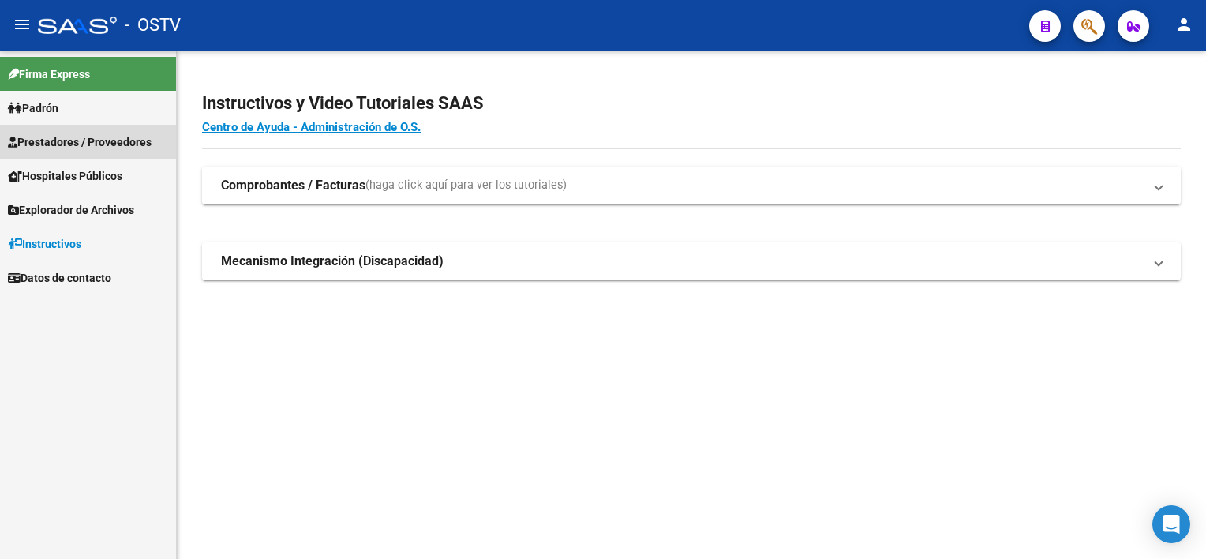
click at [88, 140] on span "Prestadores / Proveedores" at bounding box center [80, 141] width 144 height 17
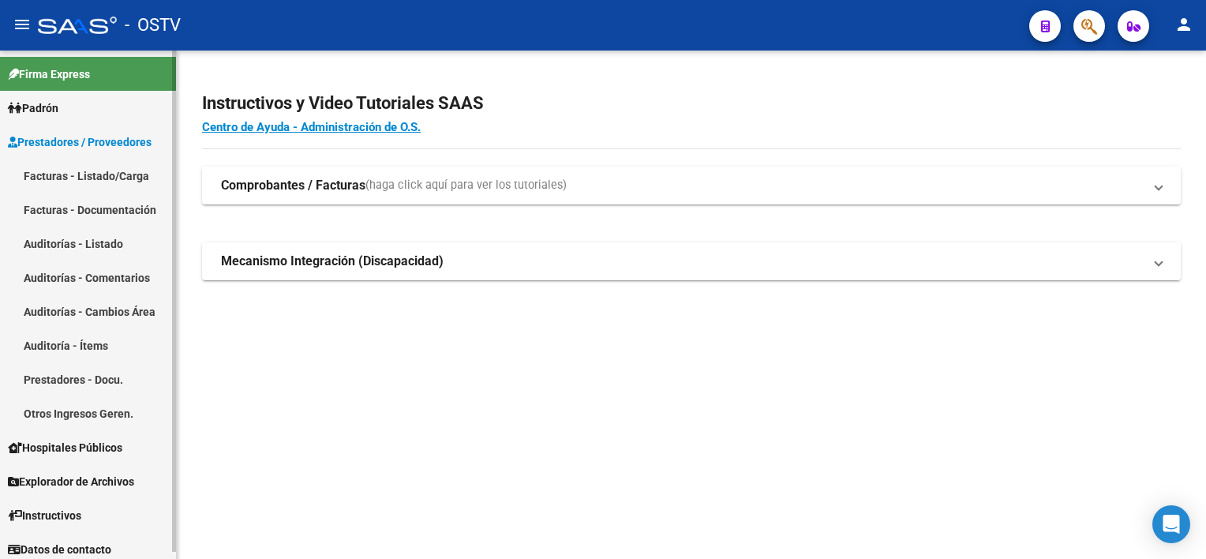
click at [57, 246] on link "Auditorías - Listado" at bounding box center [88, 243] width 176 height 34
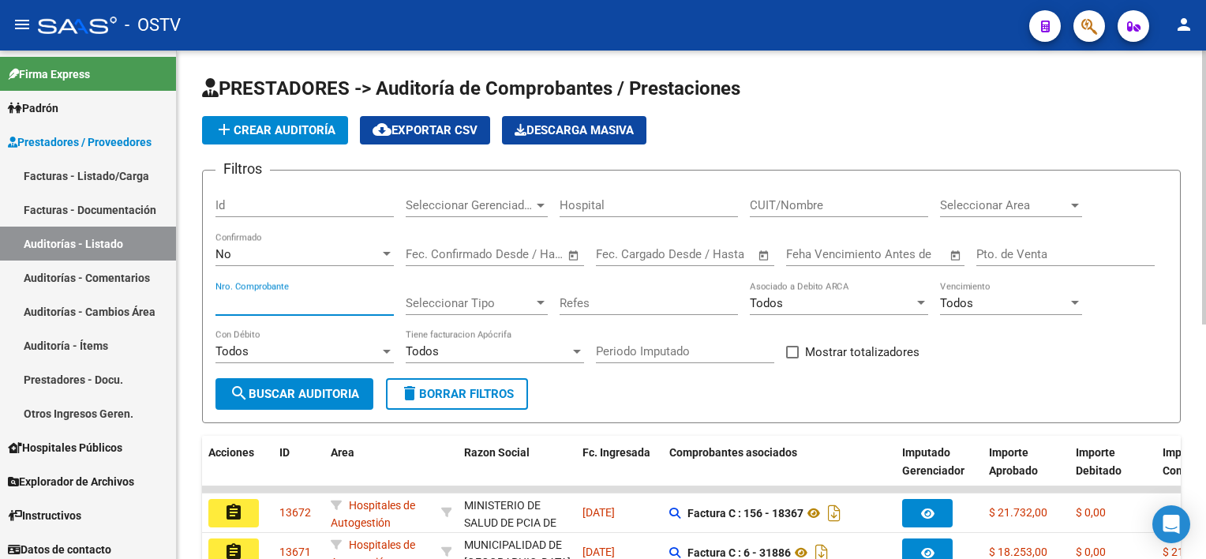
click at [282, 306] on input "Nro. Comprobante" at bounding box center [304, 303] width 178 height 14
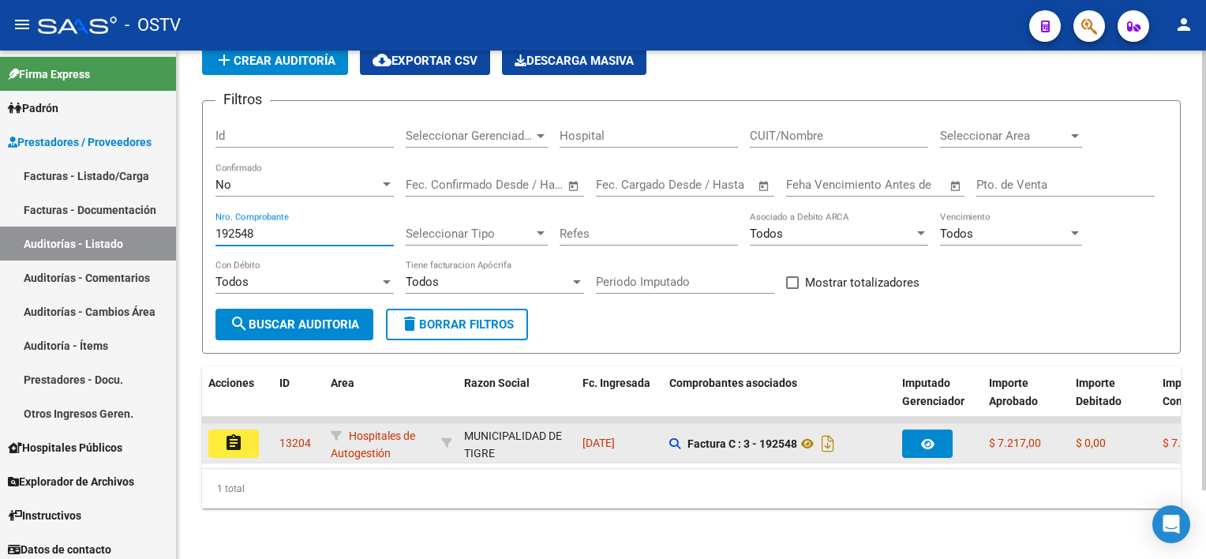
type input "192548"
click at [226, 435] on mat-icon "assignment" at bounding box center [233, 442] width 19 height 19
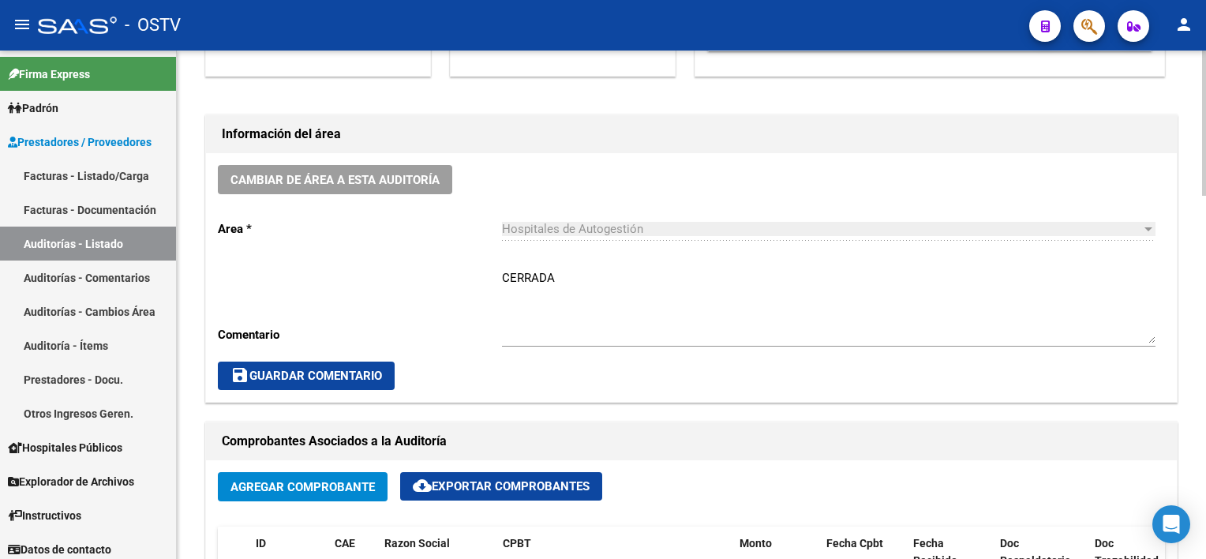
scroll to position [710, 0]
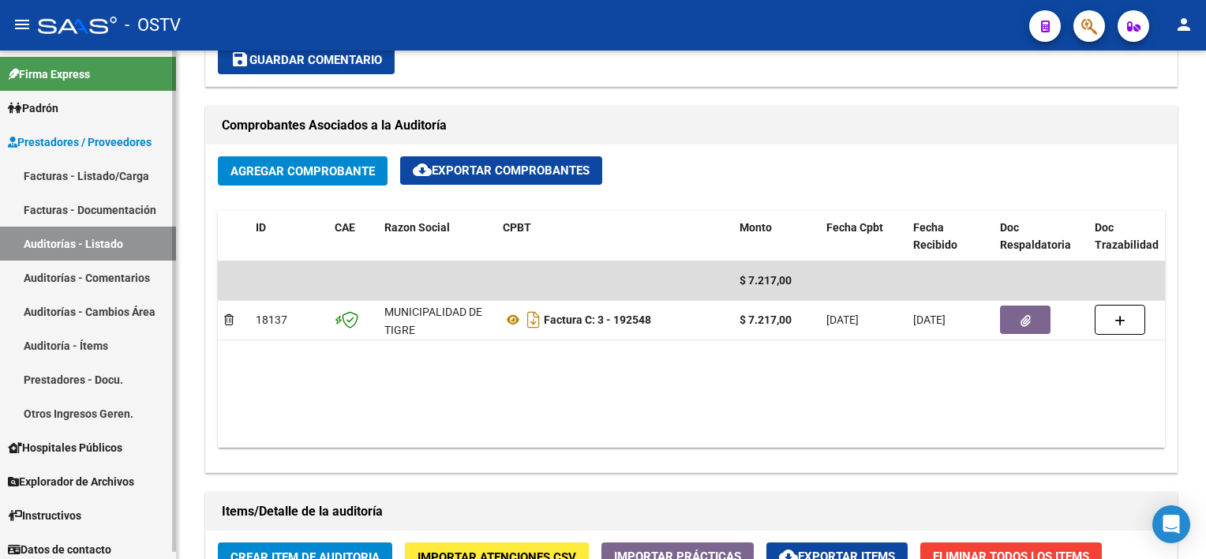
click at [103, 234] on link "Auditorías - Listado" at bounding box center [88, 243] width 176 height 34
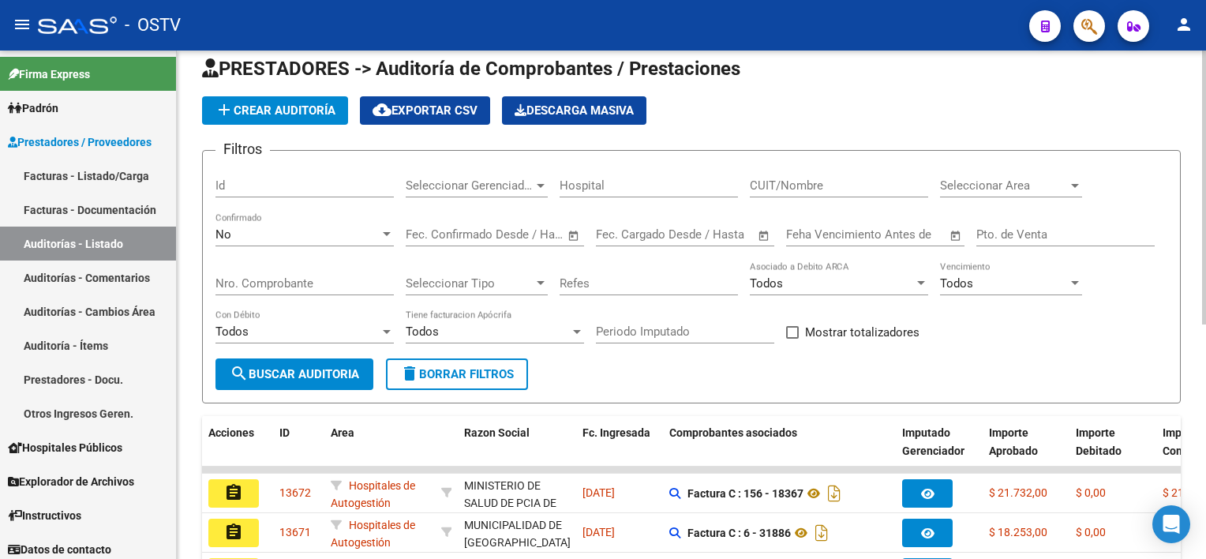
scroll to position [434, 0]
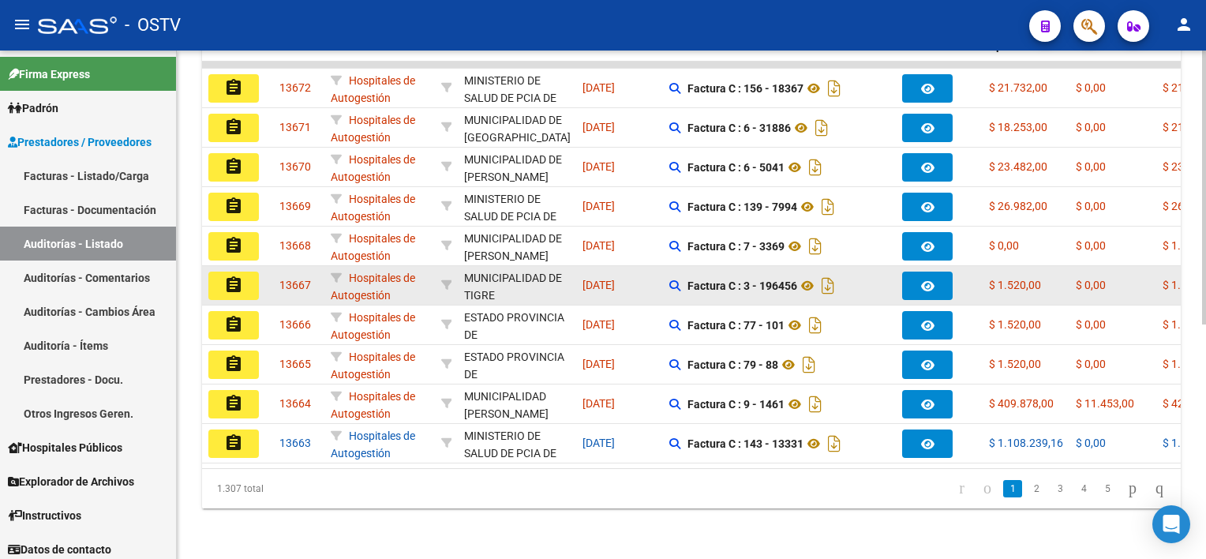
click at [282, 279] on div "13667" at bounding box center [298, 285] width 39 height 18
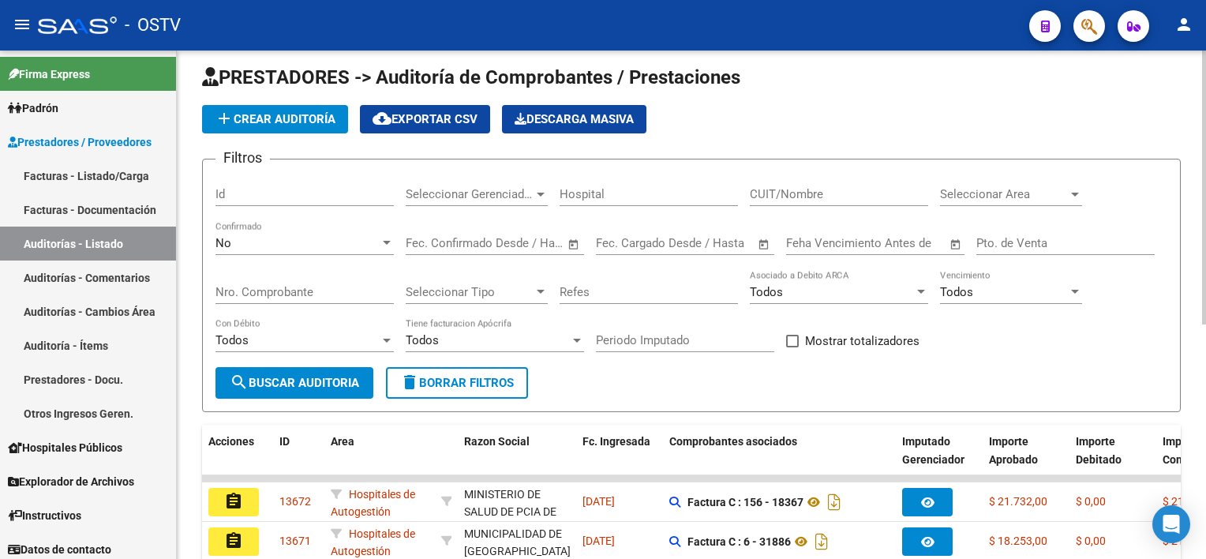
scroll to position [0, 0]
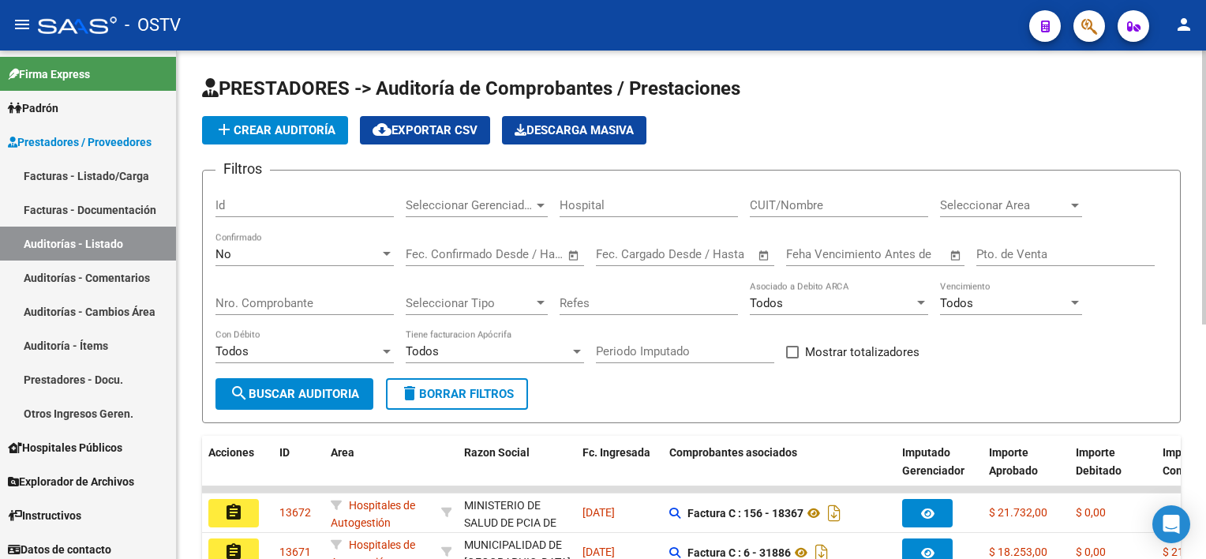
click at [274, 296] on input "Nro. Comprobante" at bounding box center [304, 303] width 178 height 14
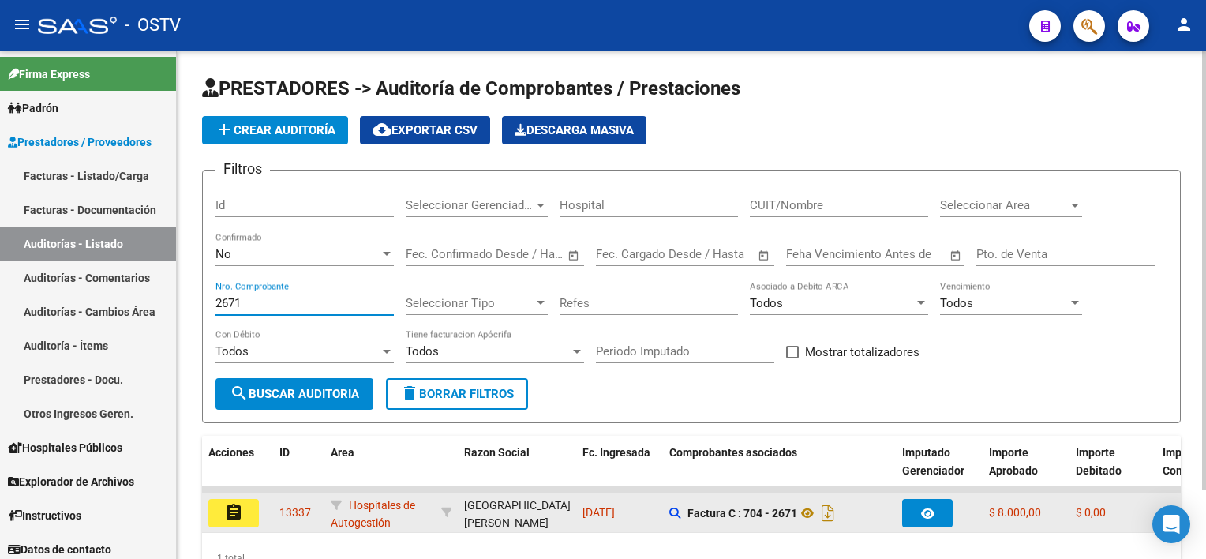
type input "2671"
click at [234, 514] on mat-icon "assignment" at bounding box center [233, 512] width 19 height 19
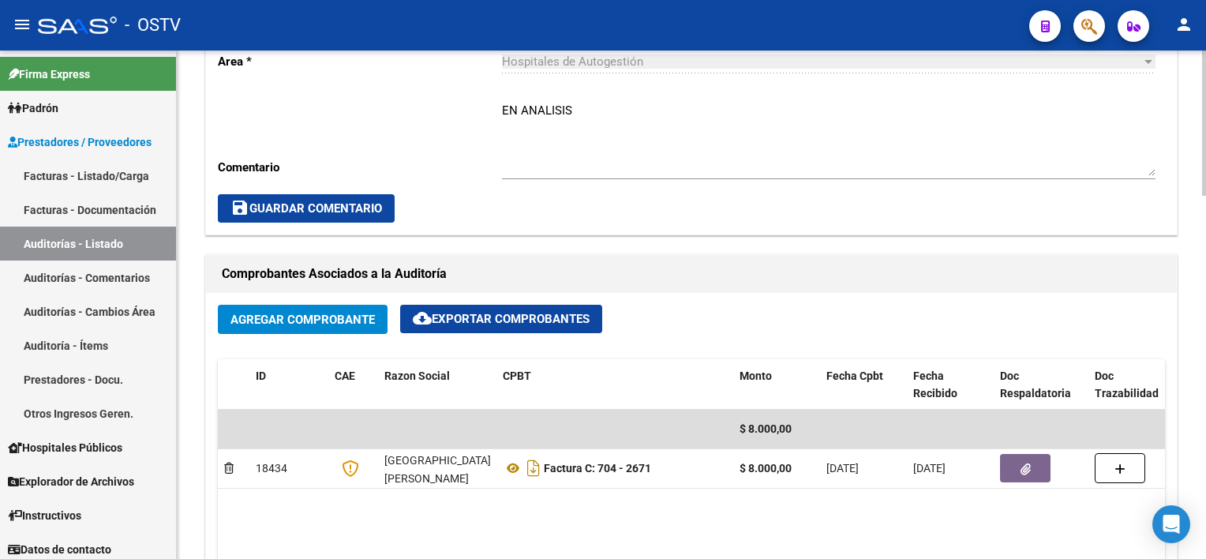
scroll to position [710, 0]
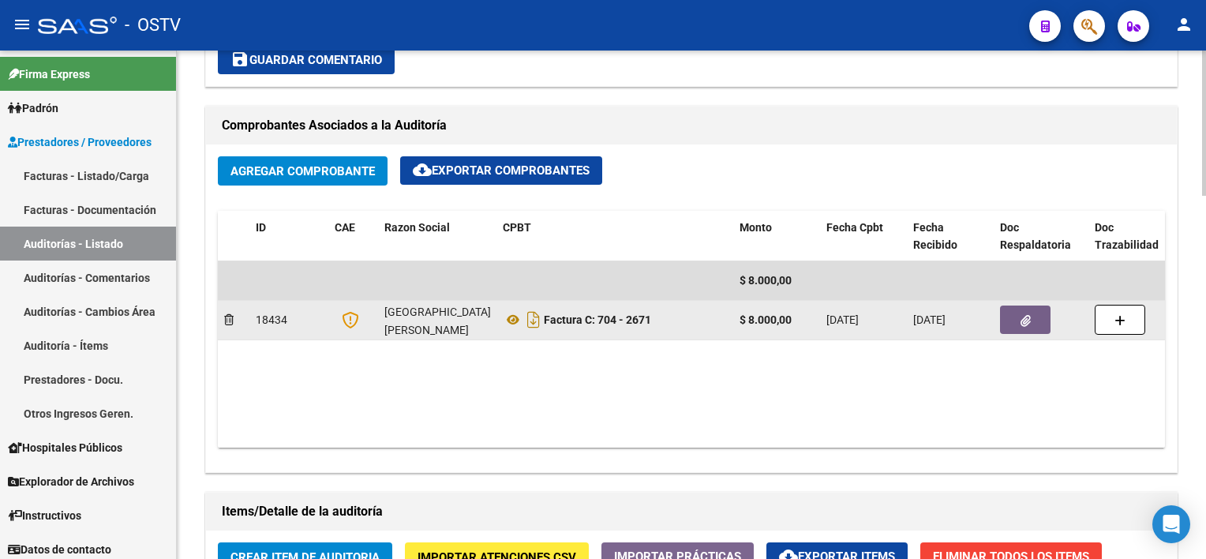
click at [1045, 313] on button "button" at bounding box center [1025, 319] width 50 height 28
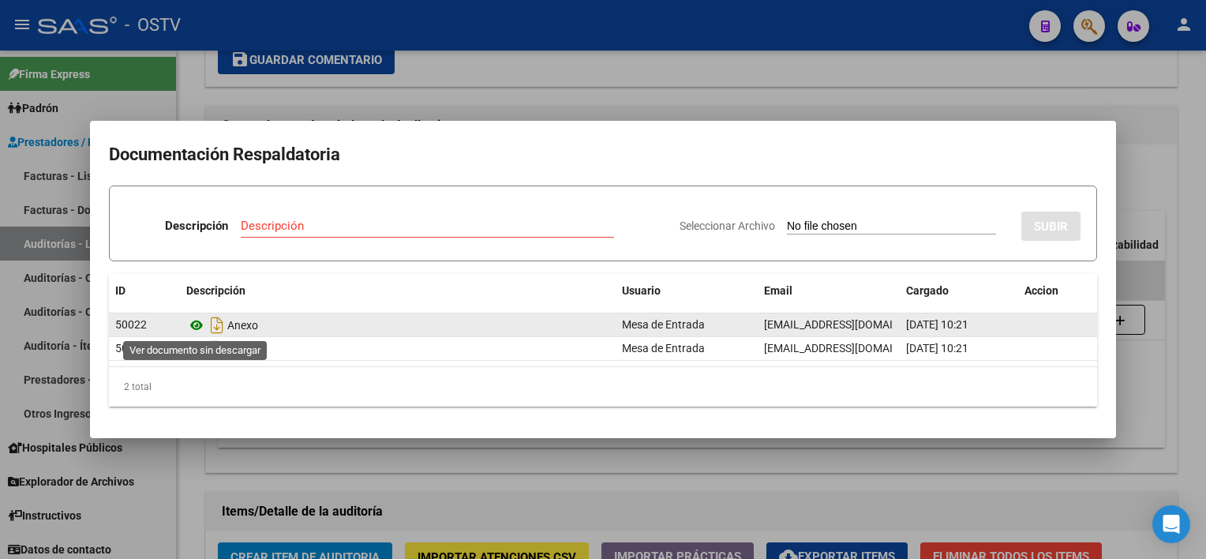
click at [196, 329] on icon at bounding box center [196, 325] width 21 height 19
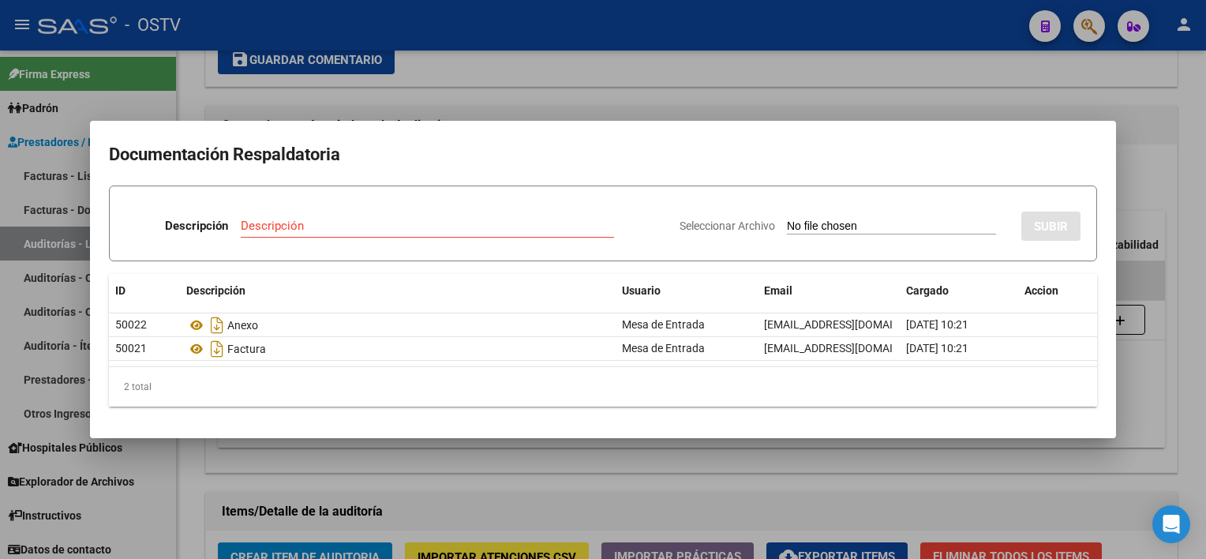
click at [523, 441] on div at bounding box center [603, 279] width 1206 height 559
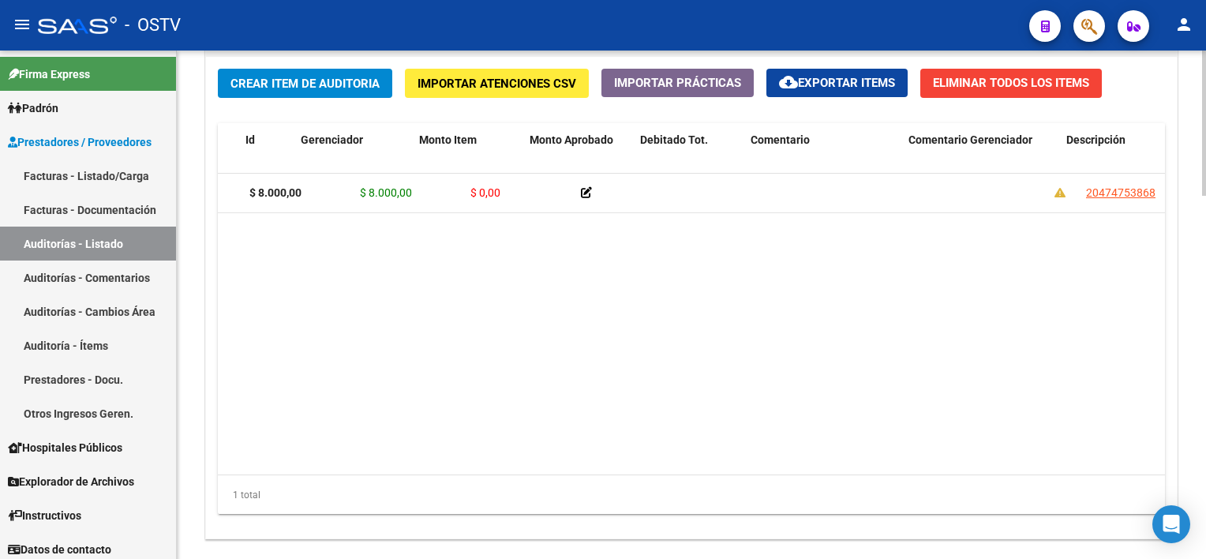
scroll to position [0, 0]
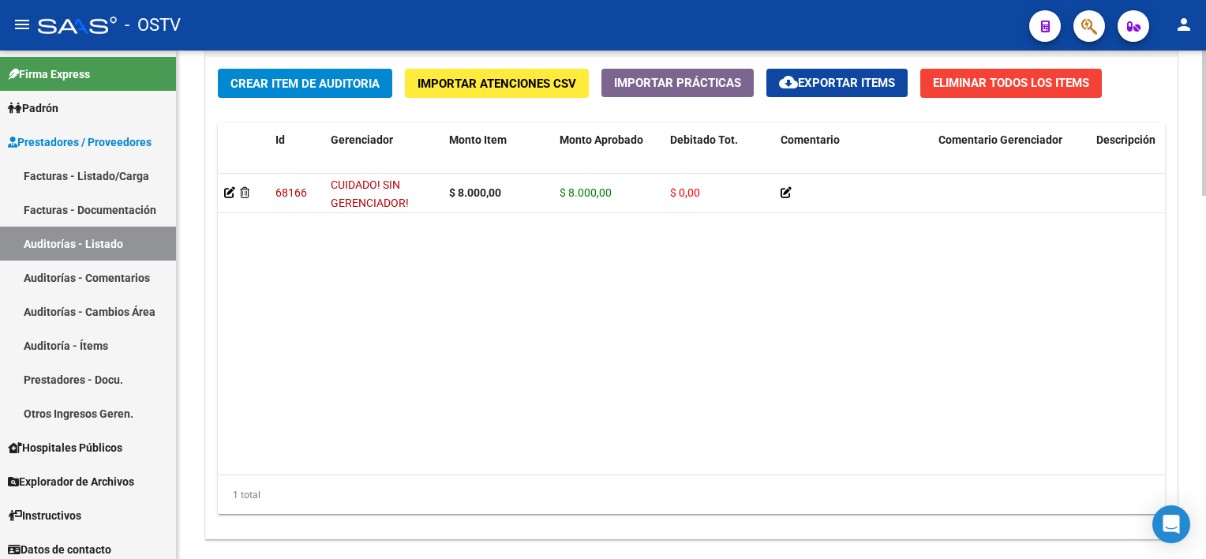
click at [297, 81] on span "Crear Item de Auditoria" at bounding box center [304, 84] width 149 height 14
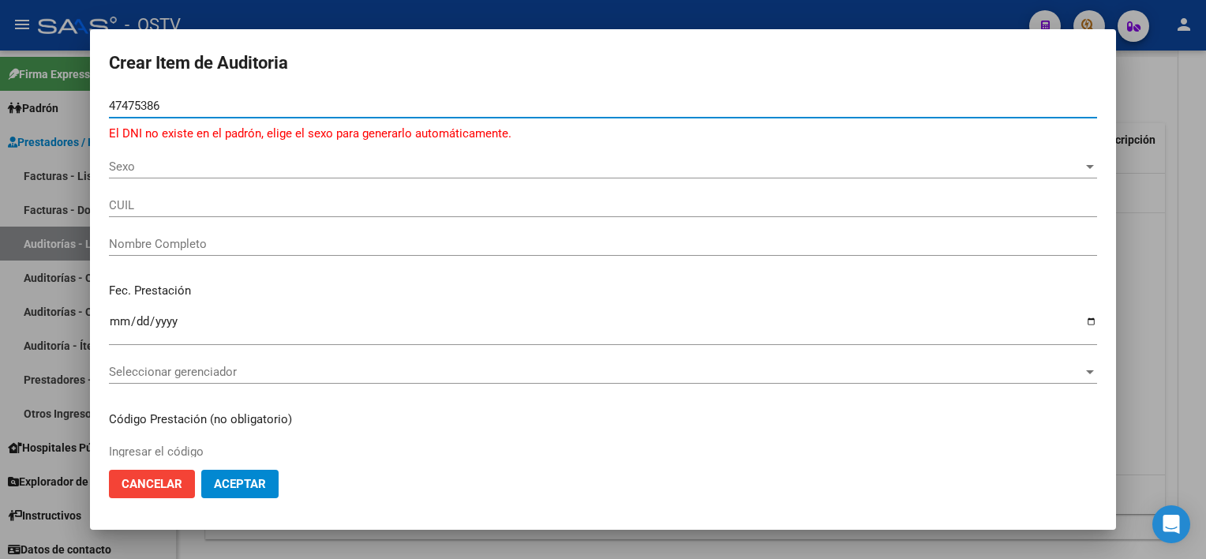
type input "47475386"
click at [166, 170] on span "Sexo" at bounding box center [596, 166] width 974 height 14
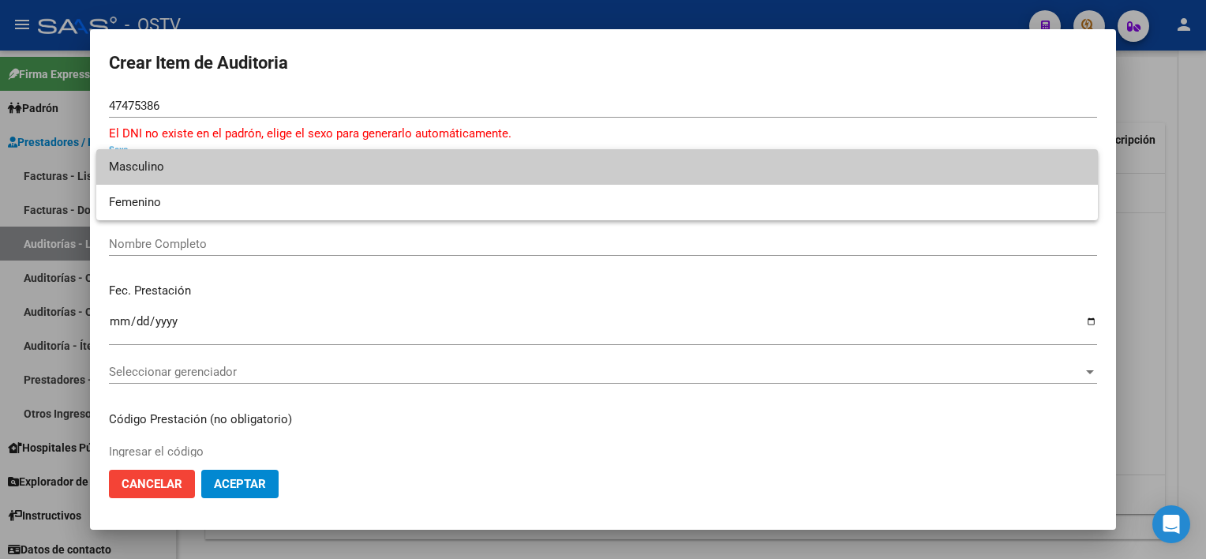
click at [161, 171] on span "Masculino" at bounding box center [597, 167] width 976 height 36
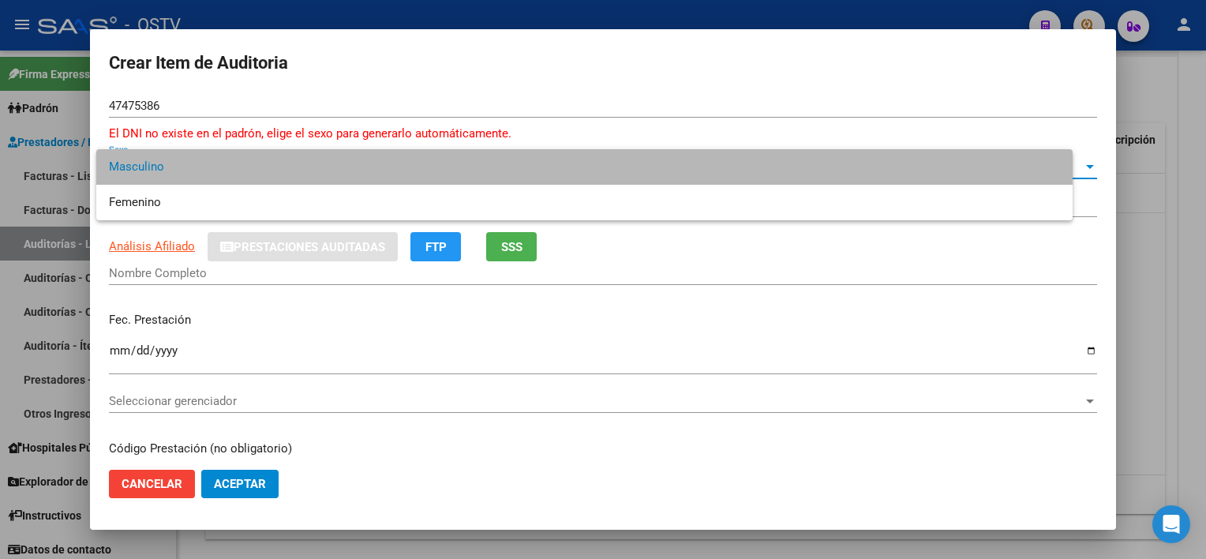
type input "20474753868"
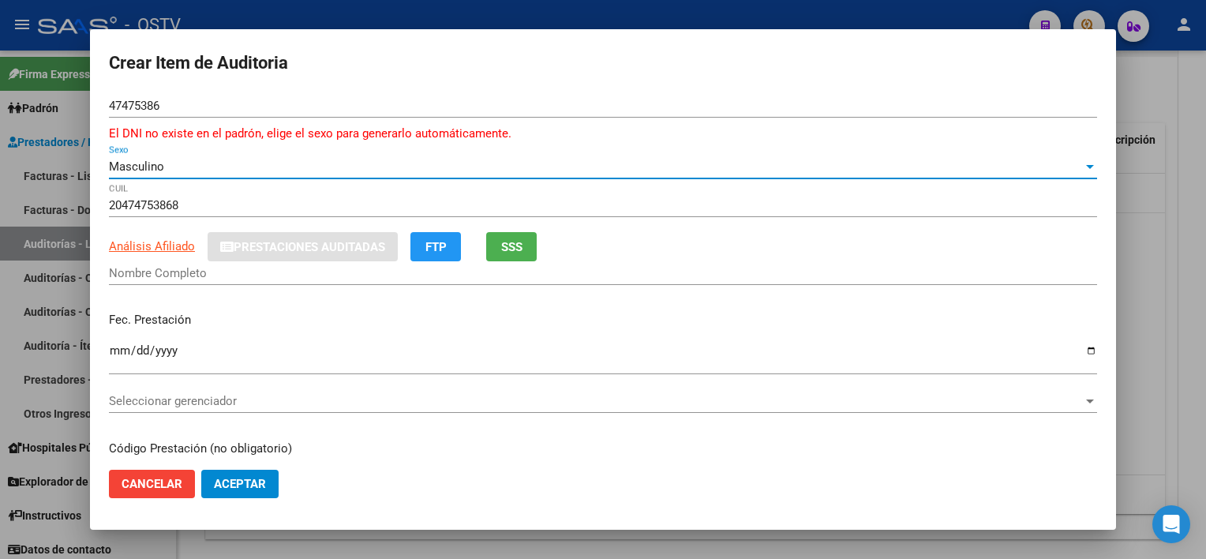
type input "VALOR [PERSON_NAME]"
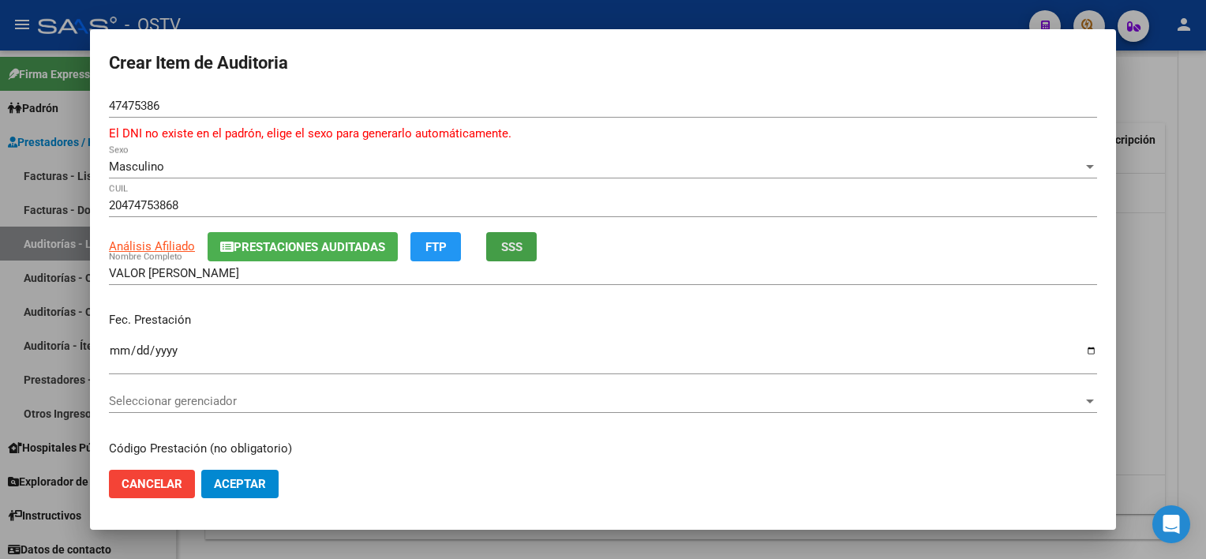
click at [504, 259] on button "SSS" at bounding box center [511, 246] width 50 height 29
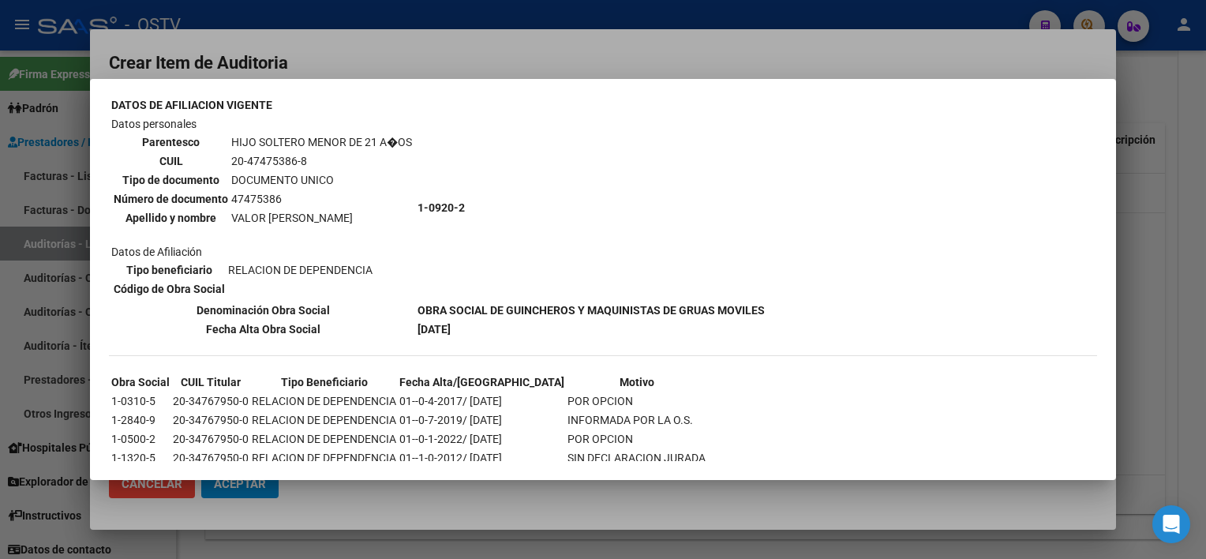
scroll to position [125, 0]
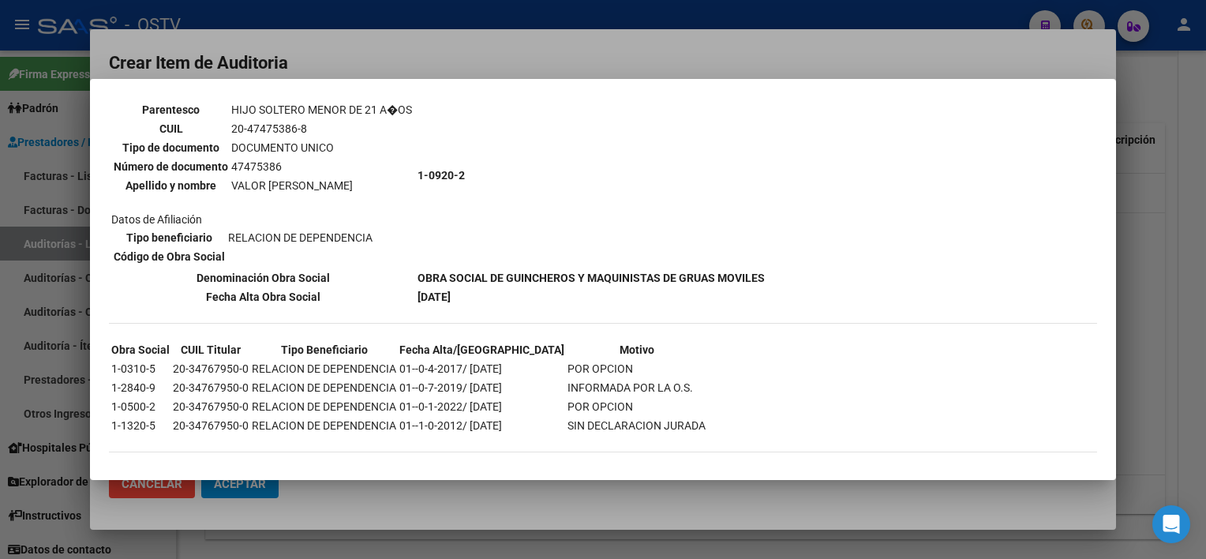
click at [662, 489] on div at bounding box center [603, 279] width 1206 height 559
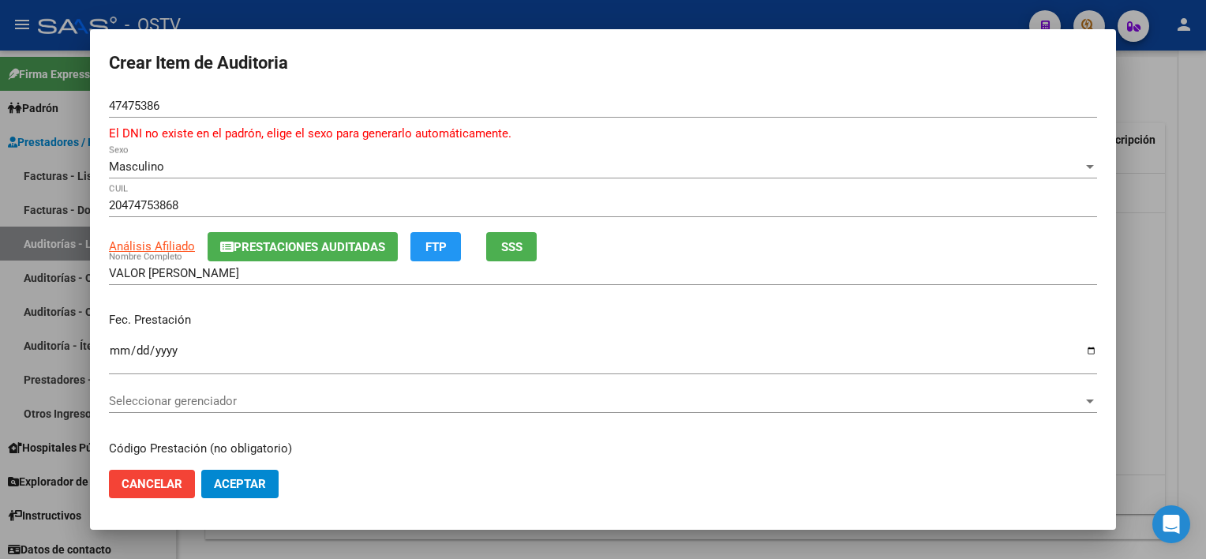
click at [267, 245] on span "Prestaciones Auditadas" at bounding box center [309, 247] width 151 height 14
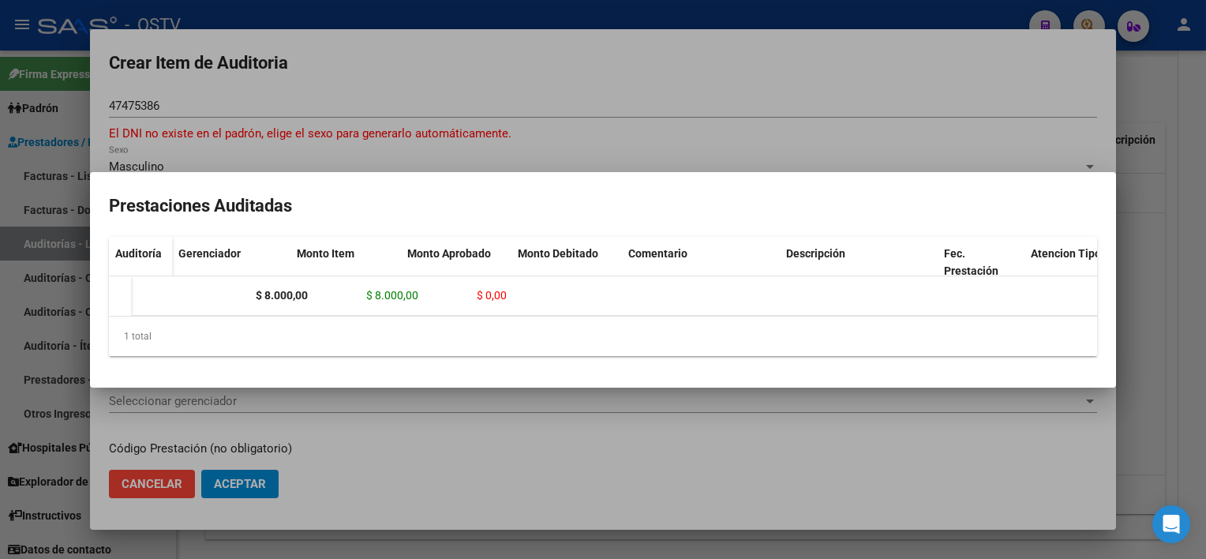
scroll to position [0, 0]
drag, startPoint x: 467, startPoint y: 487, endPoint x: 458, endPoint y: 468, distance: 20.8
click at [467, 486] on div at bounding box center [603, 279] width 1206 height 559
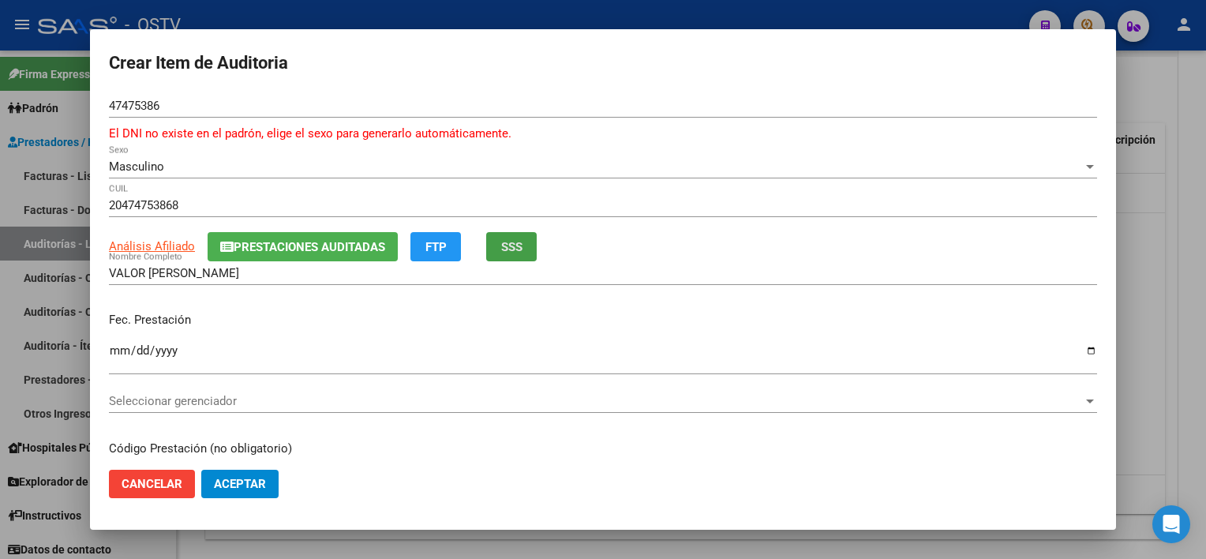
click at [514, 245] on span "SSS" at bounding box center [511, 247] width 21 height 14
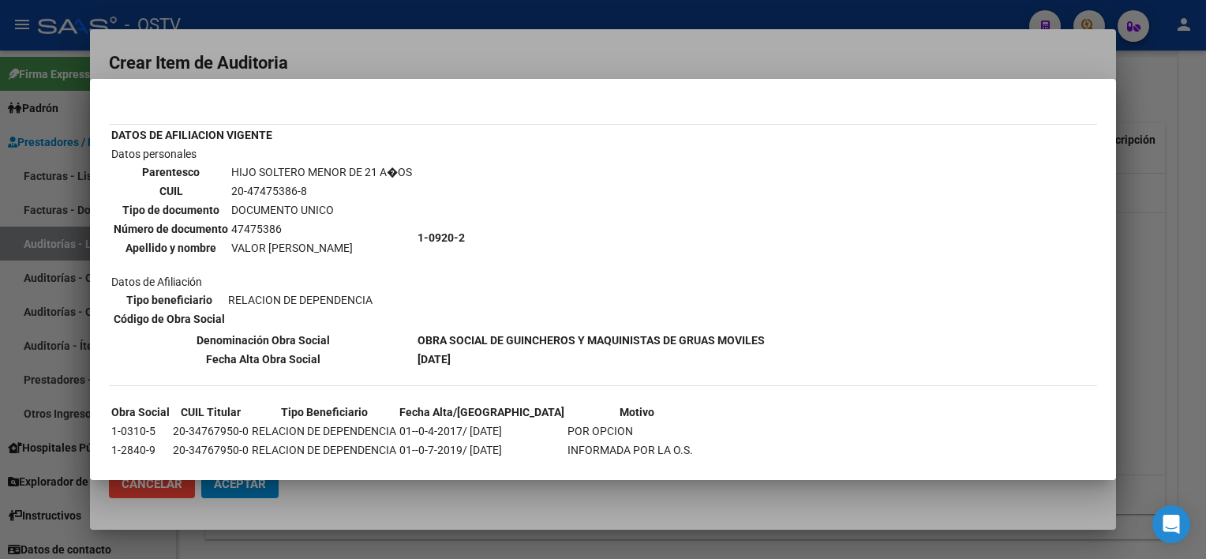
scroll to position [125, 0]
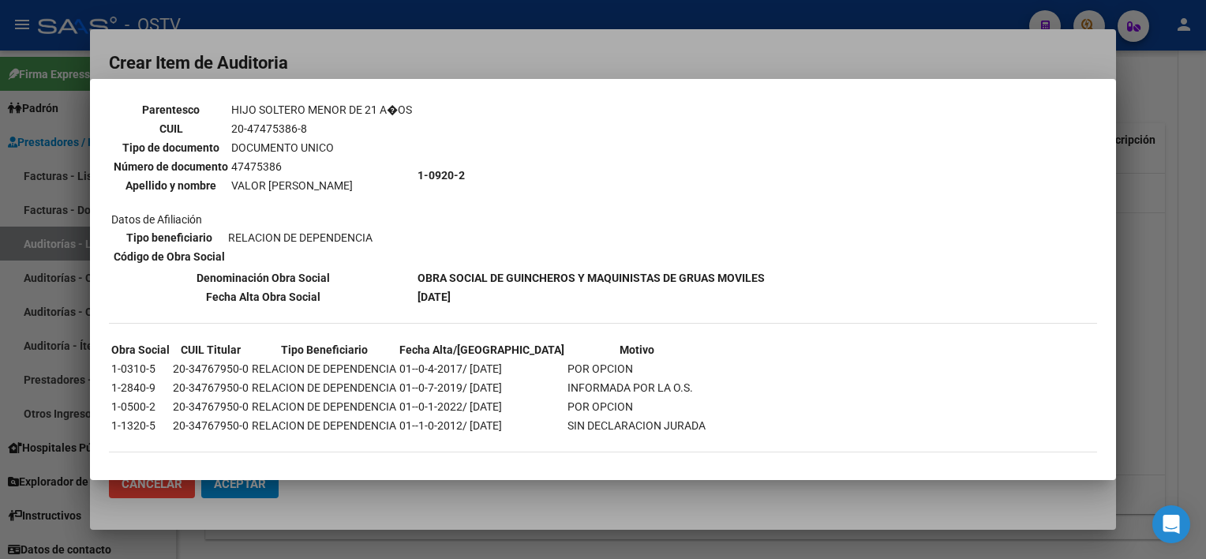
drag, startPoint x: 377, startPoint y: 398, endPoint x: 603, endPoint y: 394, distance: 225.7
click at [603, 398] on tr "1-0500-2 20-34767950-0 RELACION DE DEPENDENCIA 01--0-1-2022/ [DATE] POR OPCION" at bounding box center [408, 406] width 596 height 17
drag, startPoint x: 111, startPoint y: 398, endPoint x: 158, endPoint y: 394, distance: 46.7
click at [158, 398] on td "1-0500-2" at bounding box center [140, 406] width 60 height 17
copy td "1-0500-2"
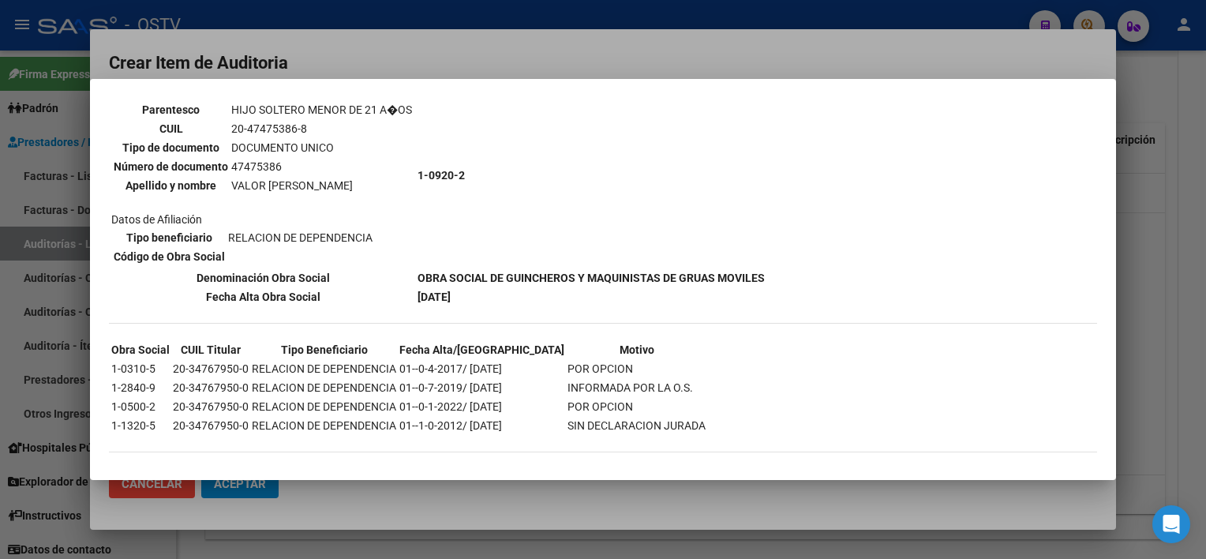
click at [417, 521] on div at bounding box center [603, 279] width 1206 height 559
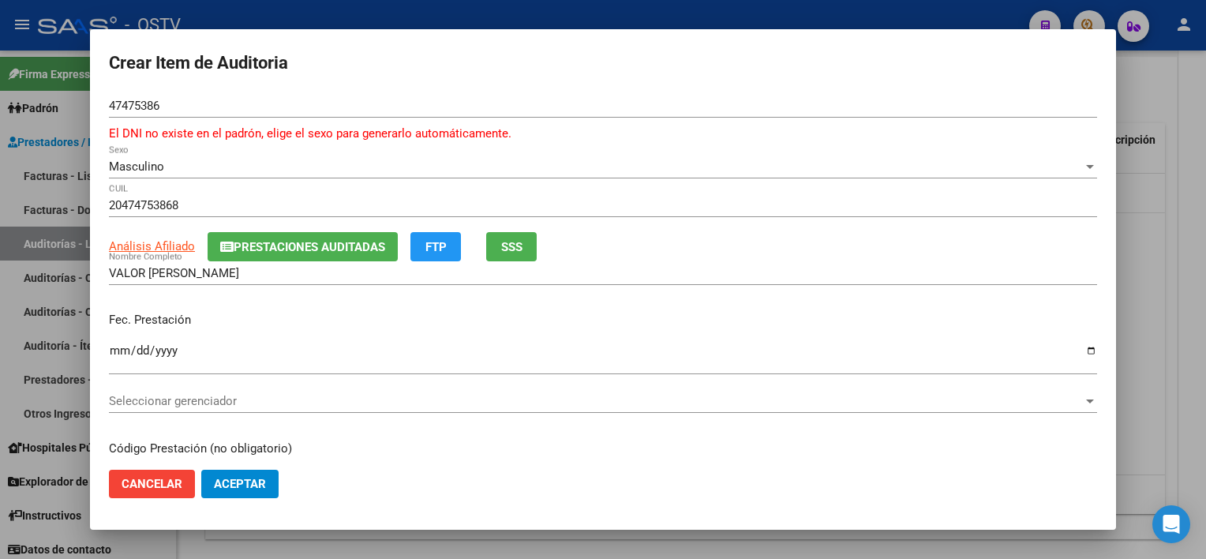
click at [540, 243] on div "ARCA Padrón Análisis Afiliado Prestaciones Auditadas FTP SSS" at bounding box center [603, 246] width 988 height 29
click at [508, 247] on span "SSS" at bounding box center [511, 247] width 21 height 14
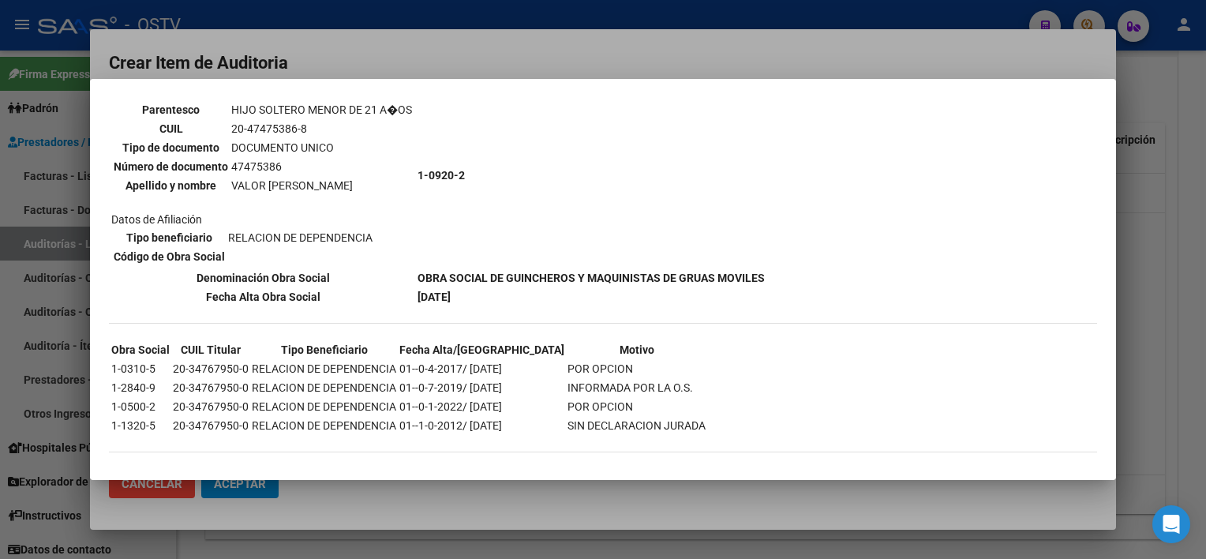
click at [398, 499] on div at bounding box center [603, 279] width 1206 height 559
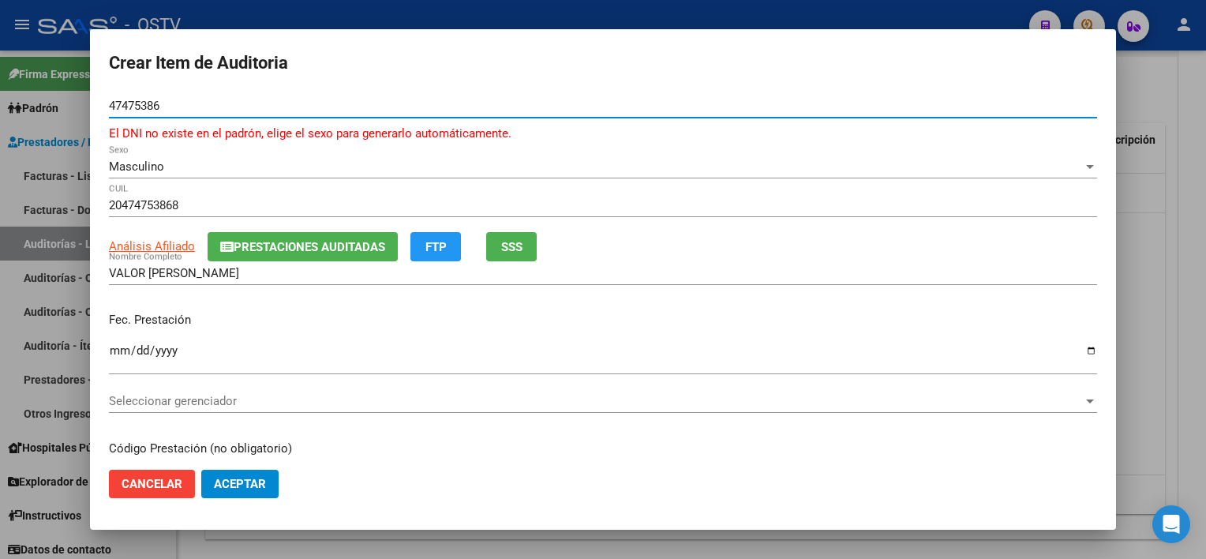
drag, startPoint x: 176, startPoint y: 107, endPoint x: 47, endPoint y: 83, distance: 131.7
click at [47, 83] on div "Crear Item de Auditoria 47475386 Nro Documento El DNI no existe en el padrón, e…" at bounding box center [603, 279] width 1206 height 559
type input "34767950"
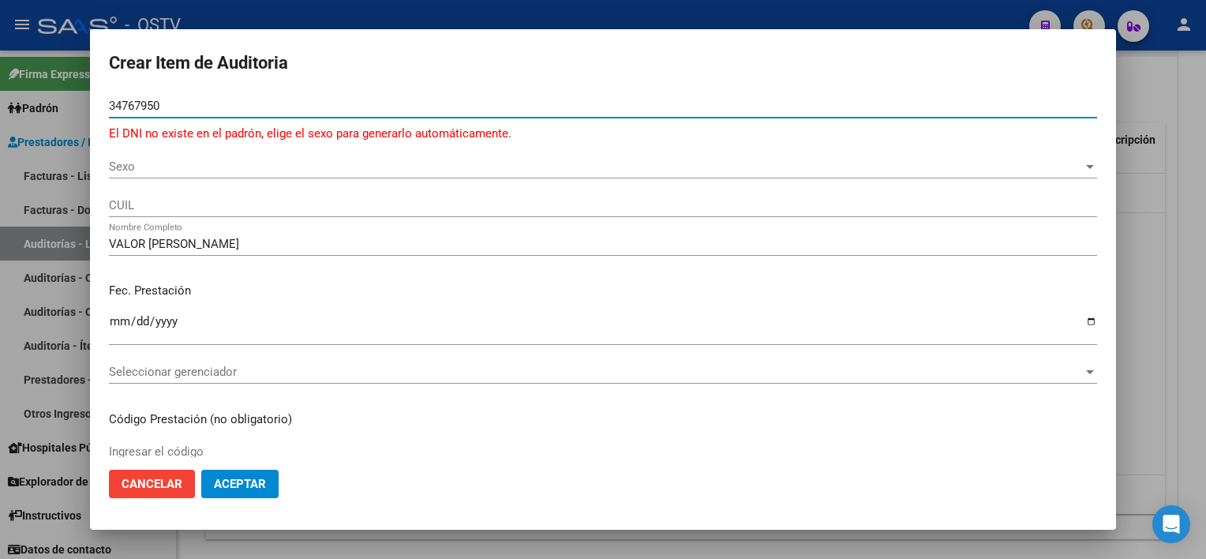
type input "34767950"
click at [205, 151] on div "34767950 Nro Documento El DNI no existe en el padrón, elige el sexo para genera…" at bounding box center [603, 124] width 988 height 61
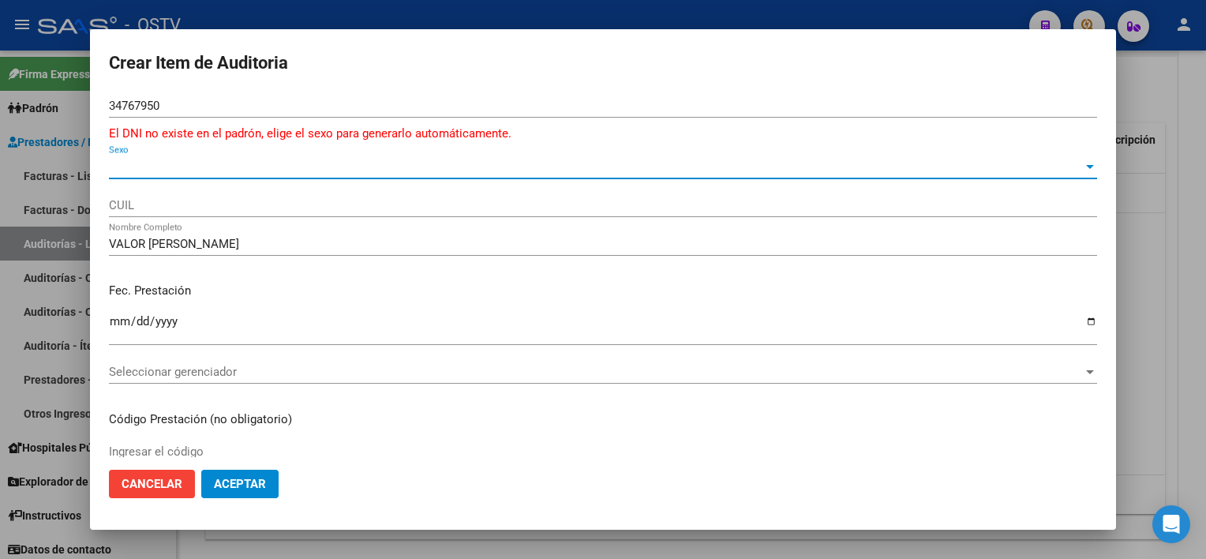
click at [193, 170] on span "Sexo" at bounding box center [596, 166] width 974 height 14
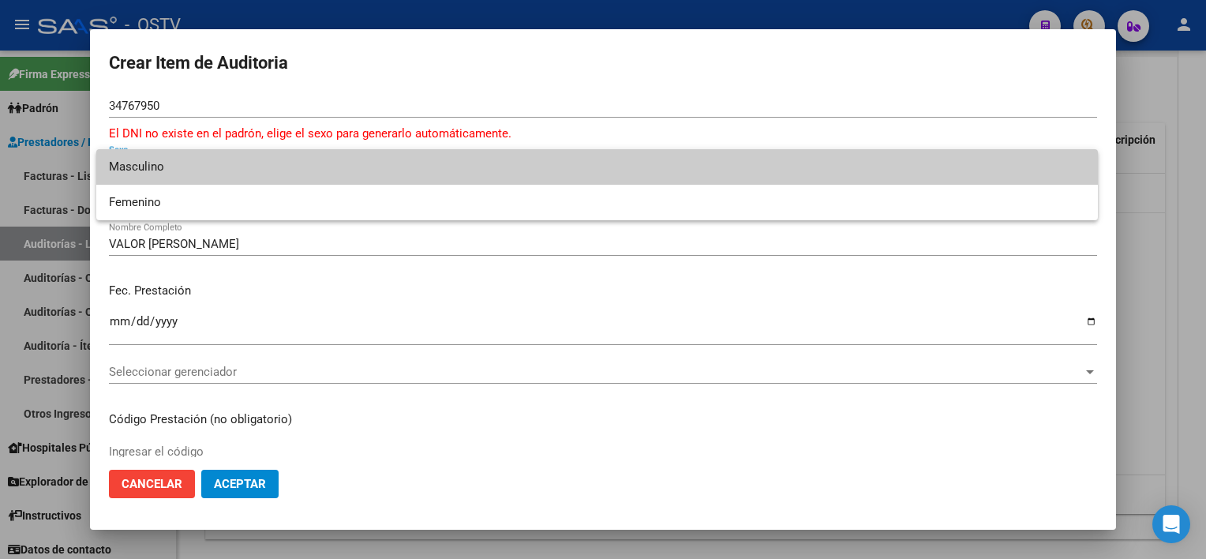
click at [193, 164] on span "Masculino" at bounding box center [597, 167] width 976 height 36
type input "20347679500"
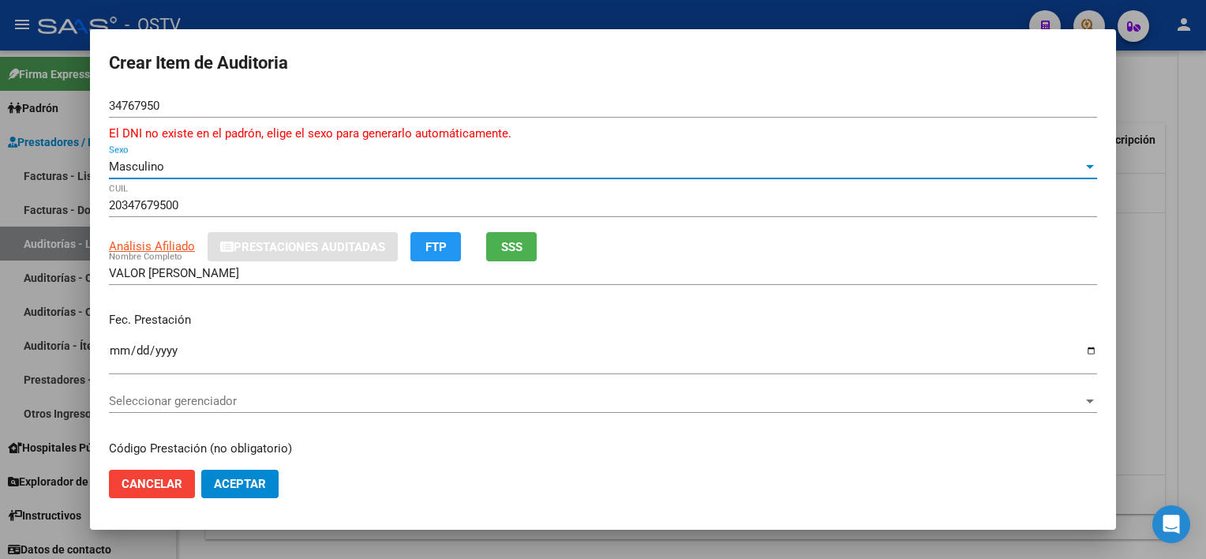
type input "VALOR [PERSON_NAME]"
click at [519, 242] on span "SSS" at bounding box center [511, 247] width 21 height 14
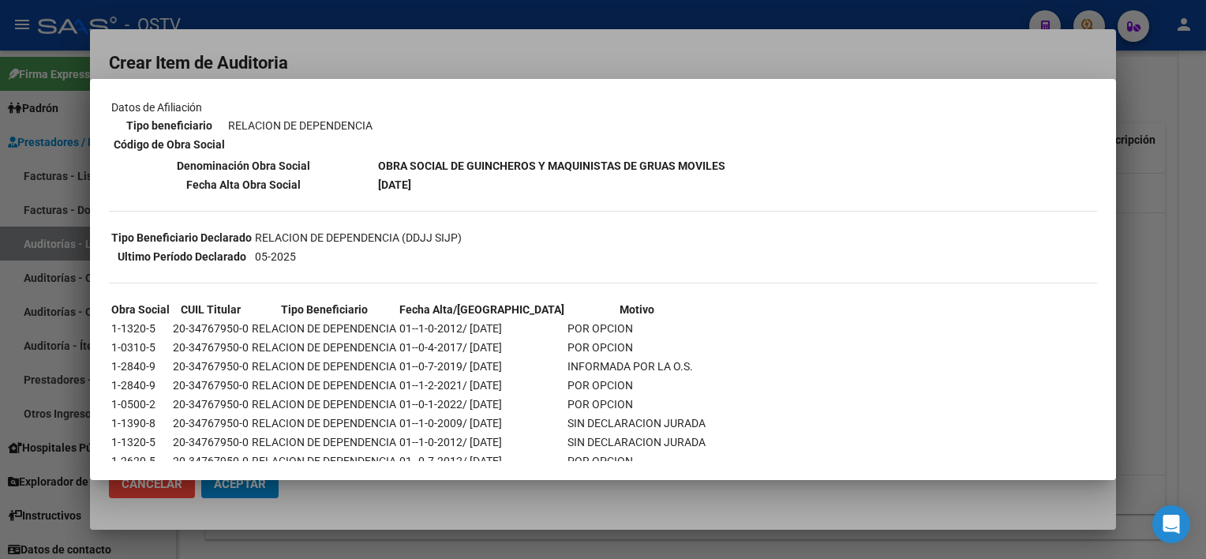
scroll to position [270, 0]
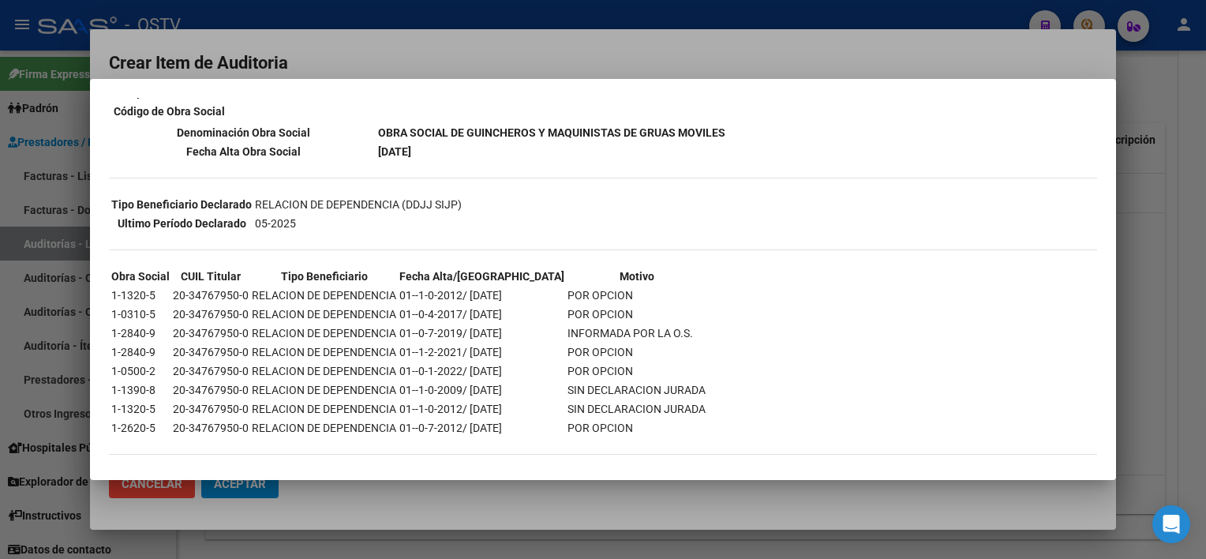
click at [477, 547] on div at bounding box center [603, 279] width 1206 height 559
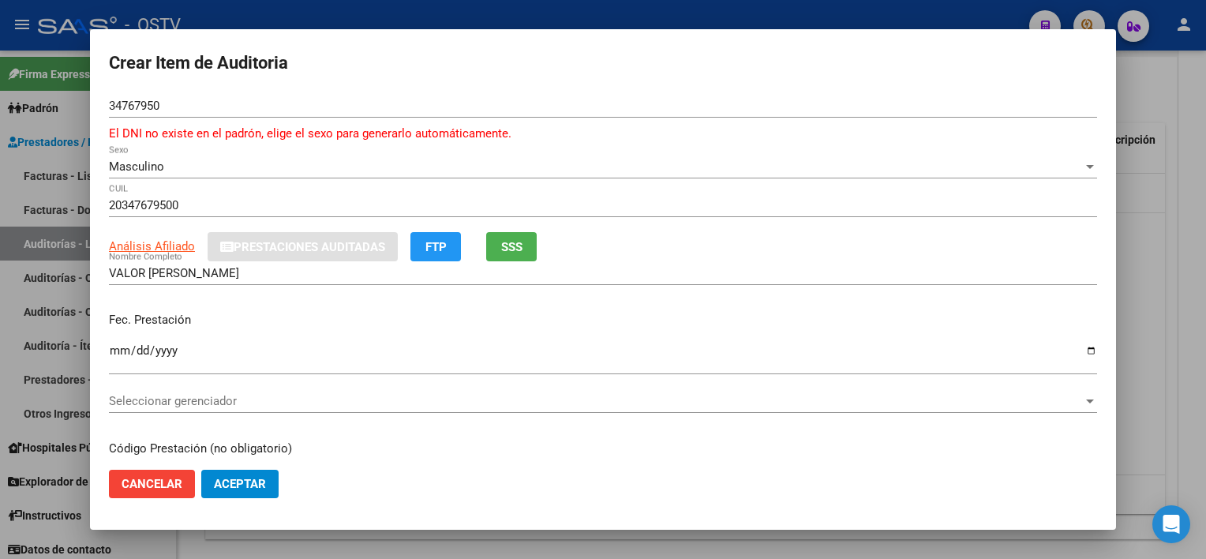
click at [477, 546] on div at bounding box center [603, 279] width 1206 height 559
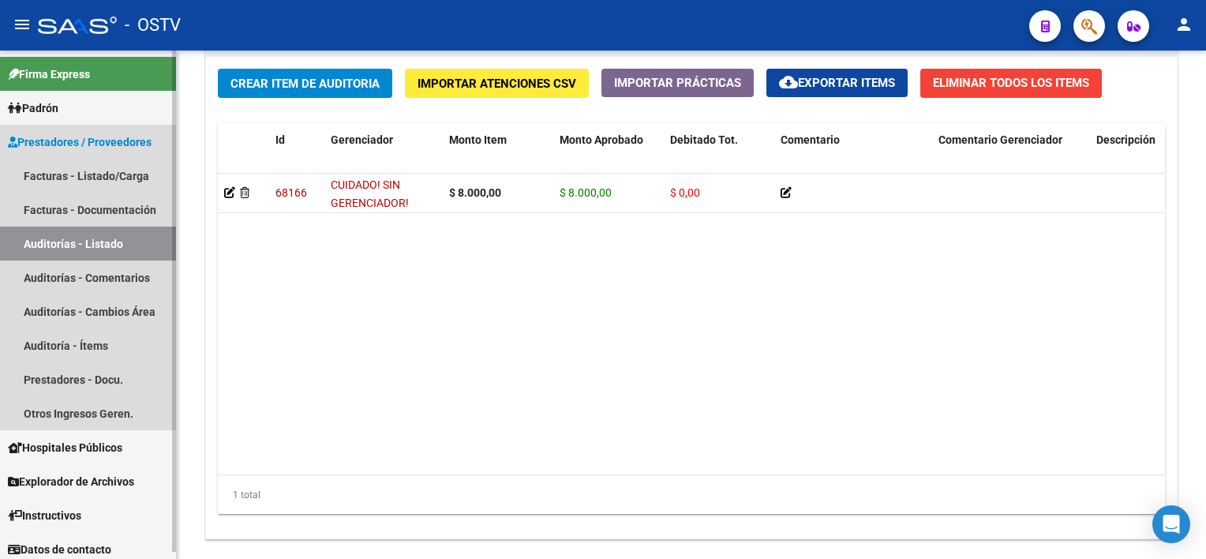
click at [142, 246] on link "Auditorías - Listado" at bounding box center [88, 243] width 176 height 34
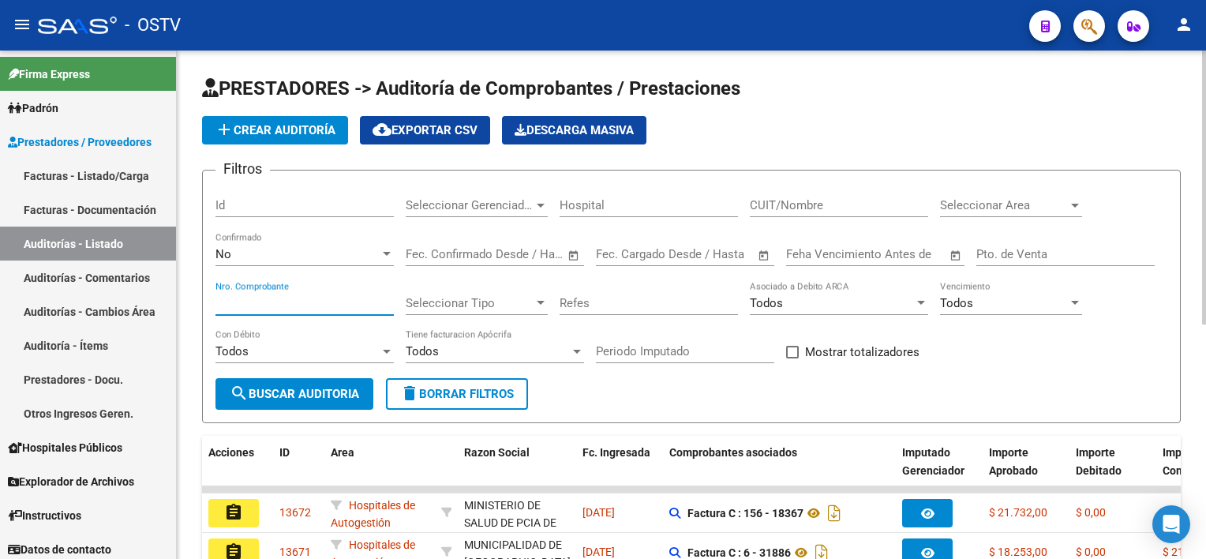
click at [246, 297] on input "Nro. Comprobante" at bounding box center [304, 303] width 178 height 14
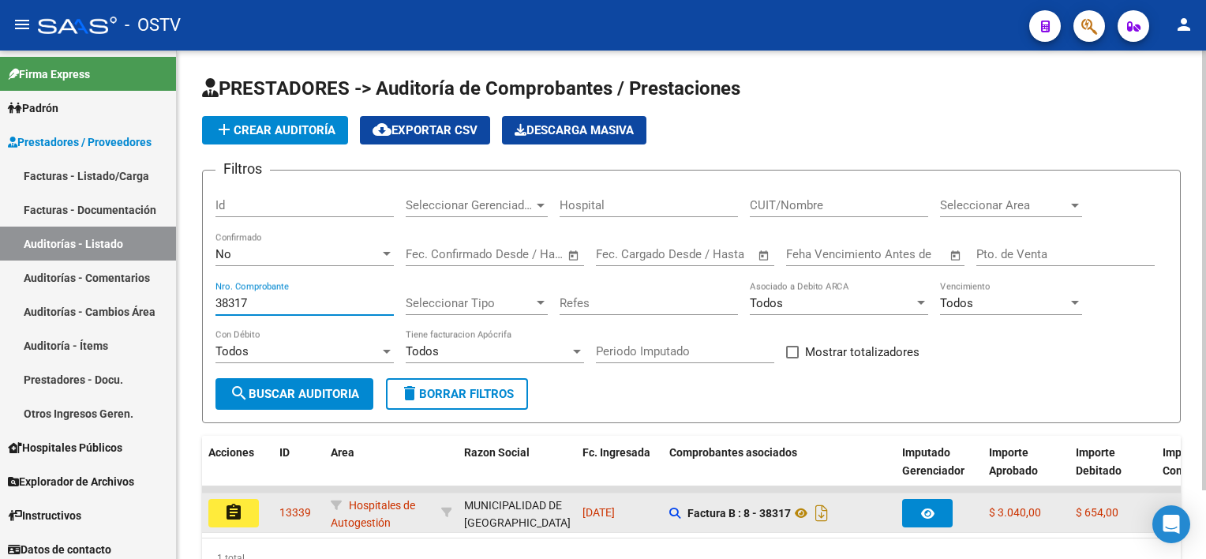
type input "38317"
click at [230, 518] on mat-icon "assignment" at bounding box center [233, 512] width 19 height 19
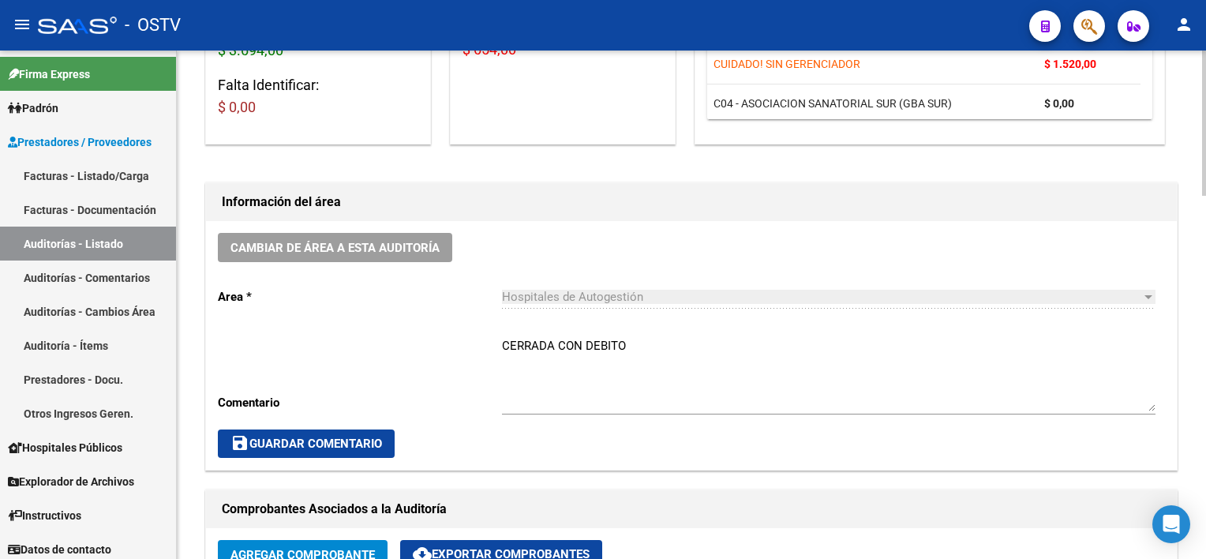
scroll to position [316, 0]
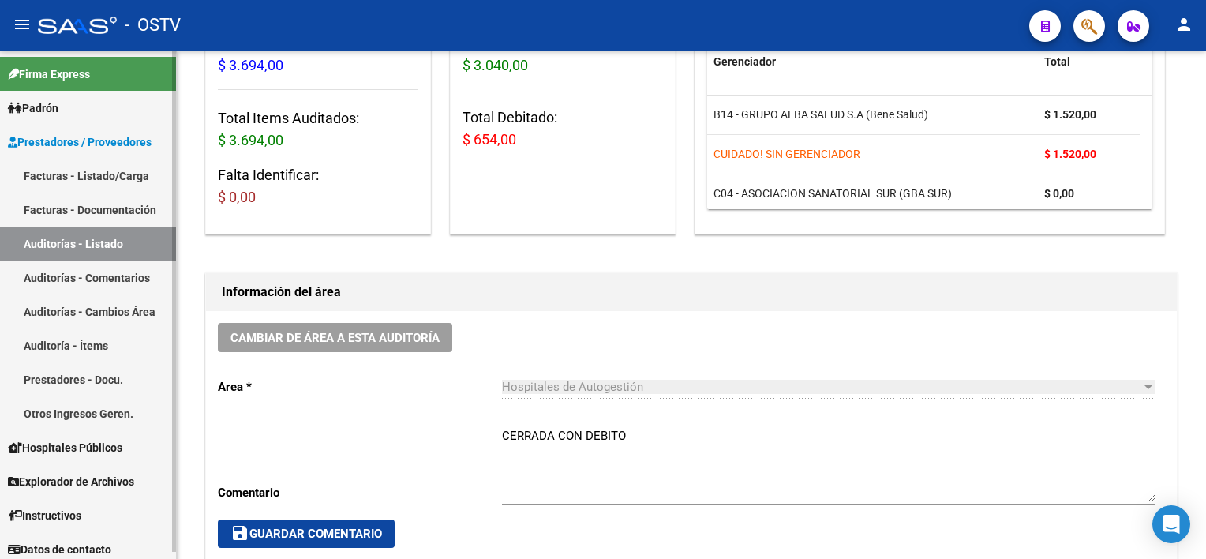
click at [53, 243] on link "Auditorías - Listado" at bounding box center [88, 243] width 176 height 34
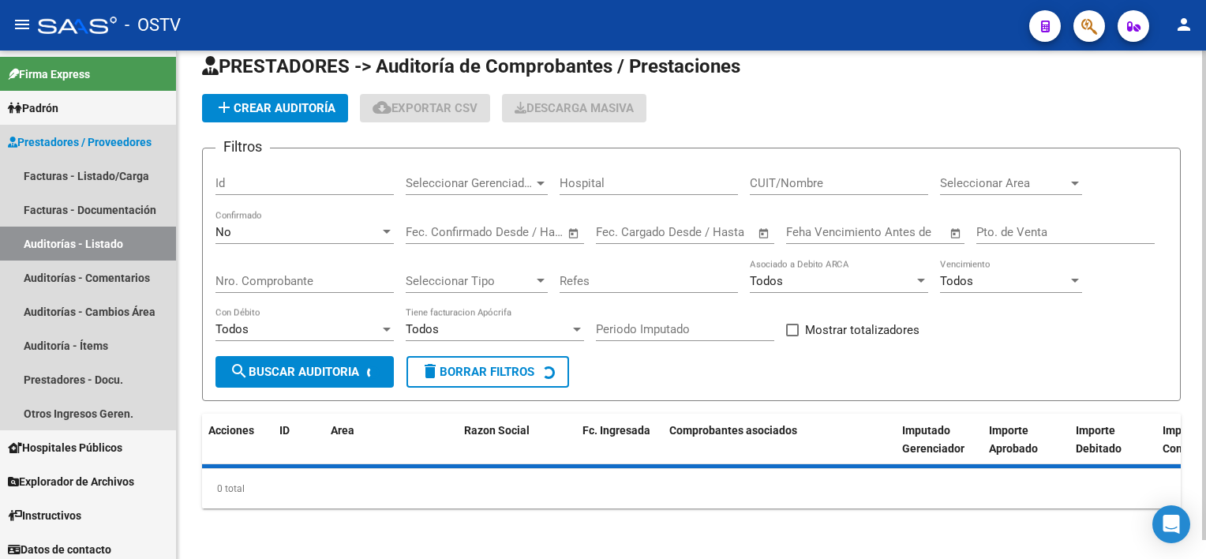
scroll to position [20, 0]
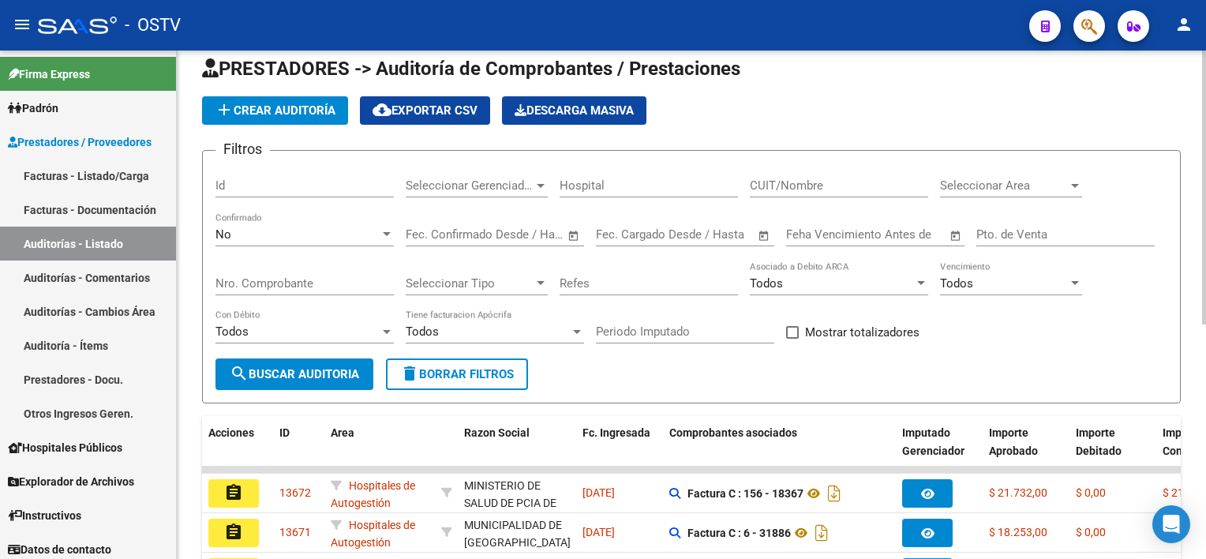
click at [327, 473] on datatable-body-cell "Hospitales de Autogestión" at bounding box center [379, 492] width 110 height 39
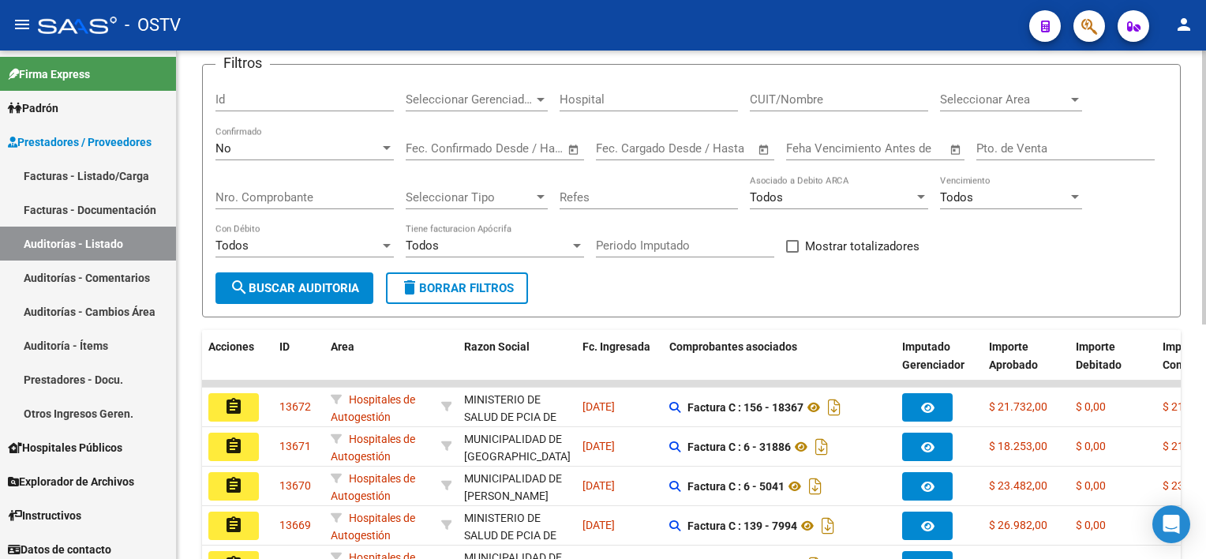
scroll to position [0, 0]
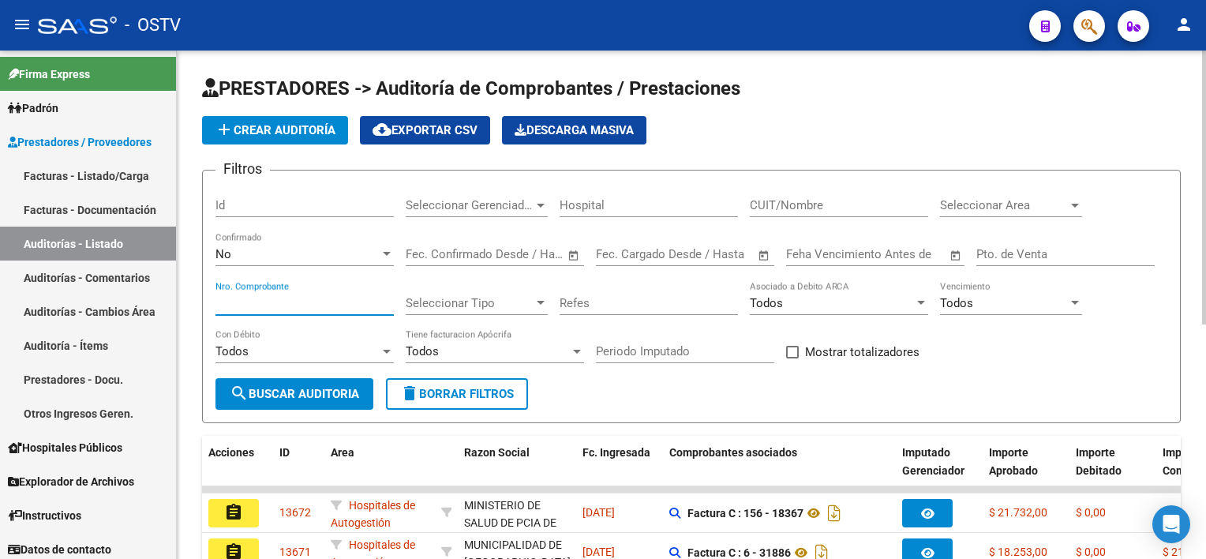
drag, startPoint x: 316, startPoint y: 297, endPoint x: 305, endPoint y: 287, distance: 14.5
click at [314, 297] on input "Nro. Comprobante" at bounding box center [304, 303] width 178 height 14
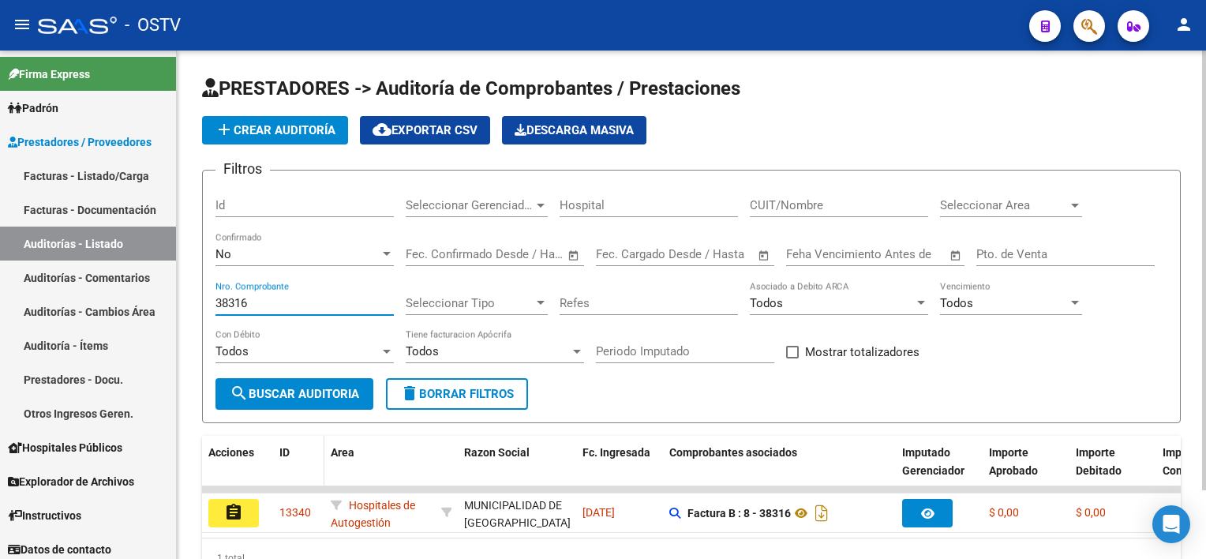
scroll to position [79, 0]
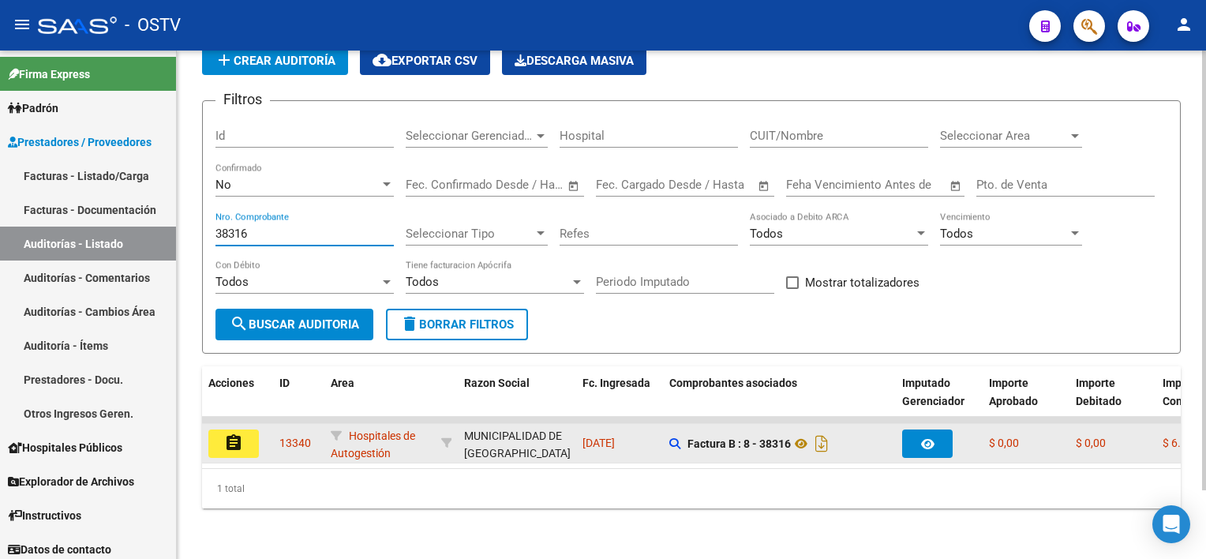
type input "38316"
click at [237, 433] on mat-icon "assignment" at bounding box center [233, 442] width 19 height 19
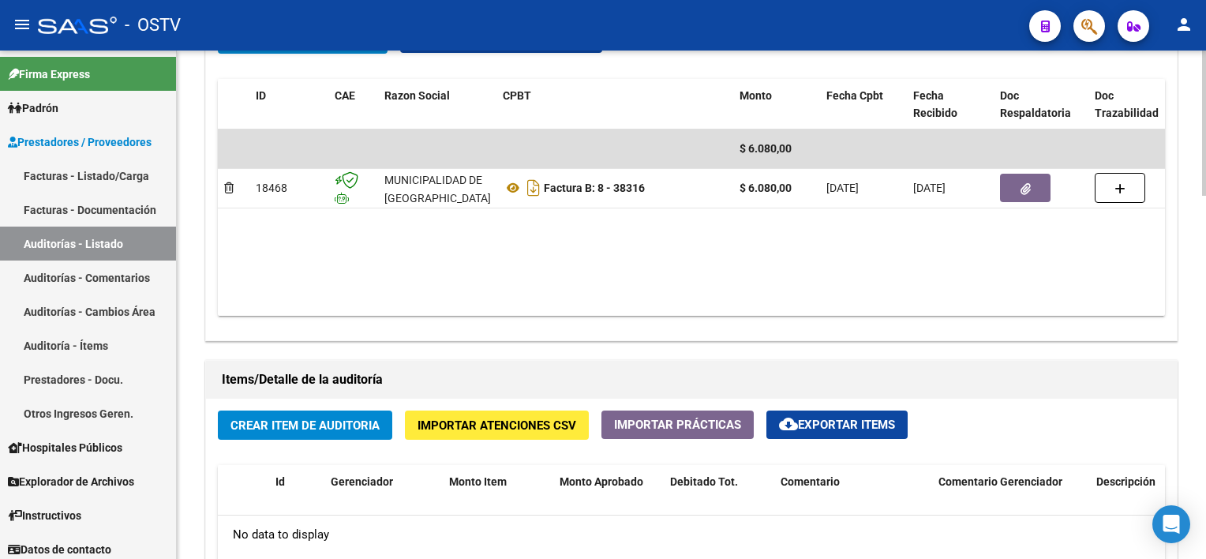
scroll to position [868, 0]
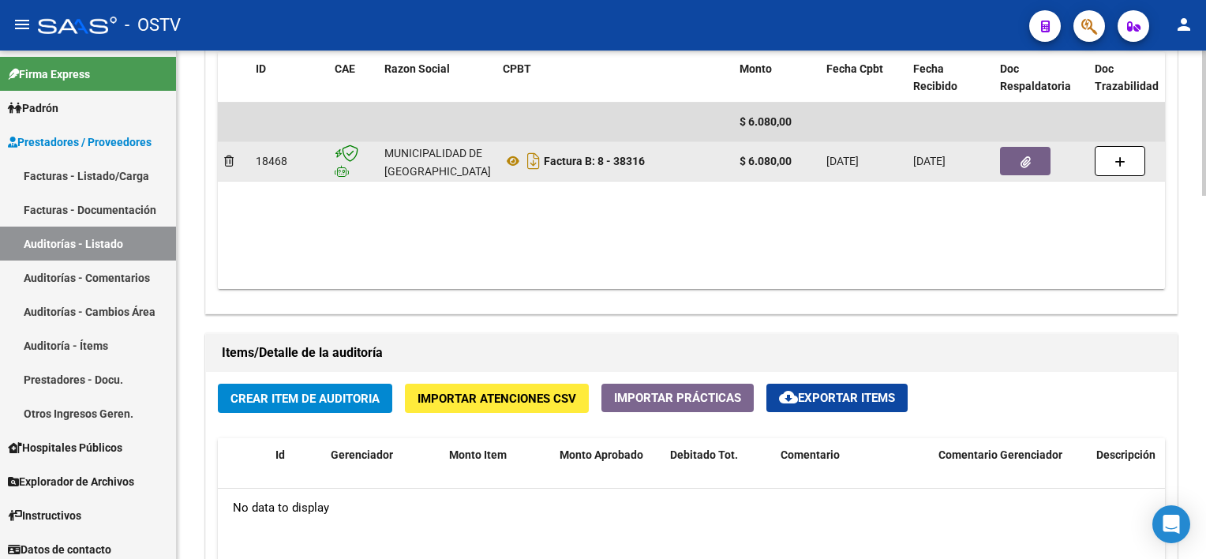
click at [1022, 154] on span "button" at bounding box center [1025, 161] width 10 height 14
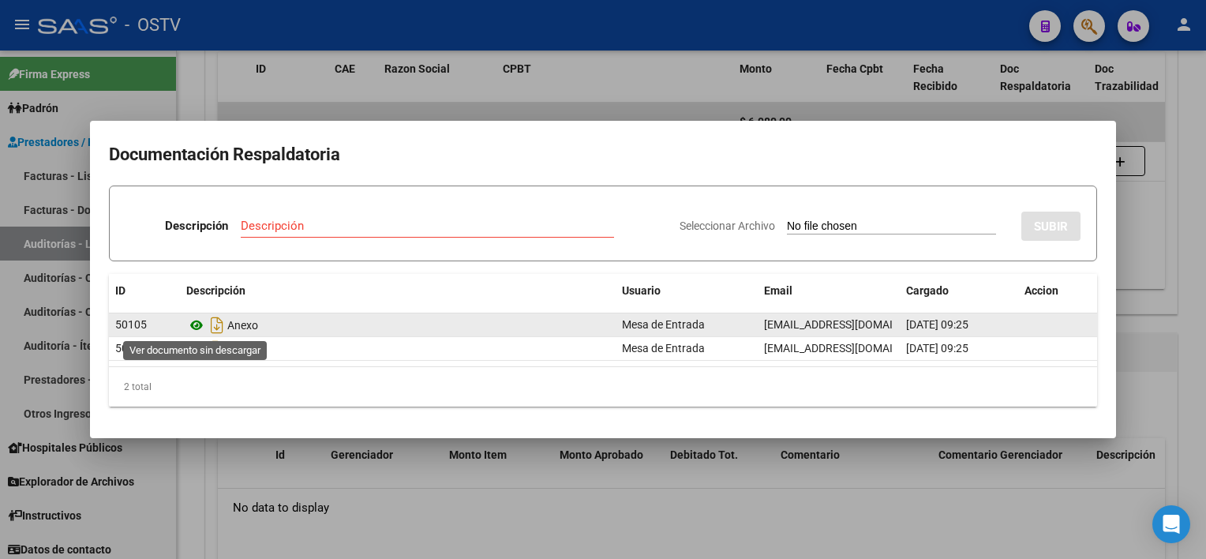
click at [192, 327] on icon at bounding box center [196, 325] width 21 height 19
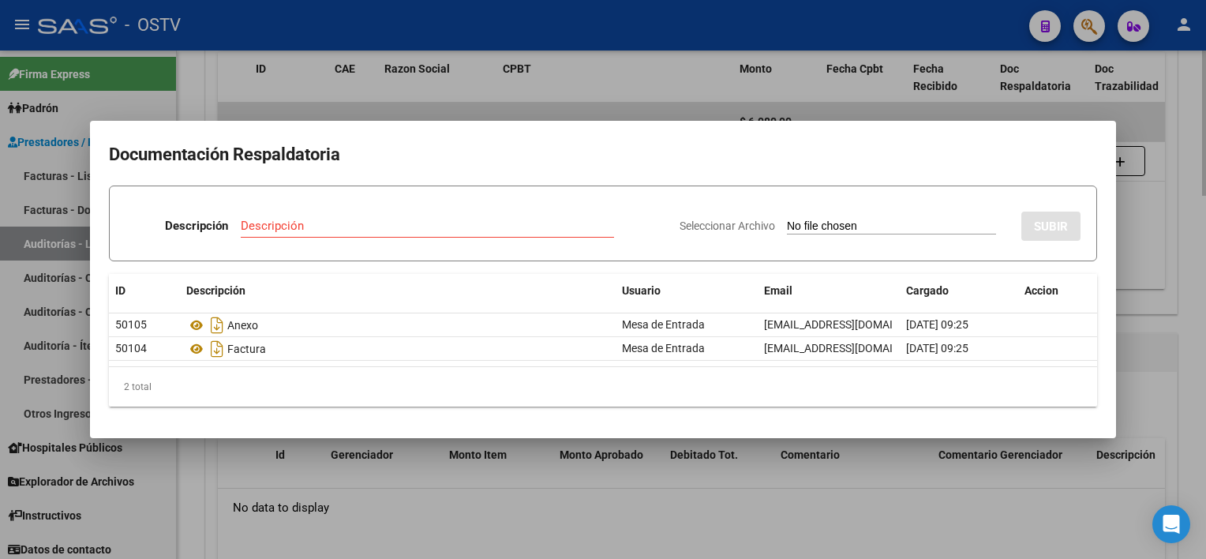
click at [383, 505] on div at bounding box center [603, 279] width 1206 height 559
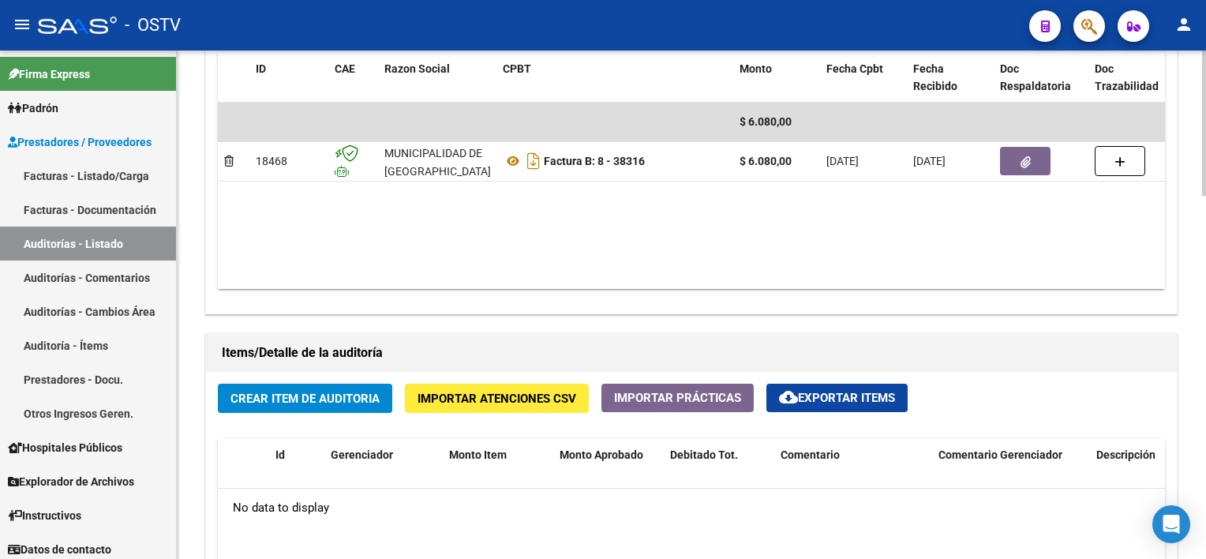
click at [325, 403] on span "Crear Item de Auditoria" at bounding box center [304, 398] width 149 height 14
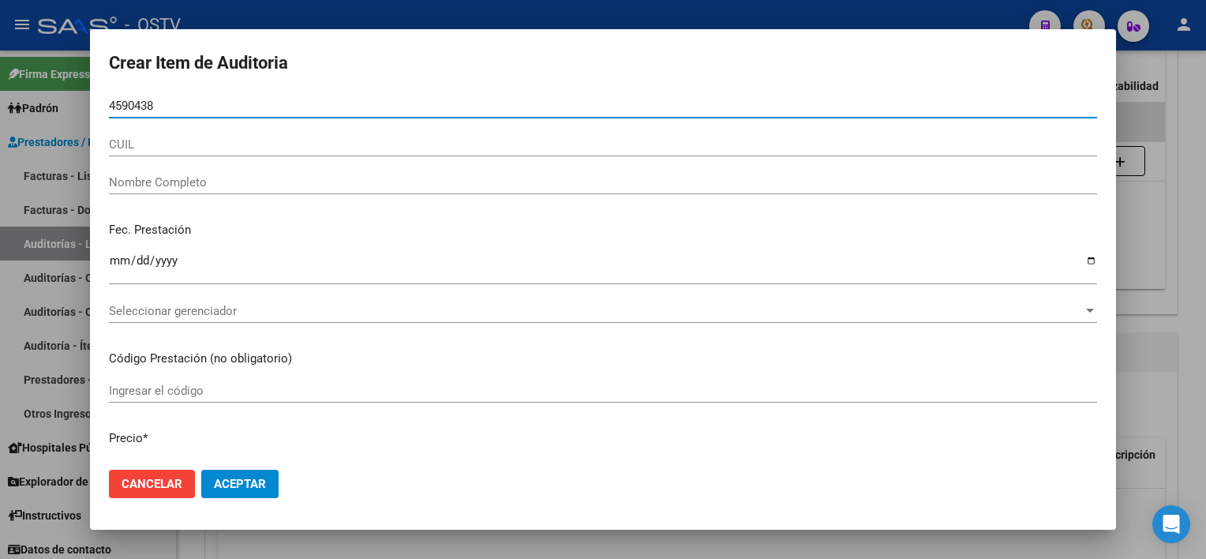
type input "45904381"
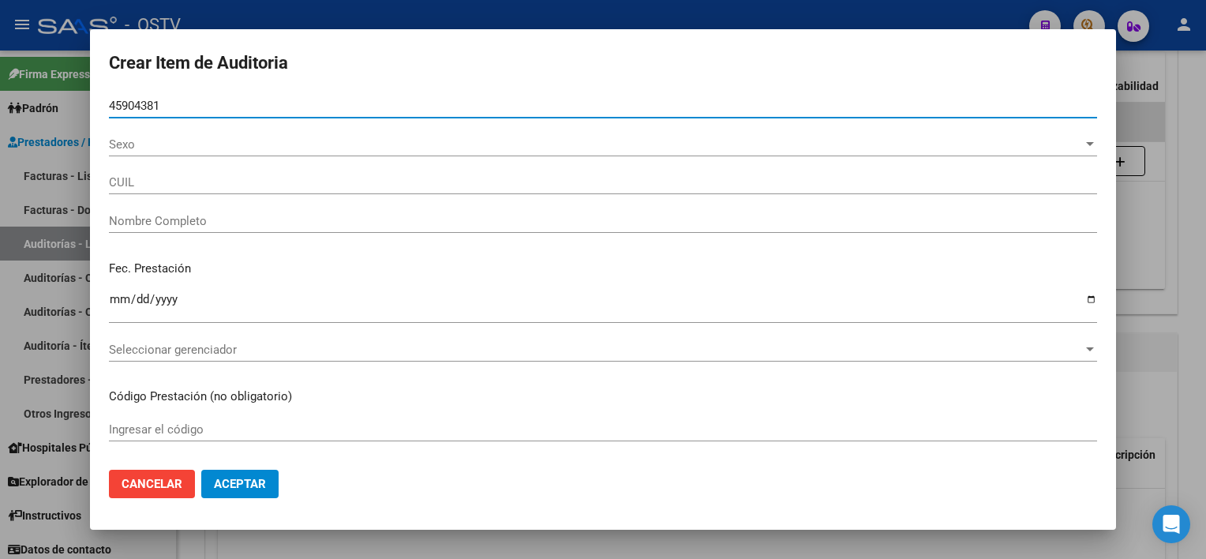
type input "27459043816"
type input "[PERSON_NAME] [PERSON_NAME]"
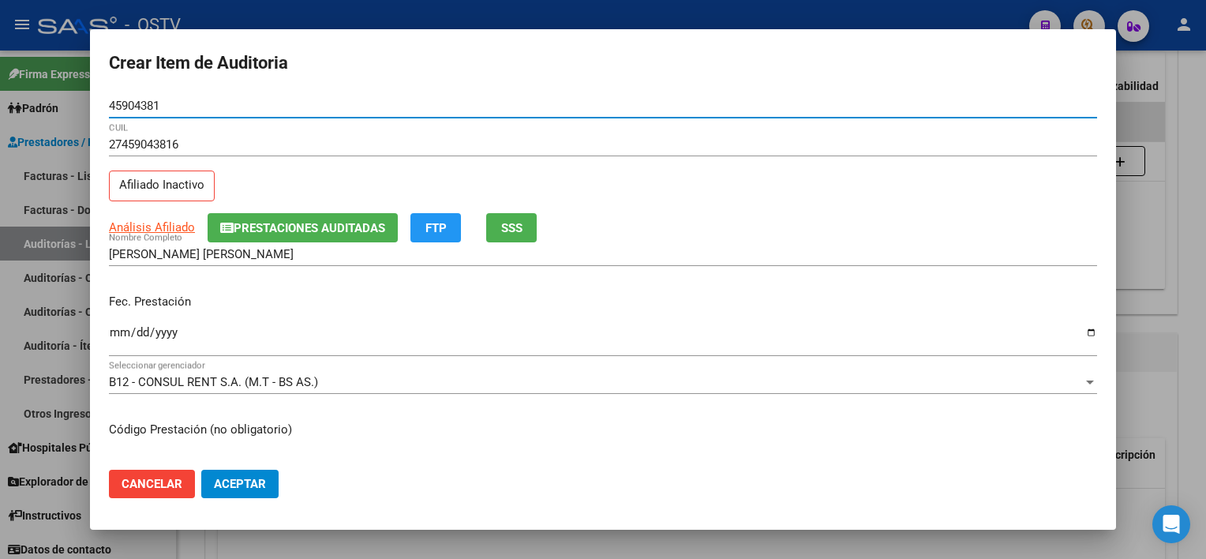
type input "45904381"
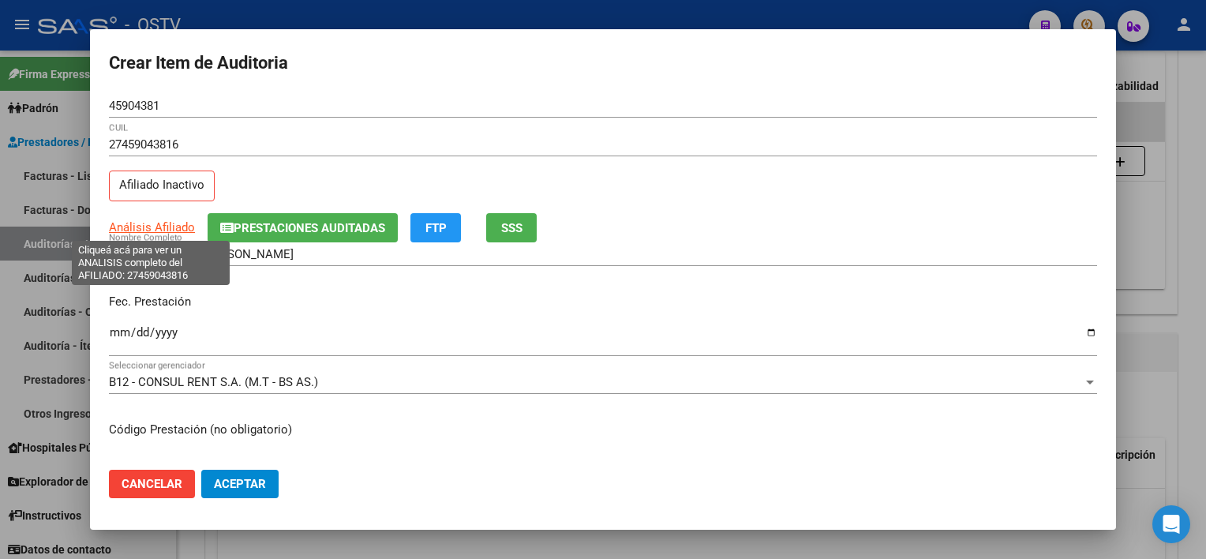
click at [131, 221] on span "Análisis Afiliado" at bounding box center [152, 227] width 86 height 14
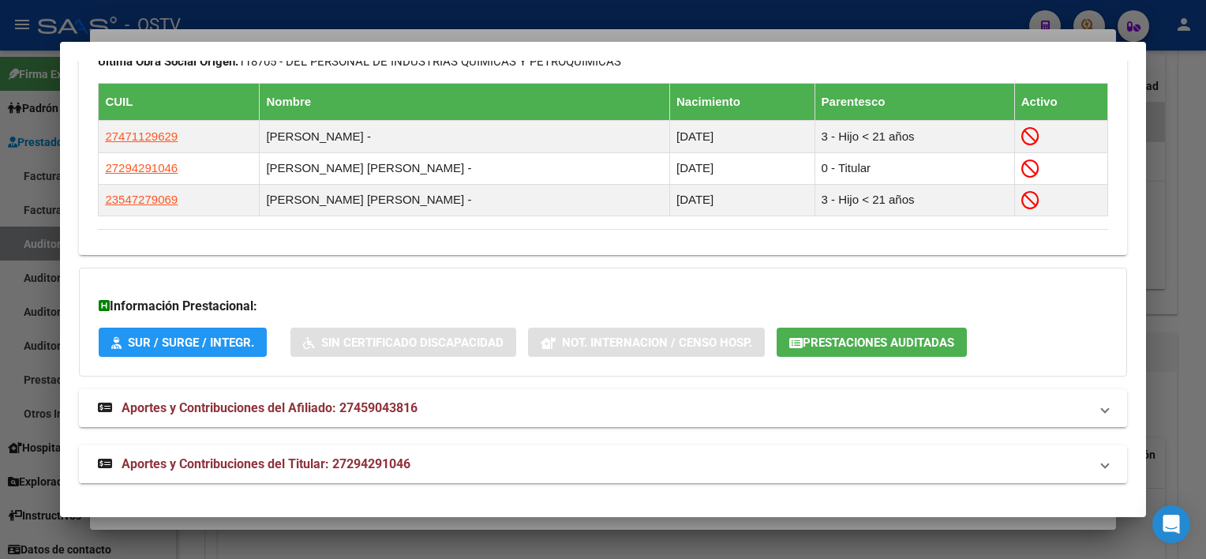
scroll to position [931, 0]
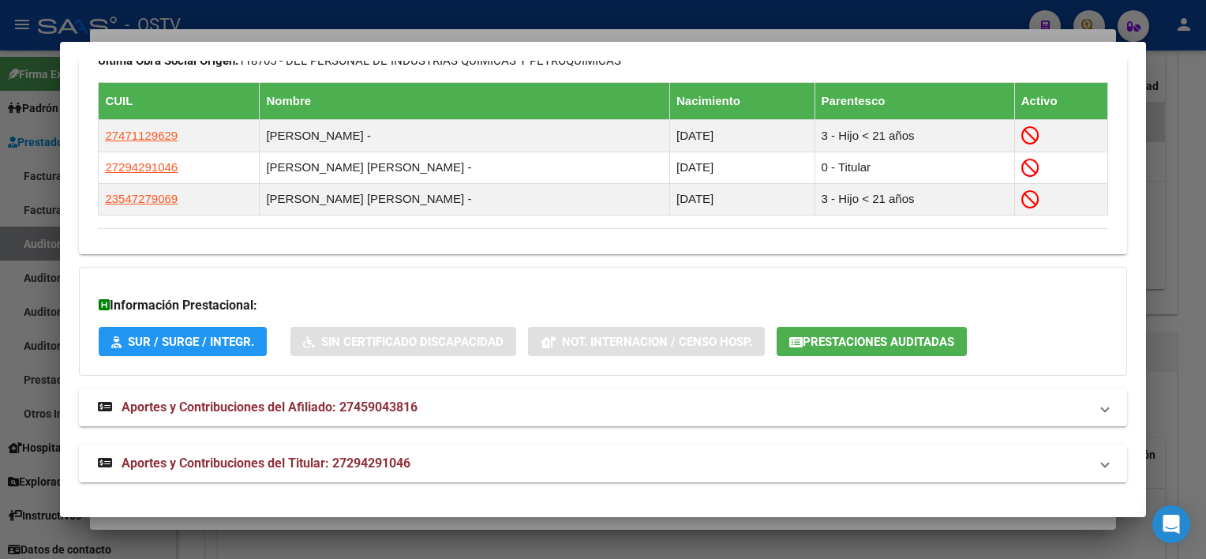
click at [449, 465] on mat-panel-title "Aportes y Contribuciones del Titular: 27294291046" at bounding box center [593, 463] width 990 height 19
click at [958, 335] on button "Prestaciones Auditadas" at bounding box center [871, 341] width 190 height 29
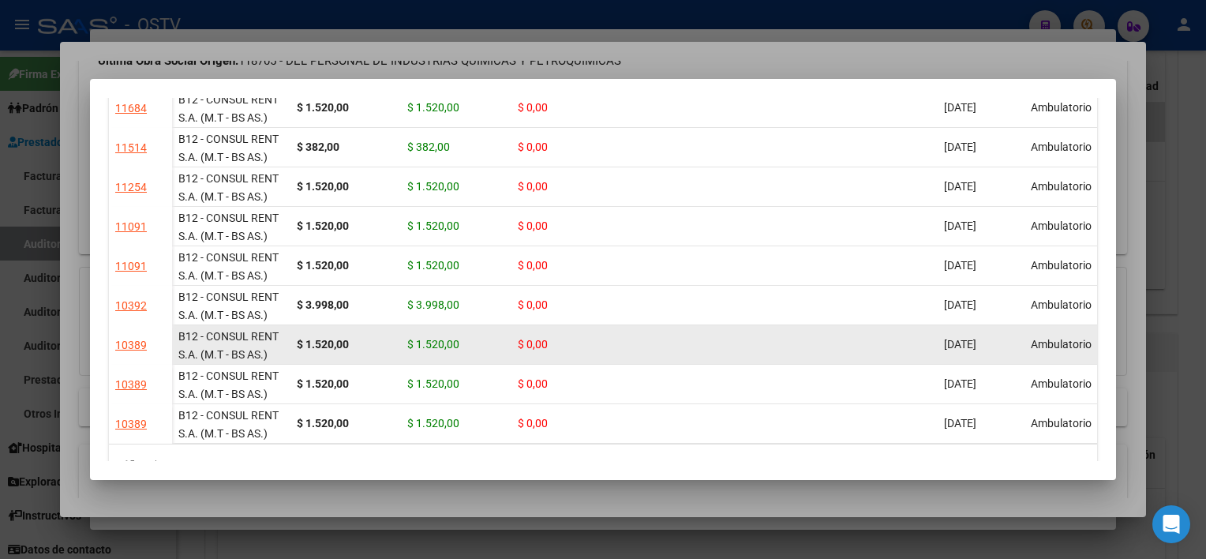
scroll to position [379, 0]
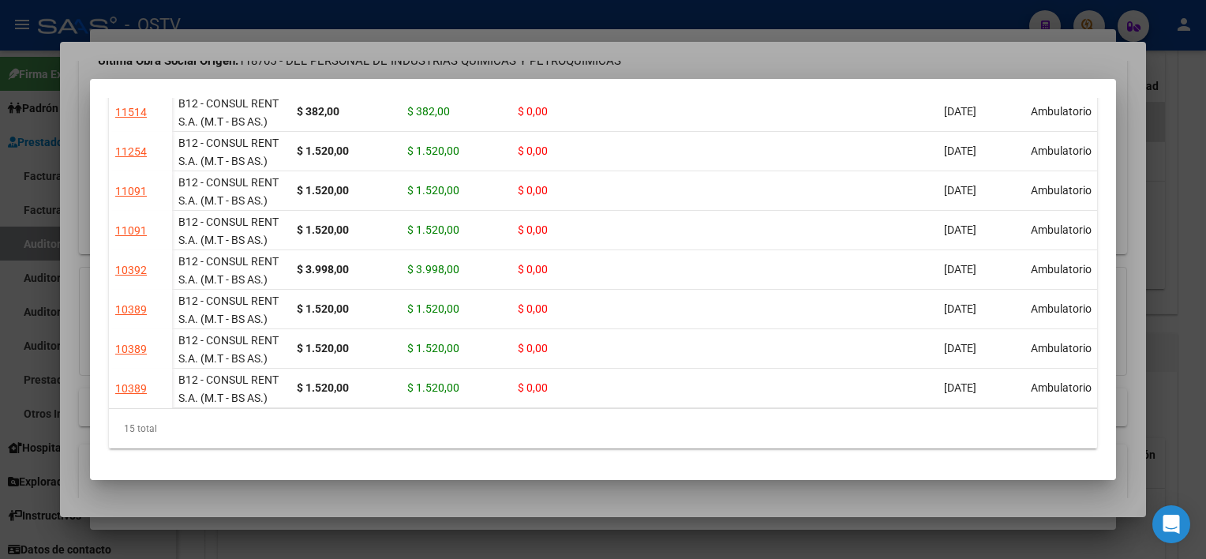
click at [772, 499] on div at bounding box center [603, 279] width 1206 height 559
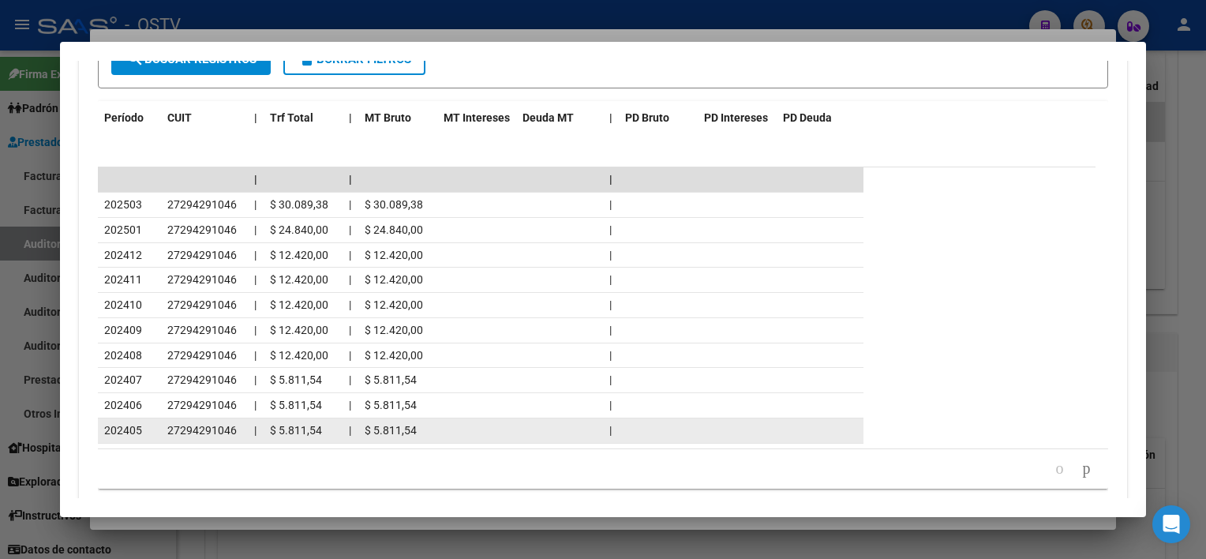
scroll to position [1636, 0]
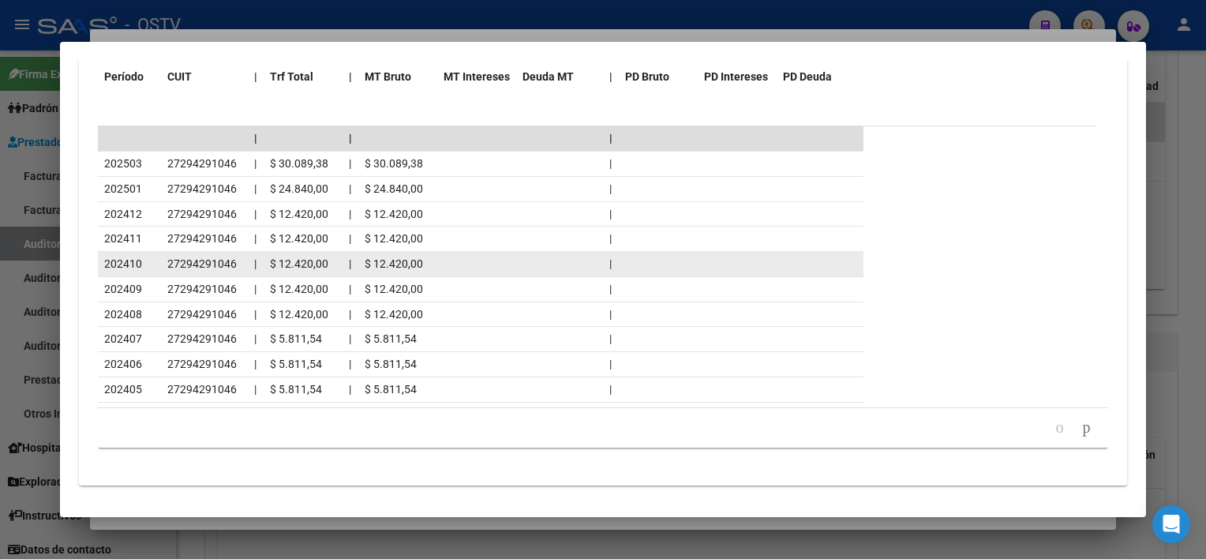
drag, startPoint x: 174, startPoint y: 256, endPoint x: 417, endPoint y: 255, distance: 243.0
click at [417, 255] on div "202410 27294291046 | $ 12.420,00 | $ 12.420,00 |" at bounding box center [480, 264] width 765 height 25
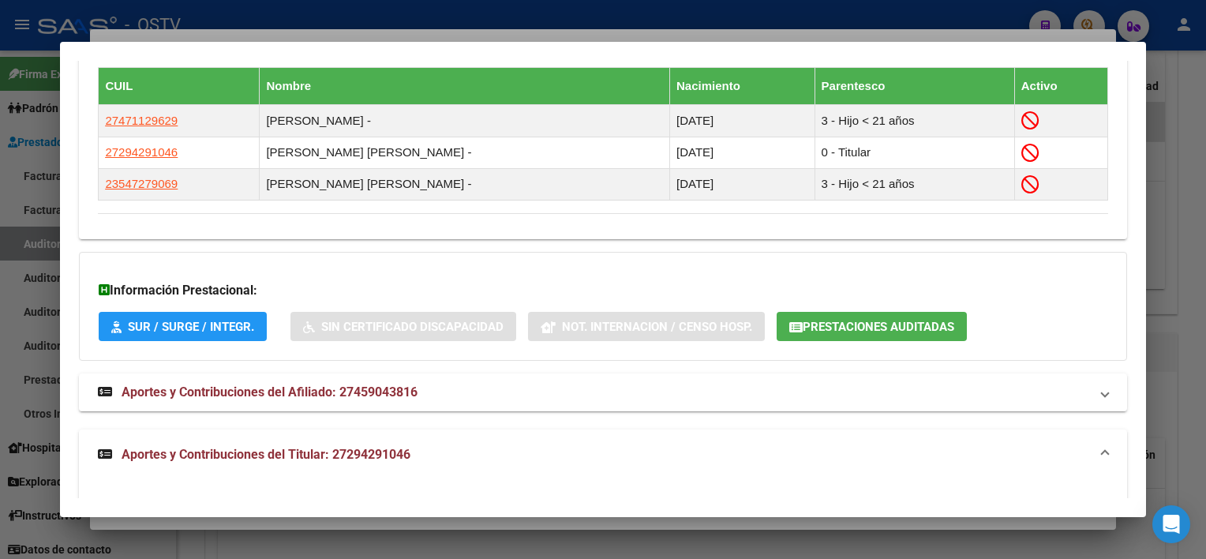
scroll to position [947, 0]
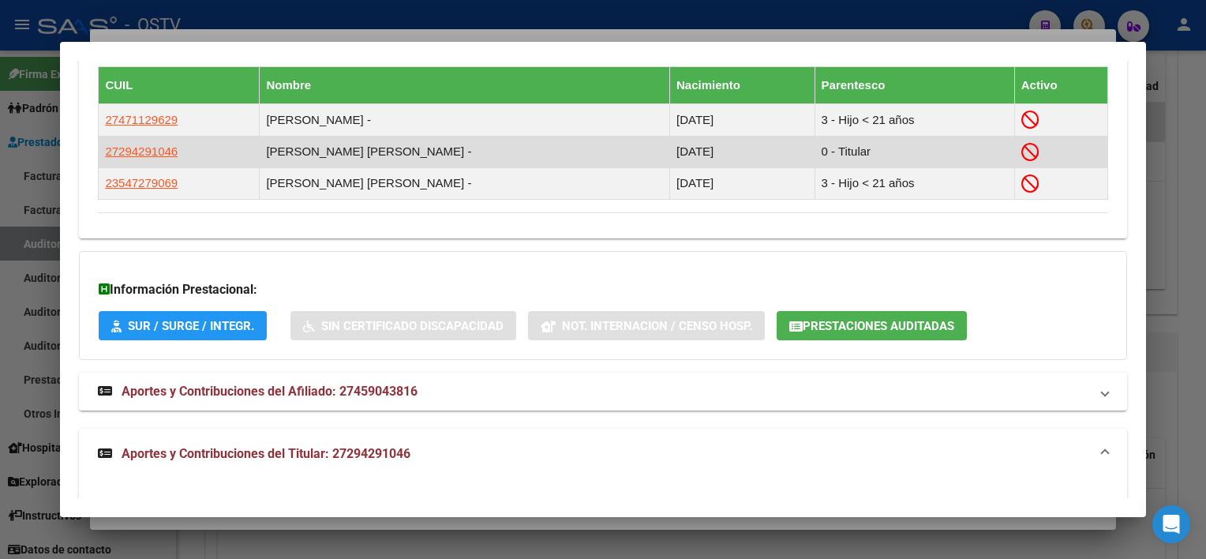
drag, startPoint x: 104, startPoint y: 151, endPoint x: 204, endPoint y: 147, distance: 99.5
click at [204, 147] on td "27294291046" at bounding box center [179, 152] width 161 height 32
copy span "27294291046"
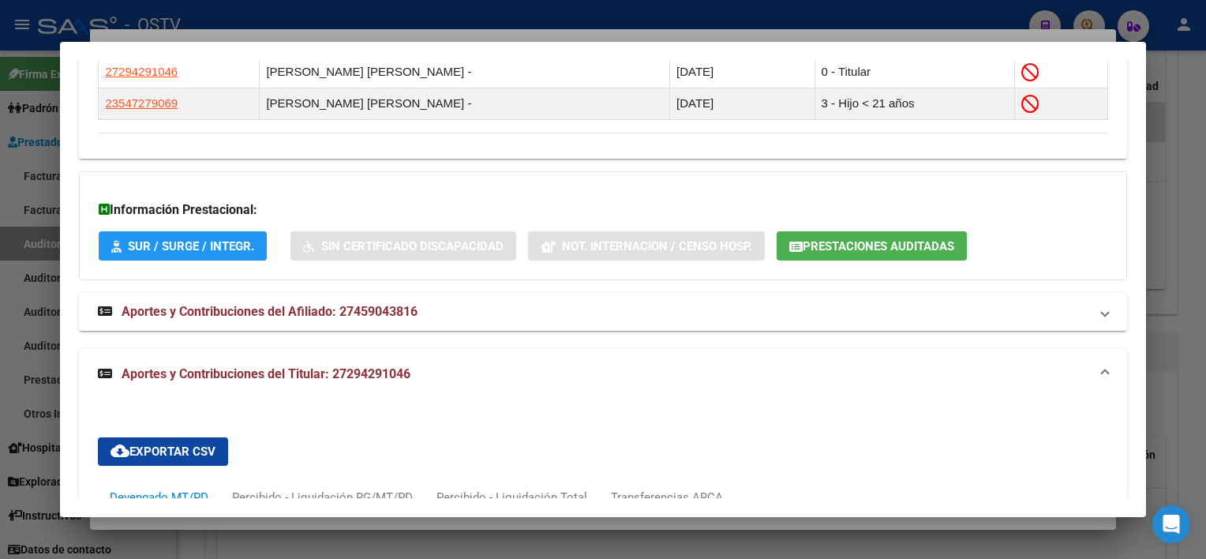
scroll to position [1026, 0]
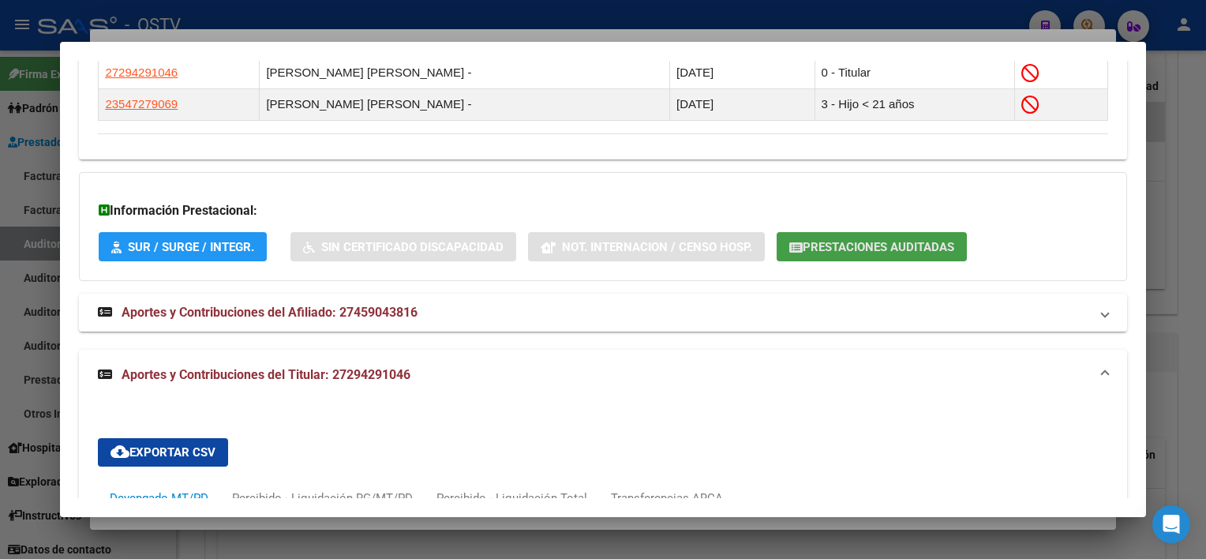
click at [815, 255] on button "Prestaciones Auditadas" at bounding box center [871, 246] width 190 height 29
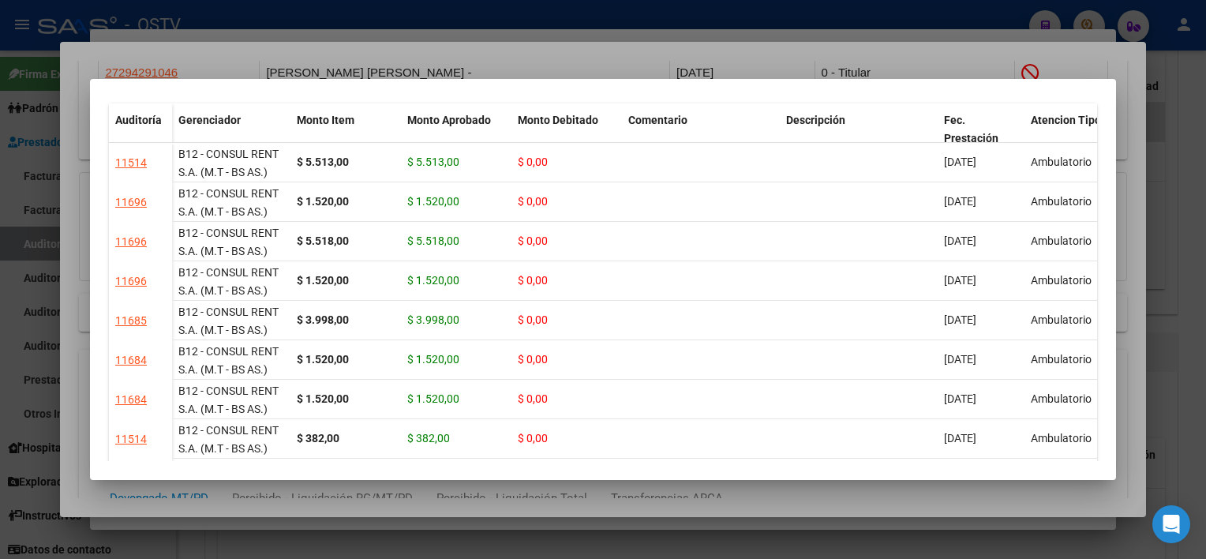
scroll to position [0, 0]
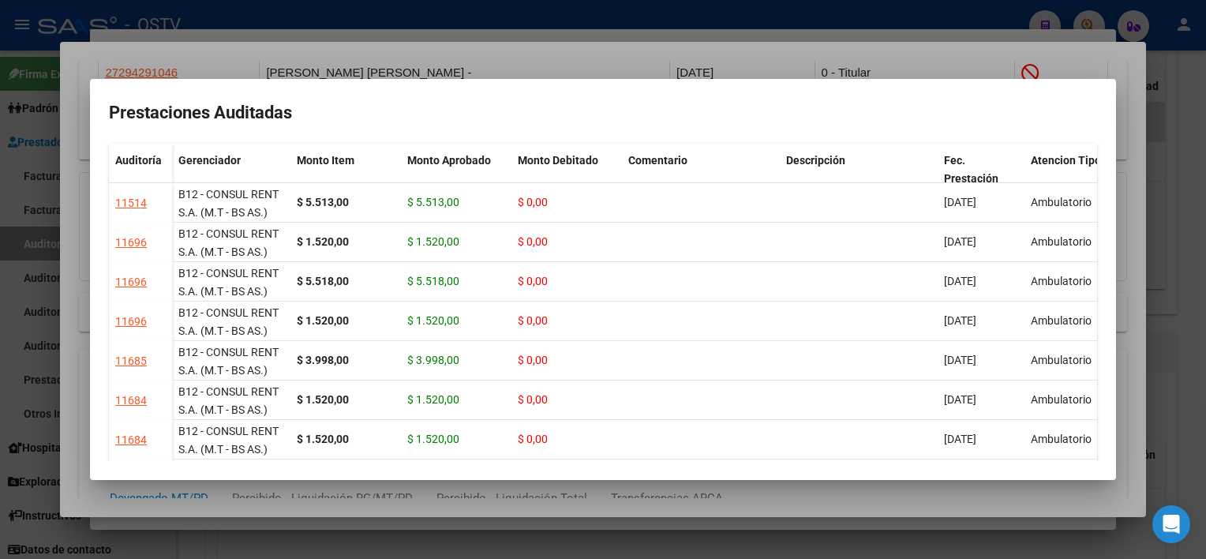
drag, startPoint x: 826, startPoint y: 511, endPoint x: 813, endPoint y: 476, distance: 37.7
click at [822, 509] on div at bounding box center [603, 279] width 1206 height 559
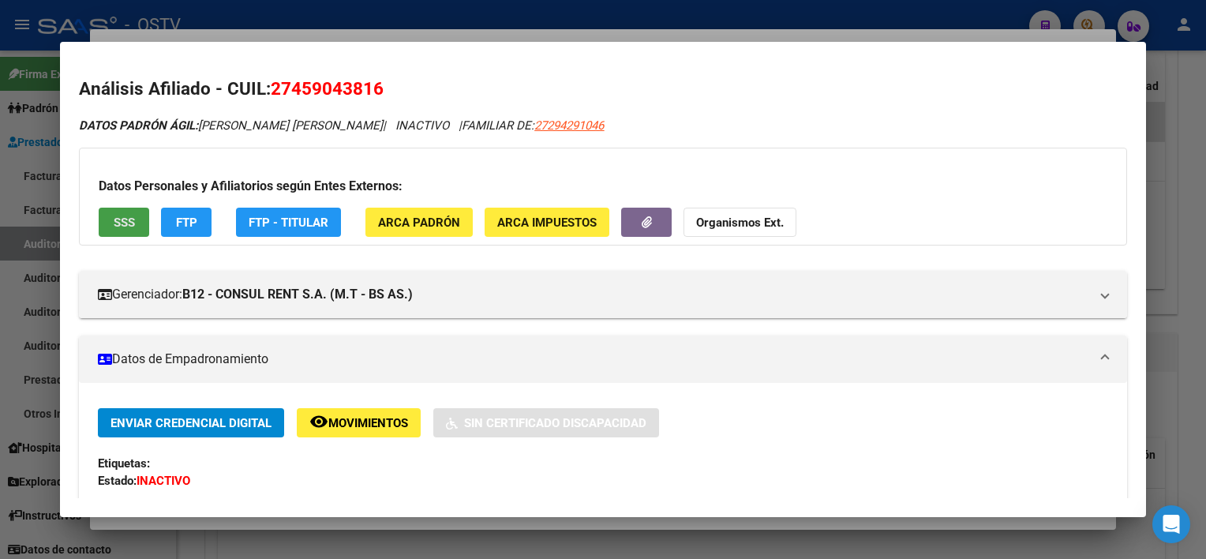
click at [122, 234] on button "SSS" at bounding box center [124, 222] width 50 height 29
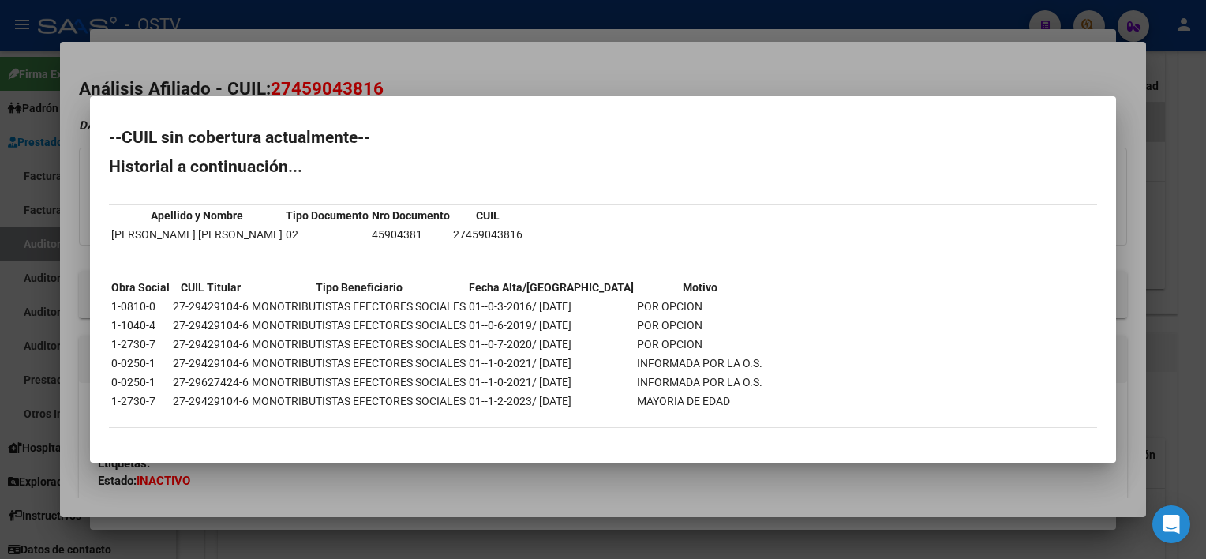
drag, startPoint x: 490, startPoint y: 342, endPoint x: 656, endPoint y: 348, distance: 166.6
click at [656, 348] on tr "1-2730-7 27-29429104-6 MONOTRIBUTISTAS EFECTORES SOCIALES 01--0-7-2020/ [DATE] …" at bounding box center [436, 343] width 652 height 17
drag, startPoint x: 474, startPoint y: 401, endPoint x: 646, endPoint y: 402, distance: 172.0
click at [646, 402] on tr "1-2730-7 27-29429104-6 MONOTRIBUTISTAS EFECTORES SOCIALES 01--1-2-2023/ [DATE] …" at bounding box center [436, 400] width 652 height 17
drag, startPoint x: 646, startPoint y: 402, endPoint x: 615, endPoint y: 463, distance: 68.1
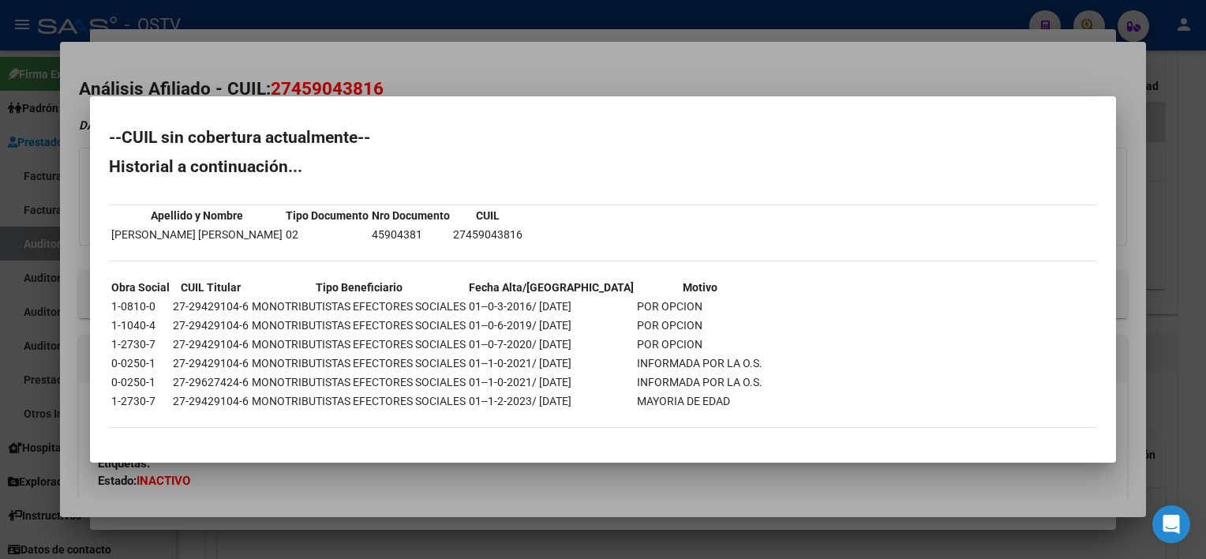
click at [615, 463] on div at bounding box center [603, 279] width 1206 height 559
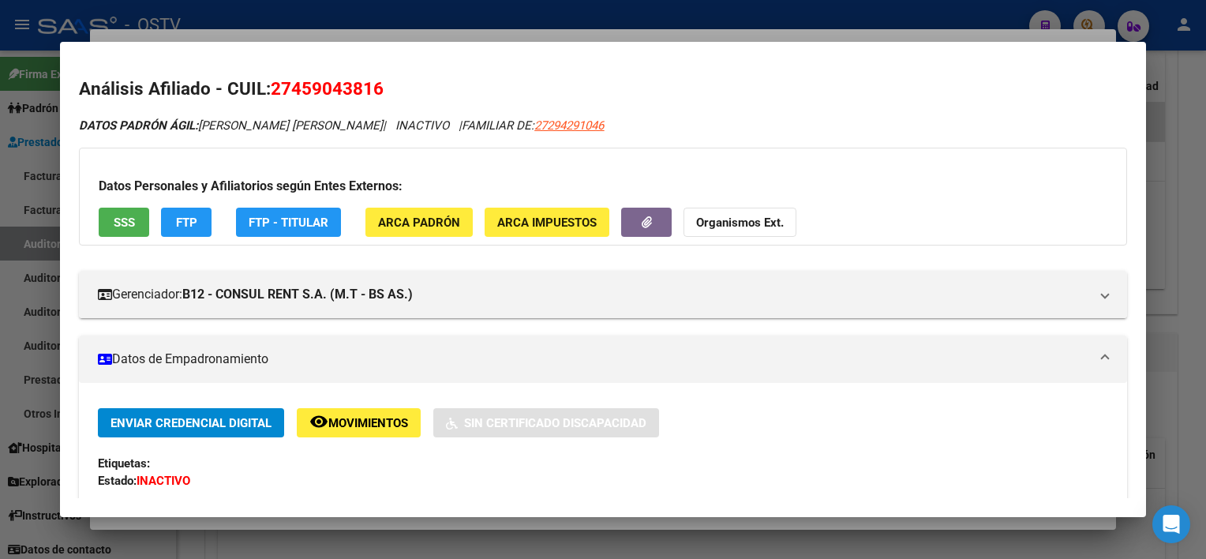
click at [607, 522] on div at bounding box center [603, 279] width 1206 height 559
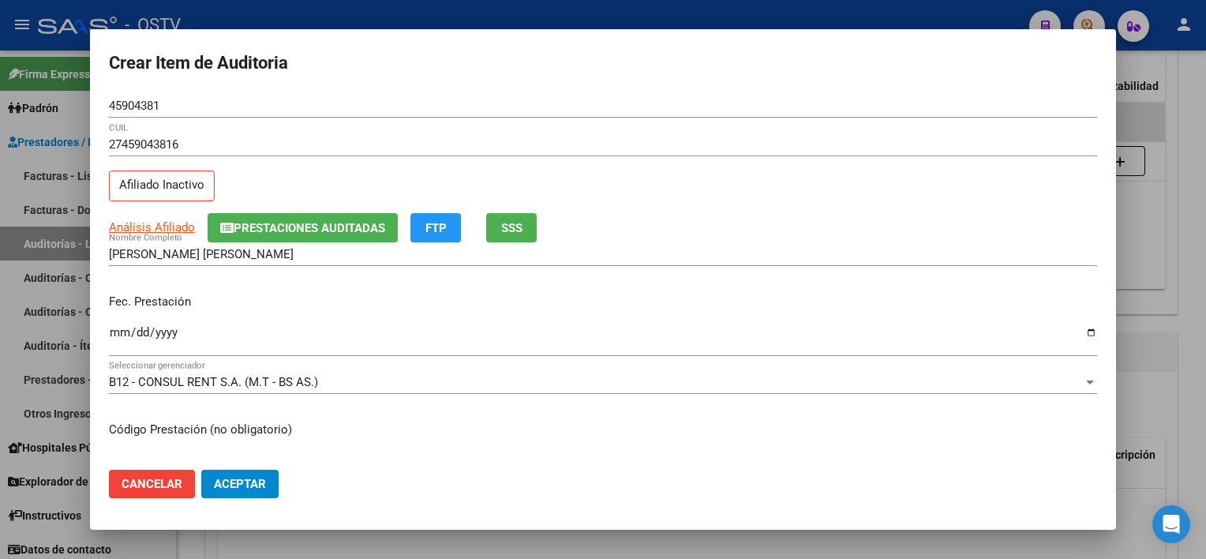
click at [252, 544] on div at bounding box center [603, 279] width 1206 height 559
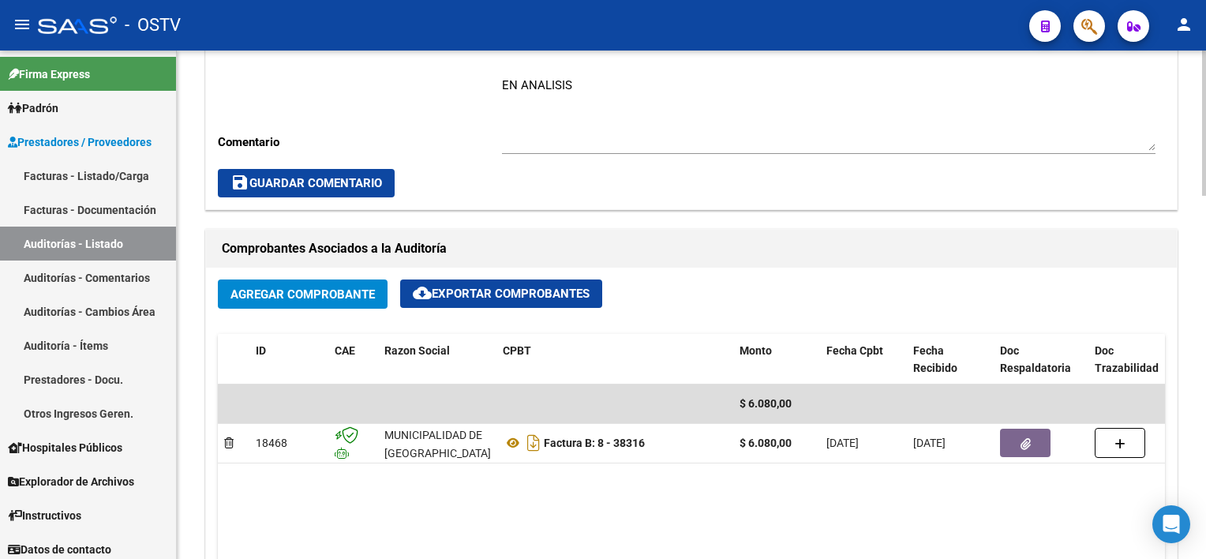
scroll to position [789, 0]
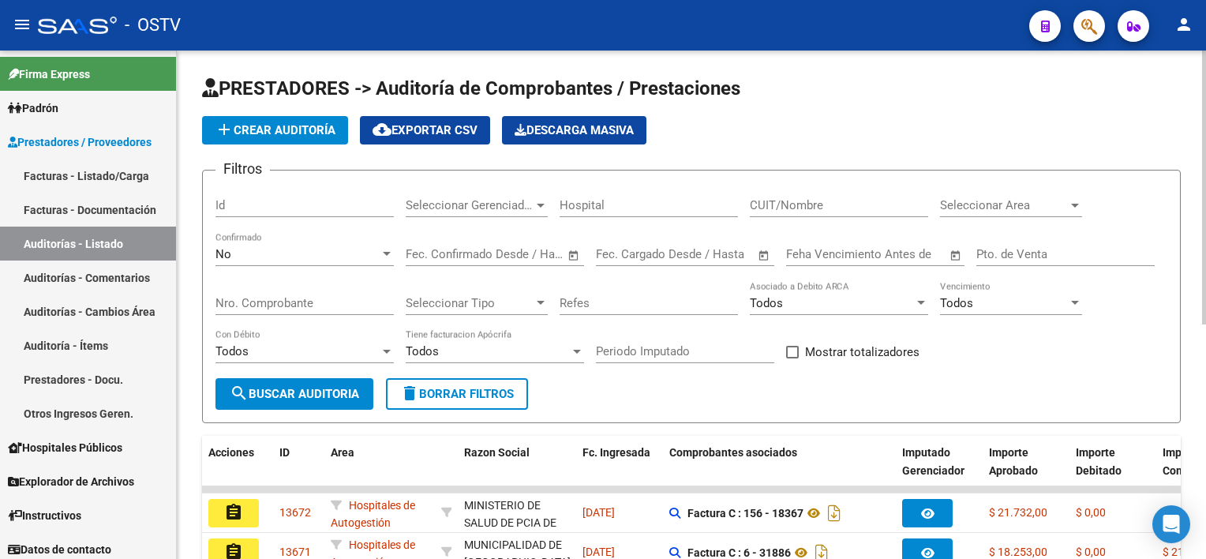
click at [335, 309] on div "Nro. Comprobante" at bounding box center [304, 298] width 178 height 34
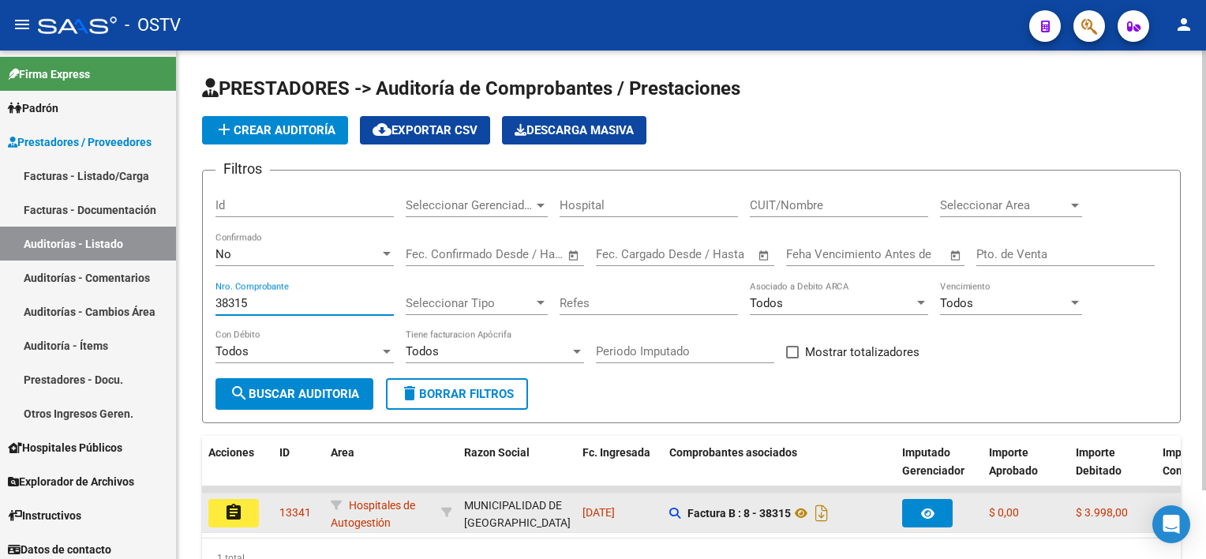
type input "38315"
click at [247, 503] on button "assignment" at bounding box center [233, 513] width 50 height 28
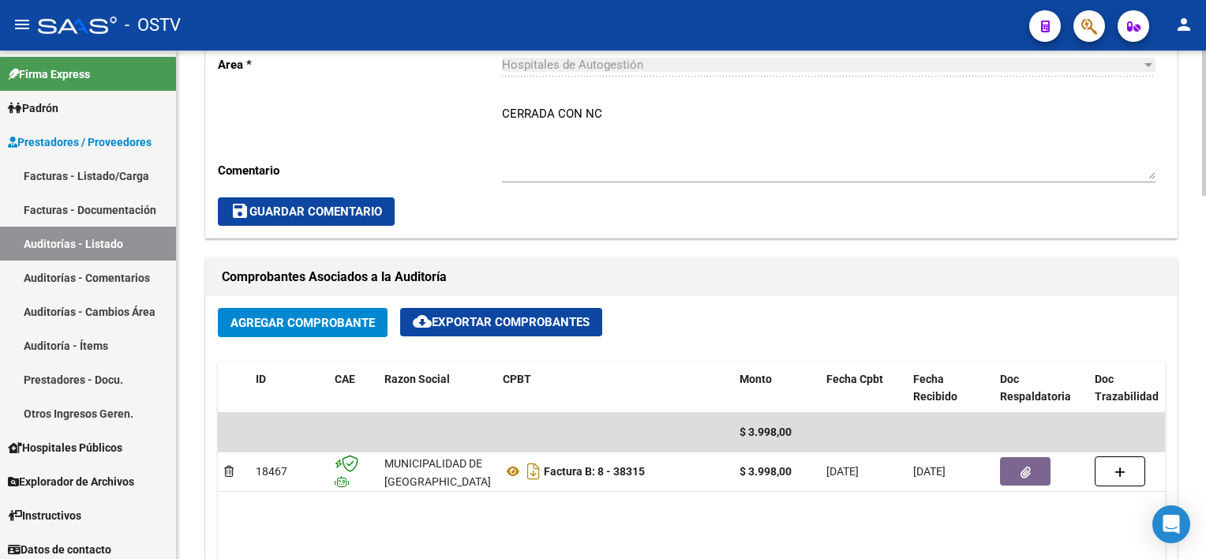
scroll to position [552, 0]
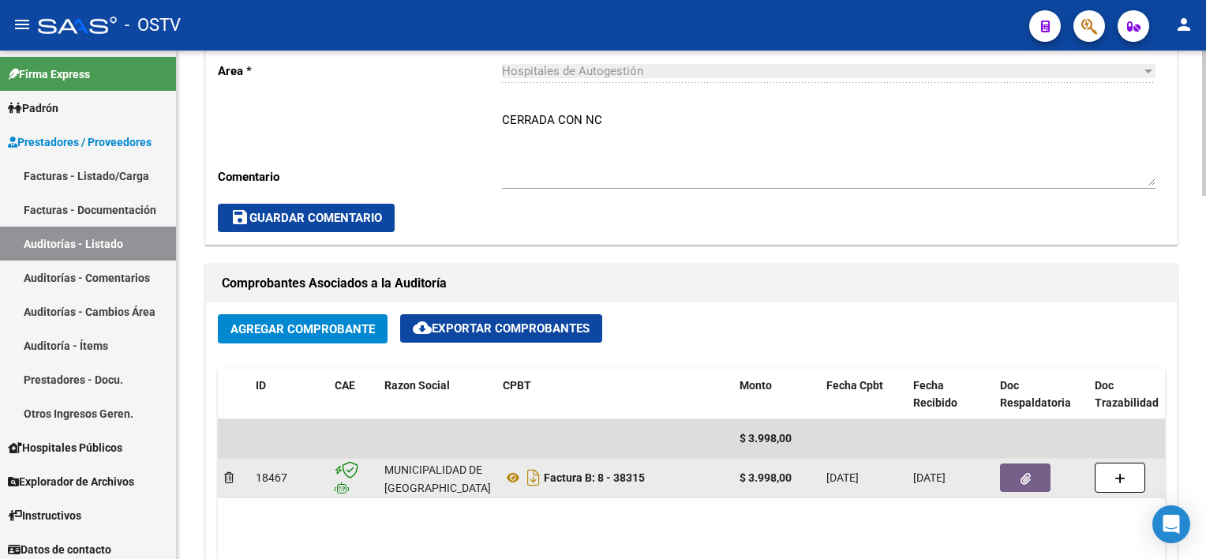
click at [1026, 485] on button "button" at bounding box center [1025, 477] width 50 height 28
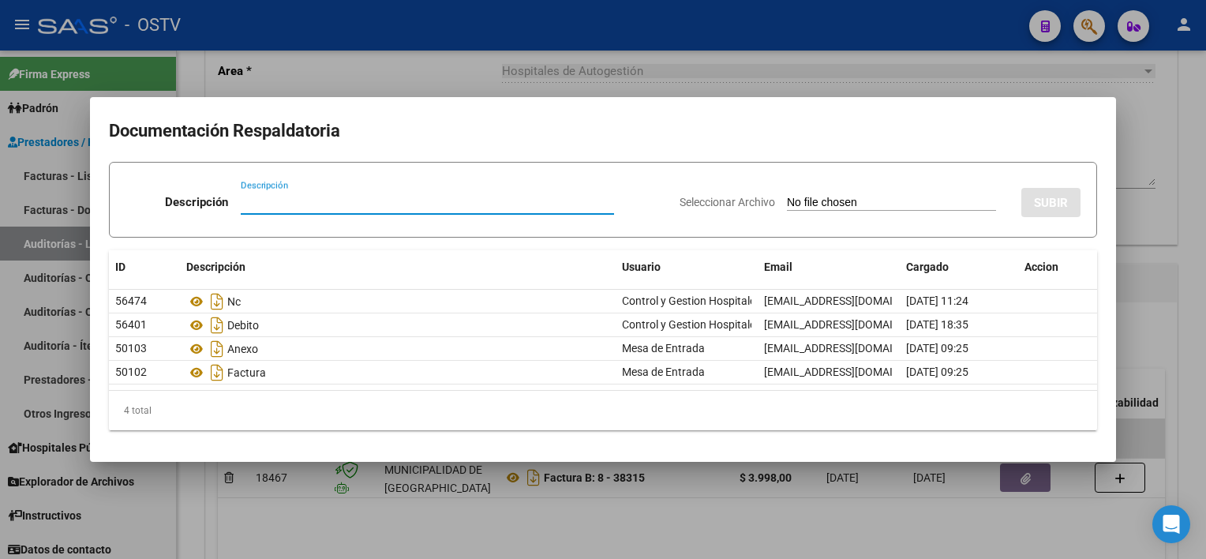
click at [660, 521] on div at bounding box center [603, 279] width 1206 height 559
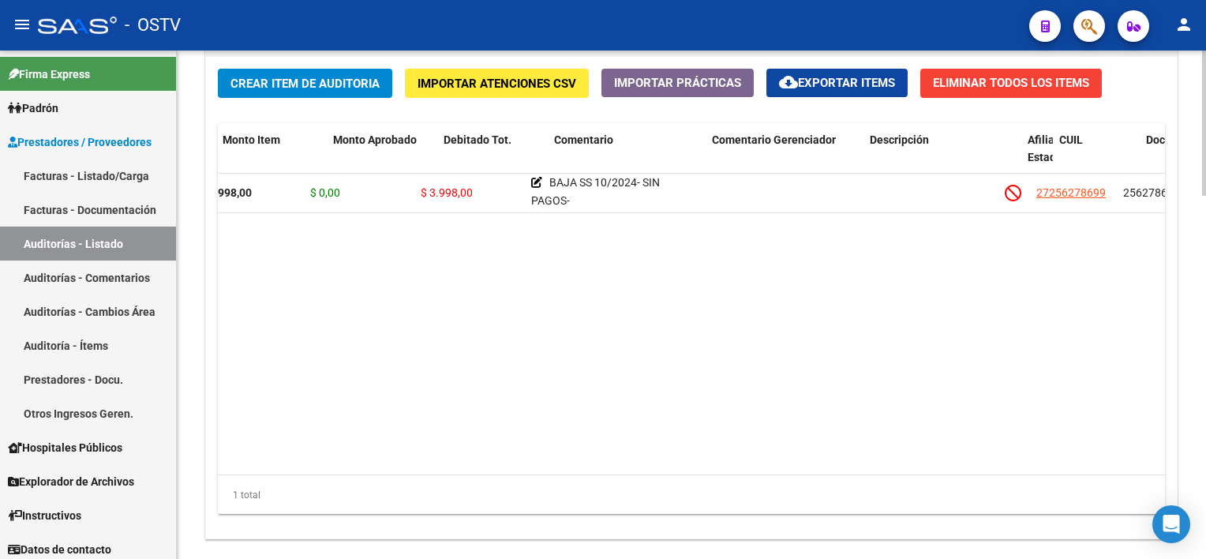
scroll to position [0, 267]
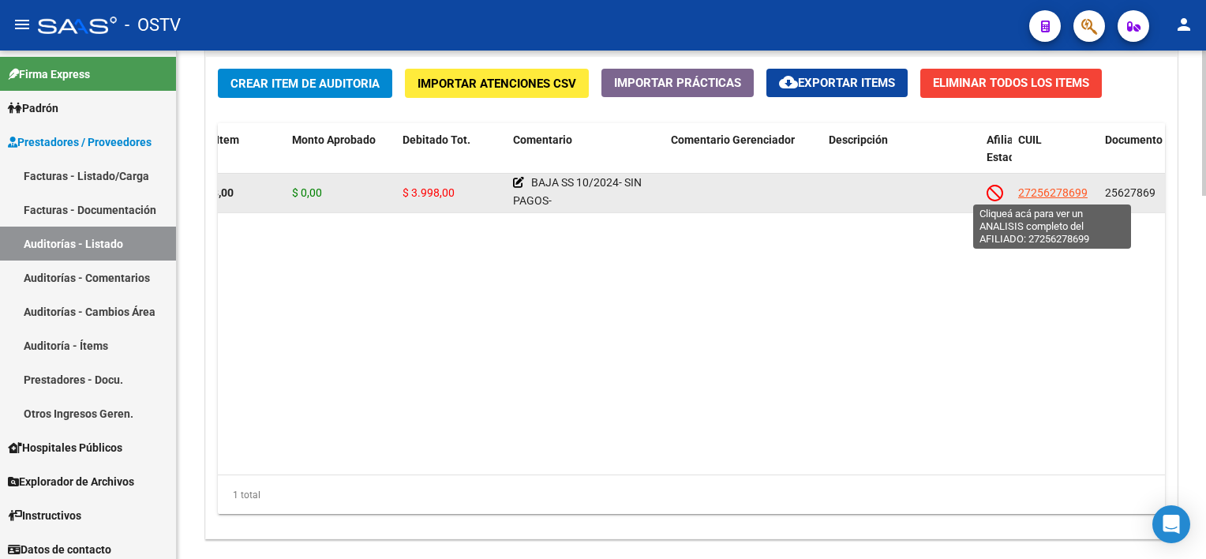
click at [1075, 194] on span "27256278699" at bounding box center [1052, 192] width 69 height 13
type textarea "27256278699"
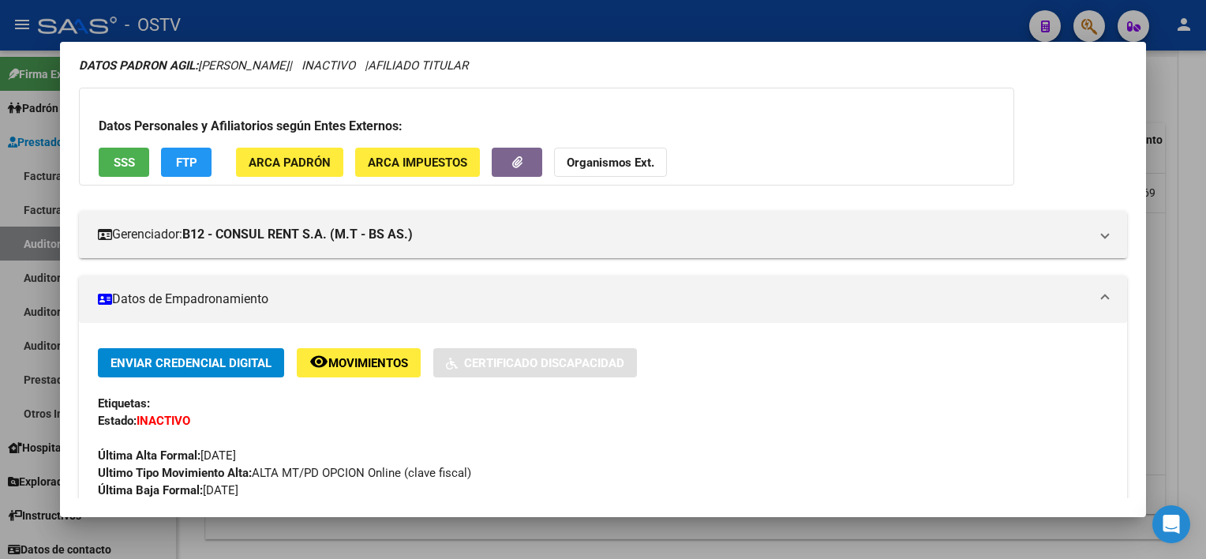
scroll to position [237, 0]
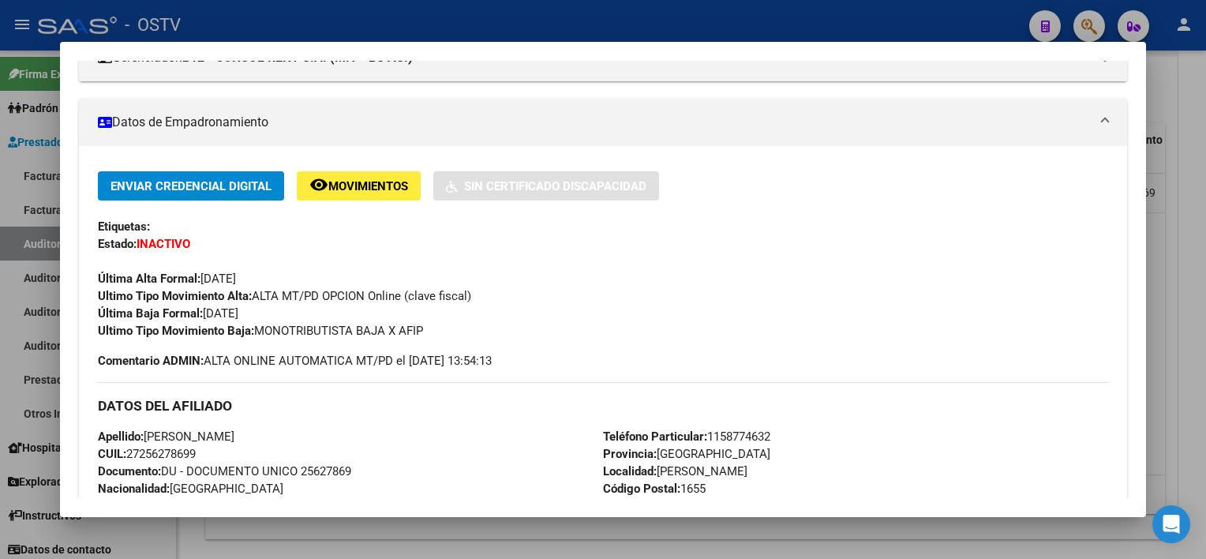
drag, startPoint x: 257, startPoint y: 327, endPoint x: 477, endPoint y: 327, distance: 220.1
click at [477, 327] on div "Ultimo Tipo Movimiento Baja: MONOTRIBUTISTA BAJA X AFIP" at bounding box center [602, 330] width 1009 height 17
copy span "MONOTRIBUTISTA BAJA X AFIP"
drag, startPoint x: 105, startPoint y: 310, endPoint x: 484, endPoint y: 338, distance: 379.7
click at [484, 338] on div "Enviar Credencial Digital remove_red_eye Movimientos Sin Certificado Discapacid…" at bounding box center [602, 255] width 1009 height 168
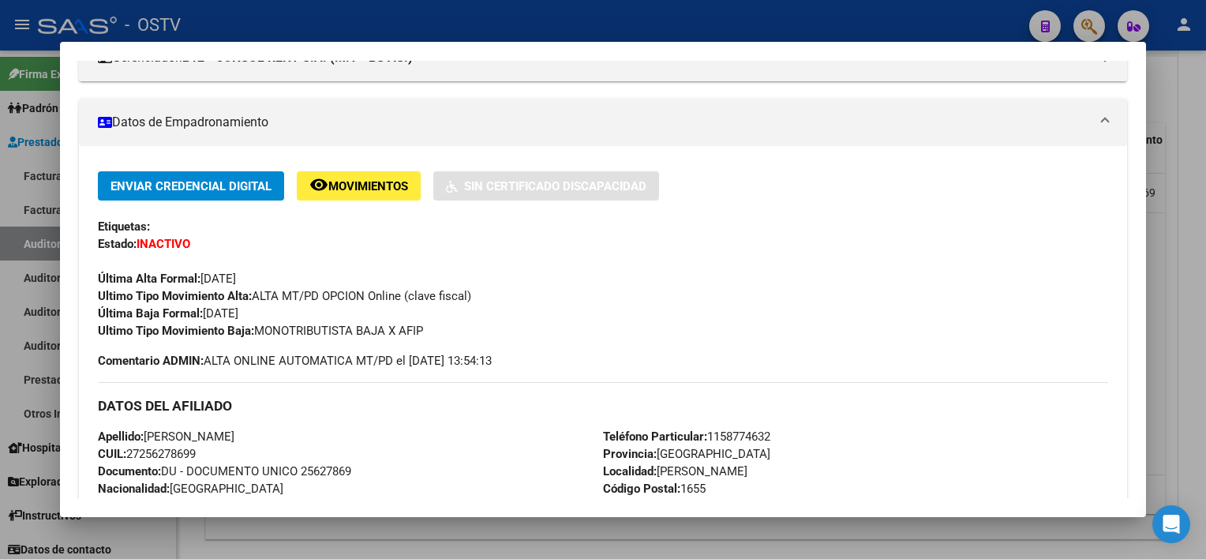
copy div "Última Baja Formal: [DATE] Ultimo Tipo Movimiento Baja: MONOTRIBUTISTA BAJA X A…"
click at [530, 534] on div at bounding box center [603, 279] width 1206 height 559
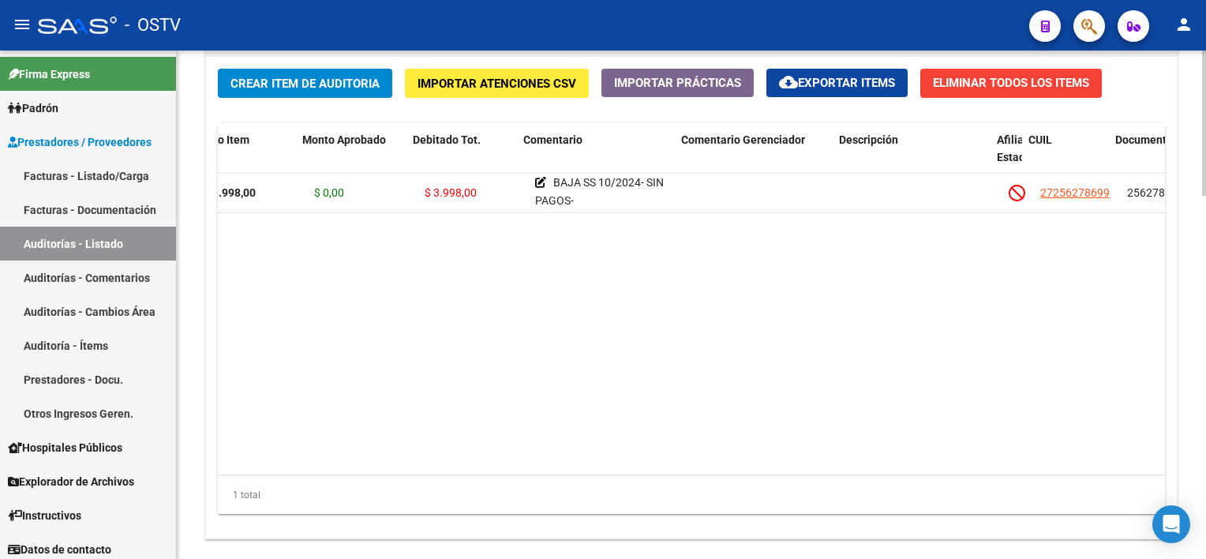
scroll to position [0, 257]
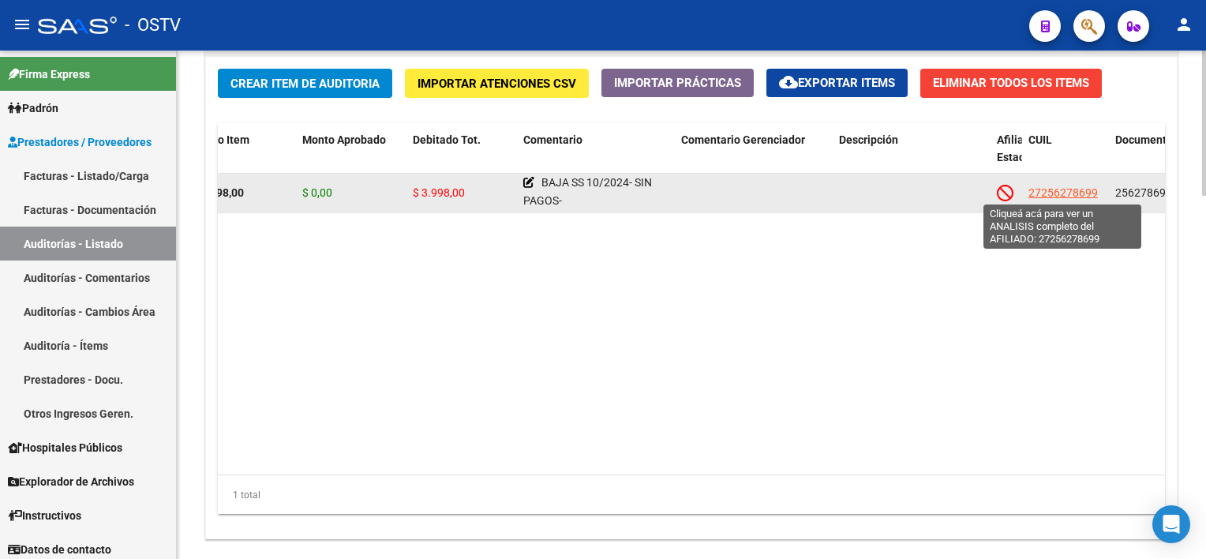
click at [1075, 196] on span "27256278699" at bounding box center [1062, 192] width 69 height 13
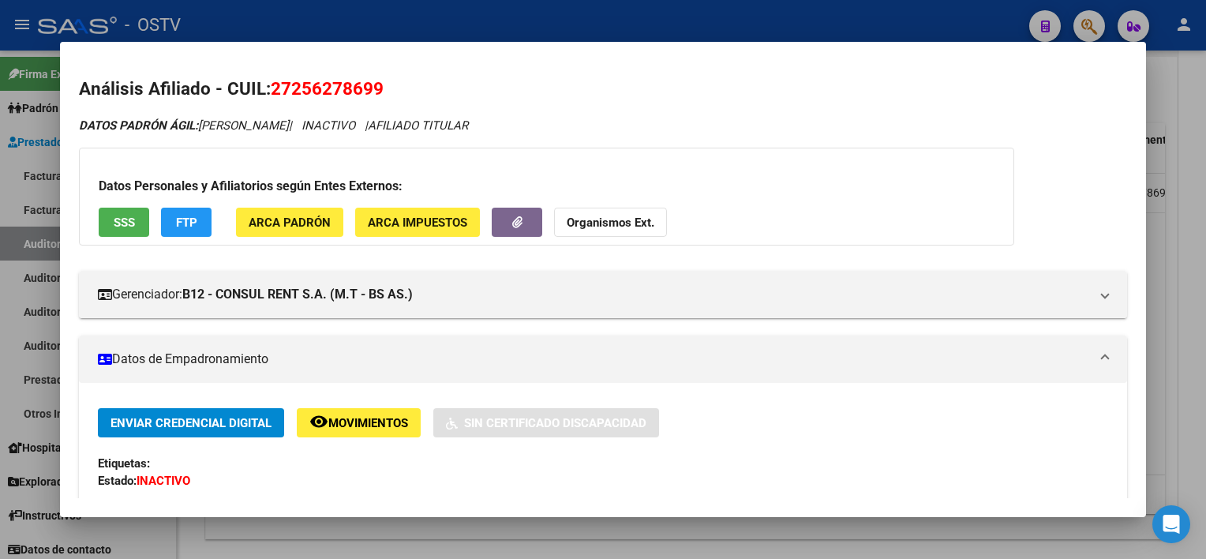
drag, startPoint x: 272, startPoint y: 81, endPoint x: 388, endPoint y: 83, distance: 116.0
click at [388, 83] on h2 "Análisis Afiliado - CUIL: 27256278699" at bounding box center [602, 89] width 1047 height 27
copy span "27256278699"
click at [1185, 435] on div at bounding box center [603, 279] width 1206 height 559
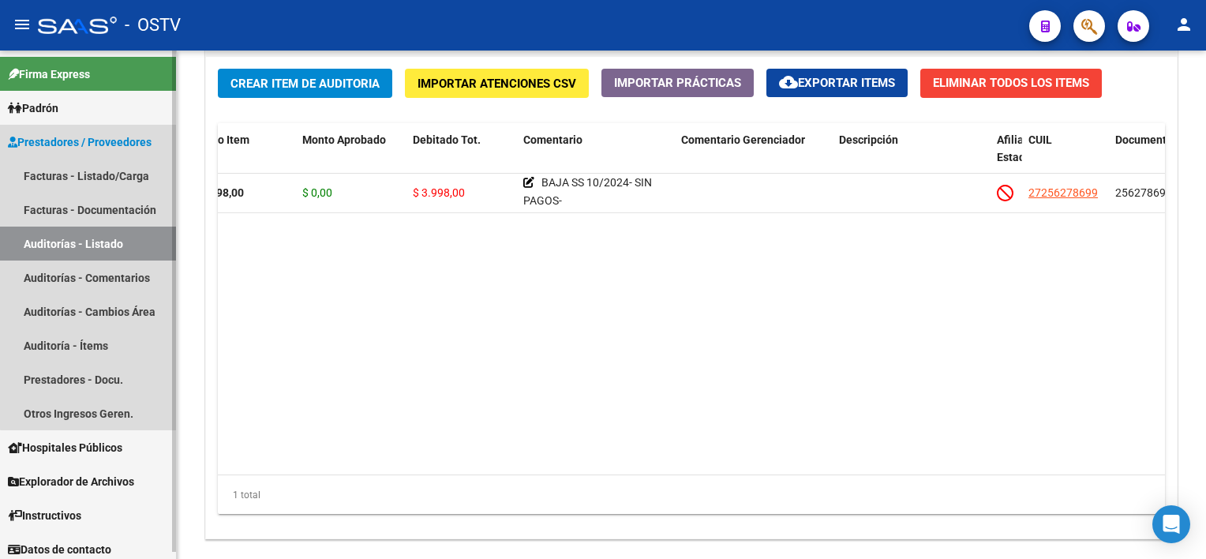
click at [120, 247] on link "Auditorías - Listado" at bounding box center [88, 243] width 176 height 34
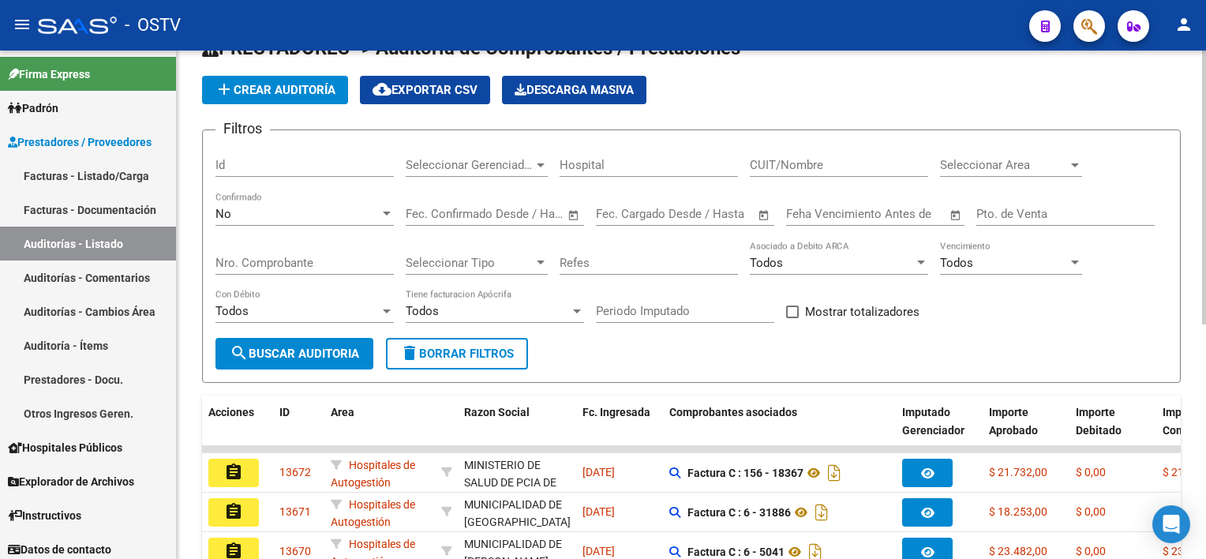
scroll to position [39, 0]
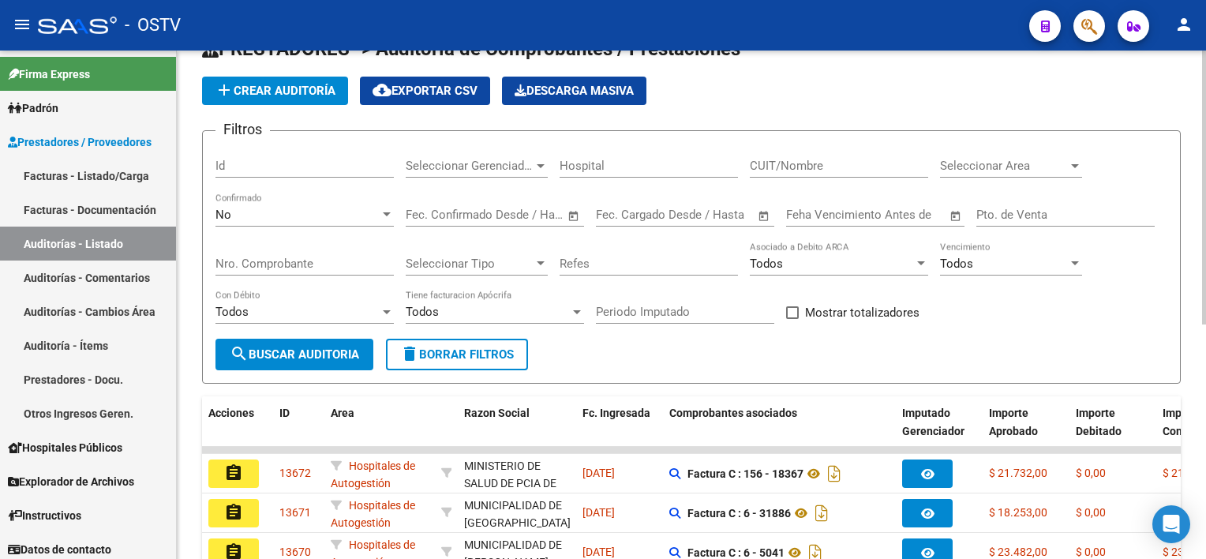
click at [290, 245] on div "Nro. Comprobante" at bounding box center [304, 258] width 178 height 34
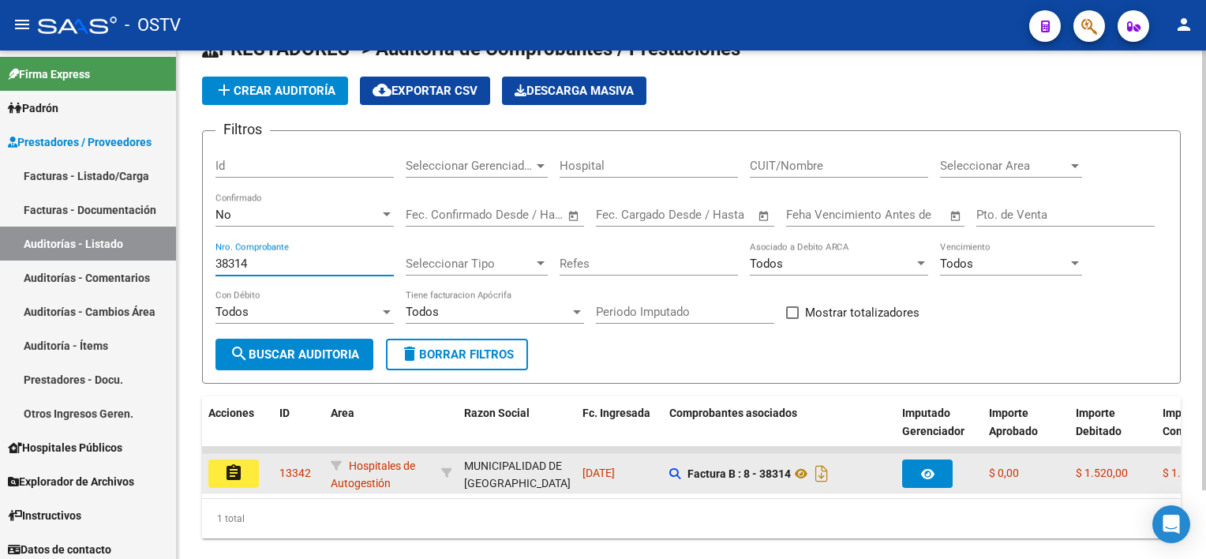
type input "38314"
click at [237, 468] on mat-icon "assignment" at bounding box center [233, 472] width 19 height 19
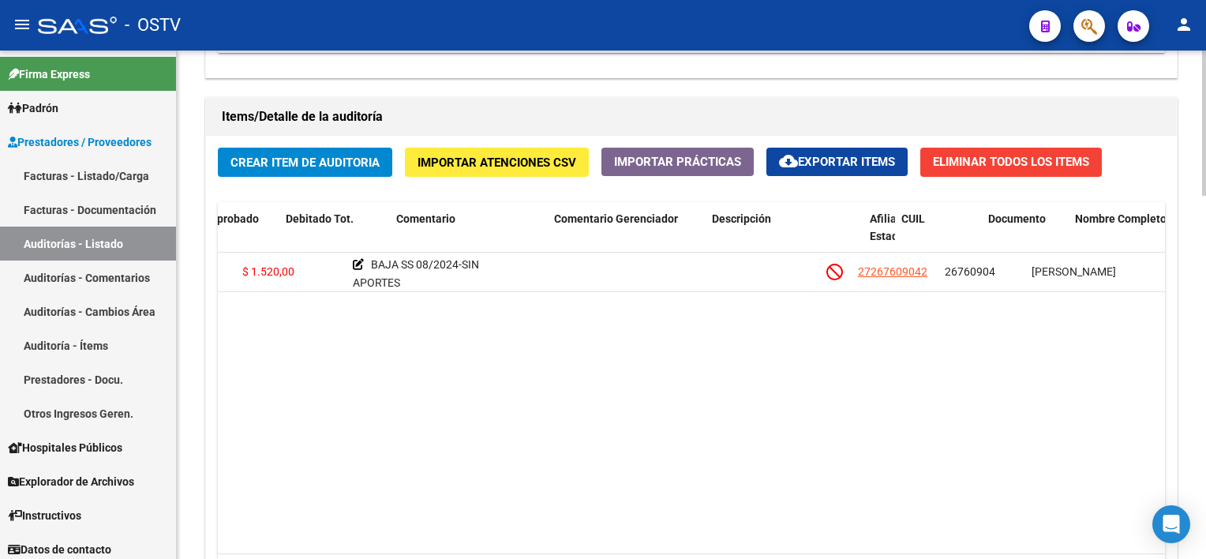
scroll to position [0, 370]
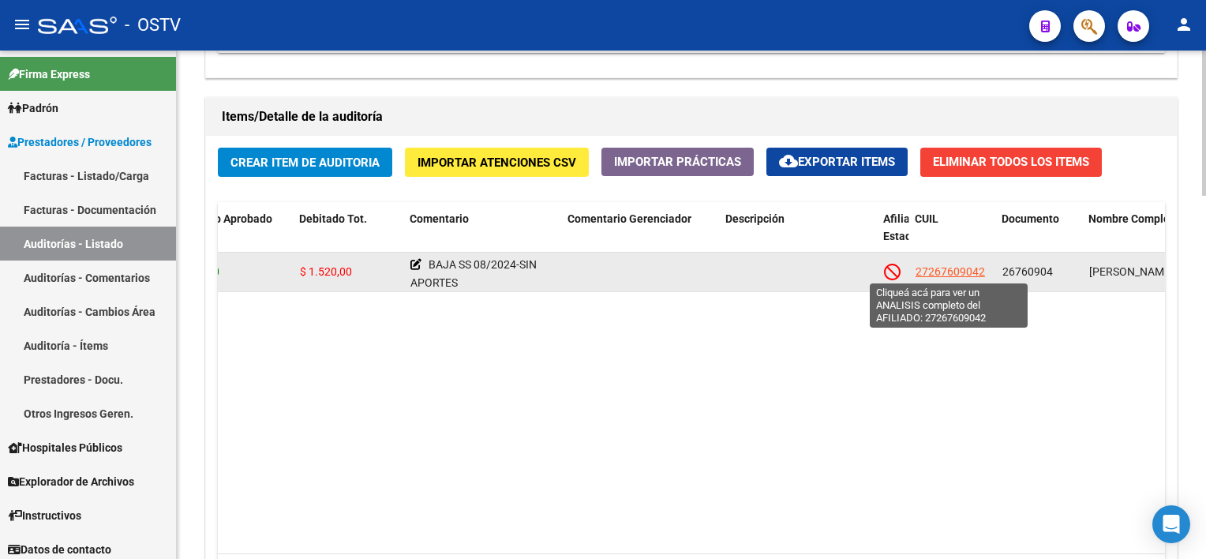
click at [933, 267] on span "27267609042" at bounding box center [949, 271] width 69 height 13
type textarea "27267609042"
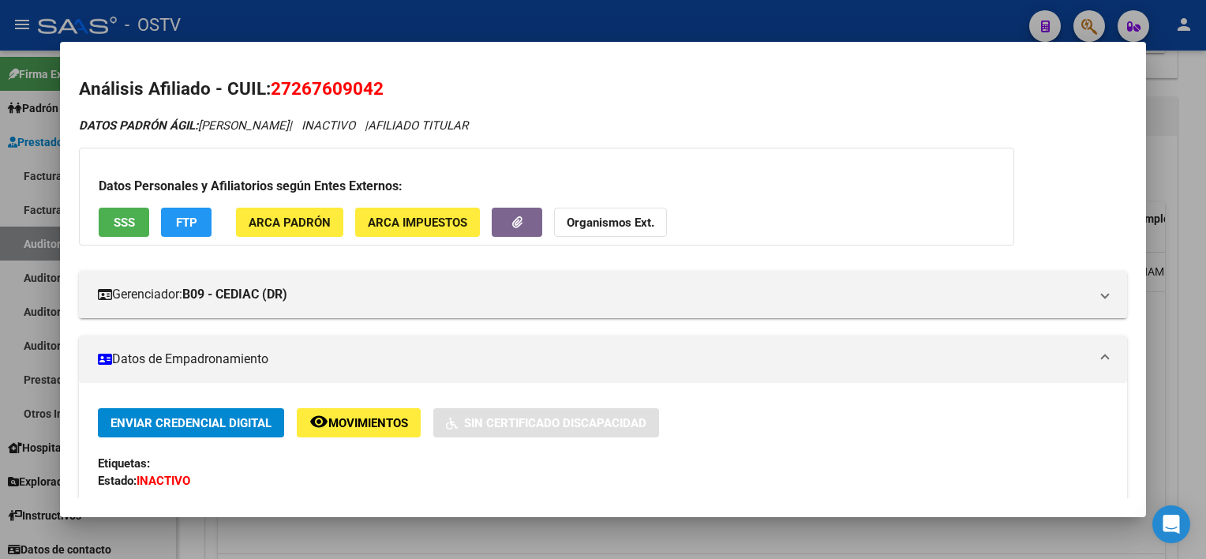
drag, startPoint x: 271, startPoint y: 84, endPoint x: 407, endPoint y: 69, distance: 136.6
click at [407, 69] on mat-dialog-content "Análisis Afiliado - CUIL: 27267609042 DATOS PADRÓN ÁGIL: [PERSON_NAME] | INACTI…" at bounding box center [602, 279] width 1085 height 437
copy span "27267609042"
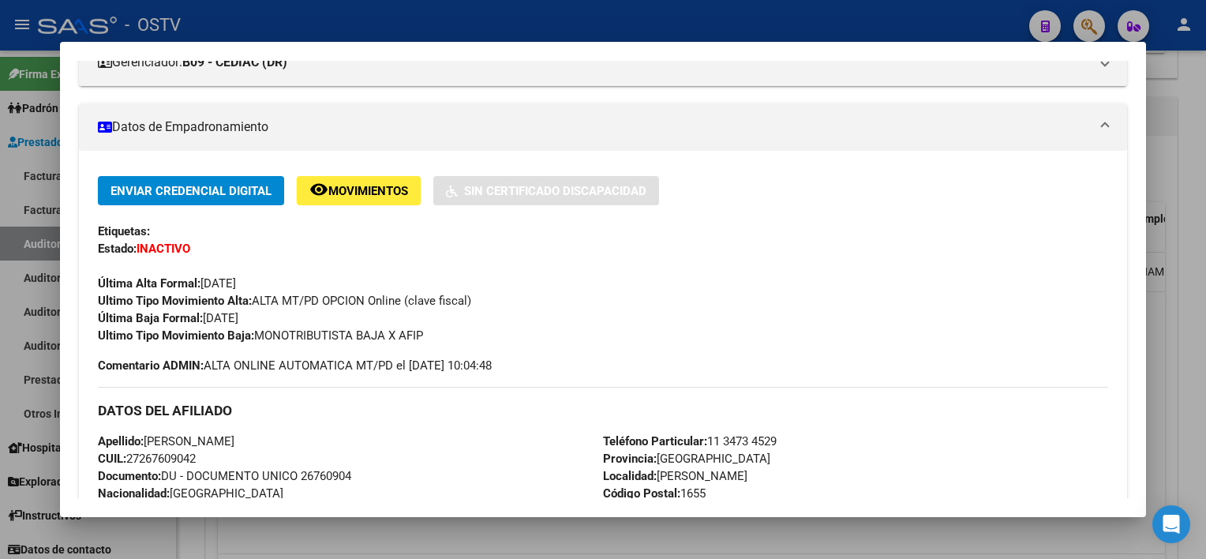
scroll to position [237, 0]
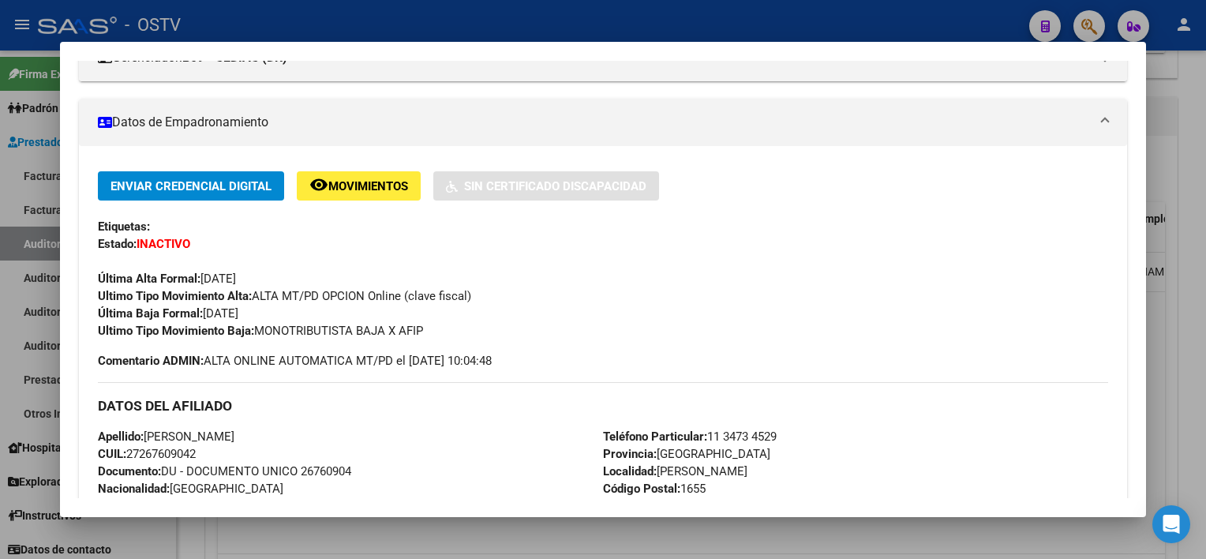
drag, startPoint x: 106, startPoint y: 312, endPoint x: 432, endPoint y: 327, distance: 327.0
click at [432, 327] on div "Enviar Credencial Digital remove_red_eye Movimientos Sin Certificado Discapacid…" at bounding box center [602, 255] width 1009 height 168
copy div "Última Baja Formal: [DATE] Ultimo Tipo Movimiento Baja: MONOTRIBUTISTA BAJA X A…"
click at [566, 532] on div at bounding box center [603, 279] width 1206 height 559
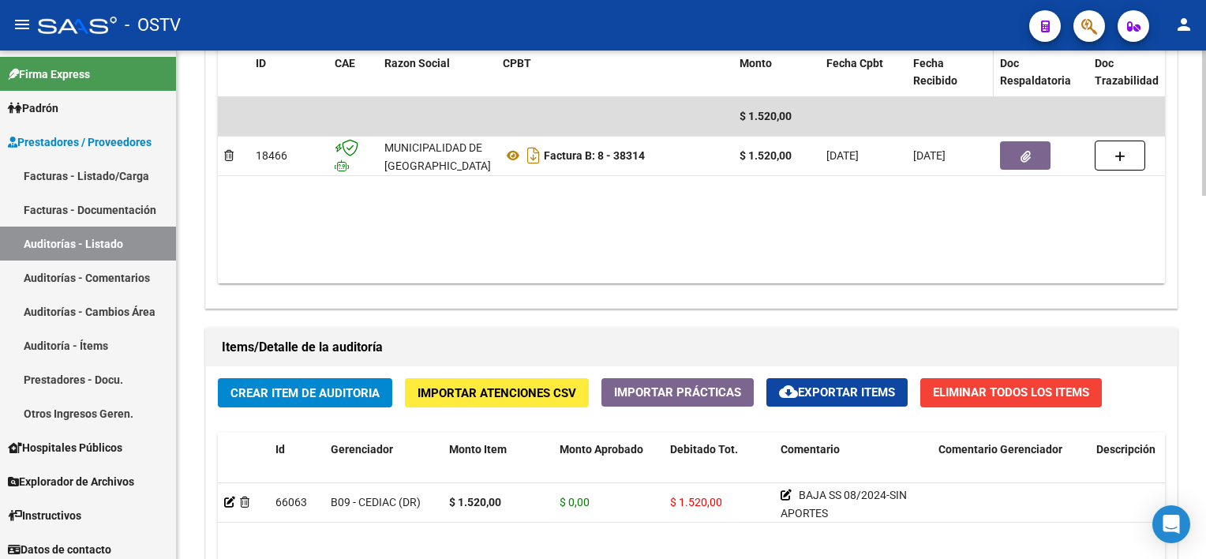
scroll to position [789, 0]
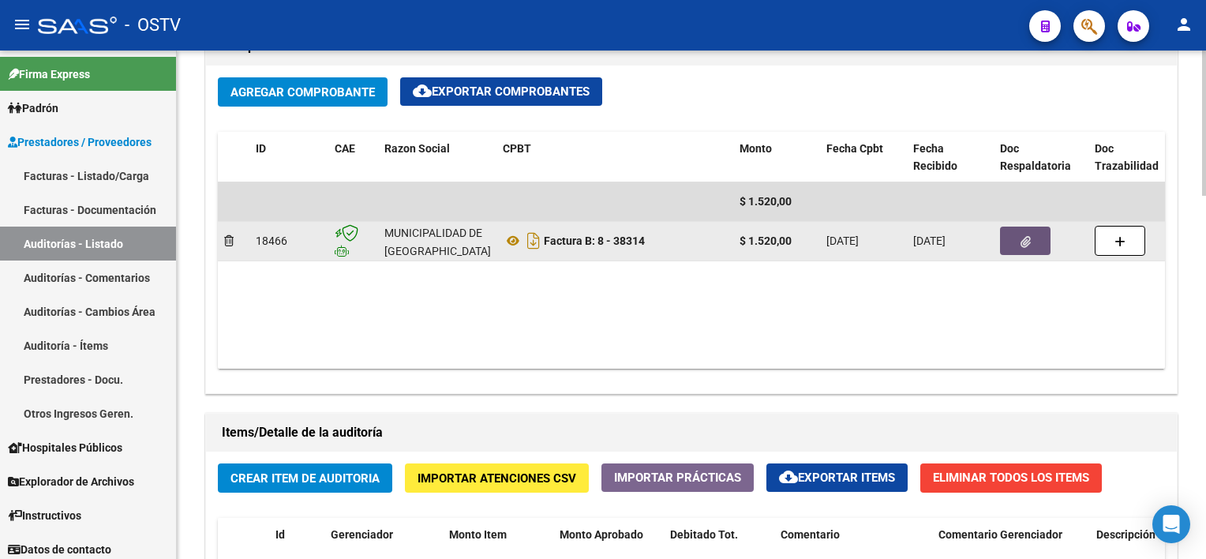
click at [1016, 237] on button "button" at bounding box center [1025, 240] width 50 height 28
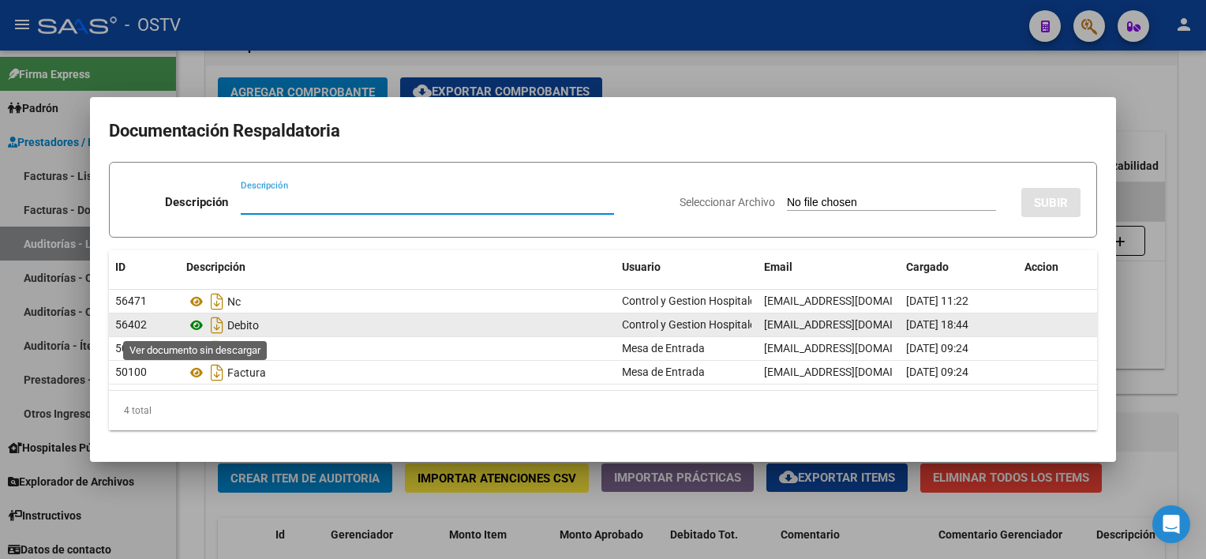
click at [199, 323] on icon at bounding box center [196, 325] width 21 height 19
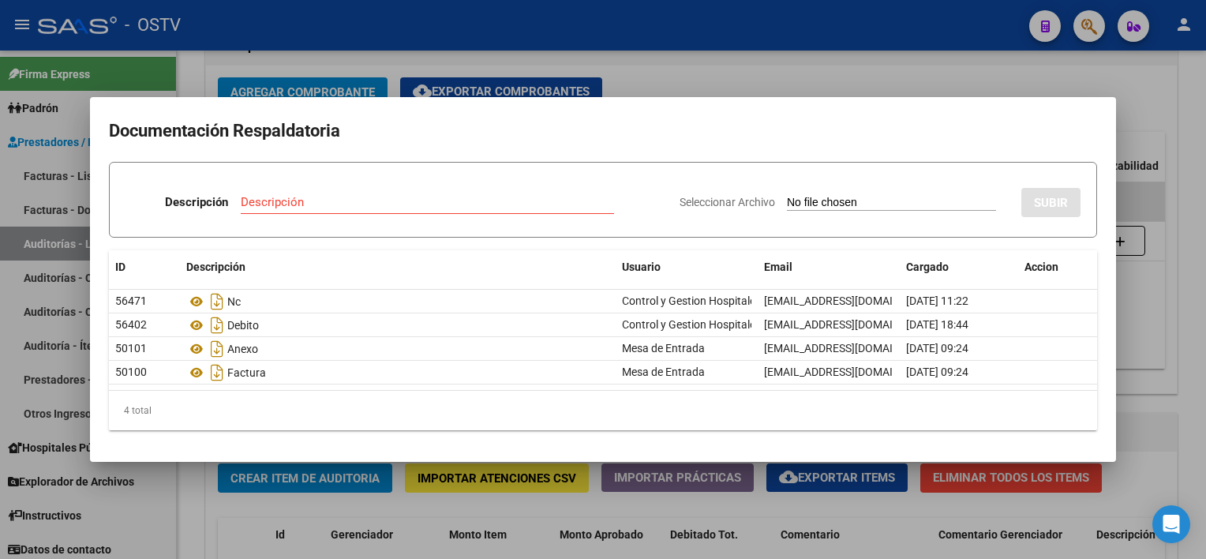
click at [630, 515] on div at bounding box center [603, 279] width 1206 height 559
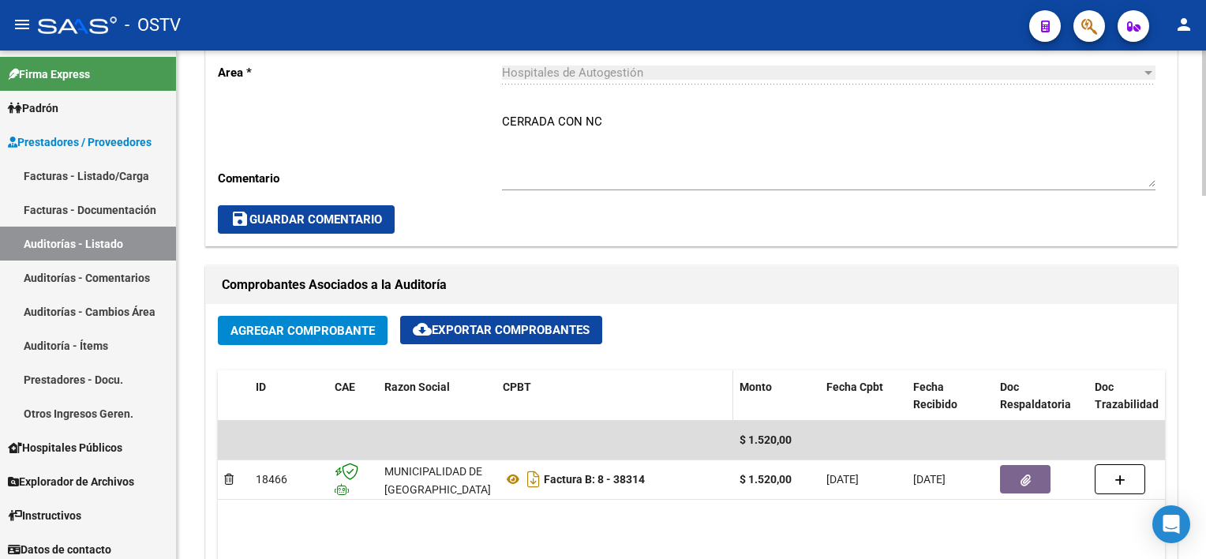
scroll to position [552, 0]
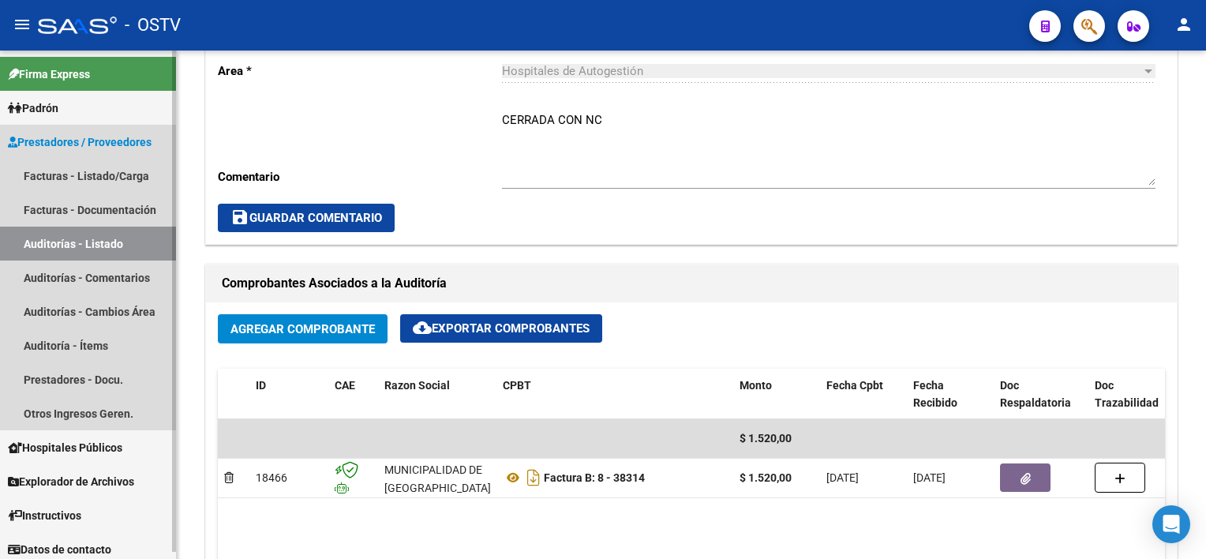
click at [133, 243] on link "Auditorías - Listado" at bounding box center [88, 243] width 176 height 34
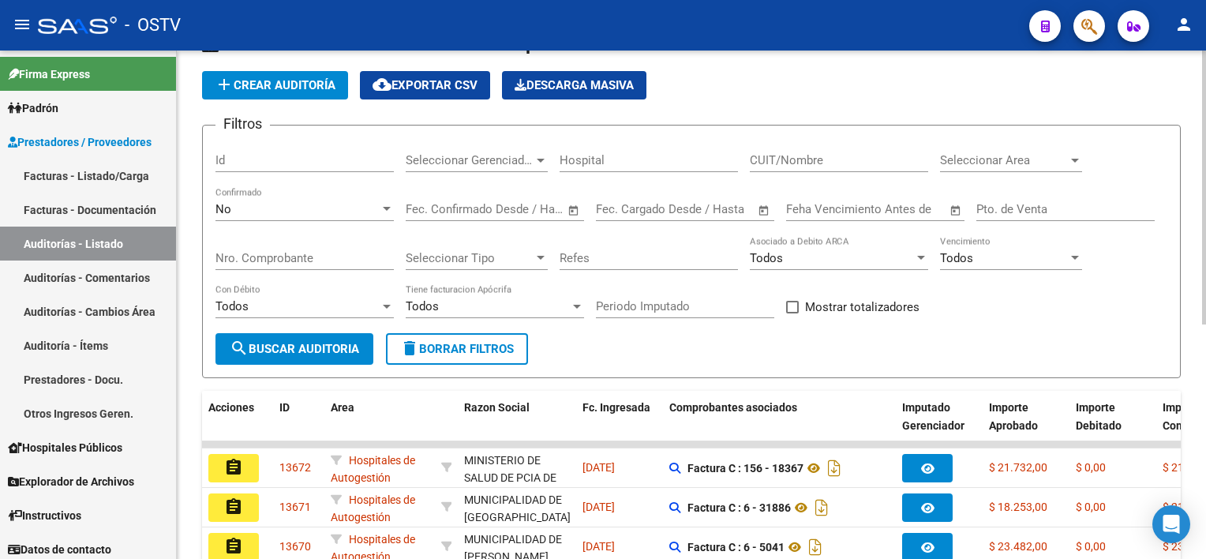
scroll to position [39, 0]
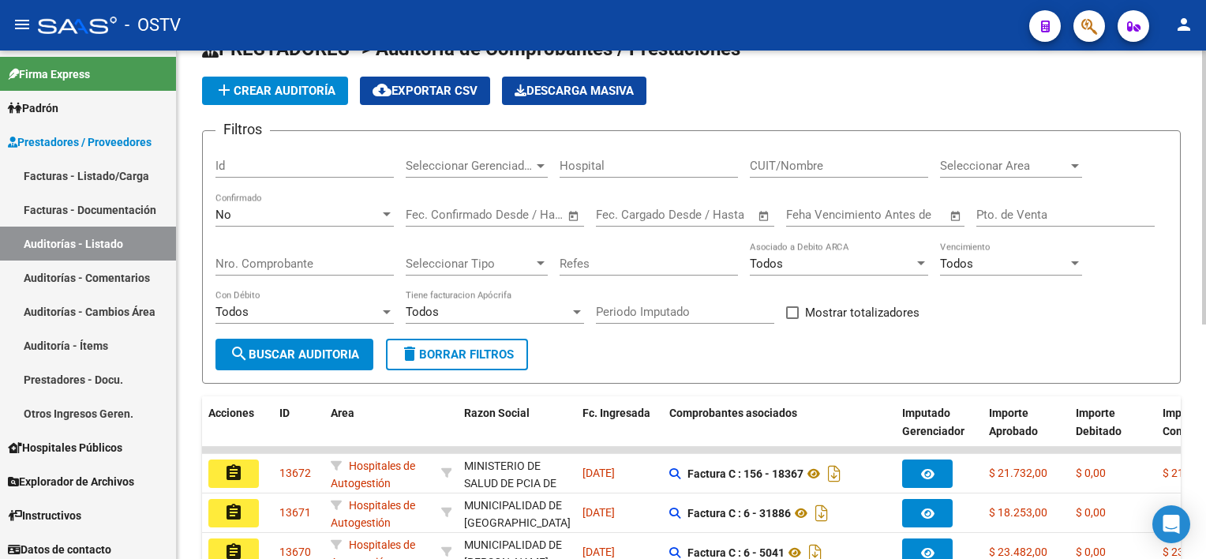
click at [342, 256] on input "Nro. Comprobante" at bounding box center [304, 263] width 178 height 14
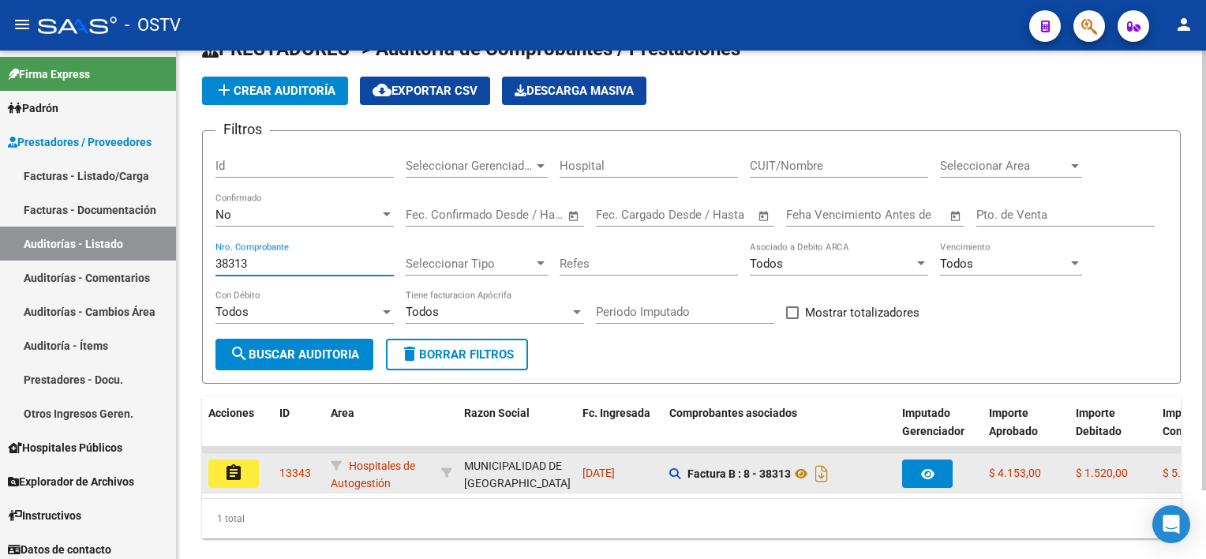
type input "38313"
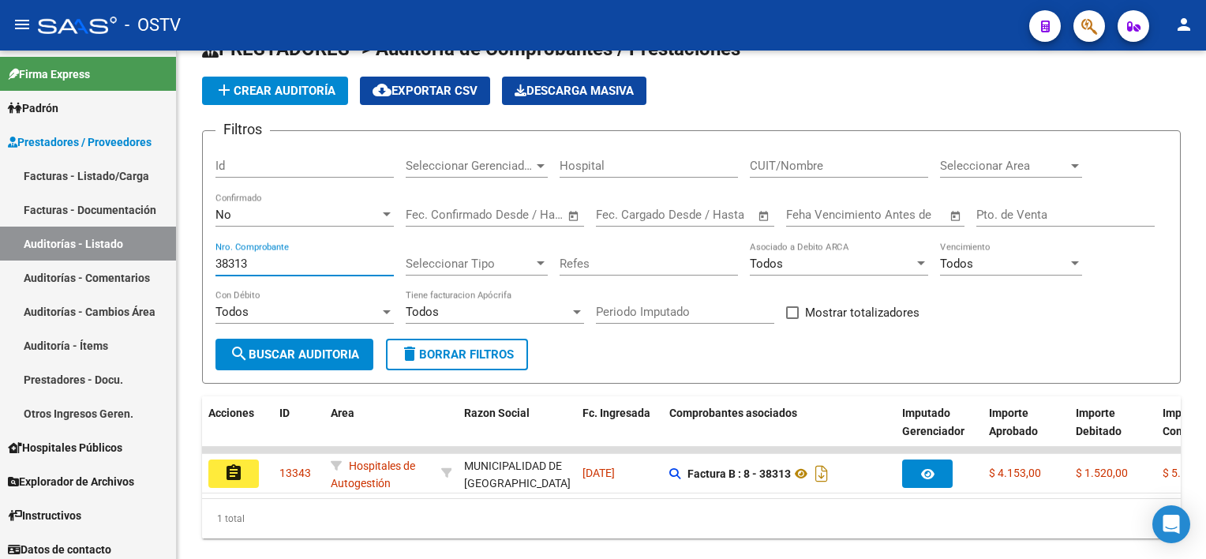
drag, startPoint x: 225, startPoint y: 473, endPoint x: 232, endPoint y: 468, distance: 9.0
click at [224, 474] on mat-icon "assignment" at bounding box center [233, 472] width 19 height 19
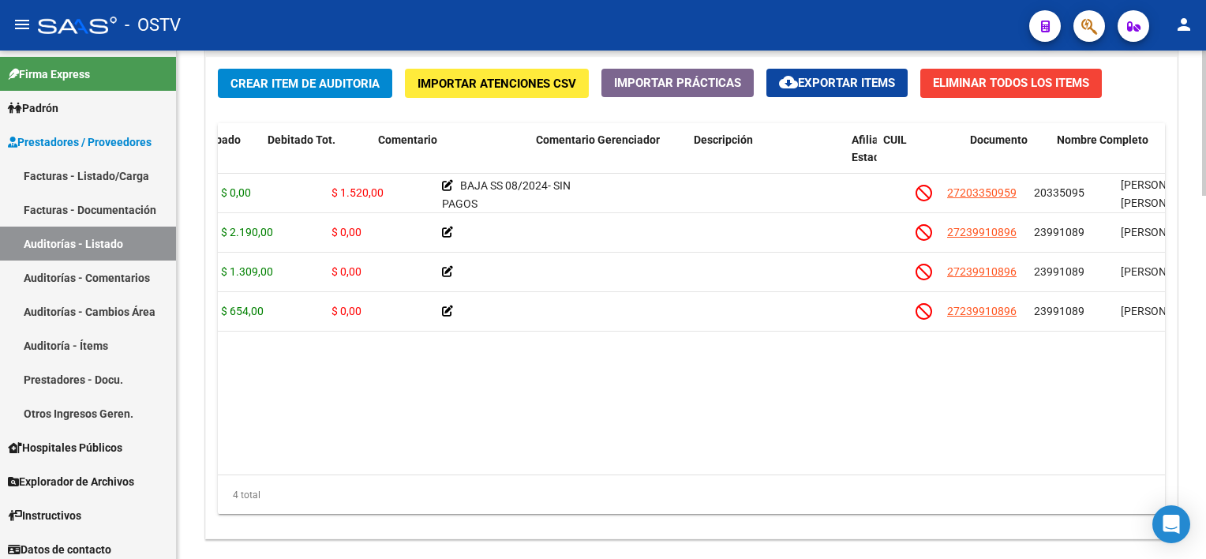
scroll to position [0, 469]
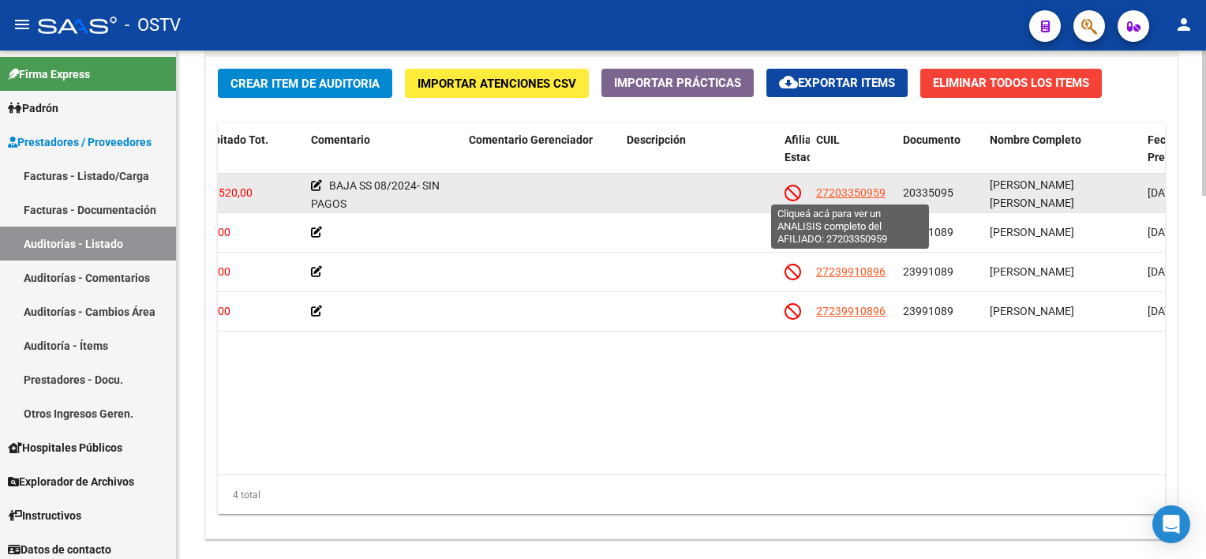
click at [855, 195] on span "27203350959" at bounding box center [850, 192] width 69 height 13
type textarea "27203350959"
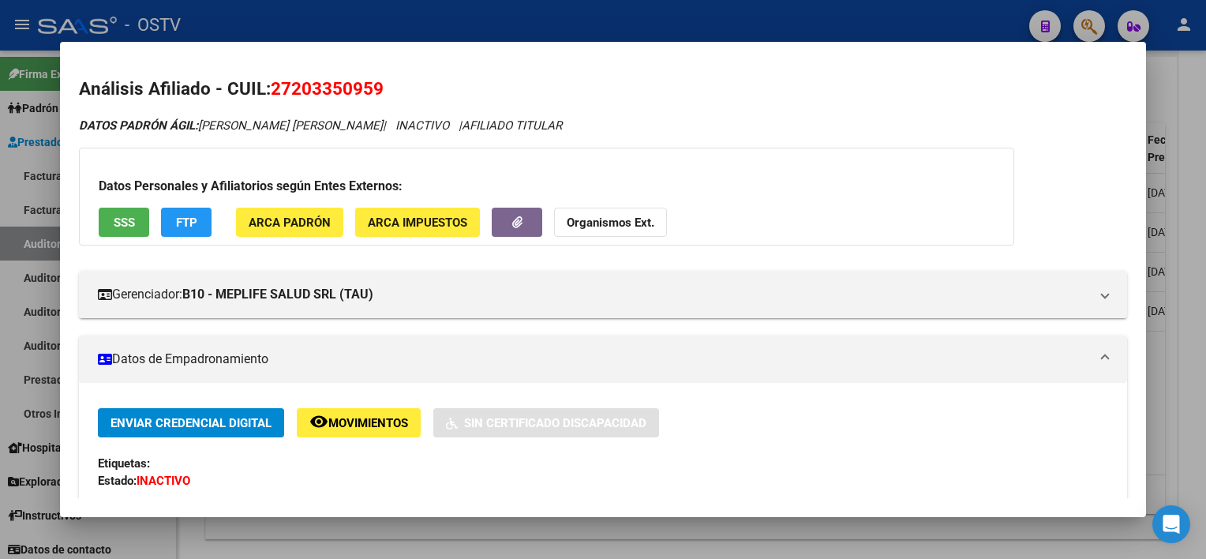
drag, startPoint x: 272, startPoint y: 93, endPoint x: 473, endPoint y: 88, distance: 200.5
click at [473, 88] on h2 "Análisis Afiliado - CUIL: 27203350959" at bounding box center [602, 89] width 1047 height 27
copy span "27203350959"
click at [792, 526] on div at bounding box center [603, 279] width 1206 height 559
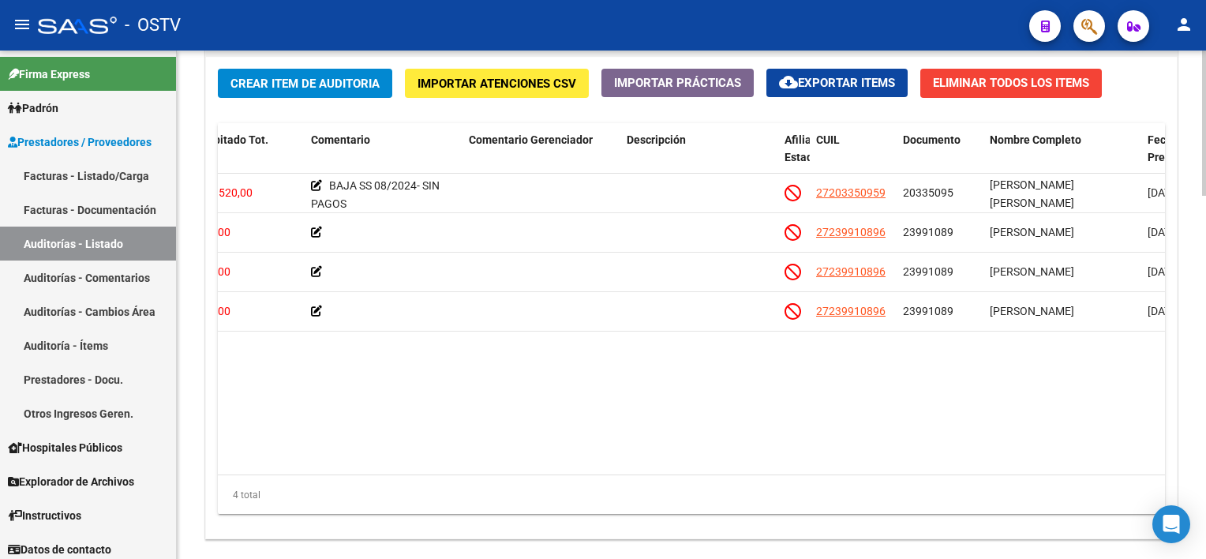
click at [793, 526] on div "Crear Item de Auditoria Importar Atenciones CSV Importar Prácticas cloud_downlo…" at bounding box center [691, 298] width 970 height 482
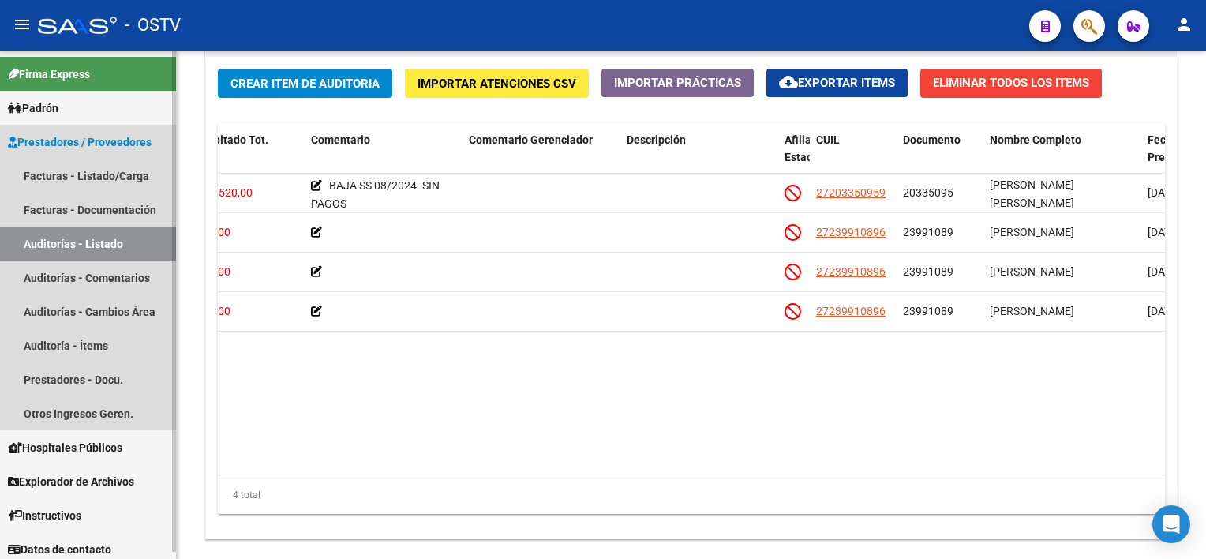
click at [75, 237] on link "Auditorías - Listado" at bounding box center [88, 243] width 176 height 34
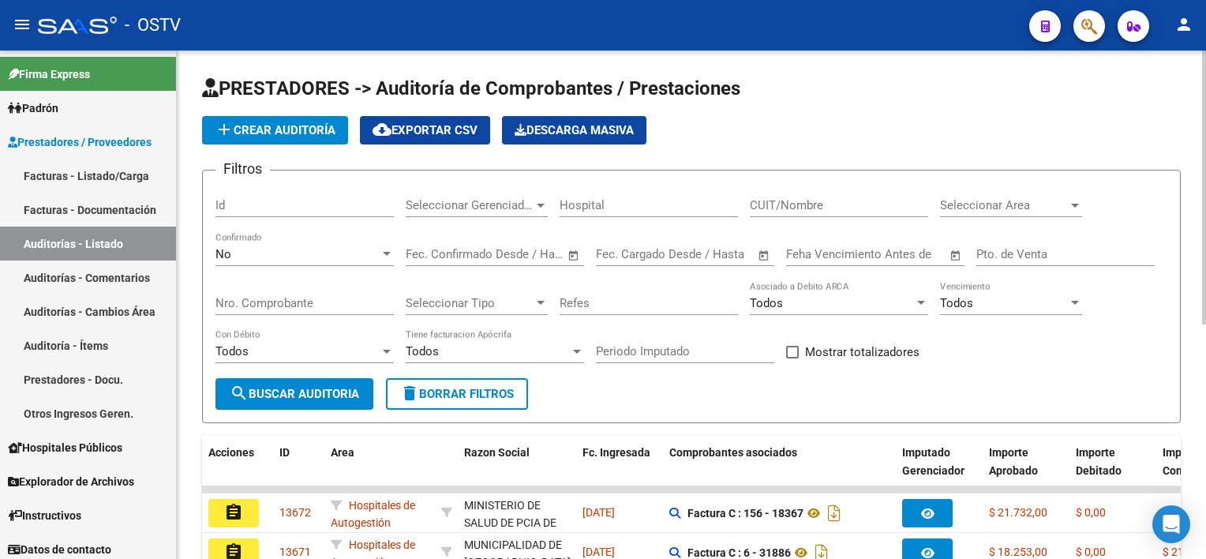
click at [332, 307] on input "Nro. Comprobante" at bounding box center [304, 303] width 178 height 14
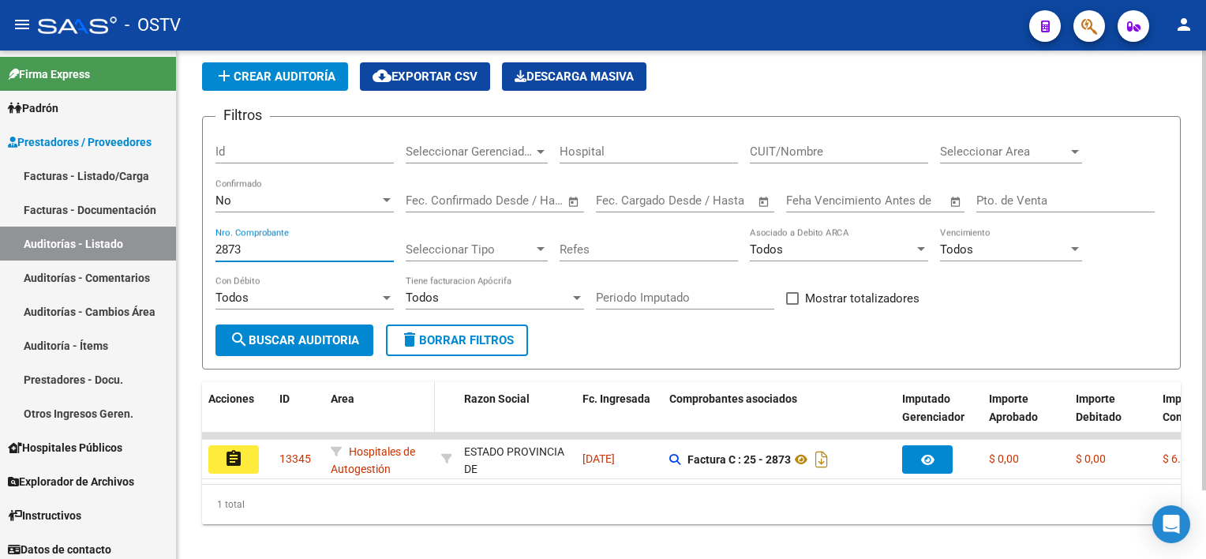
scroll to position [79, 0]
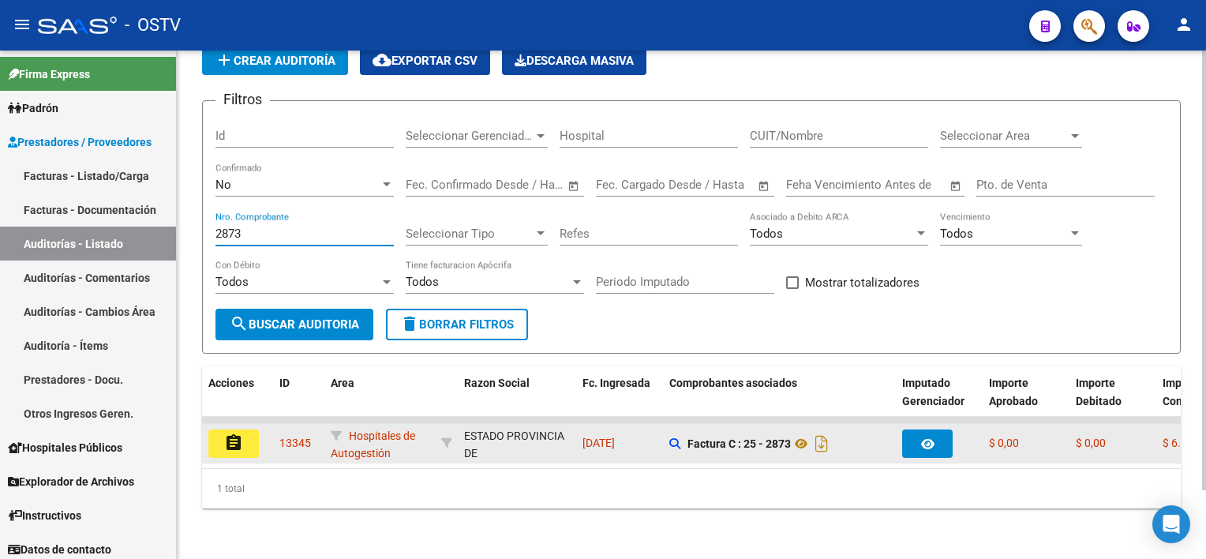
type input "2873"
click at [259, 429] on div "assignment" at bounding box center [237, 443] width 58 height 28
click at [239, 433] on mat-icon "assignment" at bounding box center [233, 442] width 19 height 19
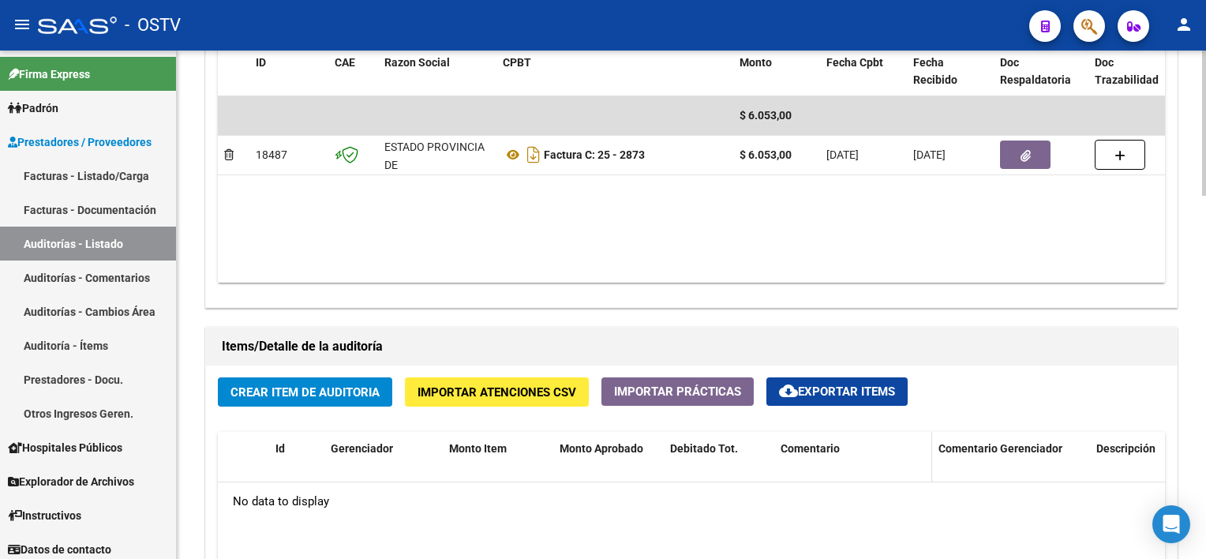
scroll to position [868, 0]
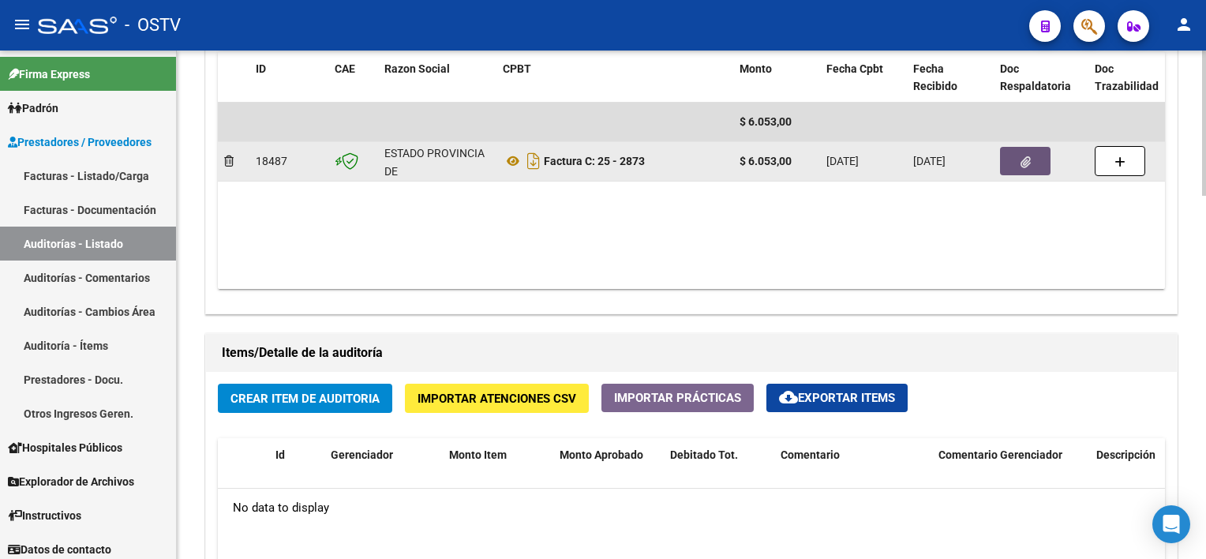
click at [1033, 151] on button "button" at bounding box center [1025, 161] width 50 height 28
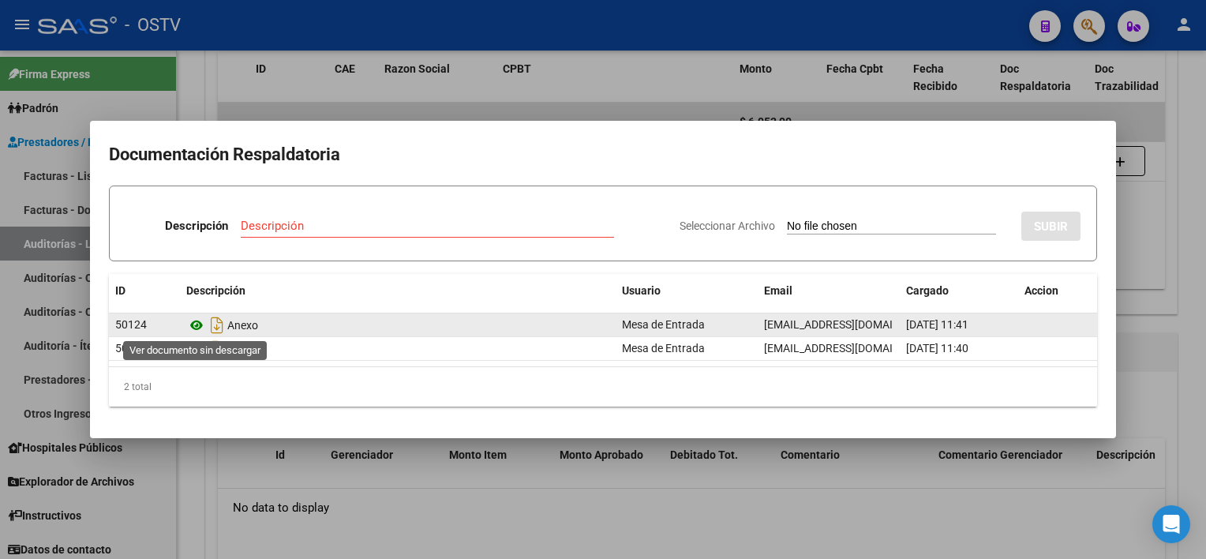
click at [196, 324] on icon at bounding box center [196, 325] width 21 height 19
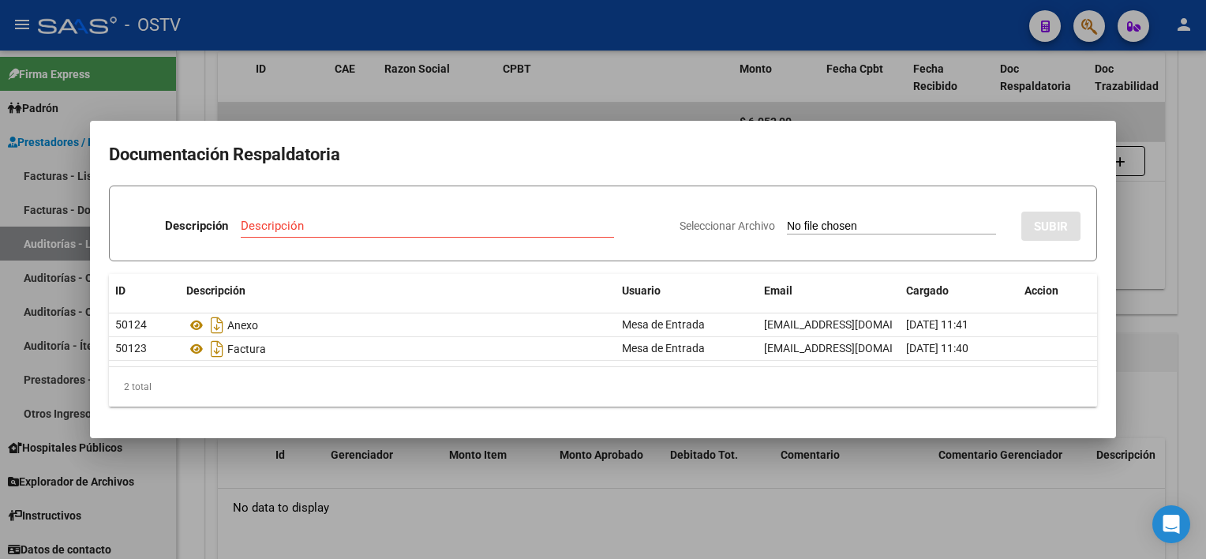
click at [384, 503] on div at bounding box center [603, 279] width 1206 height 559
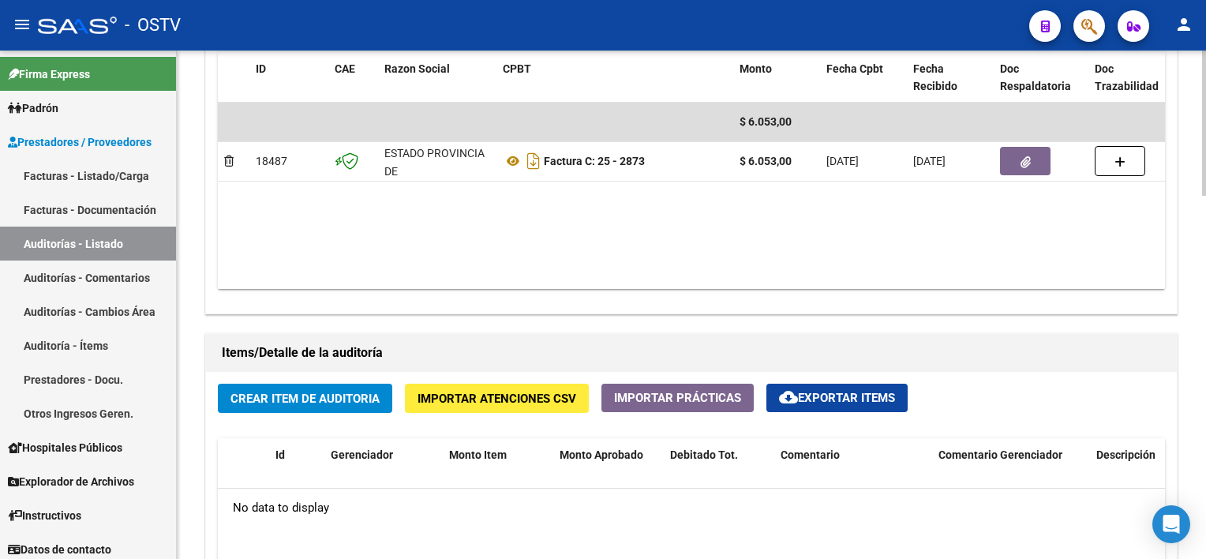
click at [290, 394] on span "Crear Item de Auditoria" at bounding box center [304, 398] width 149 height 14
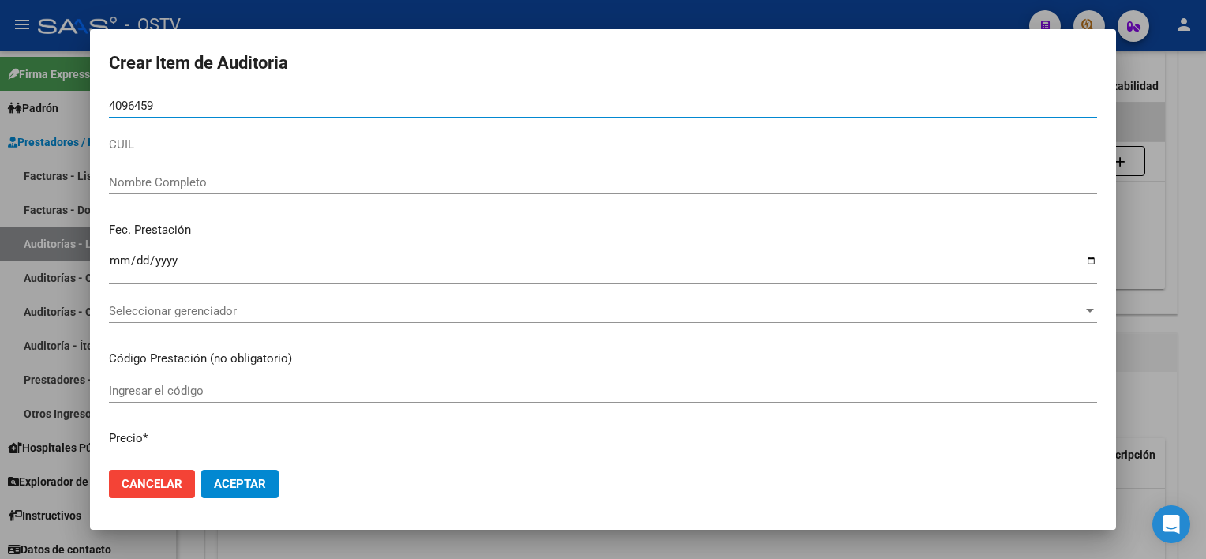
type input "40964594"
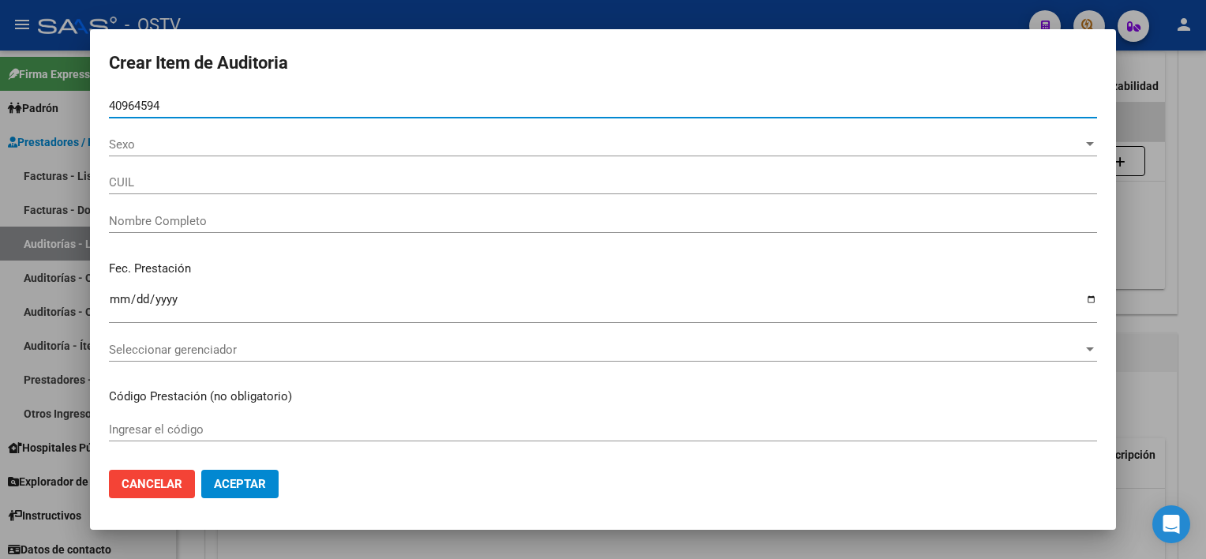
type input "20409645942"
type input "ARG�ELLO [PERSON_NAME] -"
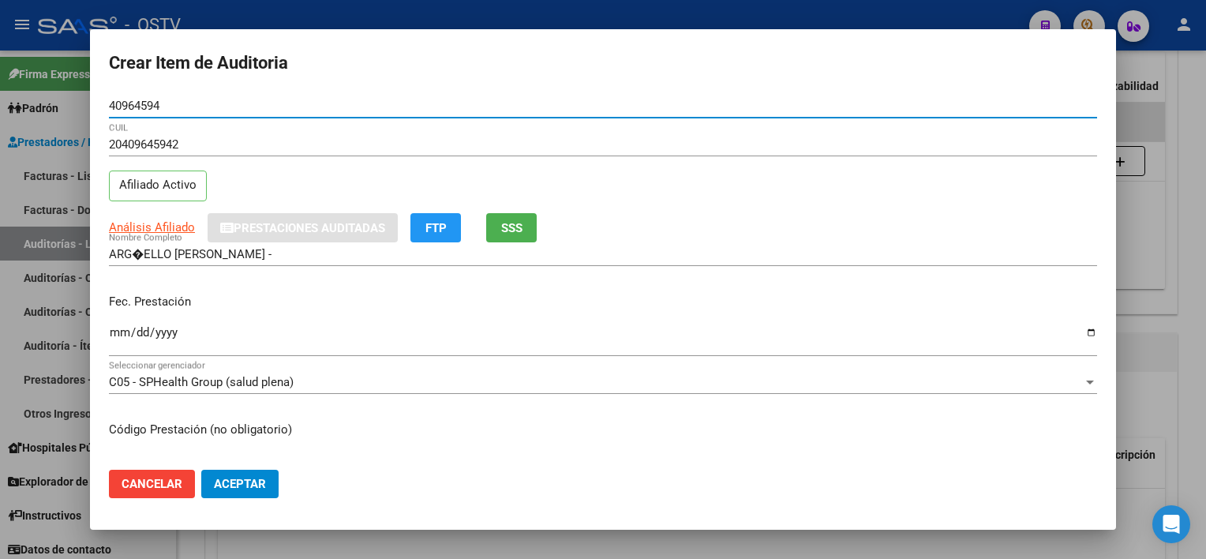
type input "40964594"
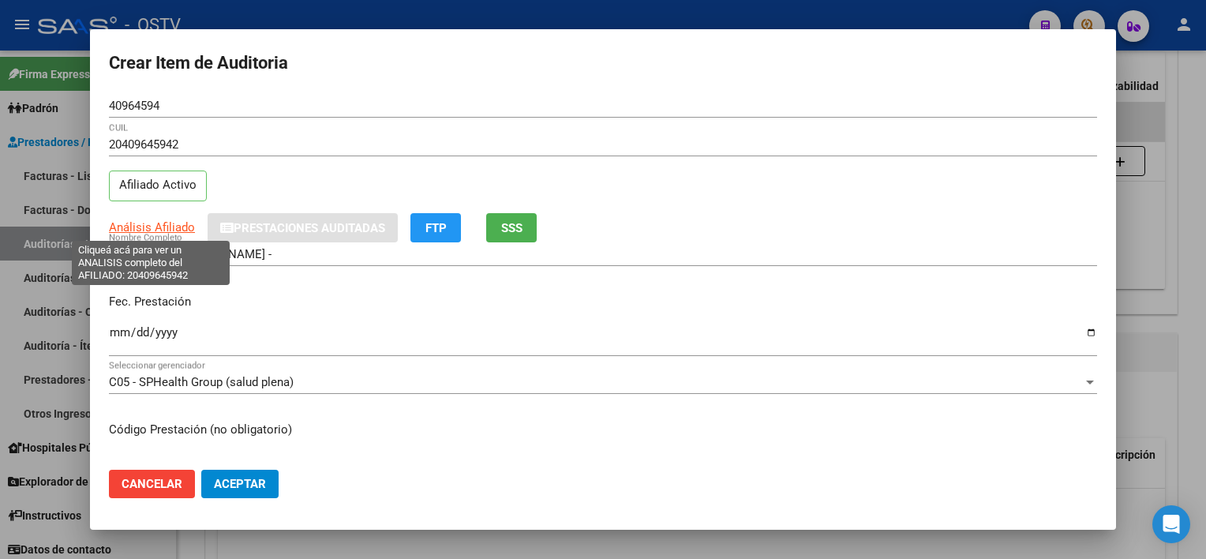
click at [146, 224] on span "Análisis Afiliado" at bounding box center [152, 227] width 86 height 14
type textarea "20409645942"
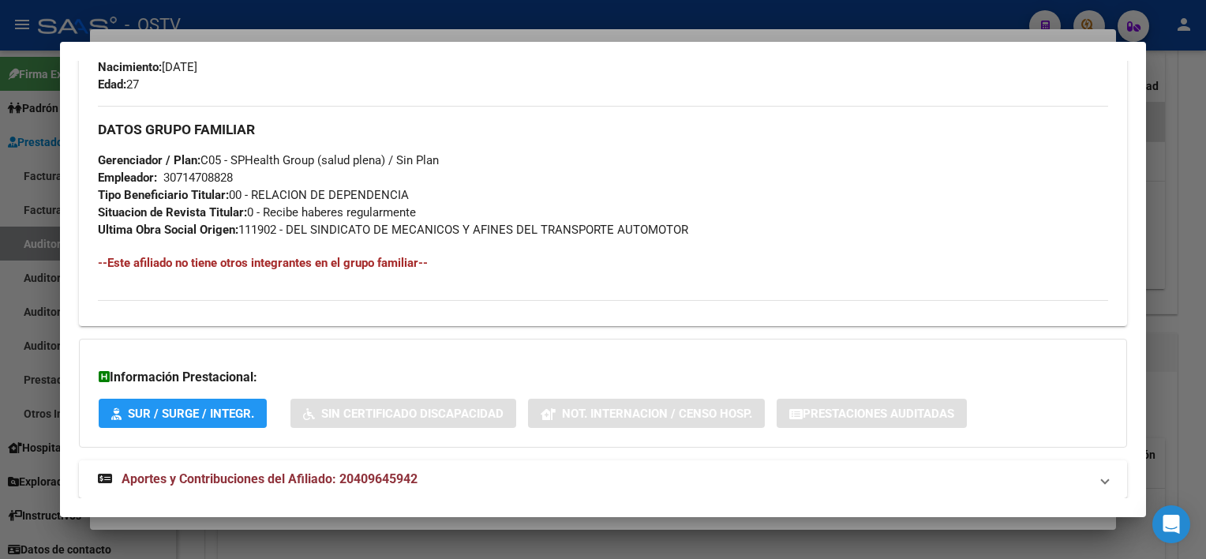
scroll to position [745, 0]
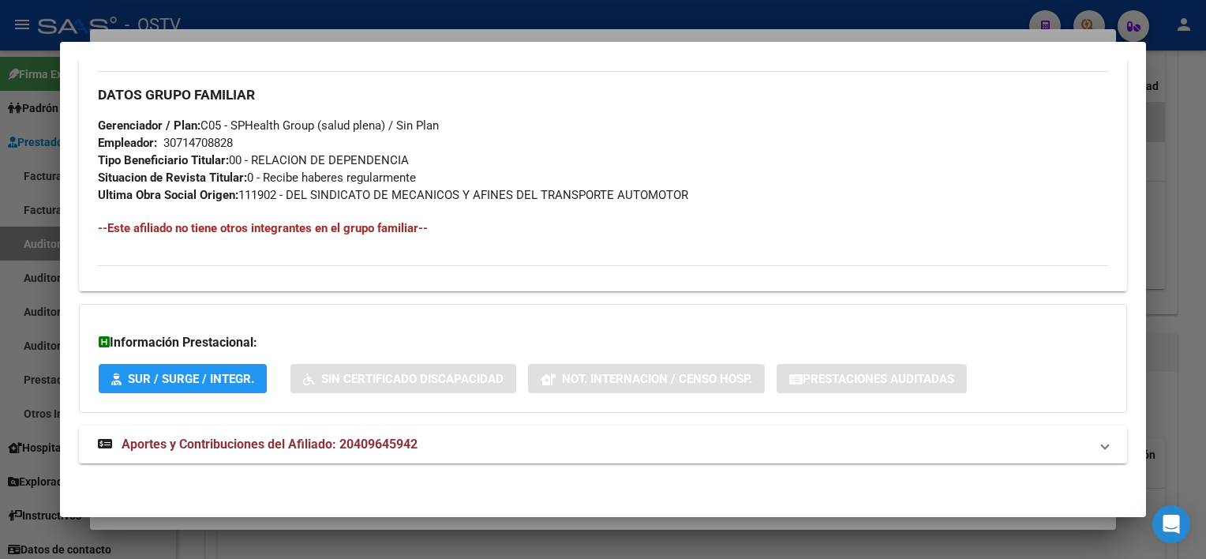
click at [424, 441] on mat-panel-title "Aportes y Contribuciones del Afiliado: 20409645942" at bounding box center [593, 444] width 990 height 19
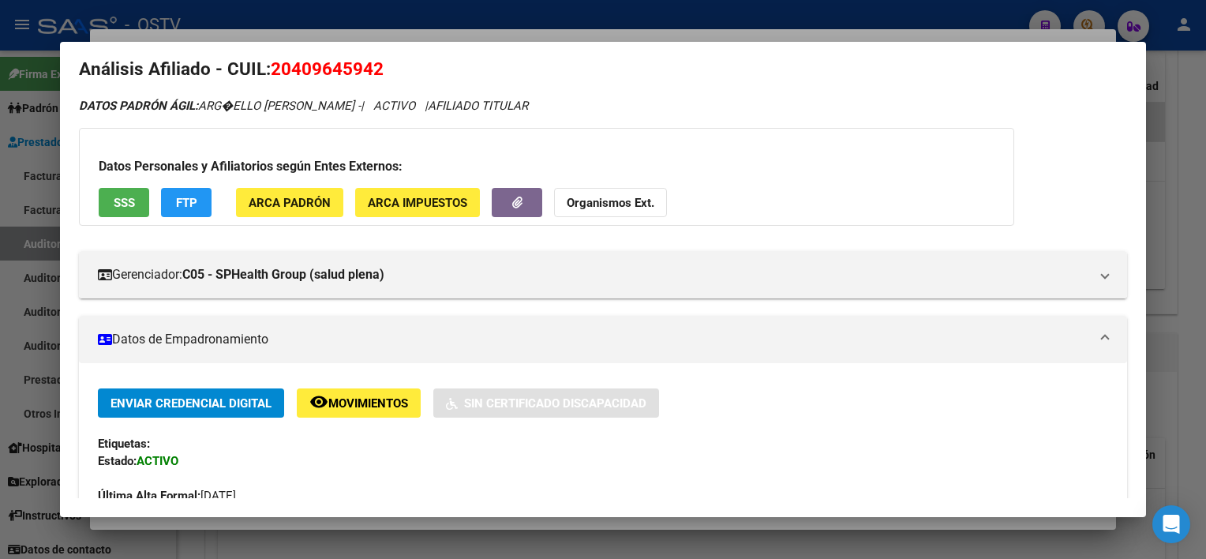
scroll to position [0, 0]
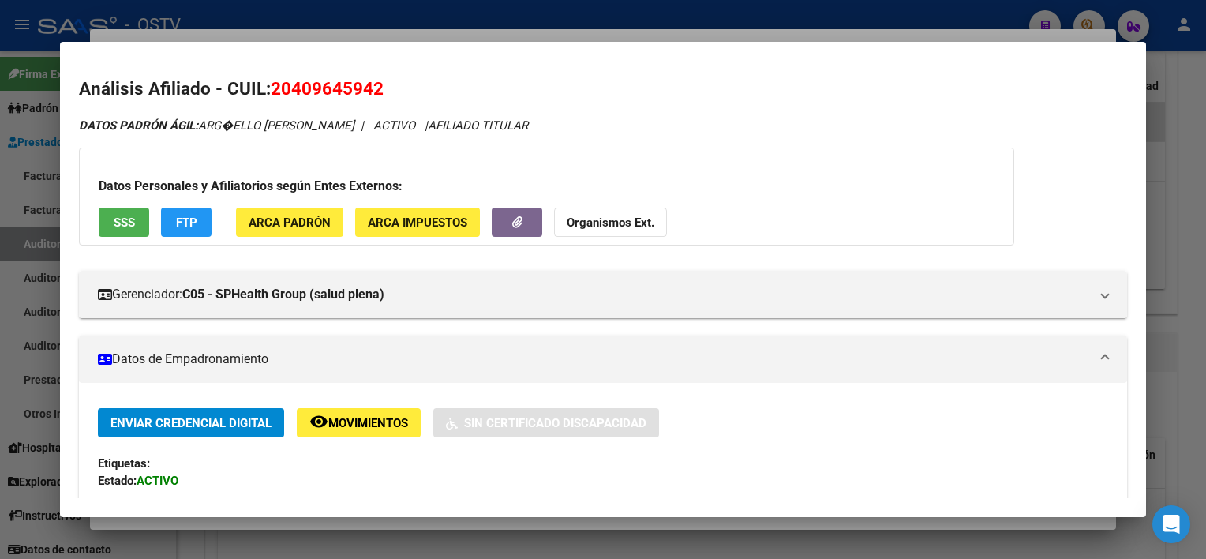
click at [88, 215] on div "Datos Personales y Afiliatorios según Entes Externos: SSS FTP ARCA Padrón ARCA …" at bounding box center [546, 197] width 935 height 98
click at [114, 226] on span "SSS" at bounding box center [124, 222] width 21 height 14
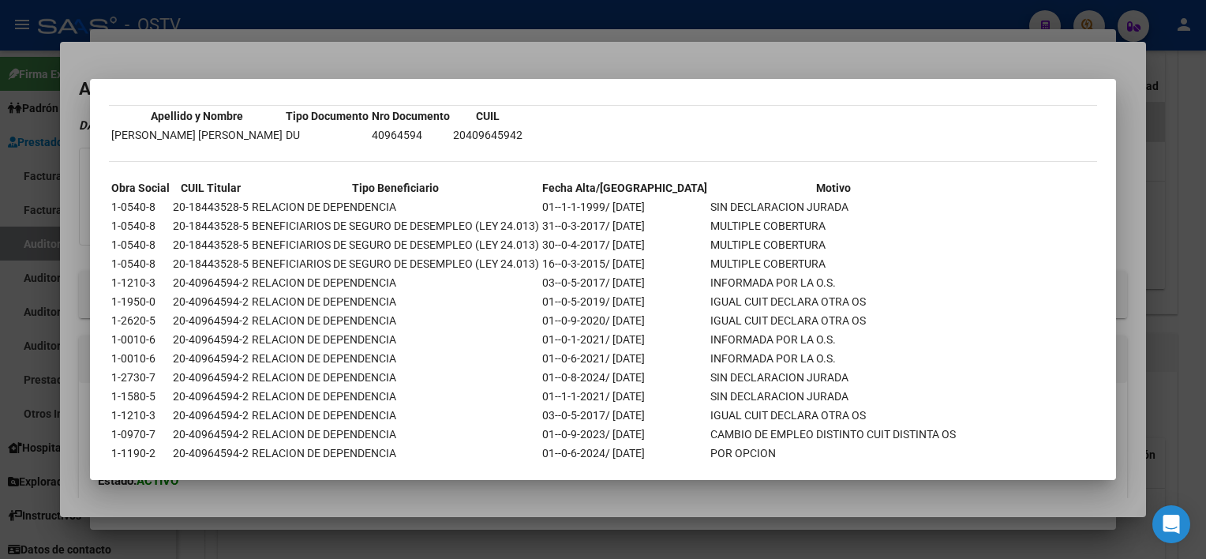
scroll to position [147, 0]
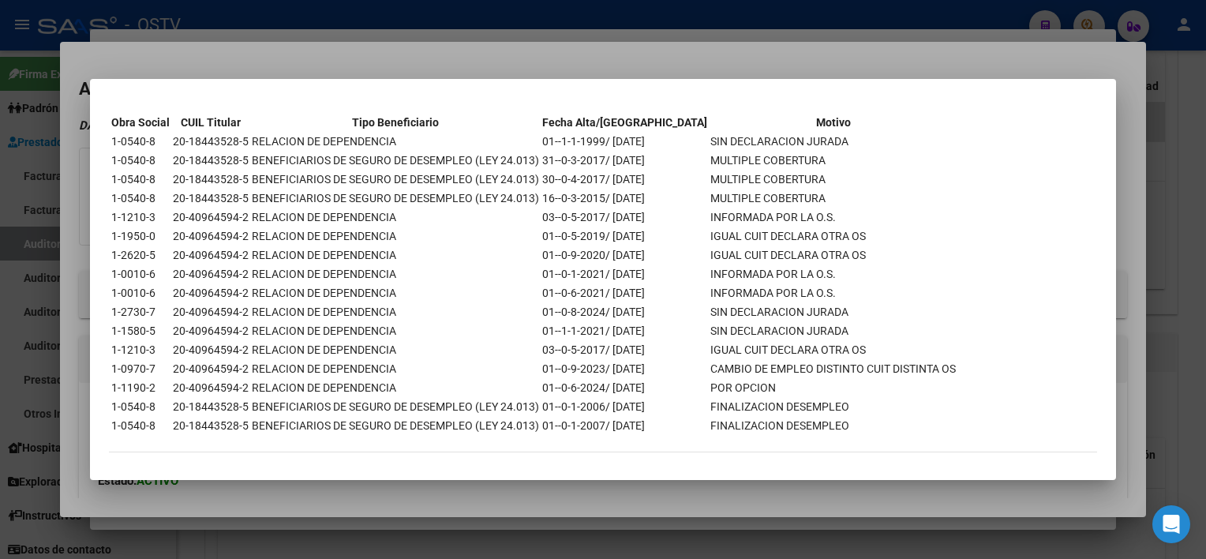
drag, startPoint x: 619, startPoint y: 300, endPoint x: 843, endPoint y: 298, distance: 224.1
click at [843, 303] on tr "1-2730-7 20-40964594-2 RELACION DE DEPENDENCIA 01--0-8-2024/ [DATE] SIN DECLARA…" at bounding box center [533, 311] width 846 height 17
click at [751, 503] on div at bounding box center [603, 279] width 1206 height 559
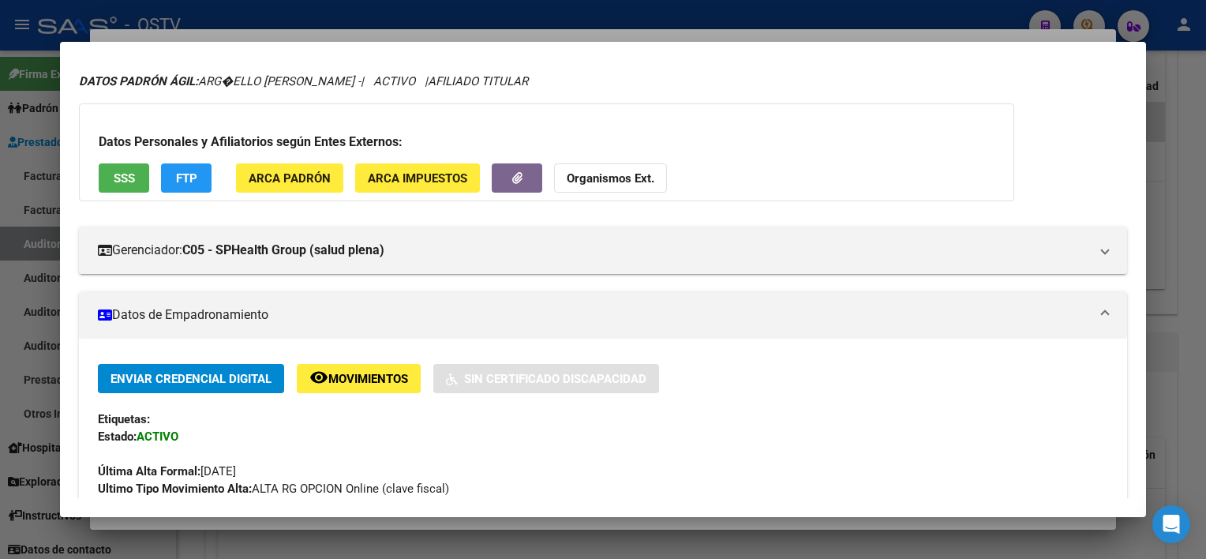
scroll to position [0, 0]
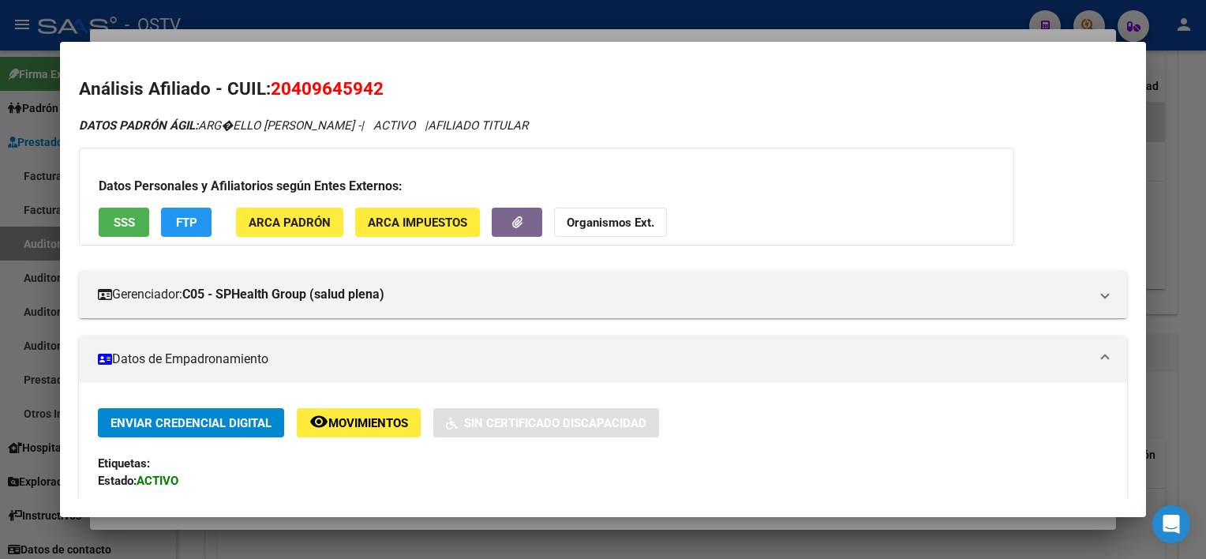
drag, startPoint x: 273, startPoint y: 92, endPoint x: 401, endPoint y: 87, distance: 127.9
click at [401, 87] on h2 "Análisis Afiliado - CUIL: 20409645942" at bounding box center [602, 89] width 1047 height 27
copy span "20409645942"
click at [593, 215] on strong "Organismos Ext." at bounding box center [610, 222] width 88 height 14
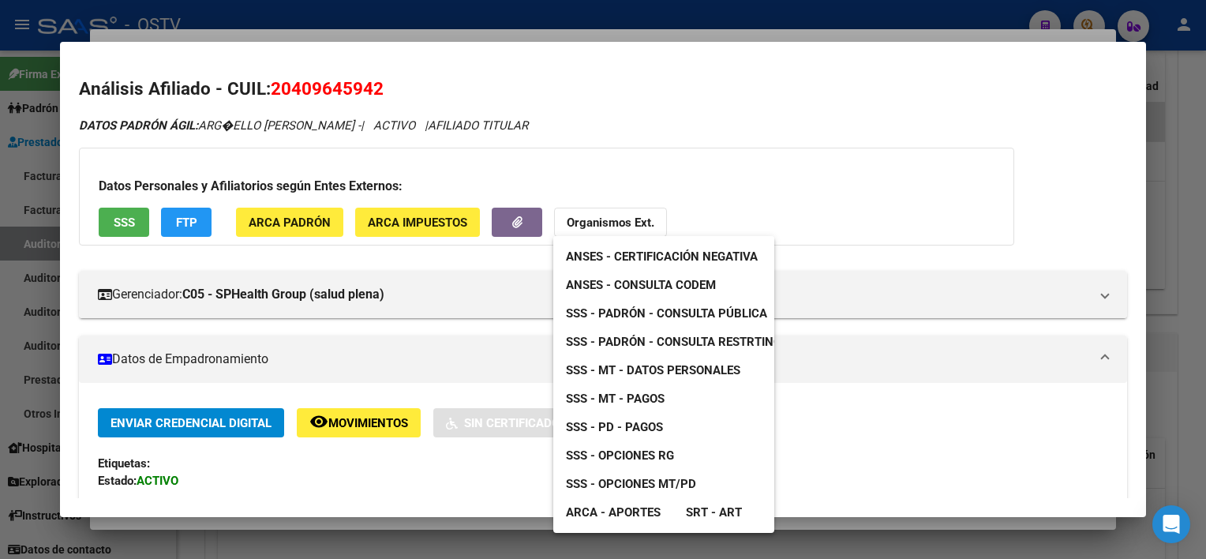
click at [664, 508] on link "ARCA - Aportes" at bounding box center [613, 512] width 120 height 28
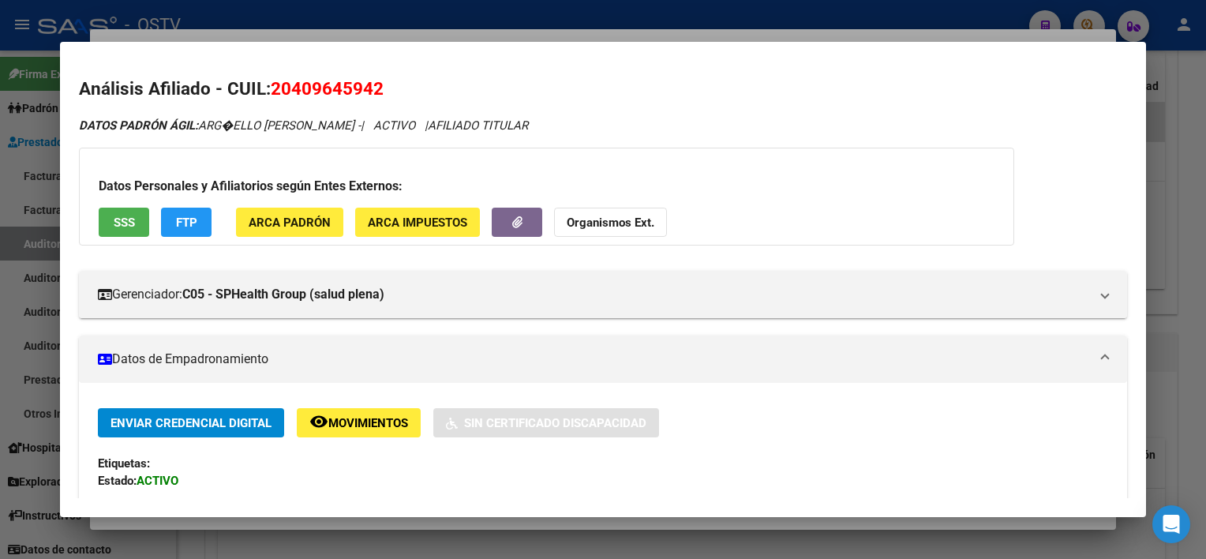
click at [525, 544] on div at bounding box center [603, 279] width 1206 height 559
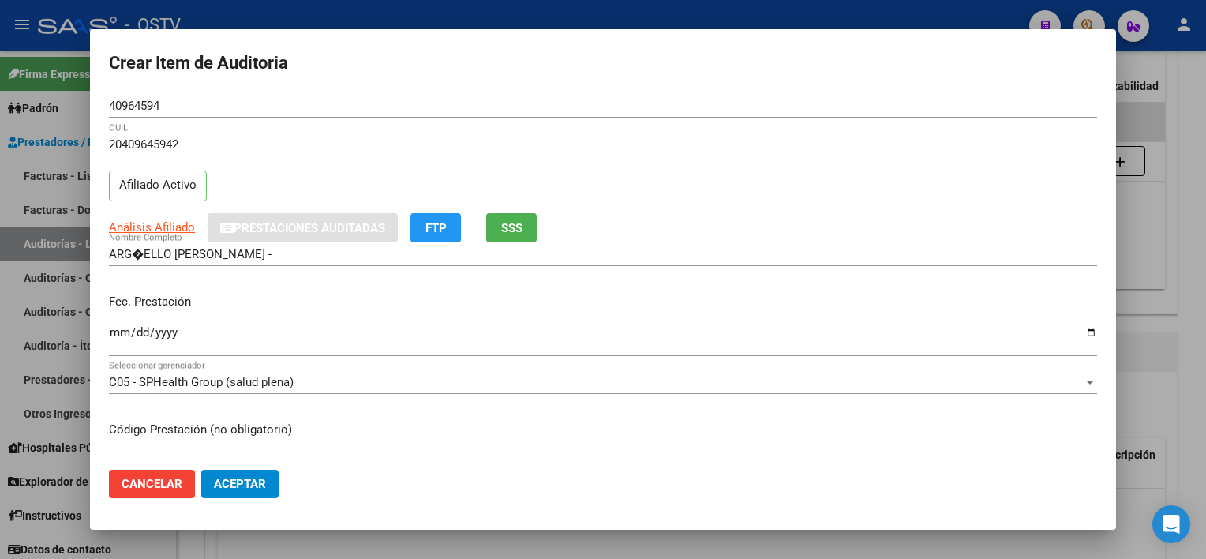
click at [525, 543] on div at bounding box center [603, 279] width 1206 height 559
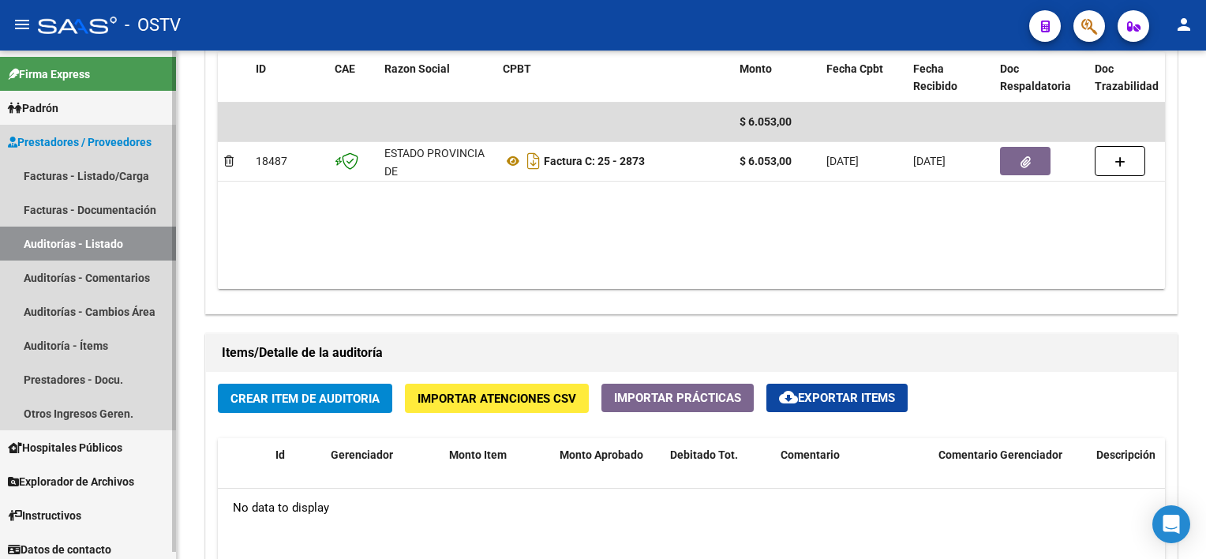
click at [118, 242] on link "Auditorías - Listado" at bounding box center [88, 243] width 176 height 34
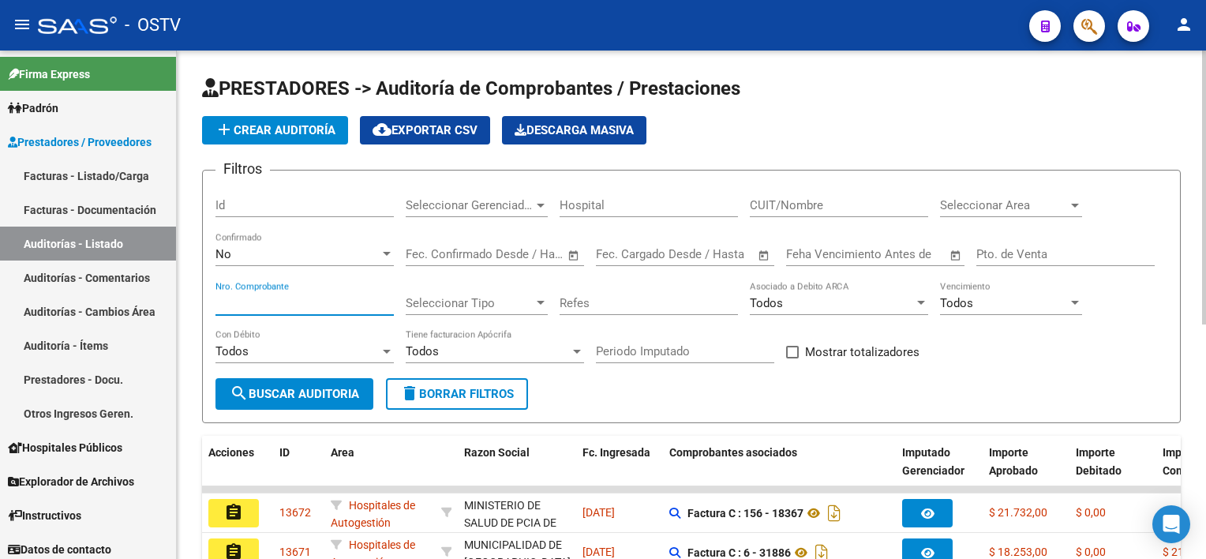
click at [244, 296] on input "Nro. Comprobante" at bounding box center [304, 303] width 178 height 14
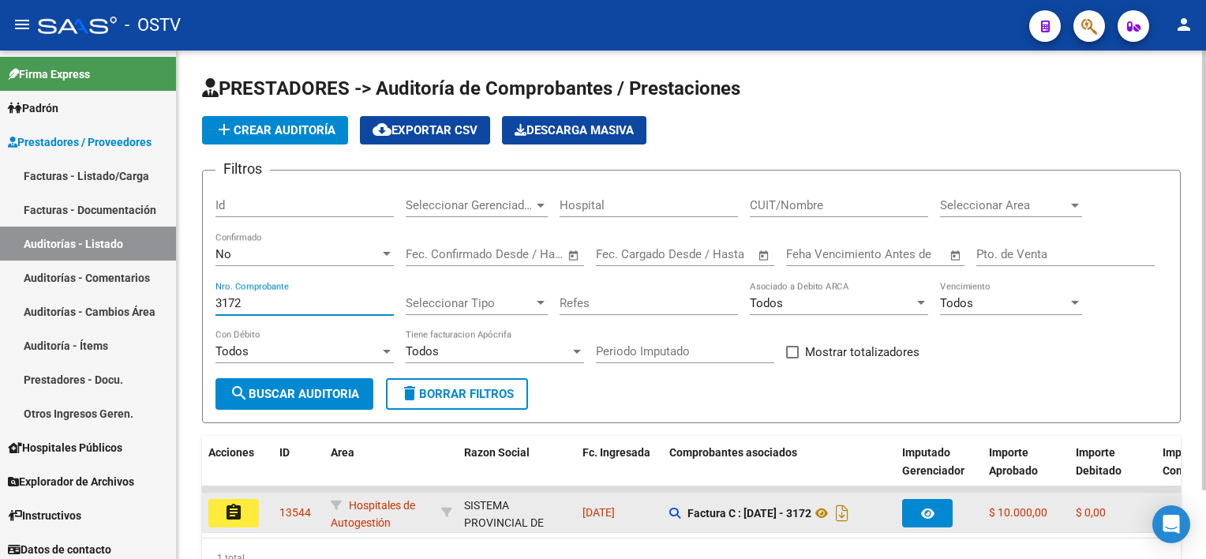
type input "3172"
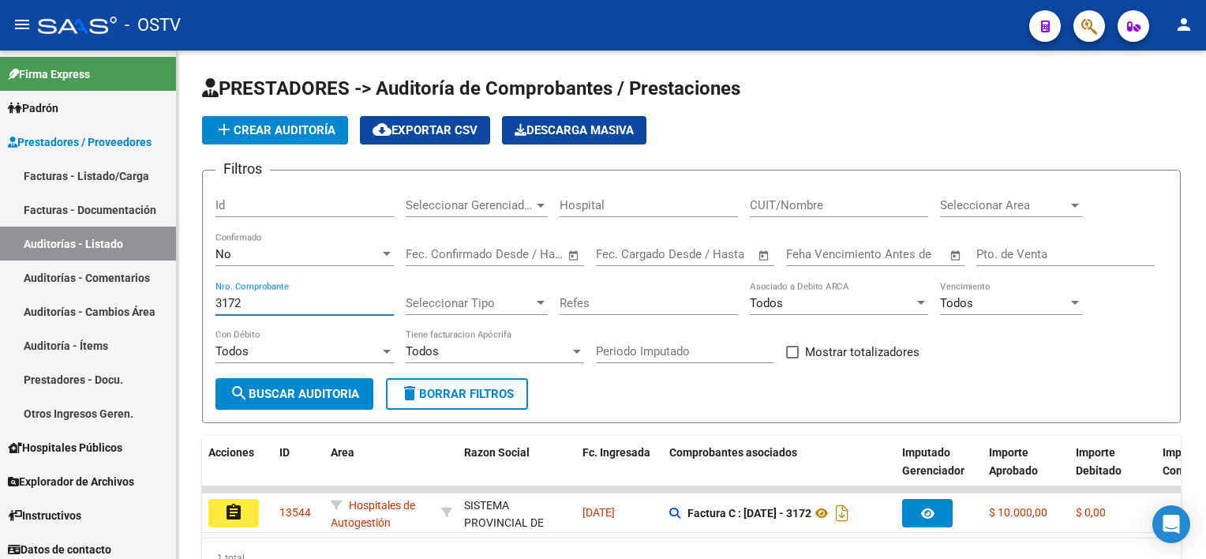
click at [243, 505] on button "assignment" at bounding box center [233, 513] width 50 height 28
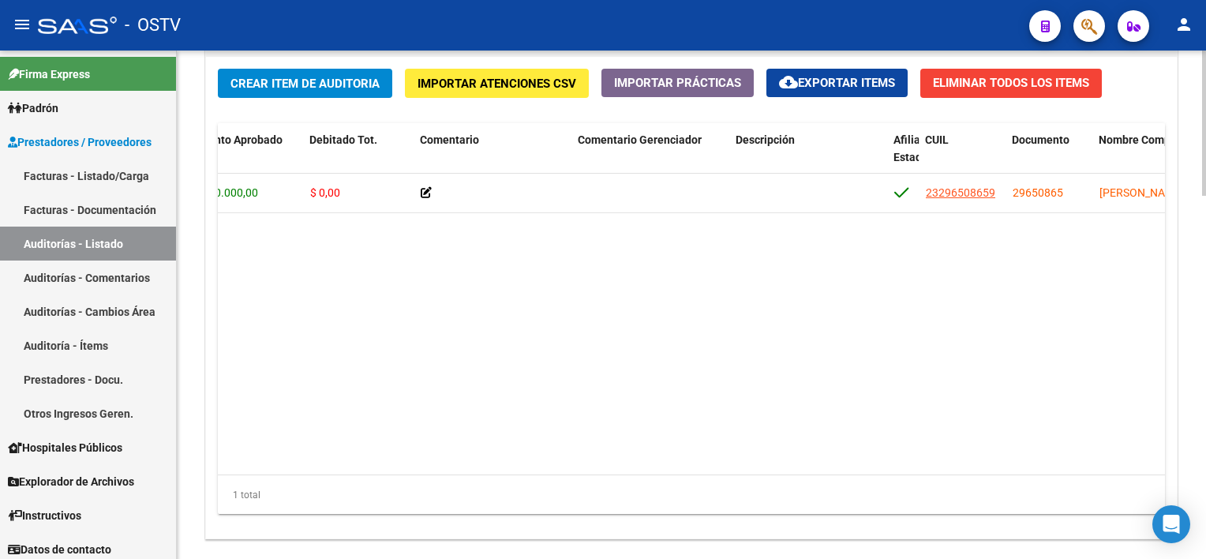
scroll to position [0, 361]
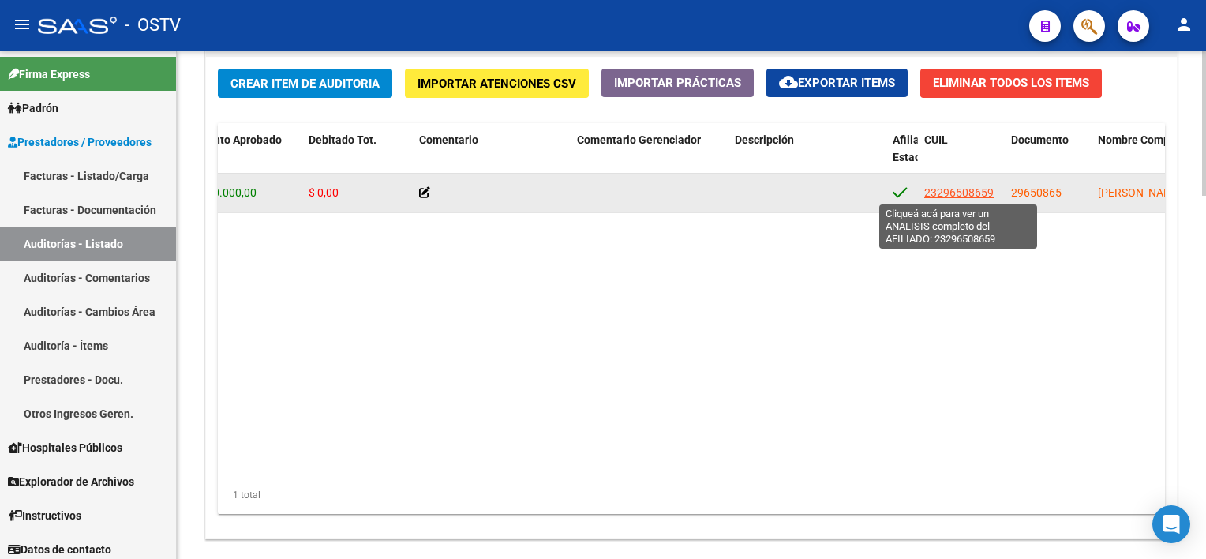
click at [943, 193] on span "23296508659" at bounding box center [958, 192] width 69 height 13
type textarea "23296508659"
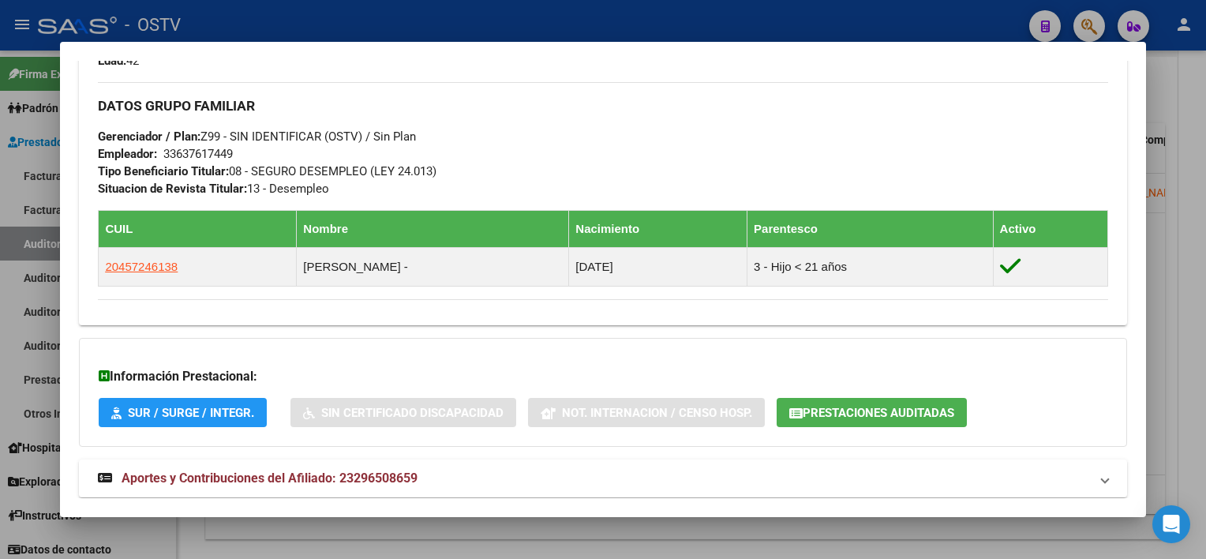
scroll to position [785, 0]
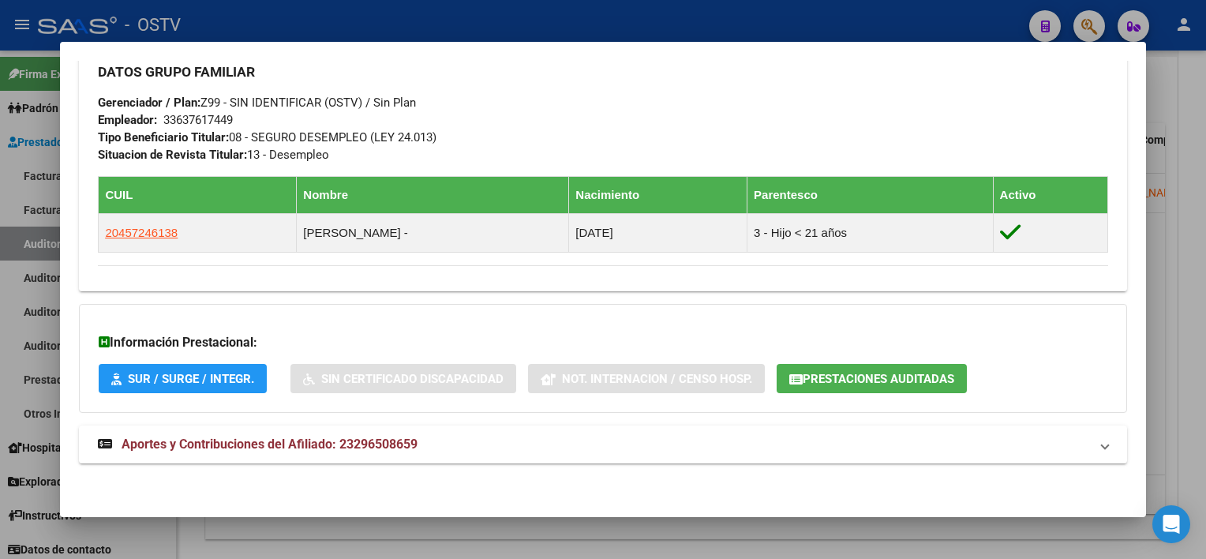
click at [849, 378] on span "Prestaciones Auditadas" at bounding box center [877, 379] width 151 height 14
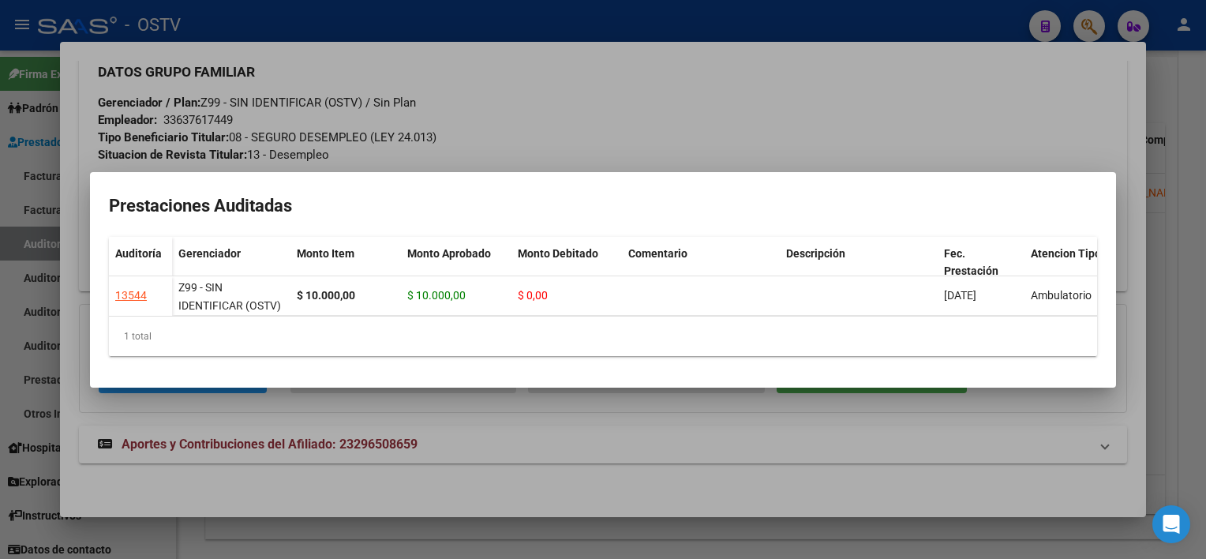
click at [770, 407] on div at bounding box center [603, 279] width 1206 height 559
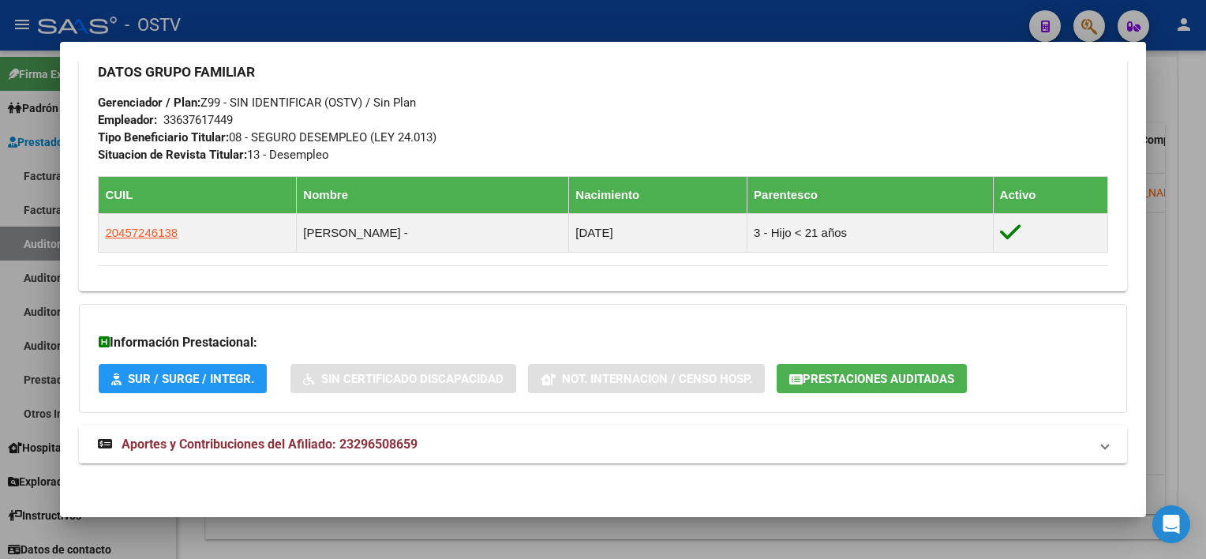
click at [421, 444] on mat-panel-title "Aportes y Contribuciones del Afiliado: 23296508659" at bounding box center [593, 444] width 990 height 19
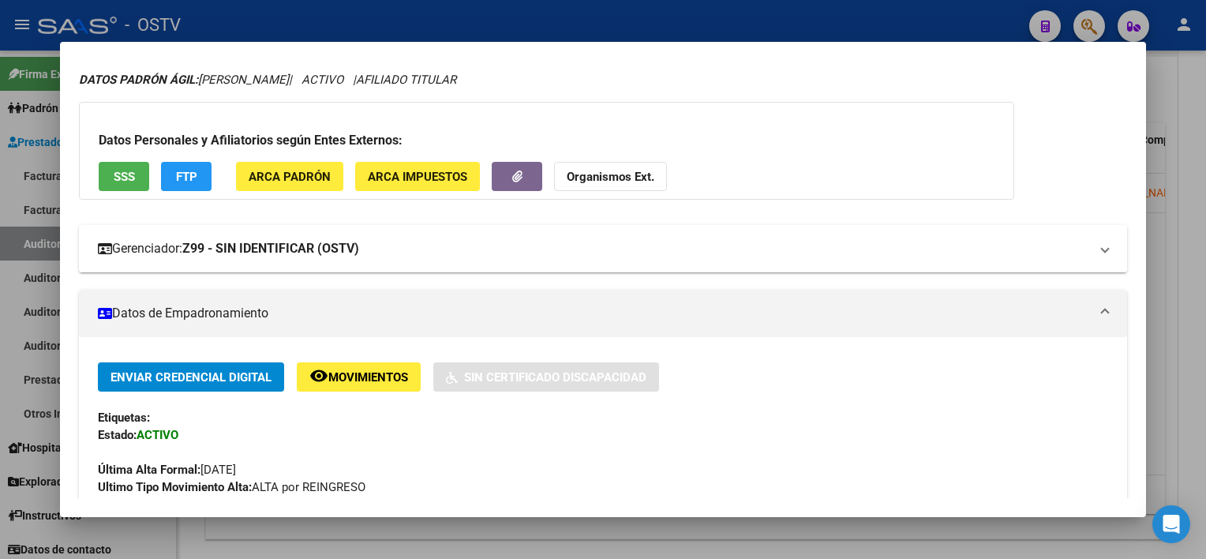
scroll to position [0, 0]
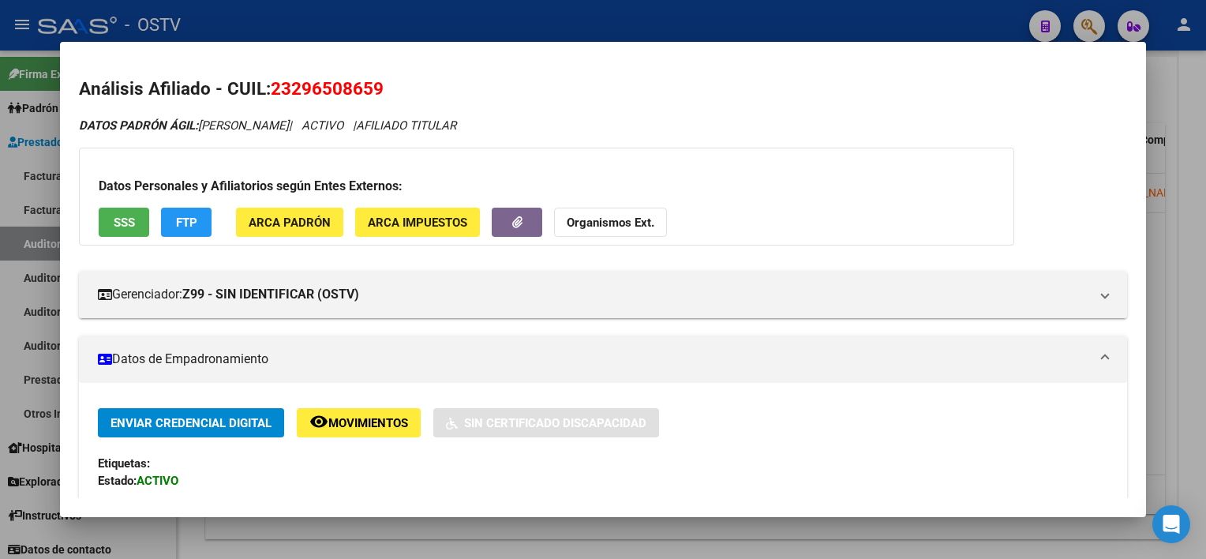
click at [125, 222] on span "SSS" at bounding box center [124, 222] width 21 height 14
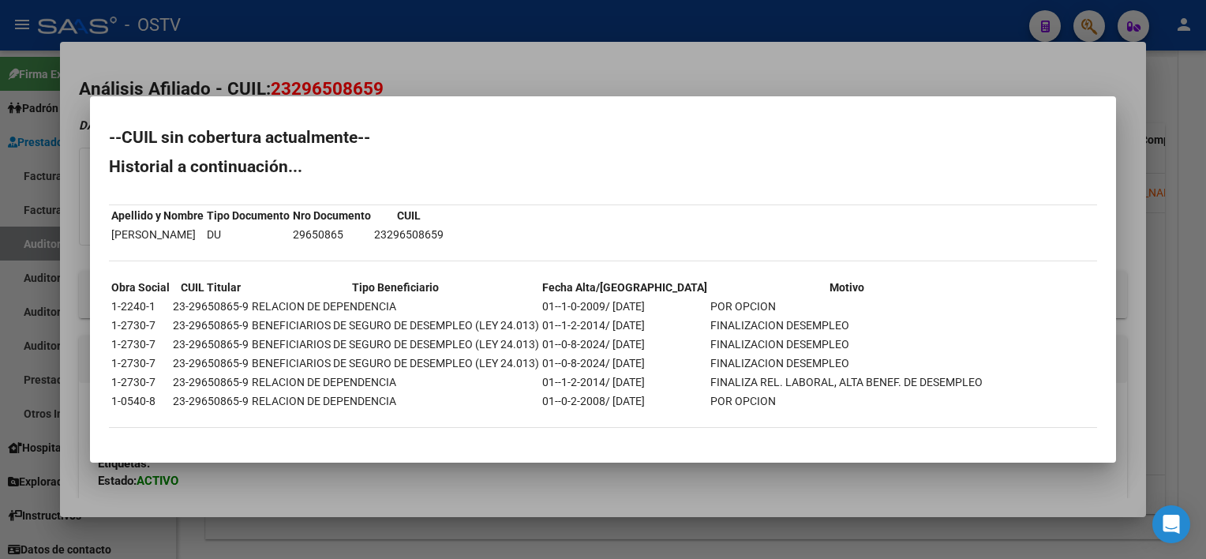
drag, startPoint x: 570, startPoint y: 323, endPoint x: 755, endPoint y: 333, distance: 184.9
click at [755, 333] on table "Obra Social CUIL Titular Tipo Beneficiario Fecha Alta/Baja Motivo 1-2240-1 23-2…" at bounding box center [547, 344] width 876 height 134
drag, startPoint x: 552, startPoint y: 375, endPoint x: 833, endPoint y: 379, distance: 280.9
click at [833, 379] on tr "1-2730-7 23-29650865-9 RELACION DE DEPENDENCIA 01--1-2-2014/ [DATE] FINALIZA RE…" at bounding box center [546, 381] width 873 height 17
click at [726, 478] on div at bounding box center [603, 279] width 1206 height 559
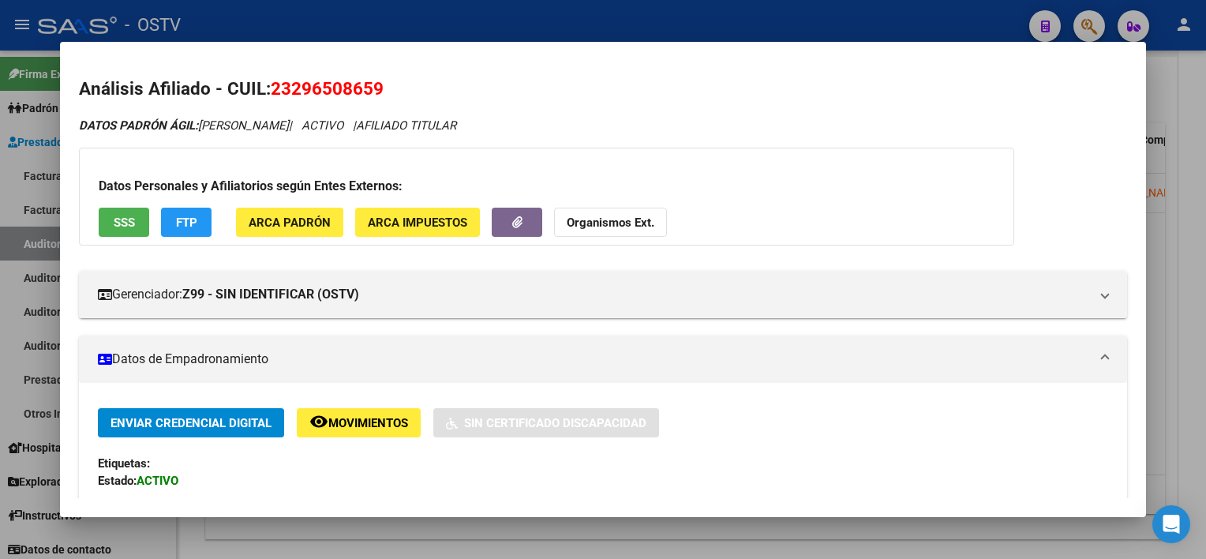
click at [720, 533] on div at bounding box center [603, 279] width 1206 height 559
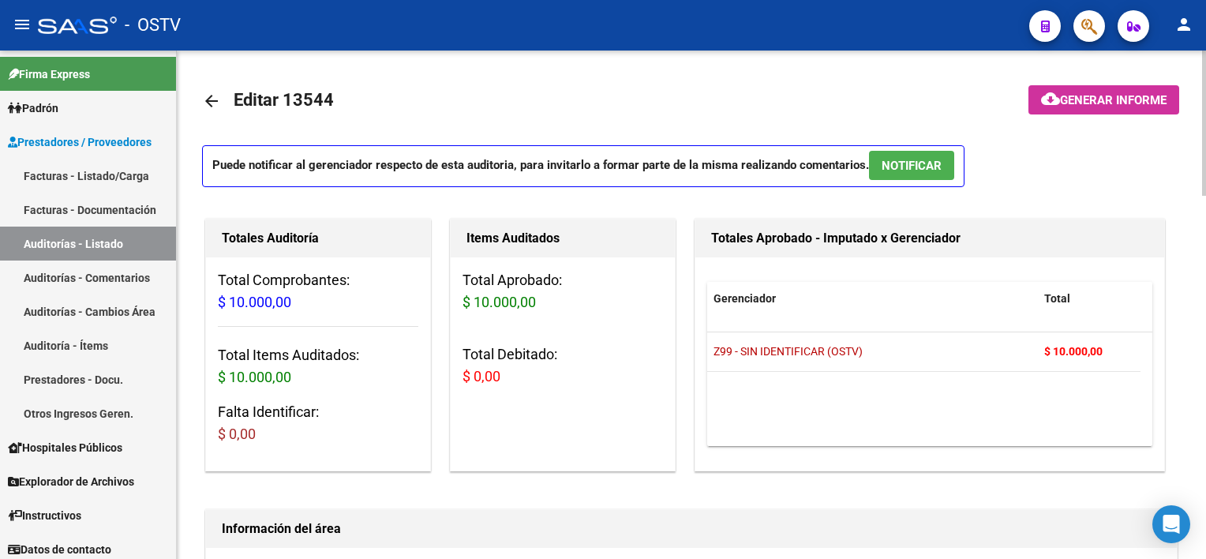
click at [209, 98] on mat-icon "arrow_back" at bounding box center [211, 101] width 19 height 19
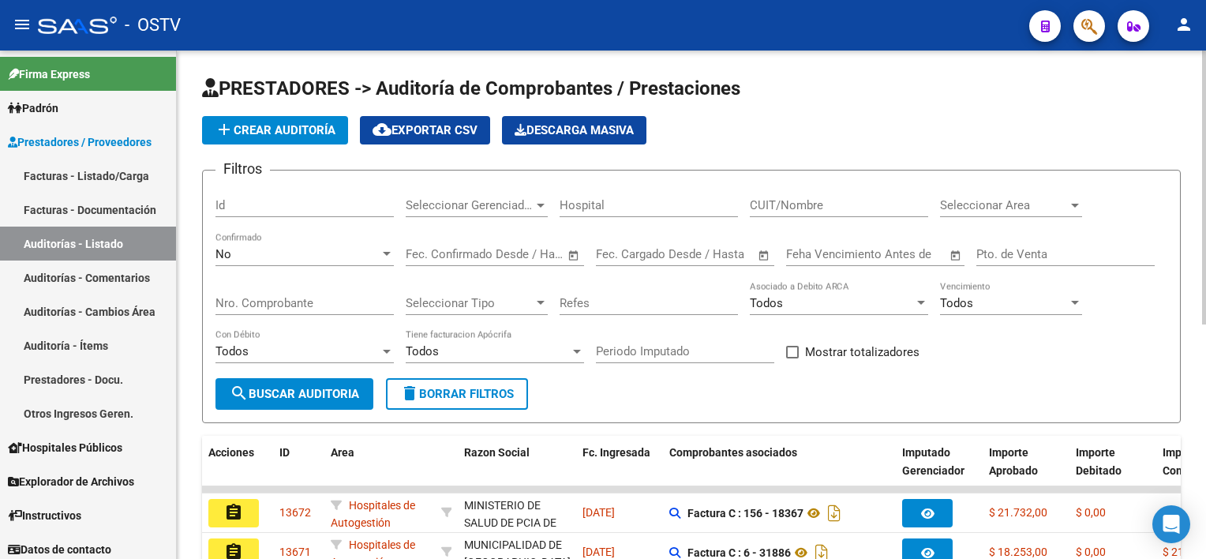
click at [346, 300] on input "Nro. Comprobante" at bounding box center [304, 303] width 178 height 14
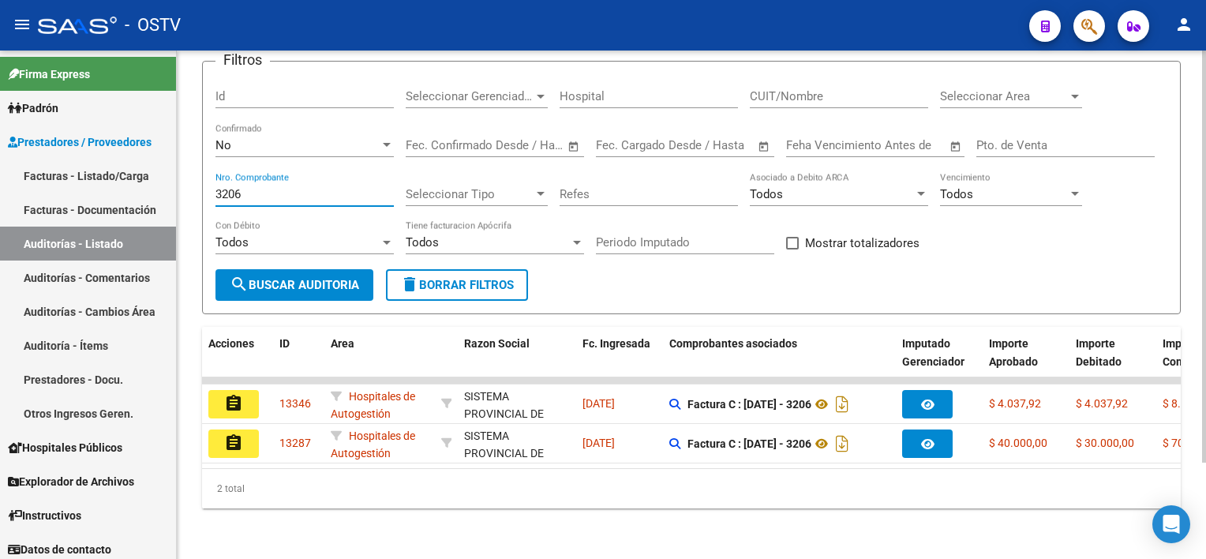
scroll to position [118, 0]
type input "3206"
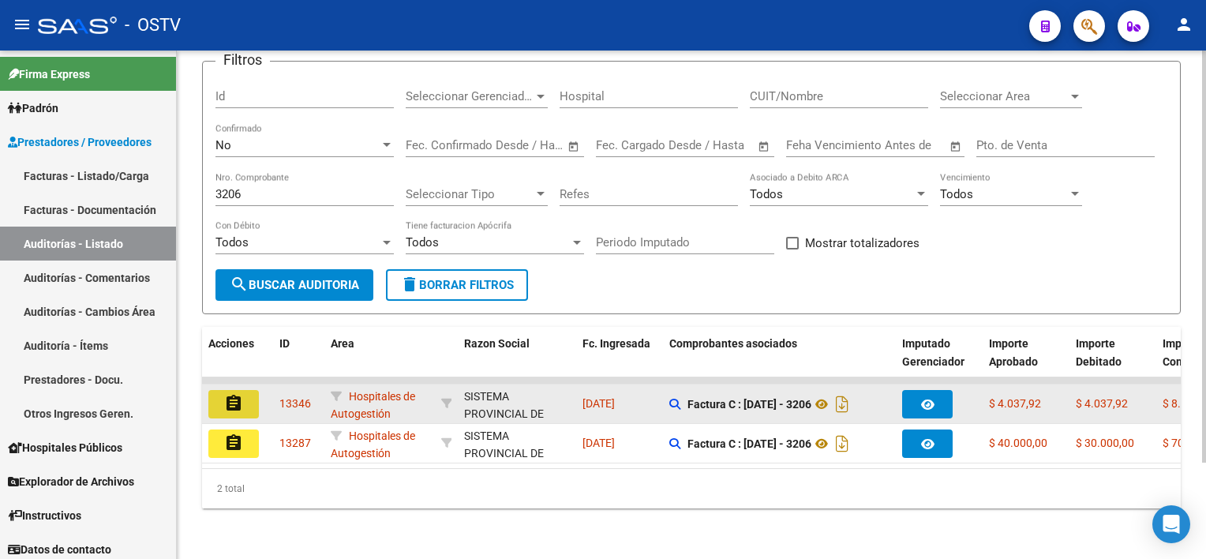
click at [237, 394] on mat-icon "assignment" at bounding box center [233, 403] width 19 height 19
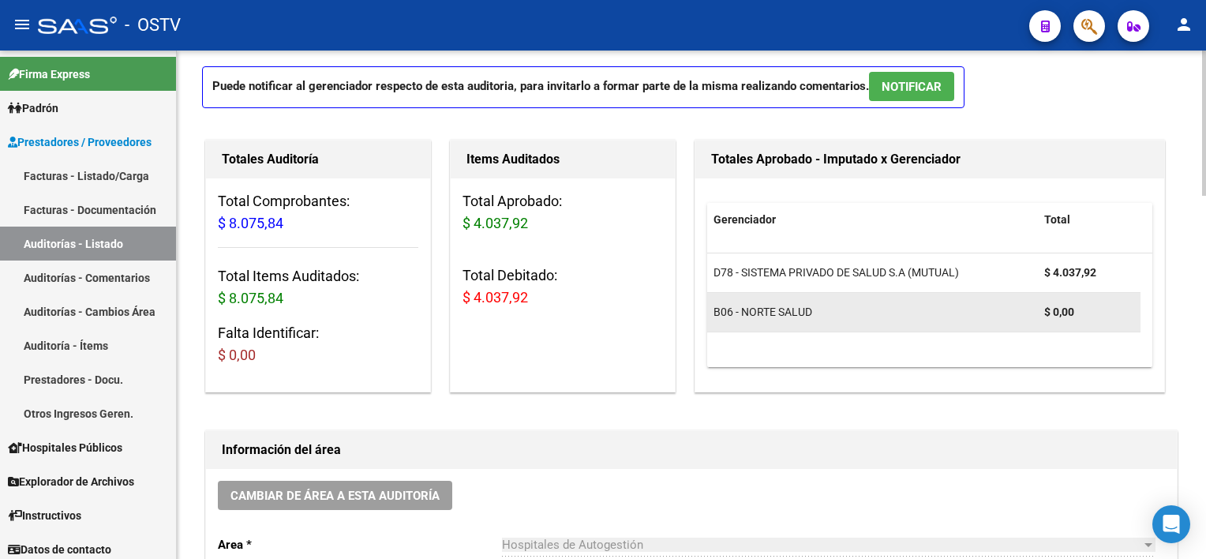
scroll to position [237, 0]
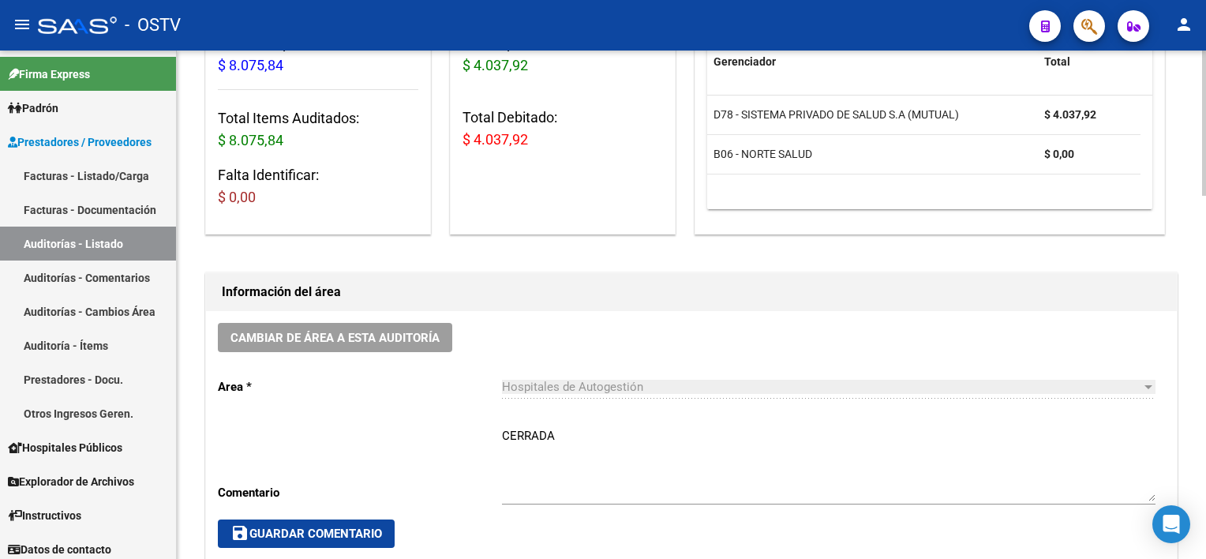
click at [601, 436] on textarea "CERRADA" at bounding box center [828, 464] width 653 height 74
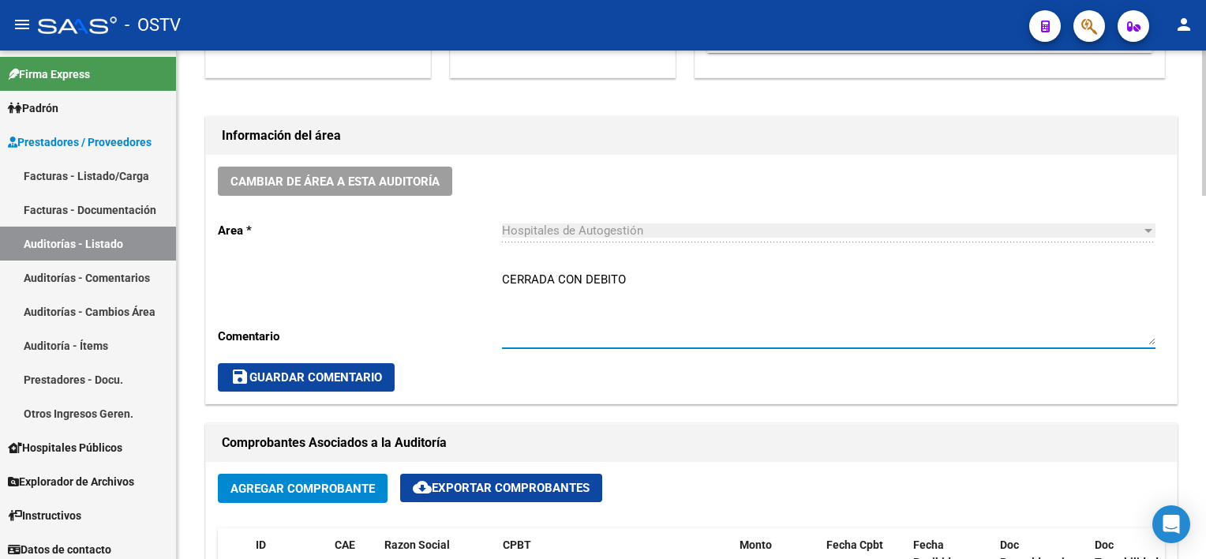
scroll to position [394, 0]
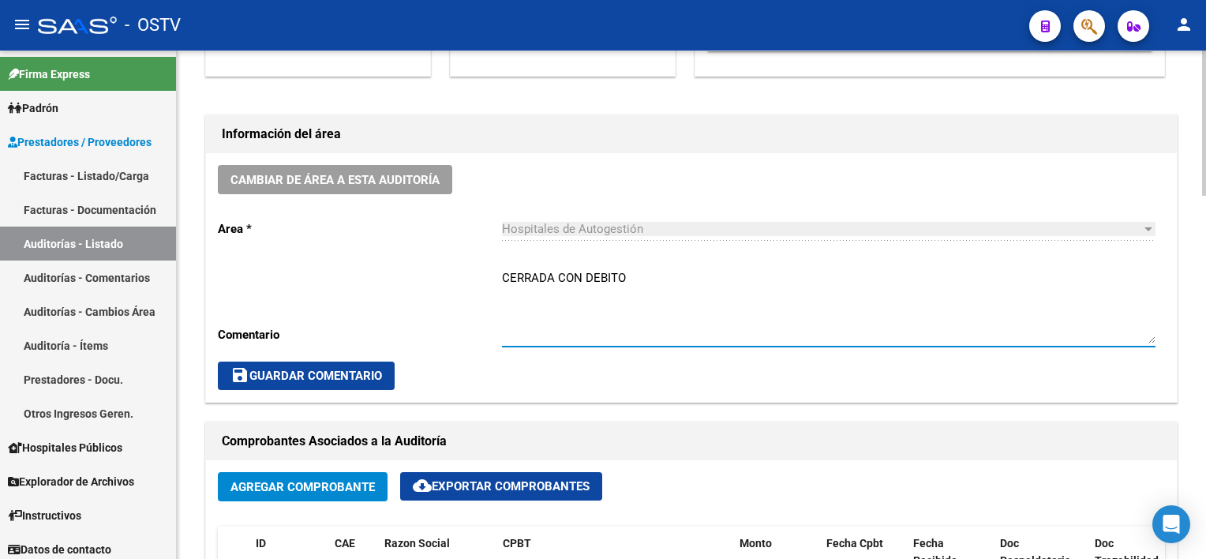
type textarea "CERRADA CON DEBITO"
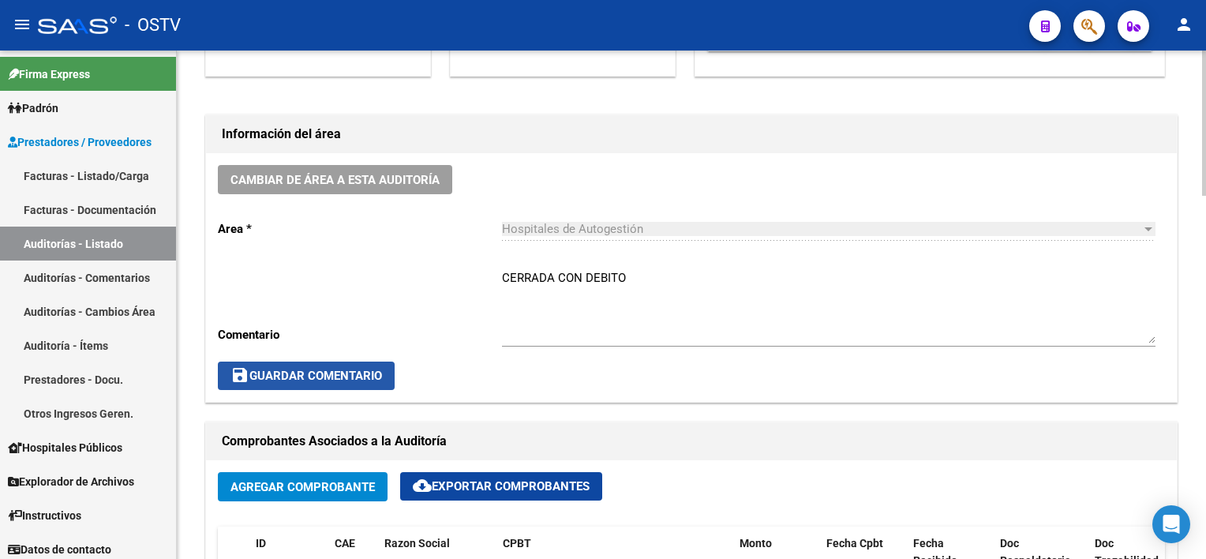
click at [382, 368] on span "save Guardar Comentario" at bounding box center [305, 375] width 151 height 14
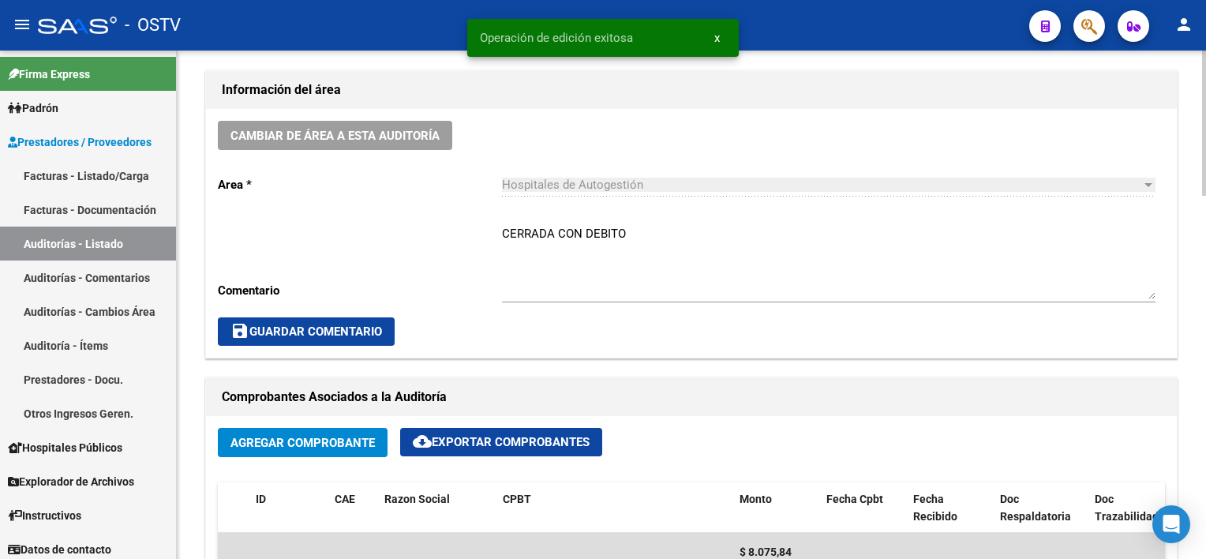
scroll to position [552, 0]
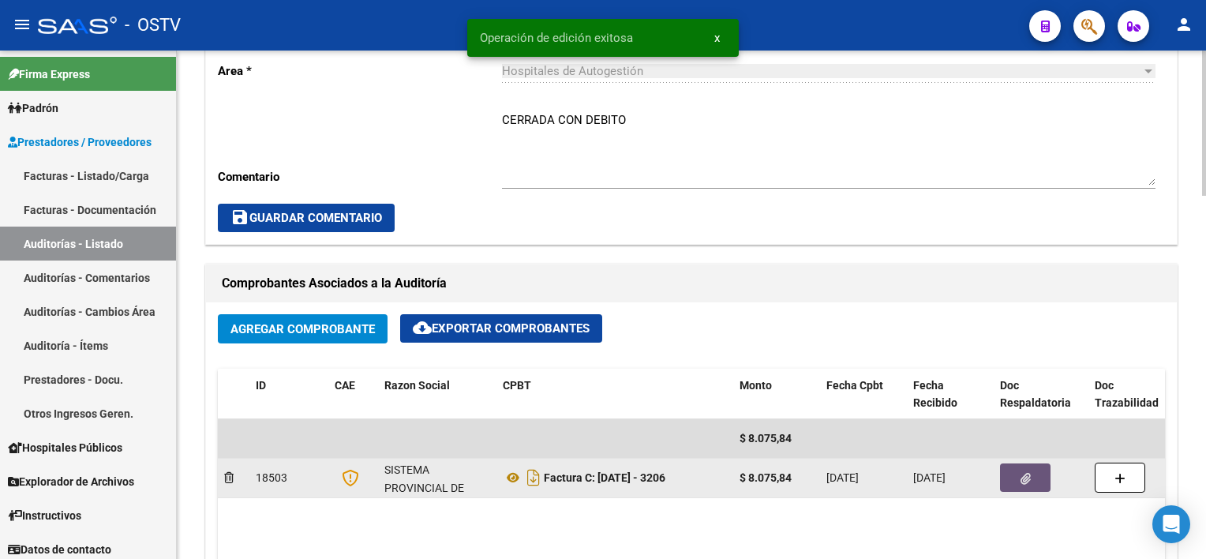
click at [1035, 489] on button "button" at bounding box center [1025, 477] width 50 height 28
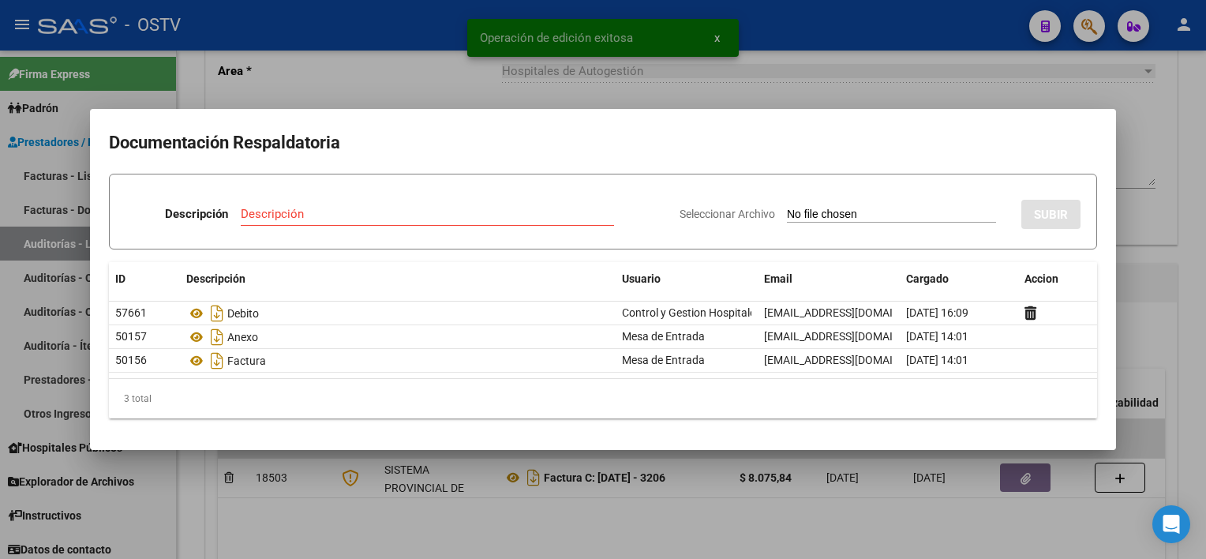
click at [827, 510] on div at bounding box center [603, 279] width 1206 height 559
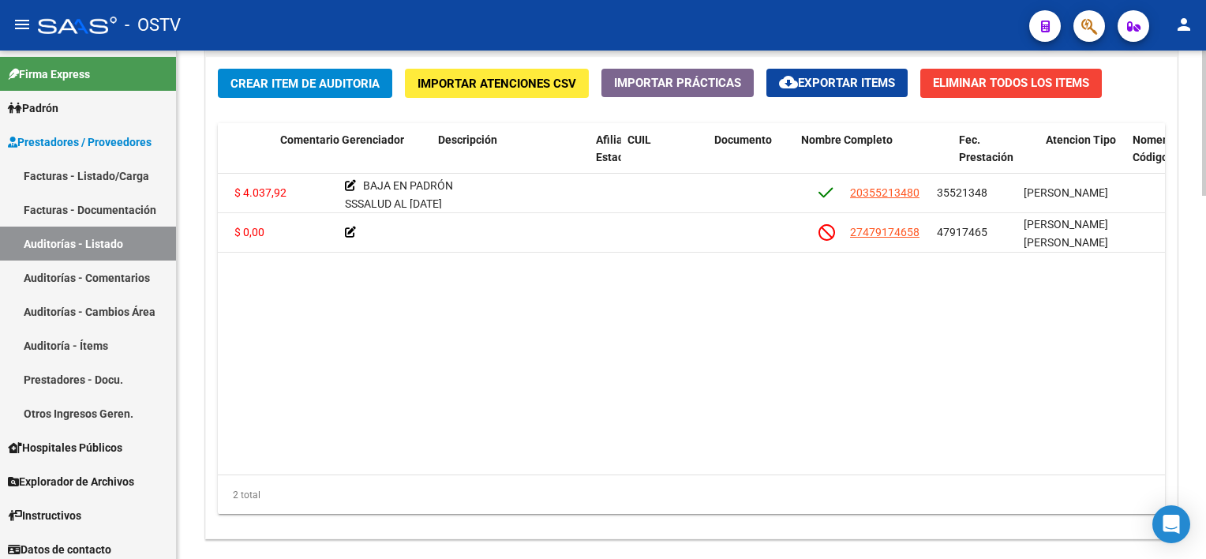
scroll to position [0, 378]
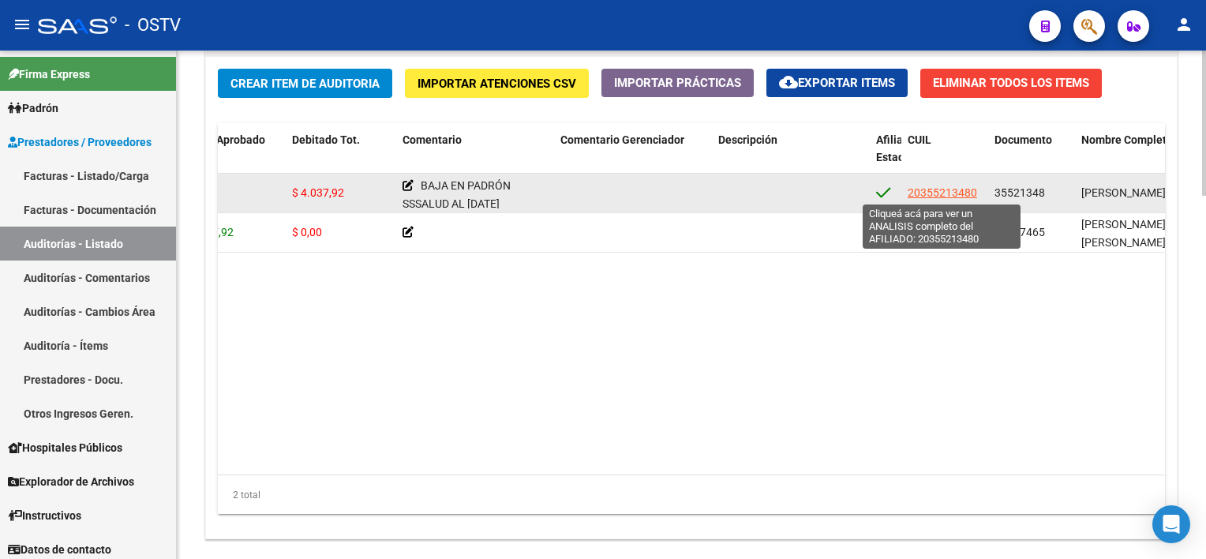
click at [946, 193] on span "20355213480" at bounding box center [941, 192] width 69 height 13
type textarea "20355213480"
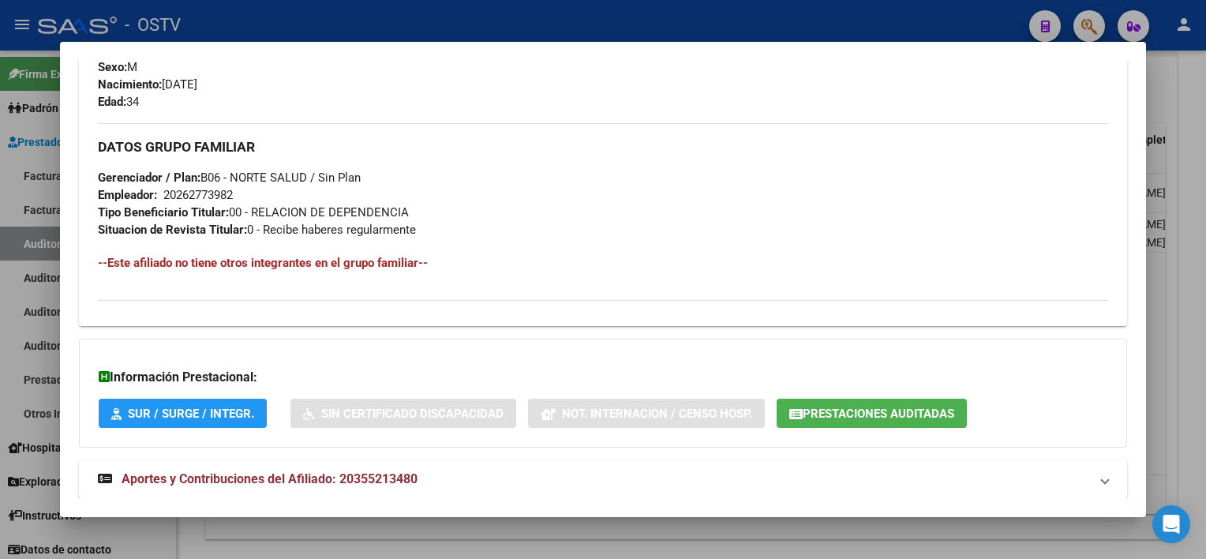
scroll to position [745, 0]
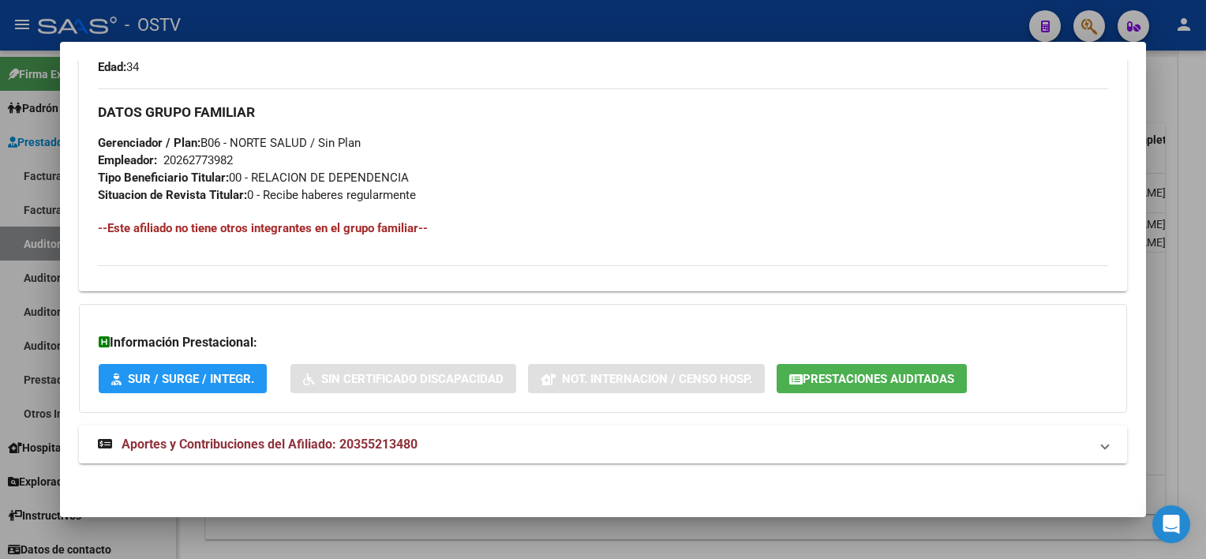
click at [464, 448] on mat-panel-title "Aportes y Contribuciones del Afiliado: 20355213480" at bounding box center [593, 444] width 990 height 19
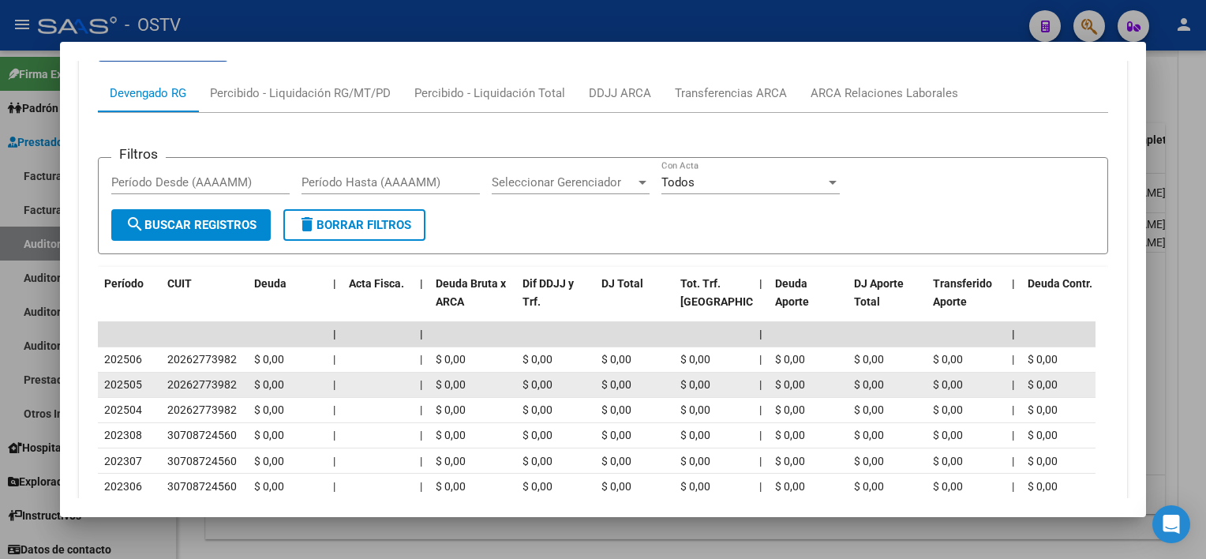
scroll to position [903, 0]
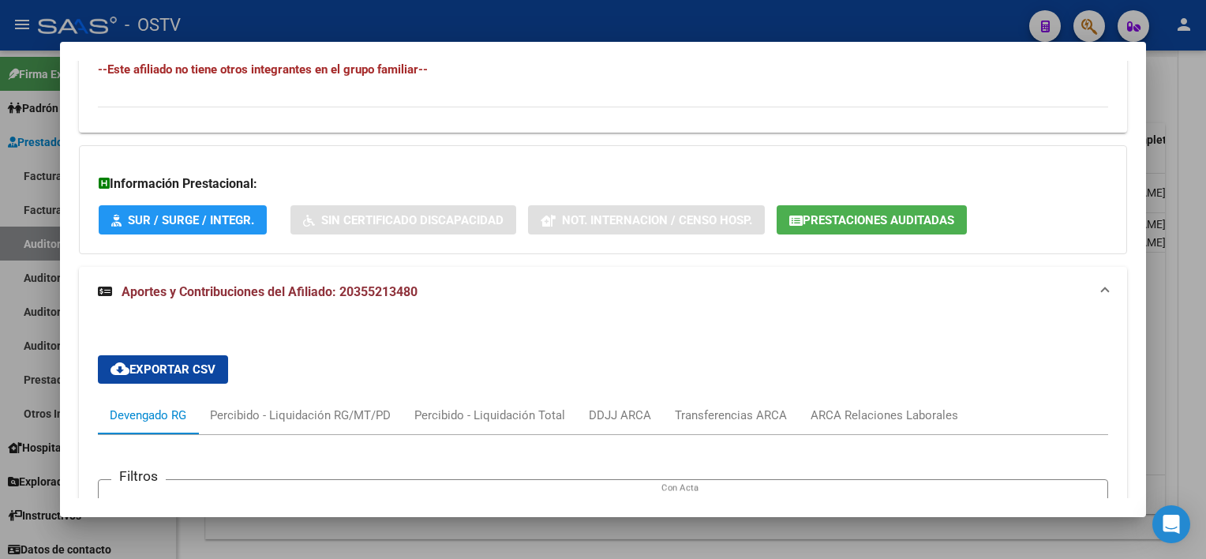
click at [836, 230] on button "Prestaciones Auditadas" at bounding box center [871, 219] width 190 height 29
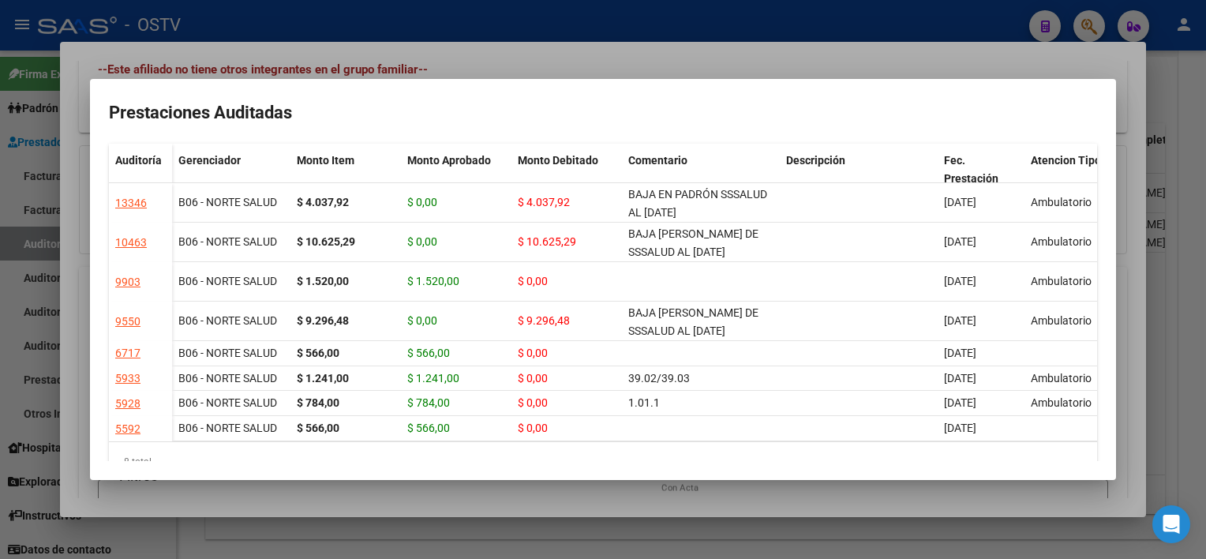
click at [694, 502] on div at bounding box center [603, 279] width 1206 height 559
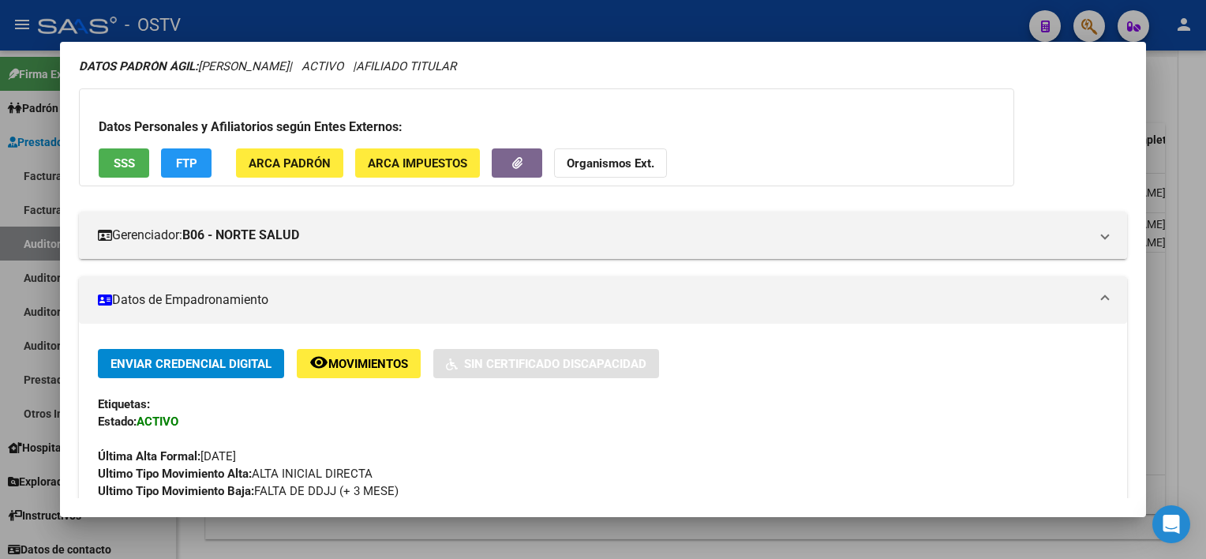
scroll to position [0, 0]
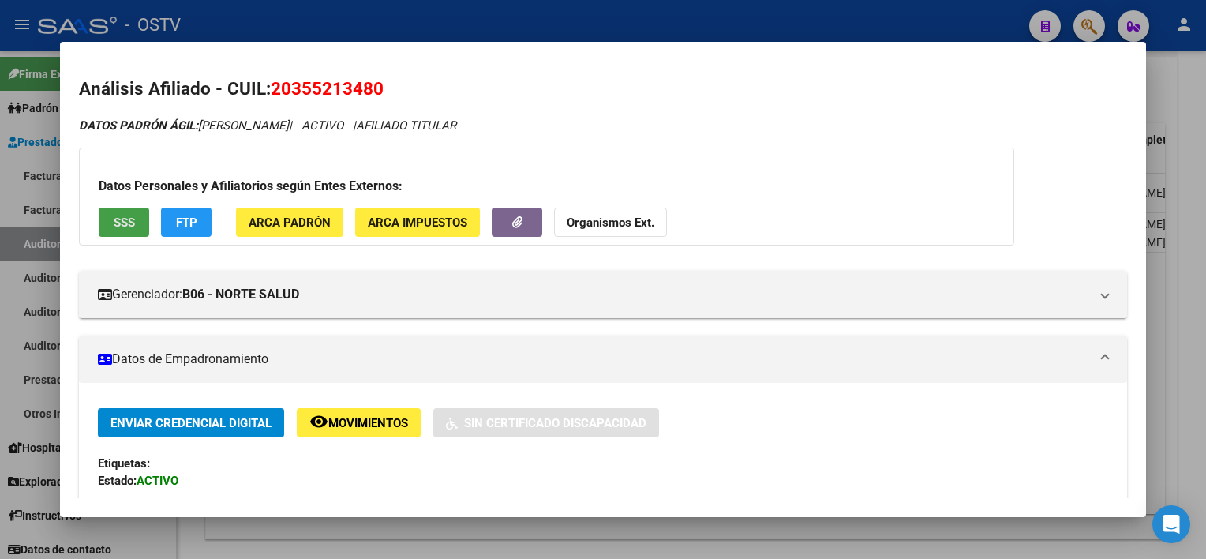
click at [111, 224] on button "SSS" at bounding box center [124, 222] width 50 height 29
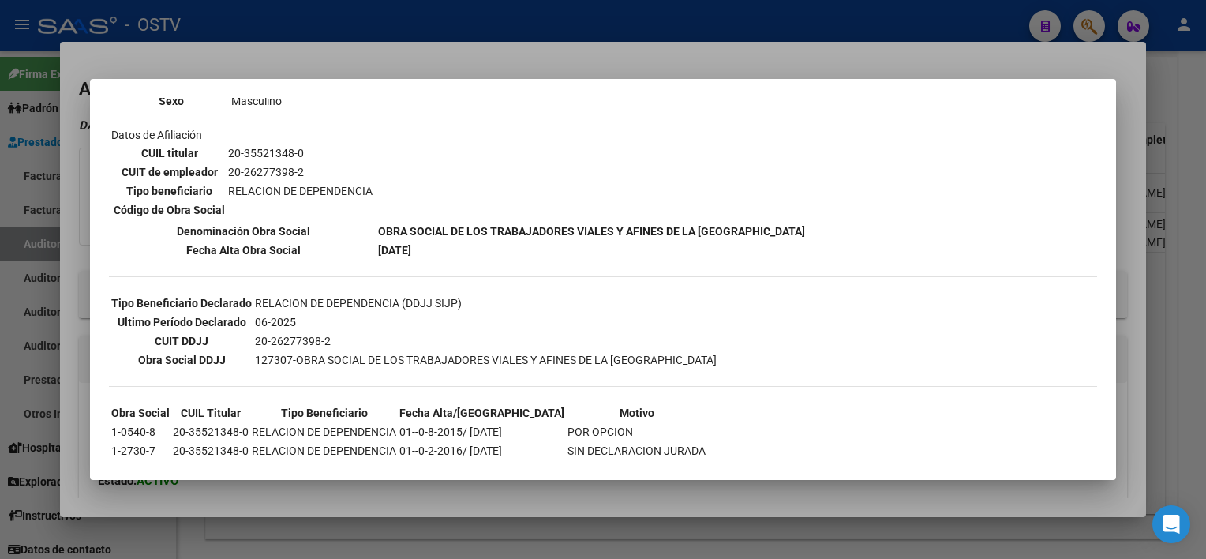
scroll to position [315, 0]
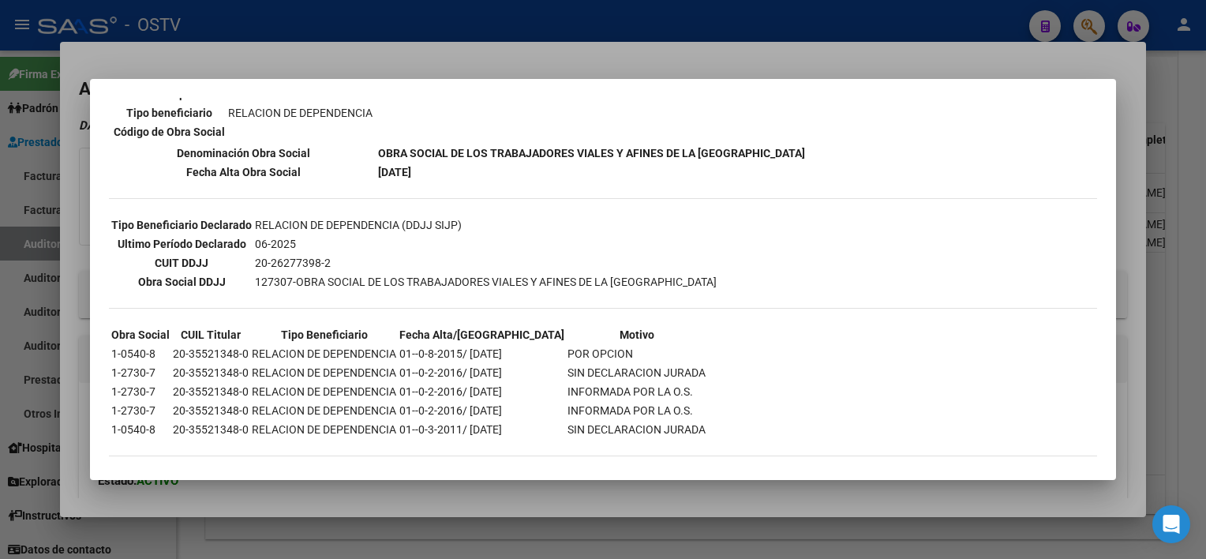
drag, startPoint x: 462, startPoint y: 398, endPoint x: 619, endPoint y: 398, distance: 157.0
click at [619, 402] on tr "1-2730-7 20-35521348-0 RELACION DE DEPENDENCIA 01--0-2-2016/ [DATE] INFORMADA P…" at bounding box center [408, 410] width 596 height 17
click at [604, 498] on div at bounding box center [603, 279] width 1206 height 559
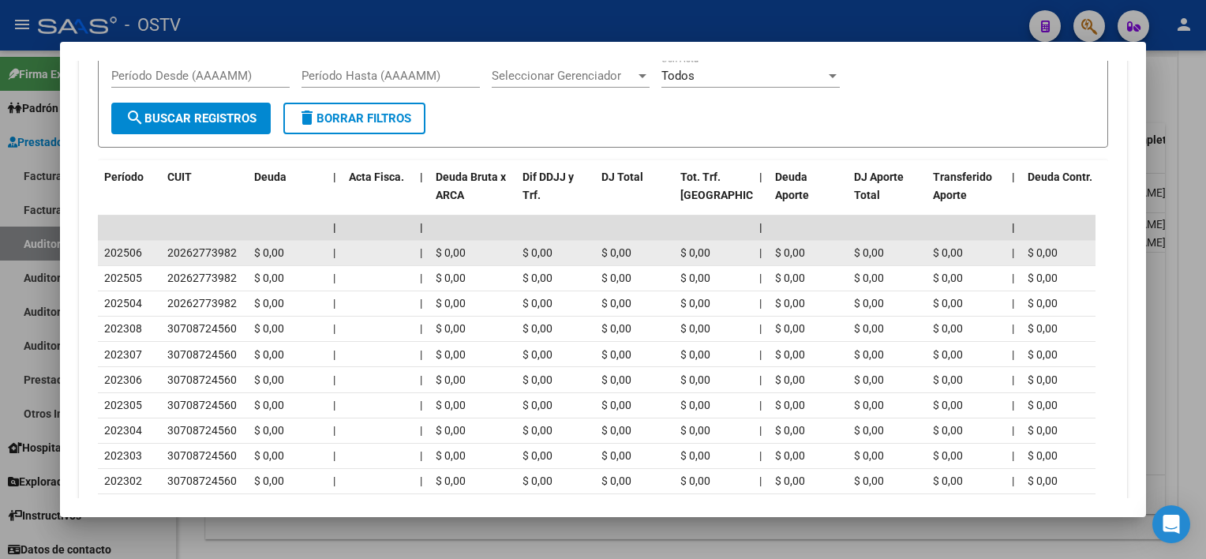
scroll to position [1341, 0]
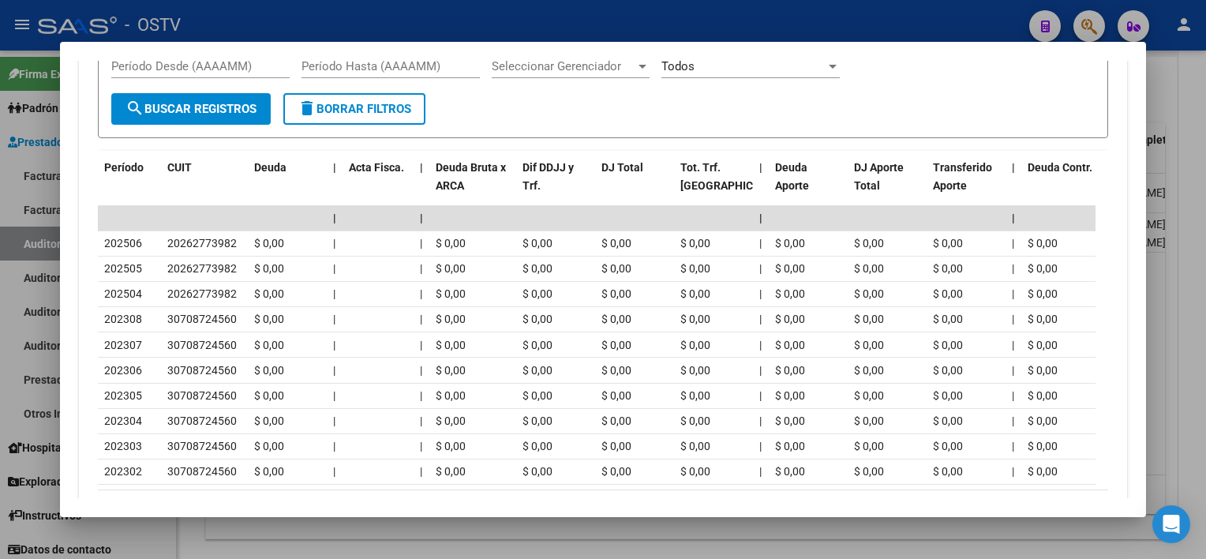
click at [729, 531] on div at bounding box center [603, 279] width 1206 height 559
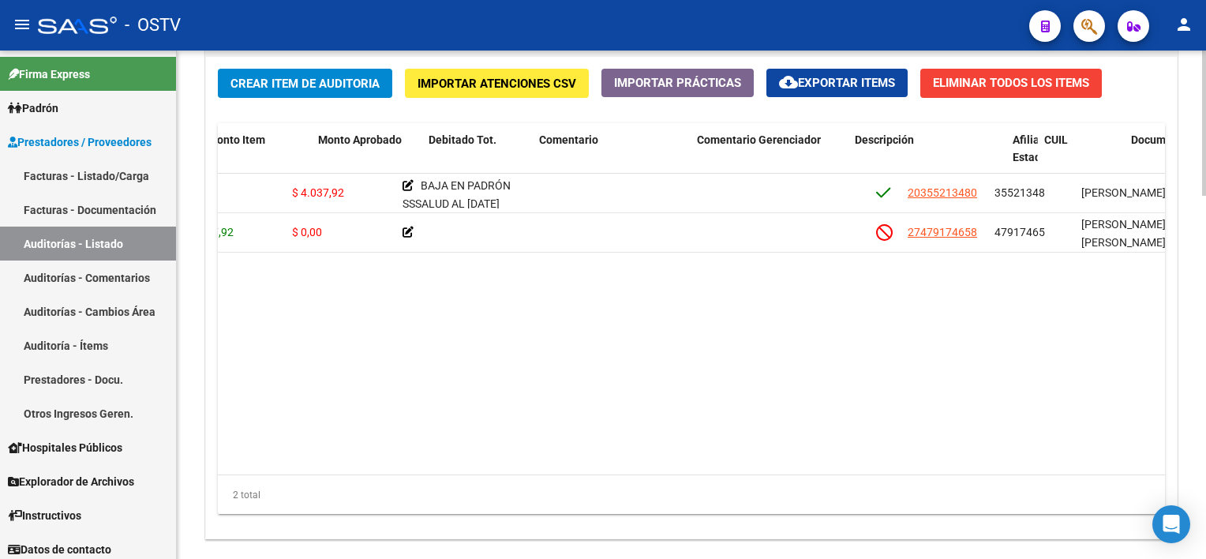
scroll to position [0, 0]
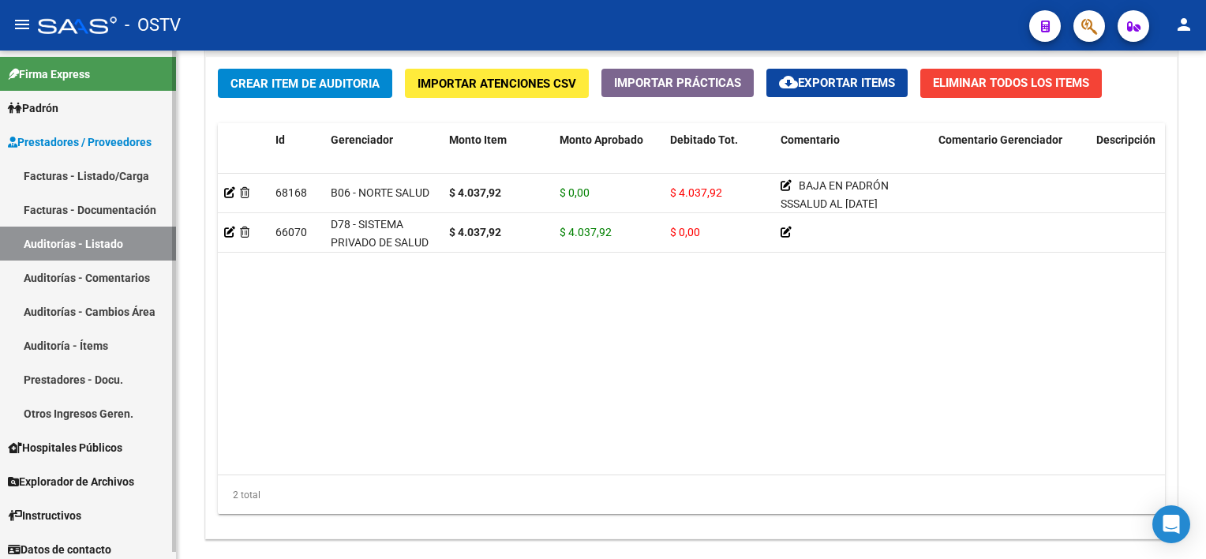
click at [132, 252] on link "Auditorías - Listado" at bounding box center [88, 243] width 176 height 34
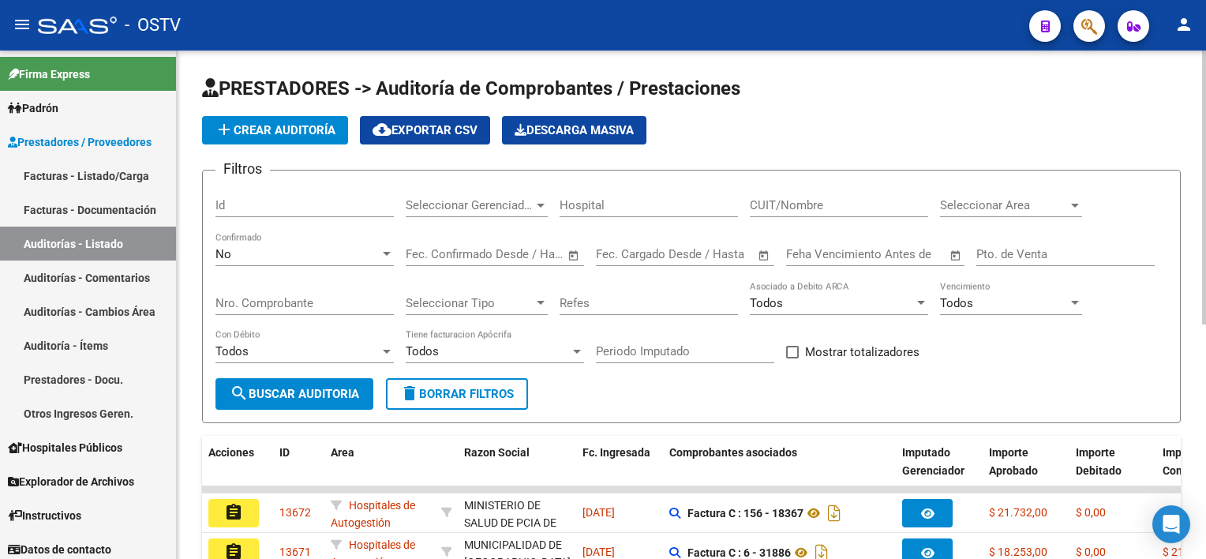
click at [353, 306] on input "Nro. Comprobante" at bounding box center [304, 303] width 178 height 14
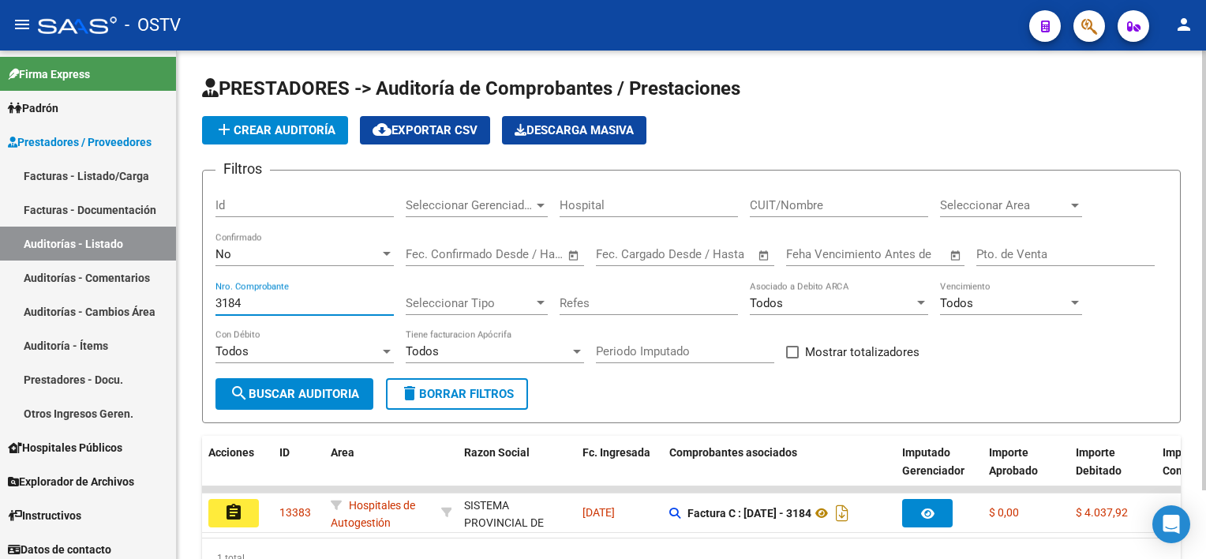
type input "3184"
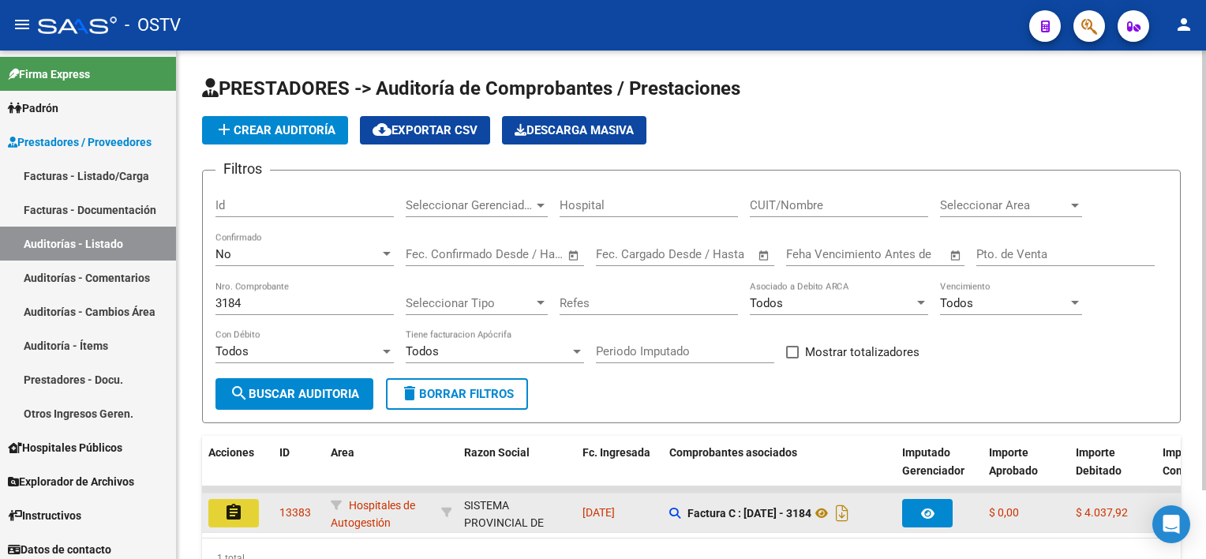
click at [239, 517] on mat-icon "assignment" at bounding box center [233, 512] width 19 height 19
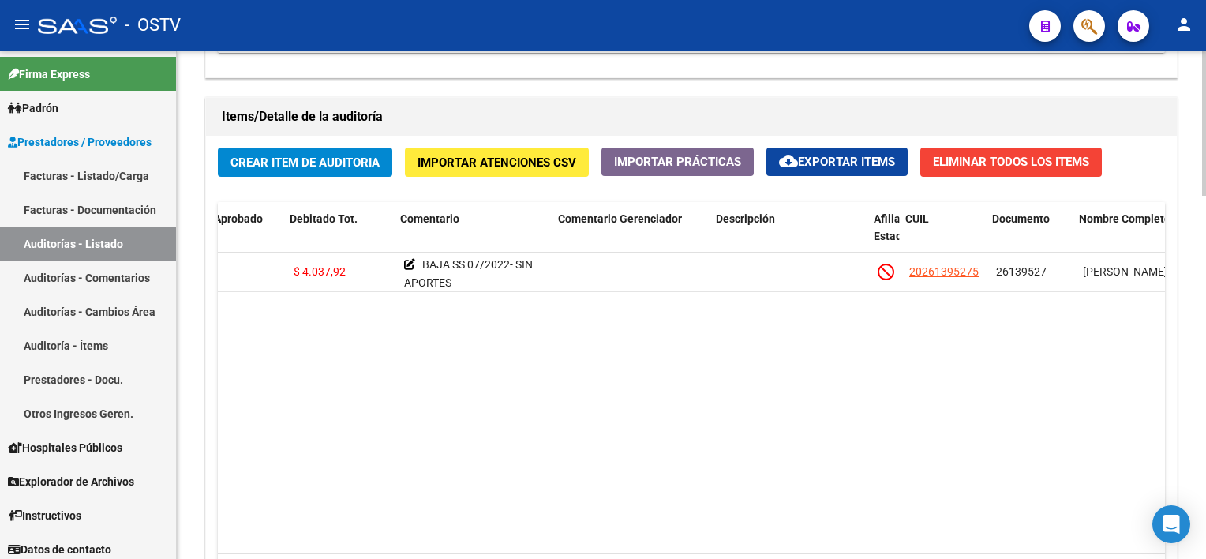
scroll to position [0, 379]
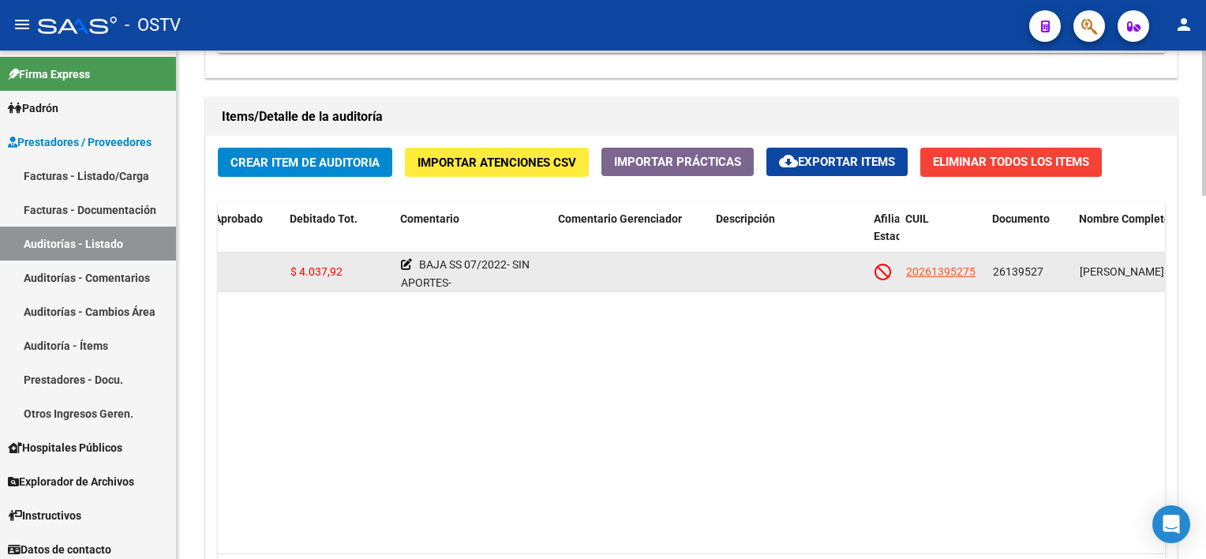
click at [925, 263] on app-link-go-to "20261395275" at bounding box center [940, 272] width 69 height 18
click at [921, 272] on span "20261395275" at bounding box center [940, 271] width 69 height 13
type textarea "20261395275"
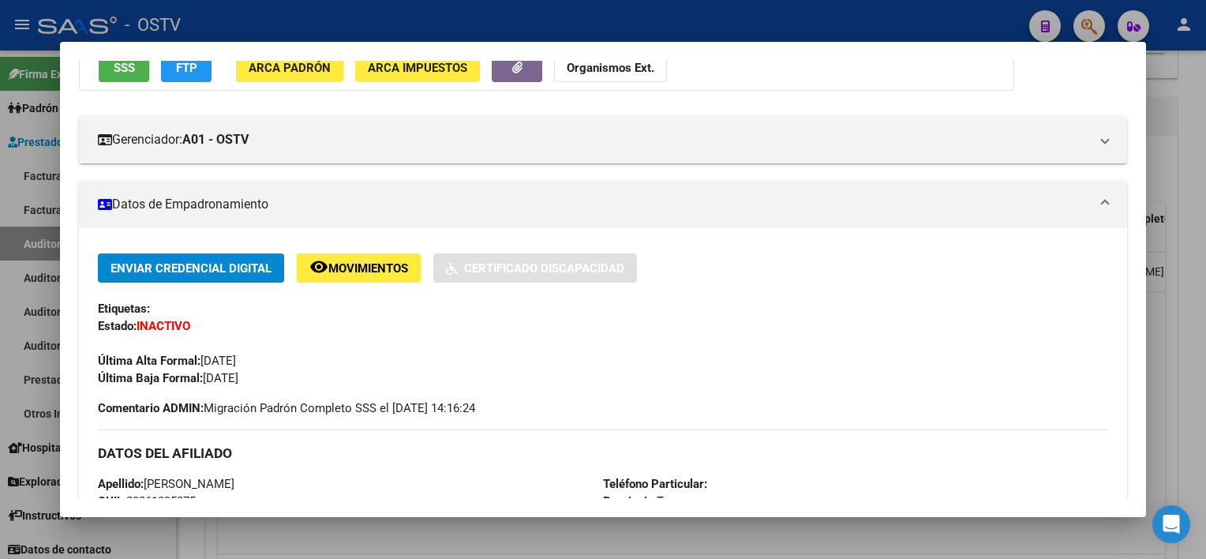
scroll to position [158, 0]
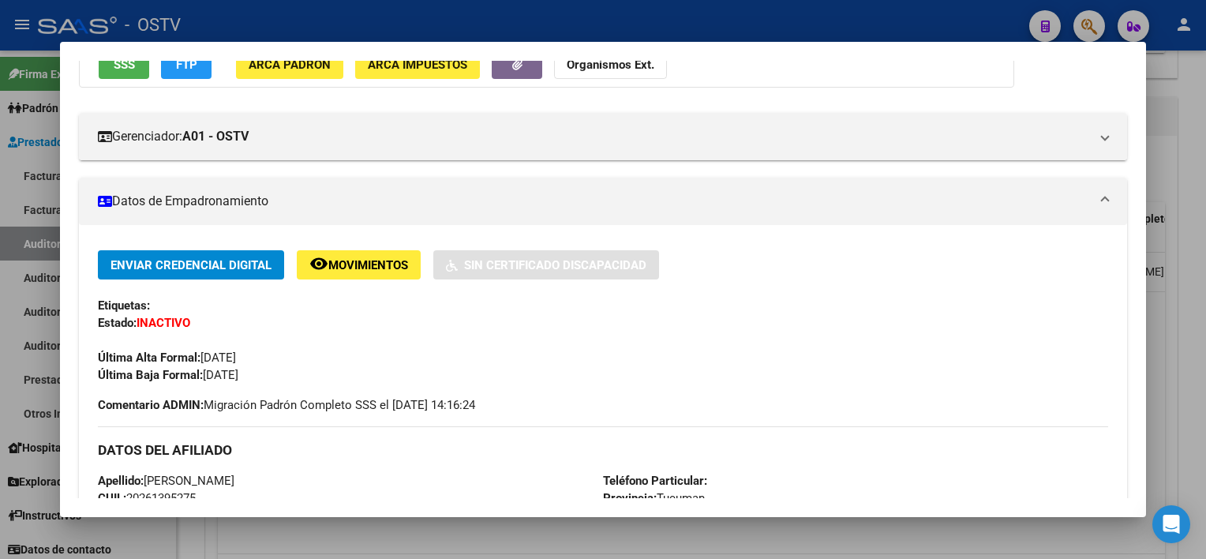
click at [616, 536] on div at bounding box center [603, 279] width 1206 height 559
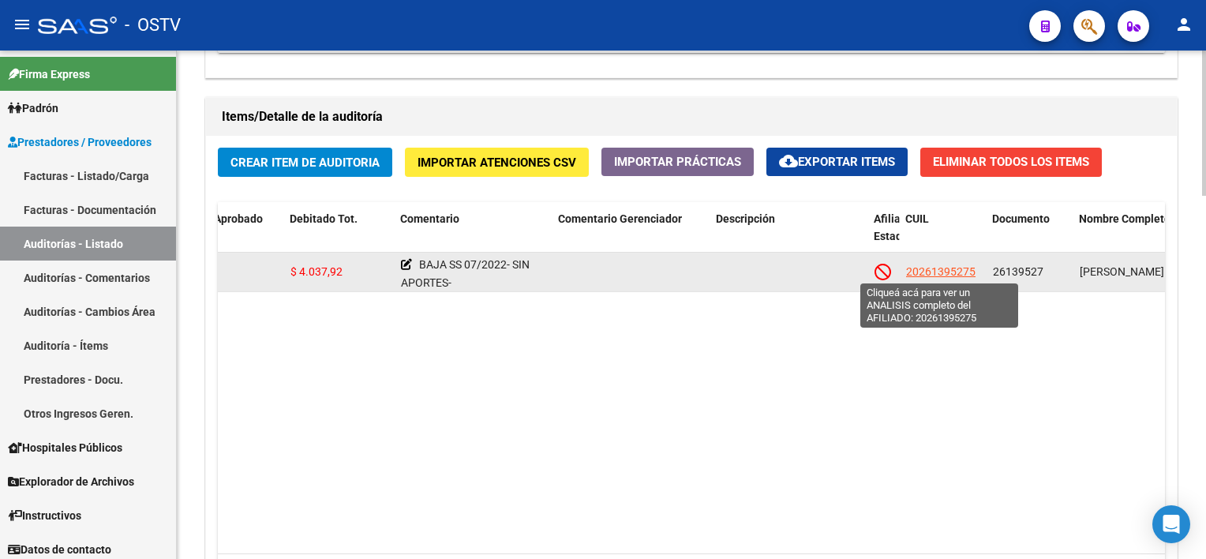
click at [929, 272] on span "20261395275" at bounding box center [940, 271] width 69 height 13
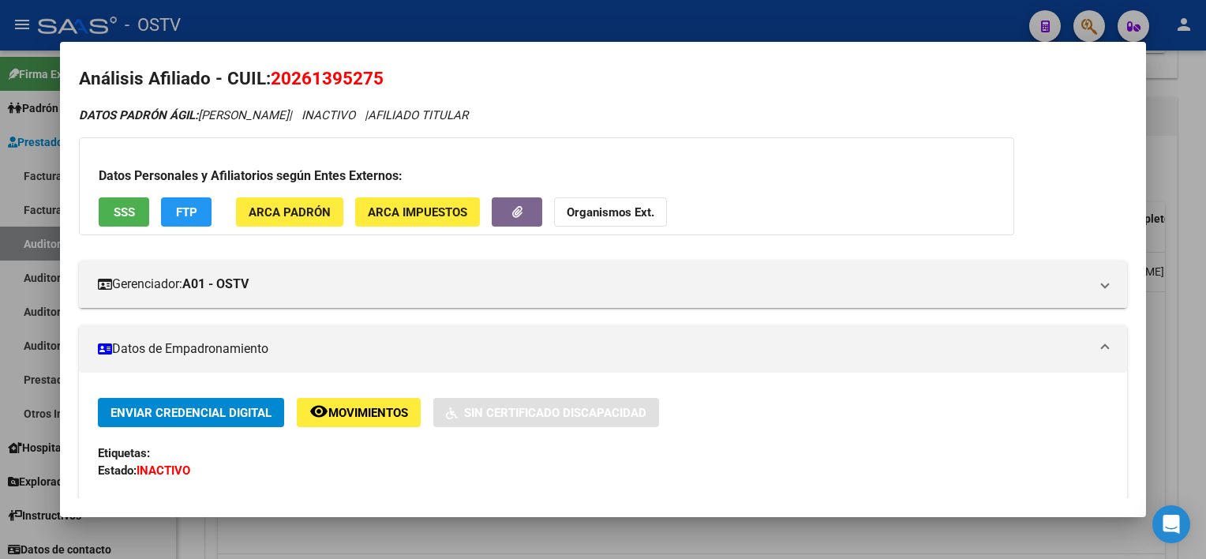
scroll to position [0, 0]
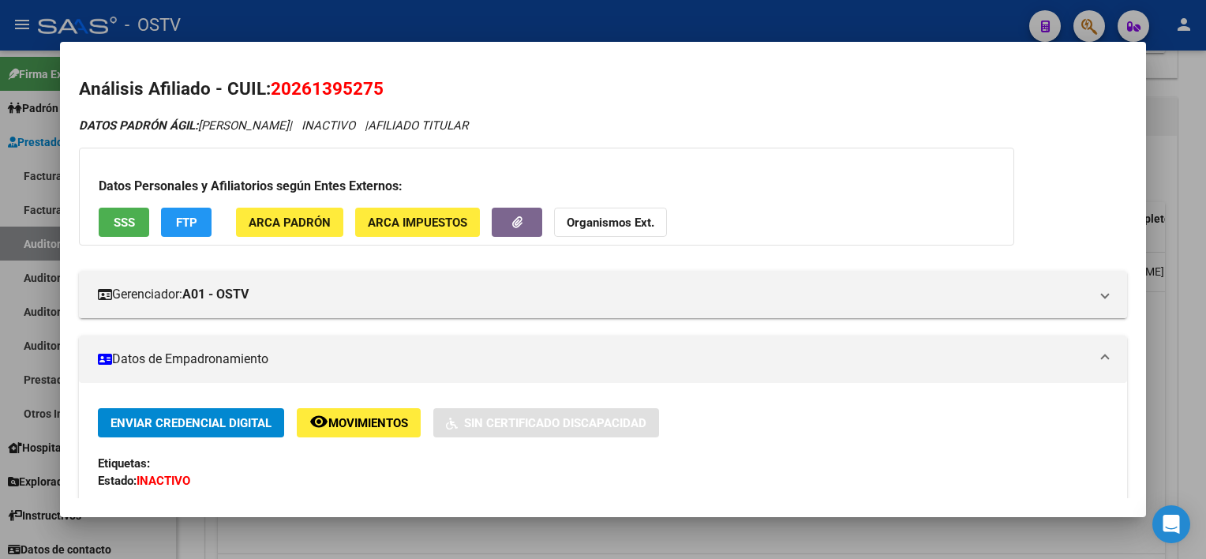
click at [120, 215] on span "SSS" at bounding box center [124, 222] width 21 height 14
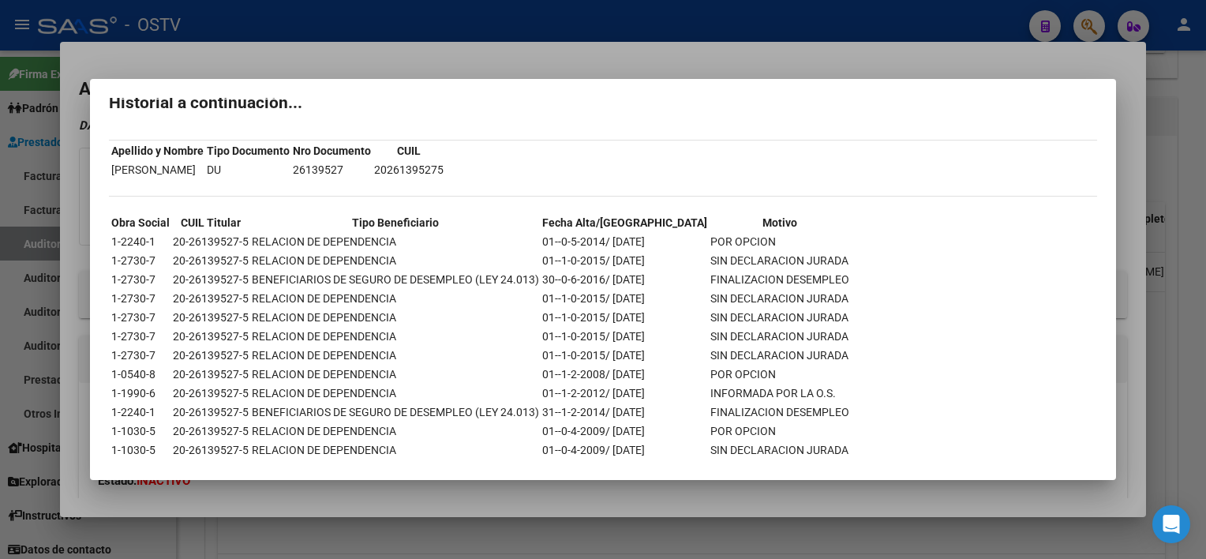
scroll to position [73, 0]
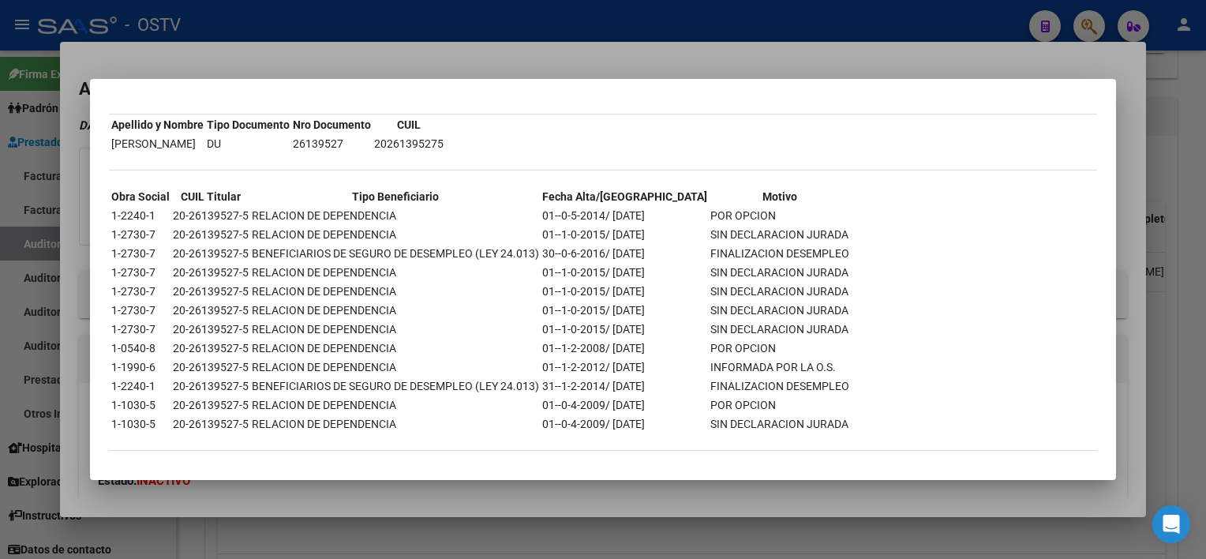
drag, startPoint x: 637, startPoint y: 317, endPoint x: 766, endPoint y: 320, distance: 129.4
click at [766, 320] on tr "1-2730-7 20-26139527-5 RELACION DE DEPENDENCIA 01--1-0-2015/ [DATE] SIN DECLARA…" at bounding box center [479, 328] width 739 height 17
click at [704, 508] on div at bounding box center [603, 279] width 1206 height 559
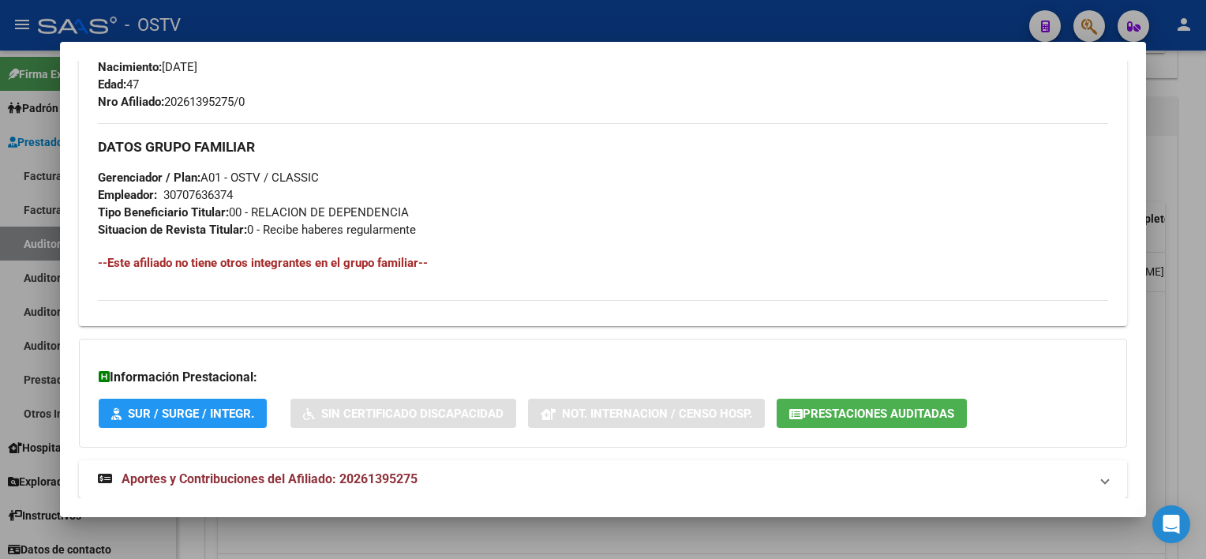
scroll to position [745, 0]
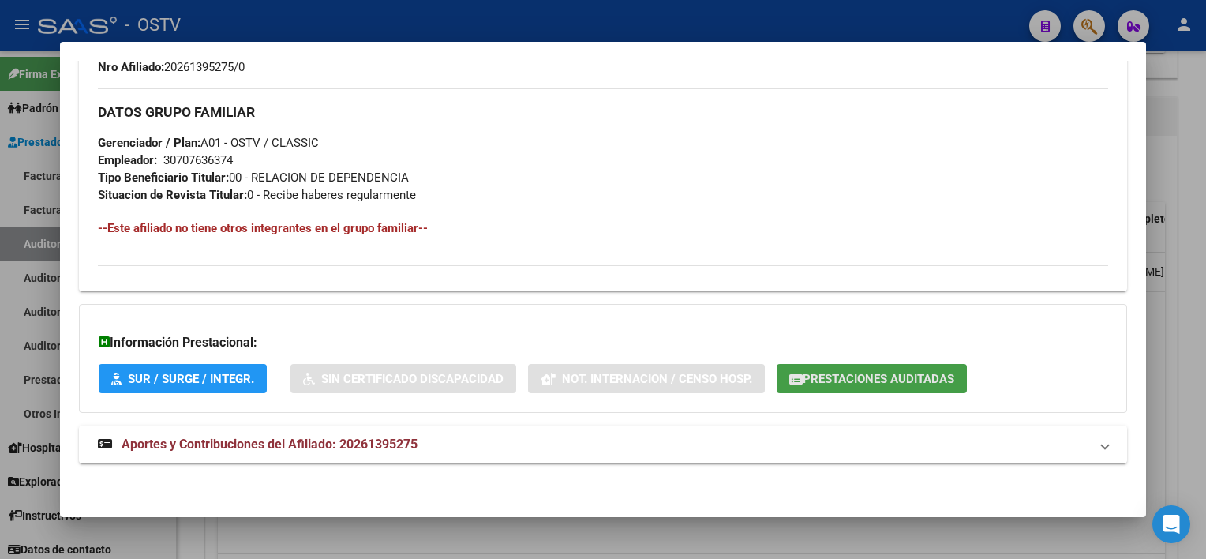
click at [877, 379] on span "Prestaciones Auditadas" at bounding box center [877, 379] width 151 height 14
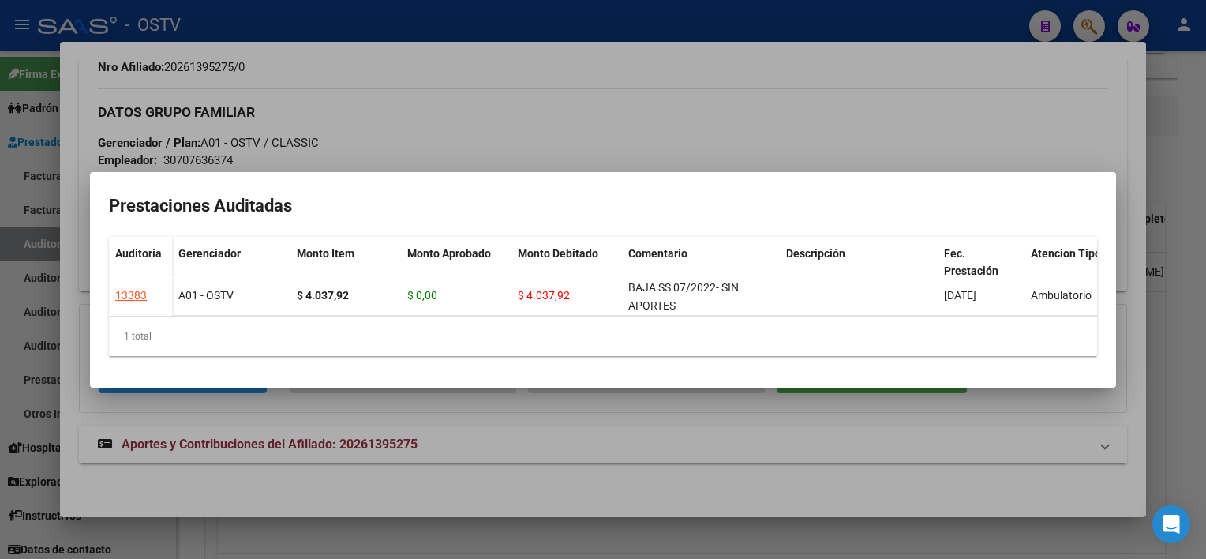
click at [843, 467] on div at bounding box center [603, 279] width 1206 height 559
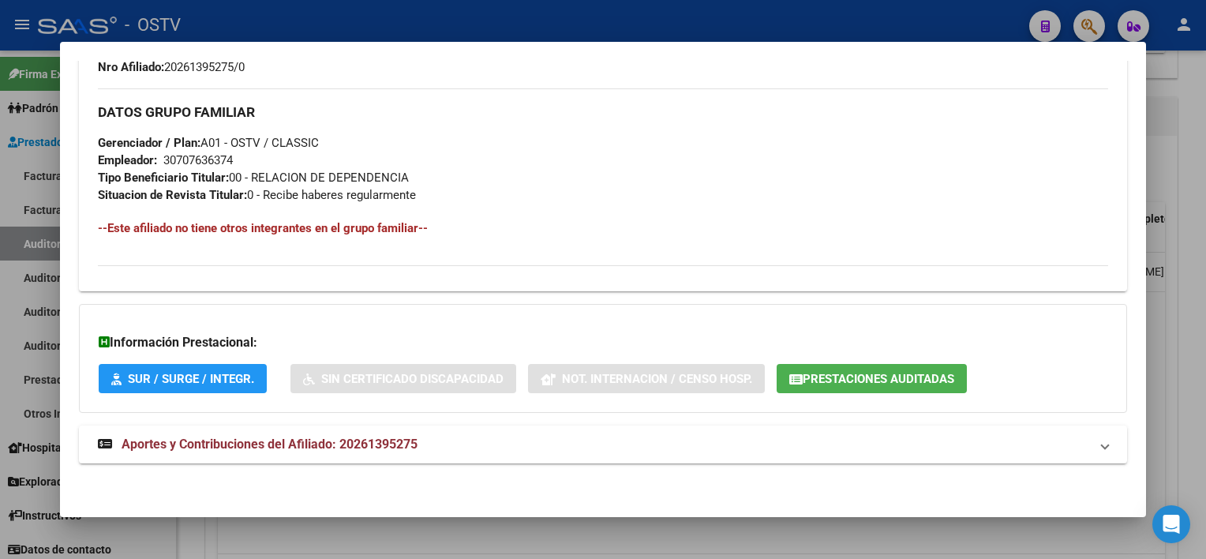
click at [855, 537] on div at bounding box center [603, 279] width 1206 height 559
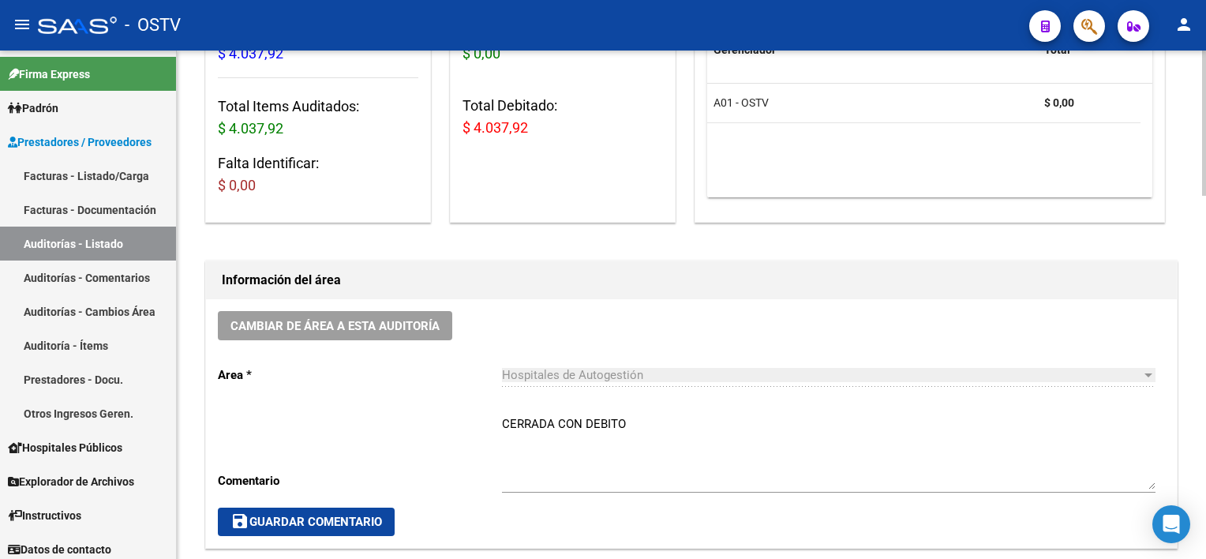
scroll to position [0, 0]
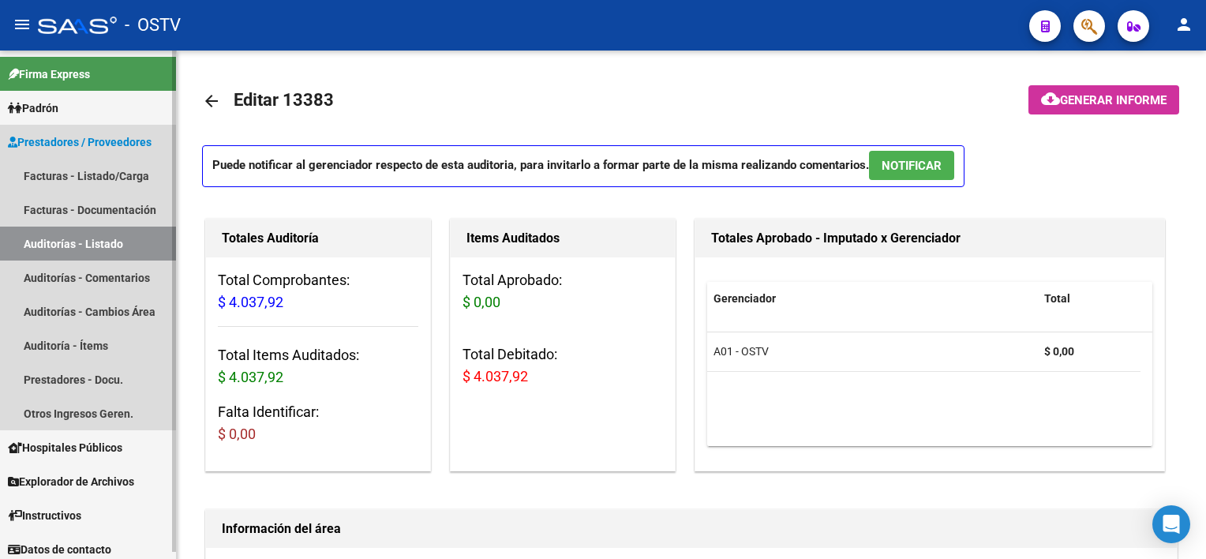
click at [72, 240] on link "Auditorías - Listado" at bounding box center [88, 243] width 176 height 34
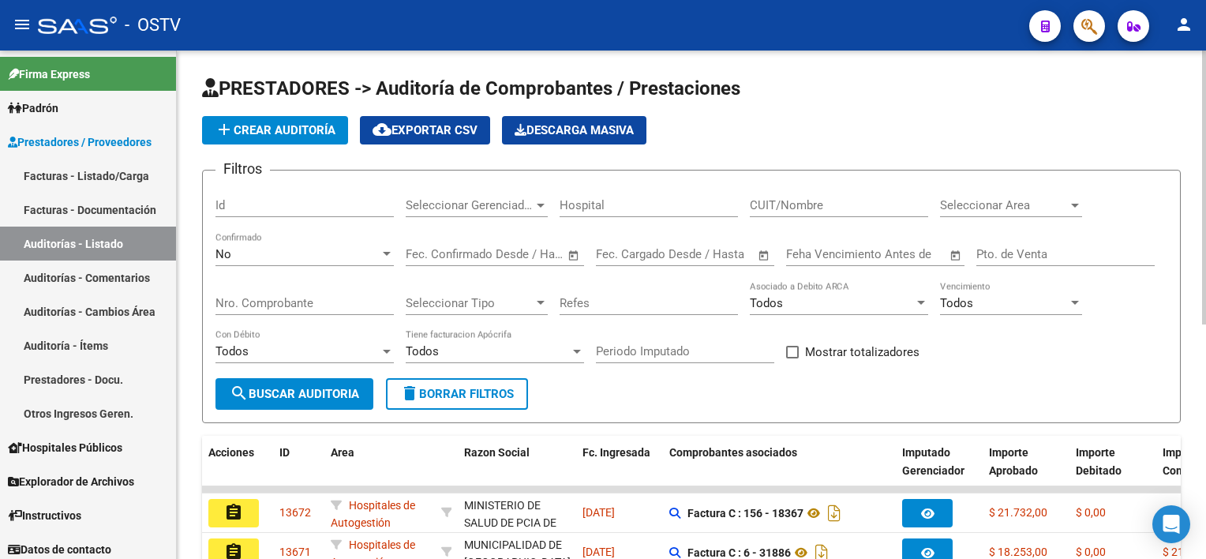
click at [281, 302] on input "Nro. Comprobante" at bounding box center [304, 303] width 178 height 14
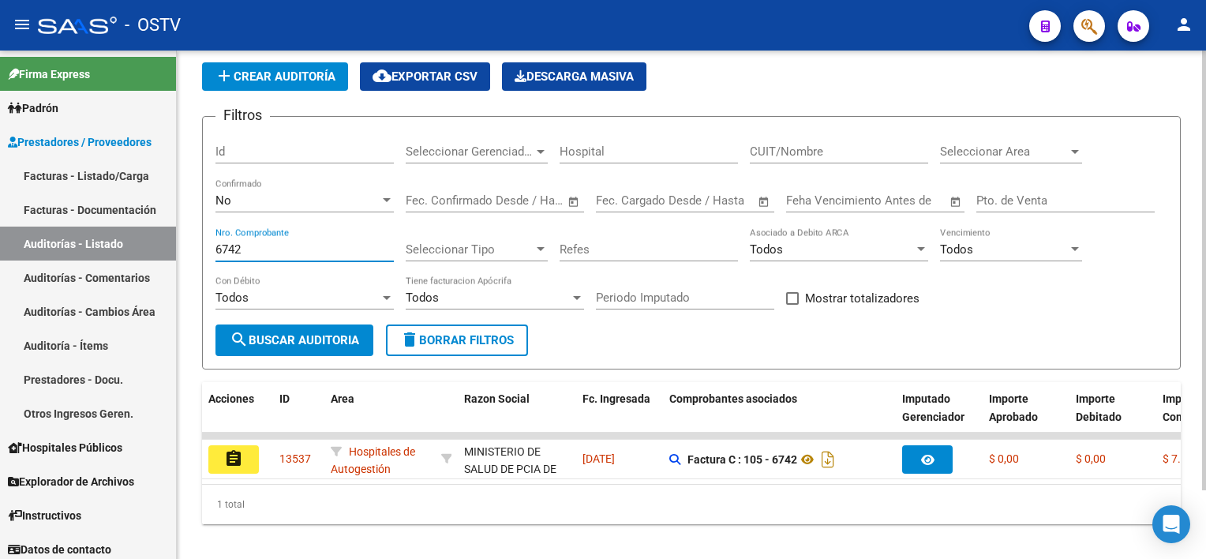
scroll to position [79, 0]
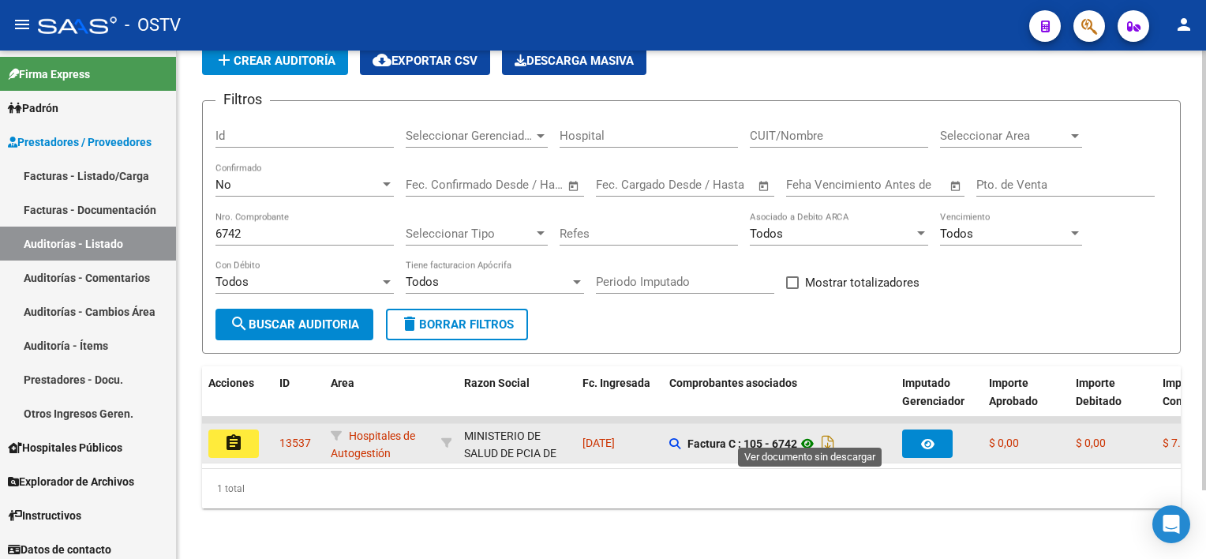
click at [813, 434] on icon at bounding box center [807, 443] width 21 height 19
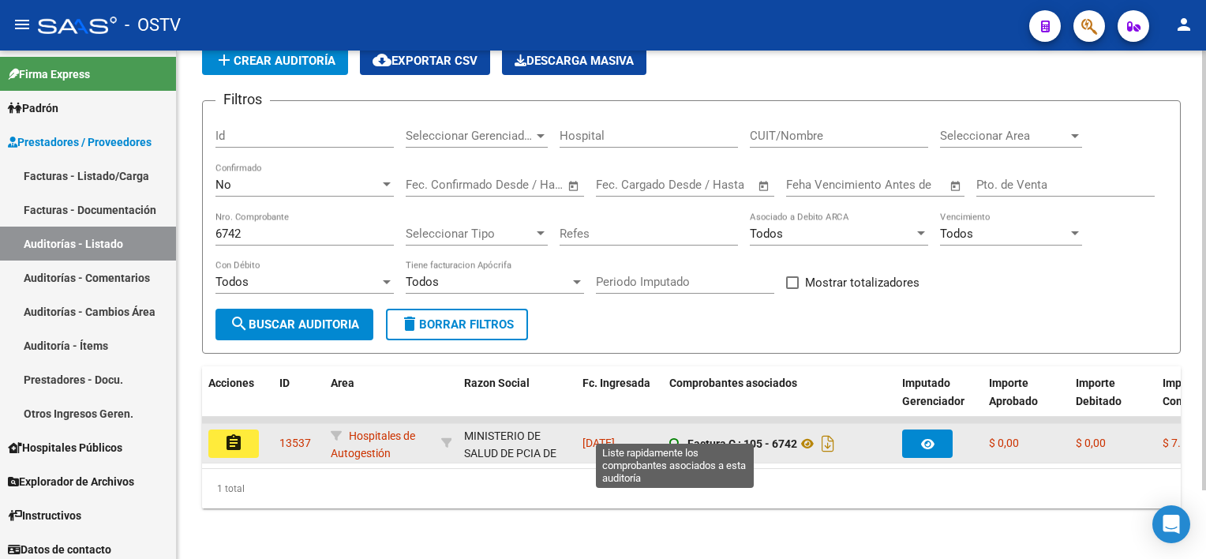
click at [670, 438] on icon at bounding box center [674, 443] width 11 height 11
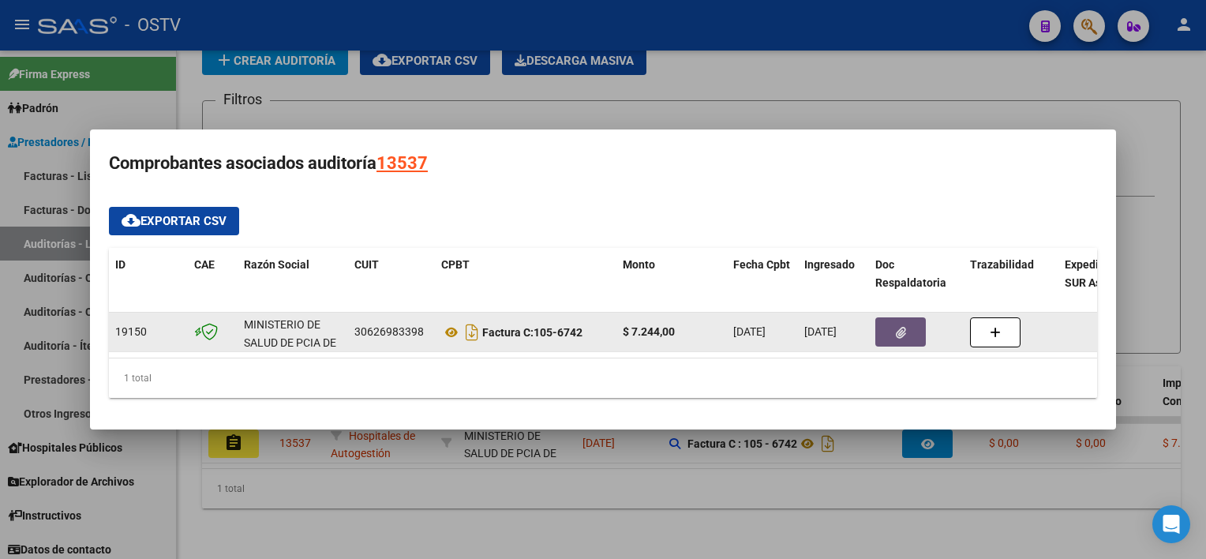
click at [888, 323] on button "button" at bounding box center [900, 331] width 50 height 29
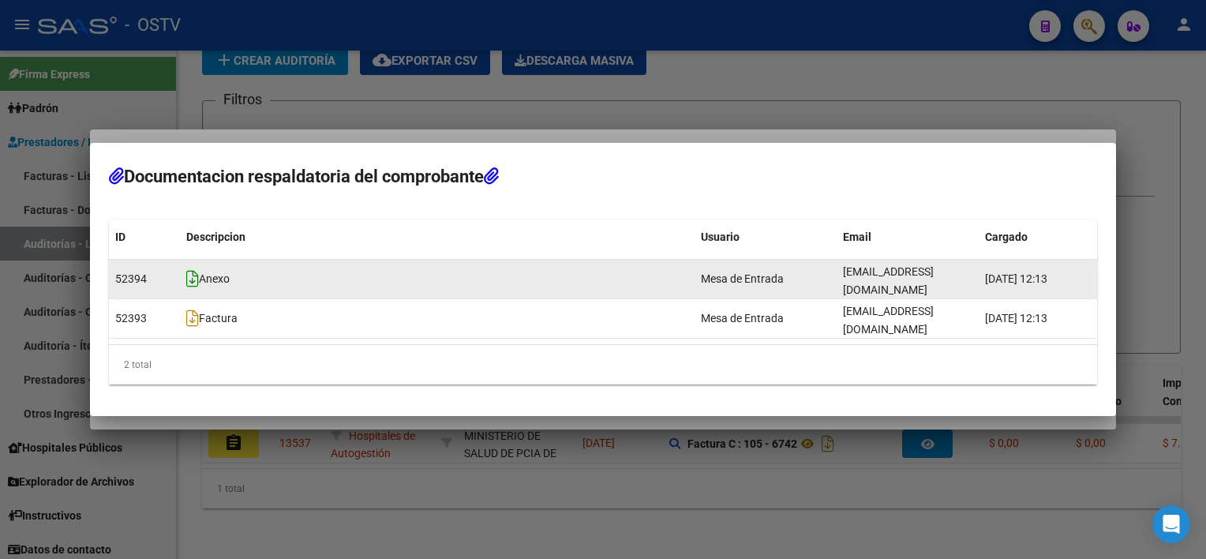
click at [189, 287] on icon at bounding box center [192, 278] width 13 height 17
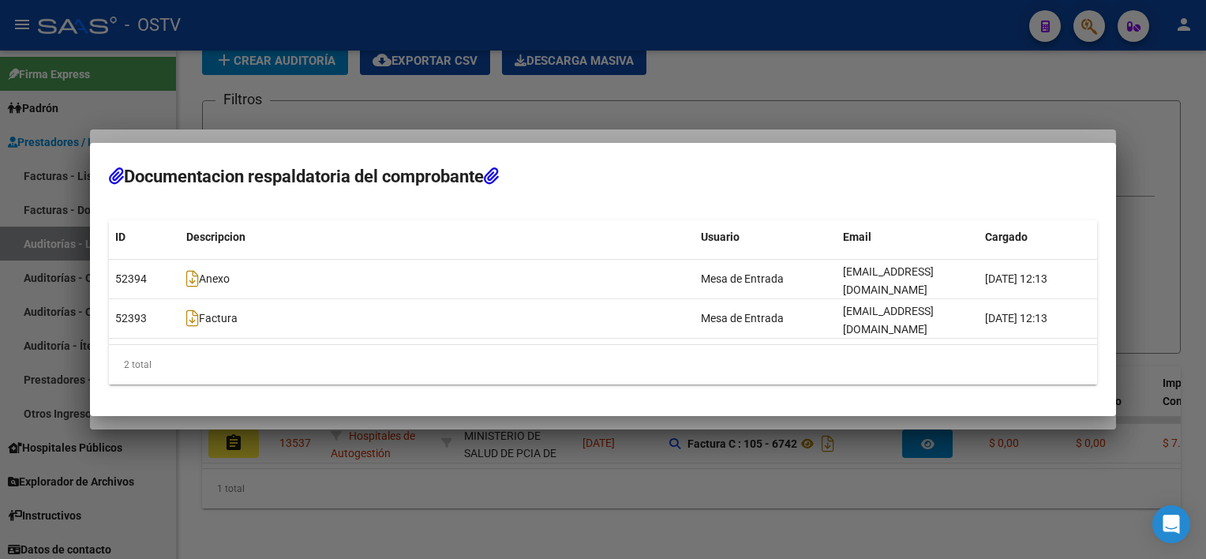
click at [601, 491] on div at bounding box center [603, 279] width 1206 height 559
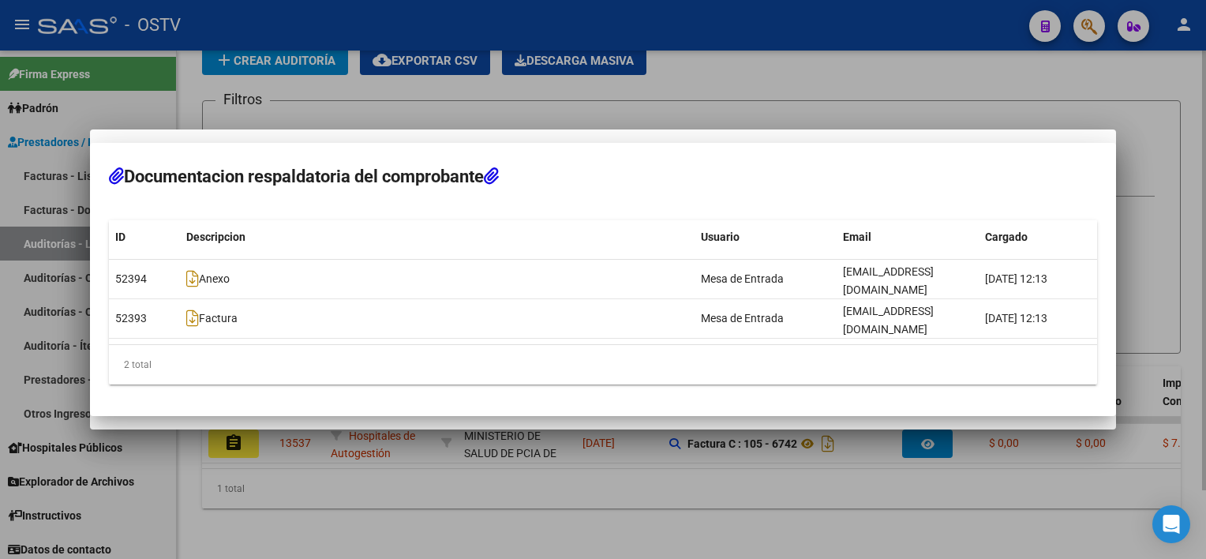
click at [603, 490] on div at bounding box center [603, 279] width 1206 height 559
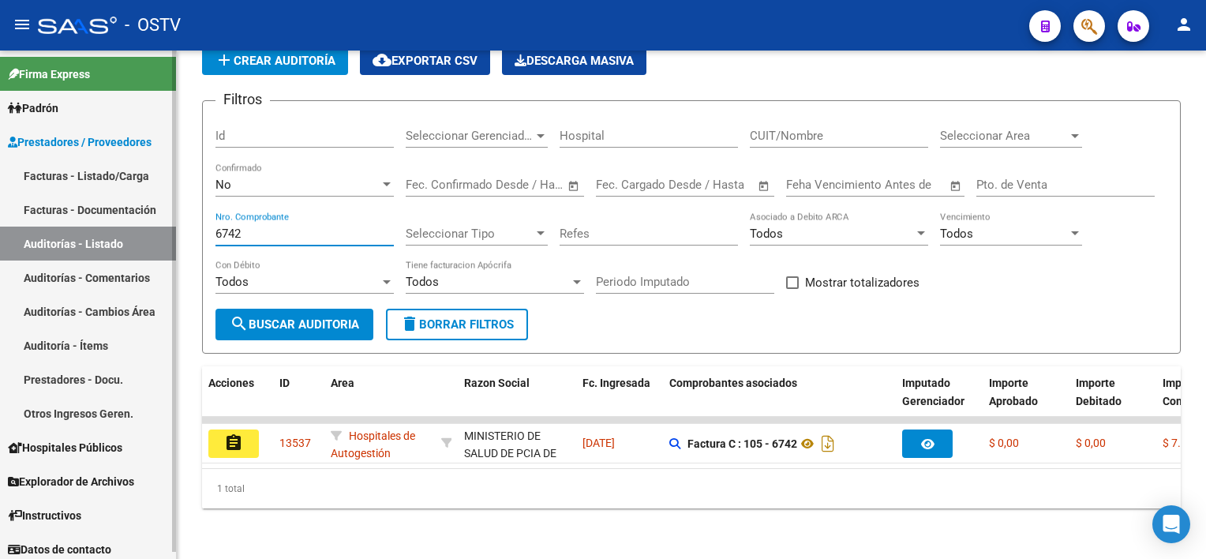
drag, startPoint x: 290, startPoint y: 222, endPoint x: 89, endPoint y: 217, distance: 201.3
click at [89, 217] on mat-sidenav-container "Firma Express Padrón Afiliados Empadronados Movimientos de Afiliados Padrón Ági…" at bounding box center [603, 304] width 1206 height 508
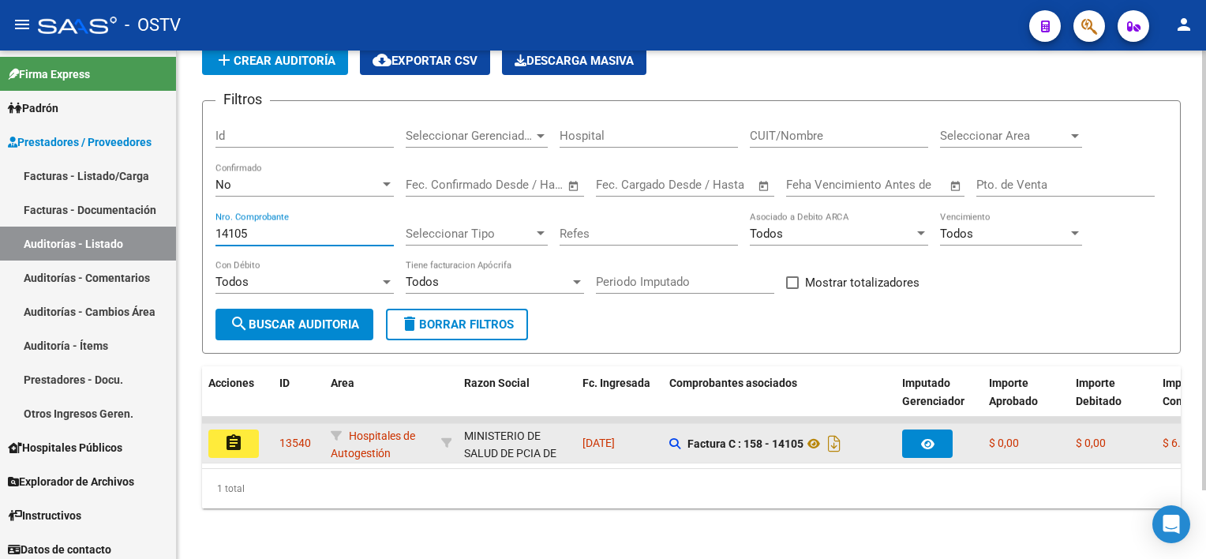
type input "14105"
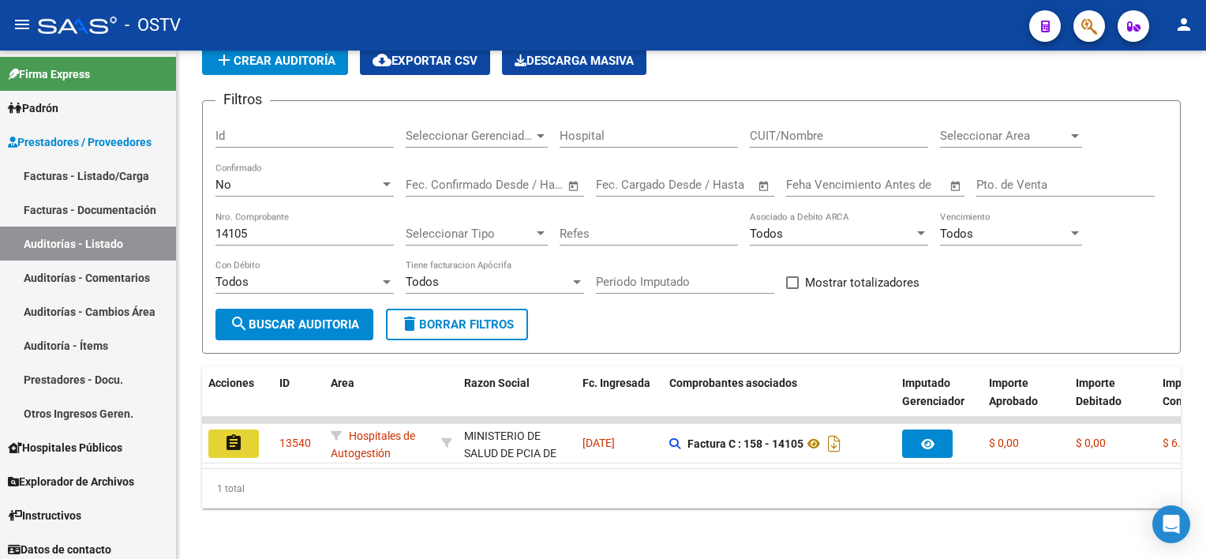
drag, startPoint x: 234, startPoint y: 426, endPoint x: 285, endPoint y: 429, distance: 50.6
click at [234, 433] on mat-icon "assignment" at bounding box center [233, 442] width 19 height 19
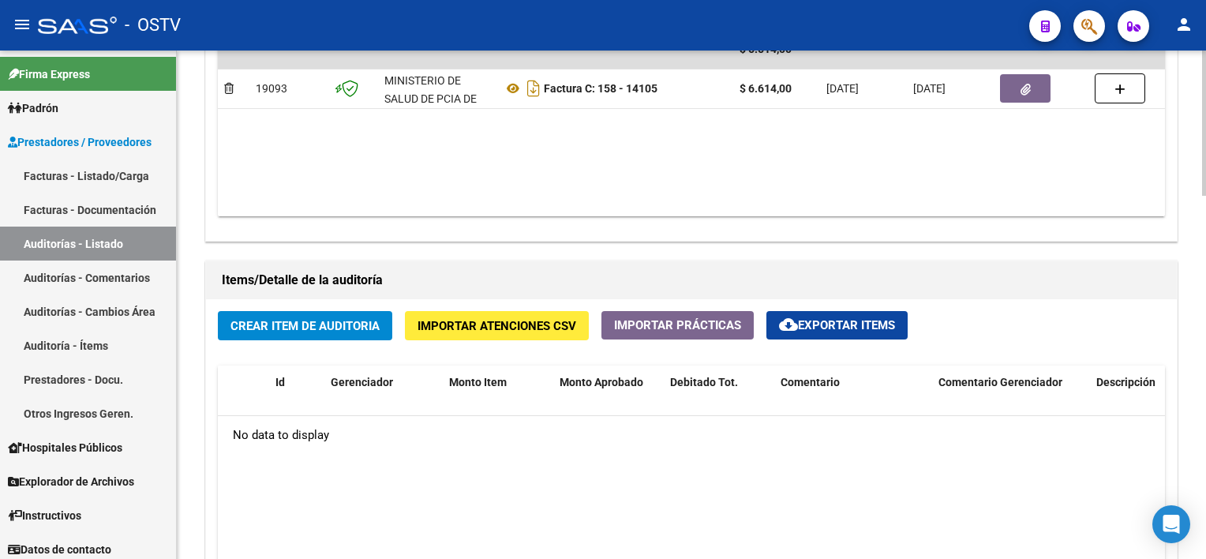
scroll to position [947, 0]
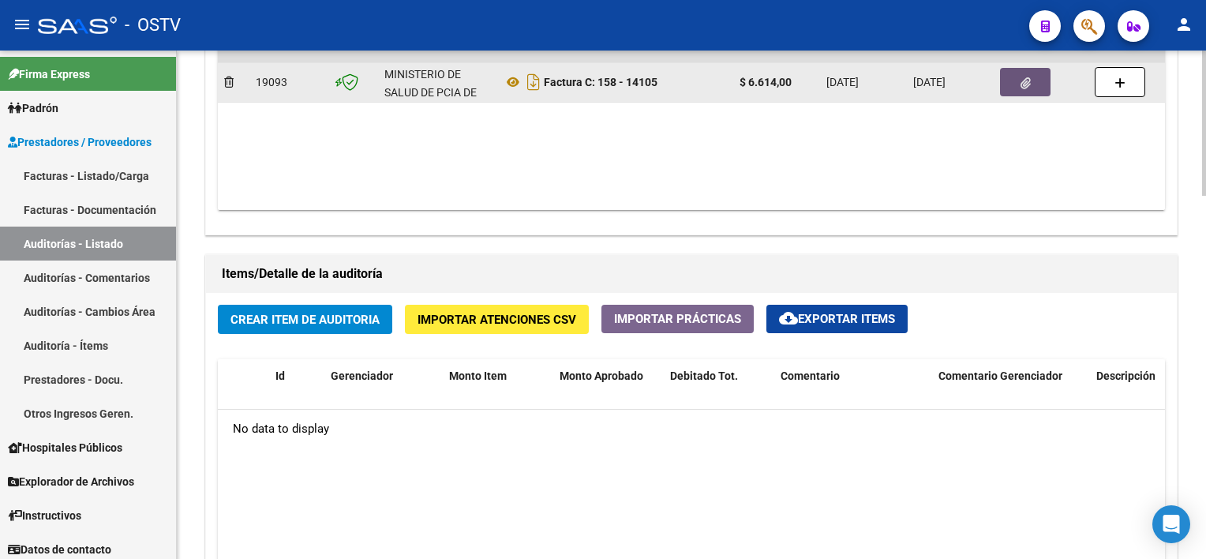
click at [1023, 75] on span "button" at bounding box center [1025, 82] width 10 height 14
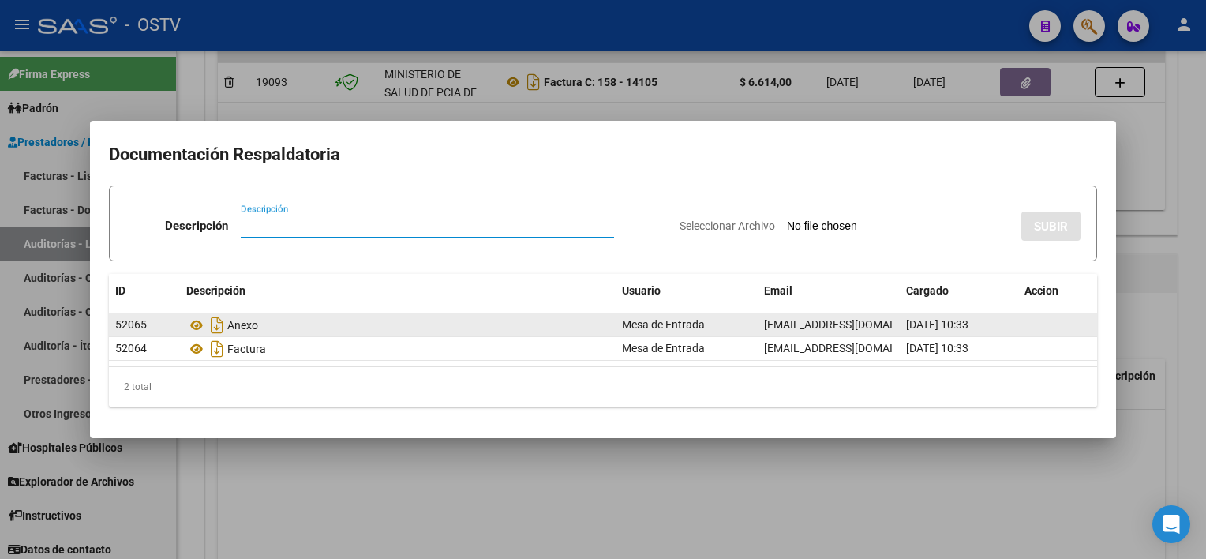
click at [185, 323] on datatable-body-cell "Anexo" at bounding box center [398, 324] width 436 height 23
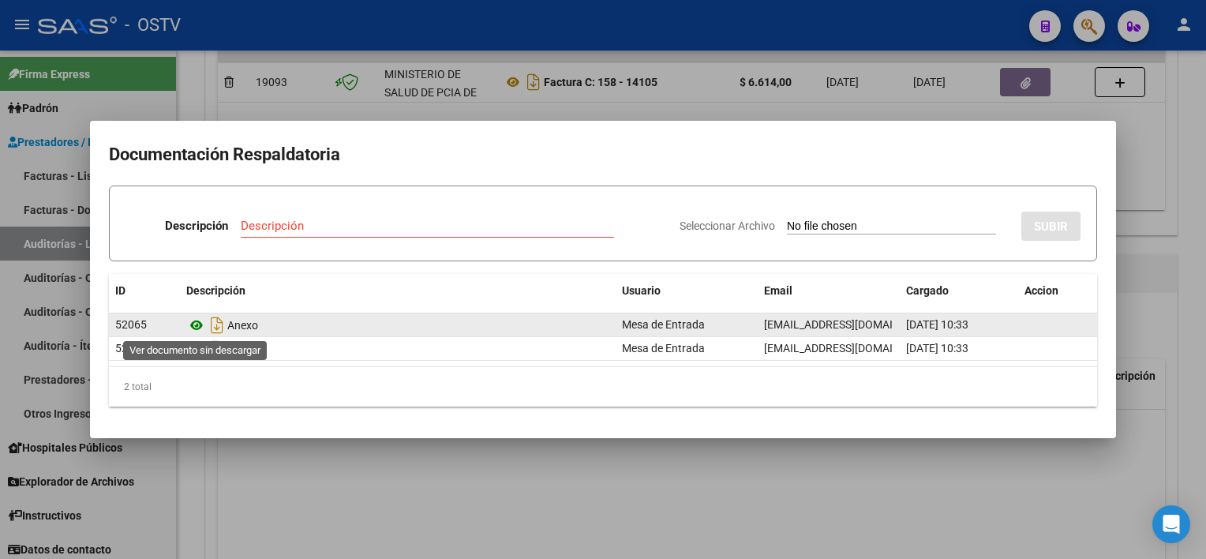
click at [197, 323] on icon at bounding box center [196, 325] width 21 height 19
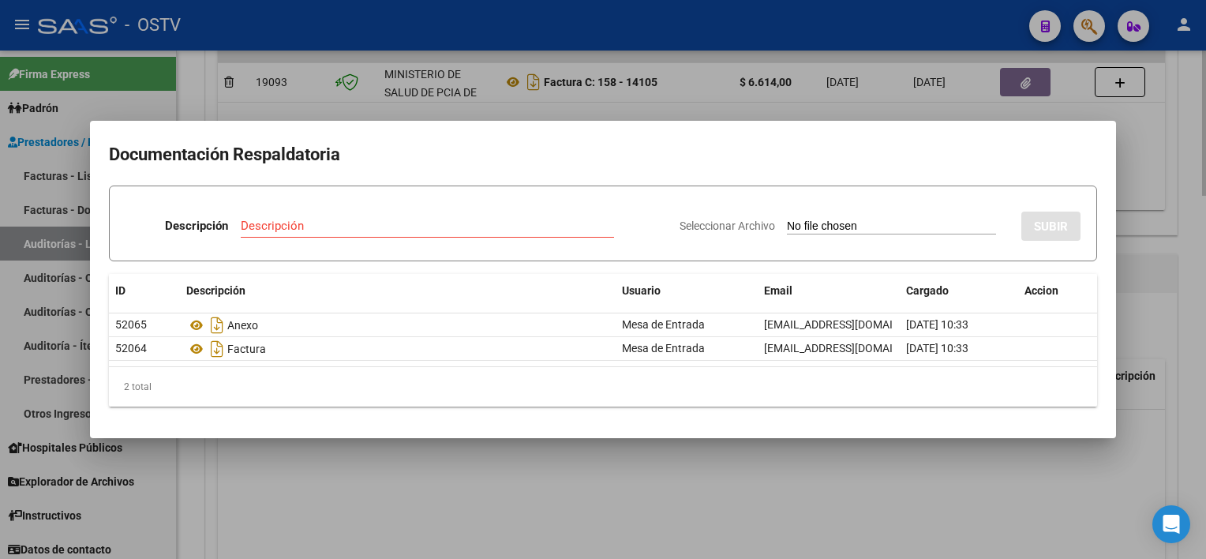
click at [445, 490] on div at bounding box center [603, 279] width 1206 height 559
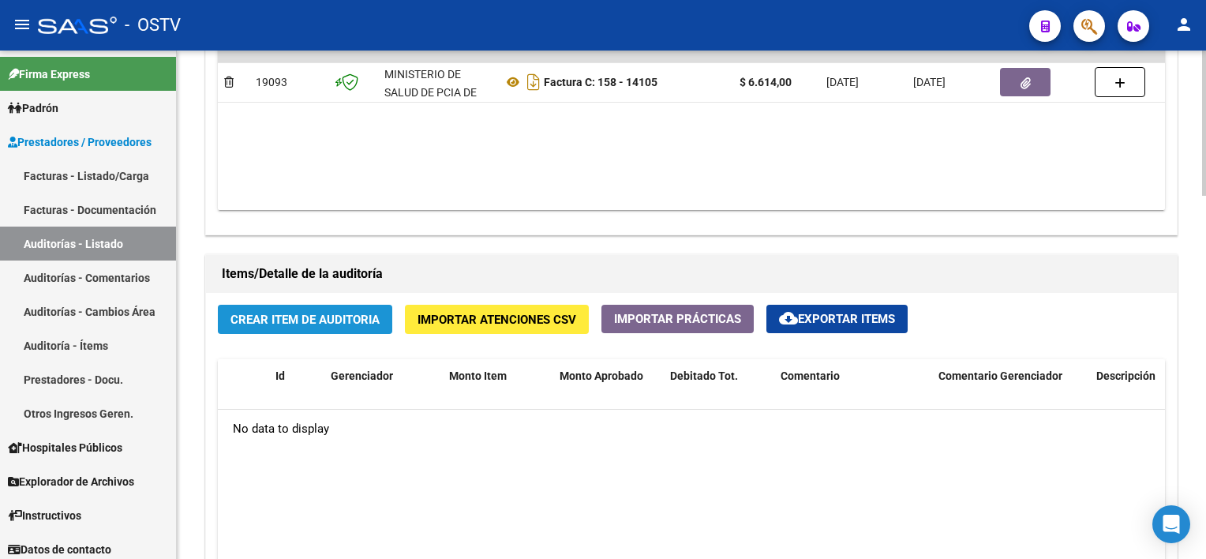
click at [297, 316] on span "Crear Item de Auditoria" at bounding box center [304, 319] width 149 height 14
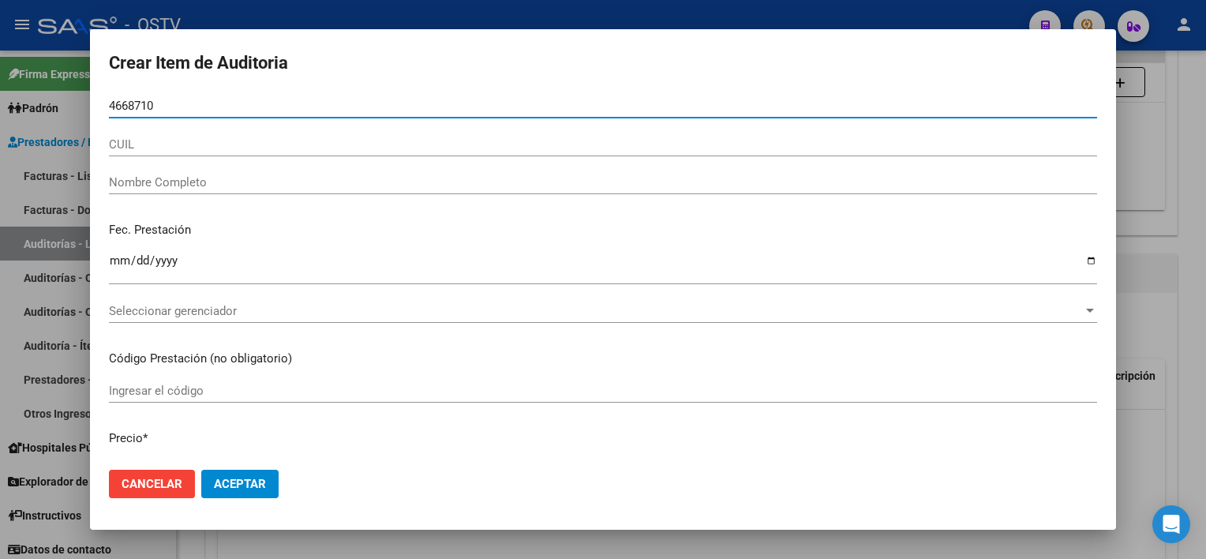
type input "46687100"
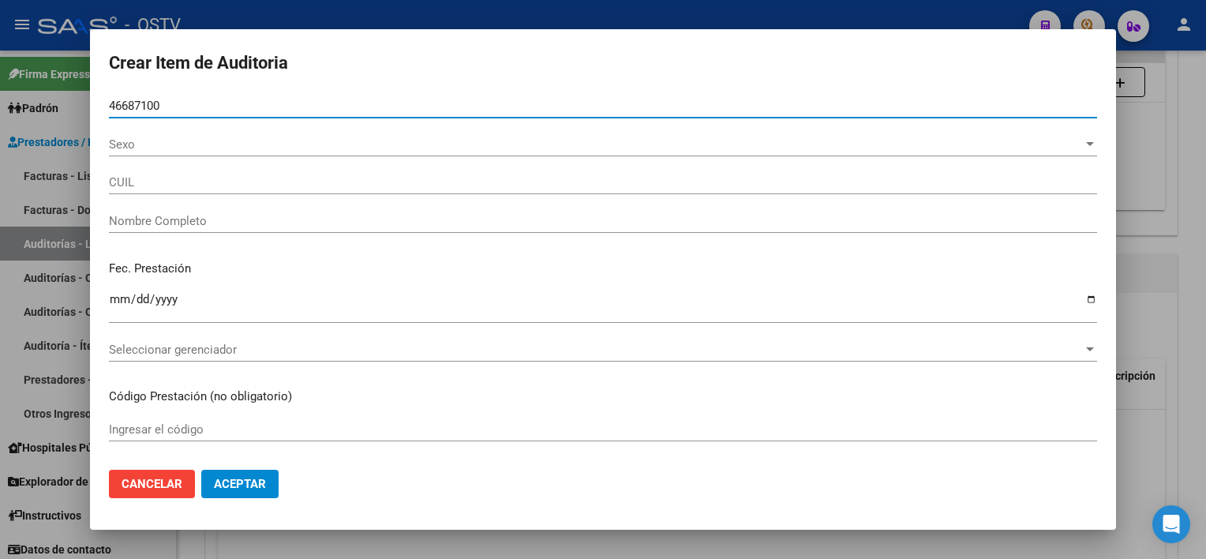
type input "20466871002"
type input "[PERSON_NAME]"
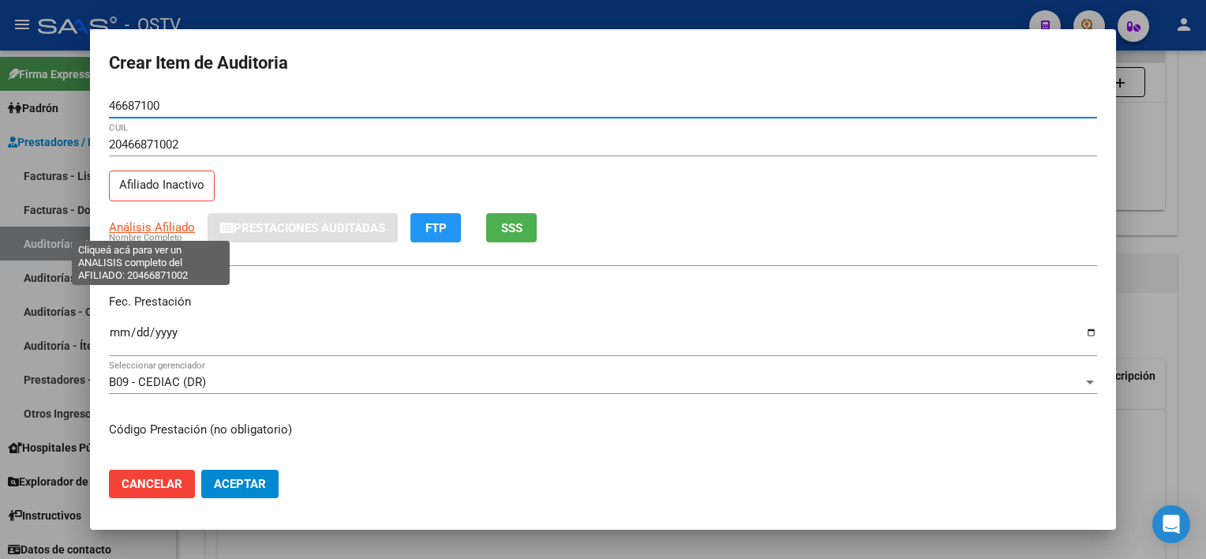
type input "46687100"
click at [155, 221] on span "Análisis Afiliado" at bounding box center [152, 227] width 86 height 14
type textarea "20466871002"
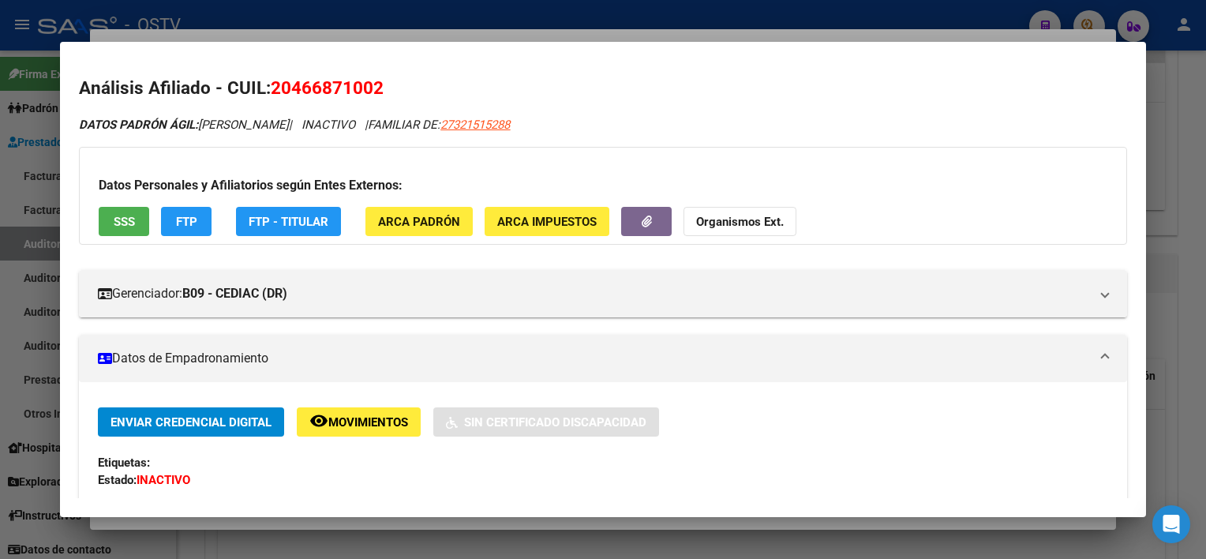
scroll to position [0, 0]
drag, startPoint x: 492, startPoint y: 123, endPoint x: 580, endPoint y: 118, distance: 88.5
click at [580, 118] on div "DATOS PADRÓN ÁGIL: [PERSON_NAME] | INACTIVO | FAMILIAR DE: 27321515288" at bounding box center [602, 126] width 1047 height 18
copy span "27321515288"
click at [494, 530] on div at bounding box center [603, 279] width 1206 height 559
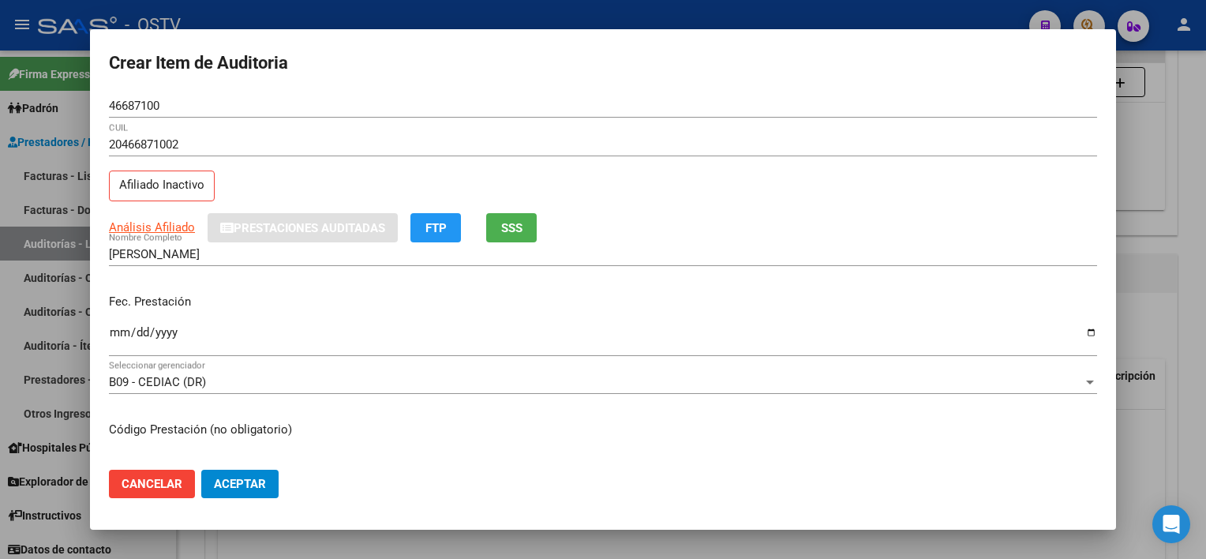
click at [495, 541] on div at bounding box center [603, 279] width 1206 height 559
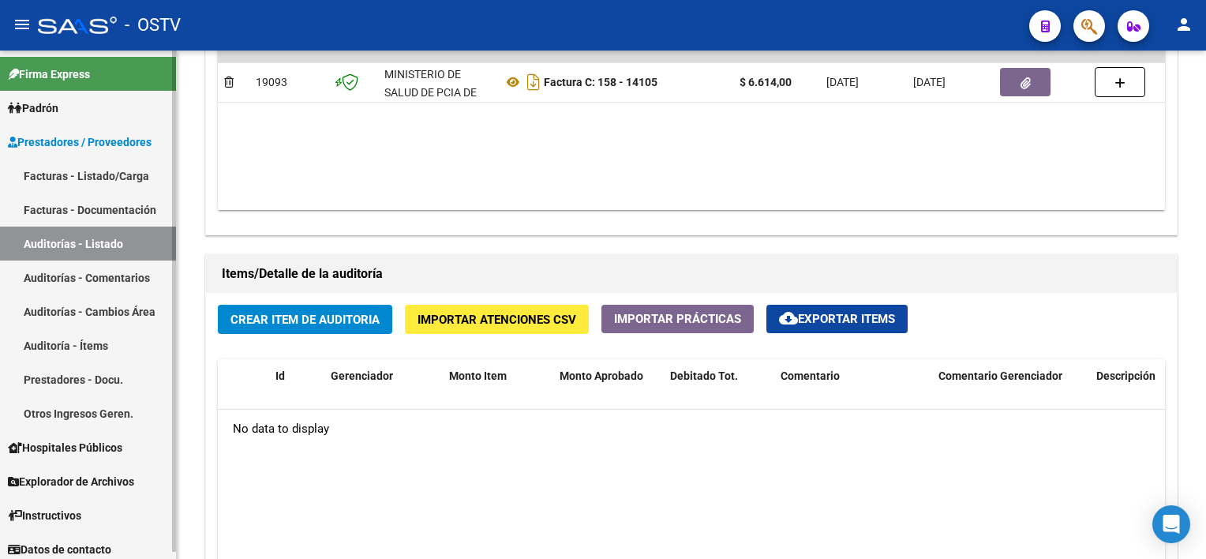
click at [98, 240] on link "Auditorías - Listado" at bounding box center [88, 243] width 176 height 34
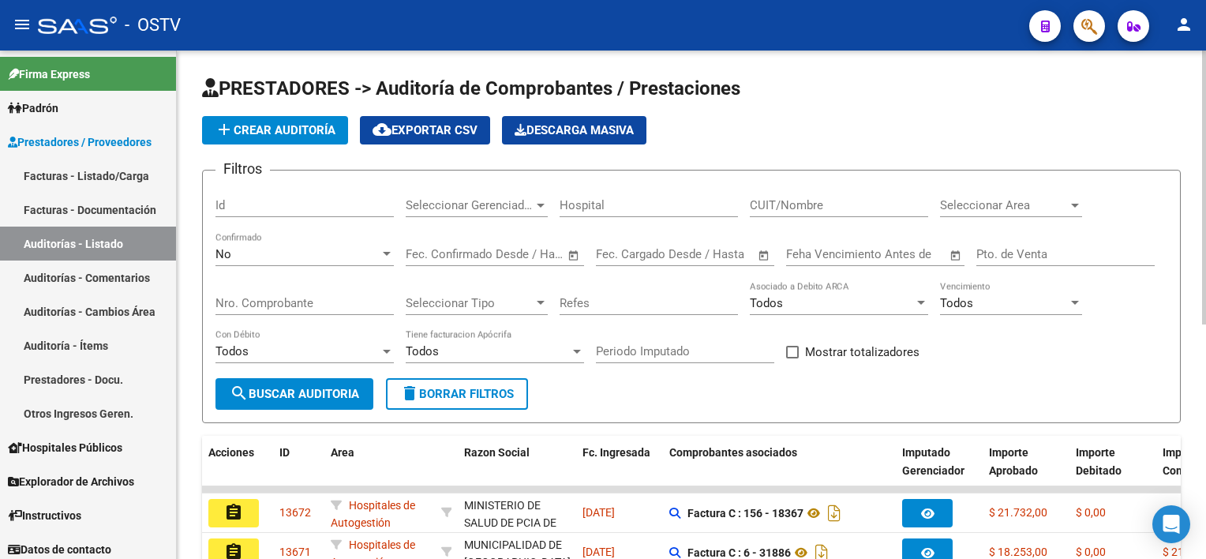
click at [358, 297] on input "Nro. Comprobante" at bounding box center [304, 303] width 178 height 14
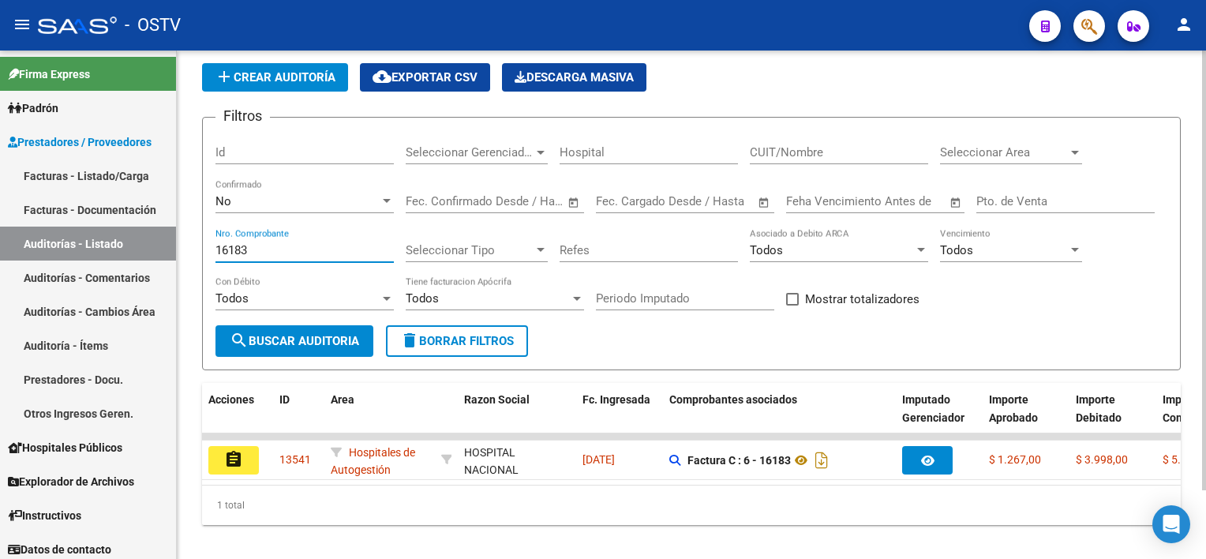
scroll to position [79, 0]
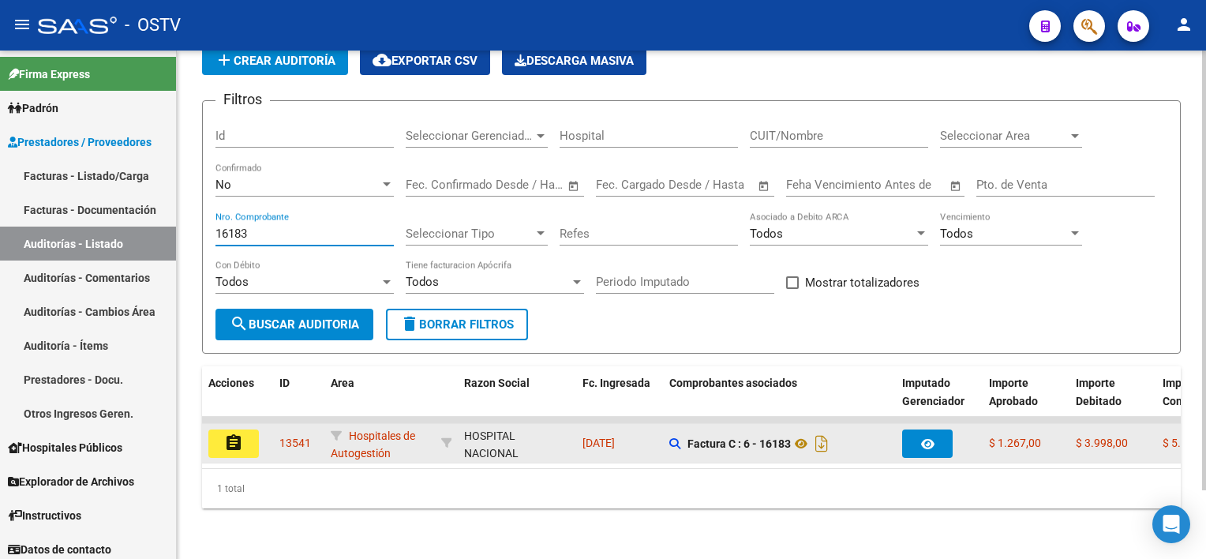
type input "16183"
click at [245, 429] on button "assignment" at bounding box center [233, 443] width 50 height 28
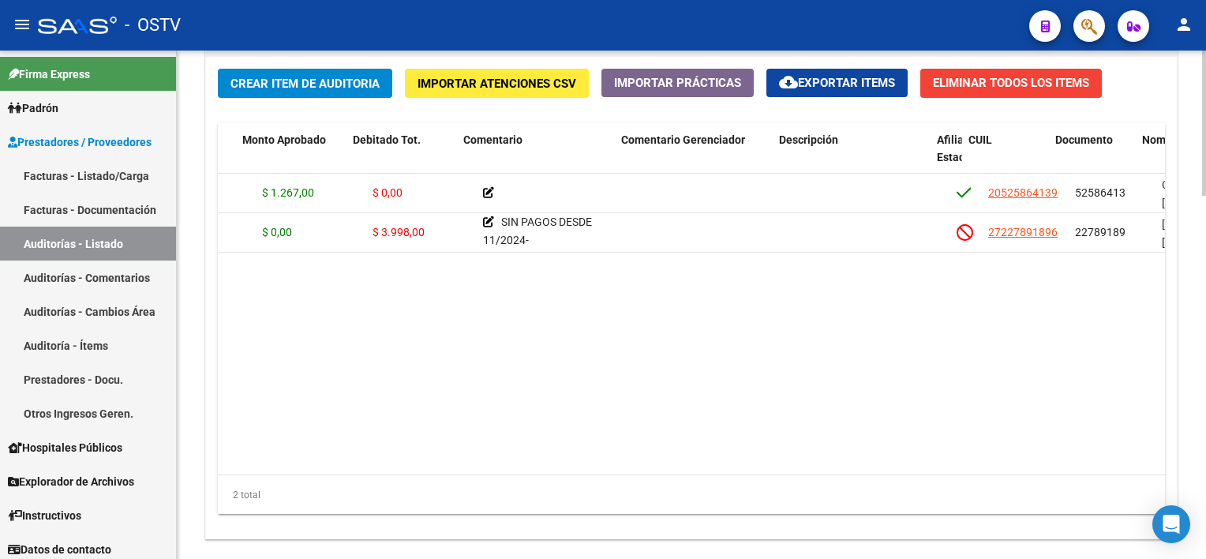
scroll to position [0, 317]
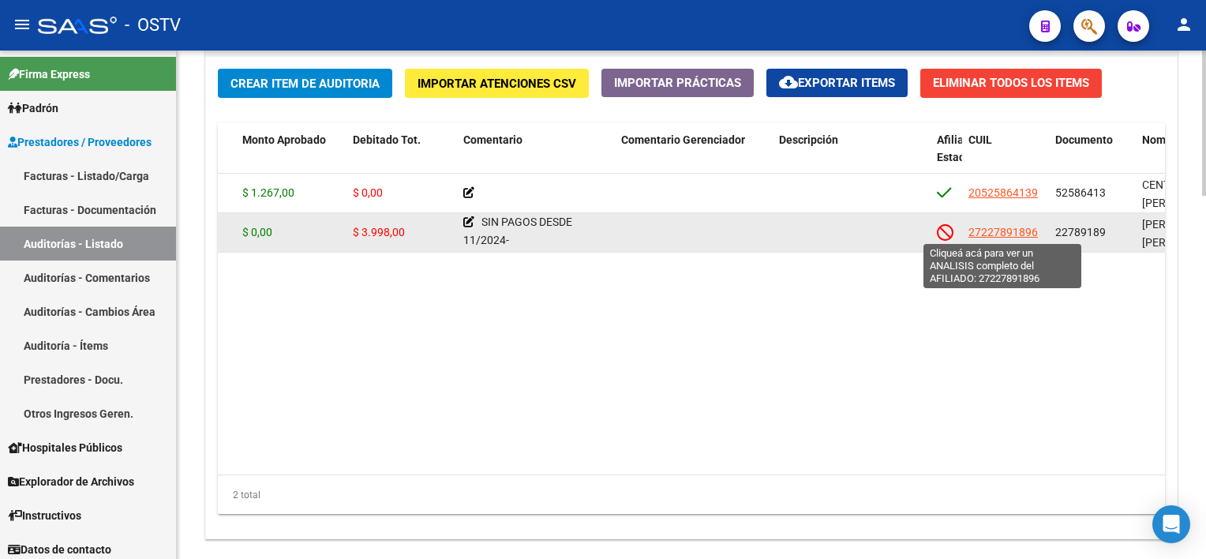
click at [999, 227] on span "27227891896" at bounding box center [1002, 232] width 69 height 13
type textarea "27227891896"
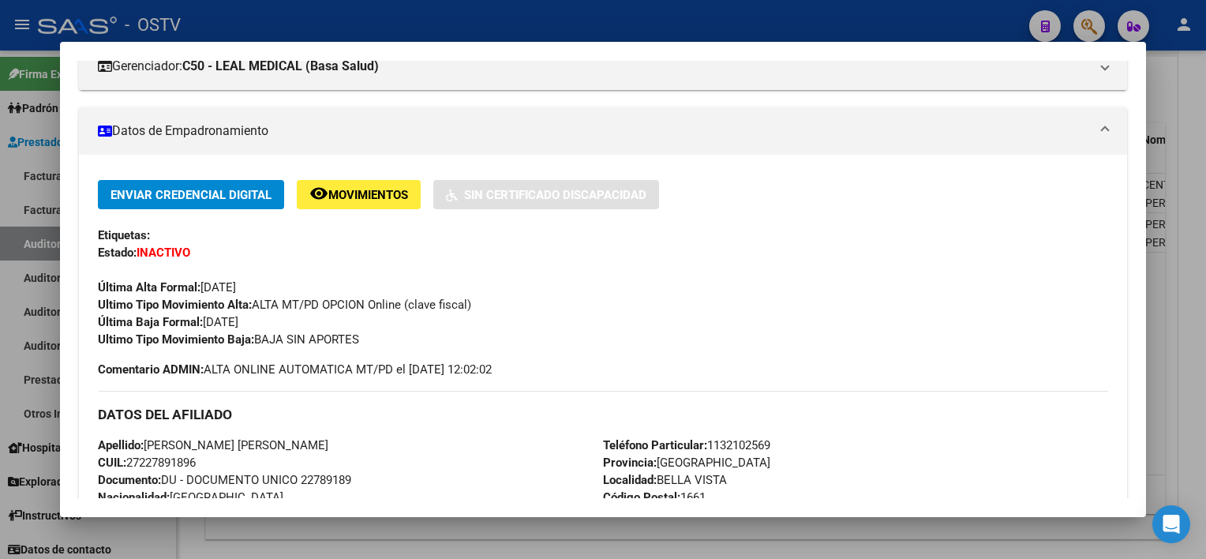
scroll to position [237, 0]
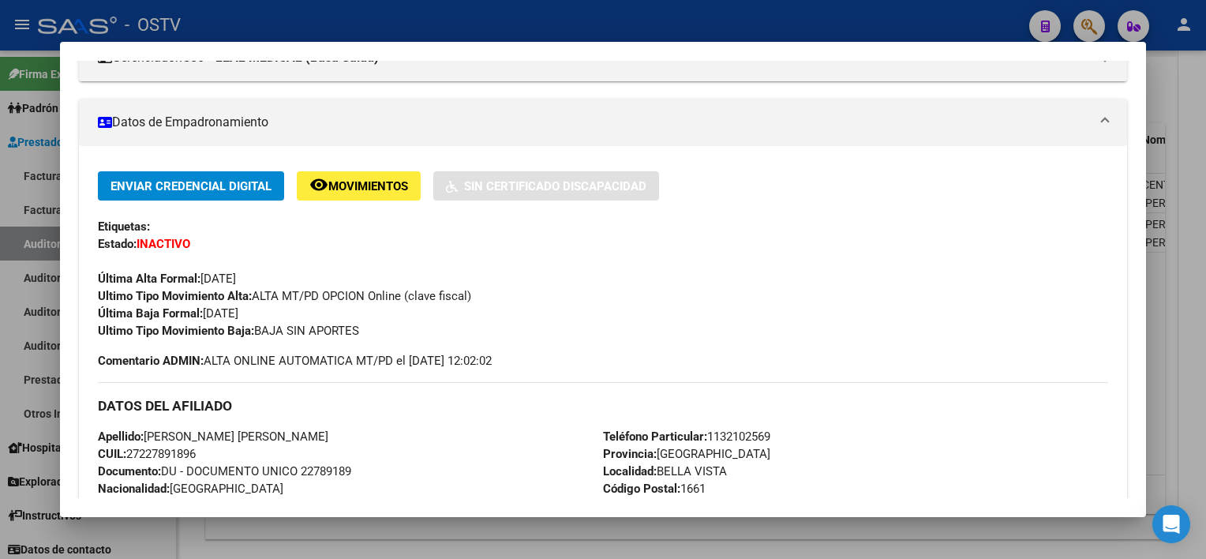
click at [1171, 306] on div at bounding box center [603, 279] width 1206 height 559
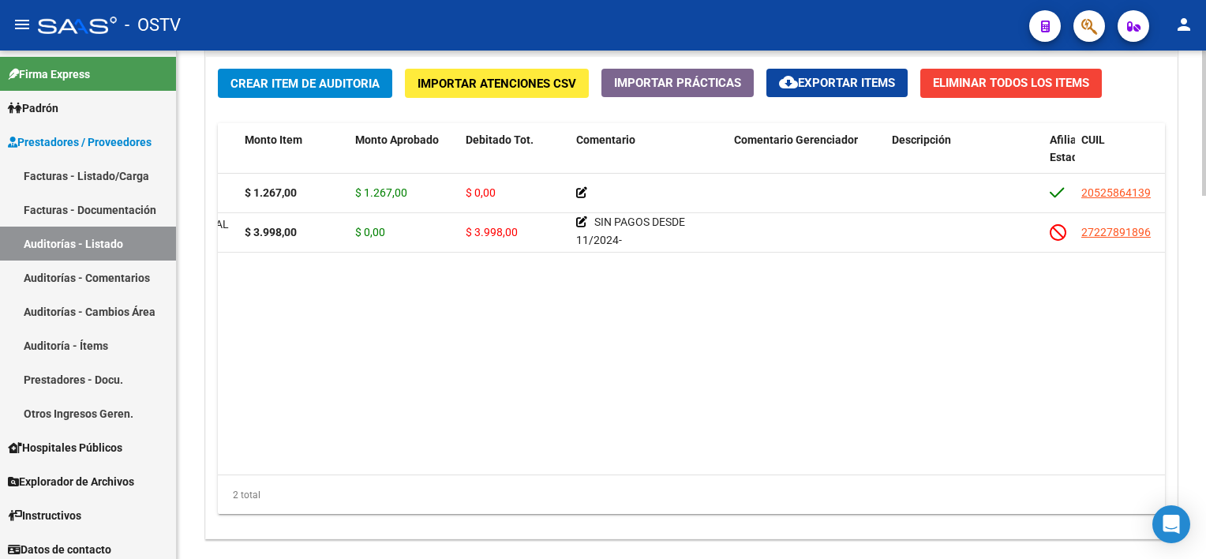
scroll to position [0, 294]
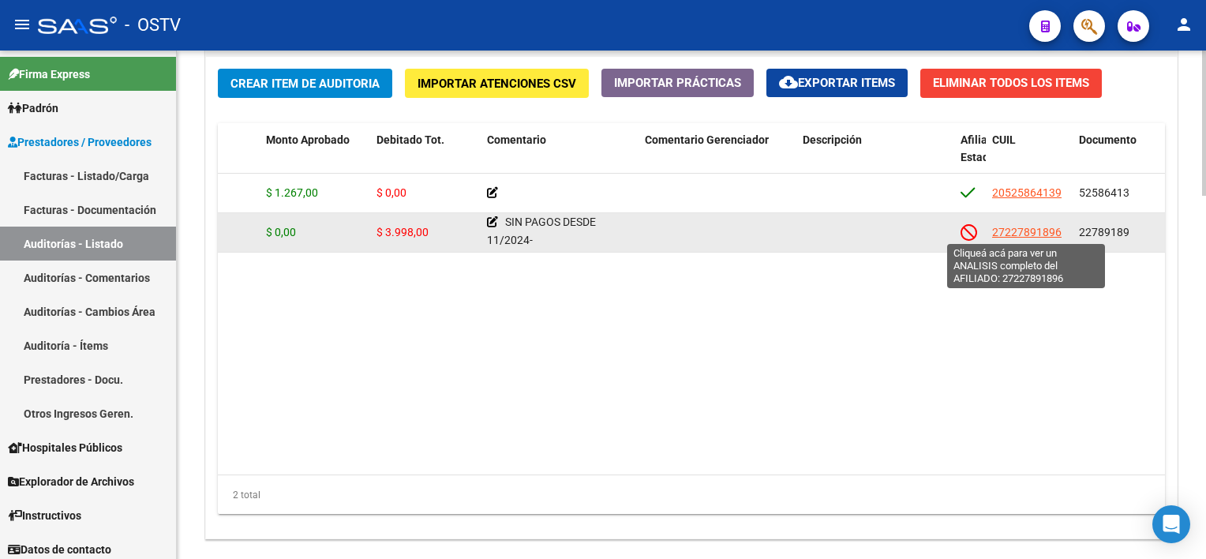
click at [1019, 230] on span "27227891896" at bounding box center [1026, 232] width 69 height 13
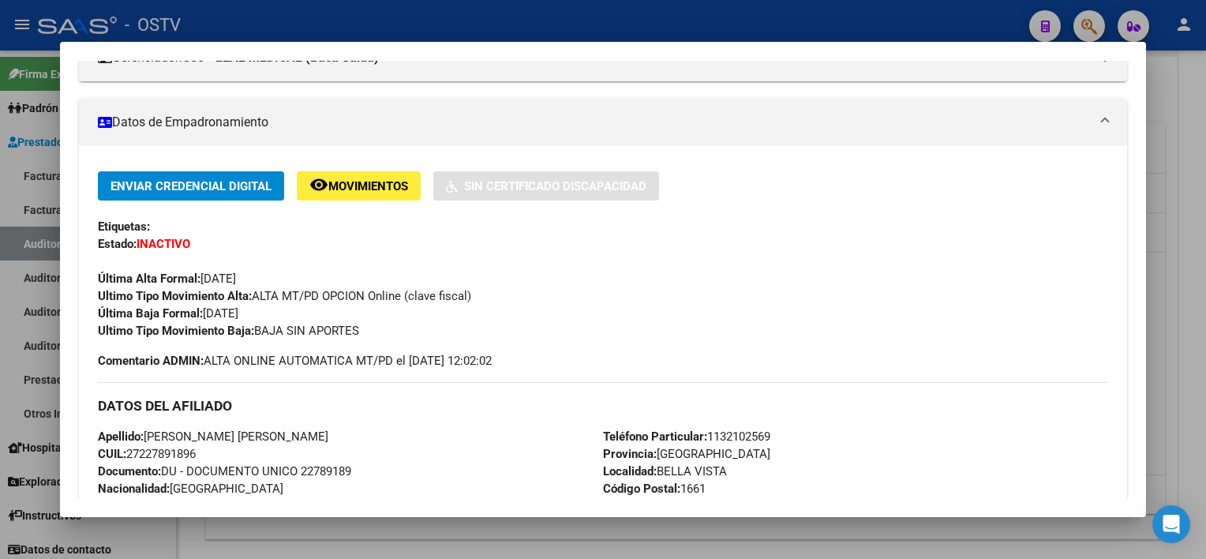
scroll to position [79, 0]
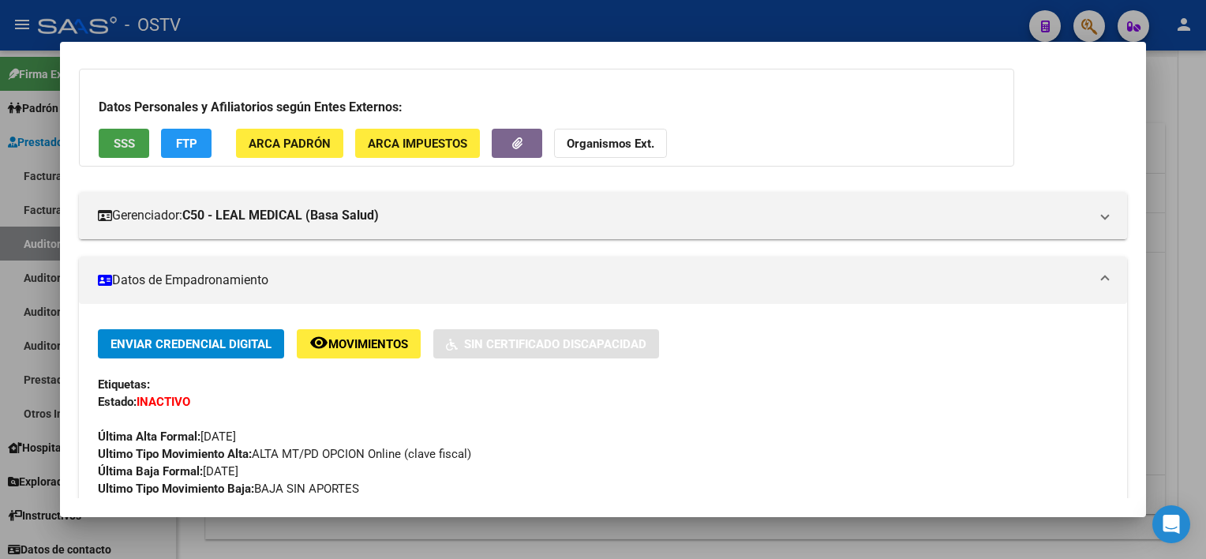
click at [133, 133] on button "SSS" at bounding box center [124, 143] width 50 height 29
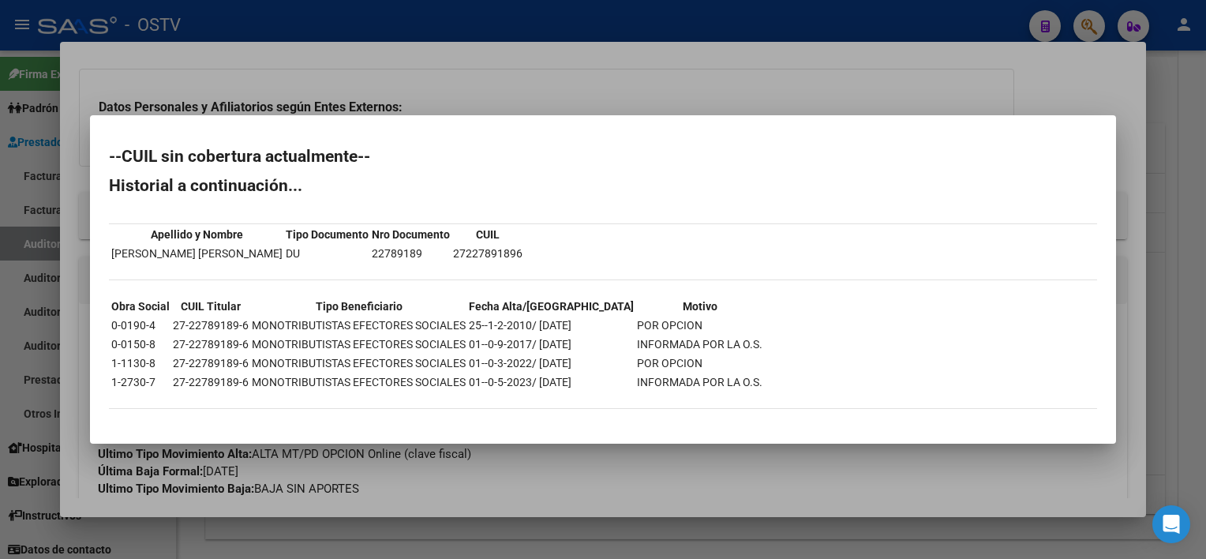
drag, startPoint x: 491, startPoint y: 376, endPoint x: 732, endPoint y: 389, distance: 241.8
click at [732, 389] on div "--CUIL sin cobertura actualmente-- Historial a continuación... Apellido y Nombr…" at bounding box center [603, 286] width 988 height 276
drag, startPoint x: 732, startPoint y: 389, endPoint x: 696, endPoint y: 467, distance: 86.1
click at [696, 467] on div at bounding box center [603, 279] width 1206 height 559
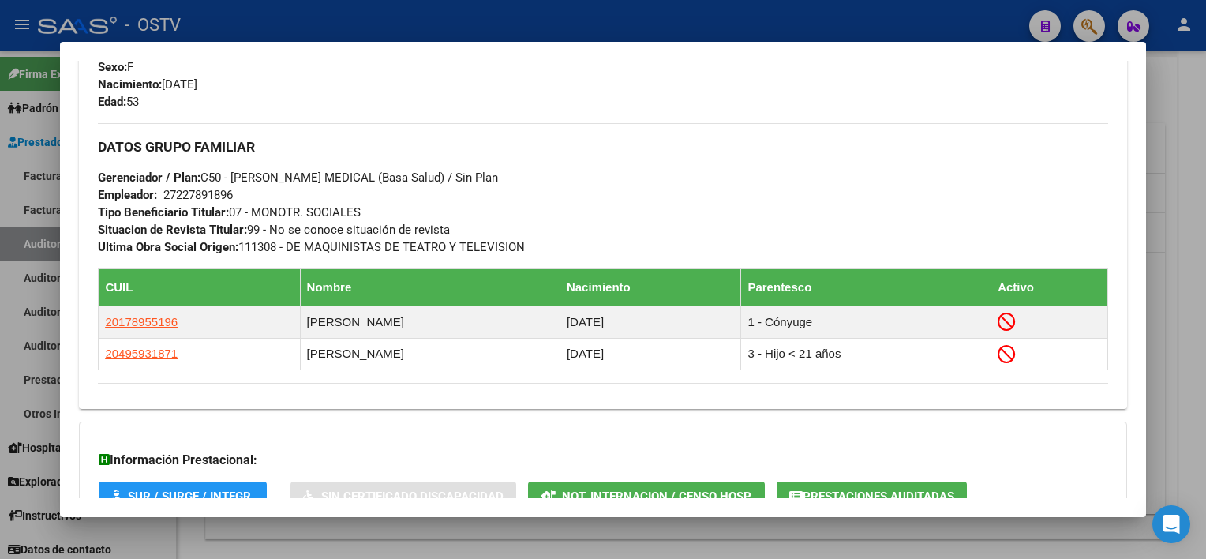
scroll to position [844, 0]
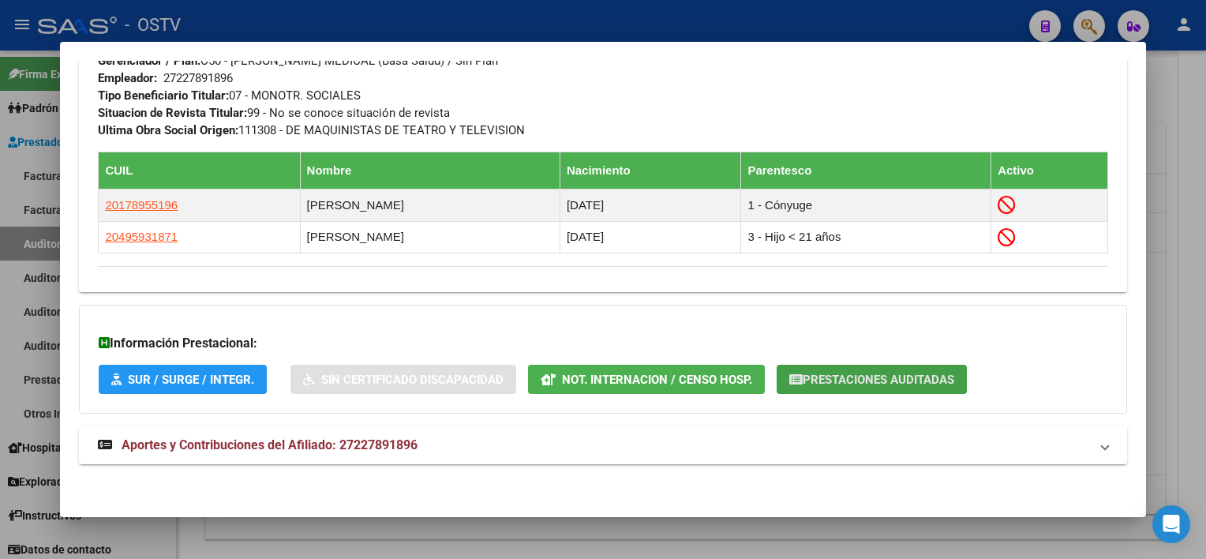
click at [858, 374] on span "Prestaciones Auditadas" at bounding box center [877, 379] width 151 height 14
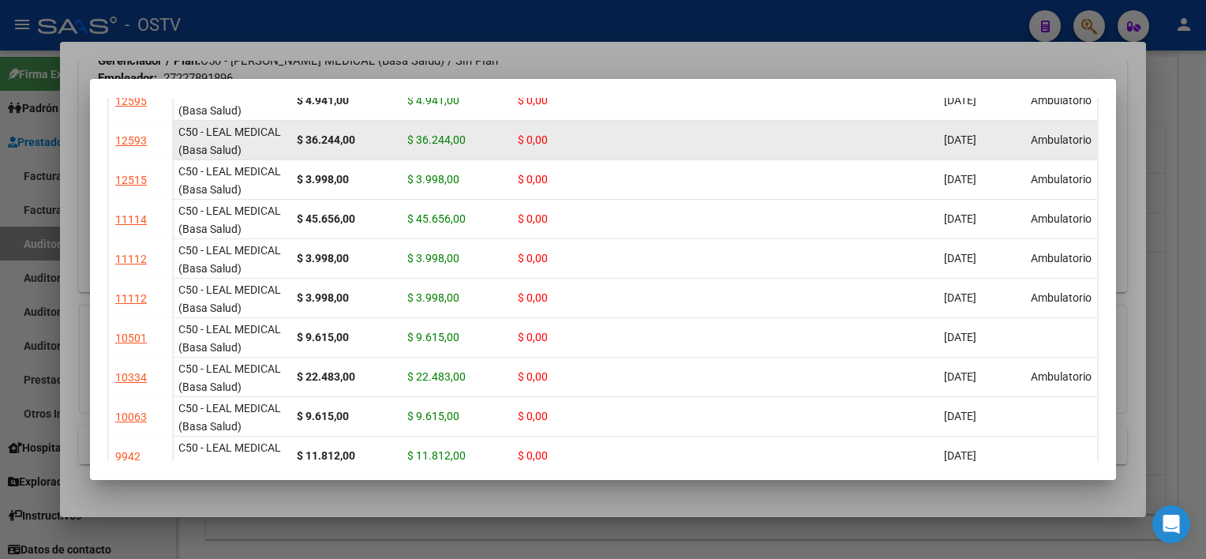
scroll to position [237, 0]
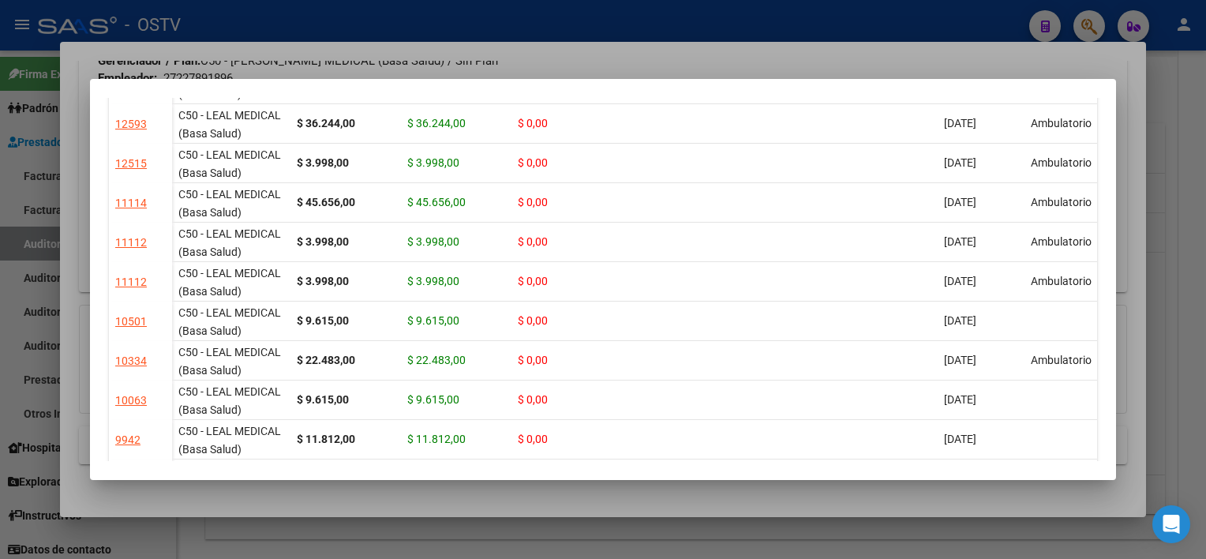
click at [832, 498] on div at bounding box center [603, 279] width 1206 height 559
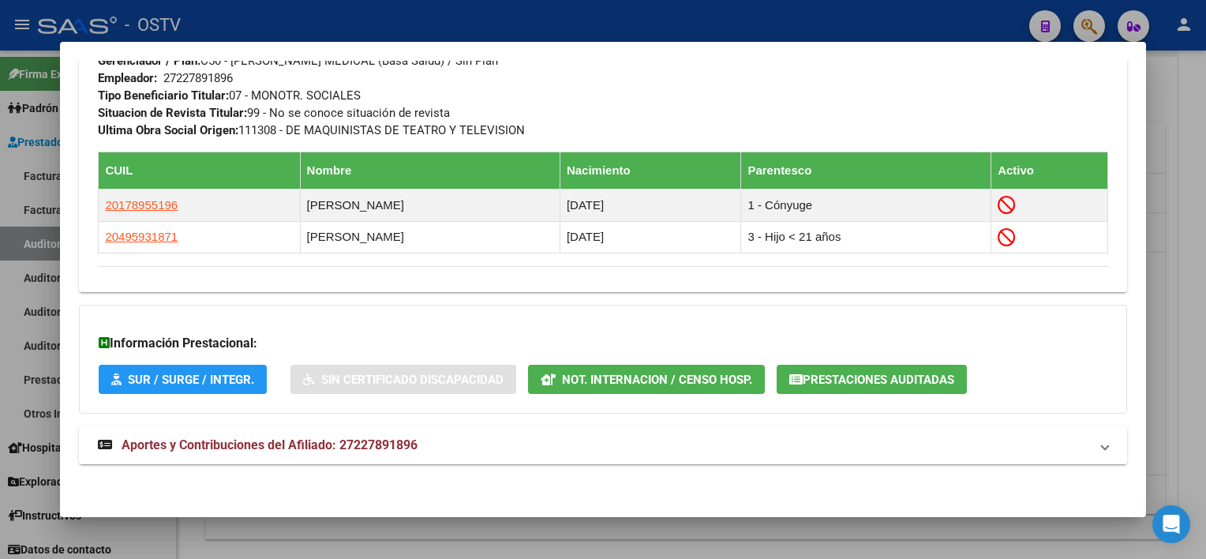
drag, startPoint x: 247, startPoint y: 455, endPoint x: 301, endPoint y: 428, distance: 60.7
click at [247, 454] on mat-expansion-panel-header "Aportes y Contribuciones del Afiliado: 27227891896" at bounding box center [602, 445] width 1047 height 38
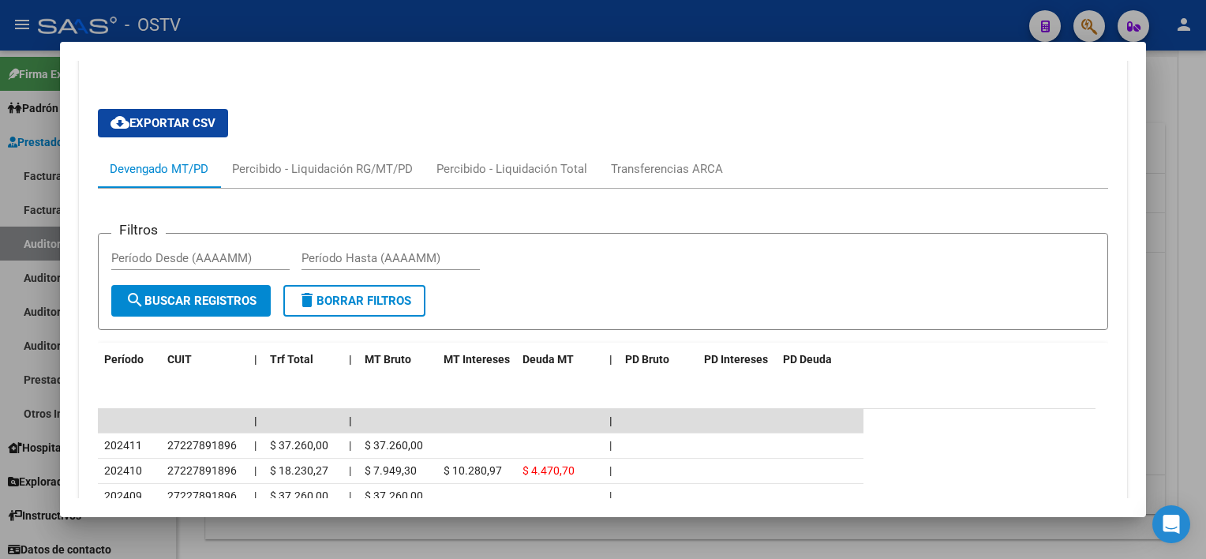
scroll to position [855, 0]
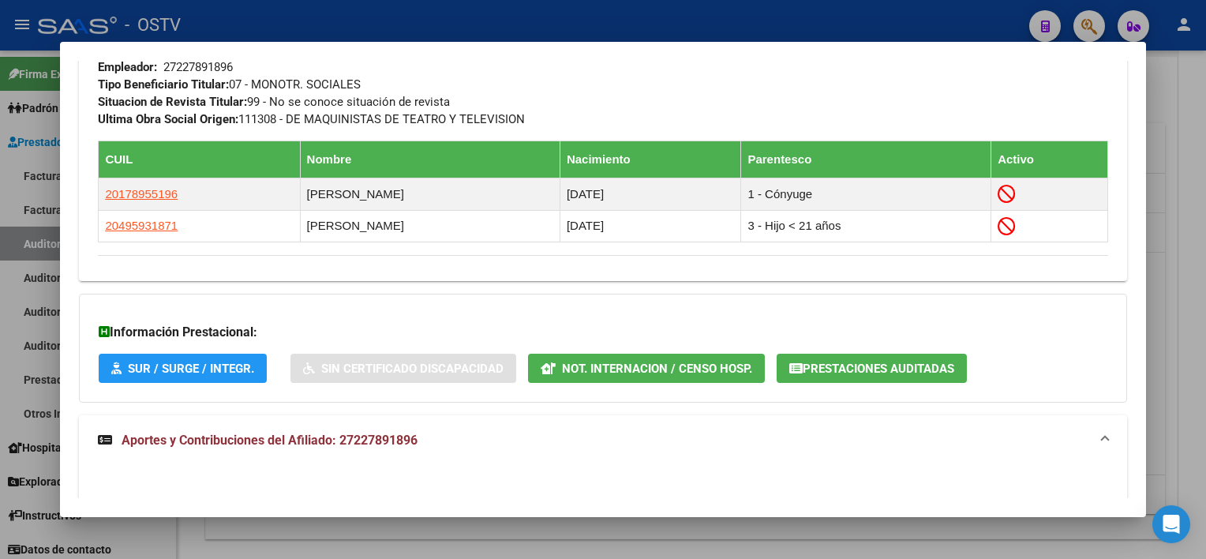
click at [827, 376] on button "Prestaciones Auditadas" at bounding box center [871, 367] width 190 height 29
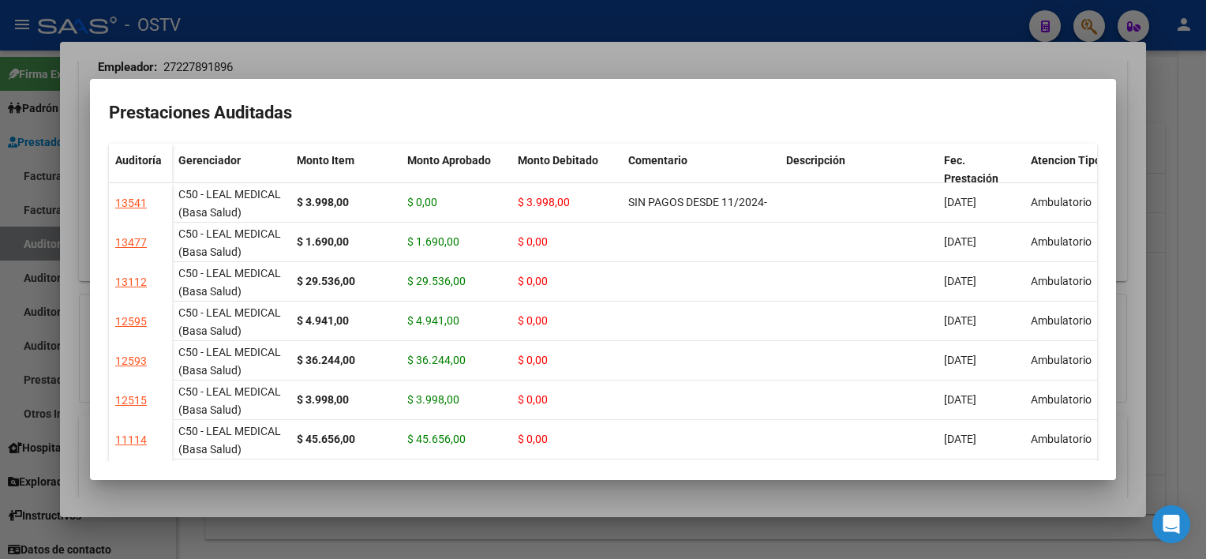
drag, startPoint x: 683, startPoint y: 495, endPoint x: 765, endPoint y: 479, distance: 83.7
click at [765, 479] on div "Análisis Afiliado - CUIL: 27227891896 DATOS PADRÓN ÁGIL: [PERSON_NAME] [PERSON_…" at bounding box center [603, 279] width 1206 height 559
drag, startPoint x: 765, startPoint y: 479, endPoint x: 753, endPoint y: 498, distance: 22.8
click at [753, 498] on div at bounding box center [603, 279] width 1206 height 559
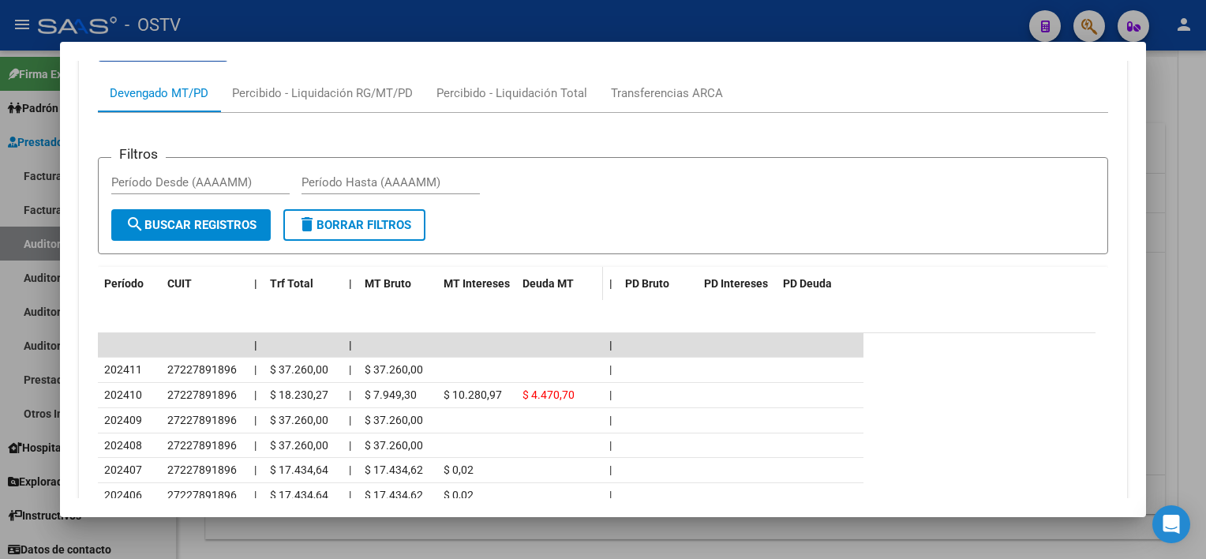
scroll to position [1329, 0]
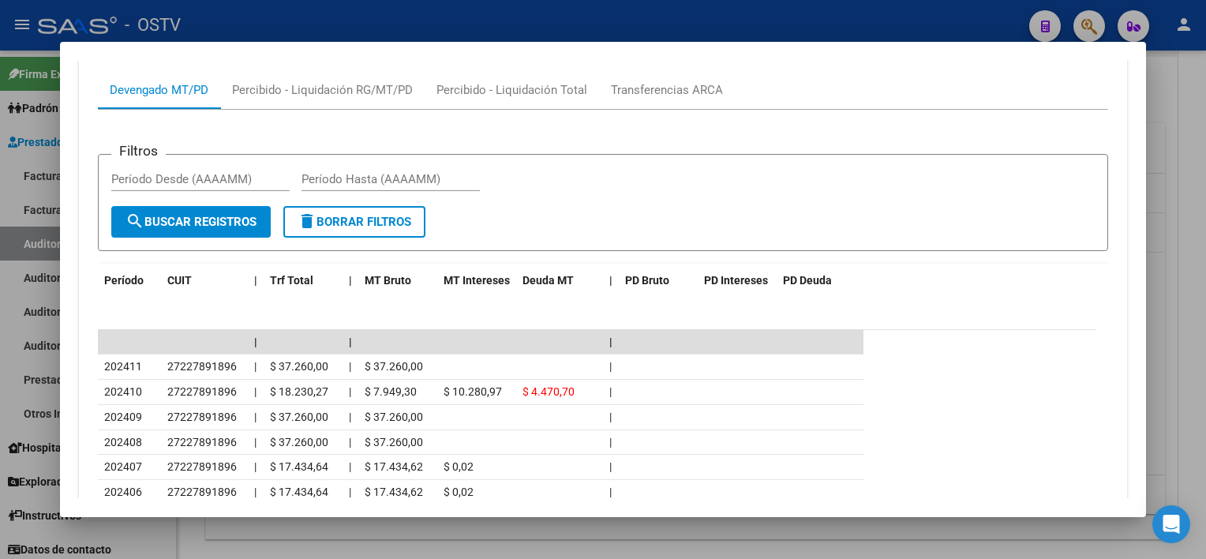
click at [612, 525] on div at bounding box center [603, 279] width 1206 height 559
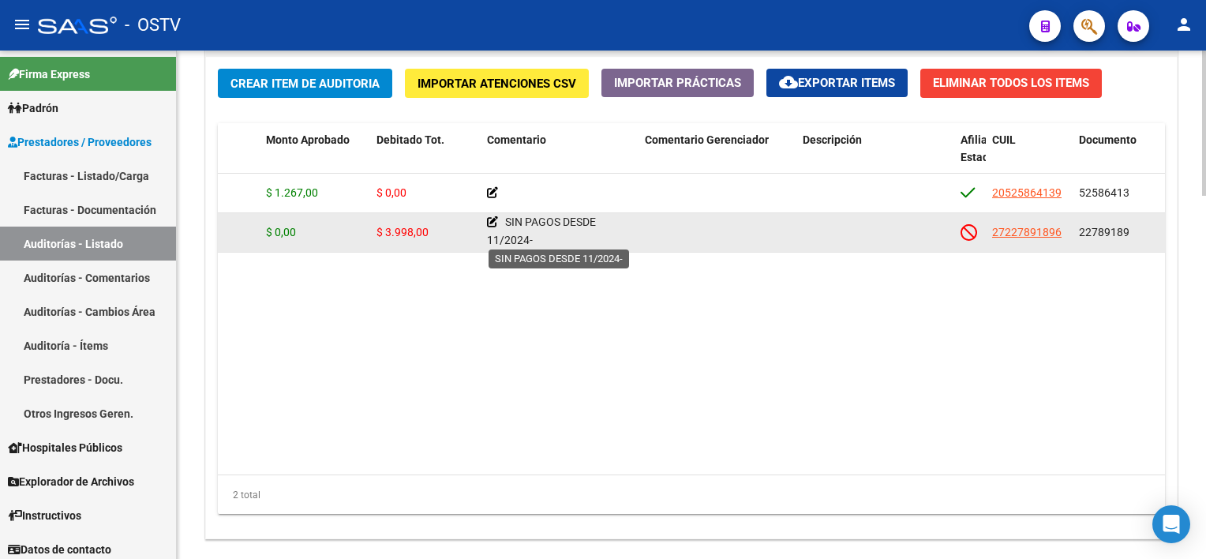
click at [490, 225] on icon at bounding box center [492, 221] width 11 height 11
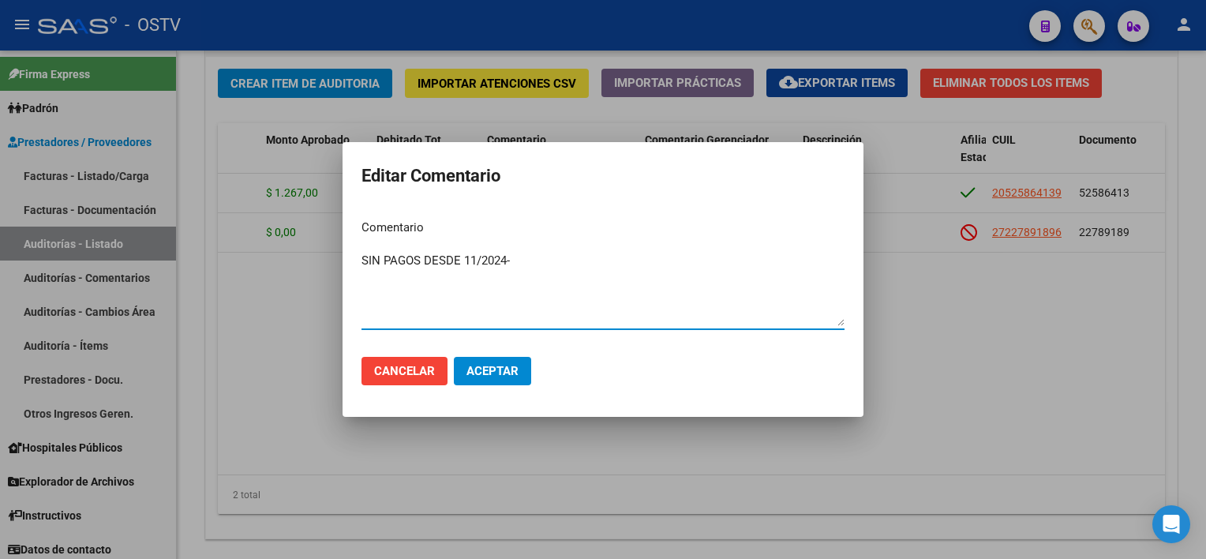
drag, startPoint x: 519, startPoint y: 259, endPoint x: 150, endPoint y: 218, distance: 371.5
click at [150, 218] on div "Editar Comentario Comentario SIN PAGOS DESDE 11/2024- Ingresar el comentario Ca…" at bounding box center [603, 279] width 1206 height 559
click at [626, 258] on textarea "BAJA AL 12/2024 SIN PAGOS CORRESPONDIENTE PARA COBERTURA" at bounding box center [602, 289] width 483 height 74
type textarea "BAJA AL 12/2024 SIN PAGOS CORRESPONDIENTES PARA COBERTURA"
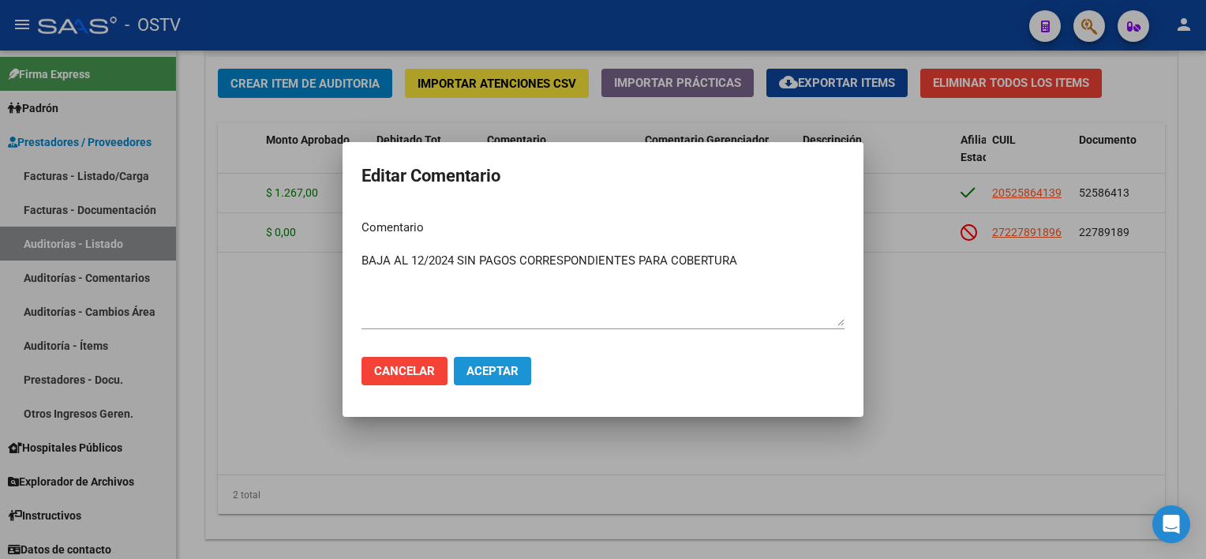
click at [499, 371] on span "Aceptar" at bounding box center [492, 371] width 52 height 14
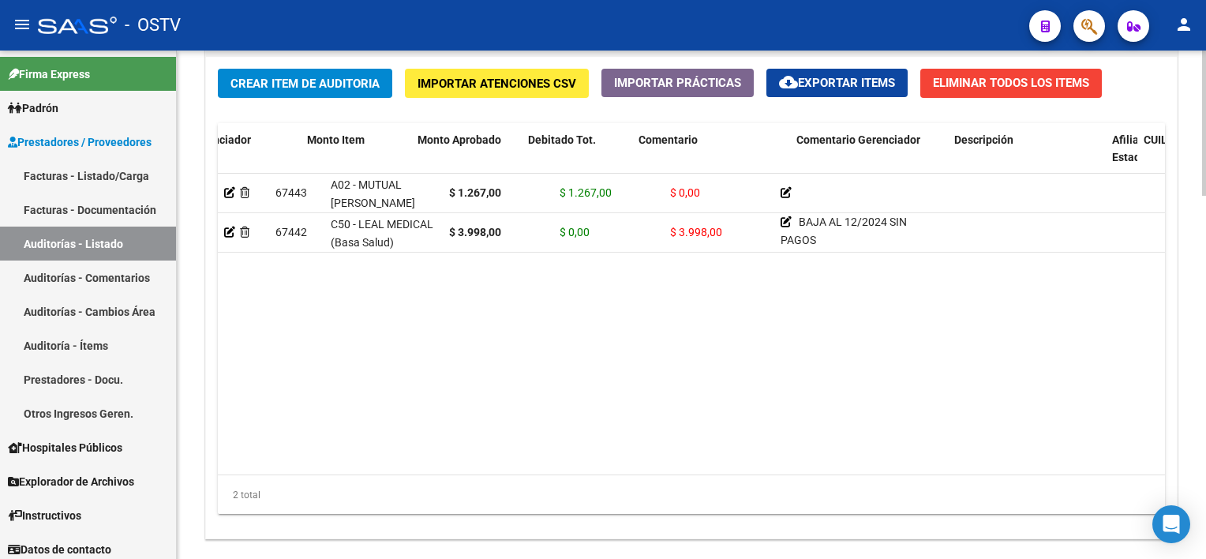
scroll to position [0, 267]
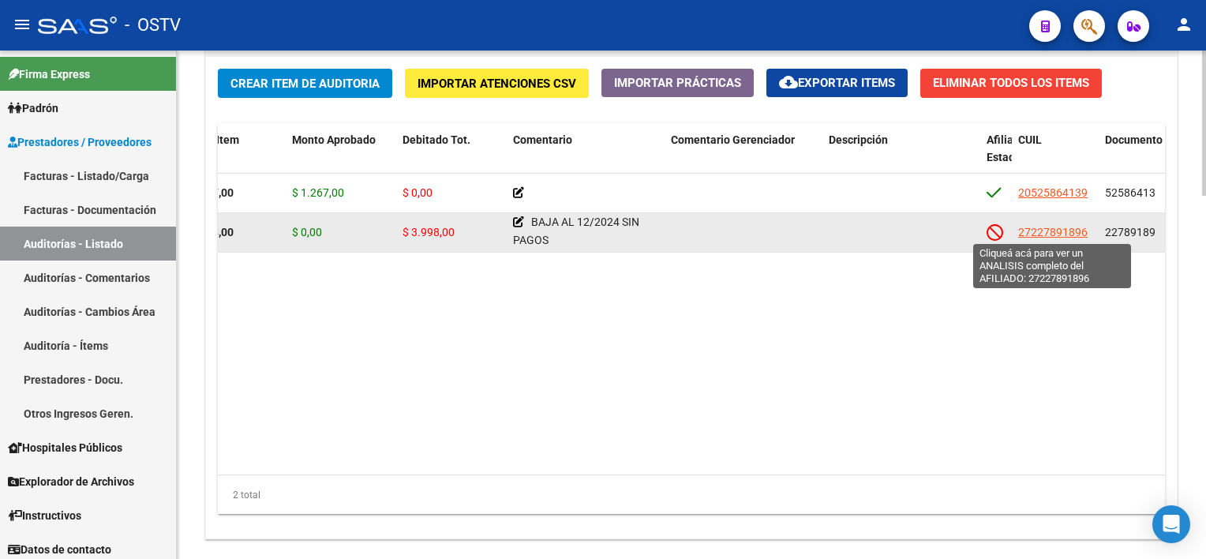
click at [1054, 235] on span "27227891896" at bounding box center [1052, 232] width 69 height 13
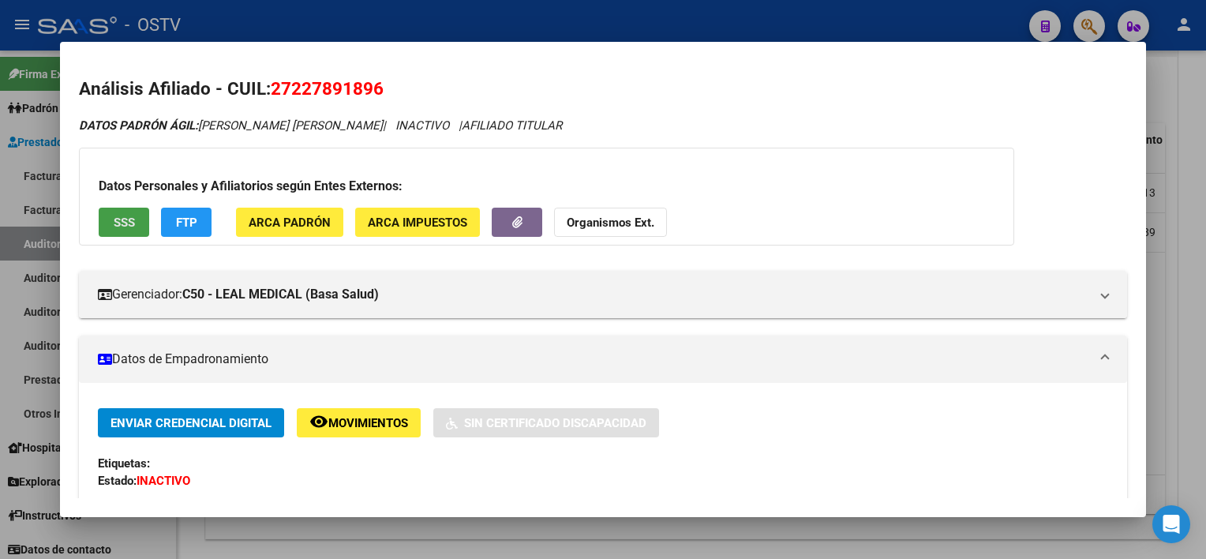
click at [146, 227] on button "SSS" at bounding box center [124, 222] width 50 height 29
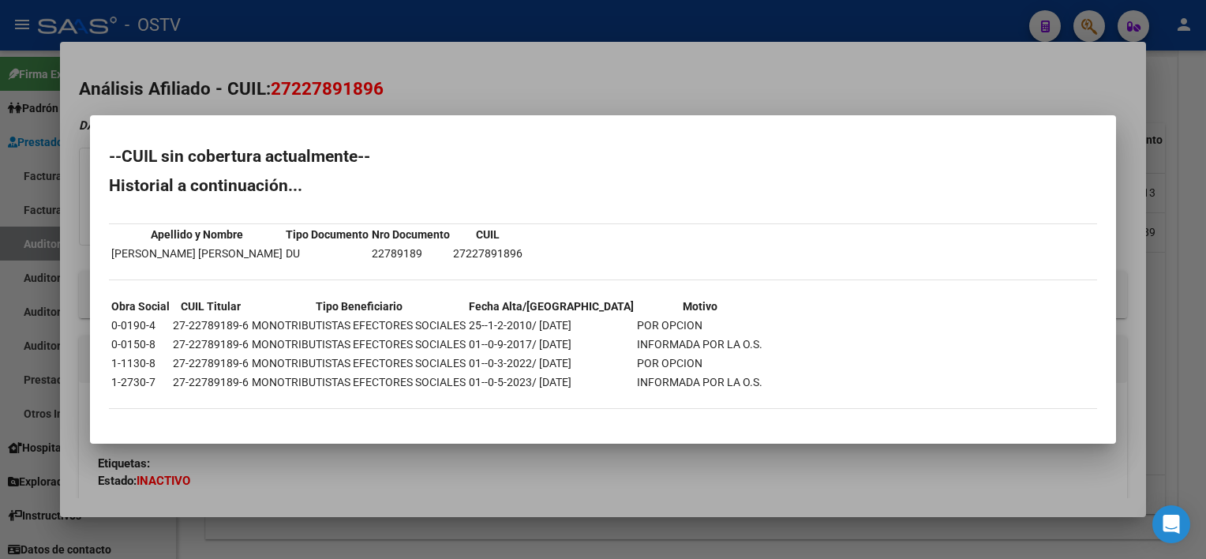
click at [584, 492] on div at bounding box center [603, 279] width 1206 height 559
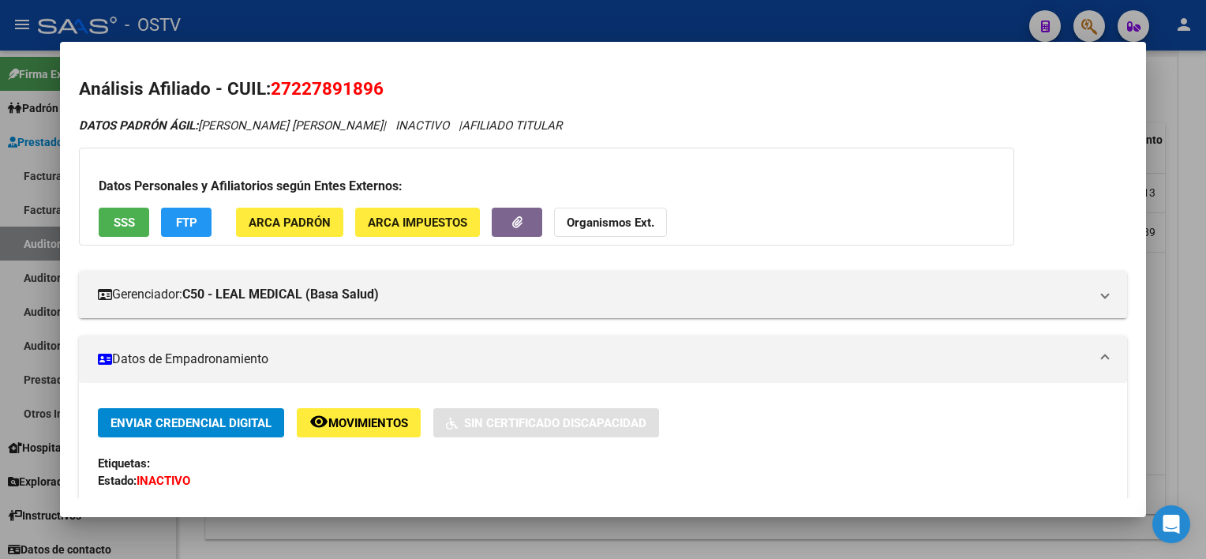
click at [589, 534] on div at bounding box center [603, 279] width 1206 height 559
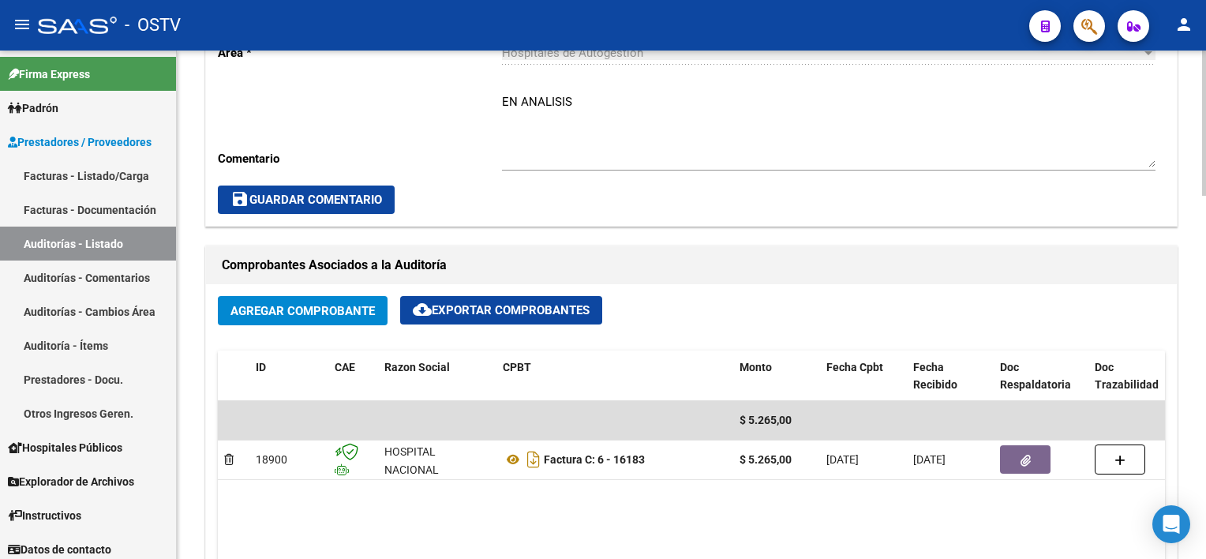
scroll to position [552, 0]
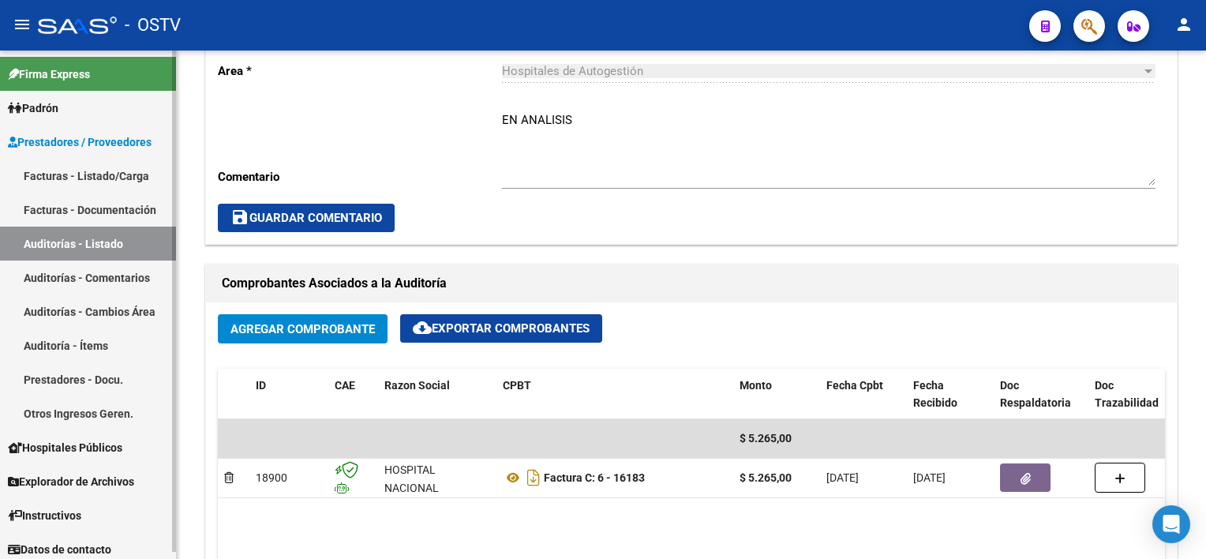
drag, startPoint x: 71, startPoint y: 249, endPoint x: 76, endPoint y: 277, distance: 28.0
click at [71, 249] on link "Auditorías - Listado" at bounding box center [88, 243] width 176 height 34
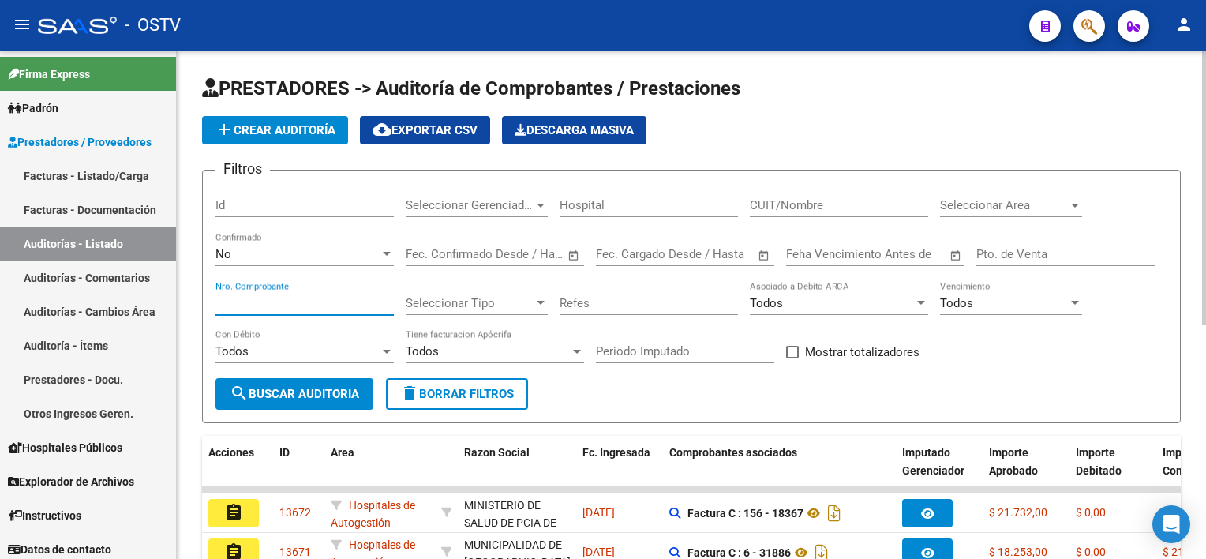
click at [289, 300] on input "Nro. Comprobante" at bounding box center [304, 303] width 178 height 14
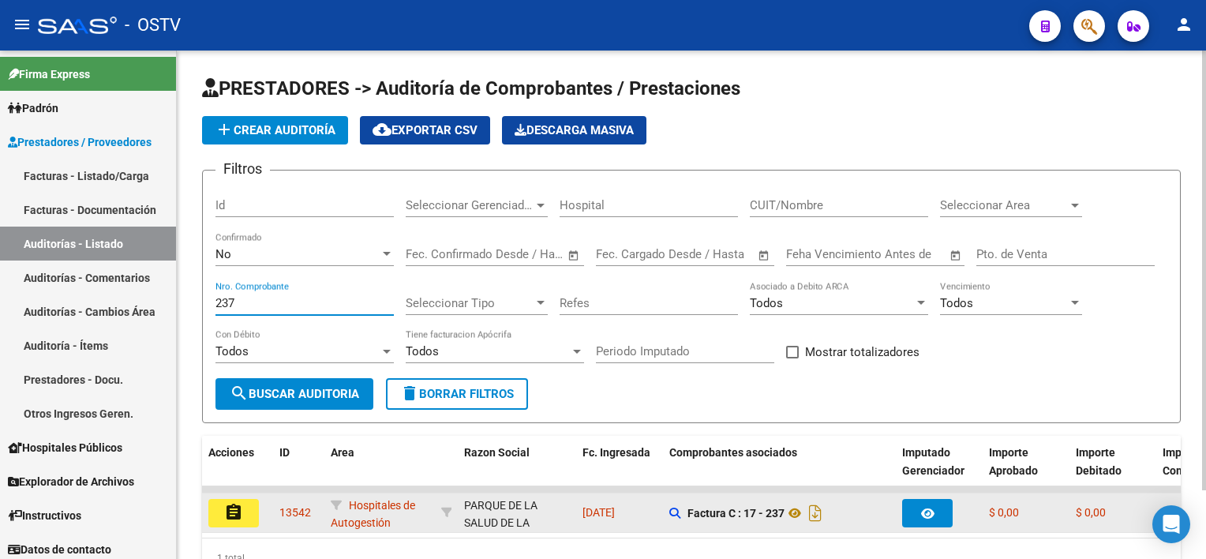
type input "237"
click at [237, 503] on mat-icon "assignment" at bounding box center [233, 512] width 19 height 19
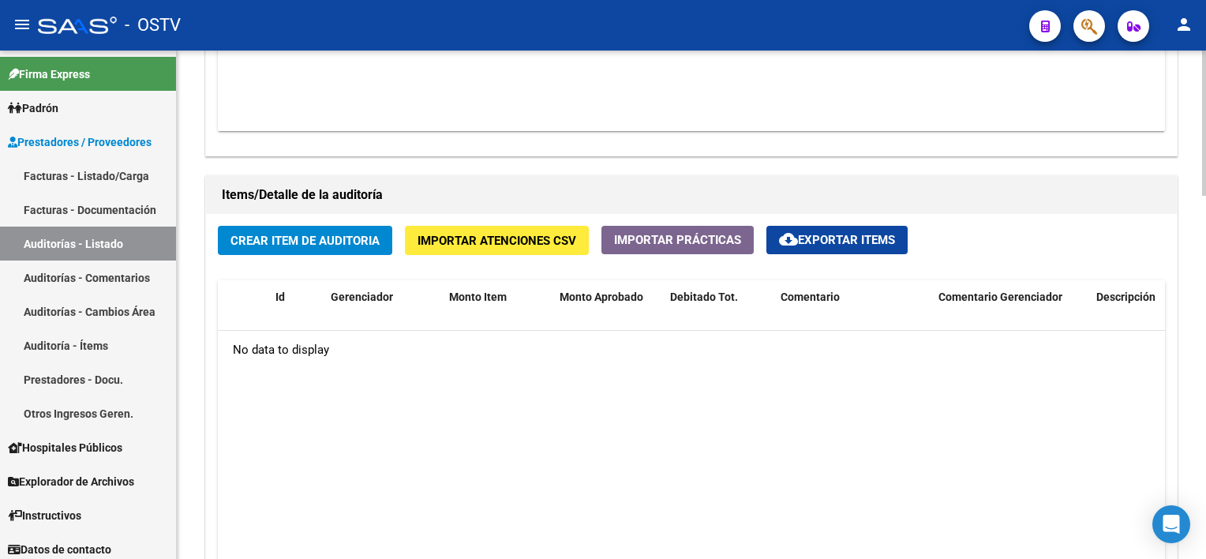
scroll to position [947, 0]
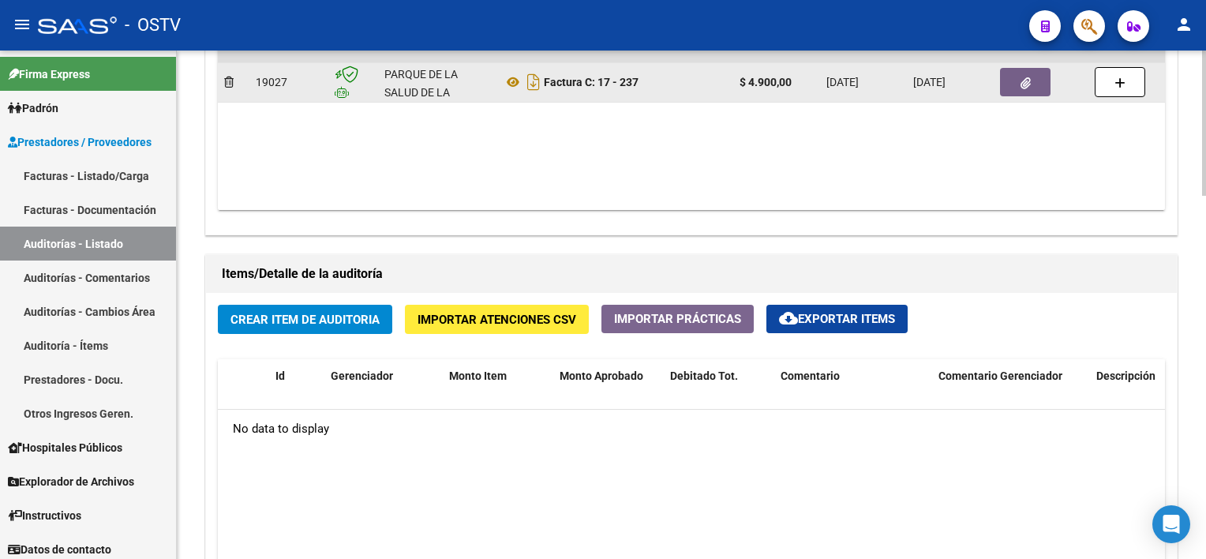
click at [1010, 90] on button "button" at bounding box center [1025, 82] width 50 height 28
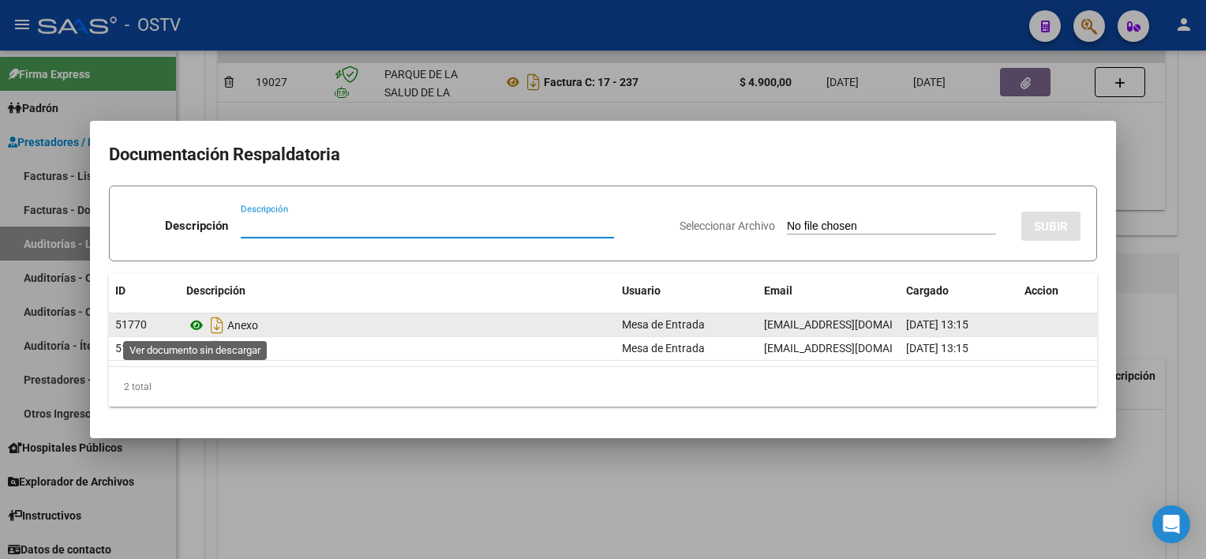
click at [197, 326] on icon at bounding box center [196, 325] width 21 height 19
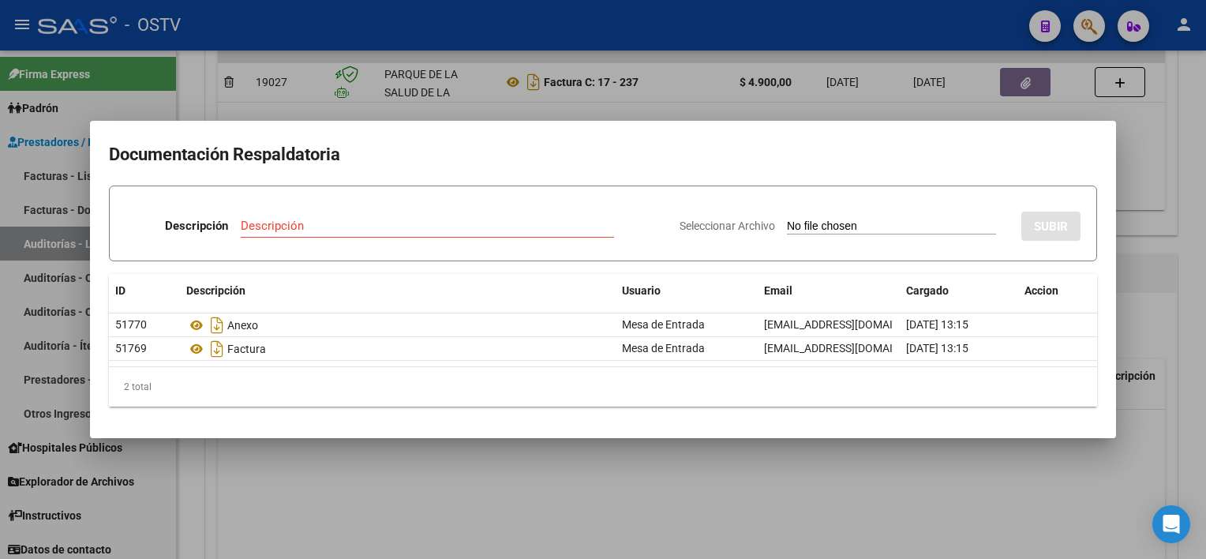
click at [445, 503] on div at bounding box center [603, 279] width 1206 height 559
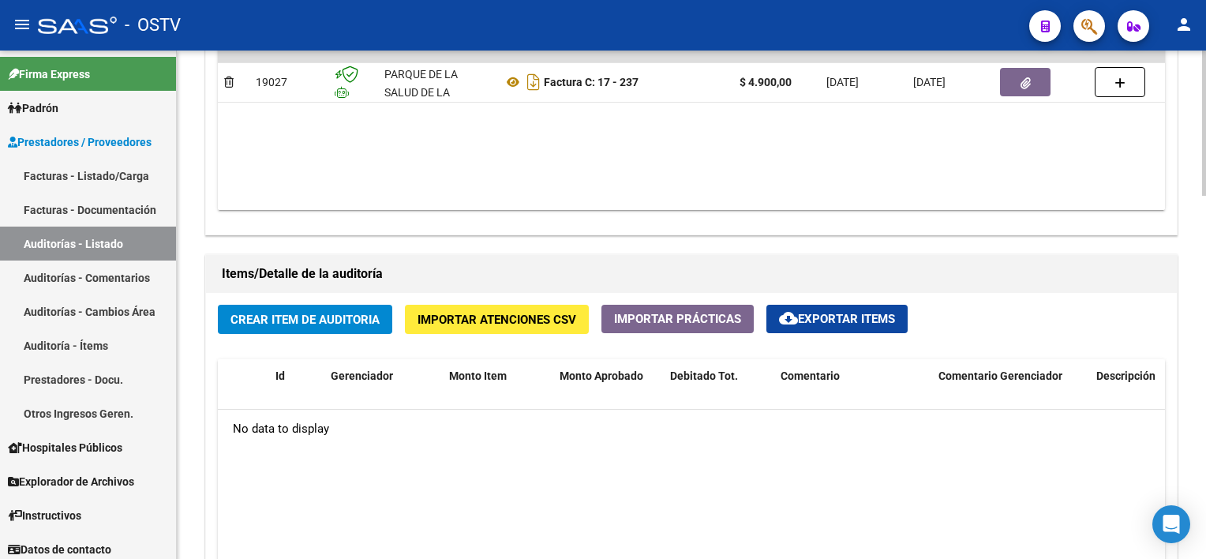
click at [350, 332] on div "Crear Item de Auditoria Importar Atenciones CSV Importar Prácticas cloud_downlo…" at bounding box center [691, 534] width 970 height 482
click at [350, 312] on span "Crear Item de Auditoria" at bounding box center [304, 319] width 149 height 14
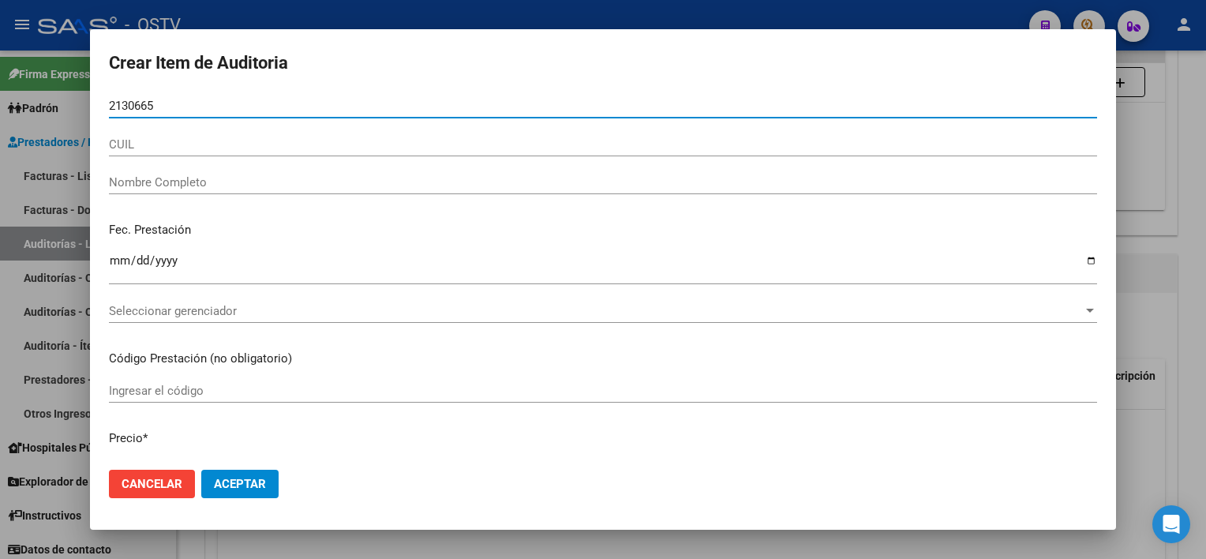
type input "21306656"
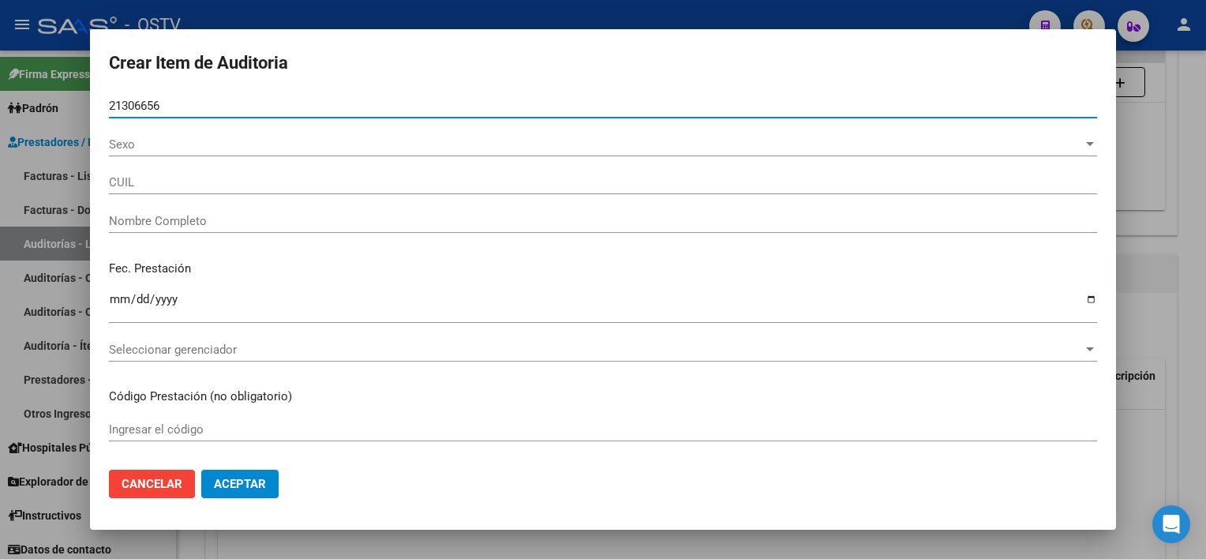
type input "27213066566"
type input "[PERSON_NAME]"
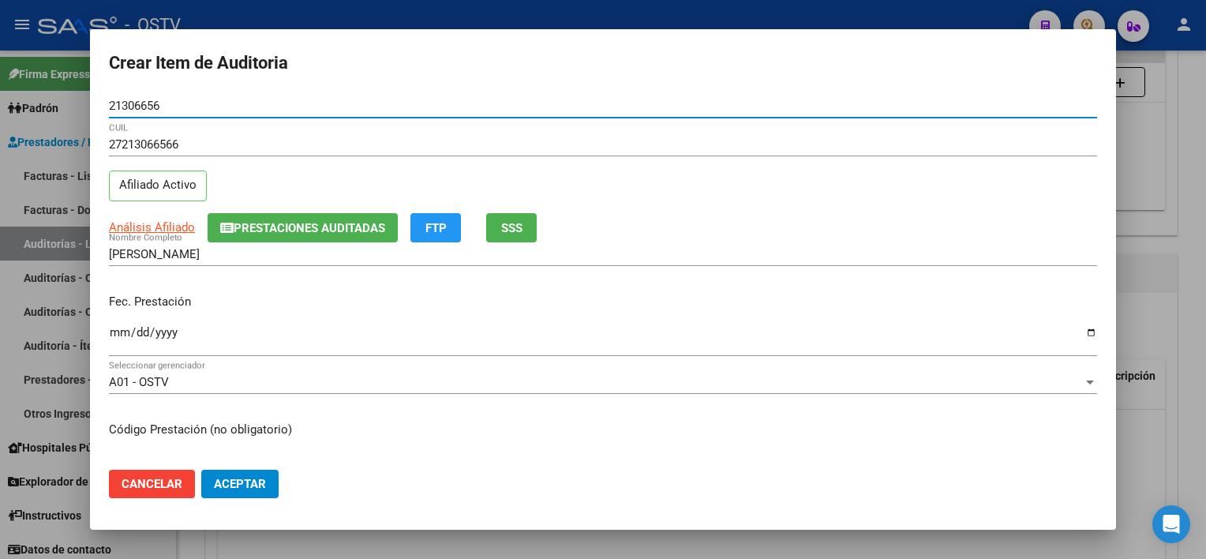
type input "21306656"
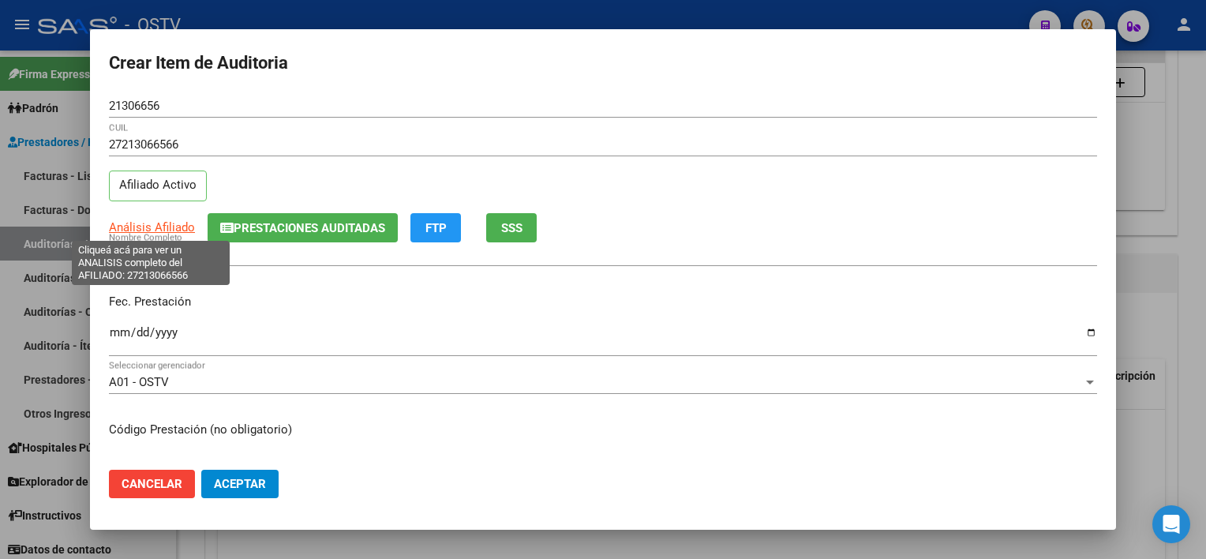
click at [157, 221] on span "Análisis Afiliado" at bounding box center [152, 227] width 86 height 14
type textarea "27213066566"
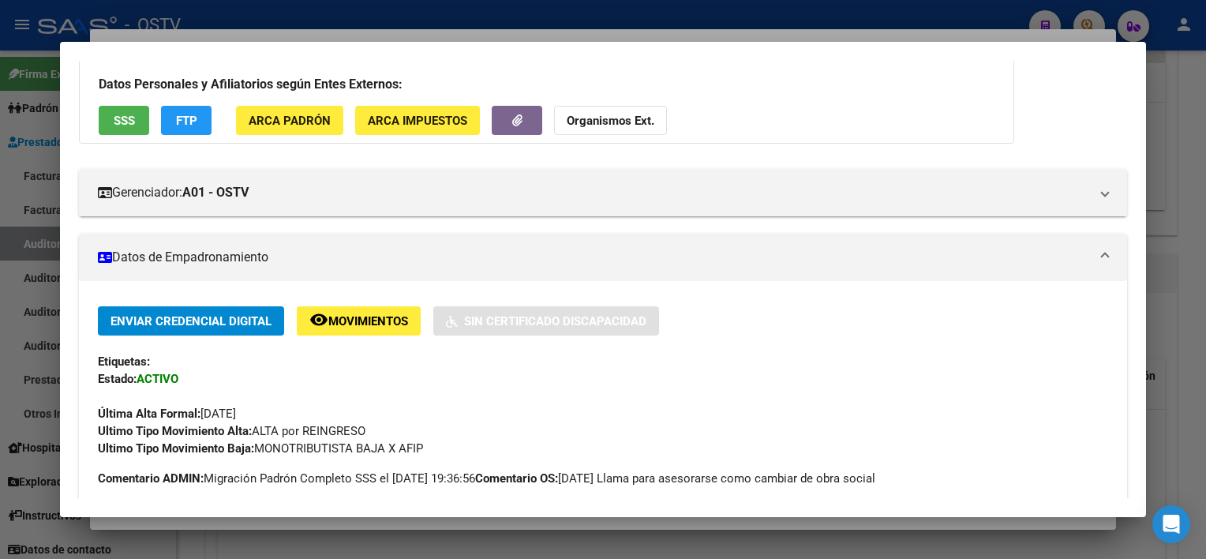
scroll to position [0, 0]
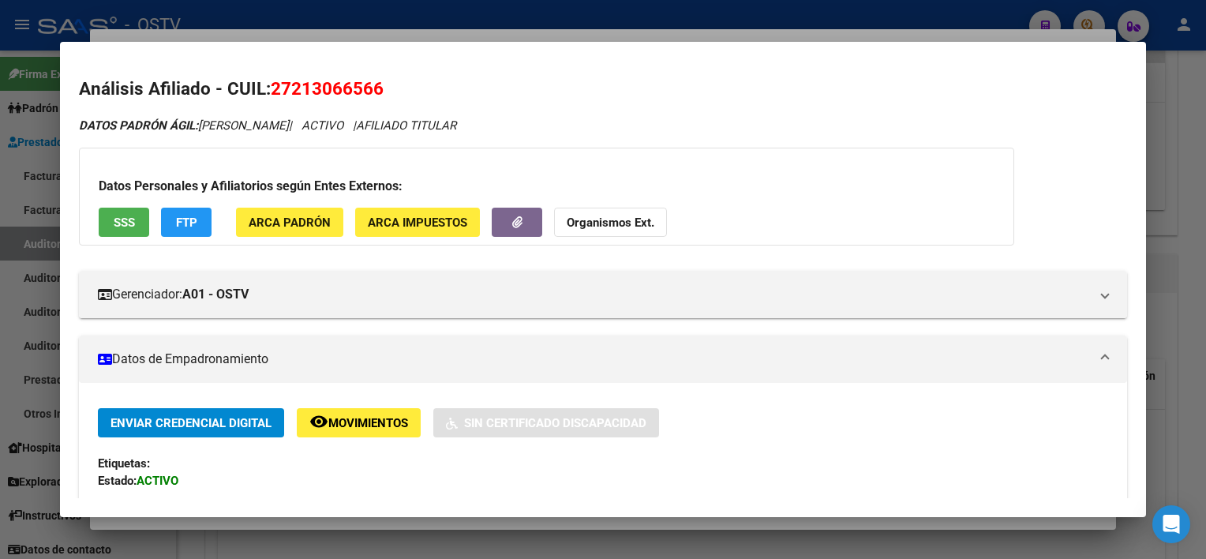
click at [130, 215] on span "SSS" at bounding box center [124, 222] width 21 height 14
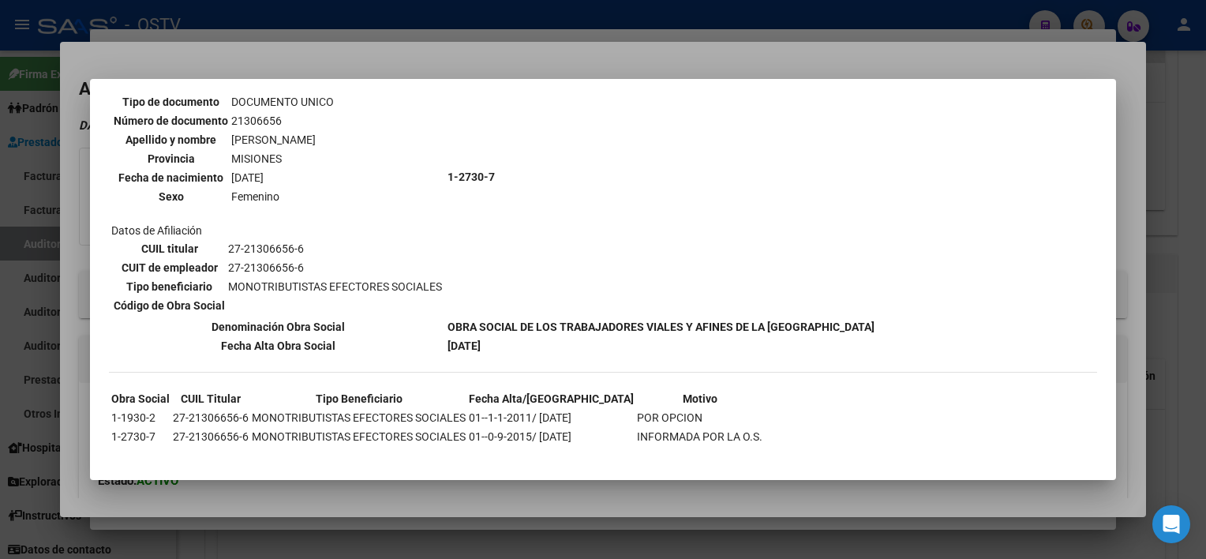
scroll to position [151, 0]
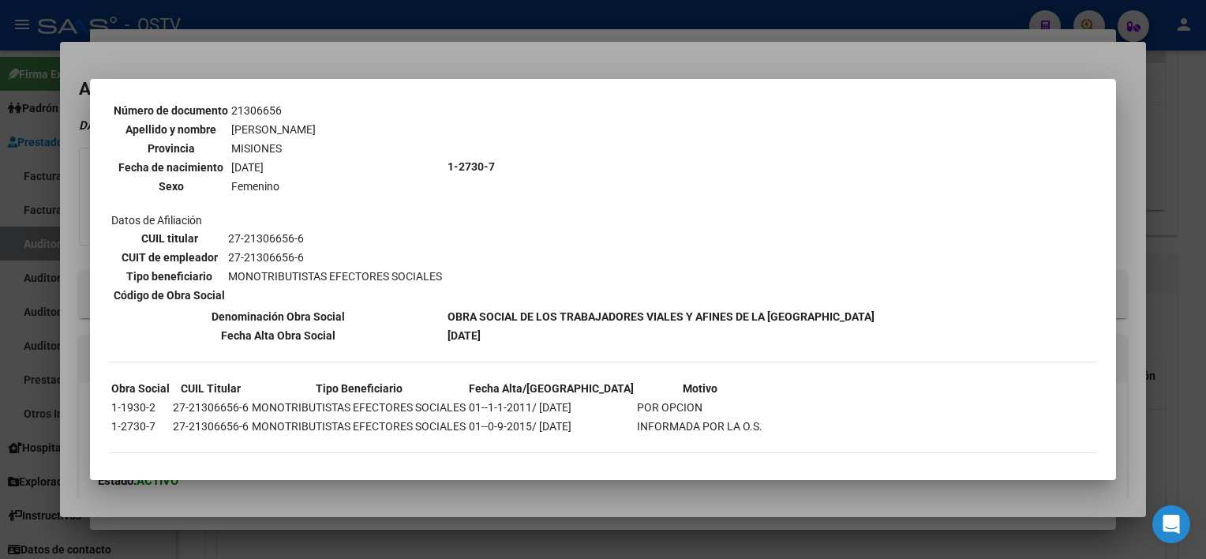
drag, startPoint x: 596, startPoint y: 496, endPoint x: 593, endPoint y: 475, distance: 21.7
click at [596, 495] on div at bounding box center [603, 279] width 1206 height 559
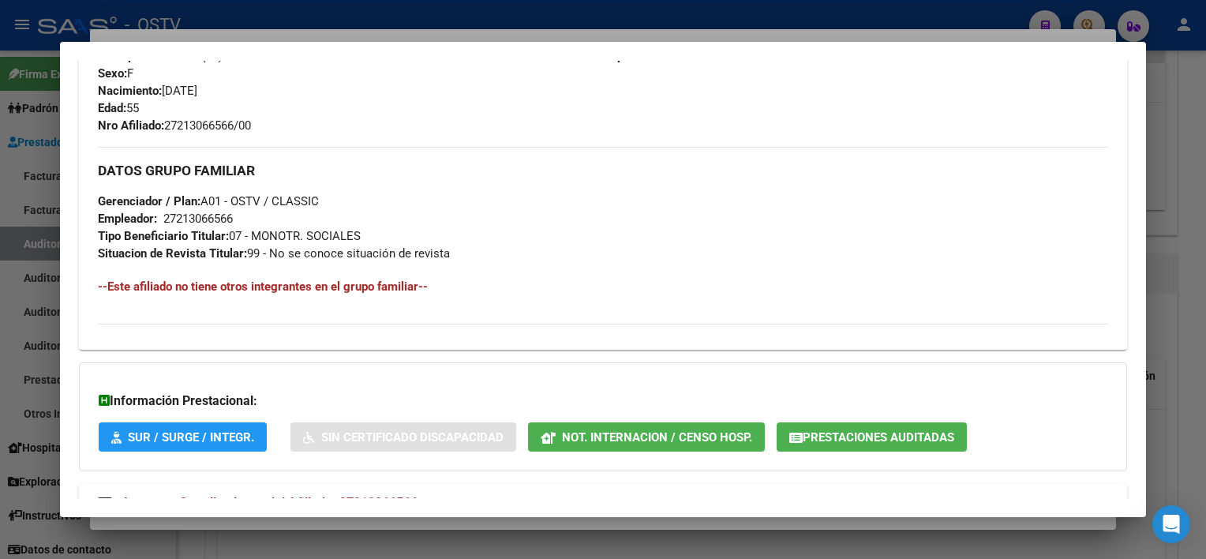
scroll to position [762, 0]
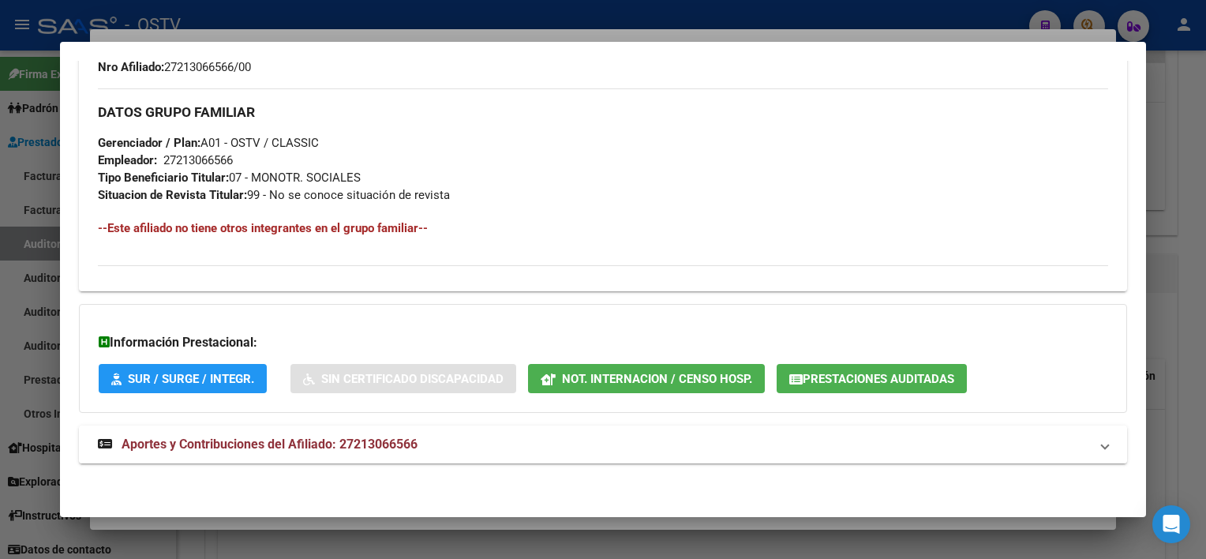
click at [609, 454] on mat-expansion-panel-header "Aportes y Contribuciones del Afiliado: 27213066566" at bounding box center [602, 444] width 1047 height 38
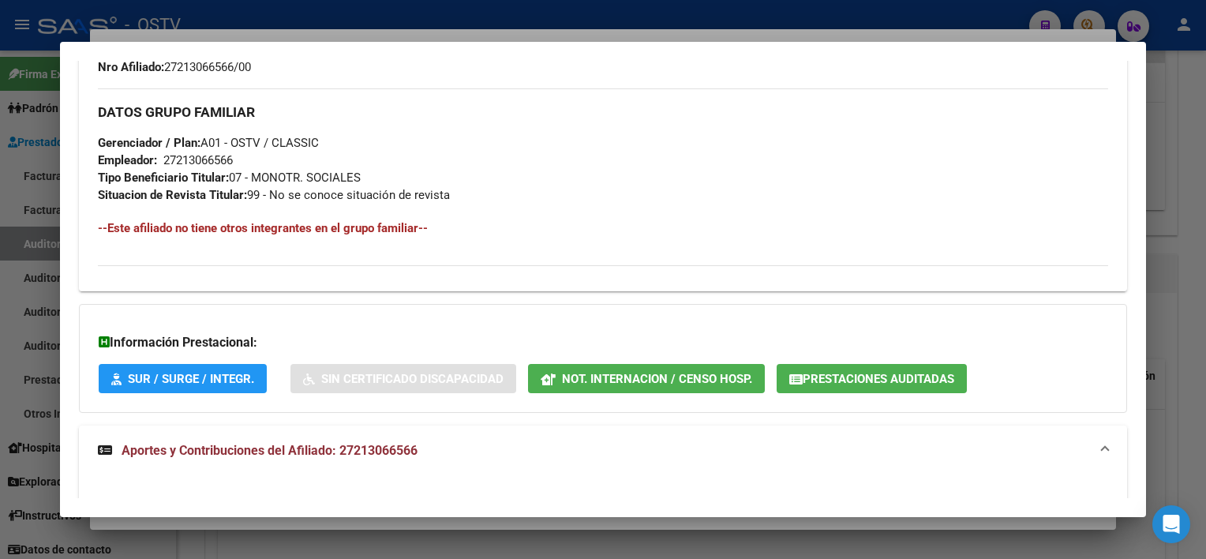
click at [890, 376] on span "Prestaciones Auditadas" at bounding box center [877, 379] width 151 height 14
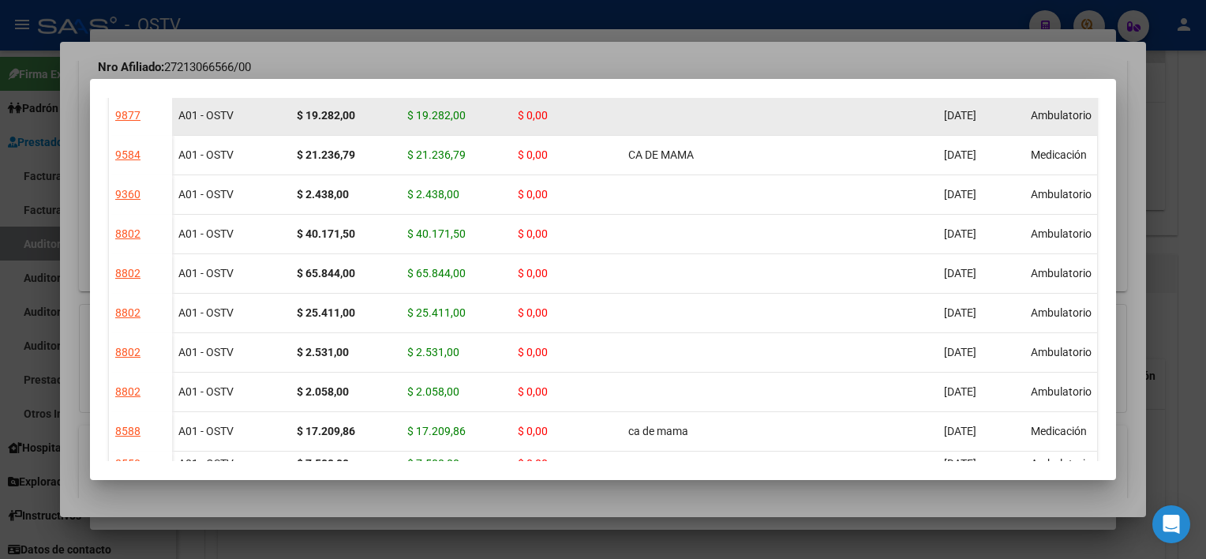
scroll to position [631, 0]
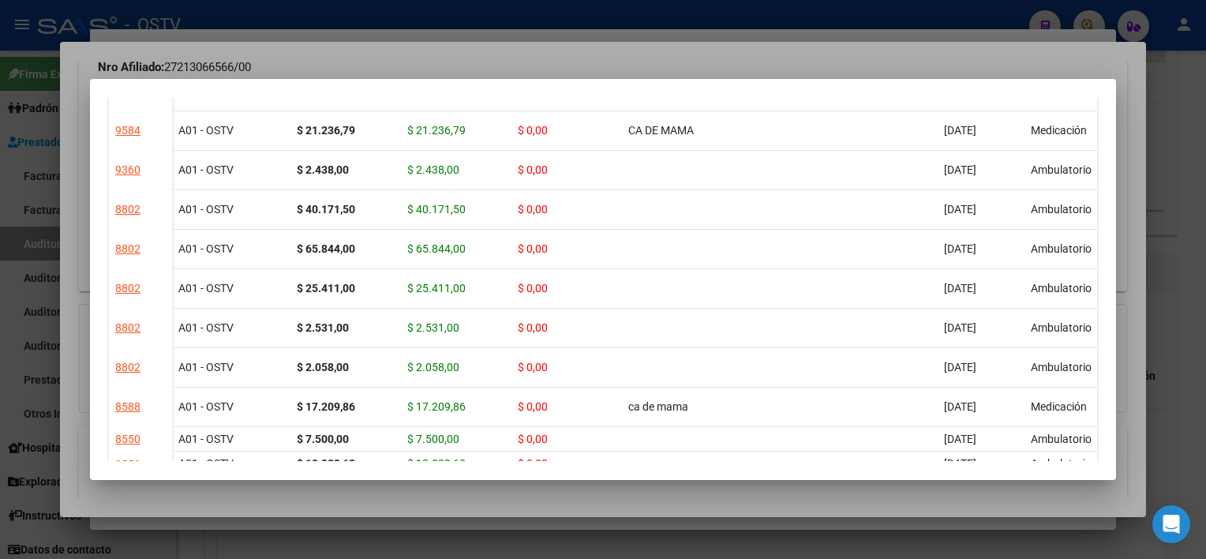
click at [940, 497] on div at bounding box center [603, 279] width 1206 height 559
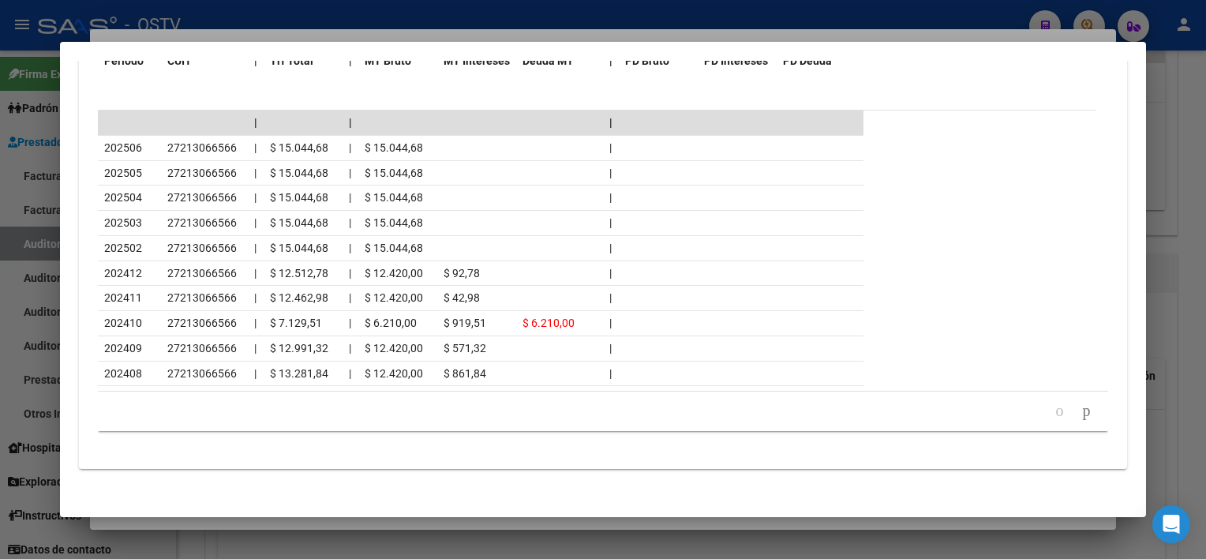
scroll to position [1468, 0]
click at [551, 526] on div at bounding box center [603, 279] width 1206 height 559
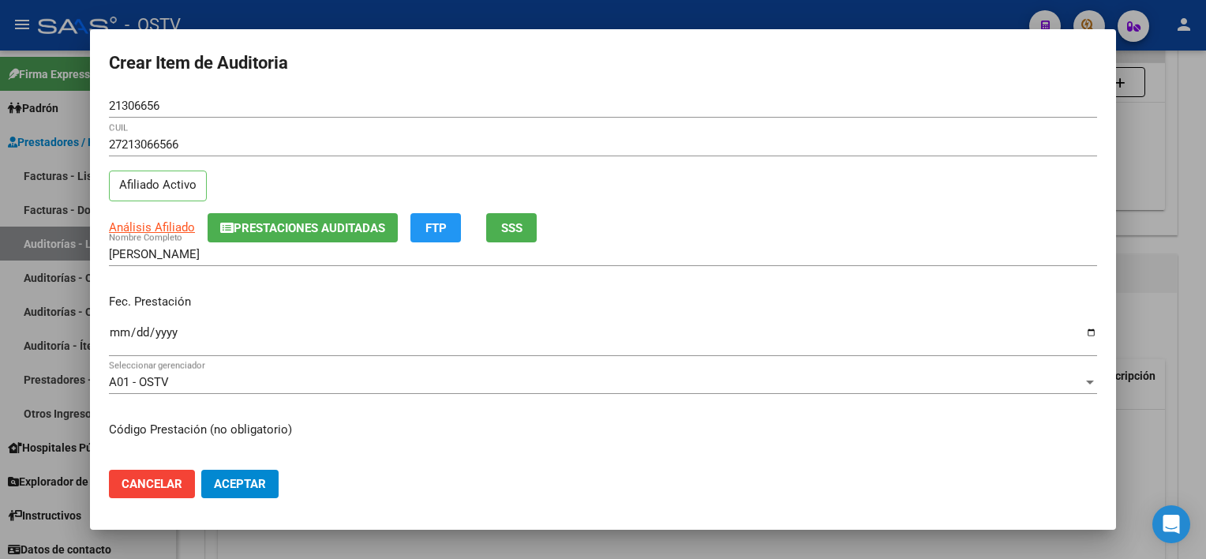
drag, startPoint x: 540, startPoint y: 546, endPoint x: 738, endPoint y: 579, distance: 200.8
click at [738, 558] on html "menu - OSTV person Firma Express Padrón Afiliados Empadronados Movimientos de A…" at bounding box center [603, 279] width 1206 height 559
drag, startPoint x: 738, startPoint y: 579, endPoint x: 625, endPoint y: 544, distance: 118.8
click at [625, 544] on div at bounding box center [603, 279] width 1206 height 559
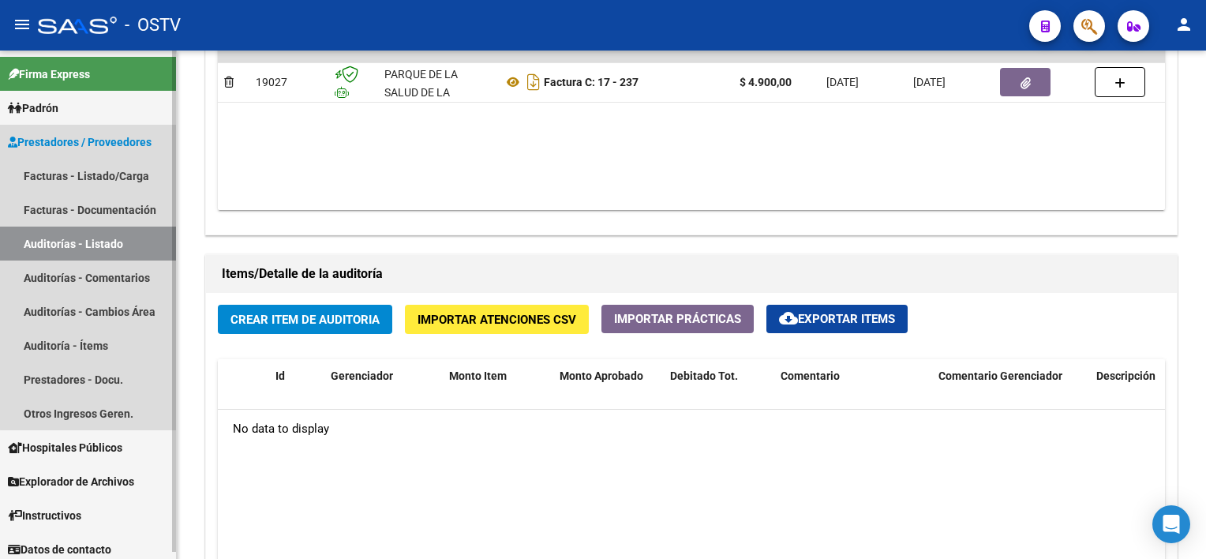
click at [107, 246] on link "Auditorías - Listado" at bounding box center [88, 243] width 176 height 34
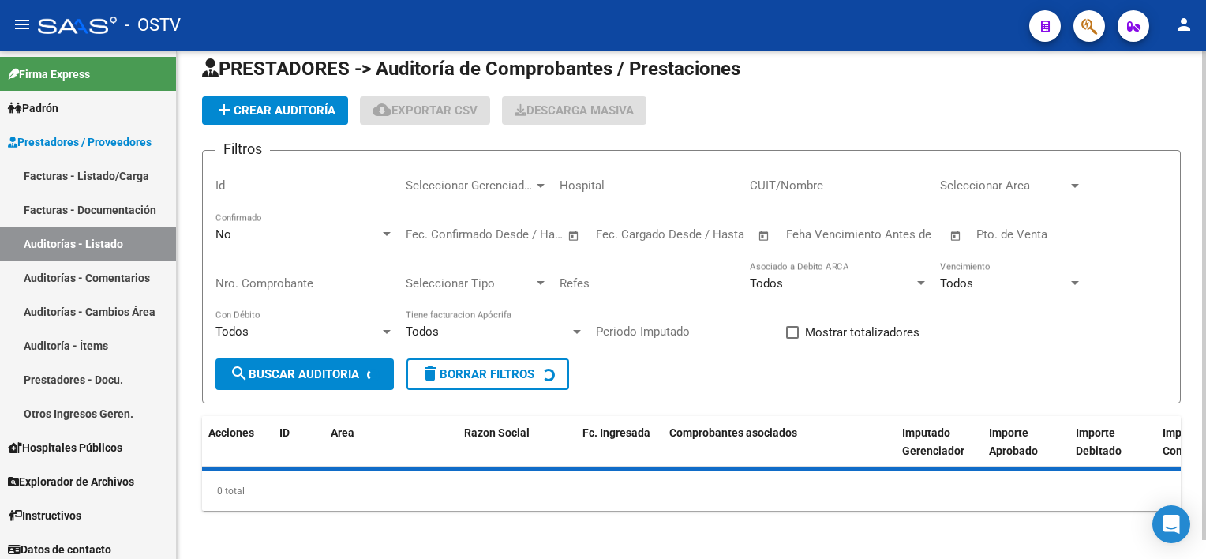
click at [478, 502] on div "0 total 1" at bounding box center [691, 490] width 978 height 39
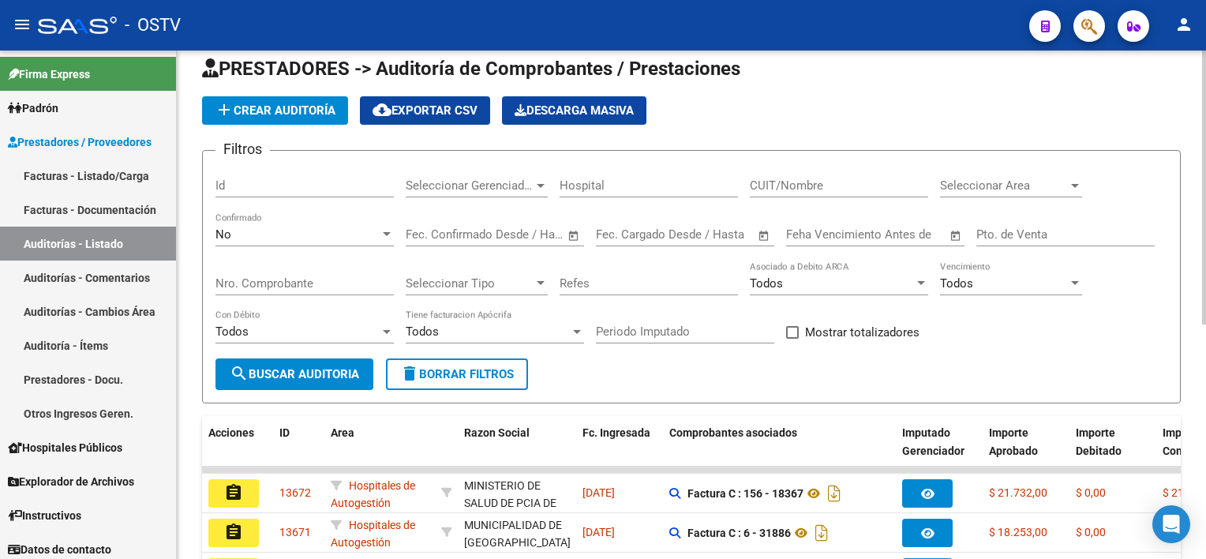
scroll to position [434, 0]
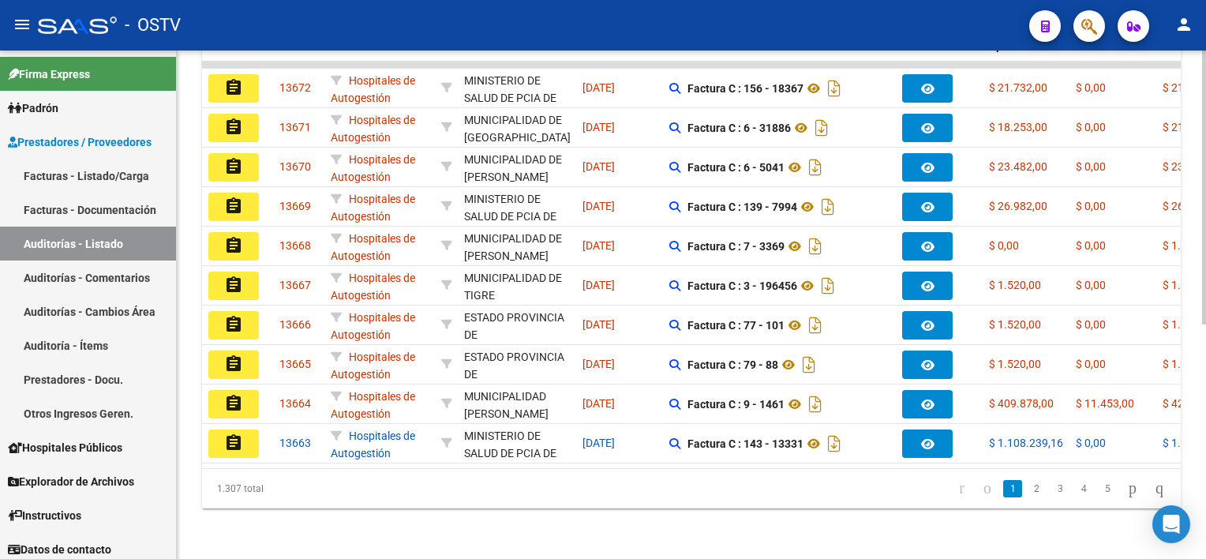
click at [465, 493] on datatable-pager "1 2 3 4 5" at bounding box center [787, 488] width 769 height 27
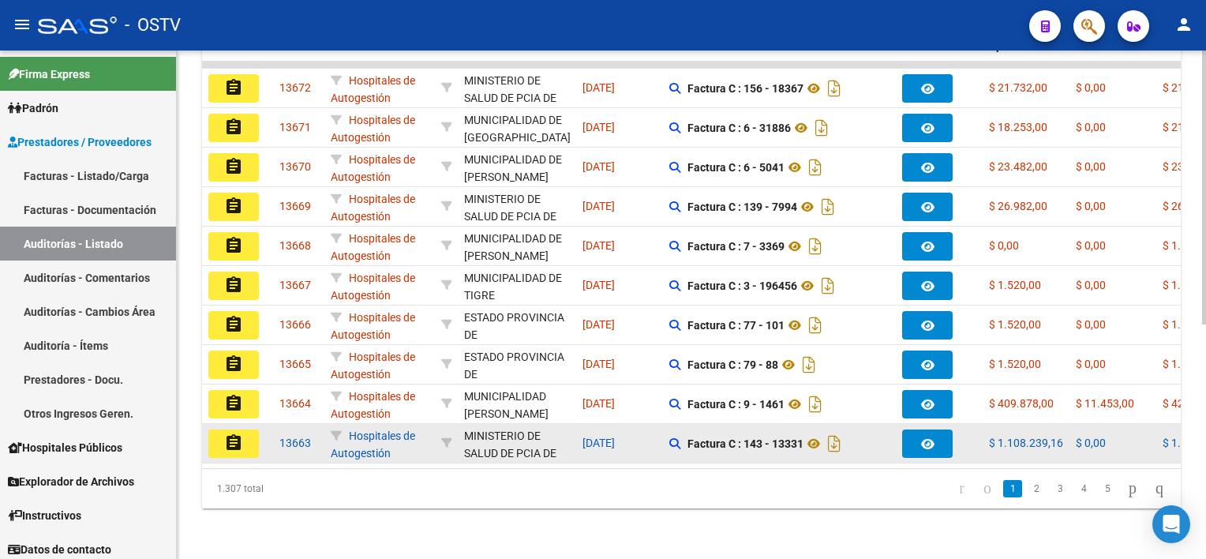
drag, startPoint x: 465, startPoint y: 493, endPoint x: 440, endPoint y: 412, distance: 85.1
click at [441, 424] on datatable-body-cell at bounding box center [446, 443] width 23 height 39
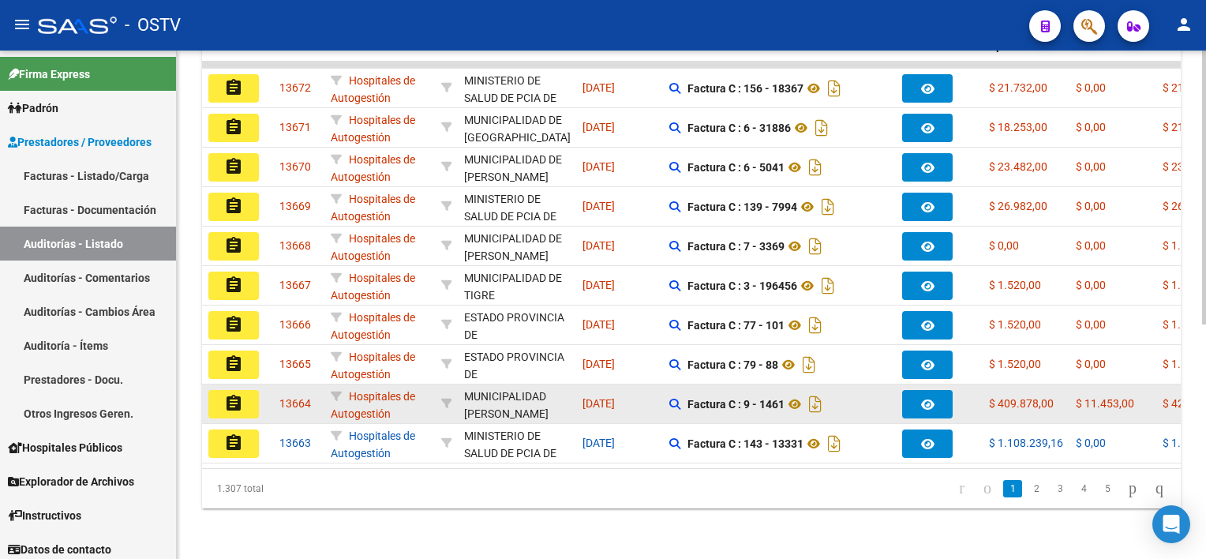
click at [433, 405] on datatable-body-cell "Hospitales de Autogestión" at bounding box center [379, 403] width 110 height 39
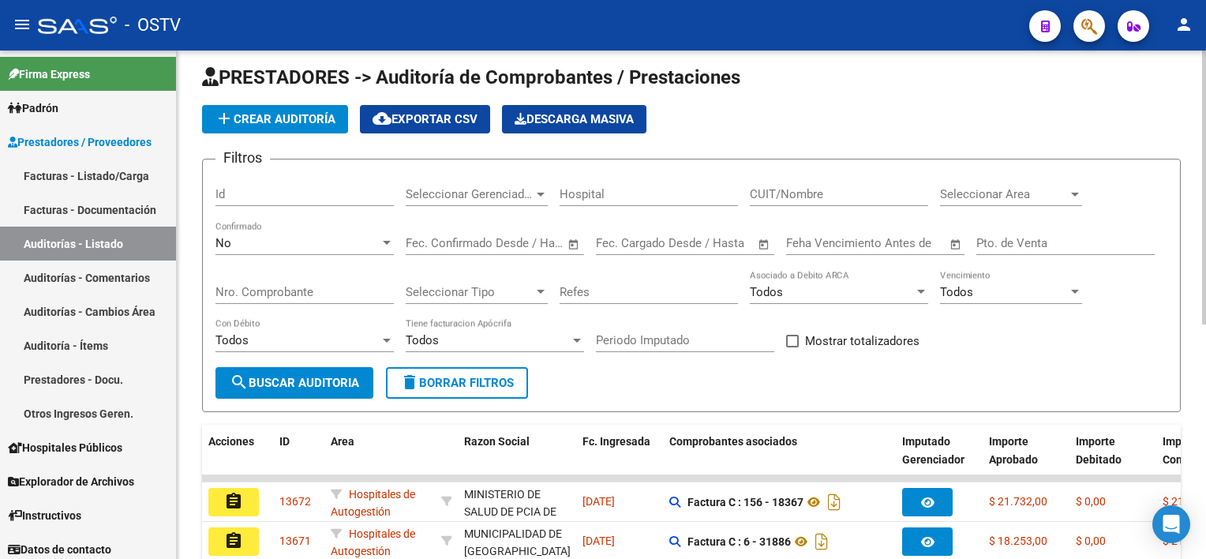
scroll to position [0, 0]
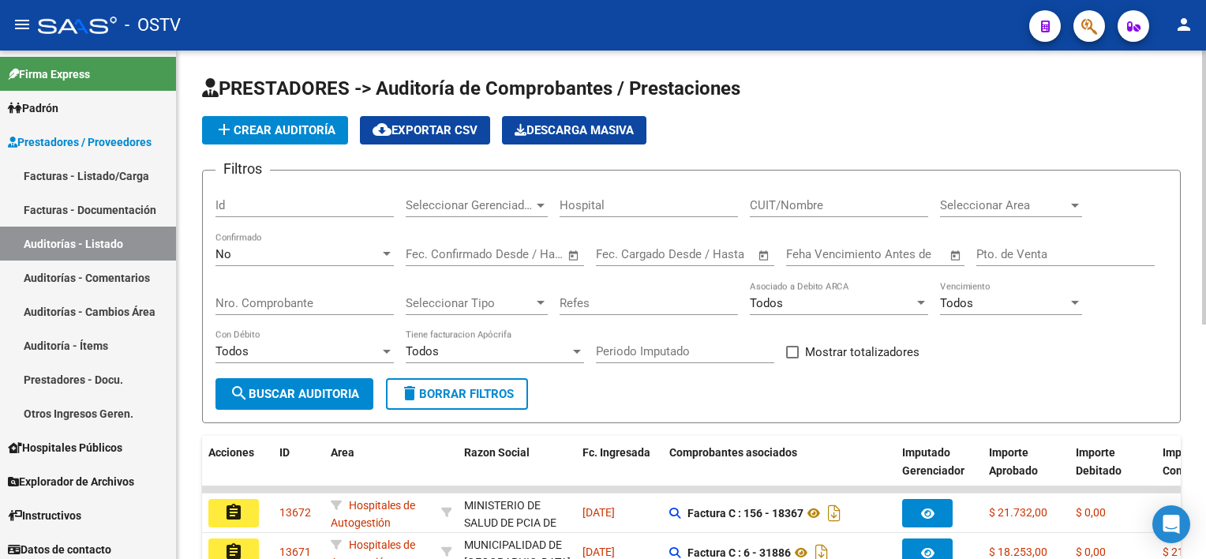
click at [575, 278] on div "Start date – End date Fec. Confirmado Desde / Hasta" at bounding box center [495, 256] width 178 height 49
click at [682, 194] on div "Hospital" at bounding box center [648, 200] width 178 height 34
click at [275, 301] on input "Nro. Comprobante" at bounding box center [304, 303] width 178 height 14
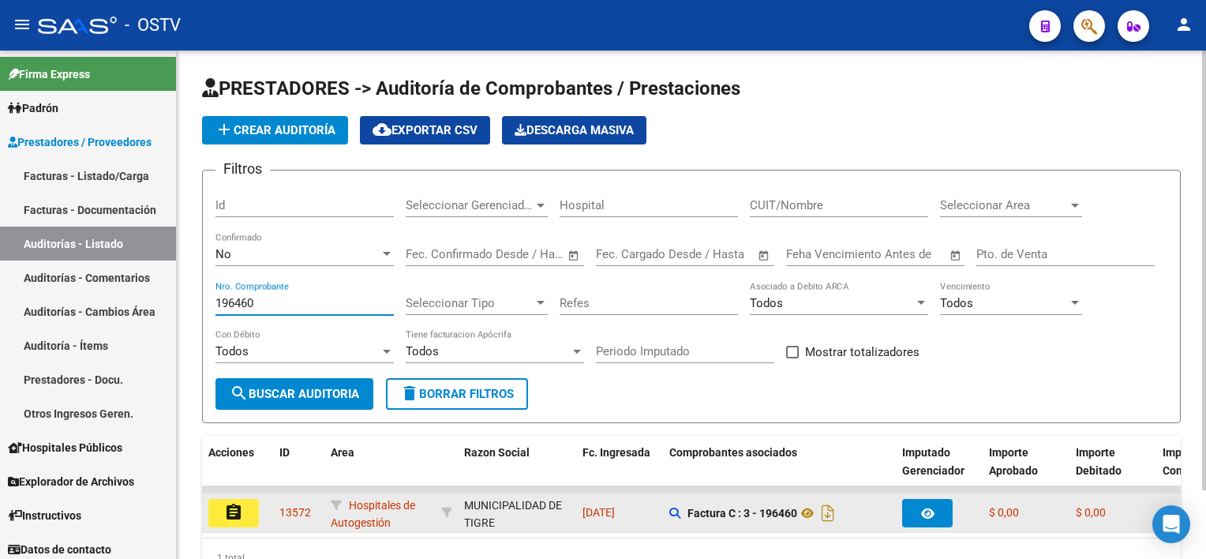
type input "196460"
click at [243, 514] on button "assignment" at bounding box center [233, 513] width 50 height 28
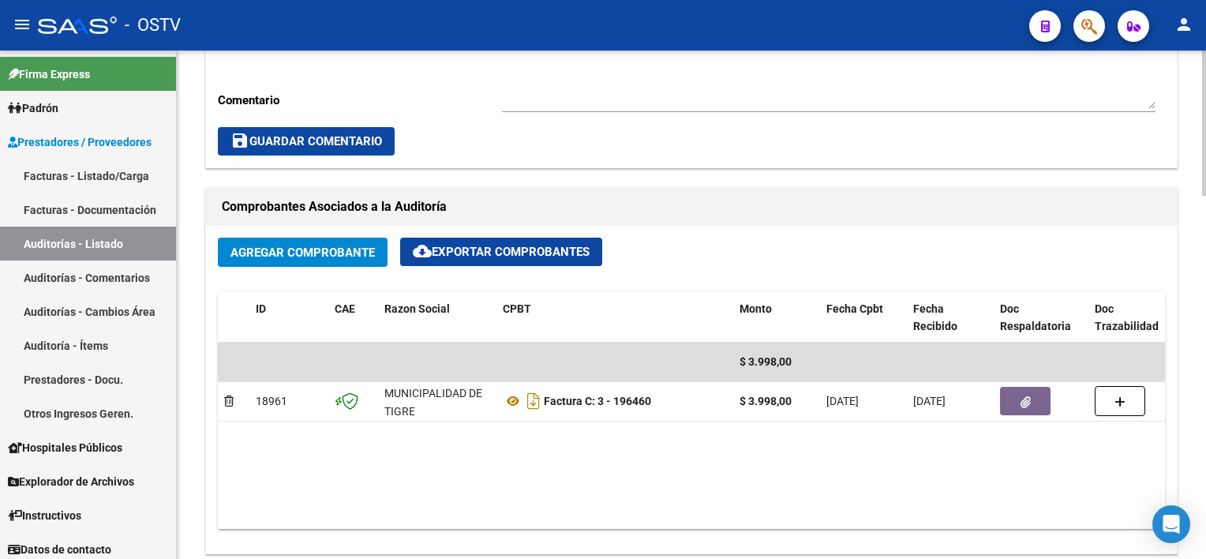
scroll to position [631, 0]
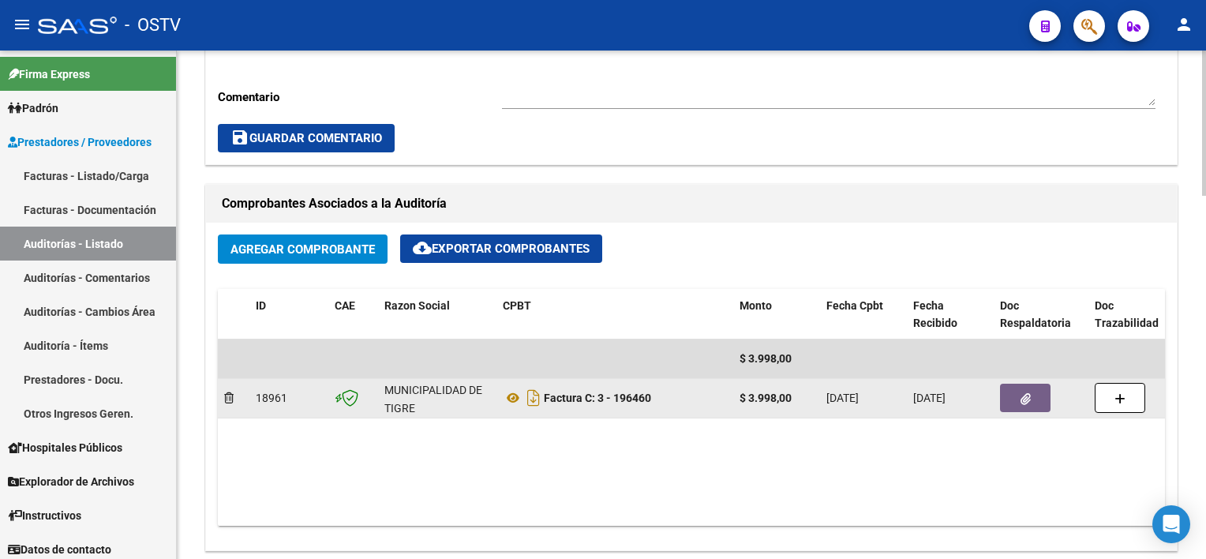
click at [1019, 395] on button "button" at bounding box center [1025, 397] width 50 height 28
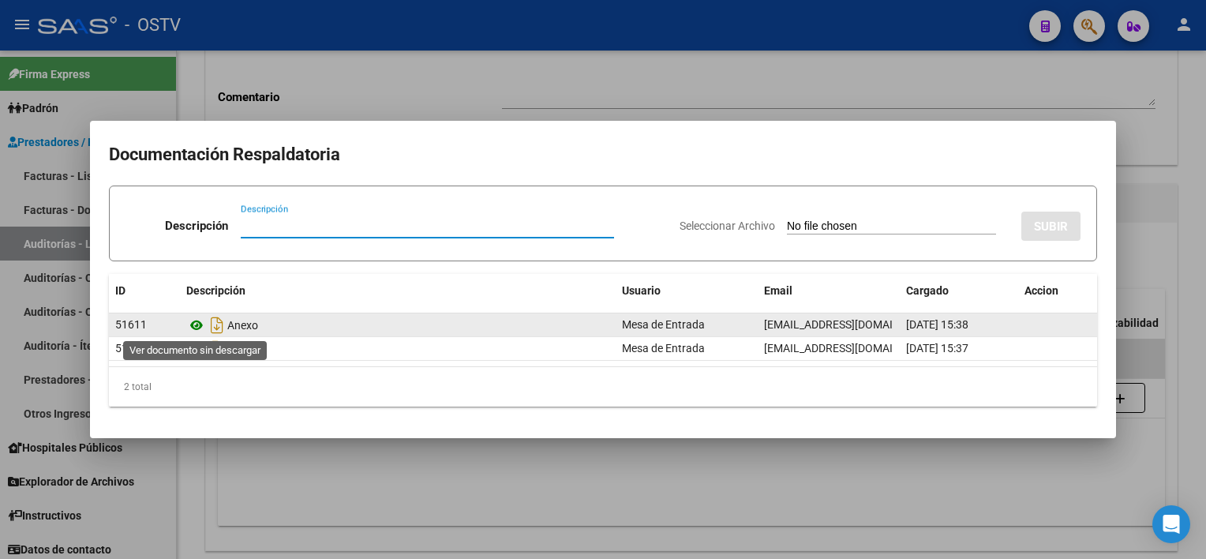
click at [194, 327] on icon at bounding box center [196, 325] width 21 height 19
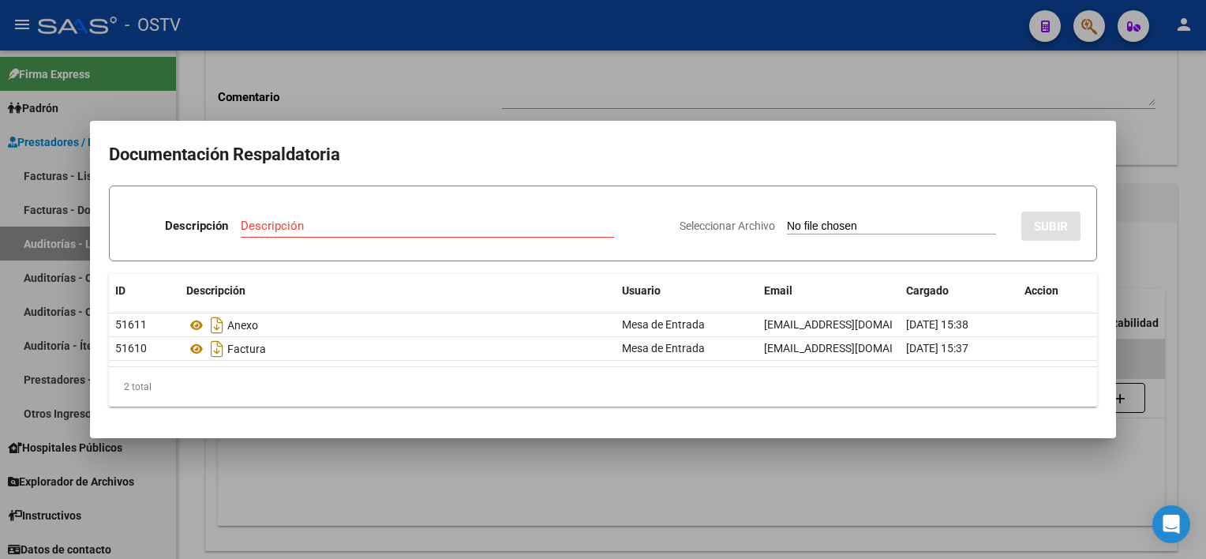
click at [626, 474] on div at bounding box center [603, 279] width 1206 height 559
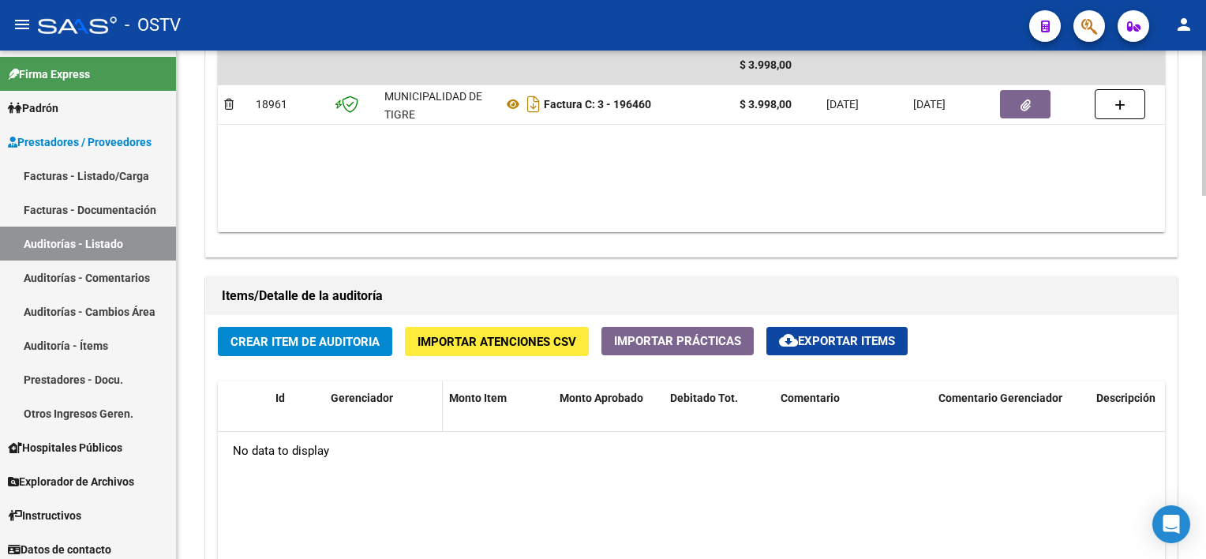
scroll to position [1105, 0]
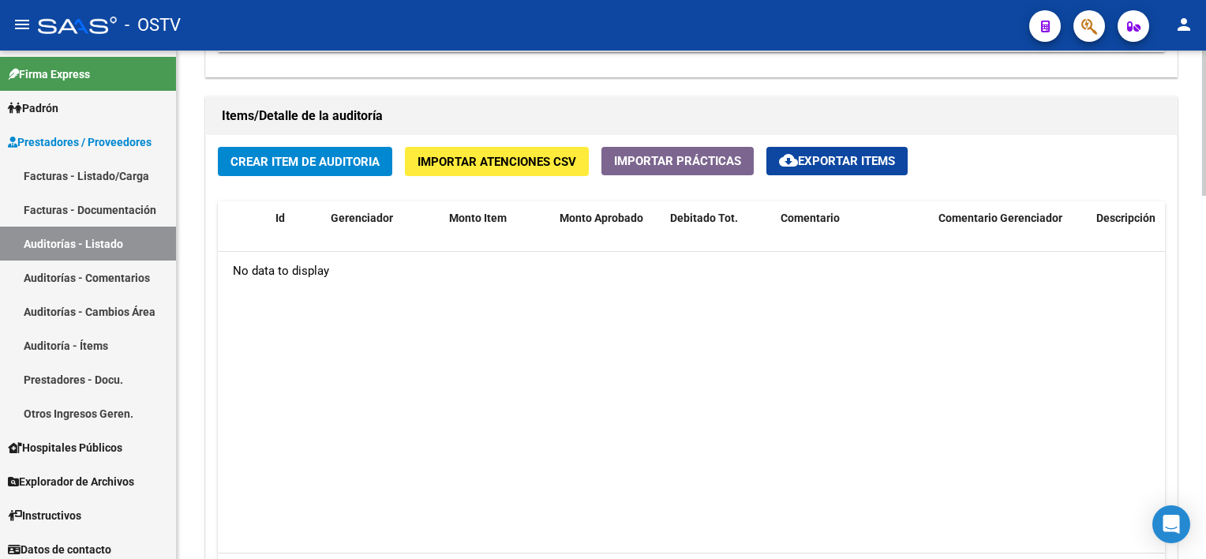
click at [360, 167] on button "Crear Item de Auditoria" at bounding box center [305, 161] width 174 height 29
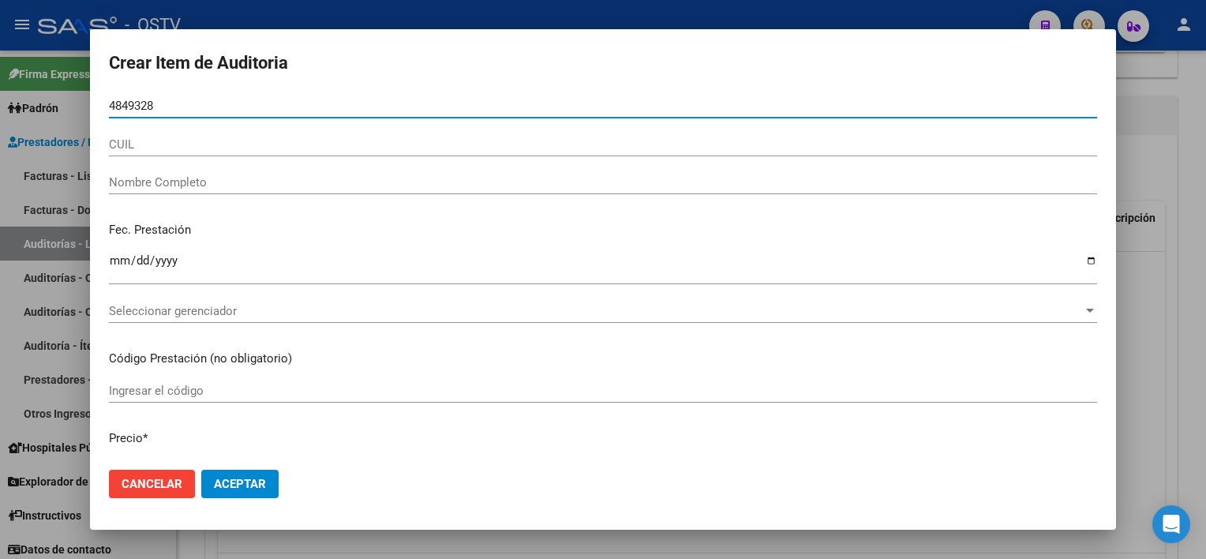
type input "48493284"
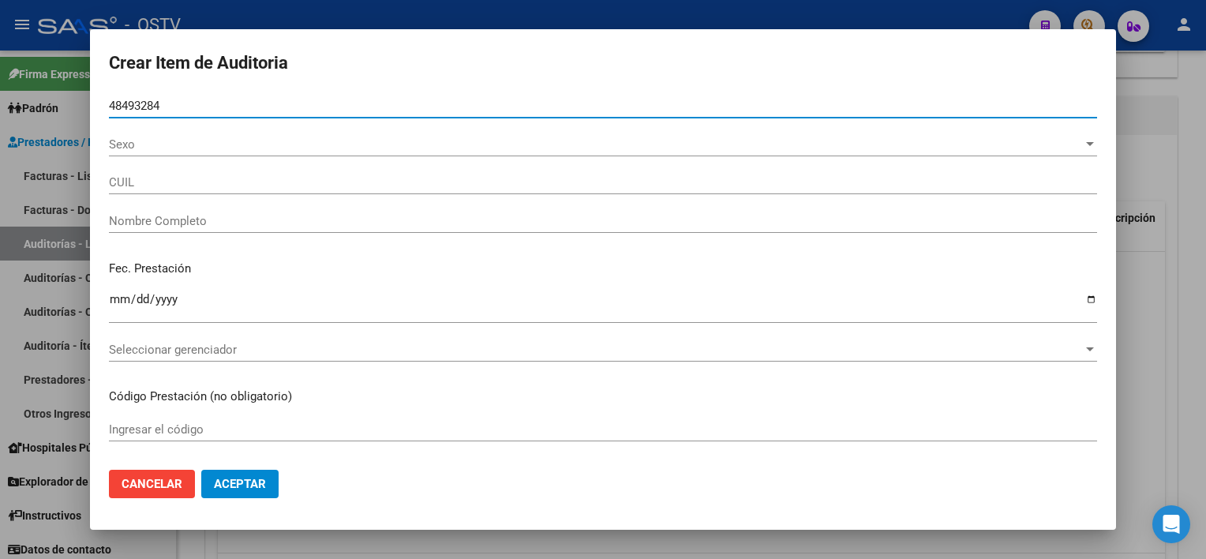
type input "27484932846"
type input "[PERSON_NAME]"
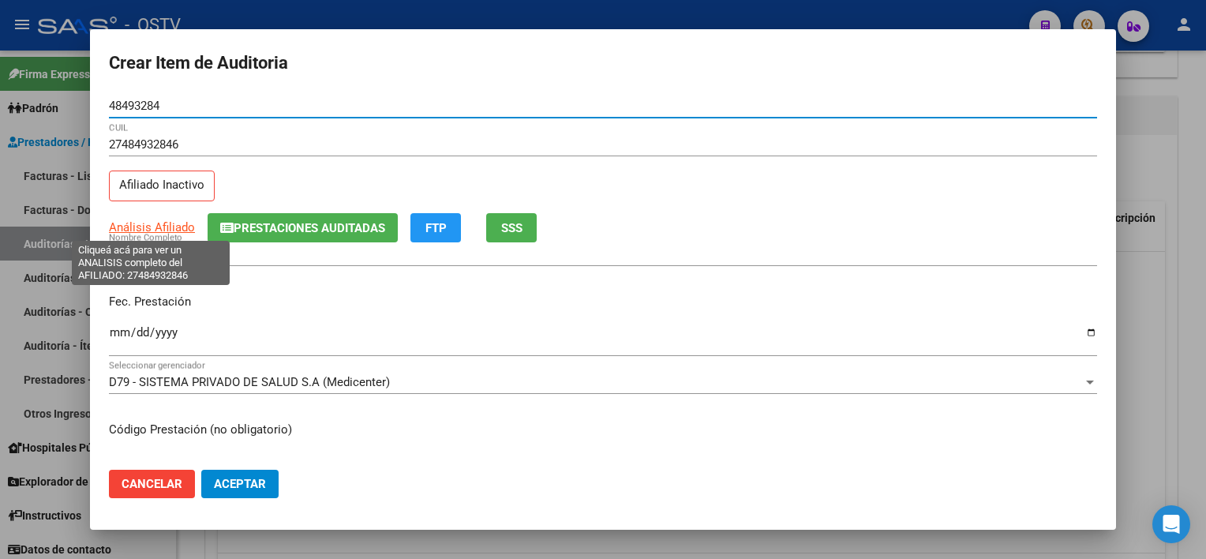
type input "48493284"
click at [167, 229] on span "Análisis Afiliado" at bounding box center [152, 227] width 86 height 14
type textarea "27484932846"
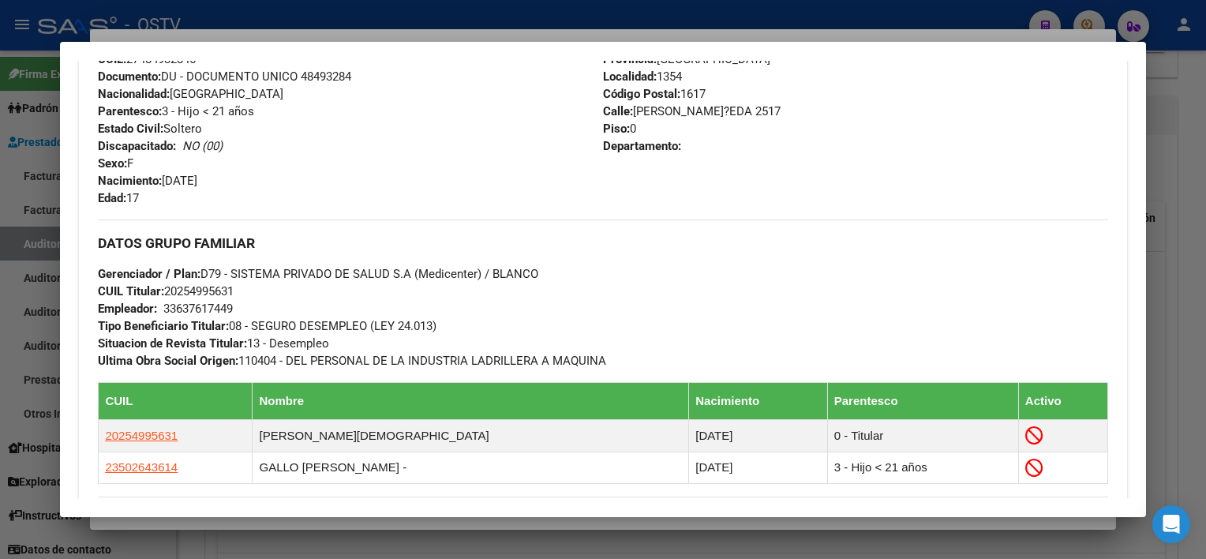
scroll to position [899, 0]
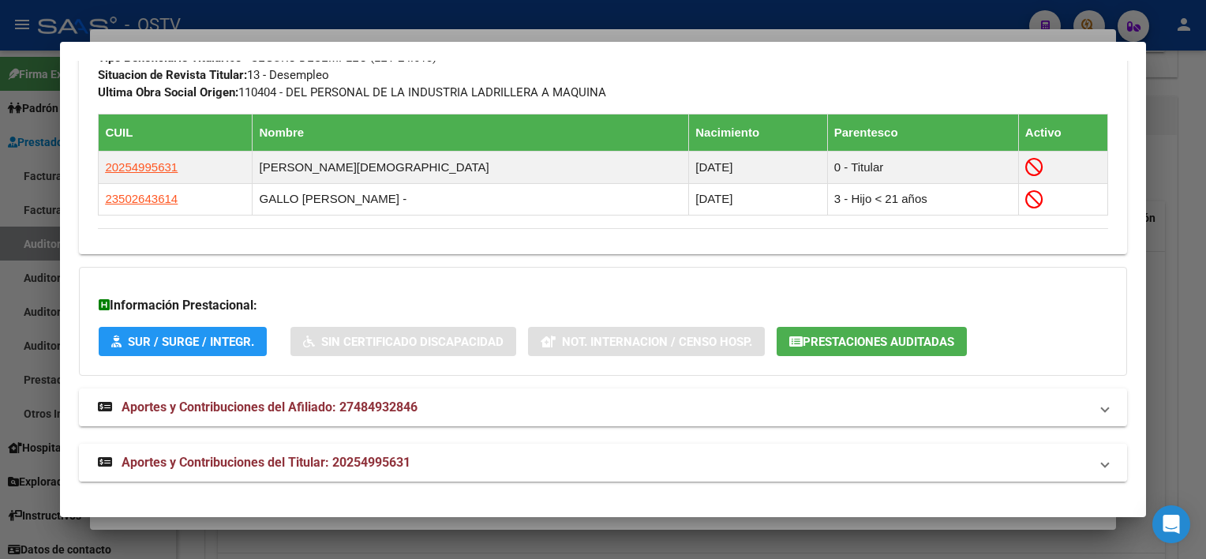
click at [439, 459] on mat-panel-title "Aportes y Contribuciones del Titular: 20254995631" at bounding box center [593, 462] width 990 height 19
click at [805, 341] on span "Prestaciones Auditadas" at bounding box center [877, 342] width 151 height 14
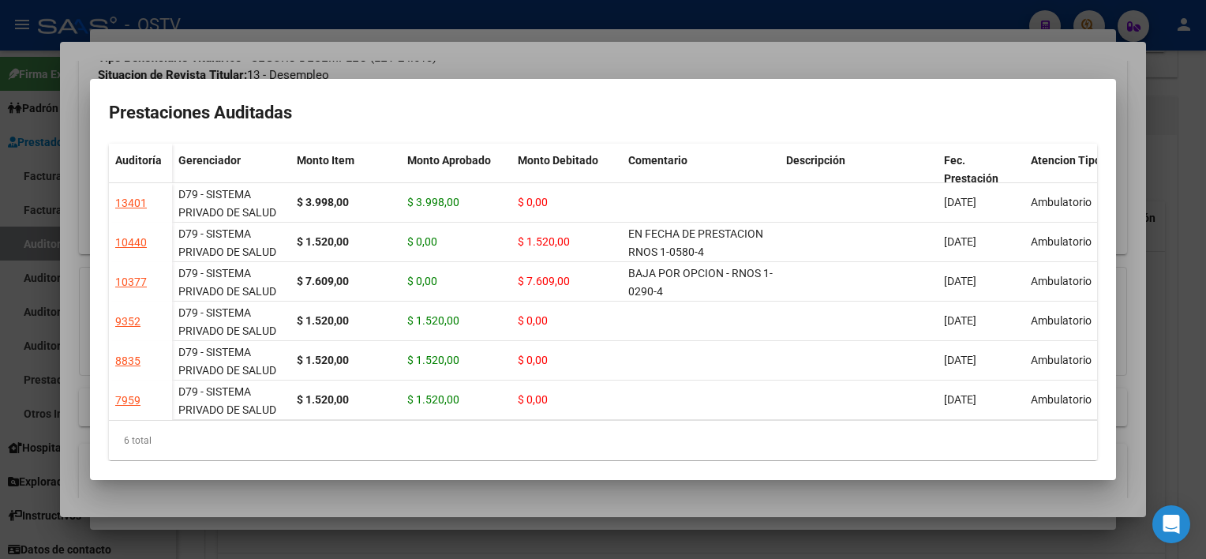
click at [784, 502] on div at bounding box center [603, 279] width 1206 height 559
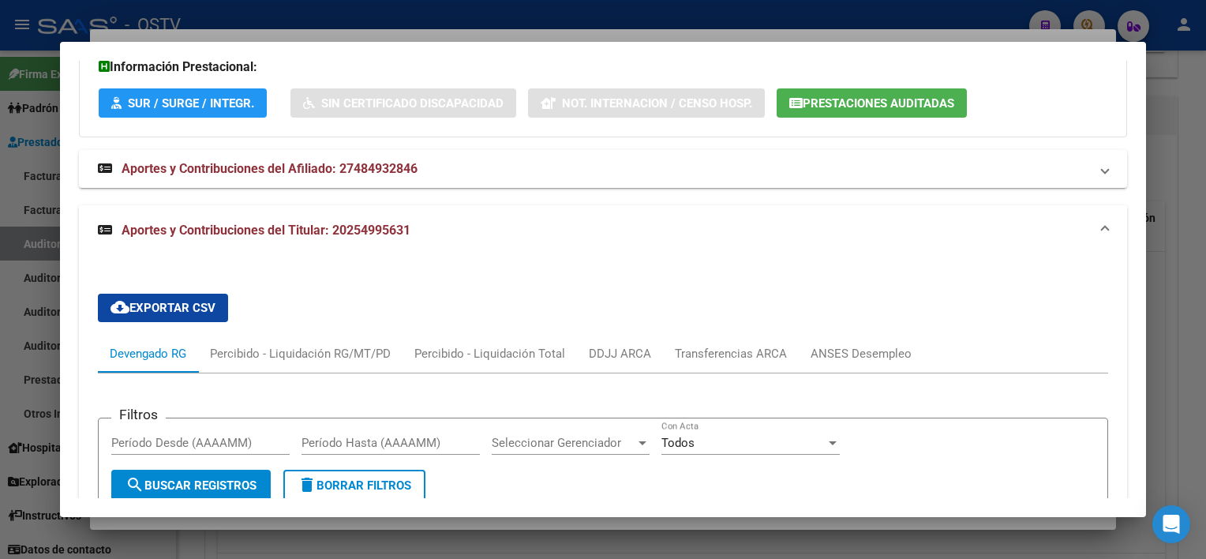
scroll to position [1136, 0]
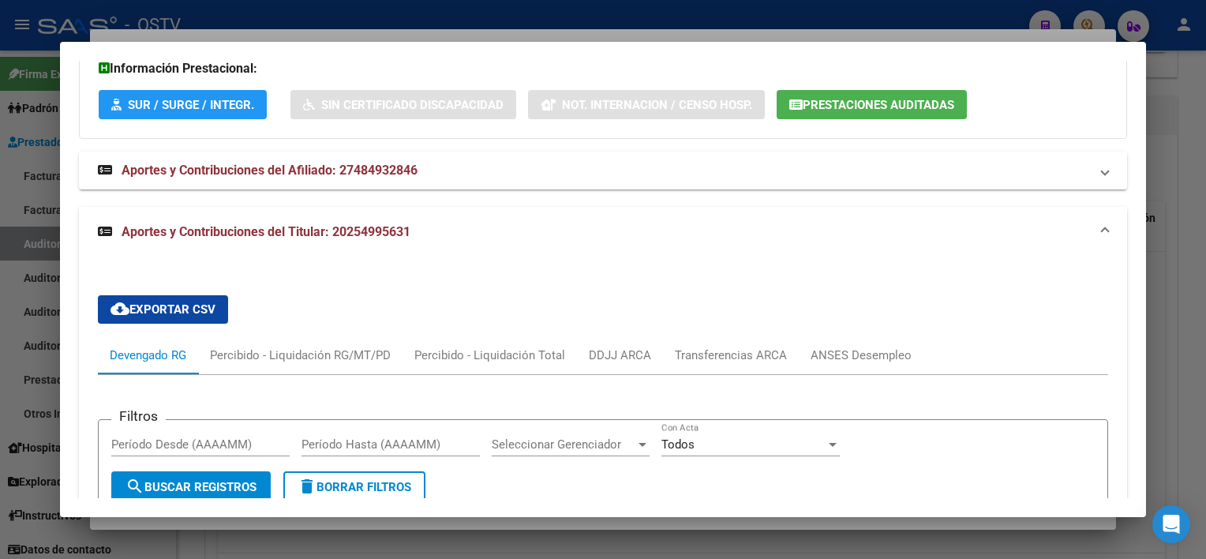
click at [395, 243] on mat-expansion-panel-header "Aportes y Contribuciones del Titular: 20254995631" at bounding box center [602, 232] width 1047 height 50
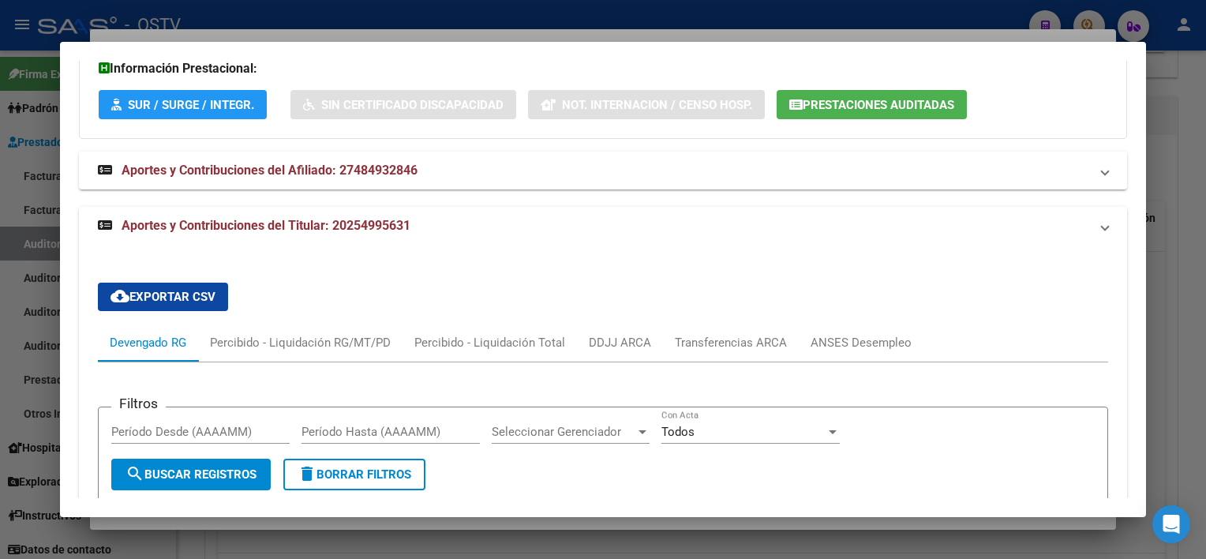
scroll to position [899, 0]
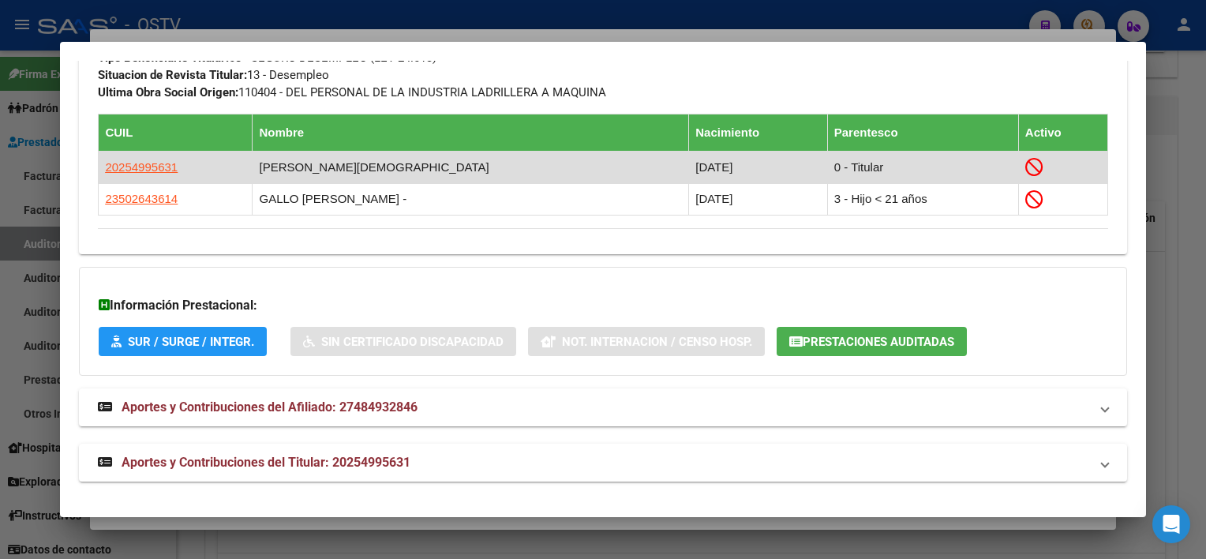
click at [369, 176] on td "[PERSON_NAME][DEMOGRAPHIC_DATA]" at bounding box center [470, 167] width 436 height 32
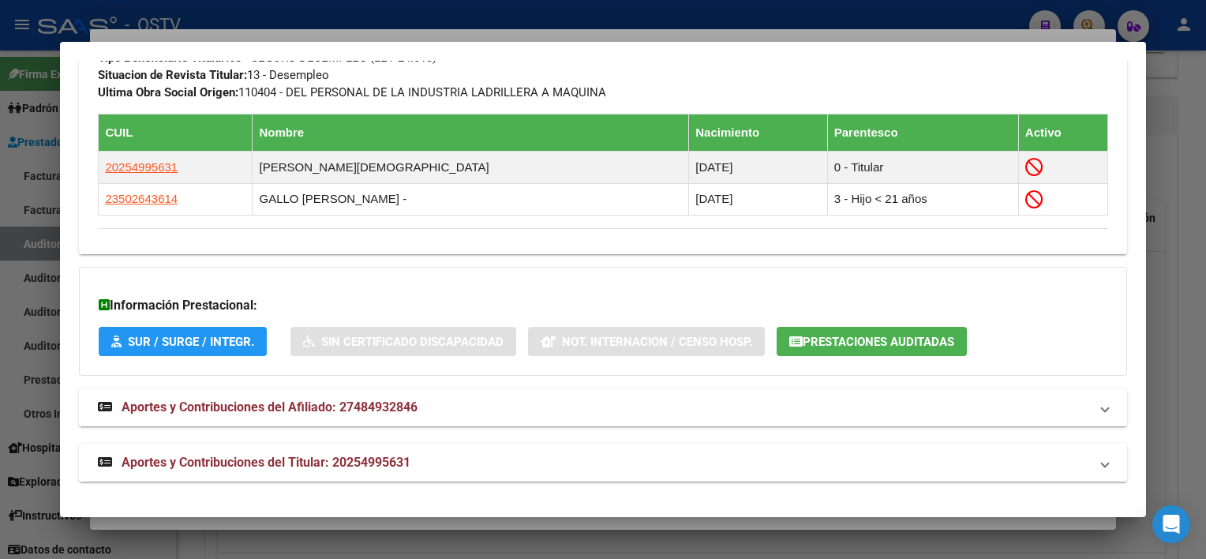
click at [369, 399] on span "Aportes y Contribuciones del Afiliado: 27484932846" at bounding box center [270, 406] width 296 height 15
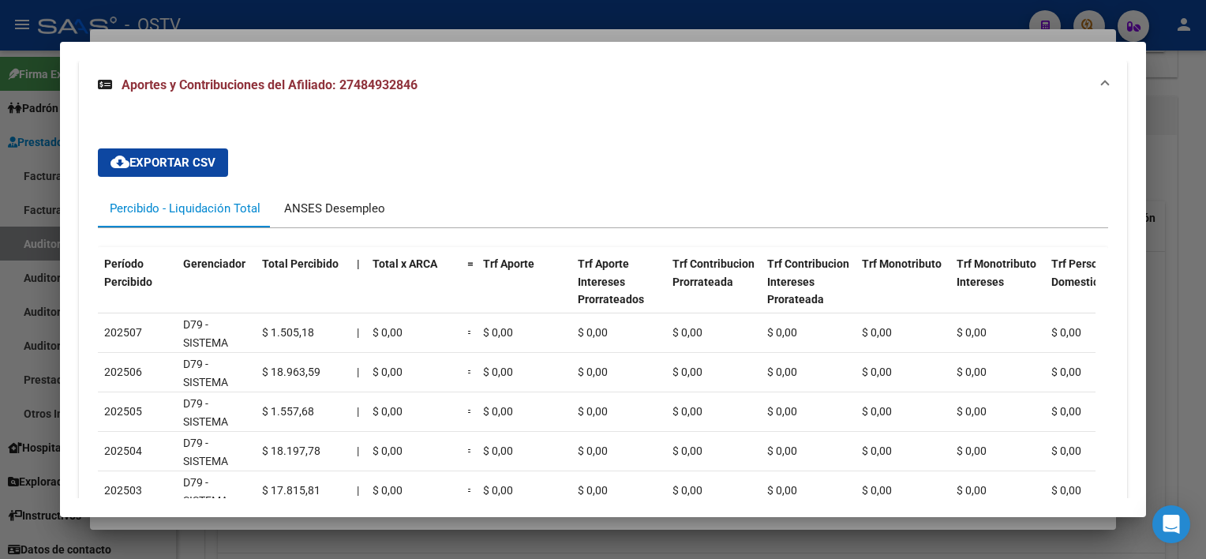
click at [350, 208] on div "ANSES Desempleo" at bounding box center [334, 208] width 101 height 17
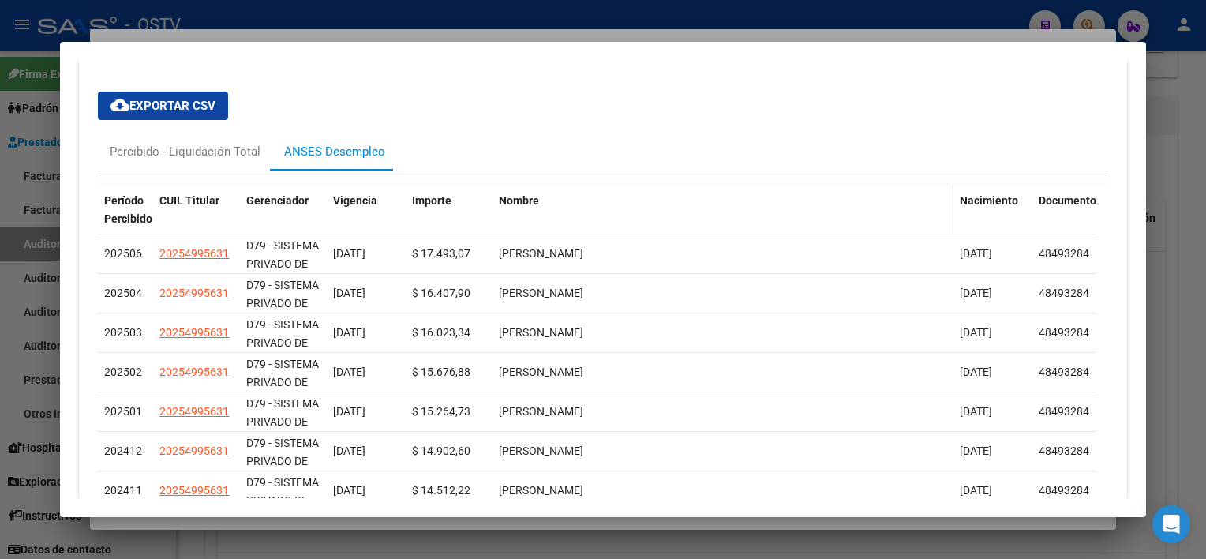
scroll to position [1385, 0]
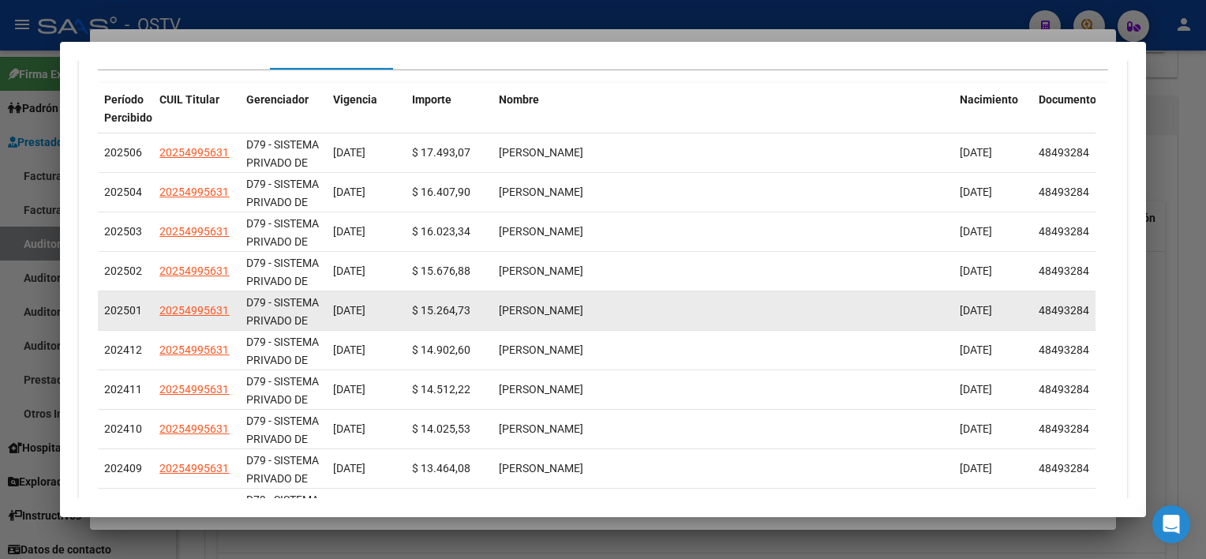
drag, startPoint x: 110, startPoint y: 305, endPoint x: 675, endPoint y: 322, distance: 566.0
click at [675, 322] on div "202501 20254995631 D79 - SISTEMA PRIVADO DE SALUD S.A (Medicenter) [DATE] $ 15.…" at bounding box center [596, 310] width 997 height 39
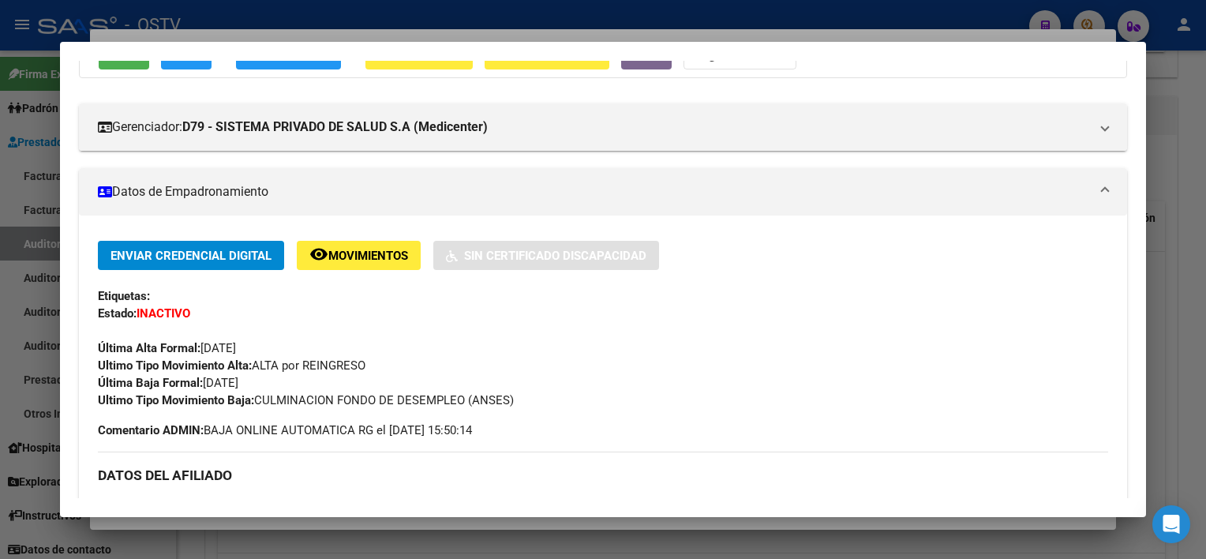
scroll to position [0, 0]
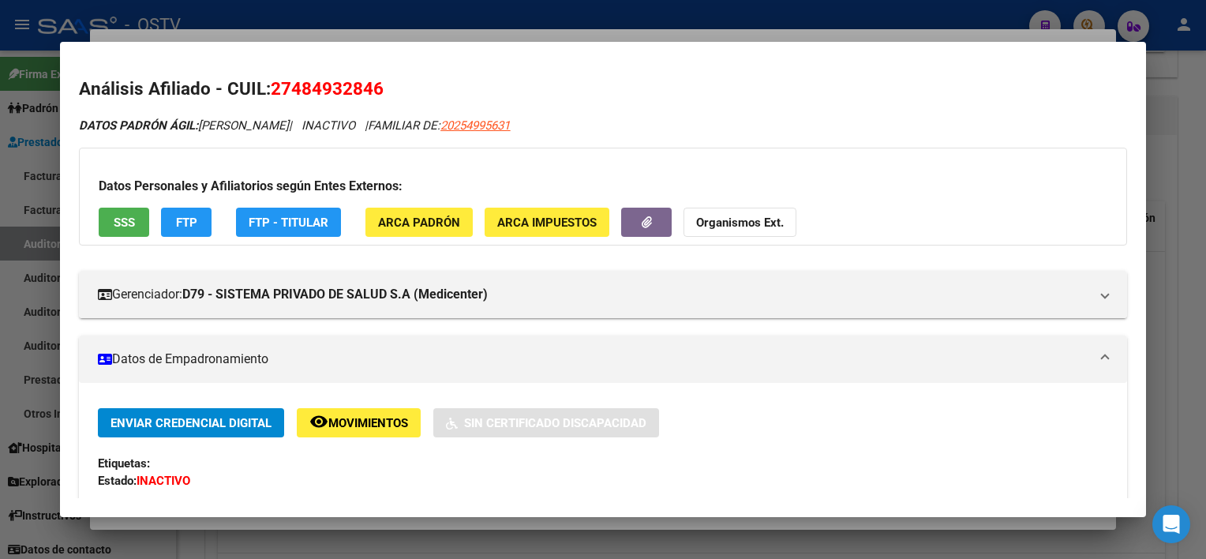
click at [142, 221] on button "SSS" at bounding box center [124, 222] width 50 height 29
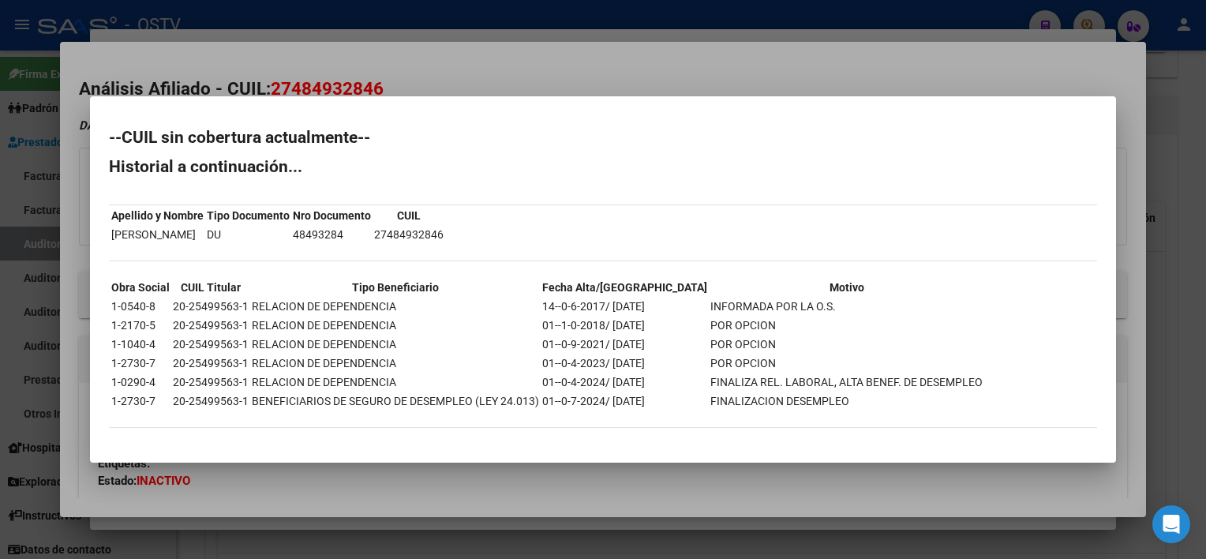
drag, startPoint x: 164, startPoint y: 357, endPoint x: 735, endPoint y: 365, distance: 571.3
click at [735, 365] on tr "1-2730-7 20-25499563-1 RELACION DE DEPENDENCIA 01--0-4-2023/ [DATE] POR OPCION" at bounding box center [546, 362] width 873 height 17
drag, startPoint x: 191, startPoint y: 402, endPoint x: 722, endPoint y: 410, distance: 531.1
click at [722, 410] on div "--CUIL sin cobertura actualmente-- Historial a continuación... Apellido y Nombr…" at bounding box center [603, 286] width 988 height 314
click at [424, 469] on div at bounding box center [603, 279] width 1206 height 559
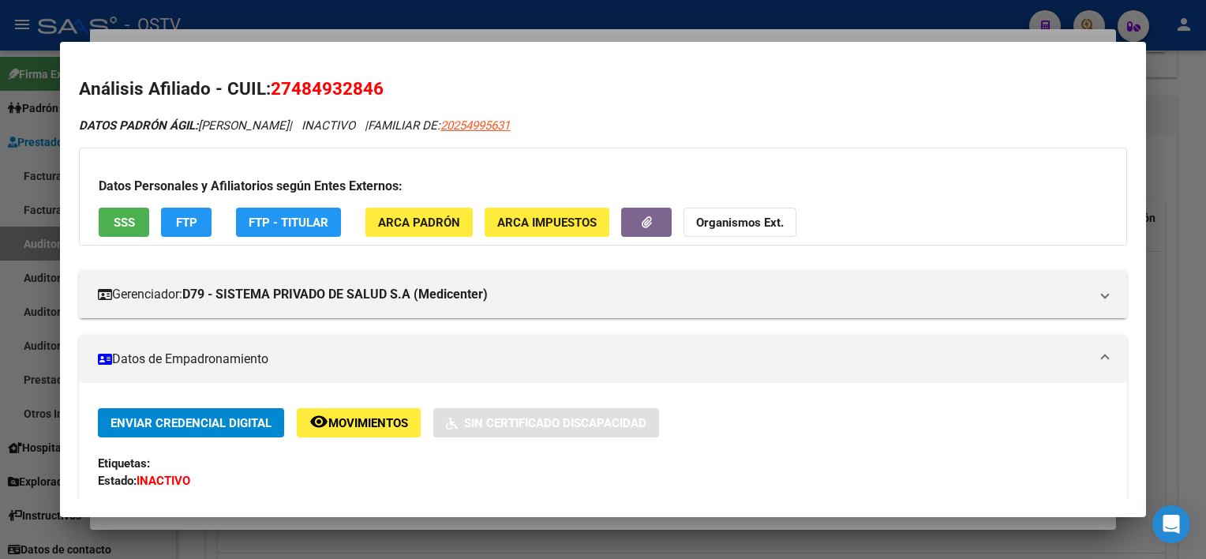
click at [130, 217] on span "SSS" at bounding box center [124, 222] width 21 height 14
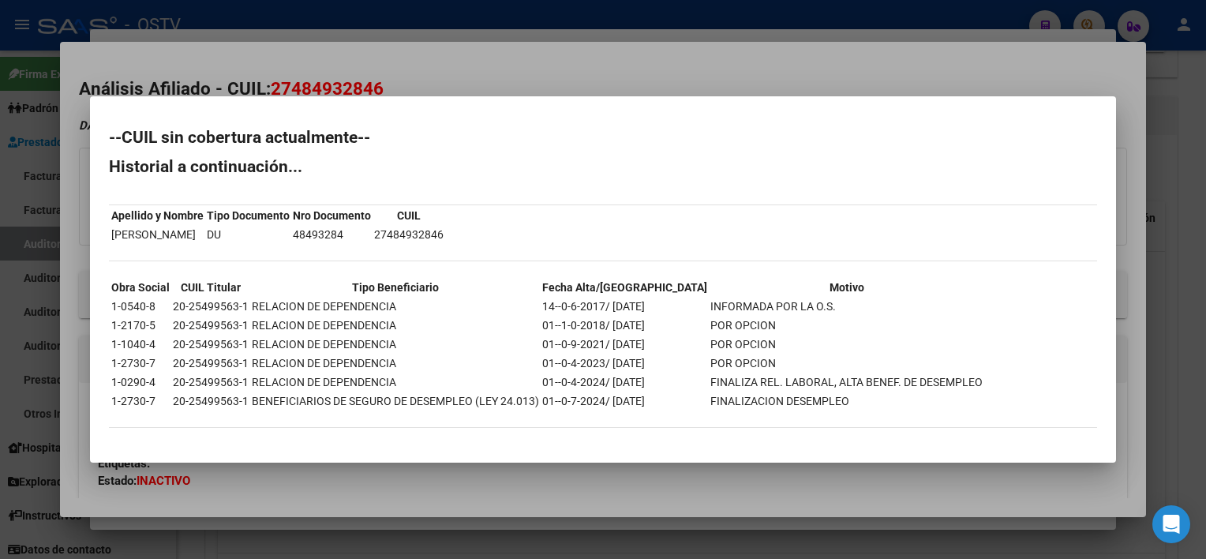
click at [650, 491] on div at bounding box center [603, 279] width 1206 height 559
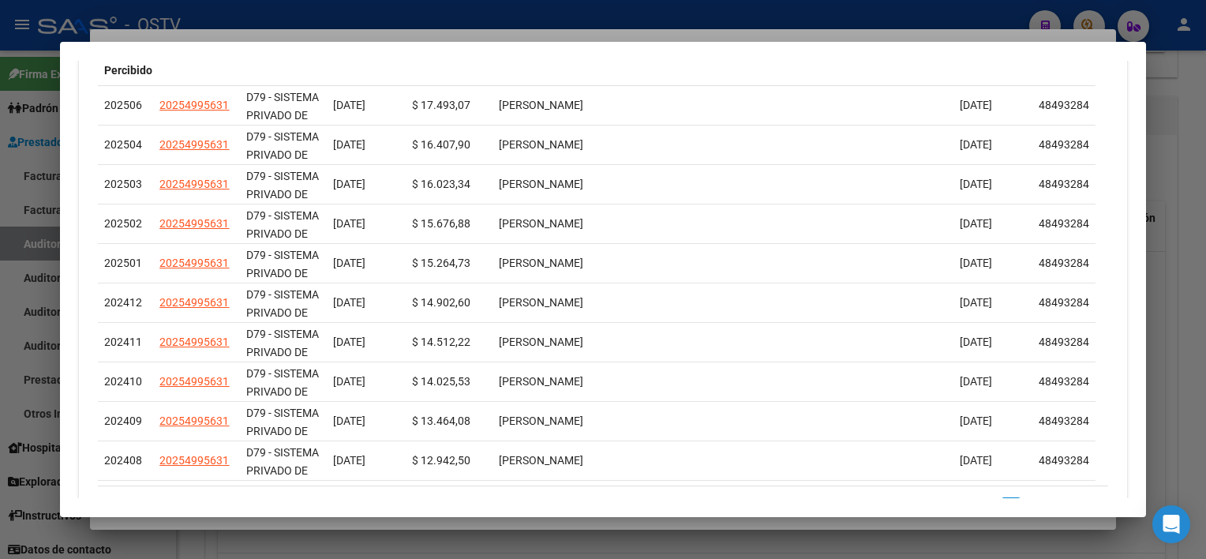
scroll to position [1569, 0]
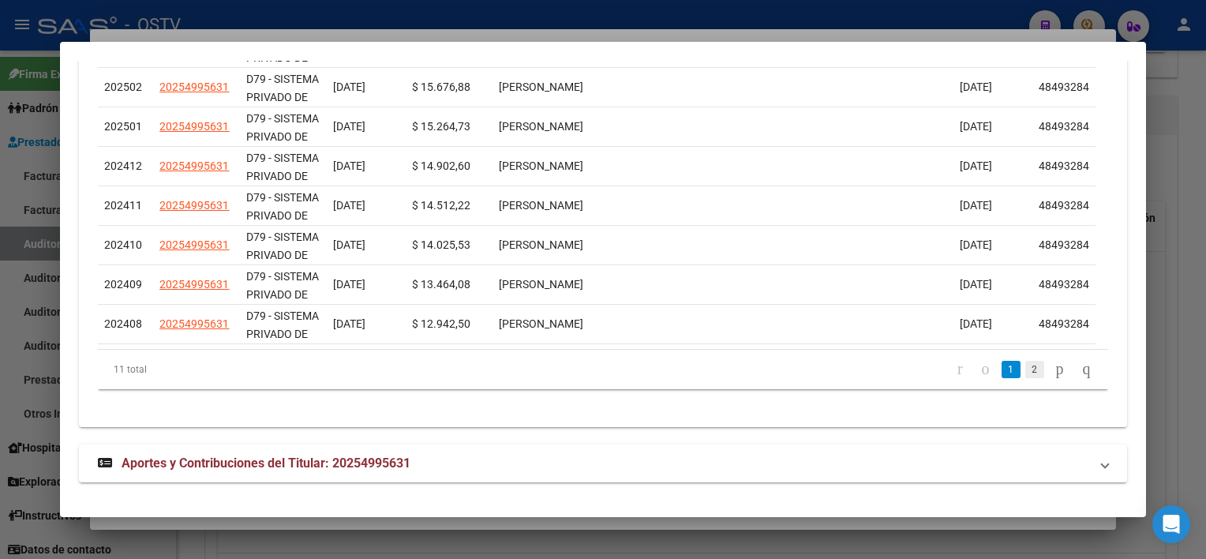
click at [1025, 363] on link "2" at bounding box center [1034, 369] width 19 height 17
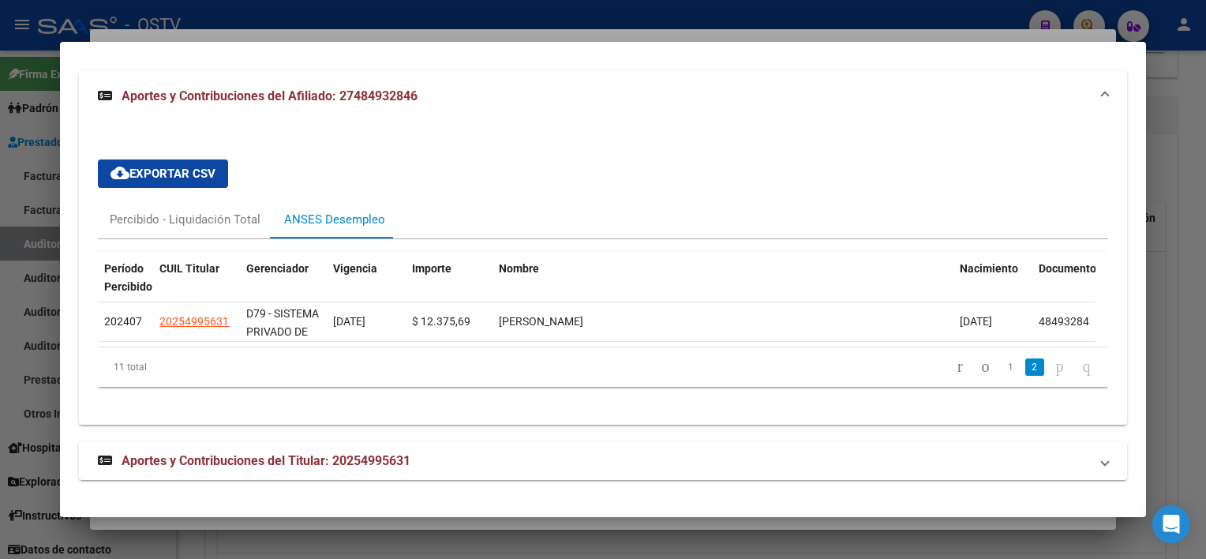
scroll to position [1215, 0]
click at [1001, 361] on link "1" at bounding box center [1010, 368] width 19 height 17
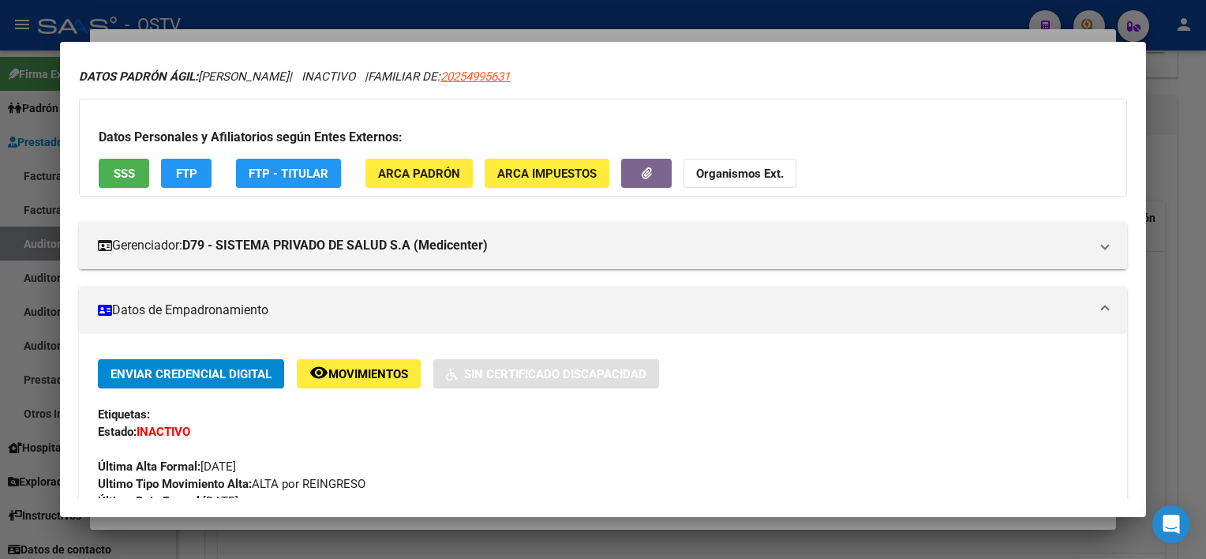
scroll to position [0, 0]
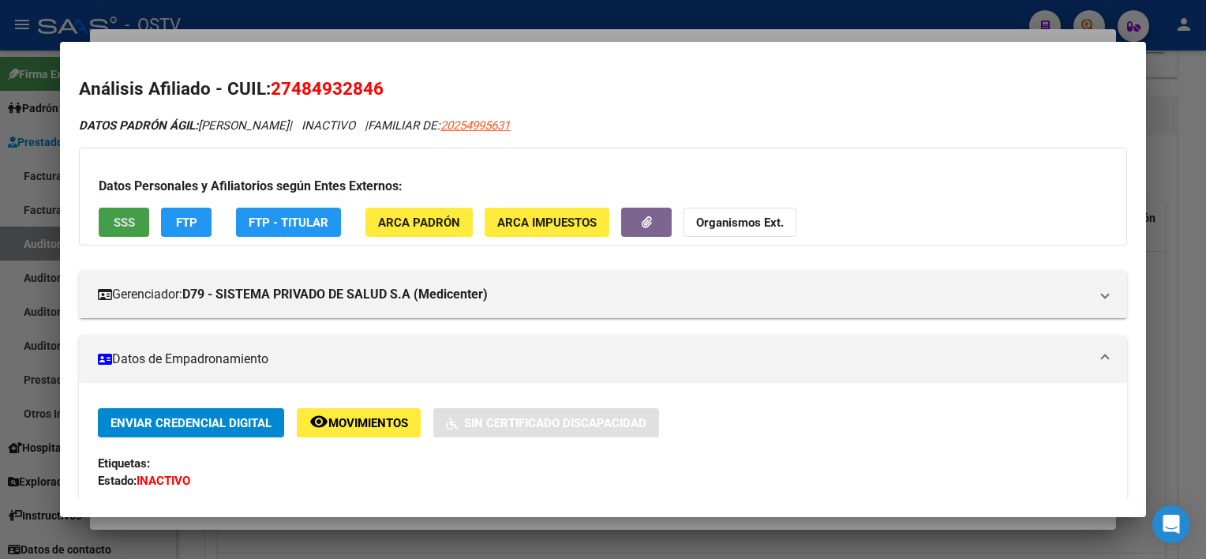
click at [129, 218] on span "SSS" at bounding box center [124, 222] width 21 height 14
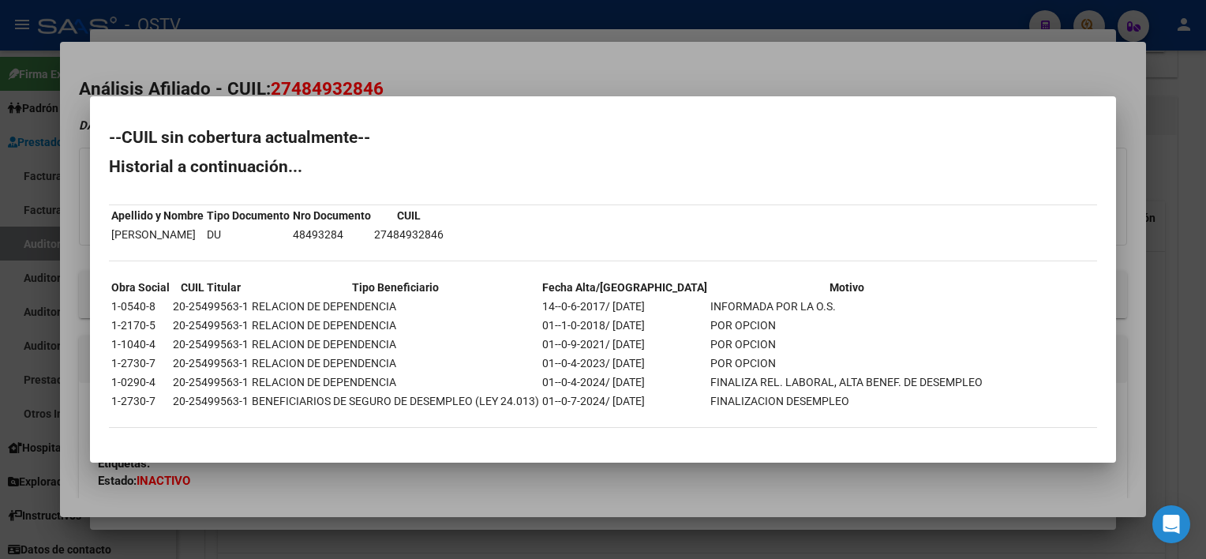
click at [464, 469] on div at bounding box center [603, 279] width 1206 height 559
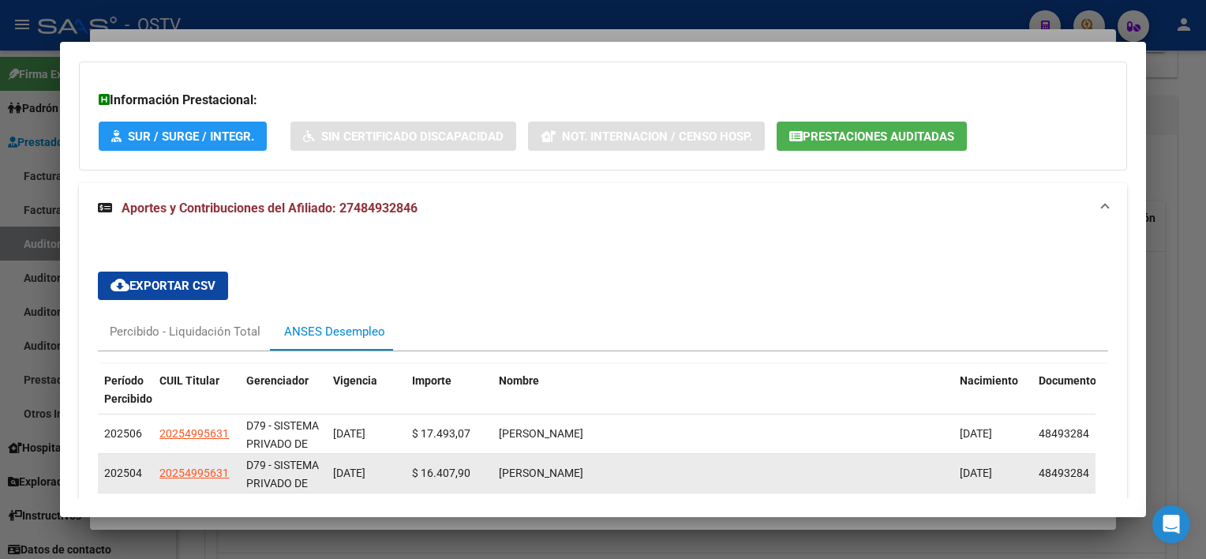
scroll to position [1262, 0]
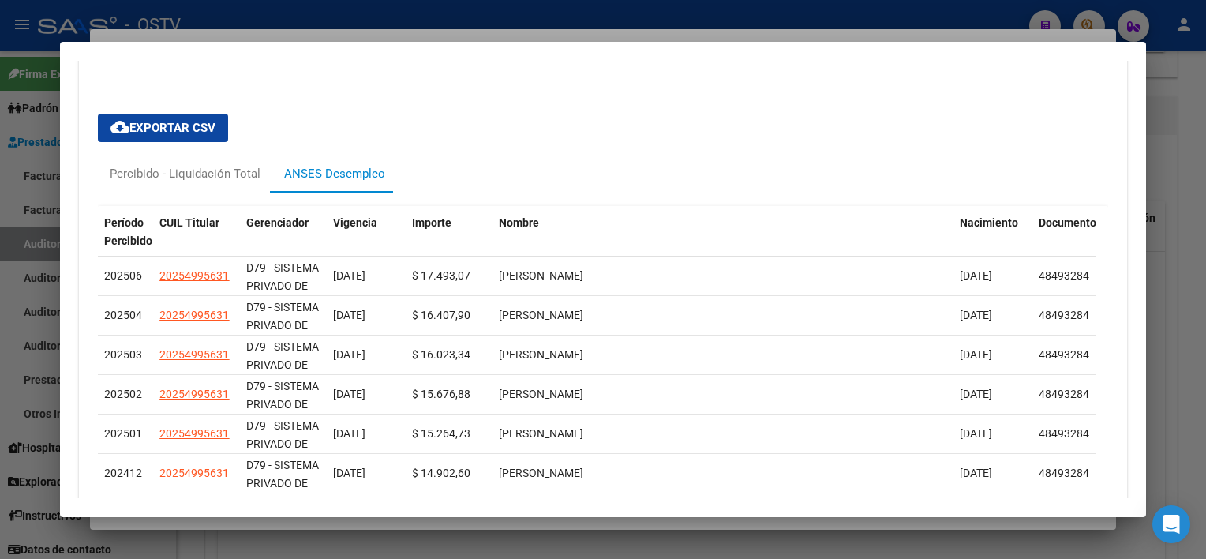
click at [445, 164] on div "Percibido - Liquidación Total ANSES Desempleo" at bounding box center [602, 174] width 1009 height 38
click at [219, 176] on div "Percibido - Liquidación Total" at bounding box center [185, 173] width 151 height 17
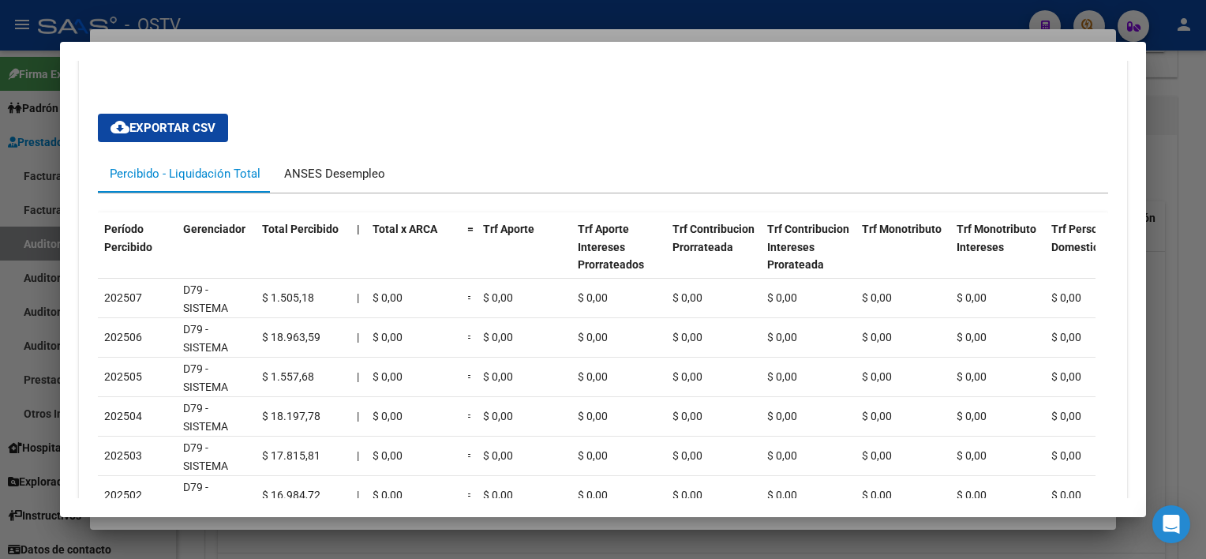
click at [333, 173] on div "ANSES Desempleo" at bounding box center [334, 173] width 101 height 17
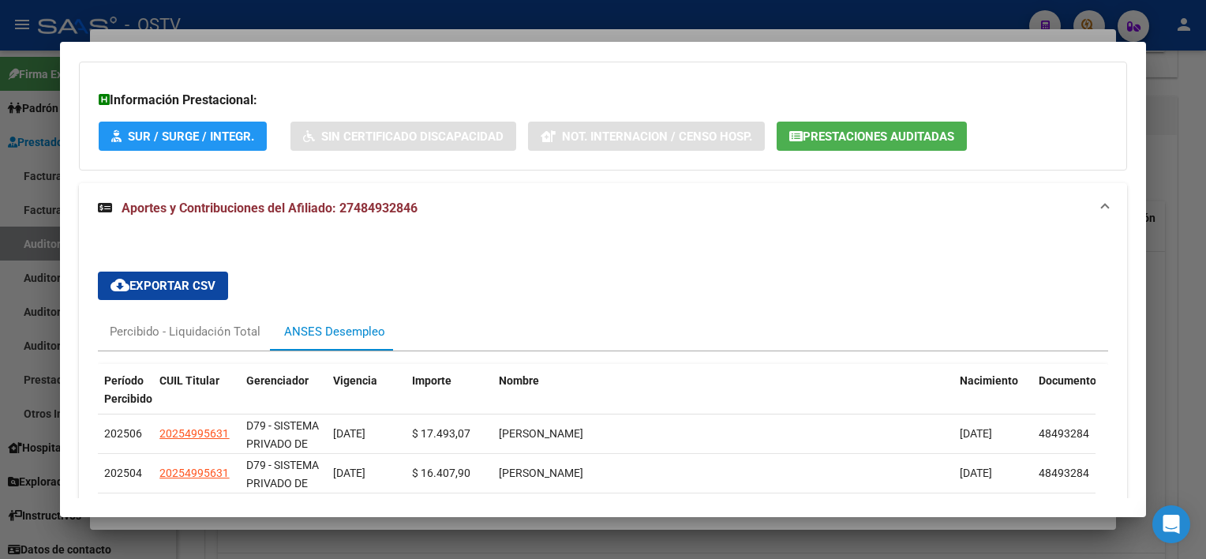
click at [490, 226] on mat-expansion-panel-header "Aportes y Contribuciones del Afiliado: 27484932846" at bounding box center [602, 208] width 1047 height 50
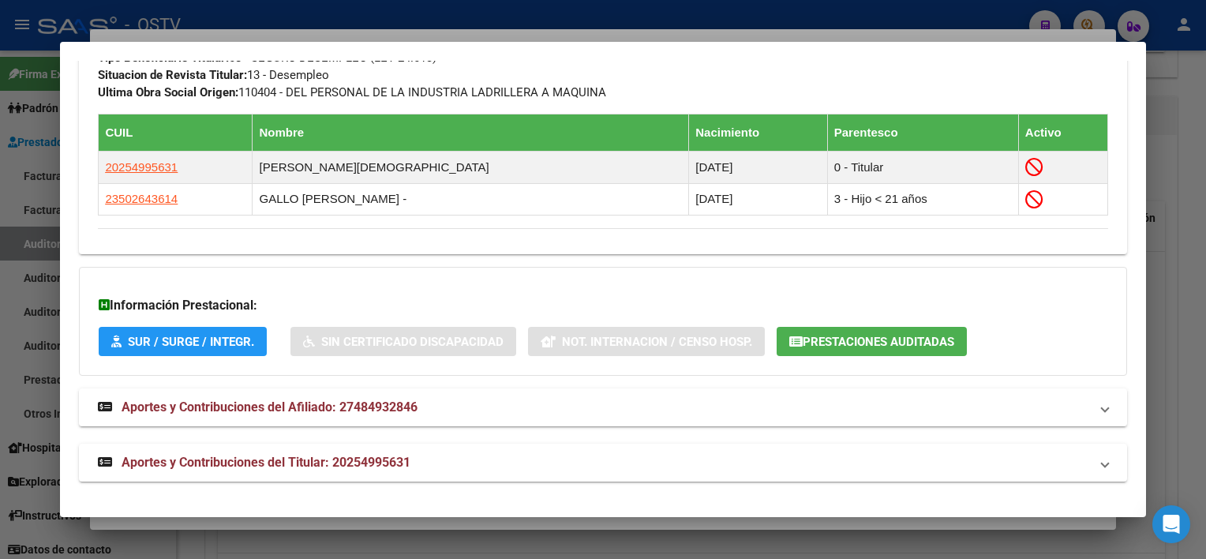
scroll to position [899, 0]
click at [431, 407] on mat-panel-title "Aportes y Contribuciones del Afiliado: 27484932846" at bounding box center [593, 407] width 990 height 19
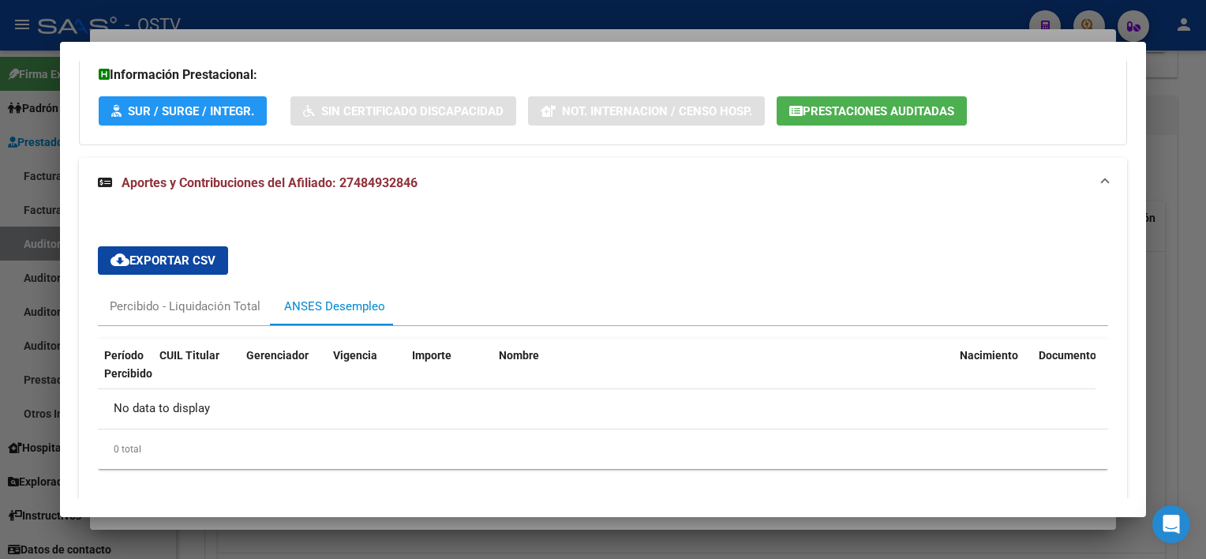
scroll to position [1136, 0]
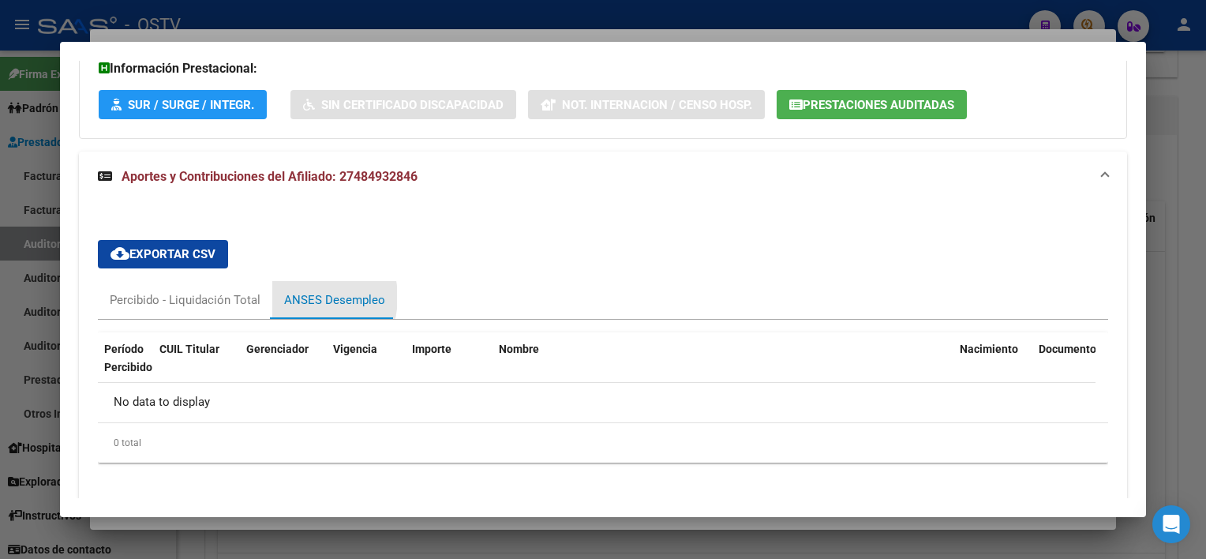
click at [298, 297] on div "ANSES Desempleo" at bounding box center [334, 299] width 101 height 17
click at [422, 423] on div "0 total" at bounding box center [602, 442] width 1009 height 39
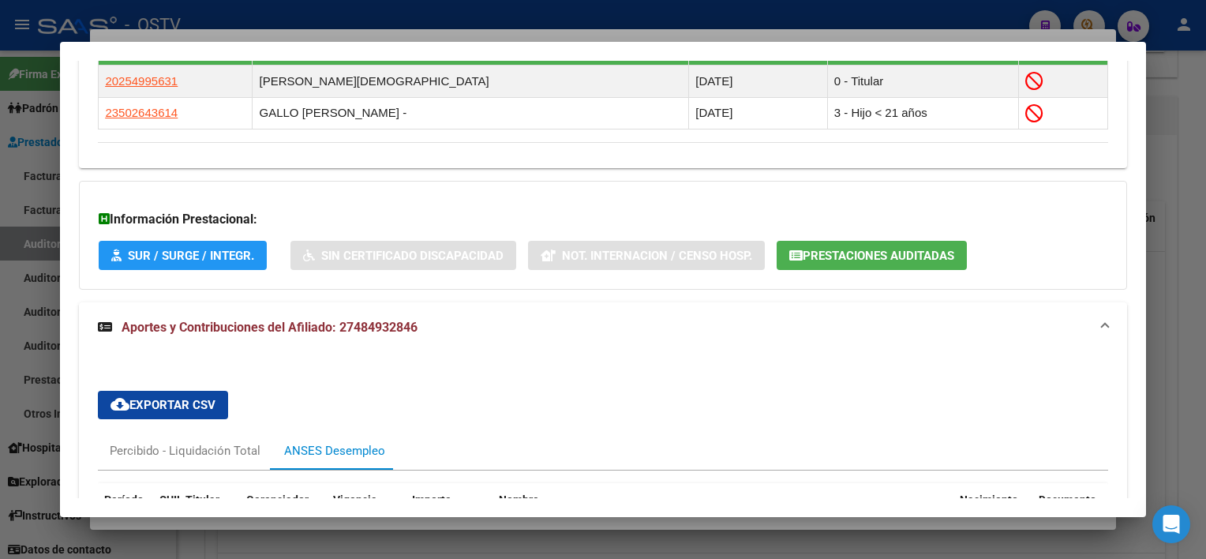
scroll to position [973, 0]
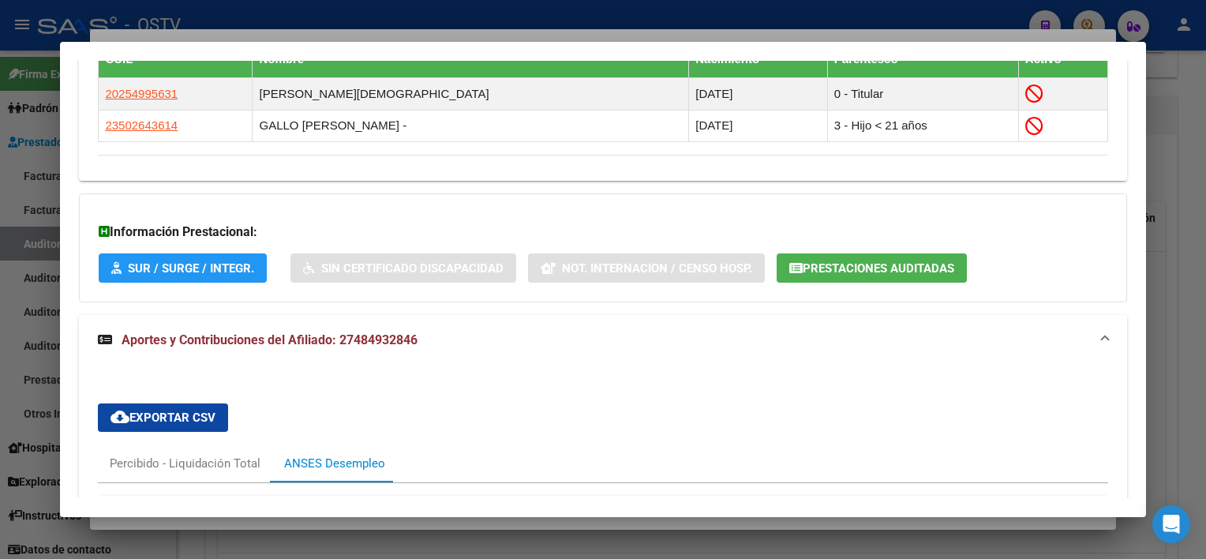
click at [536, 521] on div at bounding box center [603, 279] width 1206 height 559
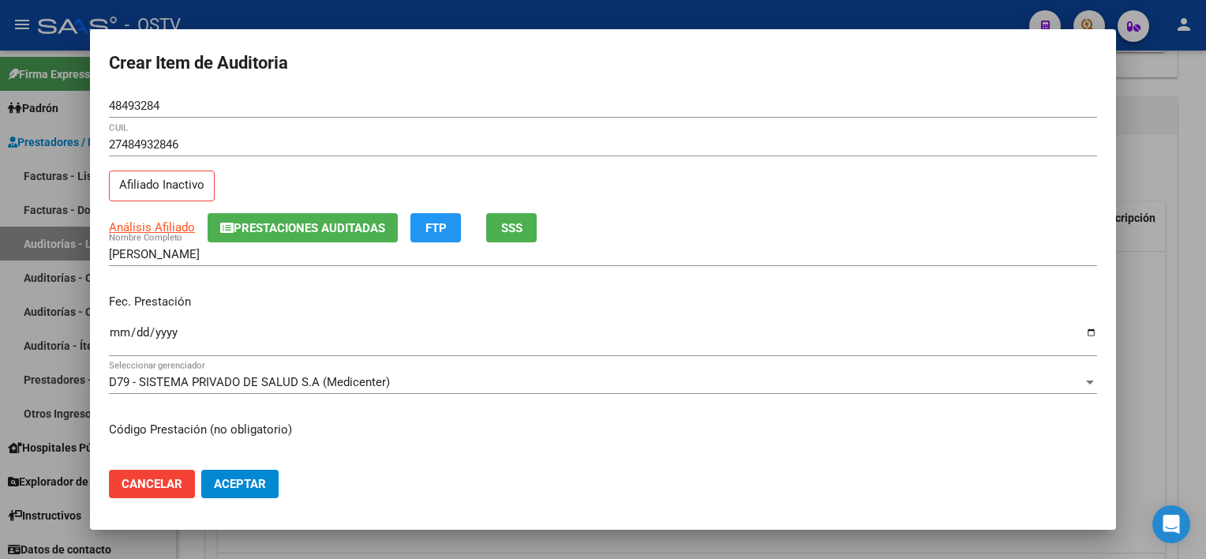
drag, startPoint x: 533, startPoint y: 222, endPoint x: 571, endPoint y: 264, distance: 57.0
click at [571, 264] on mat-dialog-content "48493284 Nro Documento 27484932846 CUIL Afiliado Inactivo Análisis Afiliado Pre…" at bounding box center [603, 275] width 1026 height 363
click at [185, 183] on p "Afiliado Inactivo" at bounding box center [162, 185] width 106 height 31
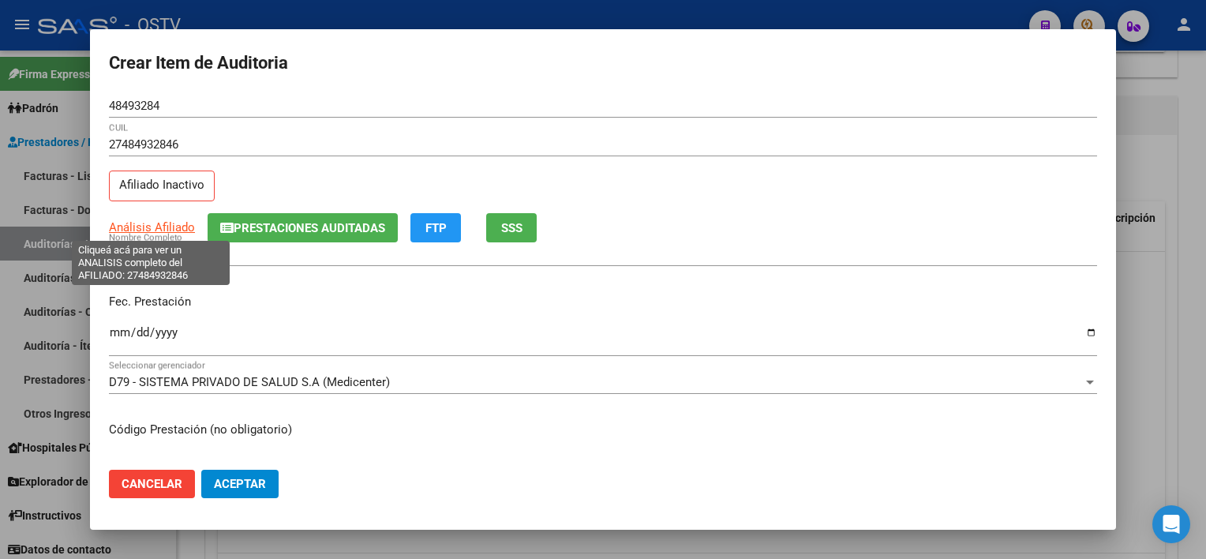
click at [167, 226] on span "Análisis Afiliado" at bounding box center [152, 227] width 86 height 14
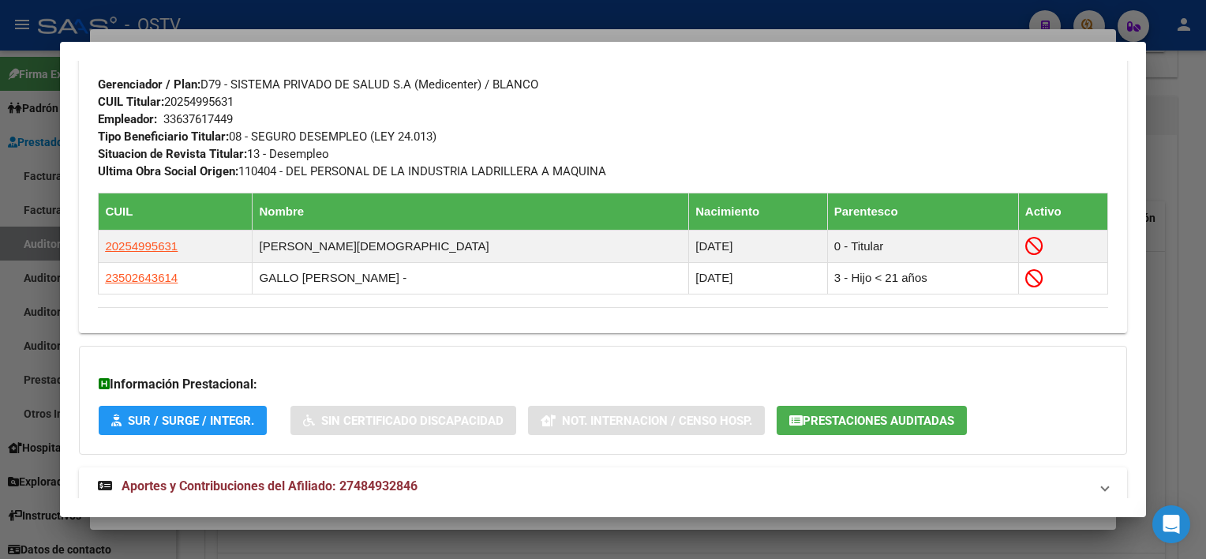
scroll to position [899, 0]
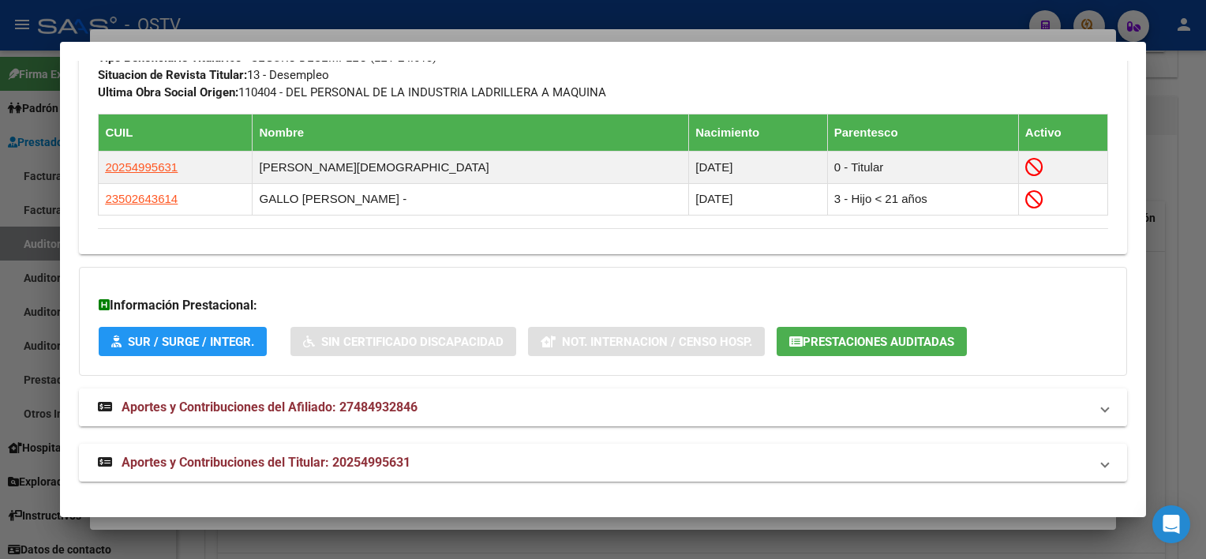
click at [445, 410] on mat-panel-title "Aportes y Contribuciones del Afiliado: 27484932846" at bounding box center [593, 407] width 990 height 19
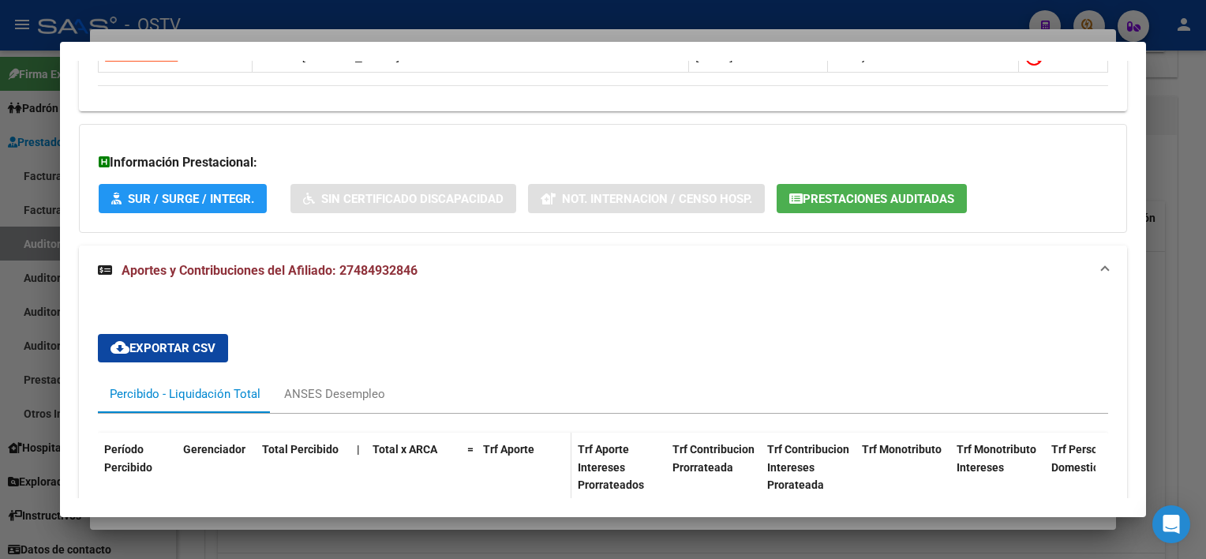
scroll to position [1136, 0]
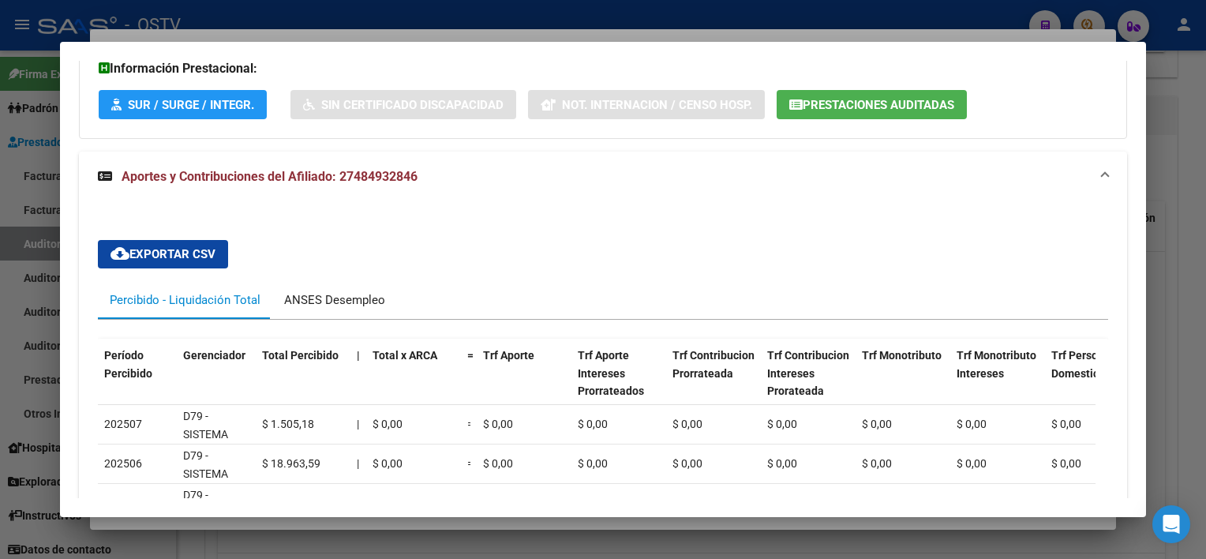
click at [353, 300] on div "ANSES Desempleo" at bounding box center [334, 299] width 101 height 17
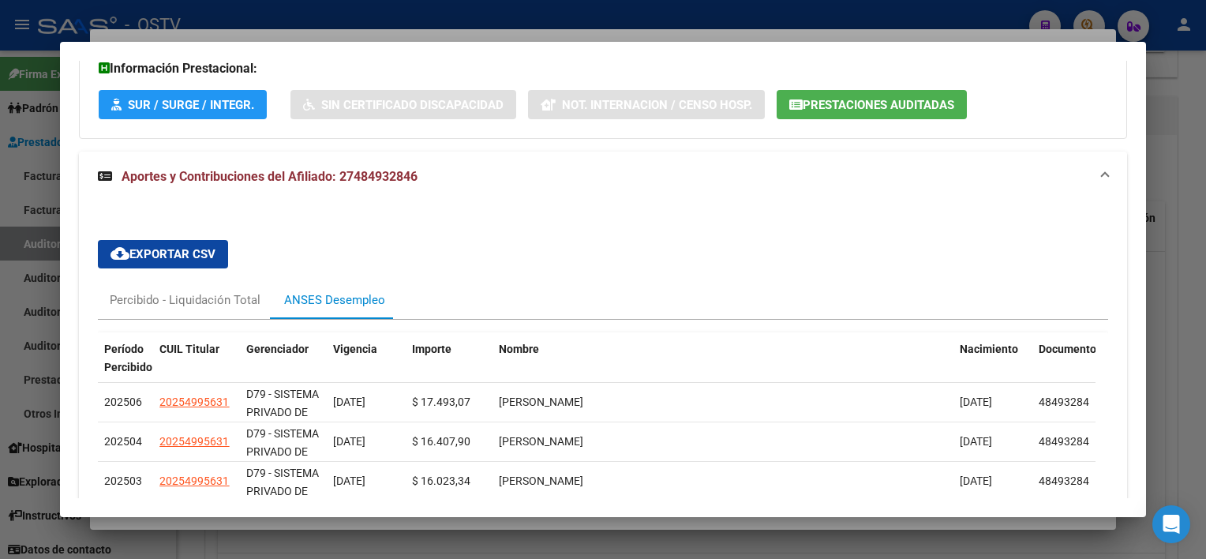
click at [362, 186] on mat-expansion-panel-header "Aportes y Contribuciones del Afiliado: 27484932846" at bounding box center [602, 176] width 1047 height 50
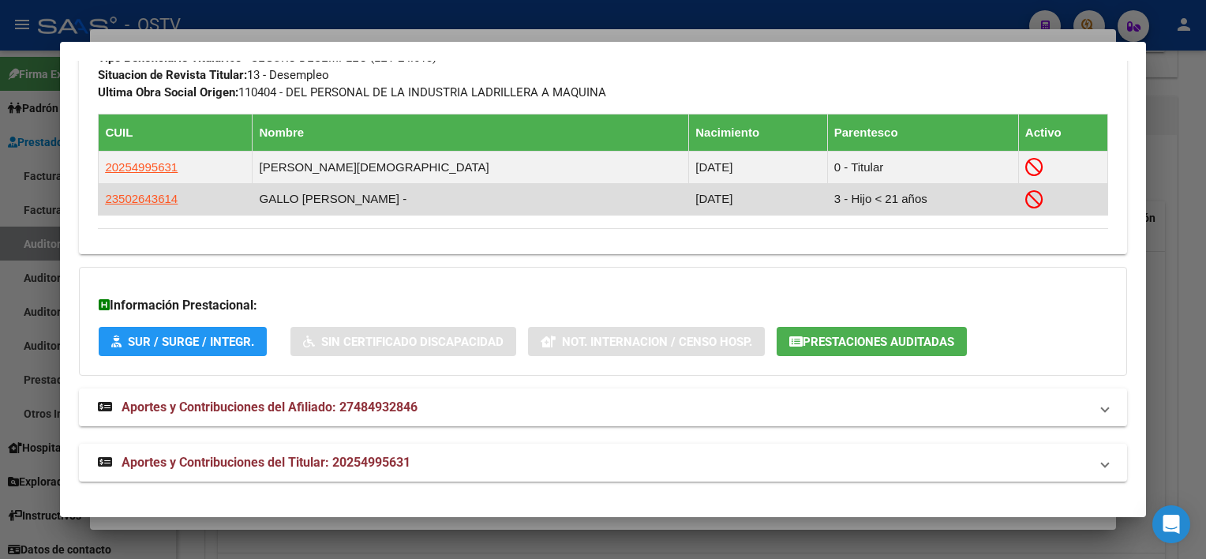
scroll to position [899, 0]
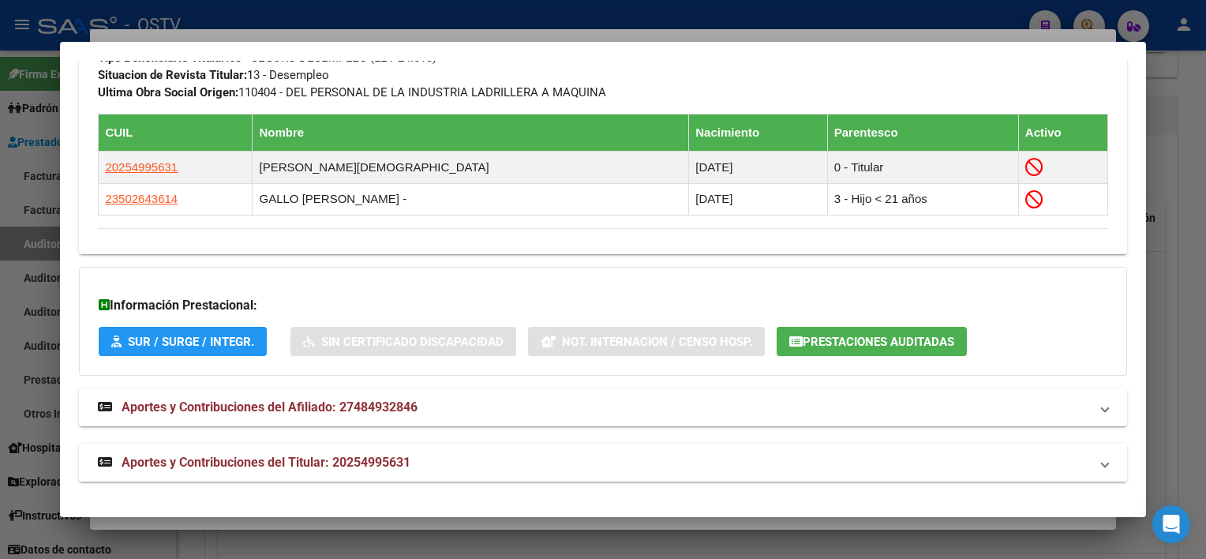
click at [365, 469] on strong "Aportes y Contribuciones del Titular: 20254995631" at bounding box center [254, 462] width 312 height 19
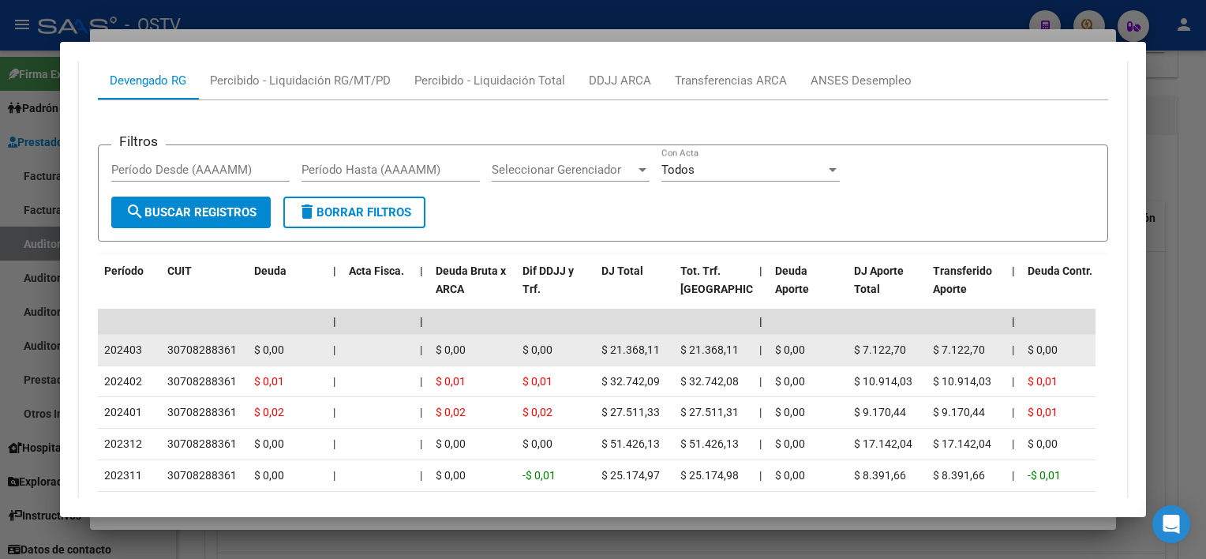
scroll to position [1373, 0]
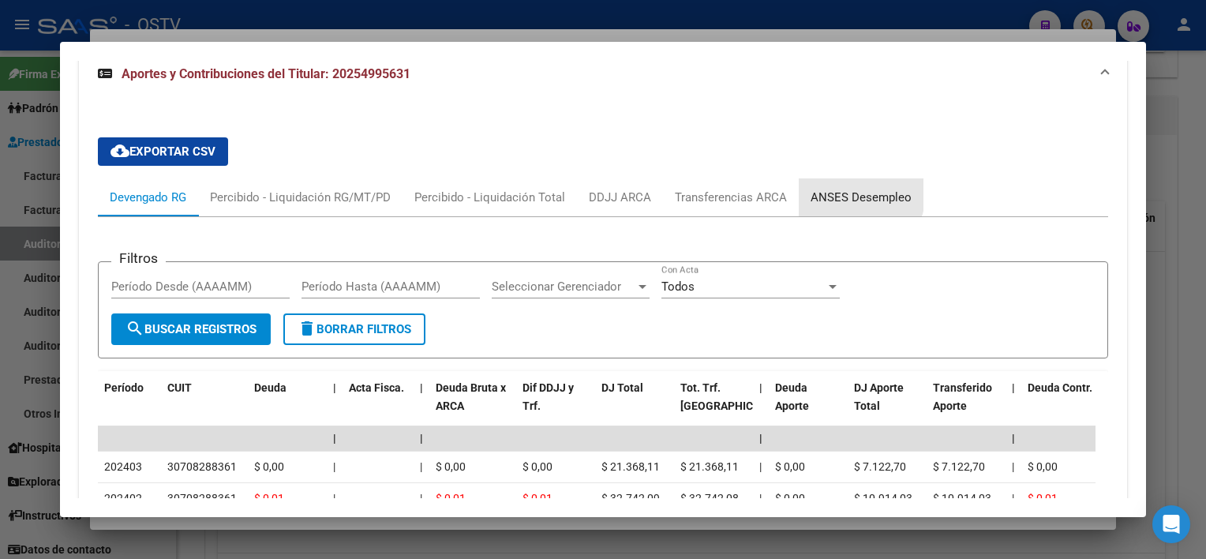
click at [852, 192] on div "ANSES Desempleo" at bounding box center [860, 197] width 101 height 17
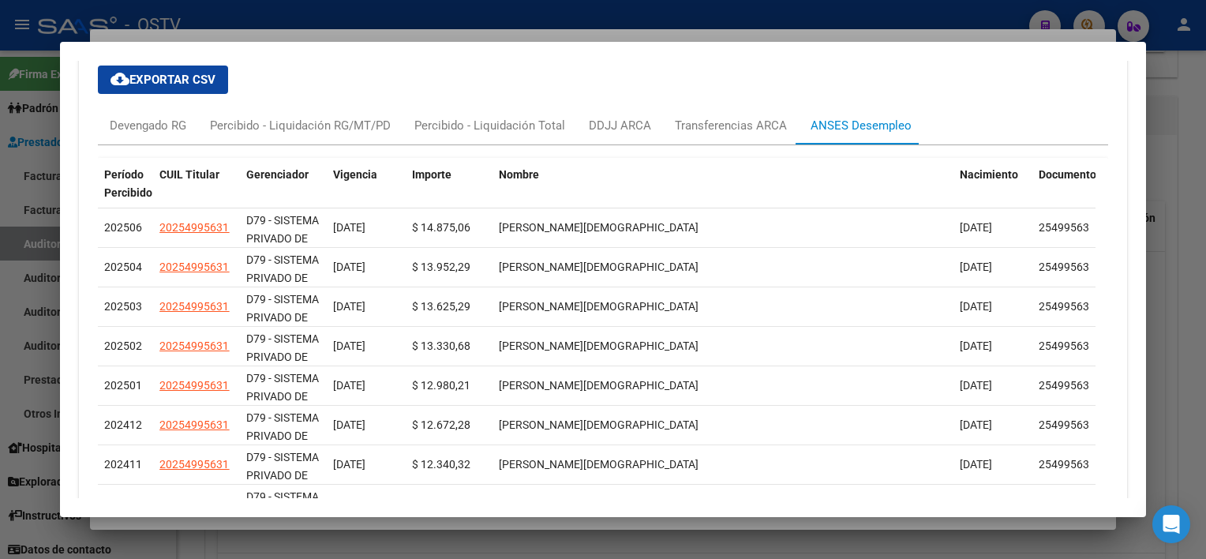
scroll to position [1531, 0]
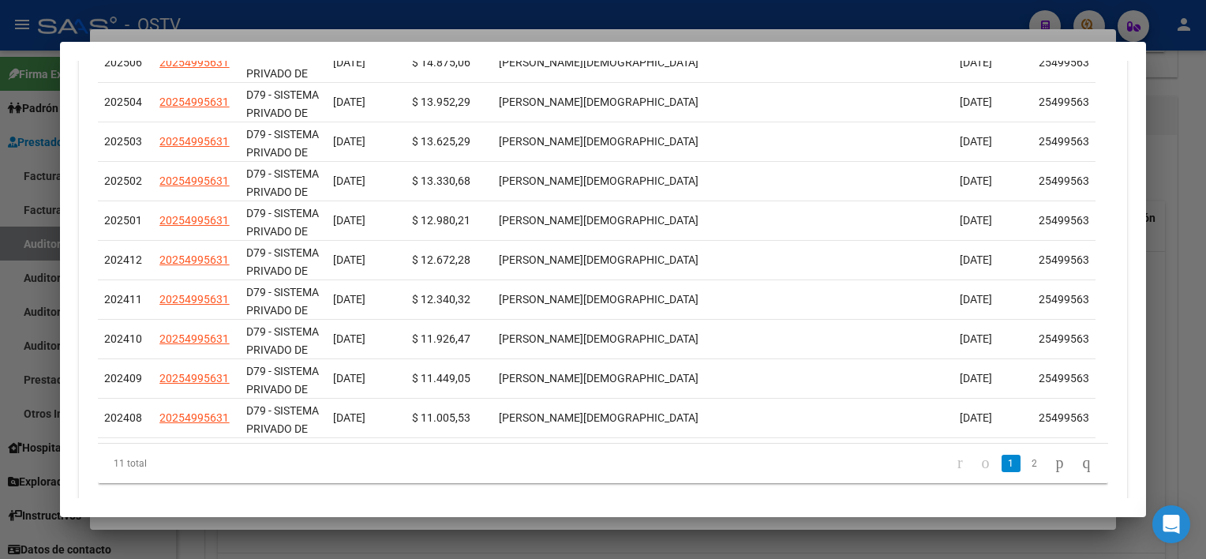
click at [566, 524] on div at bounding box center [603, 279] width 1206 height 559
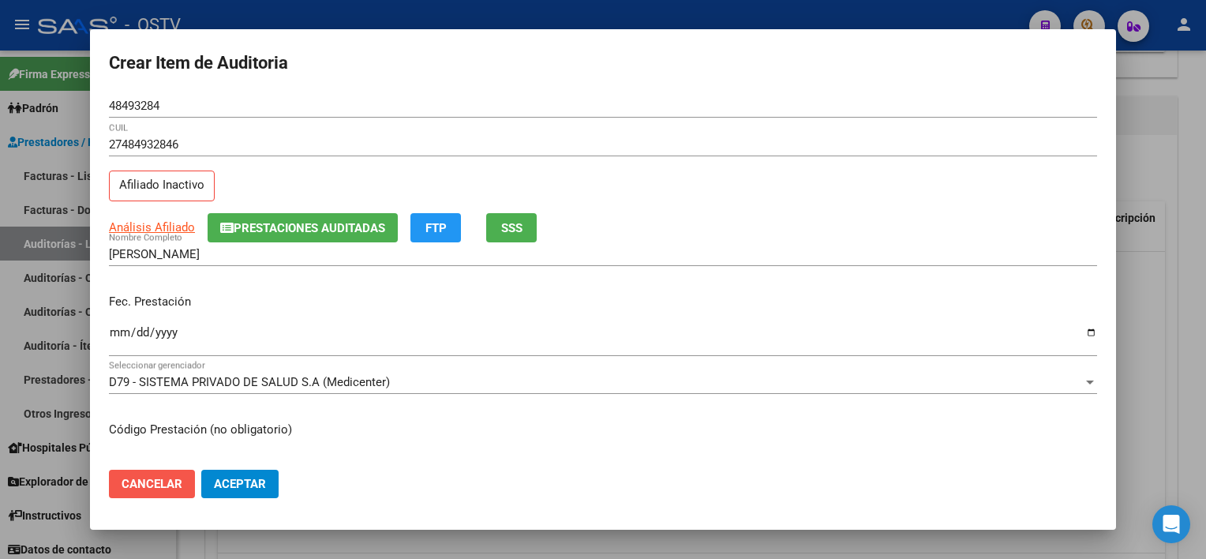
click at [137, 484] on span "Cancelar" at bounding box center [152, 484] width 61 height 14
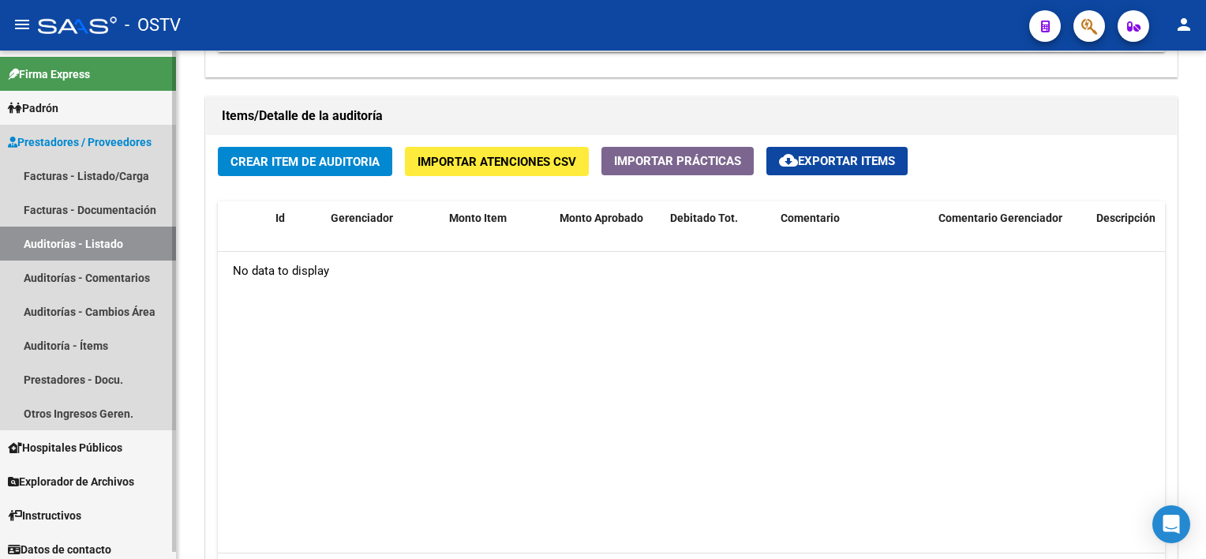
click at [119, 235] on link "Auditorías - Listado" at bounding box center [88, 243] width 176 height 34
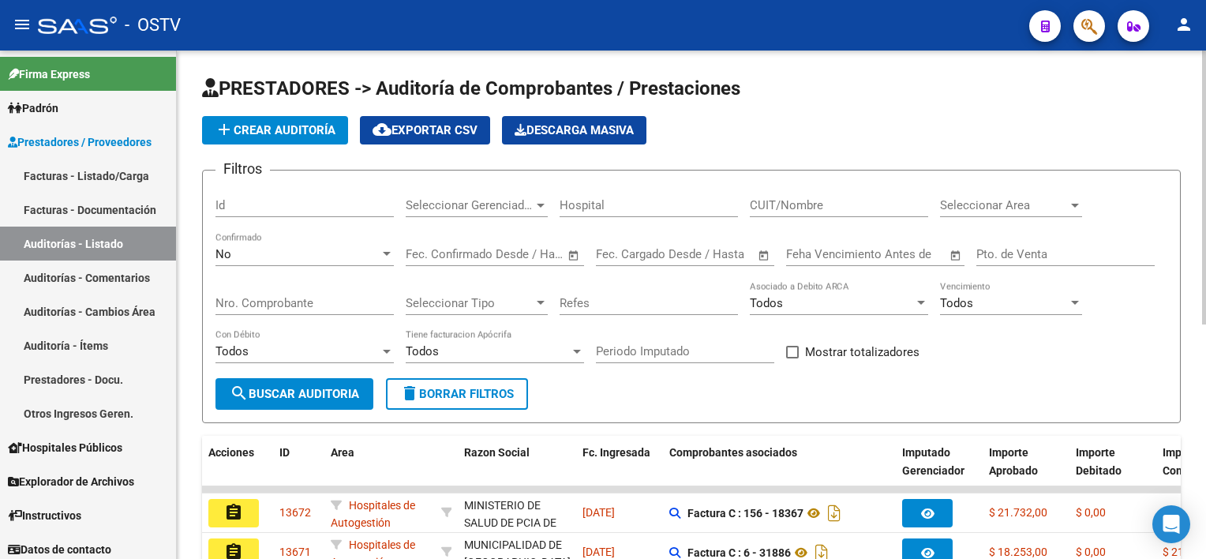
click at [284, 297] on input "Nro. Comprobante" at bounding box center [304, 303] width 178 height 14
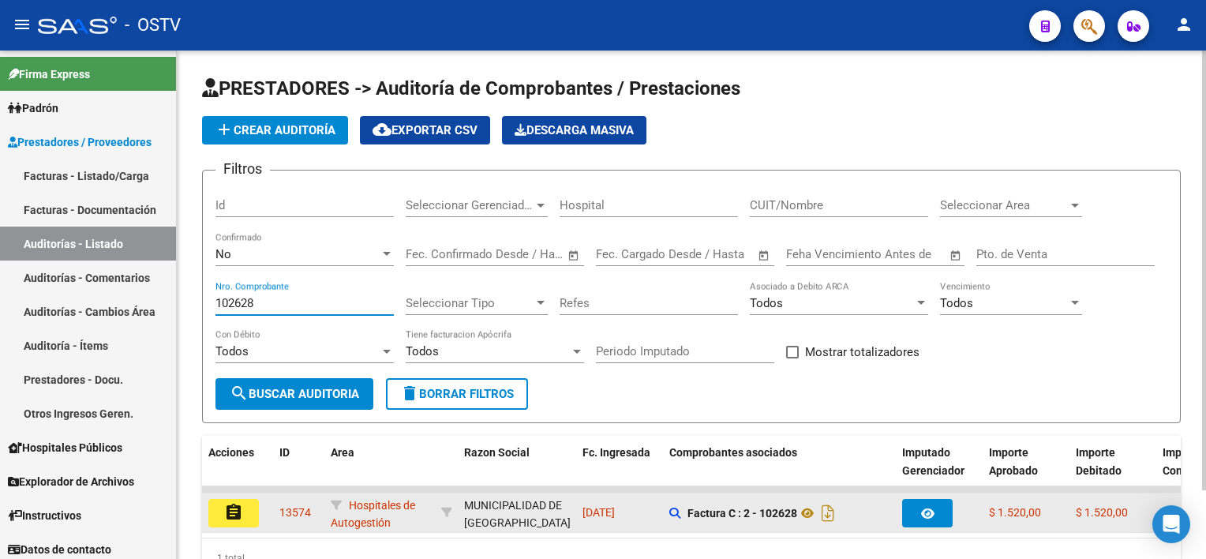
type input "102628"
click at [245, 493] on datatable-body-cell "assignment" at bounding box center [237, 512] width 71 height 39
click at [239, 511] on mat-icon "assignment" at bounding box center [233, 512] width 19 height 19
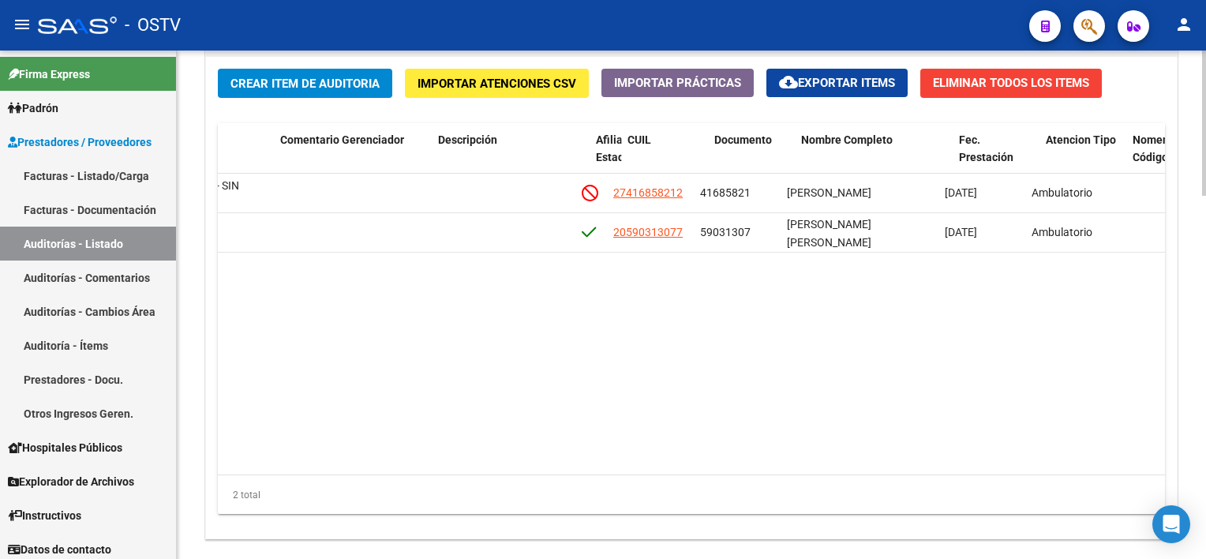
scroll to position [0, 551]
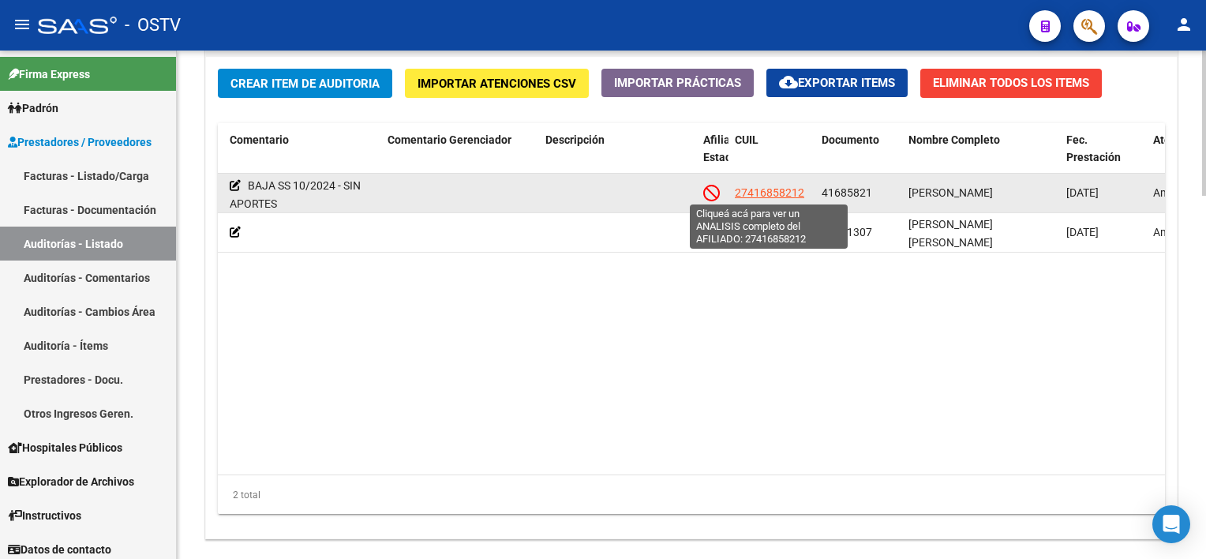
click at [779, 192] on span "27416858212" at bounding box center [769, 192] width 69 height 13
type textarea "27416858212"
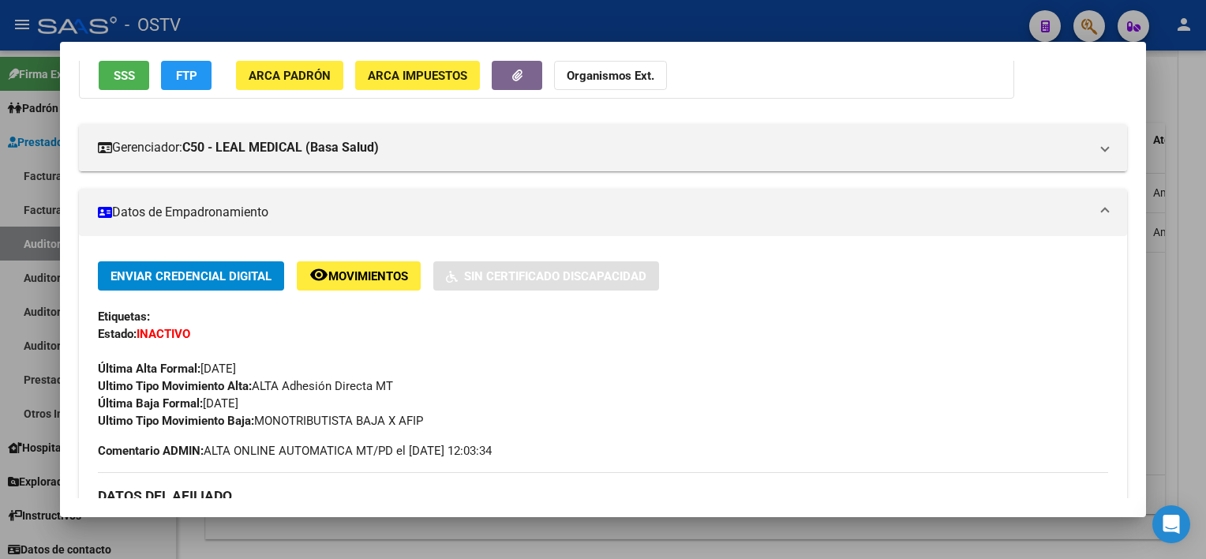
scroll to position [0, 0]
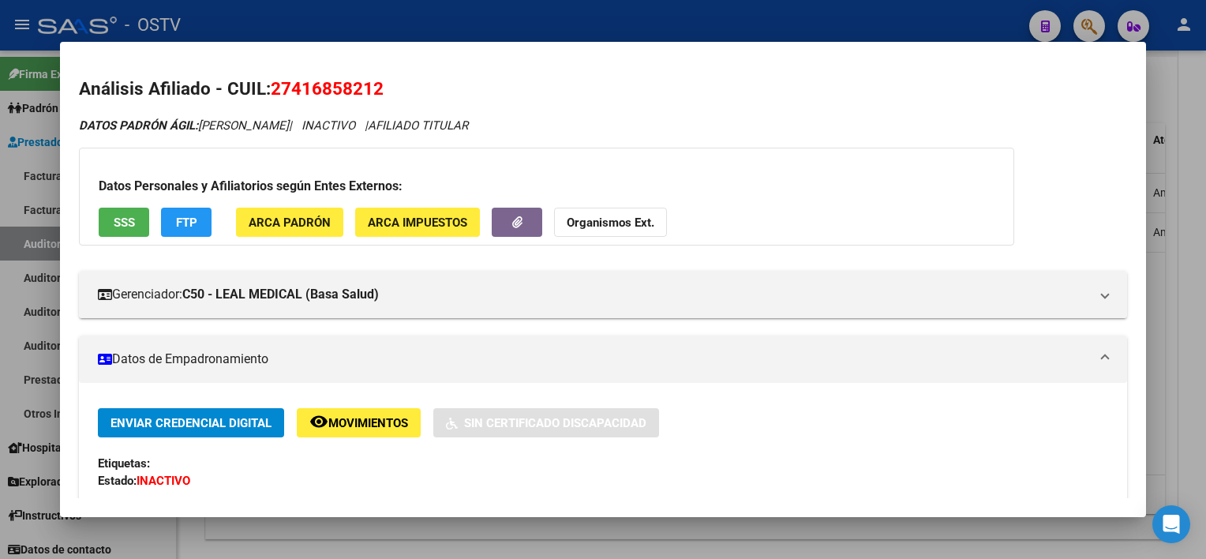
drag, startPoint x: 275, startPoint y: 85, endPoint x: 406, endPoint y: 88, distance: 131.8
click at [406, 88] on h2 "Análisis Afiliado - CUIL: 27416858212" at bounding box center [602, 89] width 1047 height 27
click at [683, 538] on div at bounding box center [603, 279] width 1206 height 559
click at [683, 538] on div "Items/Detalle de la auditoría Crear Item de Auditoria Importar Atenciones CSV I…" at bounding box center [691, 279] width 978 height 528
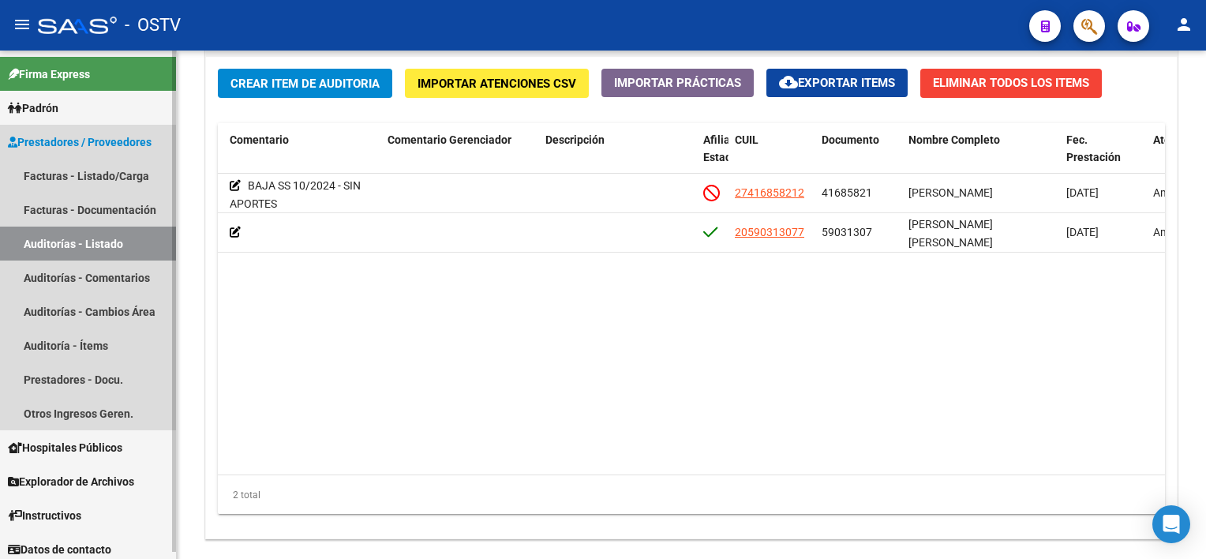
click at [123, 243] on link "Auditorías - Listado" at bounding box center [88, 243] width 176 height 34
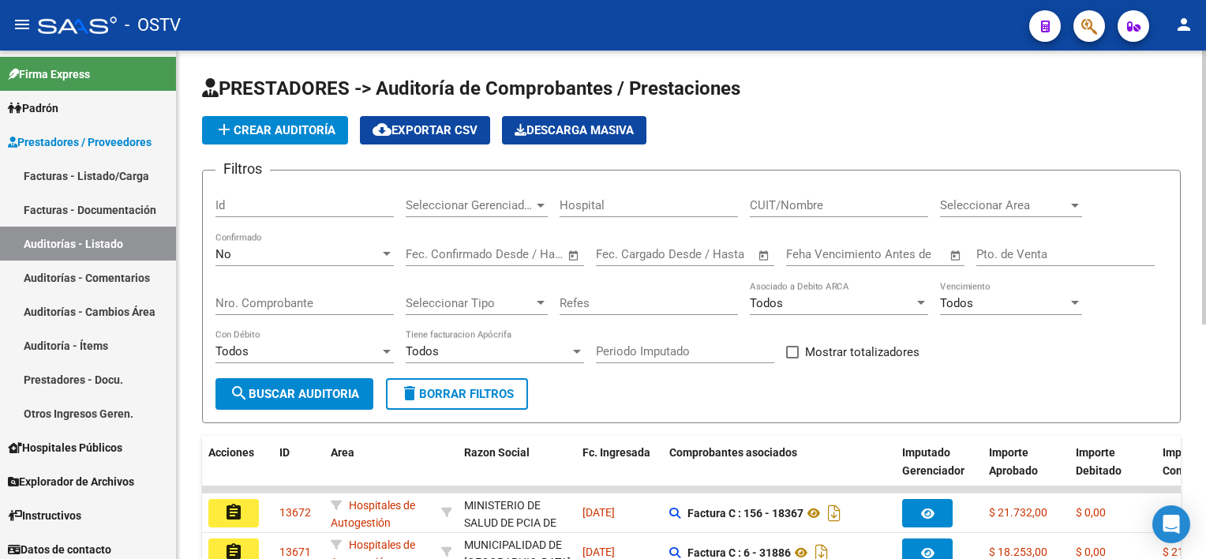
click at [297, 309] on div "Nro. Comprobante" at bounding box center [304, 298] width 178 height 34
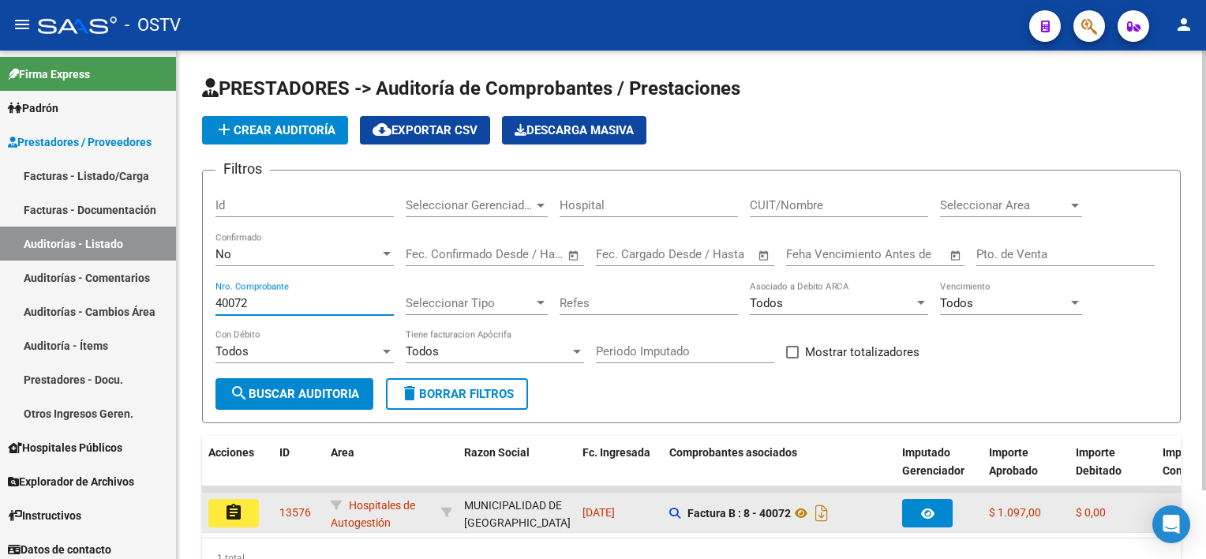
type input "40072"
click at [234, 512] on mat-icon "assignment" at bounding box center [233, 512] width 19 height 19
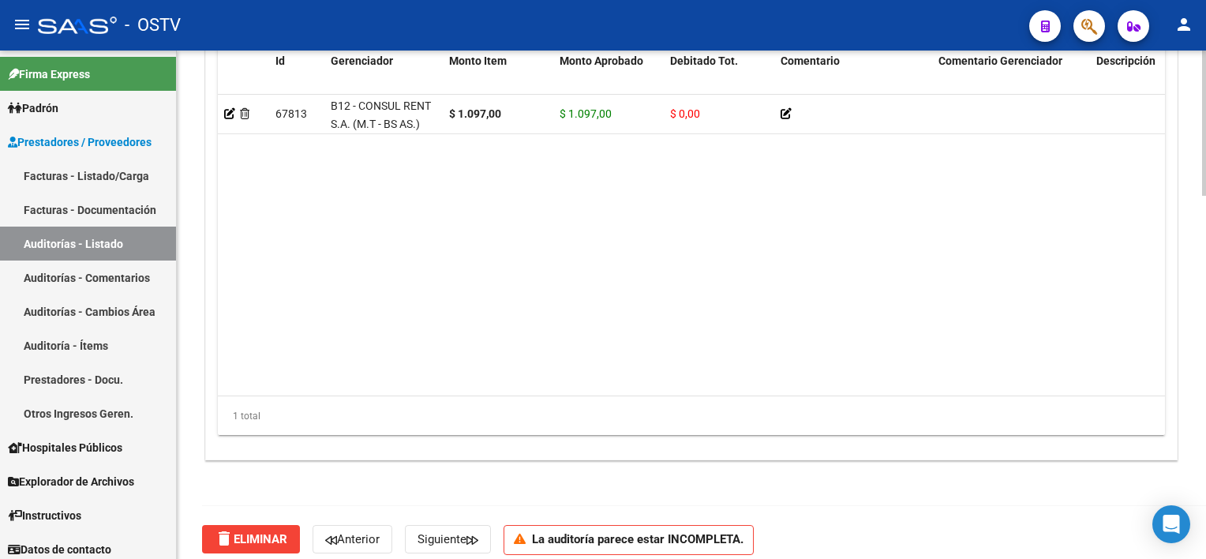
drag, startPoint x: 520, startPoint y: 381, endPoint x: 445, endPoint y: 380, distance: 75.0
click at [445, 380] on datatable-body "67813 B12 - CONSUL RENT S.A. (M.T - BS AS.) $ 1.097,00 $ 1.097,00 $ 0,00 233409…" at bounding box center [691, 245] width 947 height 301
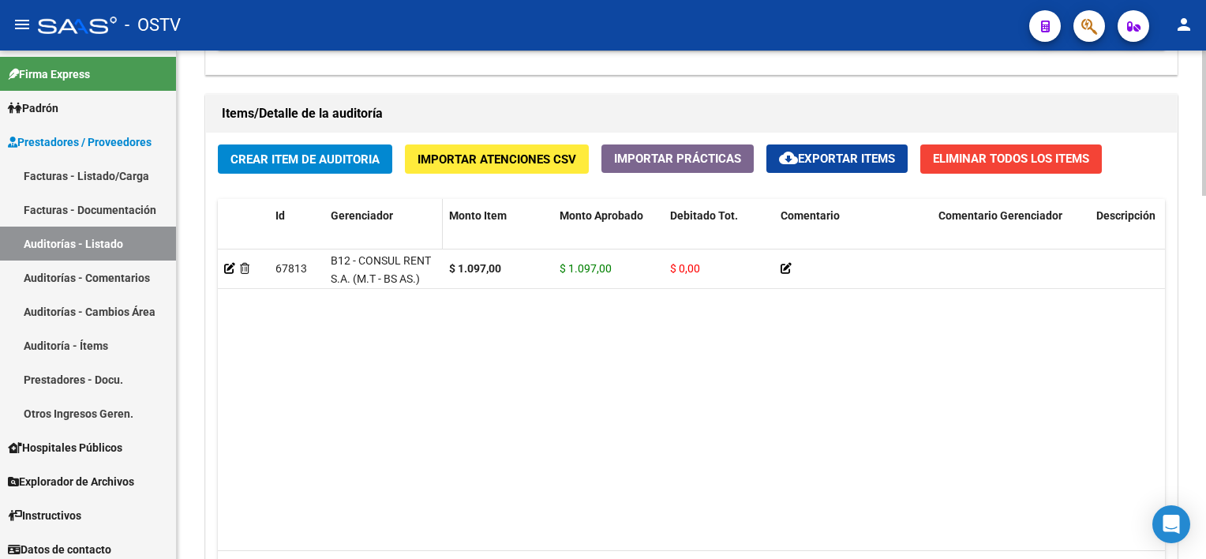
scroll to position [1026, 0]
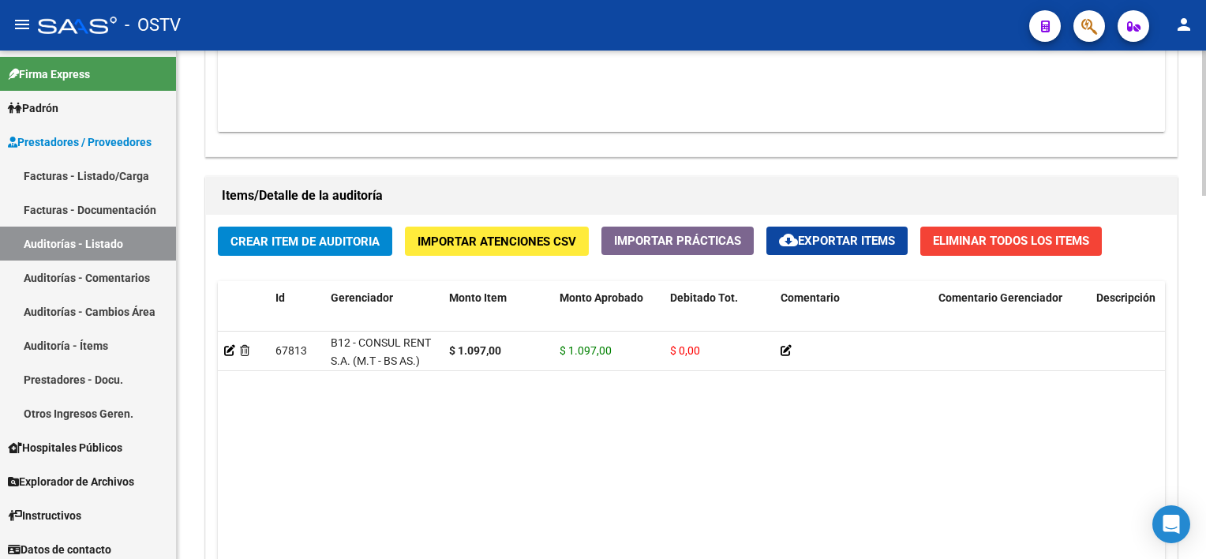
click at [317, 248] on button "Crear Item de Auditoria" at bounding box center [305, 240] width 174 height 29
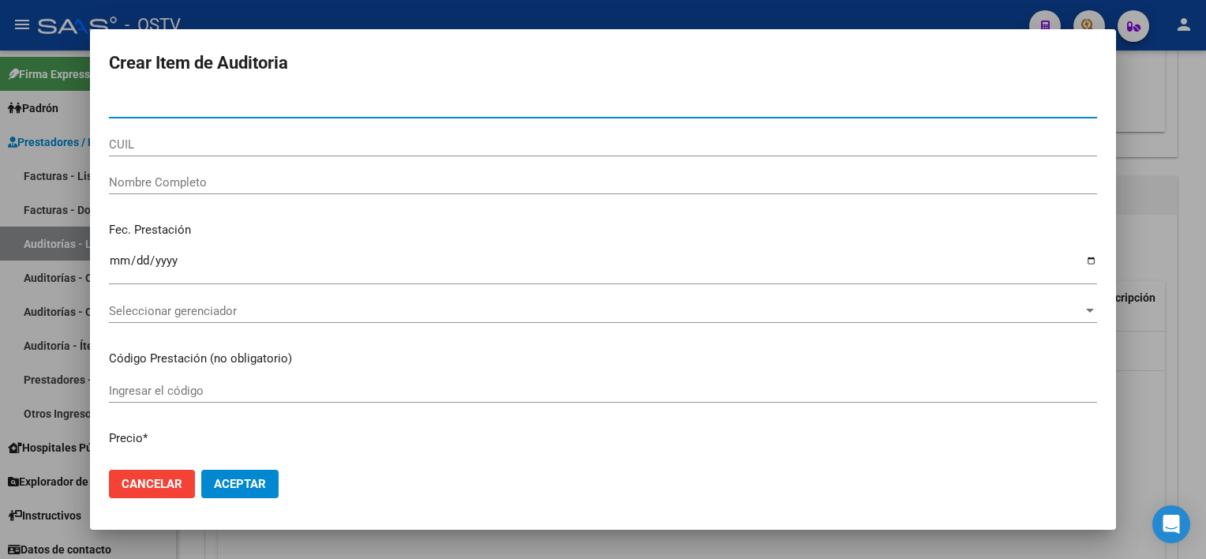
click at [177, 479] on span "Cancelar" at bounding box center [152, 484] width 61 height 14
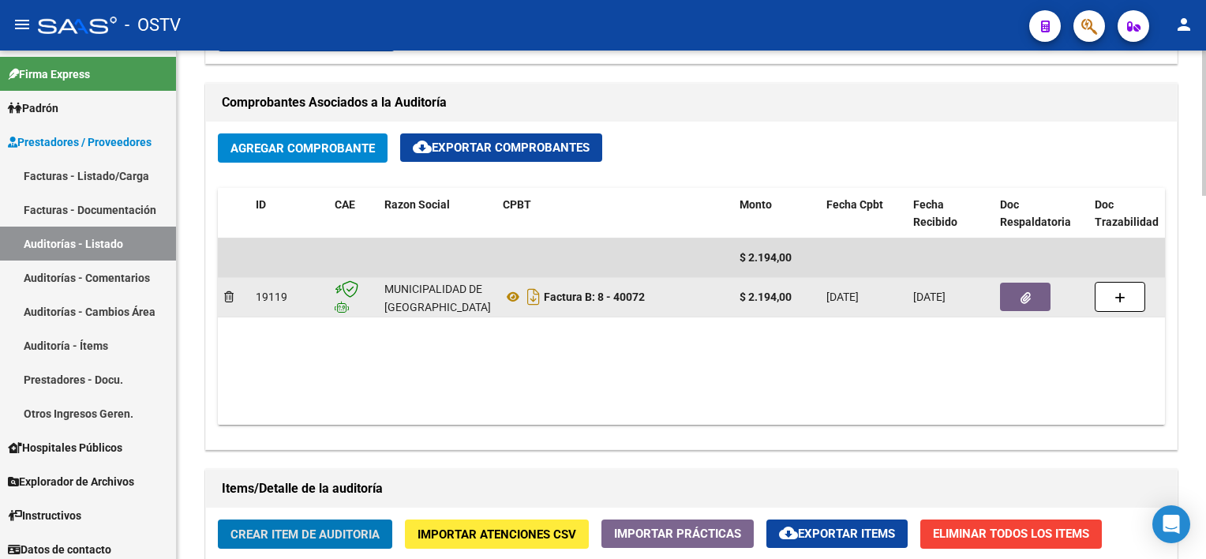
scroll to position [710, 0]
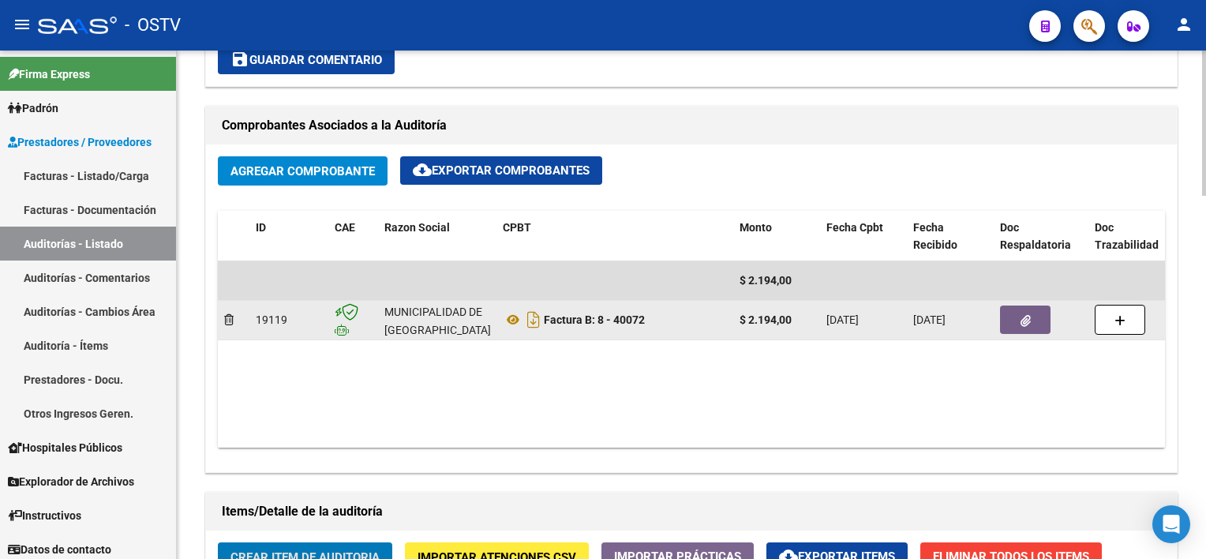
click at [1022, 316] on icon "button" at bounding box center [1025, 321] width 10 height 12
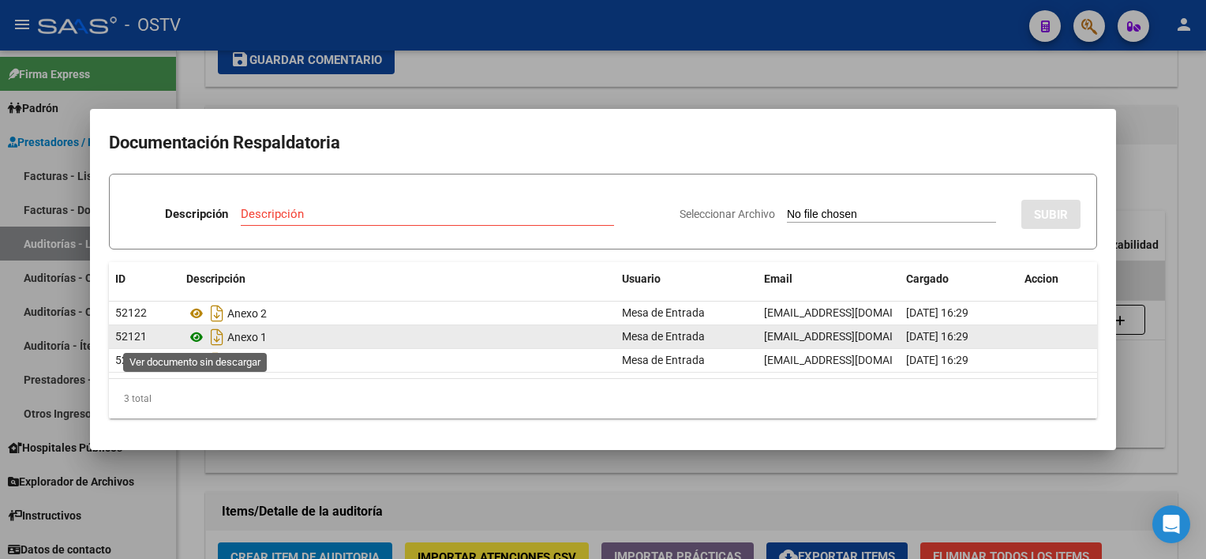
click at [192, 335] on icon at bounding box center [196, 336] width 21 height 19
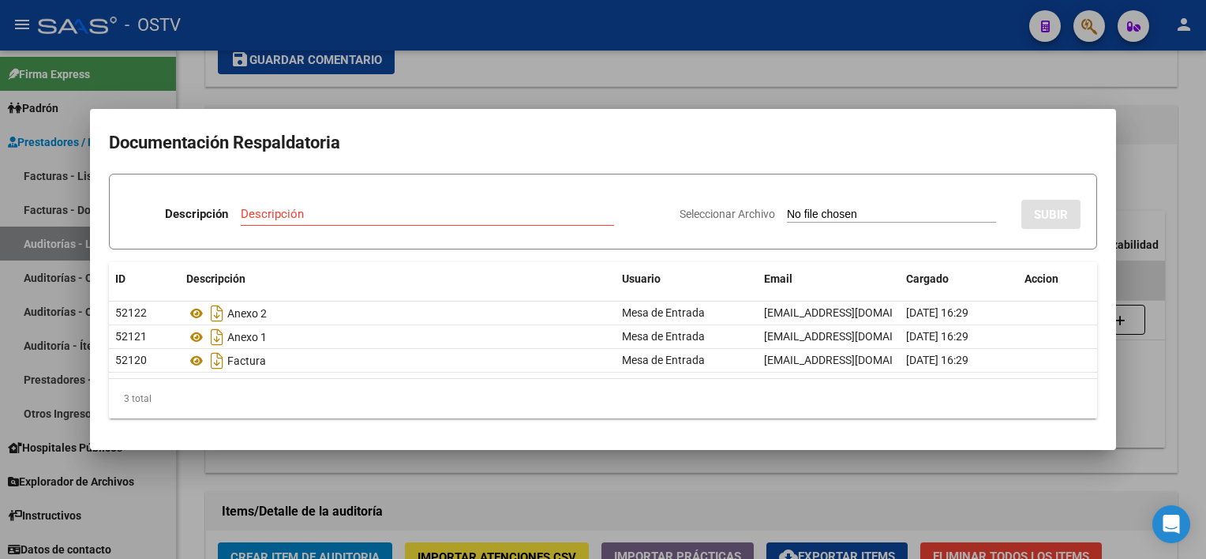
click at [565, 510] on div at bounding box center [603, 279] width 1206 height 559
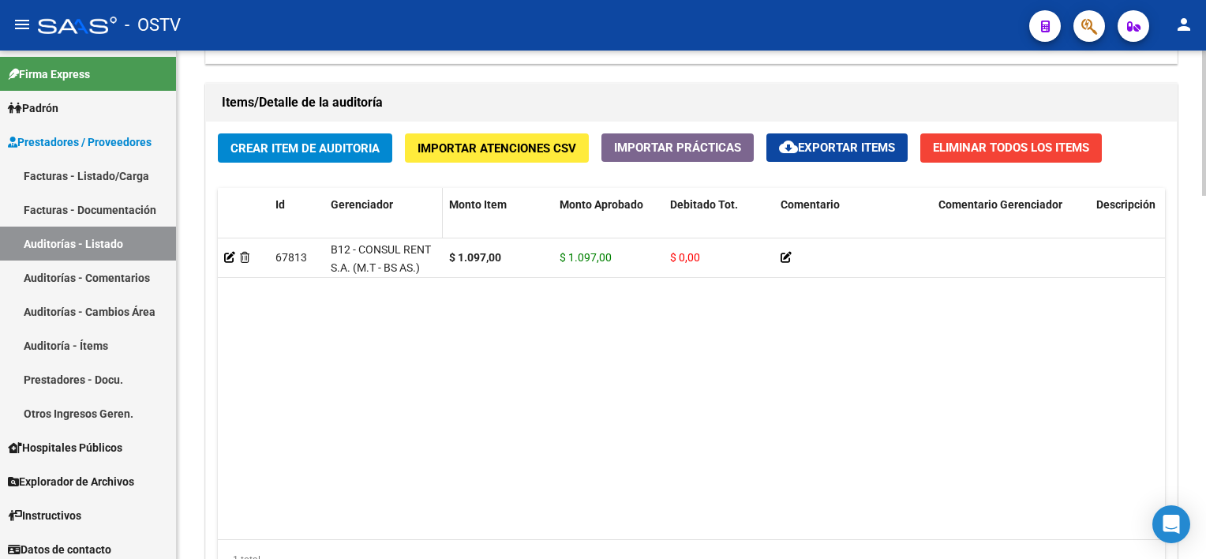
scroll to position [1105, 0]
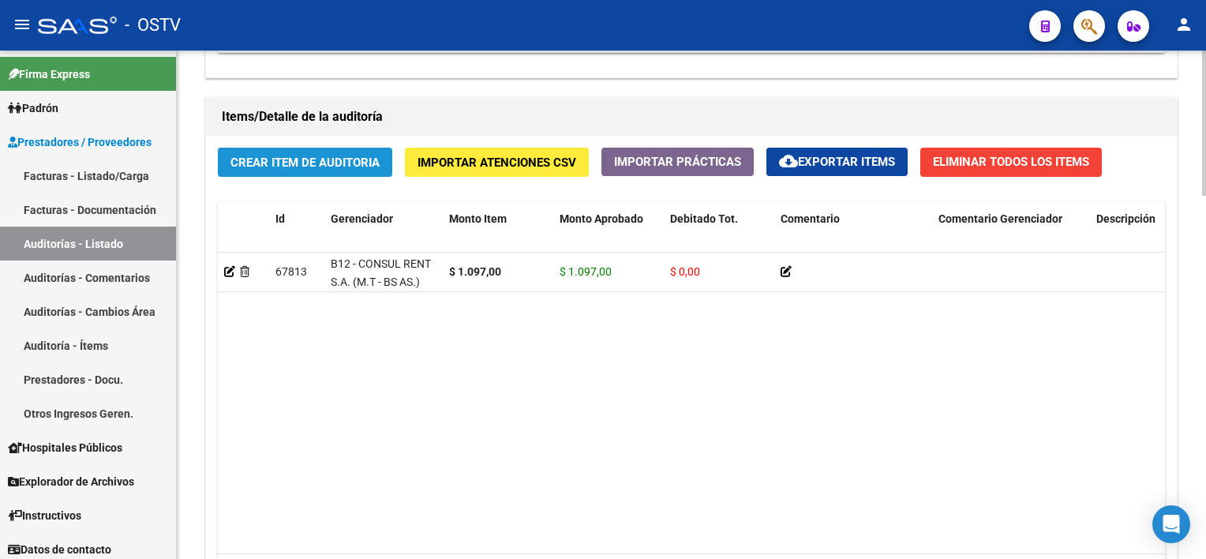
click at [342, 158] on span "Crear Item de Auditoria" at bounding box center [304, 162] width 149 height 14
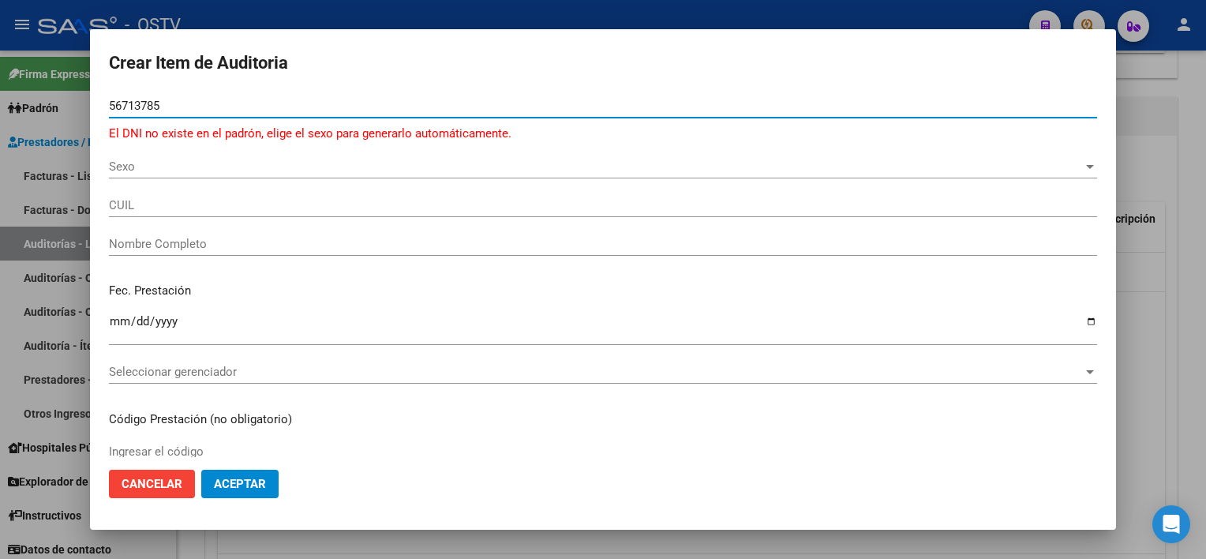
type input "56713785"
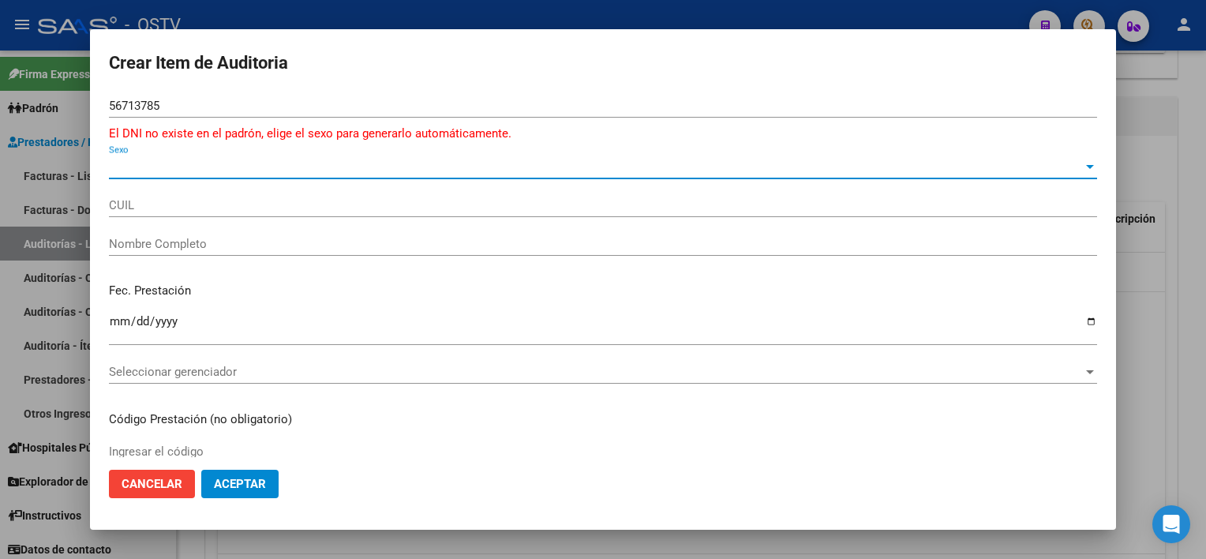
click at [151, 170] on span "Sexo" at bounding box center [596, 166] width 974 height 14
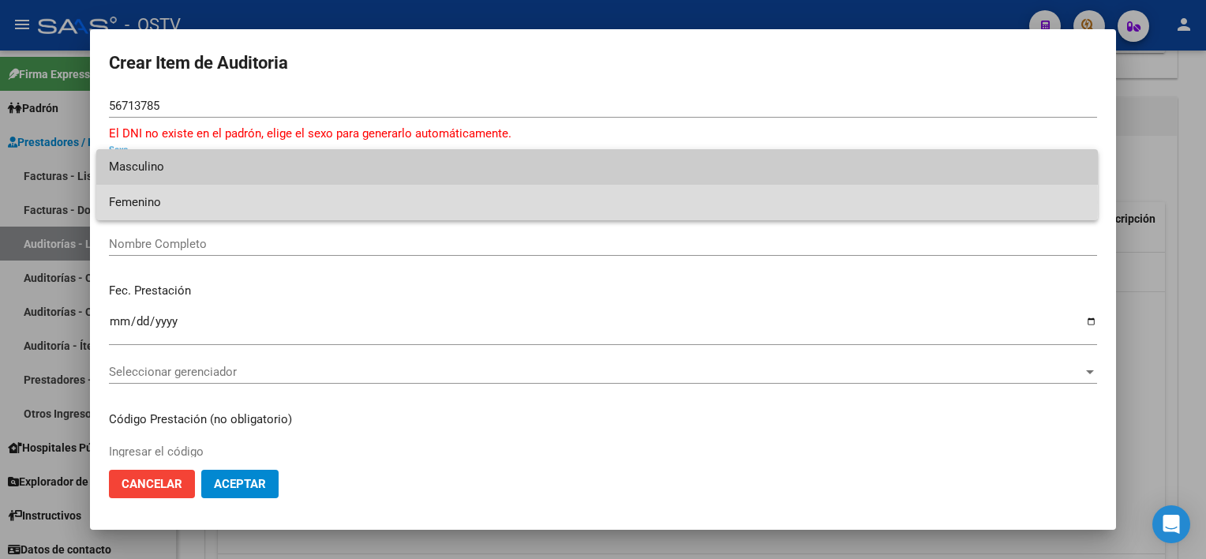
click at [154, 202] on span "Femenino" at bounding box center [597, 203] width 976 height 36
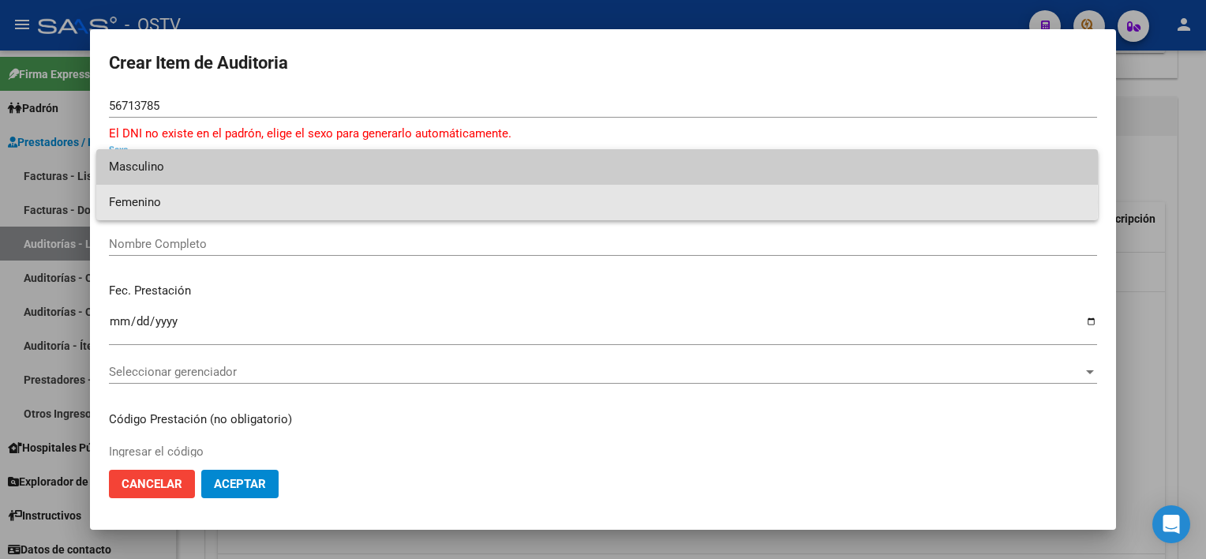
type input "27567137851"
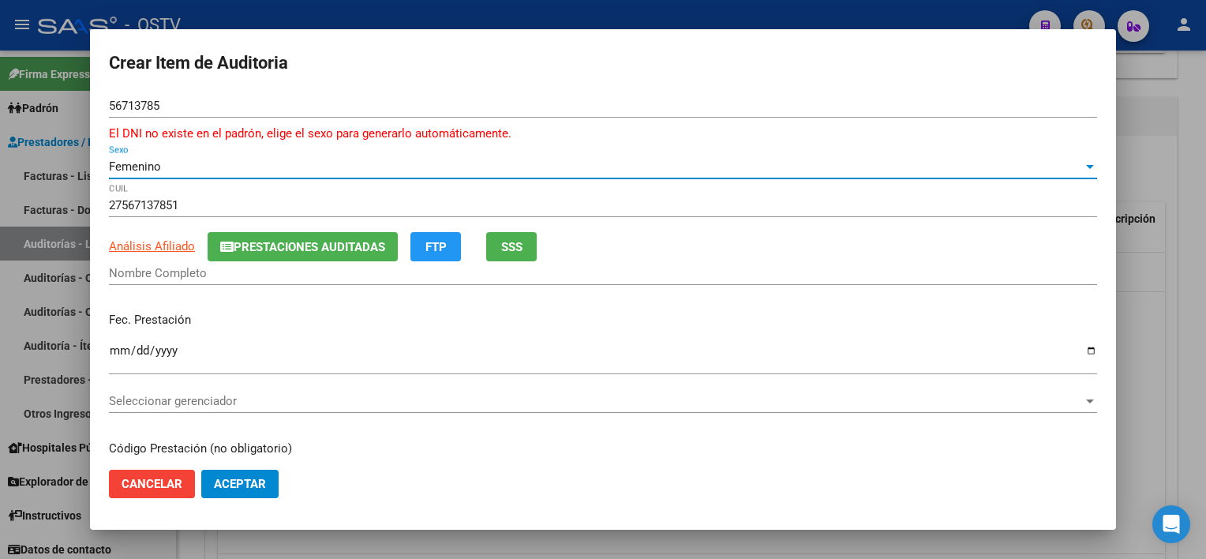
type input "[PERSON_NAME] [PERSON_NAME]"
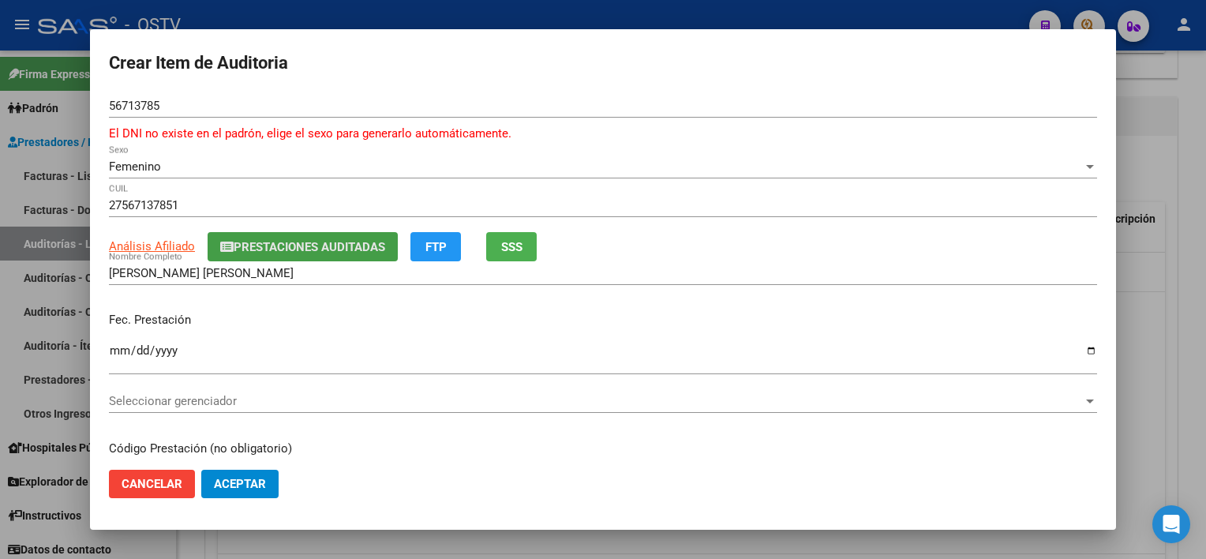
click at [331, 247] on span "Prestaciones Auditadas" at bounding box center [309, 247] width 151 height 14
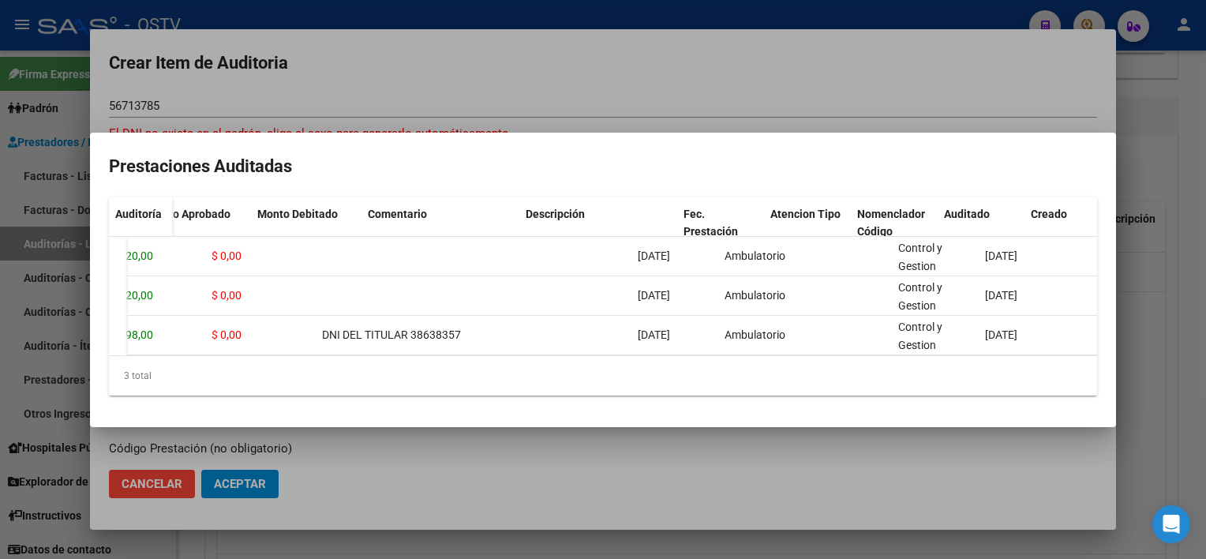
scroll to position [0, 0]
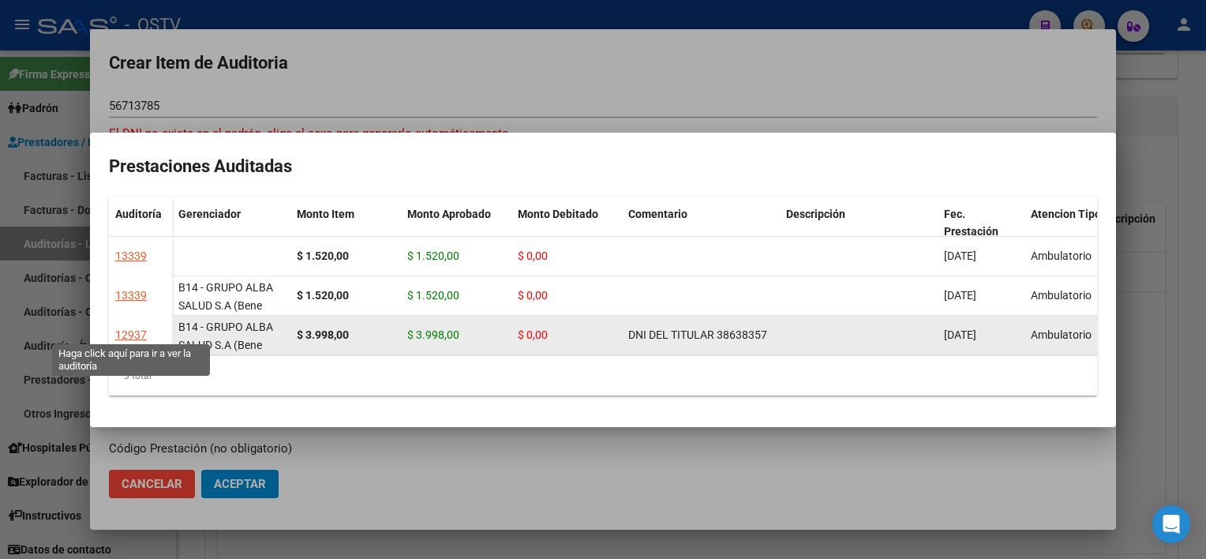
click at [139, 331] on div "12937" at bounding box center [131, 335] width 32 height 18
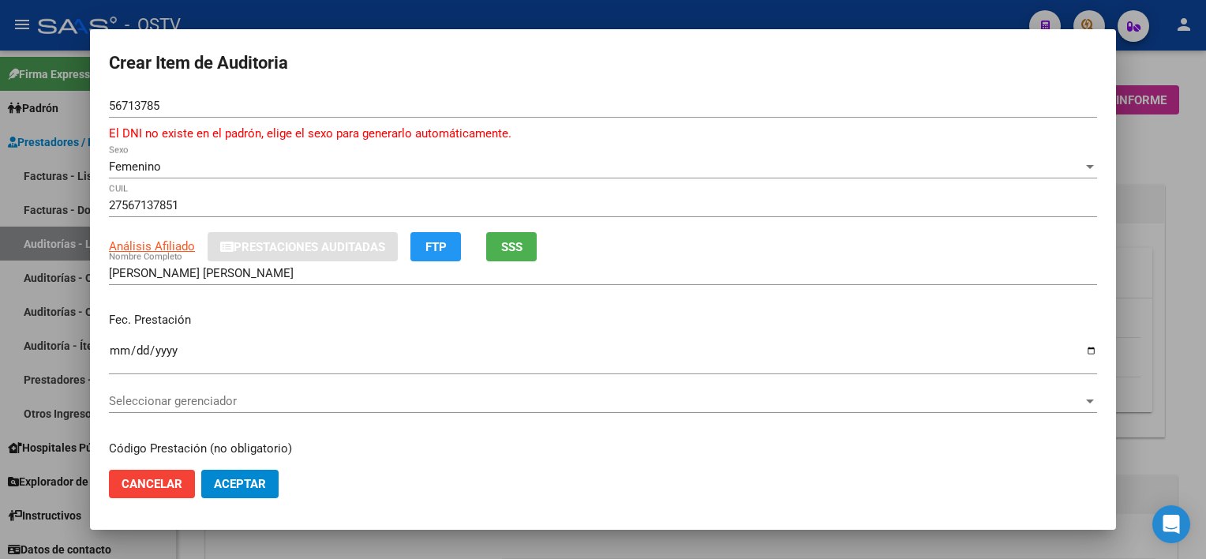
click at [1191, 321] on div at bounding box center [603, 279] width 1206 height 559
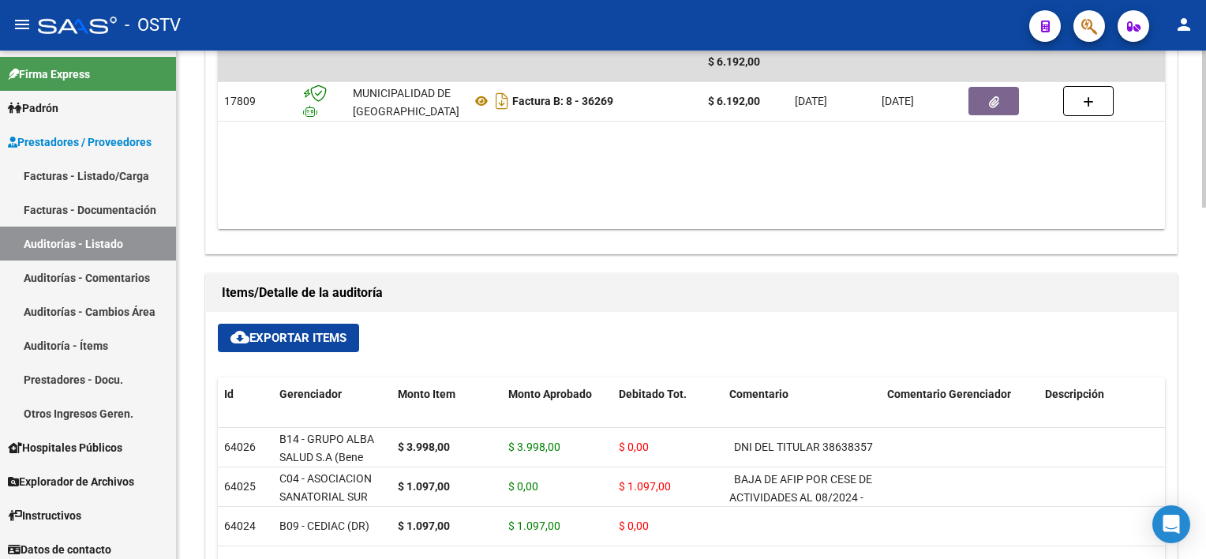
scroll to position [789, 0]
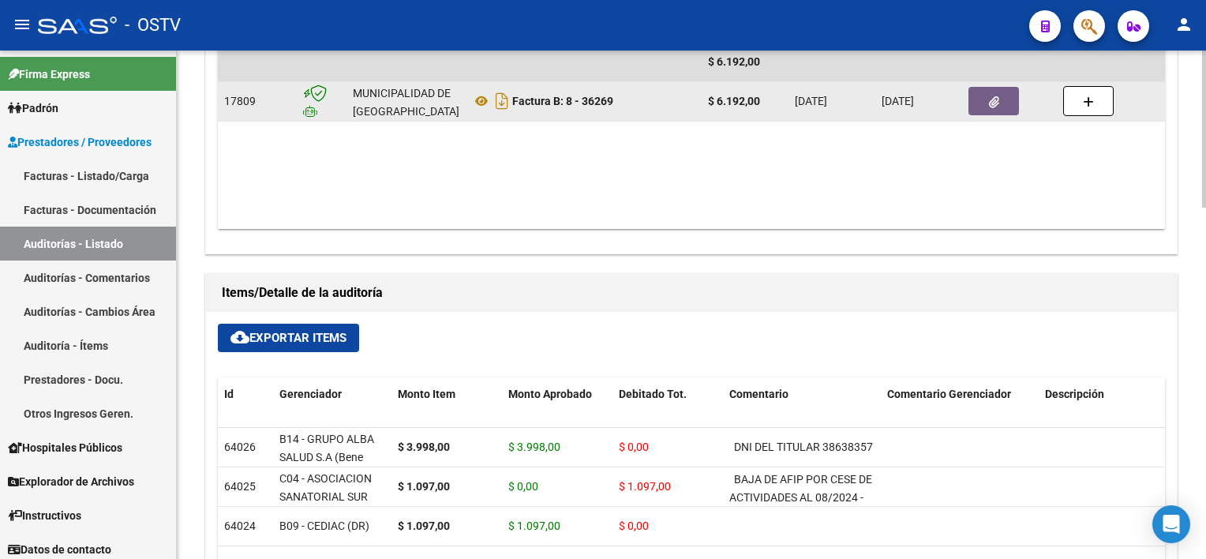
click at [1011, 113] on button "button" at bounding box center [993, 101] width 50 height 28
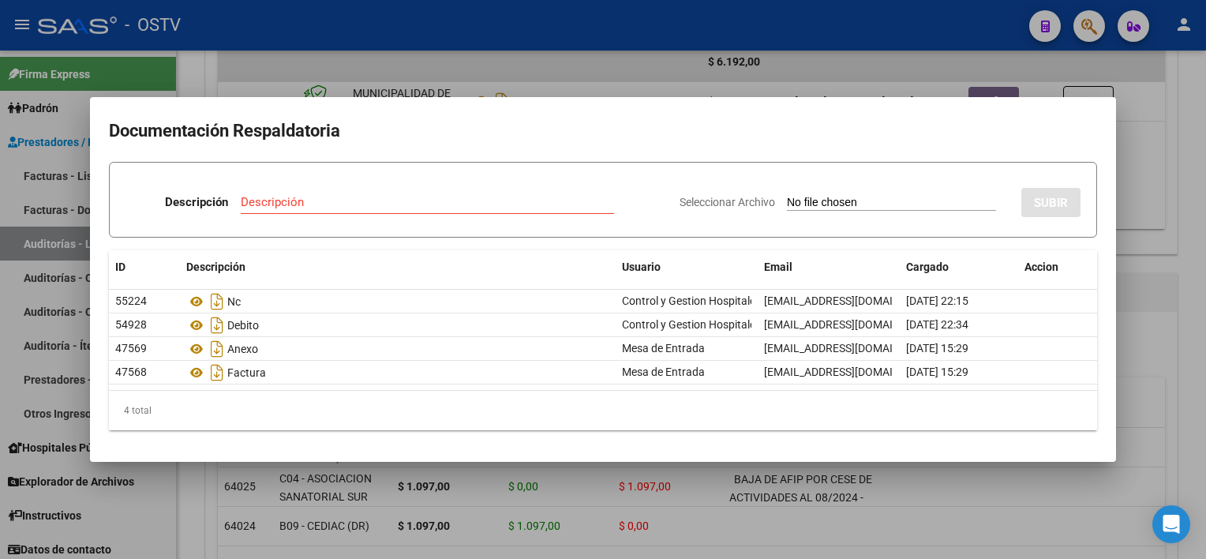
click at [499, 486] on div at bounding box center [603, 279] width 1206 height 559
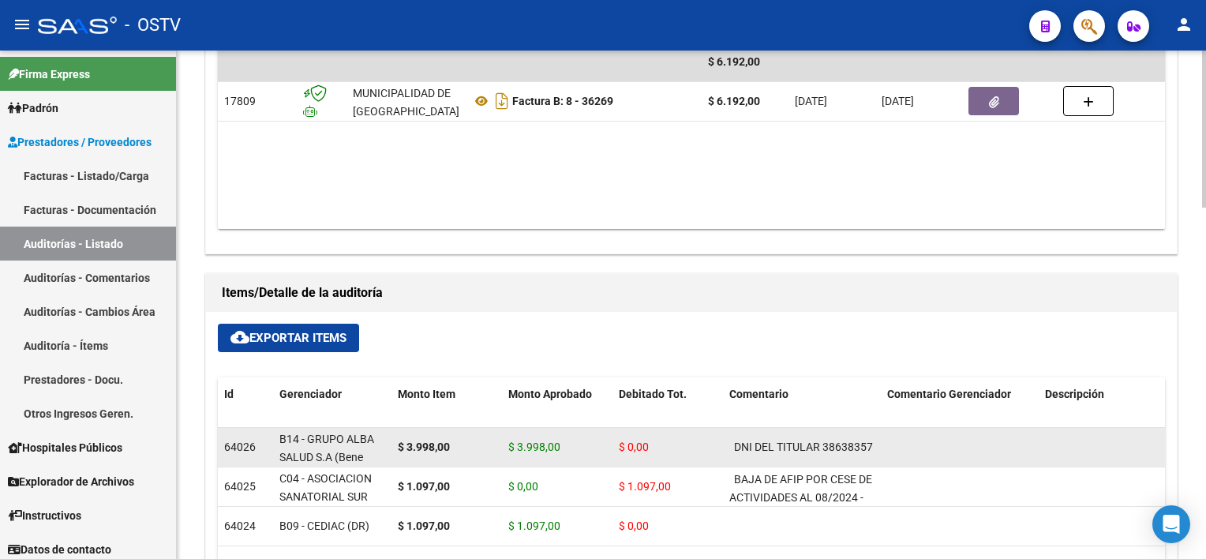
drag, startPoint x: 824, startPoint y: 450, endPoint x: 878, endPoint y: 446, distance: 54.6
click at [878, 446] on datatable-body-cell "DNI DEL TITULAR 38638357" at bounding box center [802, 447] width 158 height 39
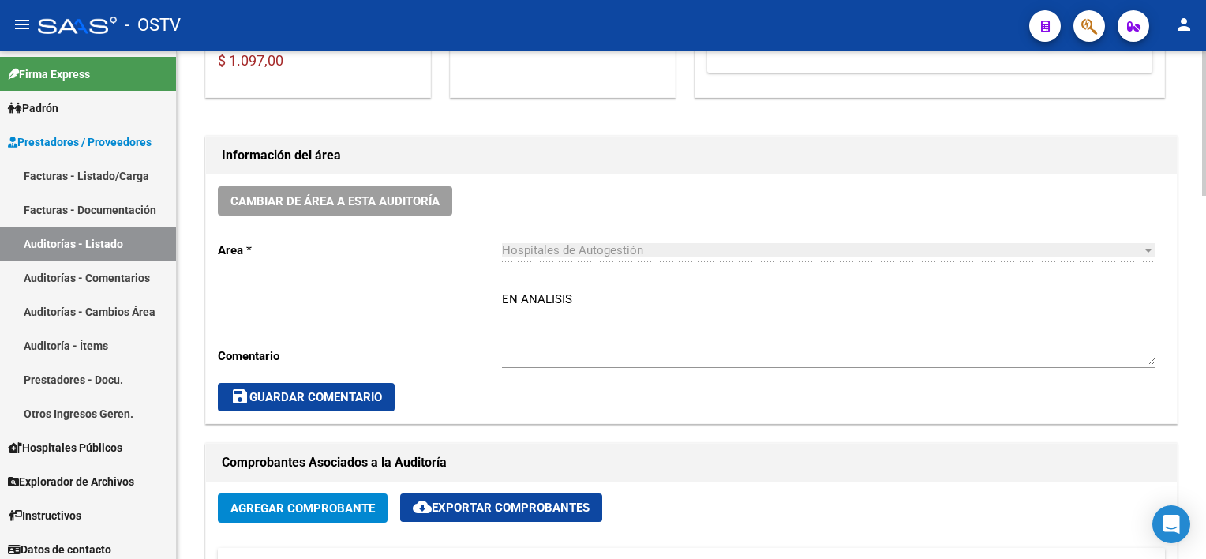
scroll to position [631, 0]
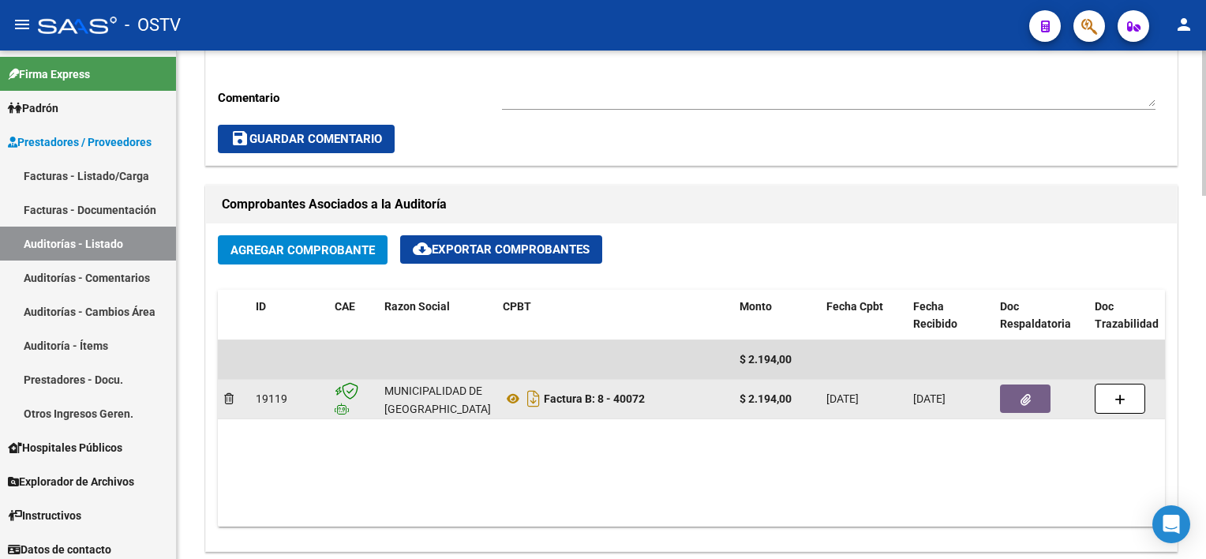
click at [1008, 397] on button "button" at bounding box center [1025, 398] width 50 height 28
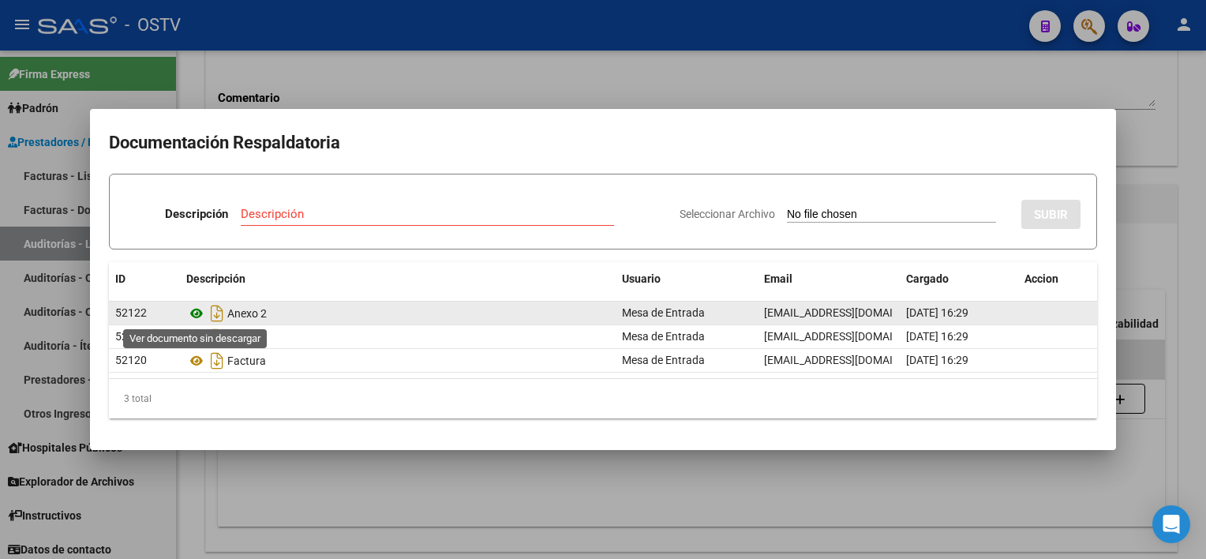
click at [196, 312] on icon at bounding box center [196, 313] width 21 height 19
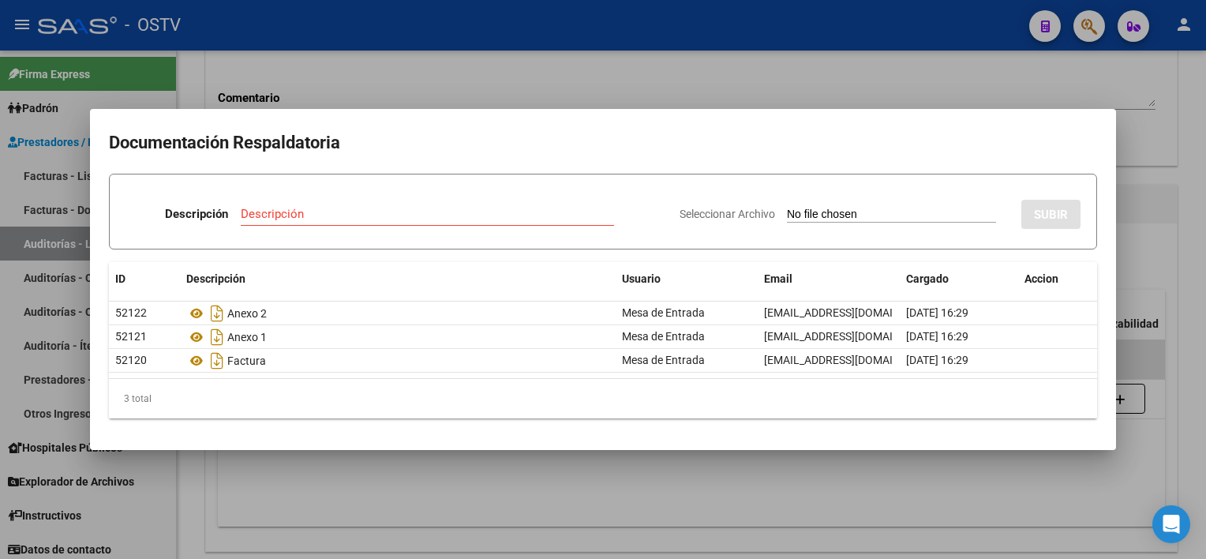
click at [499, 510] on div at bounding box center [603, 279] width 1206 height 559
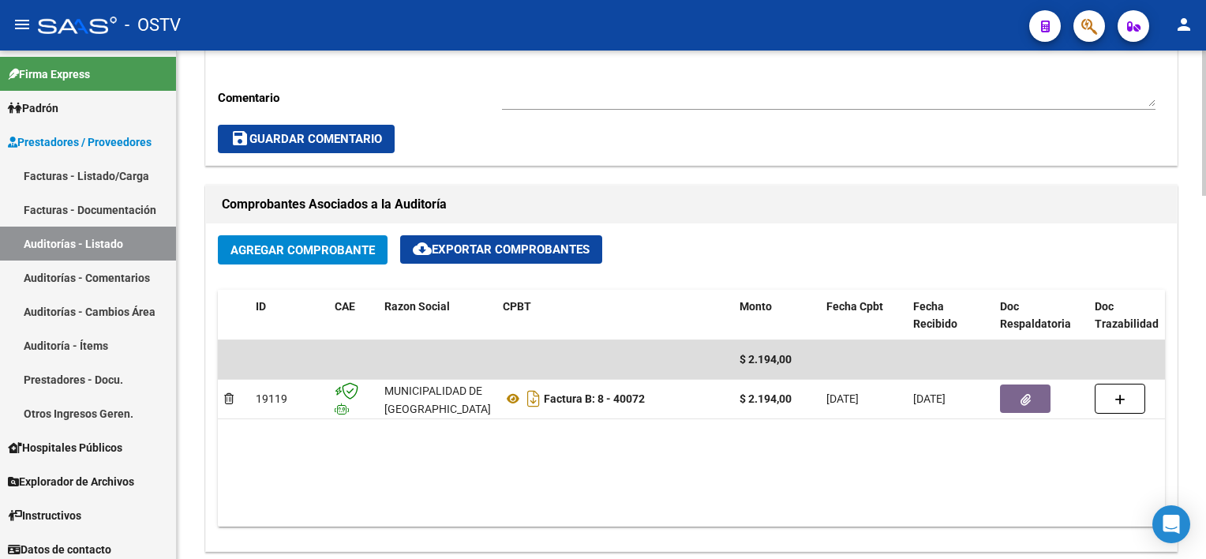
scroll to position [1026, 0]
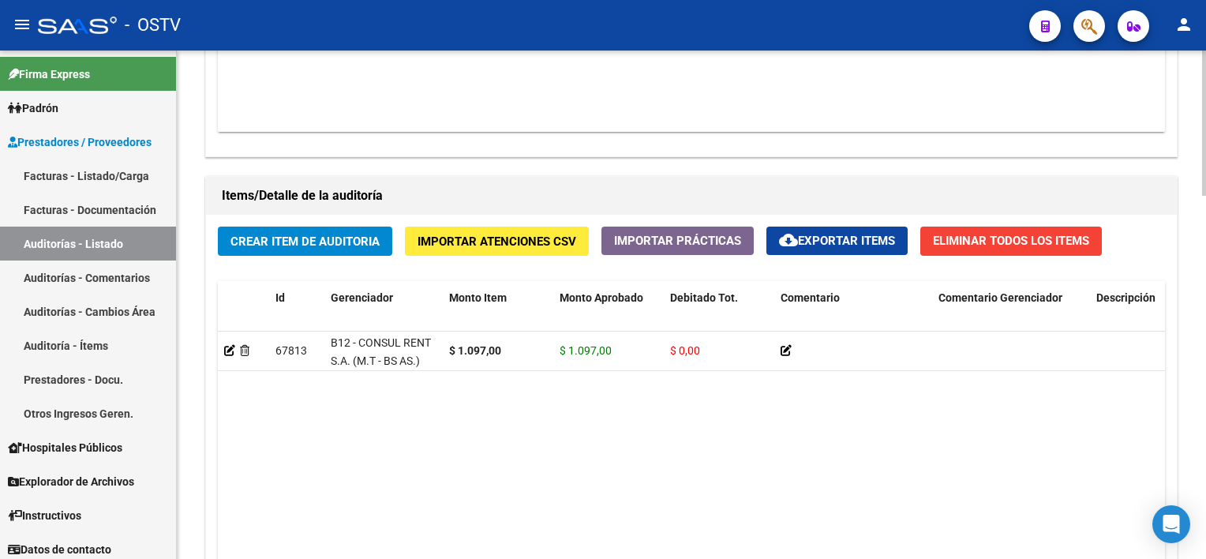
click at [327, 240] on span "Crear Item de Auditoria" at bounding box center [304, 241] width 149 height 14
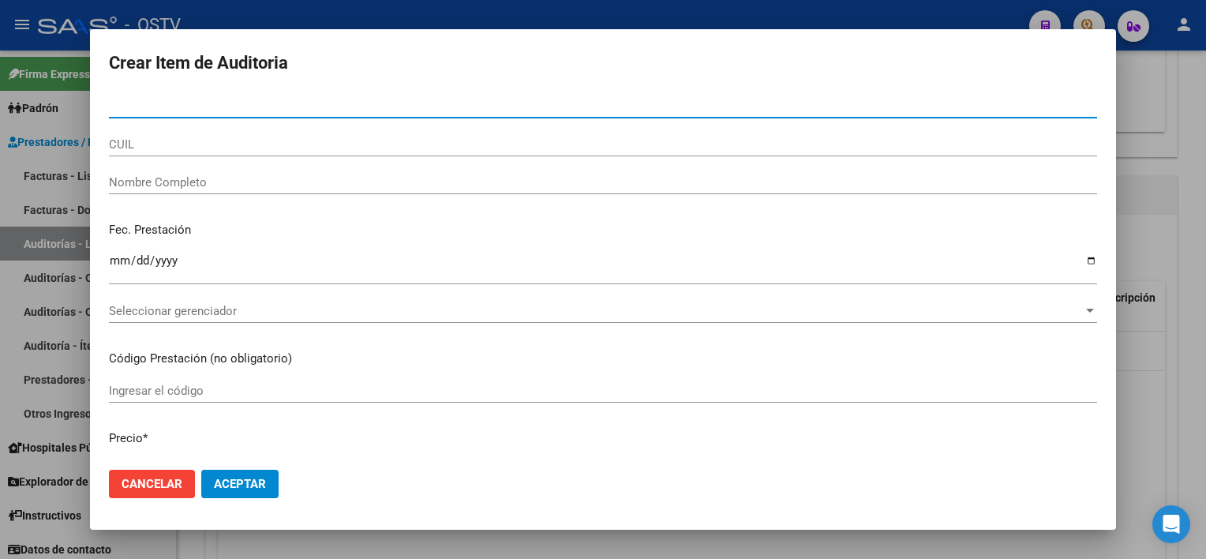
paste input "38638357"
type input "38638357"
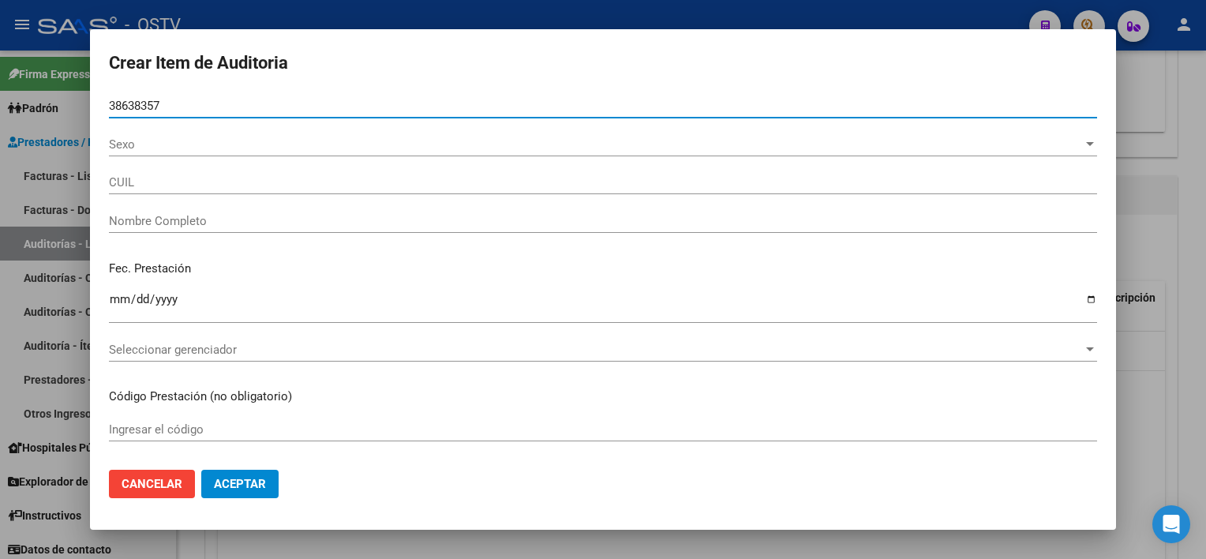
type input "27386383575"
type input "[PERSON_NAME]"
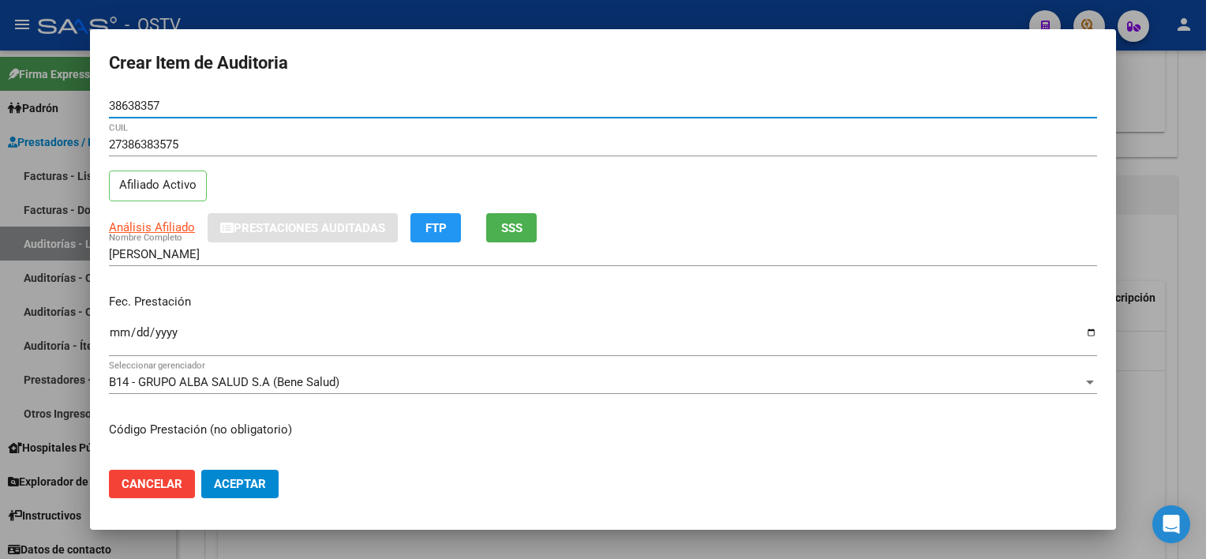
type input "38638357"
click at [1191, 421] on div at bounding box center [603, 279] width 1206 height 559
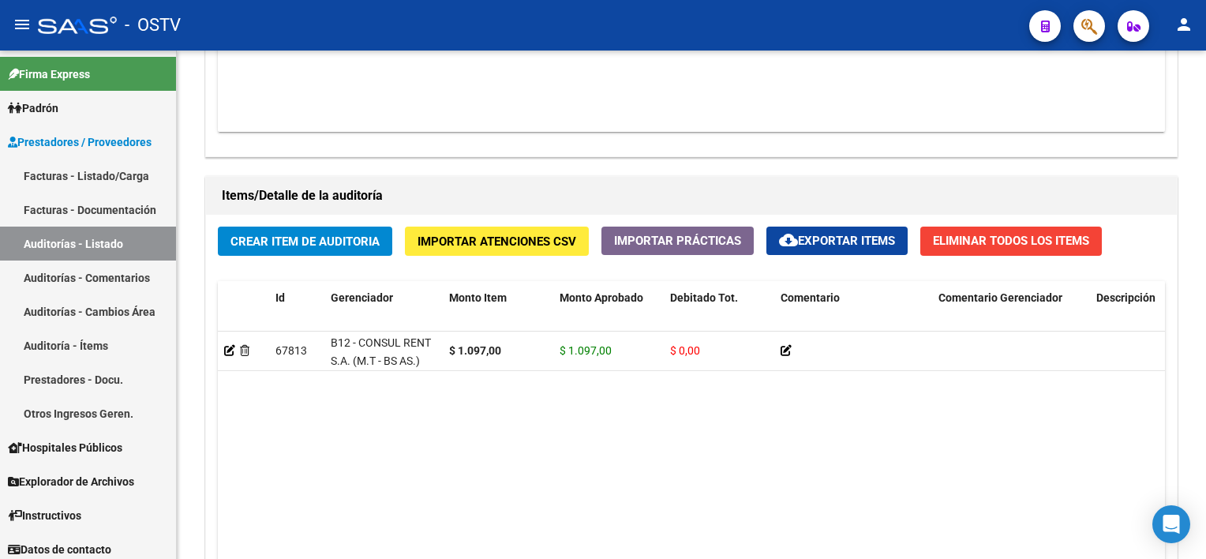
click at [142, 239] on link "Auditorías - Listado" at bounding box center [88, 243] width 176 height 34
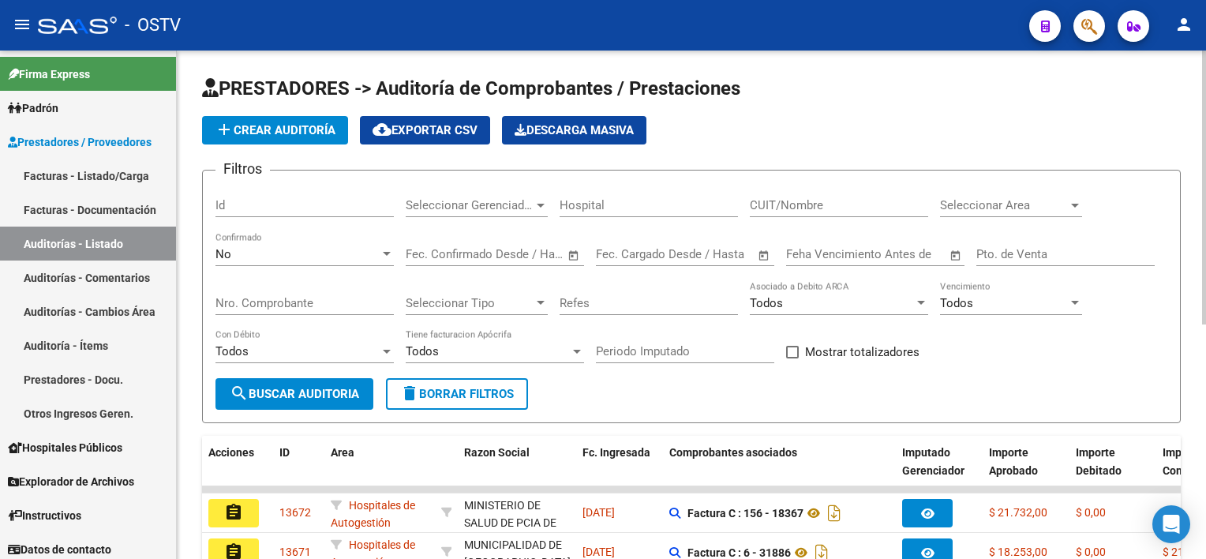
click at [291, 314] on div "Nro. Comprobante" at bounding box center [304, 305] width 178 height 49
click at [287, 300] on input "Nro. Comprobante" at bounding box center [304, 303] width 178 height 14
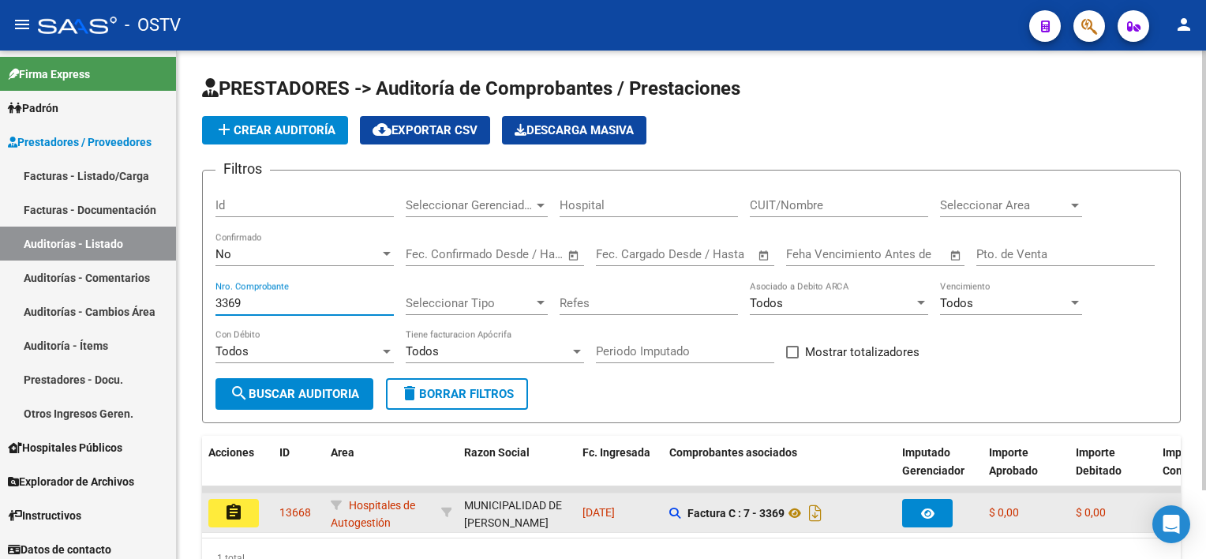
type input "3369"
click at [226, 512] on mat-icon "assignment" at bounding box center [233, 512] width 19 height 19
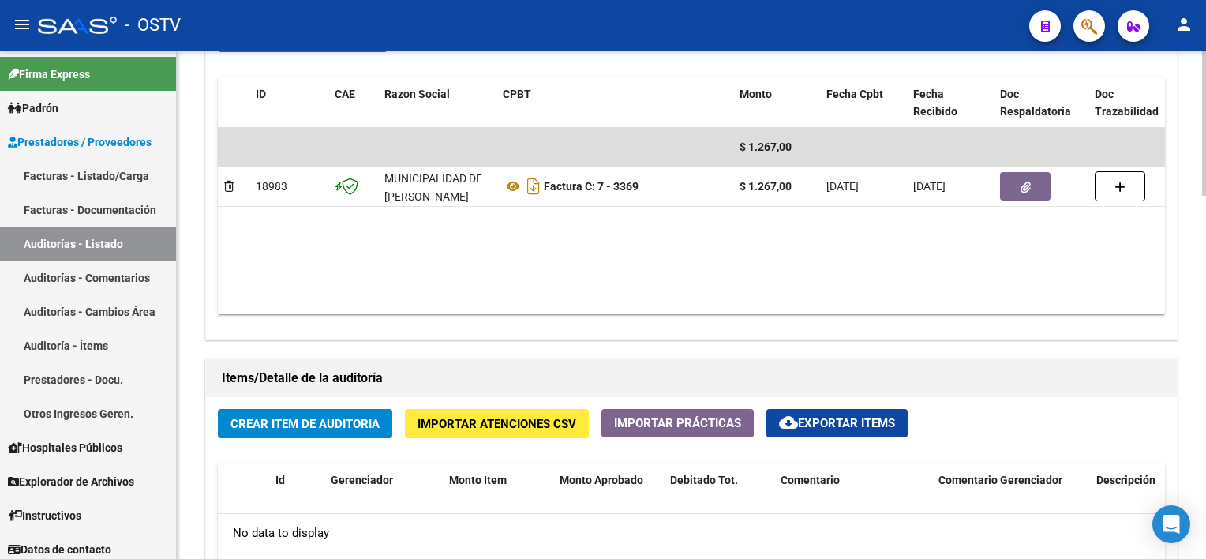
scroll to position [947, 0]
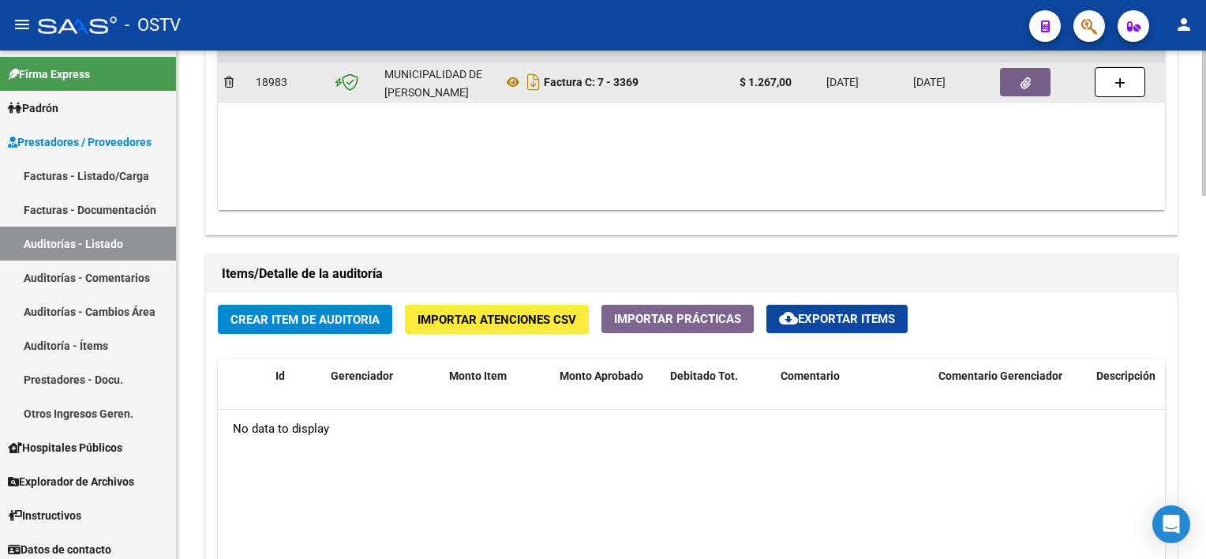
click at [1017, 75] on button "button" at bounding box center [1025, 82] width 50 height 28
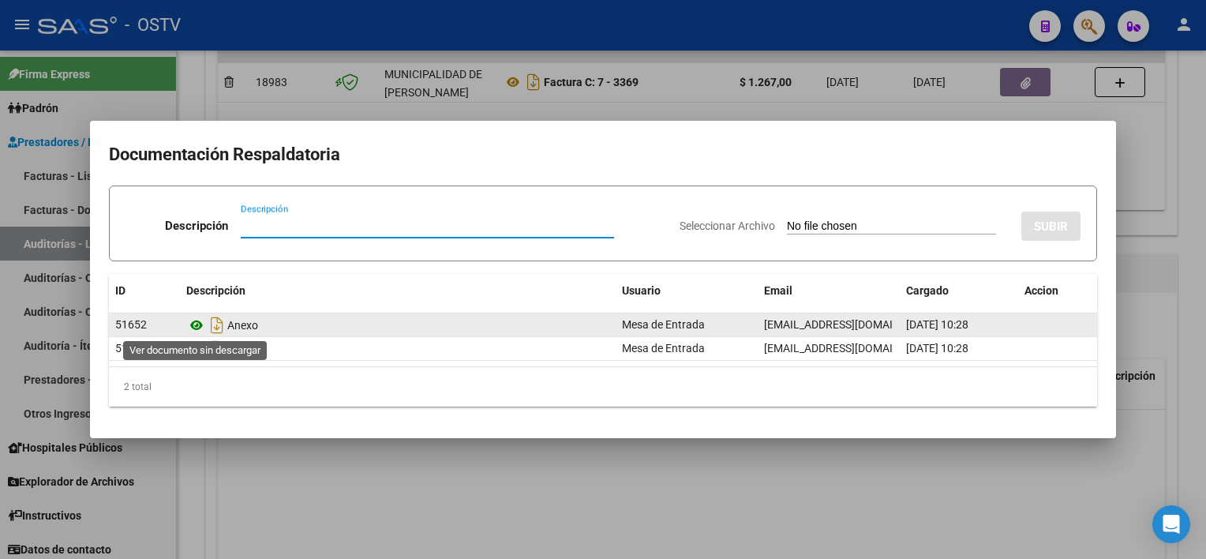
click at [199, 323] on icon at bounding box center [196, 325] width 21 height 19
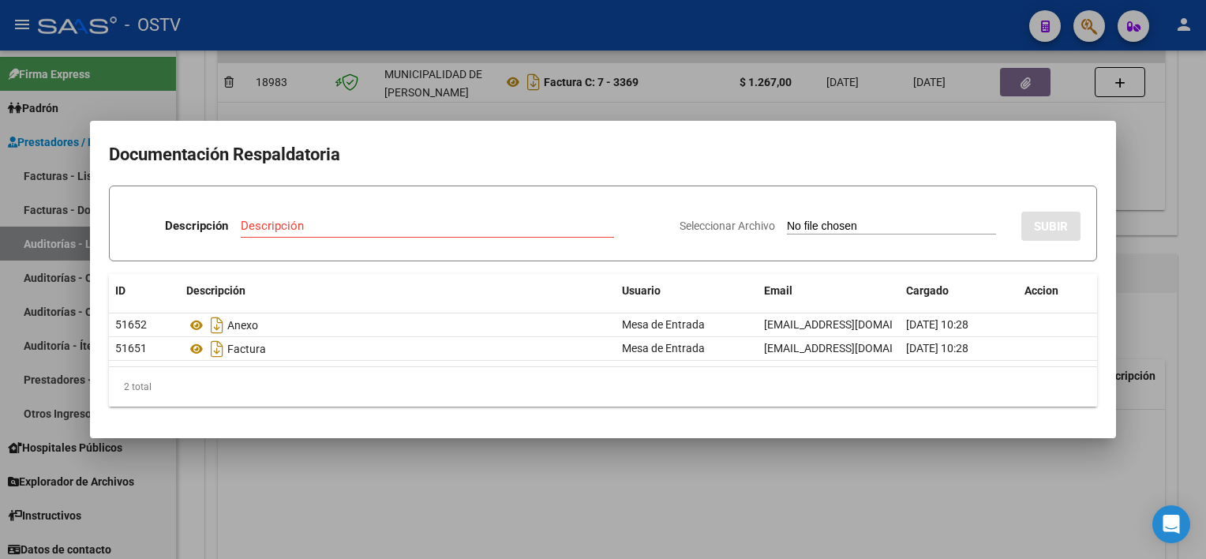
click at [628, 458] on div at bounding box center [603, 279] width 1206 height 559
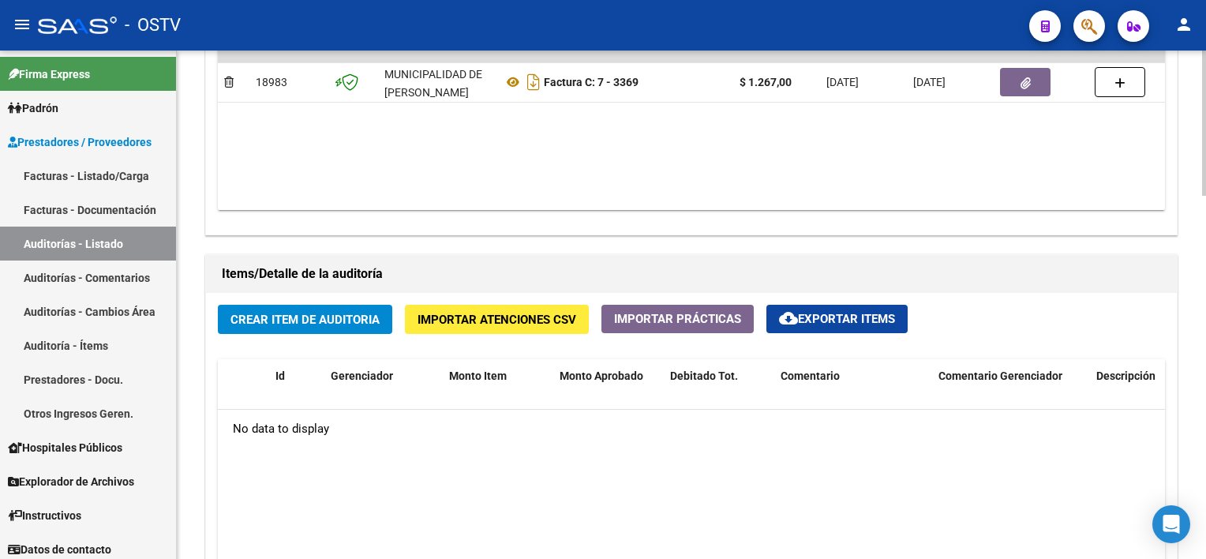
click at [338, 320] on span "Crear Item de Auditoria" at bounding box center [304, 319] width 149 height 14
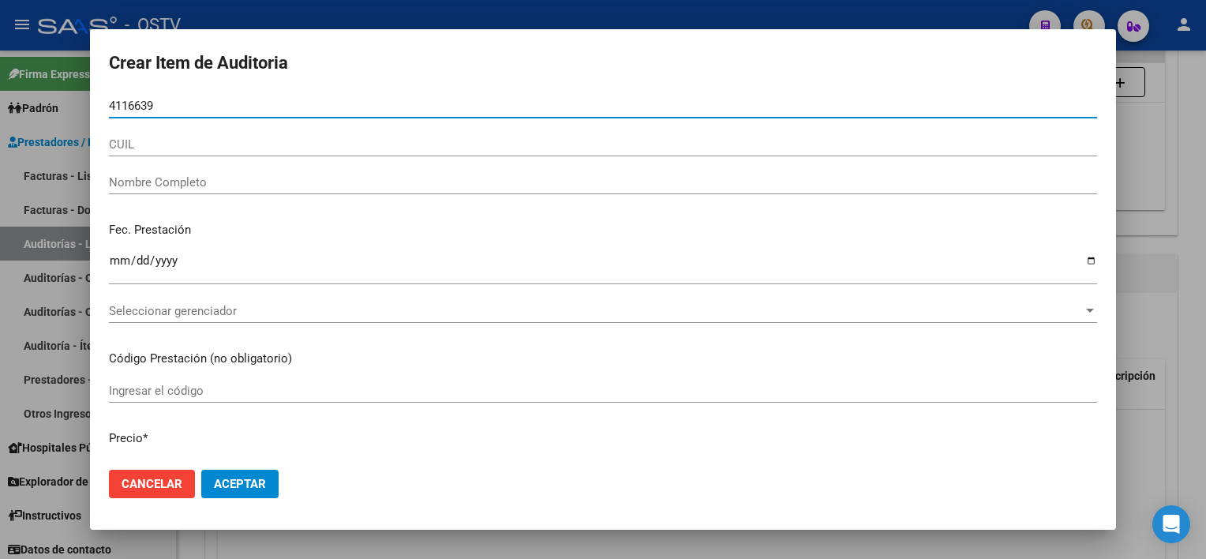
type input "41166397"
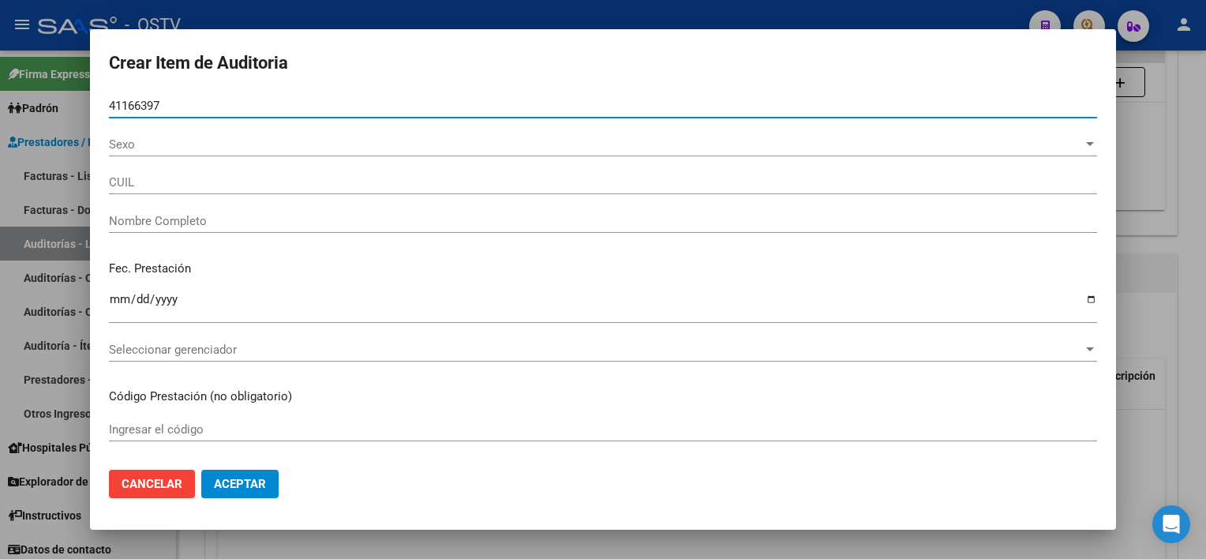
type input "20411663974"
type input "[PERSON_NAME]"
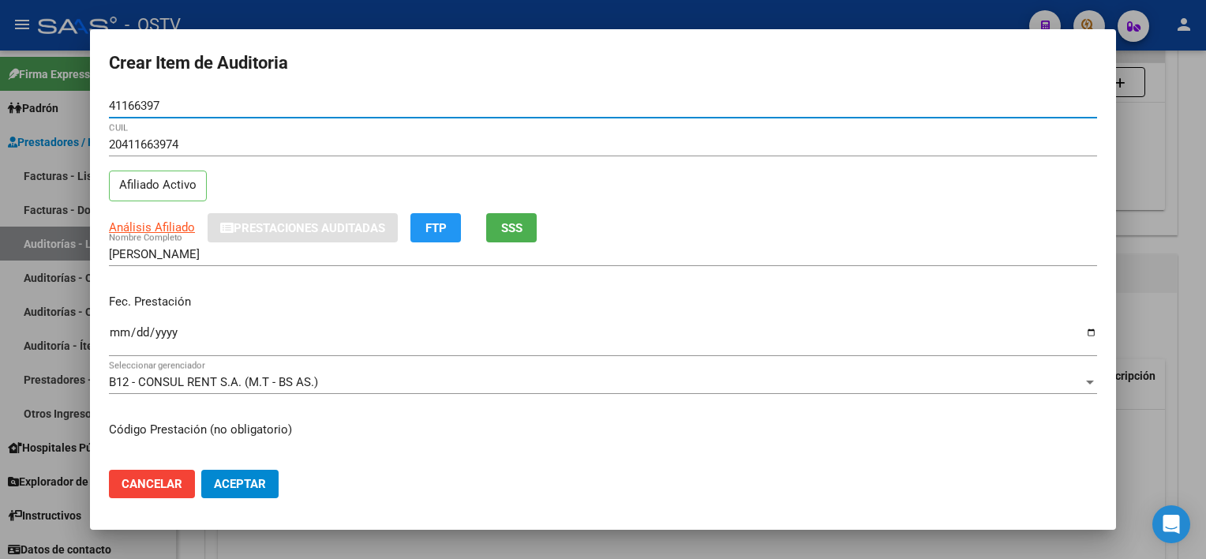
type input "41166397"
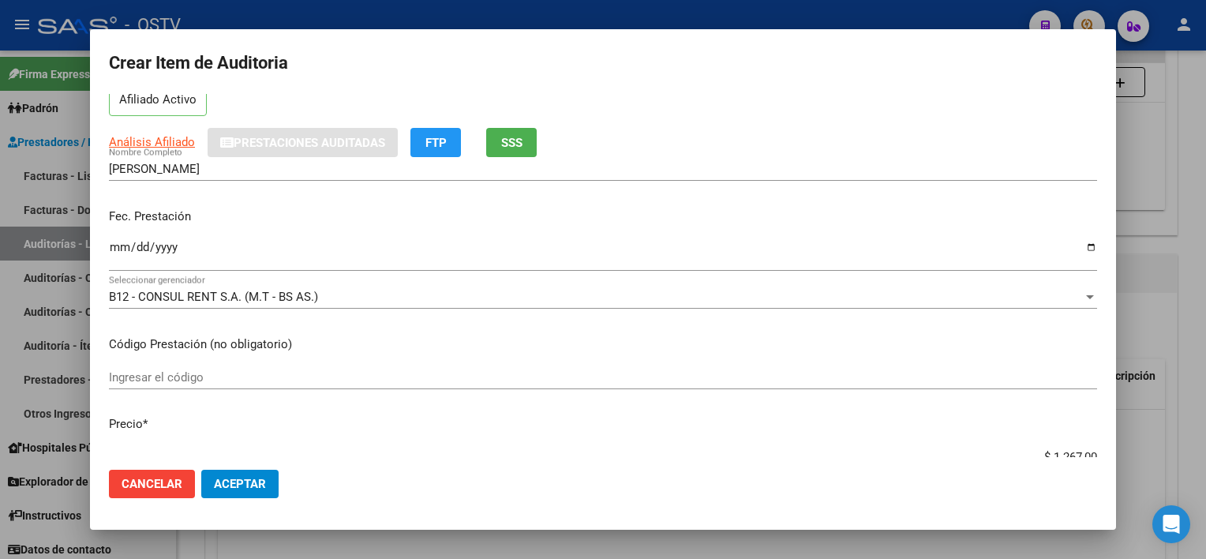
scroll to position [79, 0]
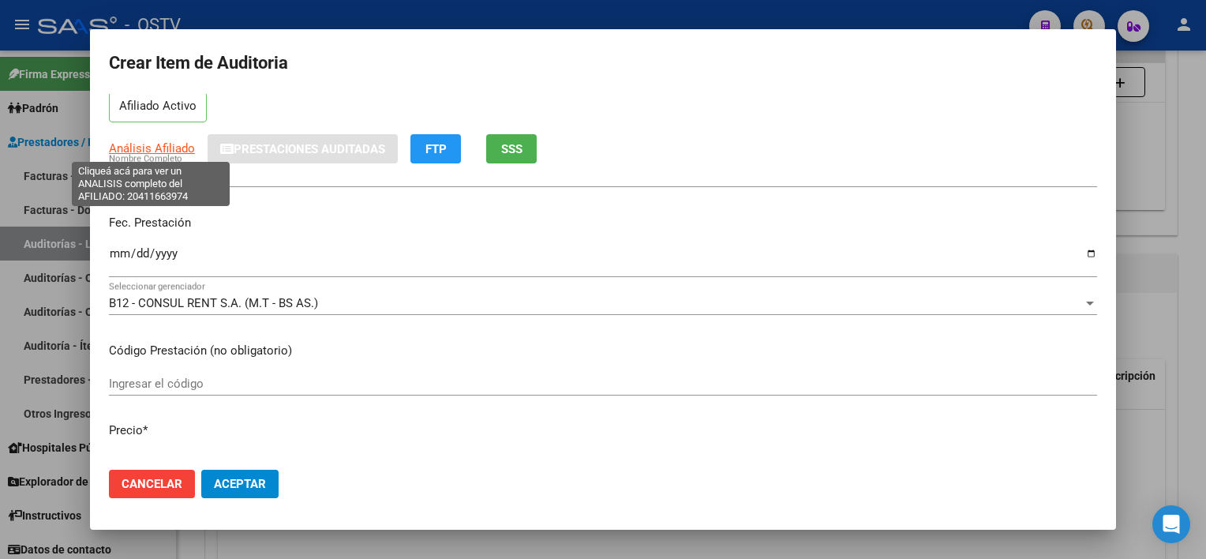
click at [161, 143] on span "Análisis Afiliado" at bounding box center [152, 148] width 86 height 14
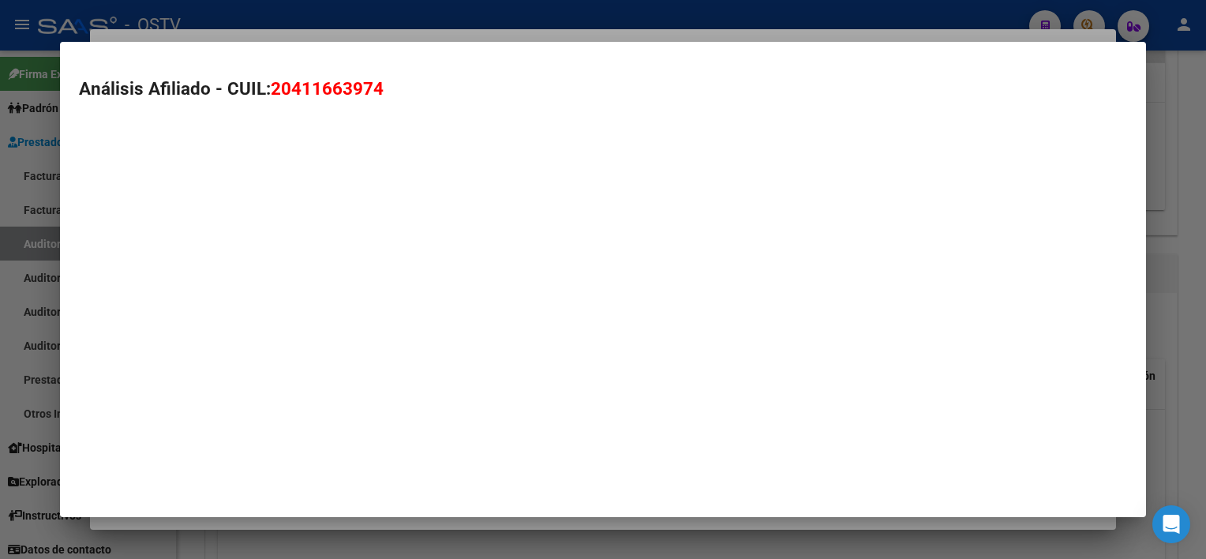
type textarea "20411663974"
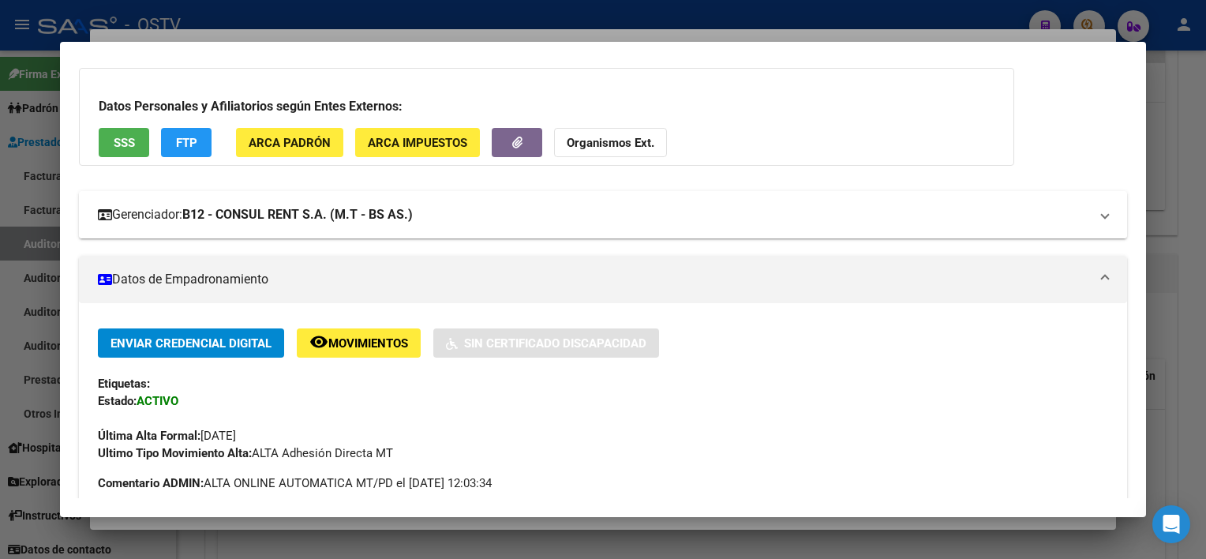
scroll to position [0, 0]
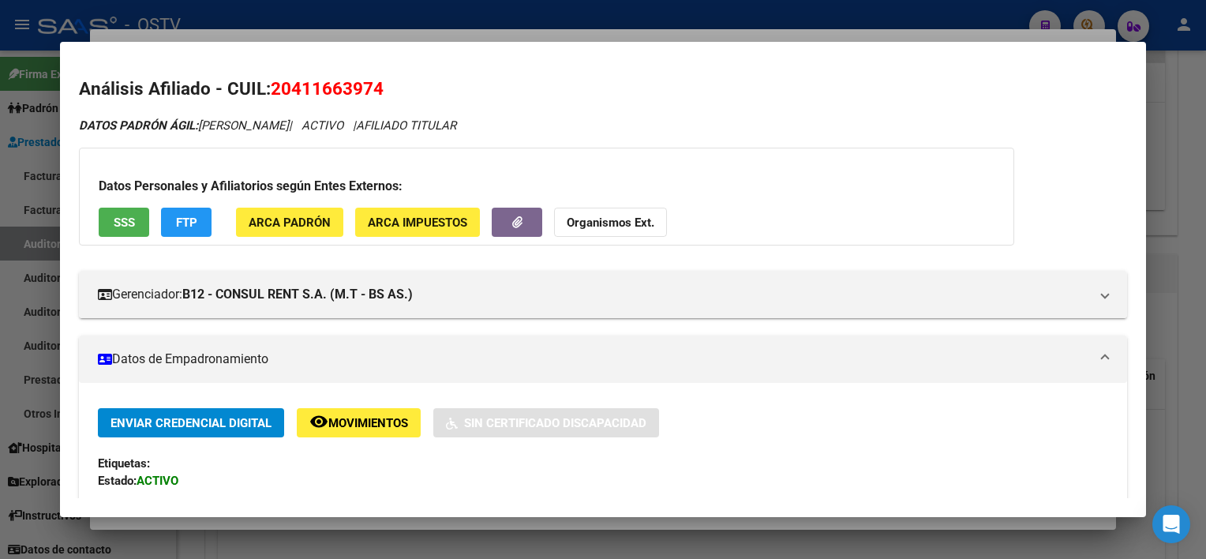
click at [110, 227] on button "SSS" at bounding box center [124, 222] width 50 height 29
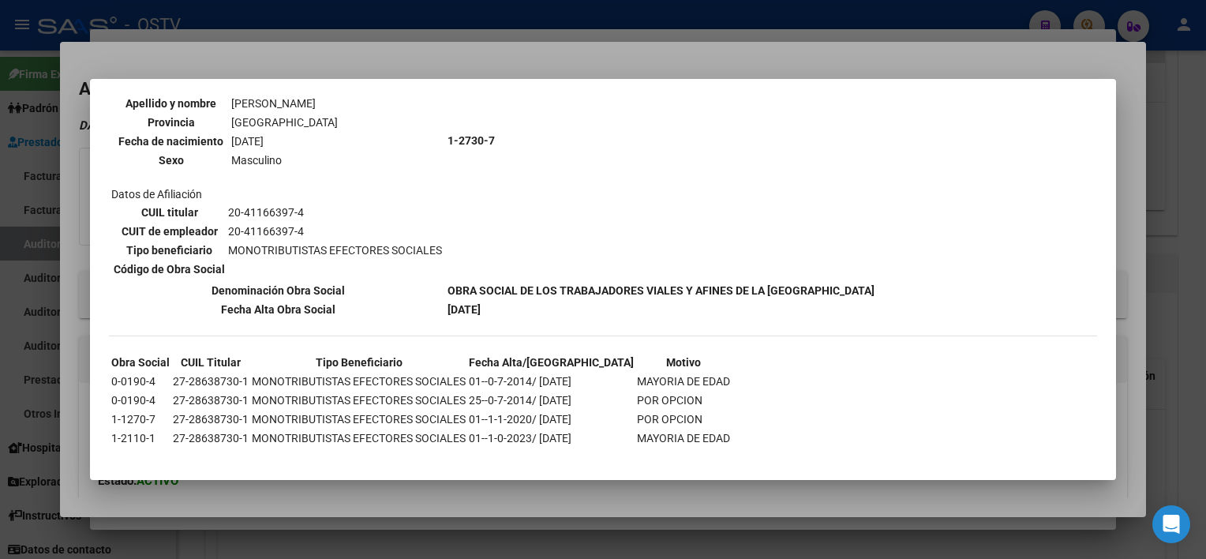
scroll to position [189, 0]
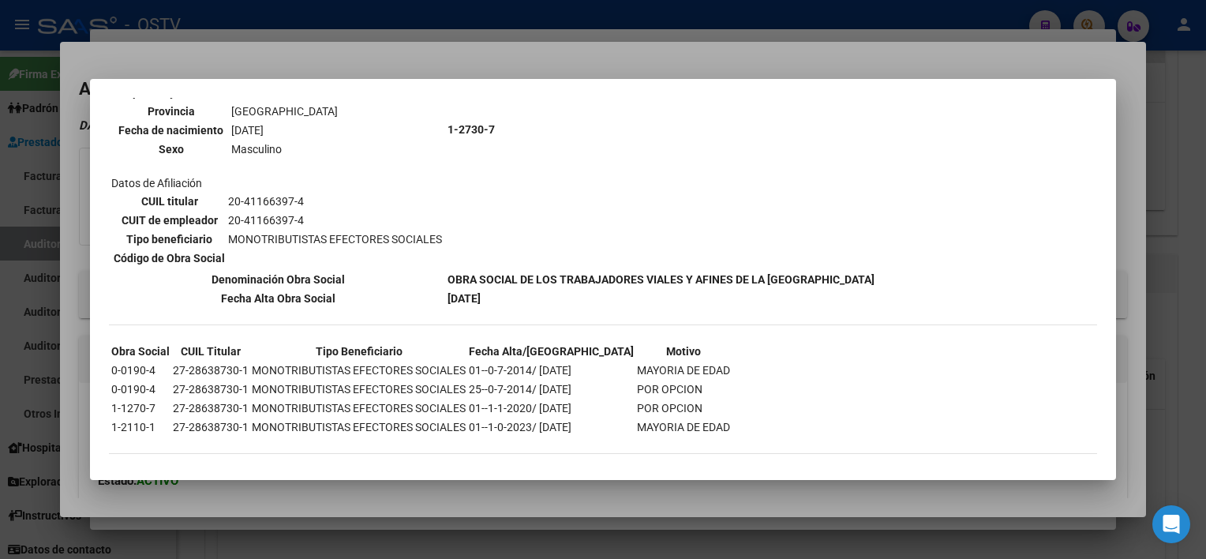
click at [474, 499] on div at bounding box center [603, 279] width 1206 height 559
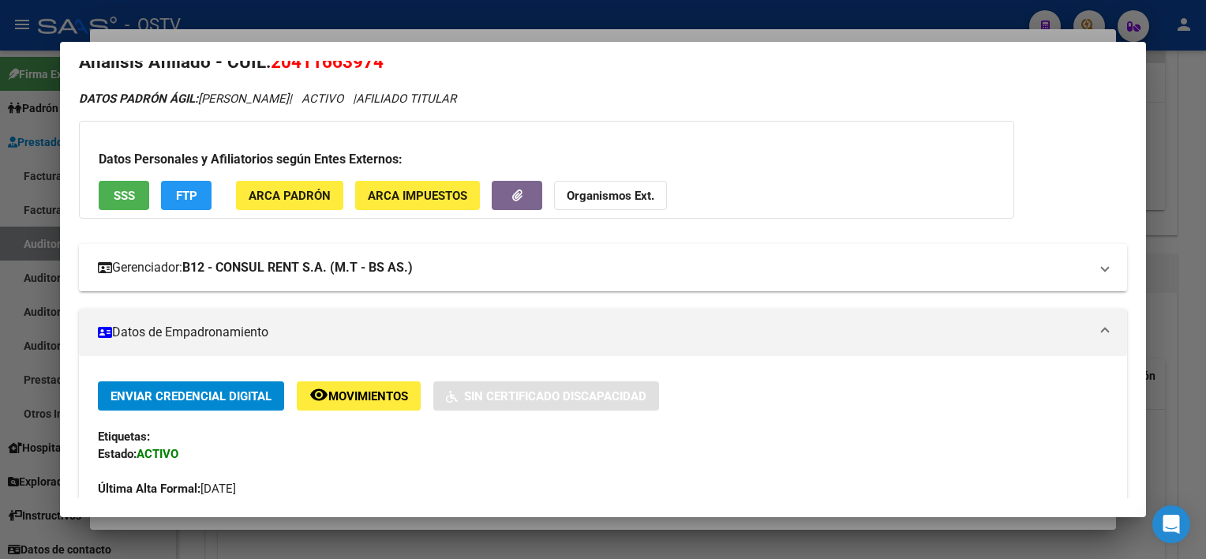
scroll to position [0, 0]
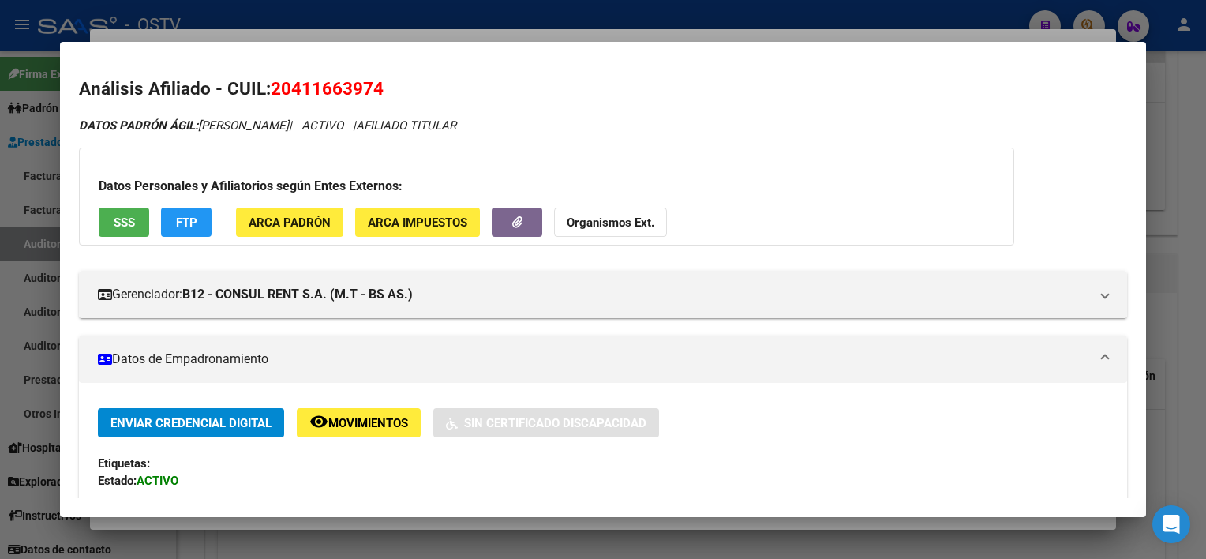
click at [107, 230] on button "SSS" at bounding box center [124, 222] width 50 height 29
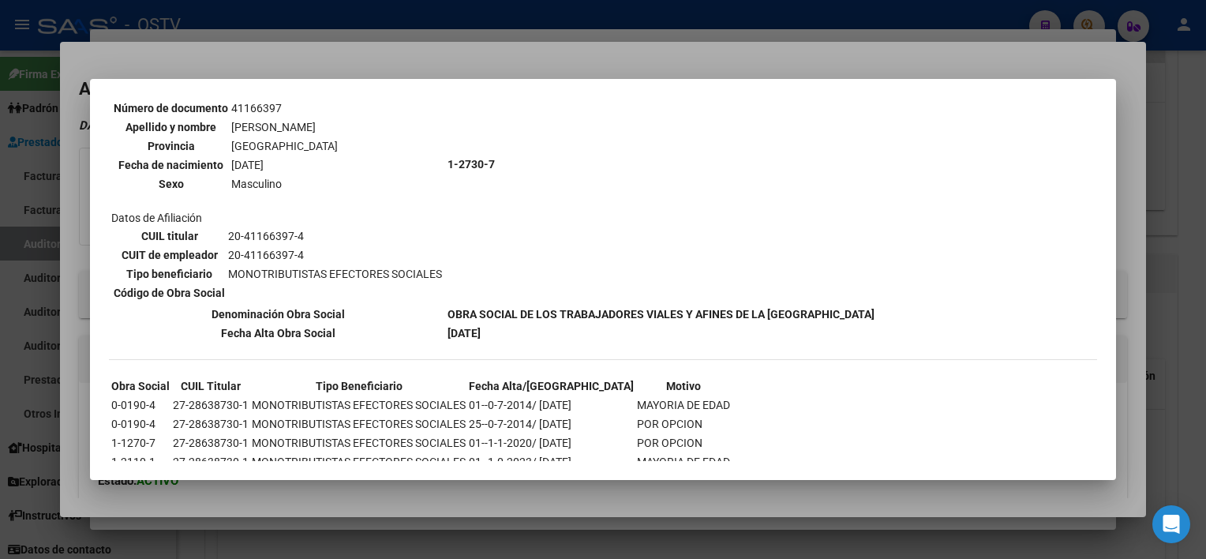
scroll to position [158, 0]
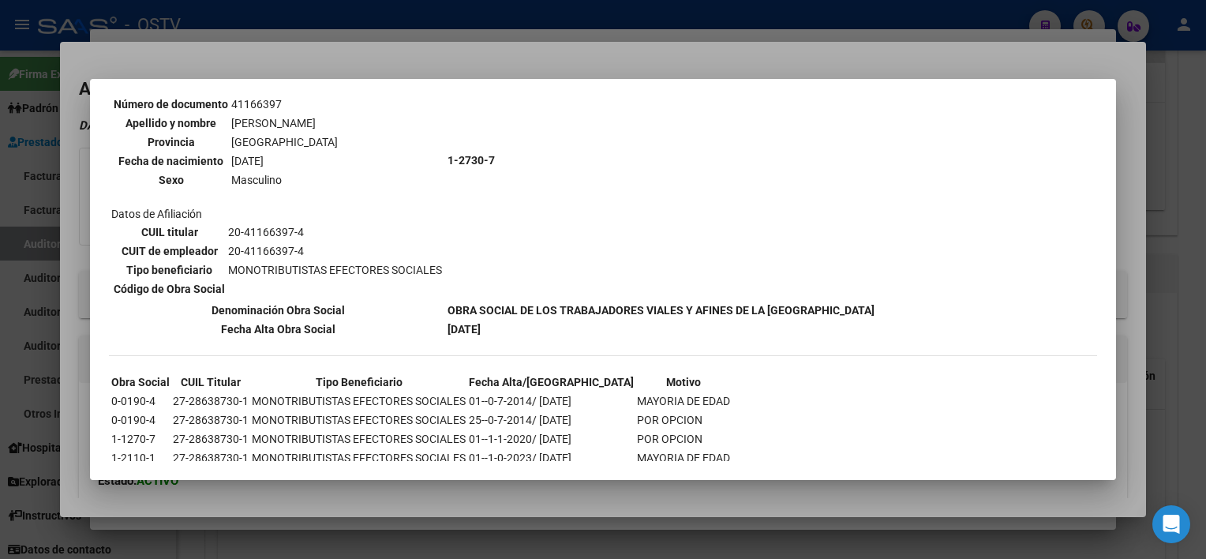
click at [525, 503] on div at bounding box center [603, 279] width 1206 height 559
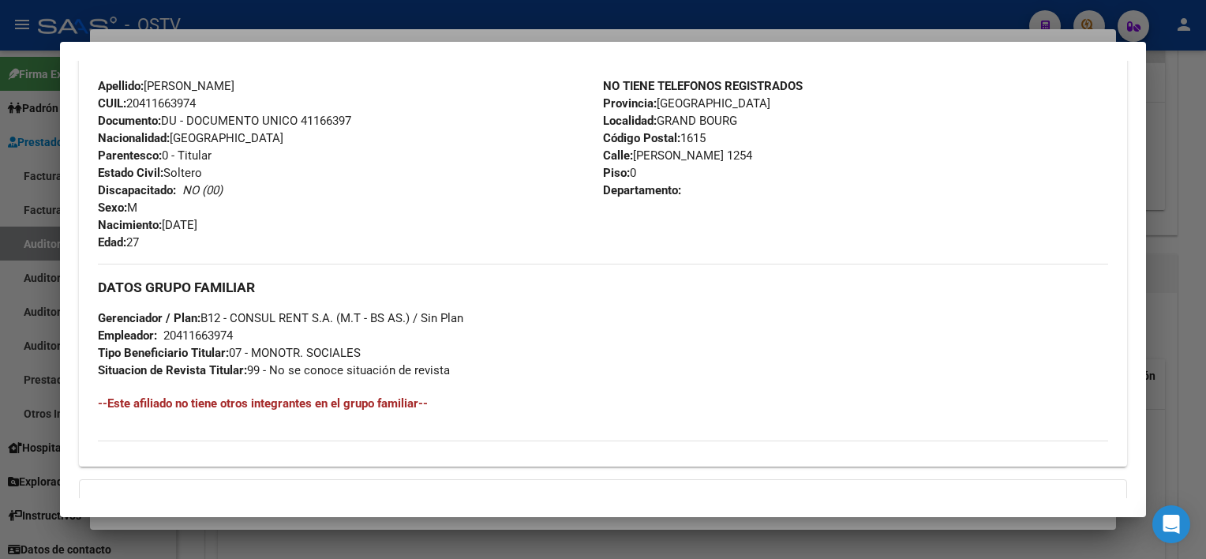
scroll to position [727, 0]
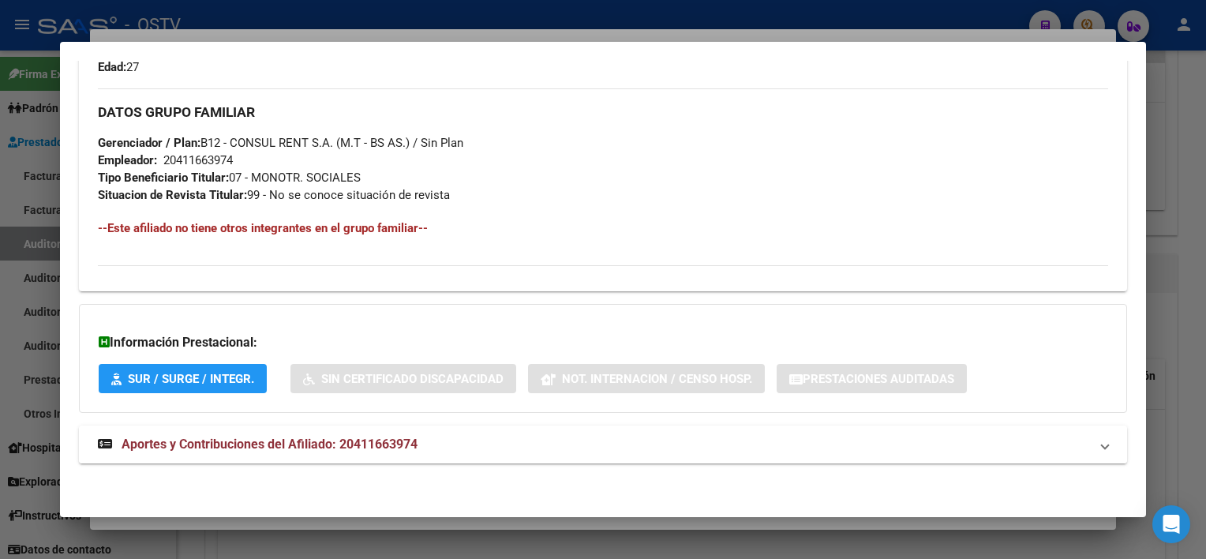
click at [502, 449] on mat-panel-title "Aportes y Contribuciones del Afiliado: 20411663974" at bounding box center [593, 444] width 990 height 19
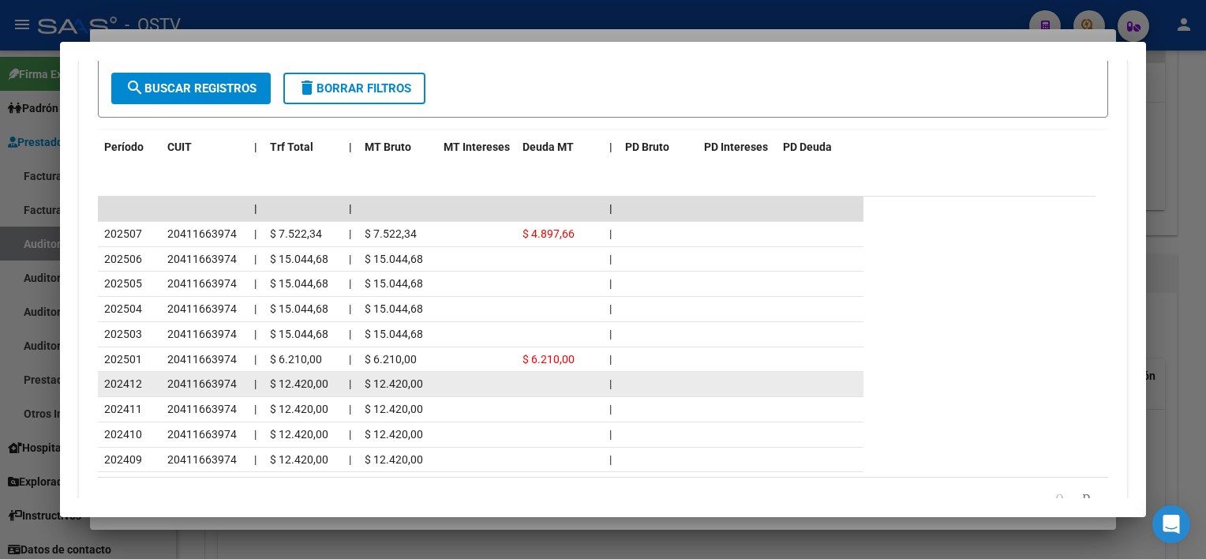
scroll to position [1370, 0]
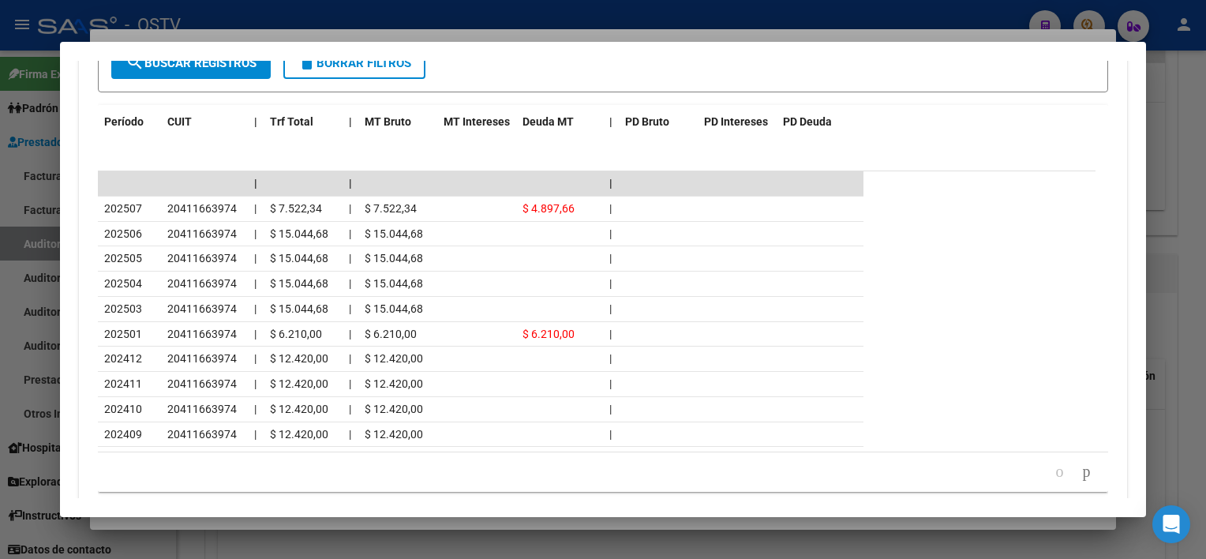
click at [551, 539] on div at bounding box center [603, 279] width 1206 height 559
click at [551, 538] on div at bounding box center [603, 279] width 1206 height 559
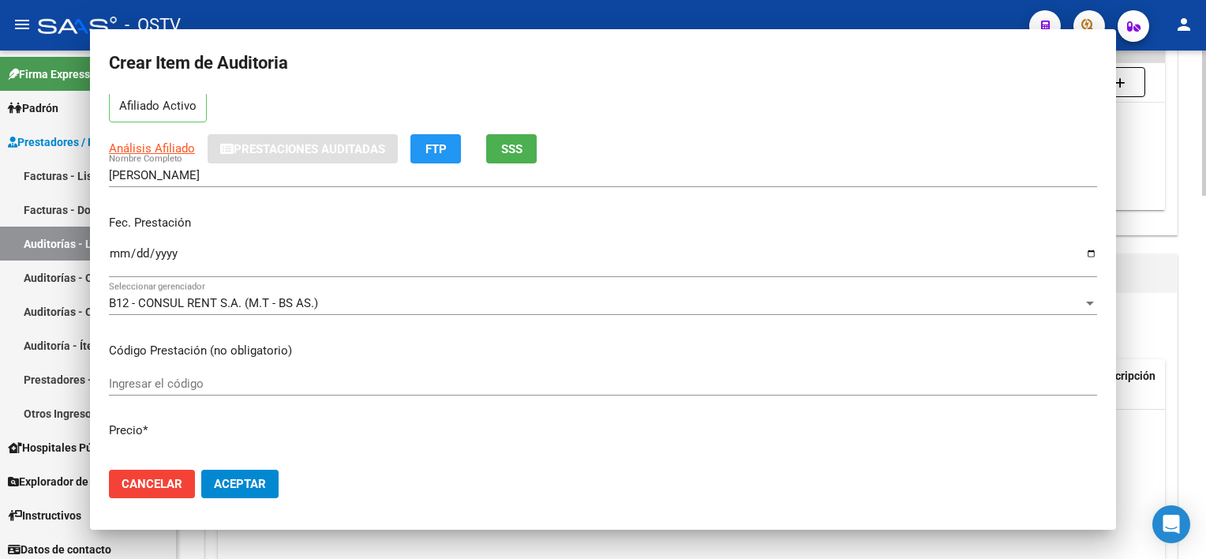
click at [551, 538] on datatable-body "No data to display" at bounding box center [691, 559] width 947 height 301
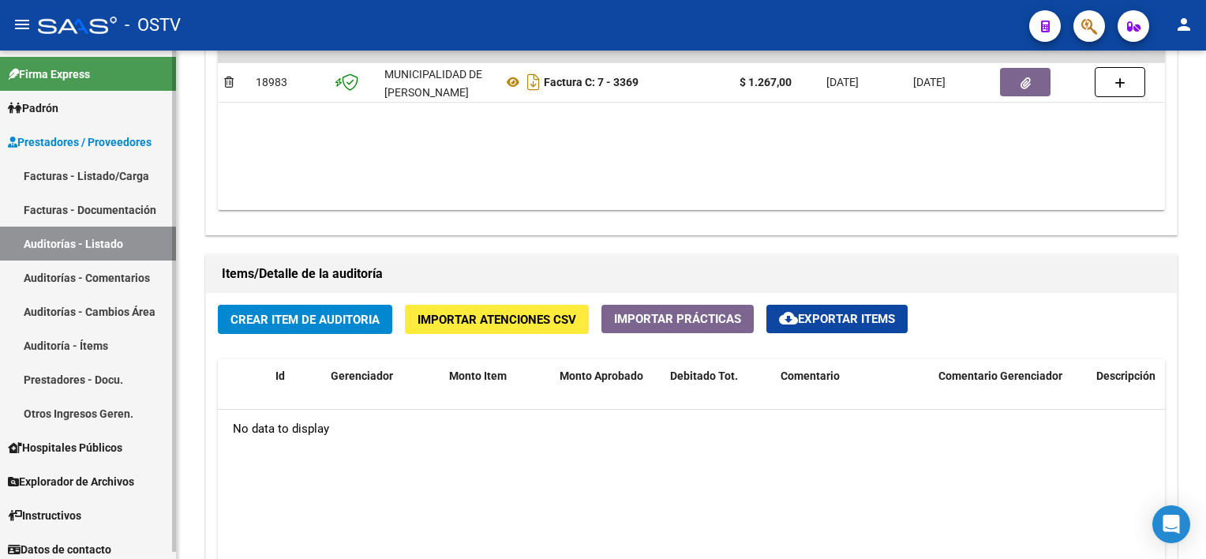
click at [127, 241] on link "Auditorías - Listado" at bounding box center [88, 243] width 176 height 34
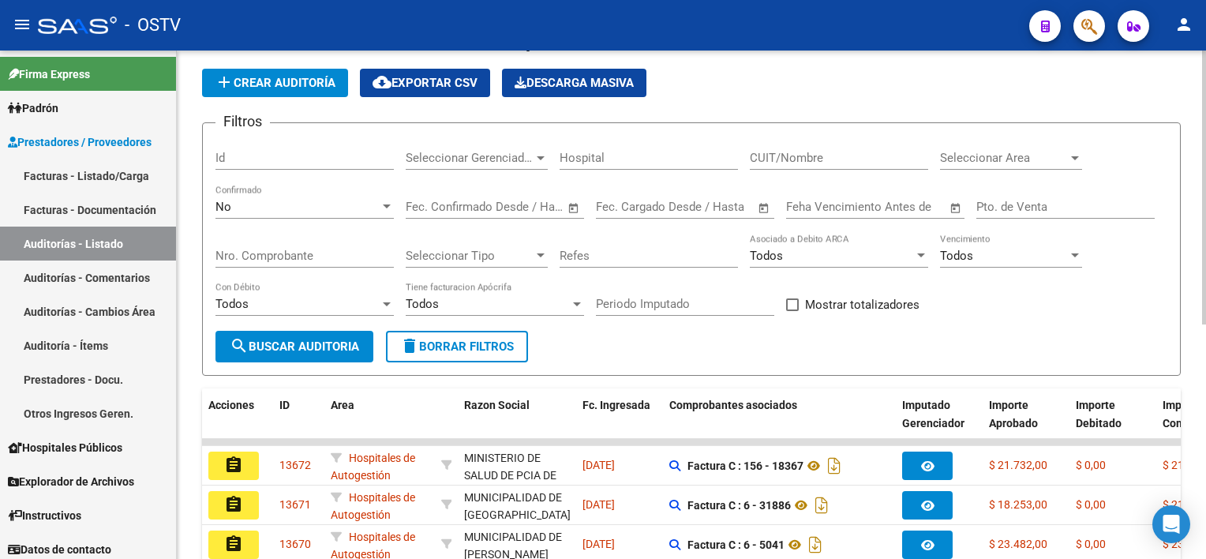
scroll to position [39, 0]
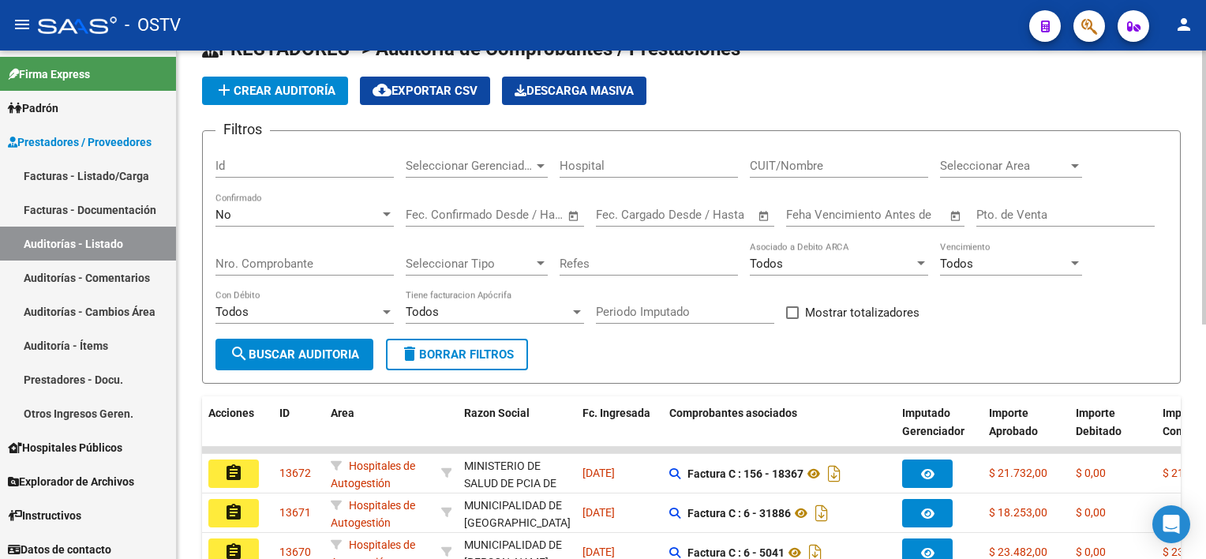
click at [316, 250] on div "Nro. Comprobante" at bounding box center [304, 258] width 178 height 34
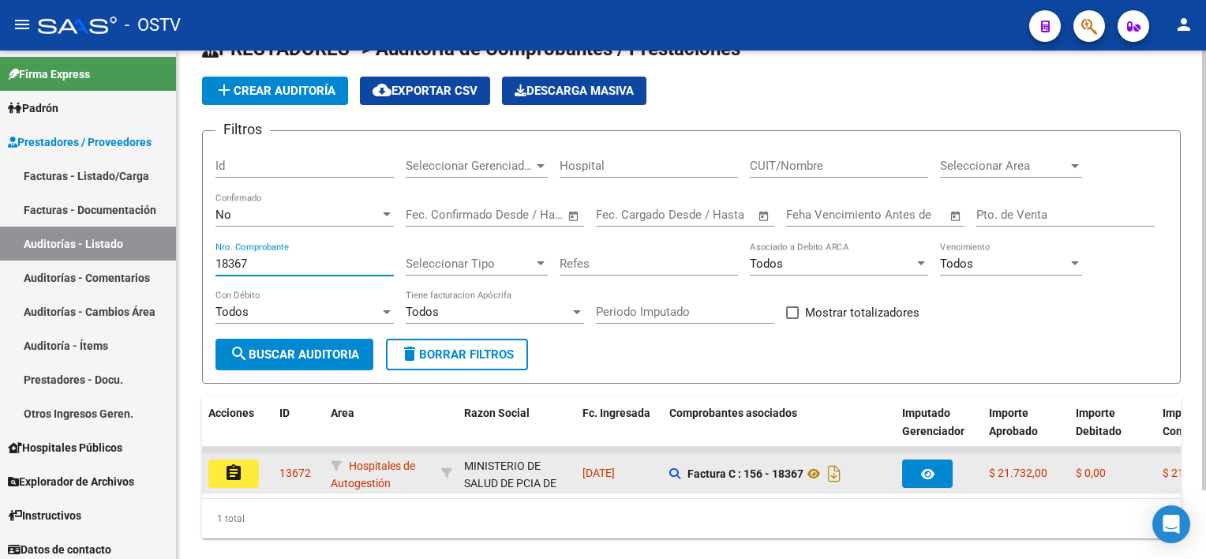
type input "18367"
click at [232, 454] on datatable-body-cell "assignment" at bounding box center [237, 473] width 71 height 39
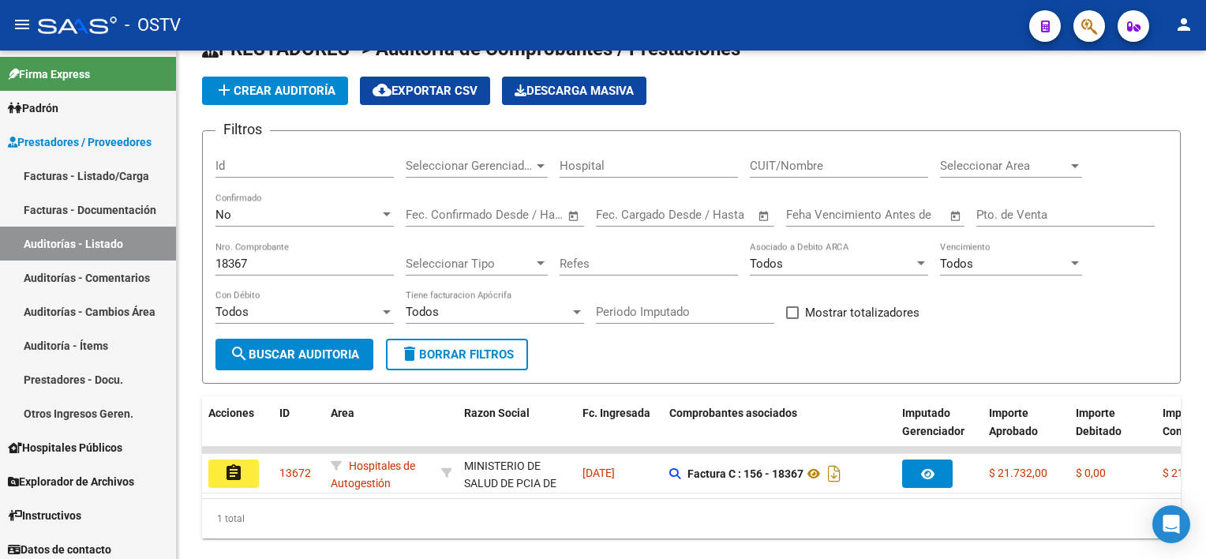
click at [229, 476] on mat-icon "assignment" at bounding box center [233, 472] width 19 height 19
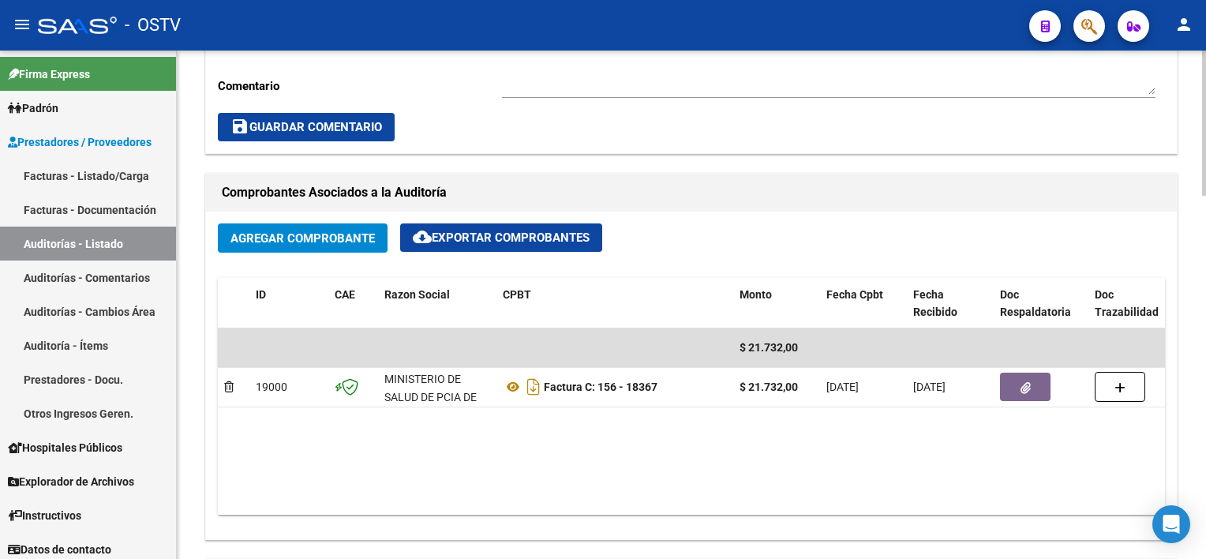
scroll to position [552, 0]
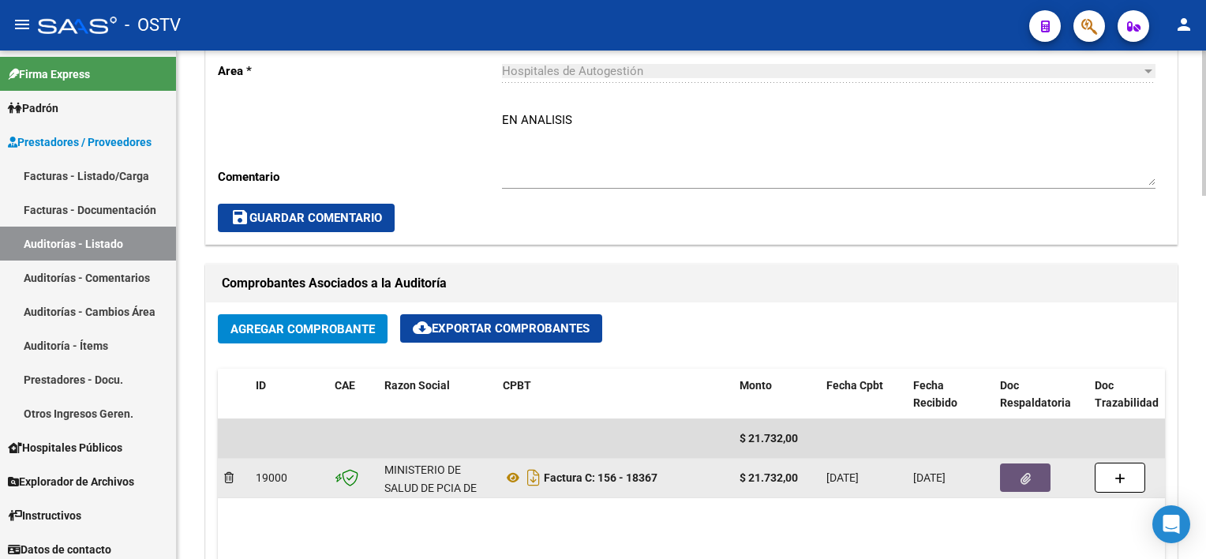
click at [1023, 486] on button "button" at bounding box center [1025, 477] width 50 height 28
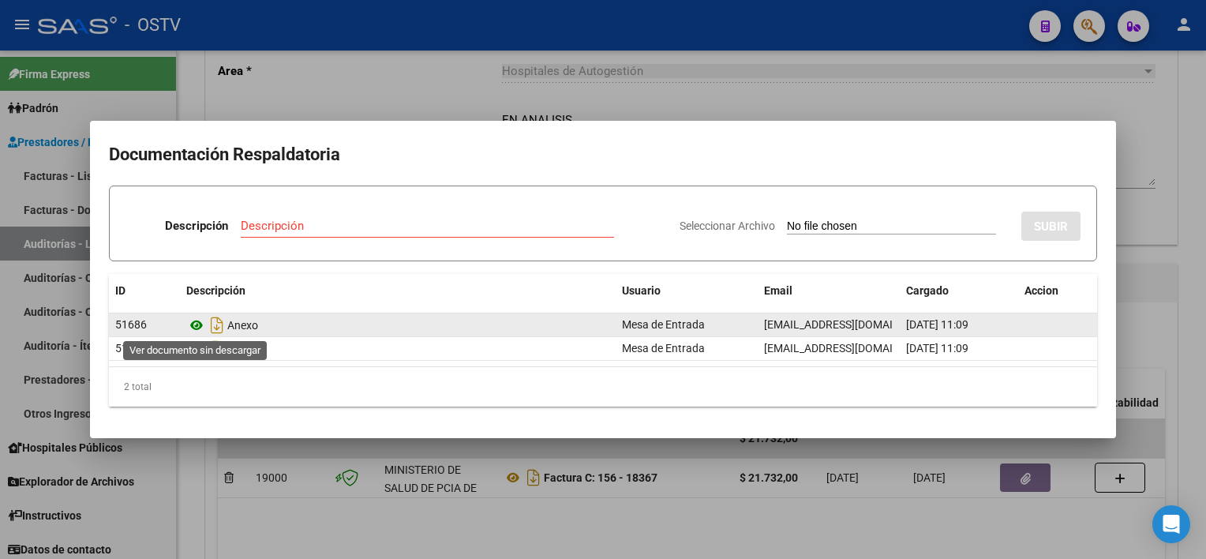
click at [190, 325] on icon at bounding box center [196, 325] width 21 height 19
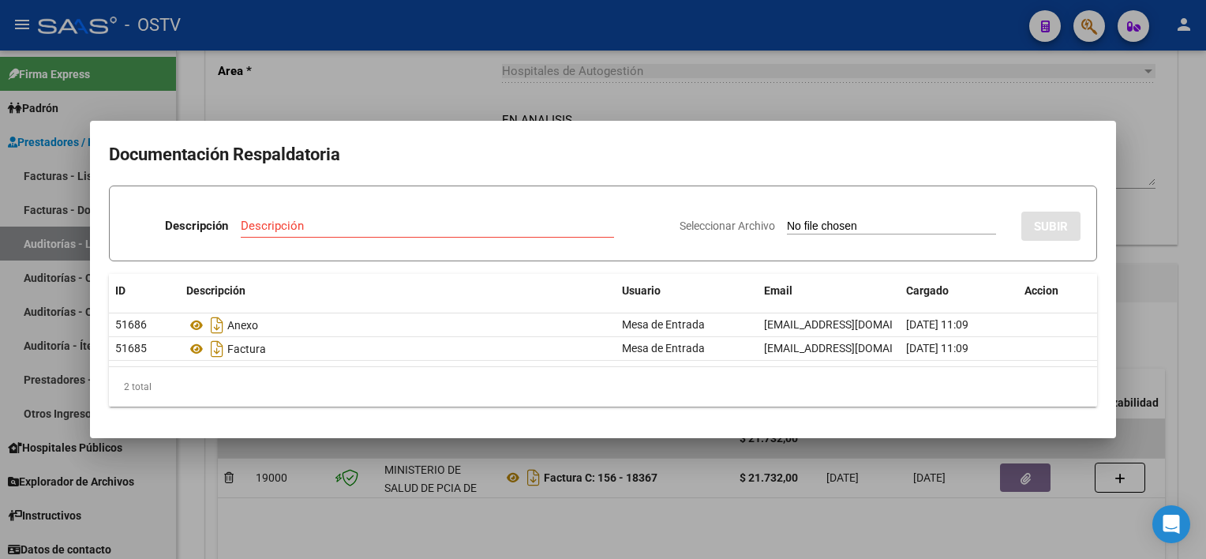
click at [616, 524] on div at bounding box center [603, 279] width 1206 height 559
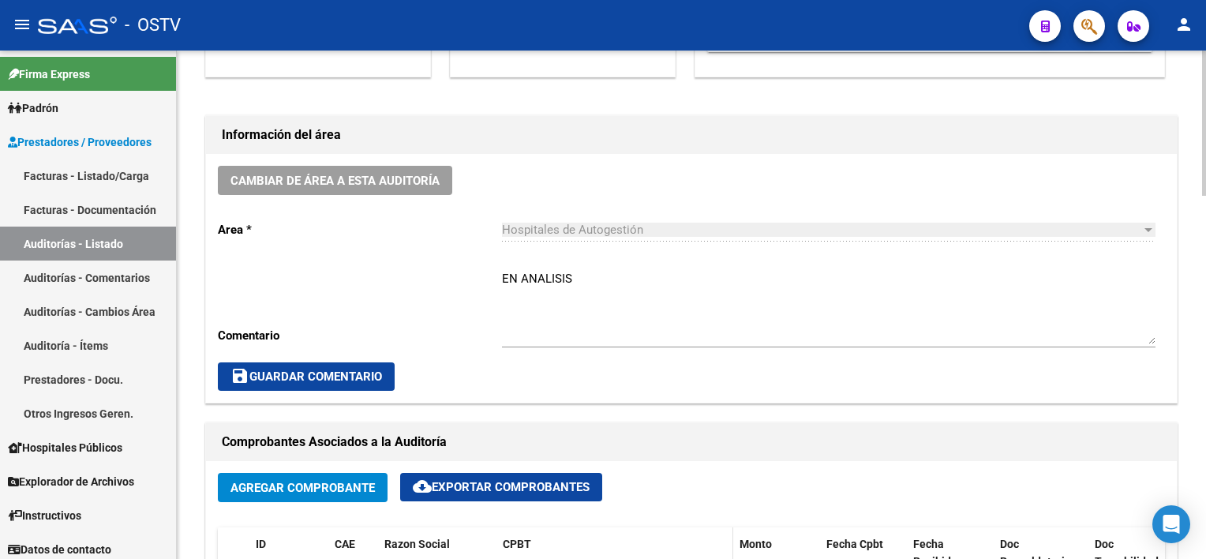
scroll to position [394, 0]
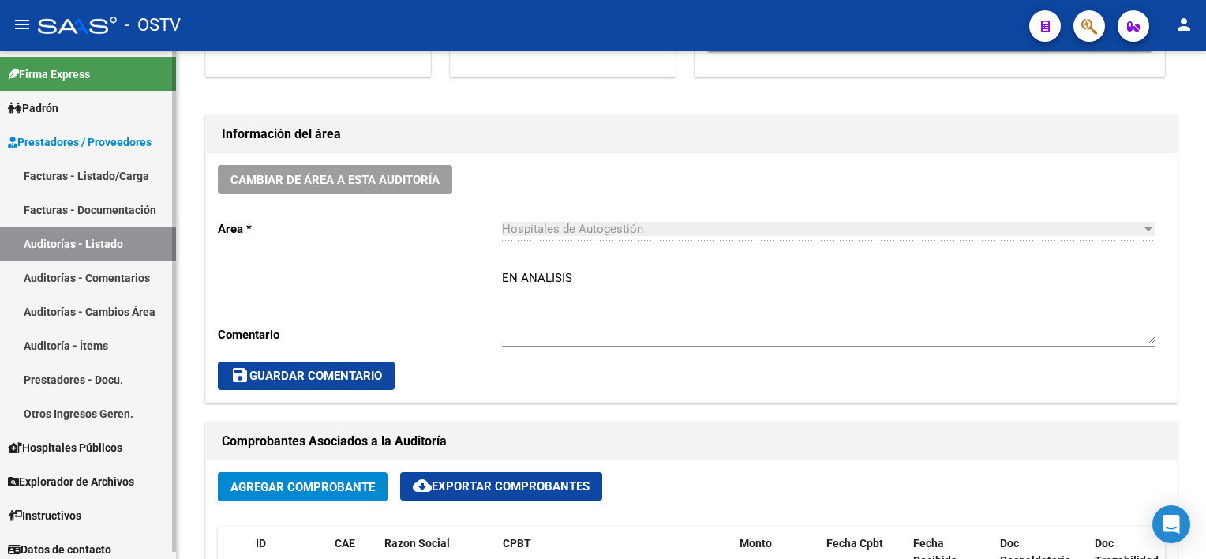
click at [107, 242] on link "Auditorías - Listado" at bounding box center [88, 243] width 176 height 34
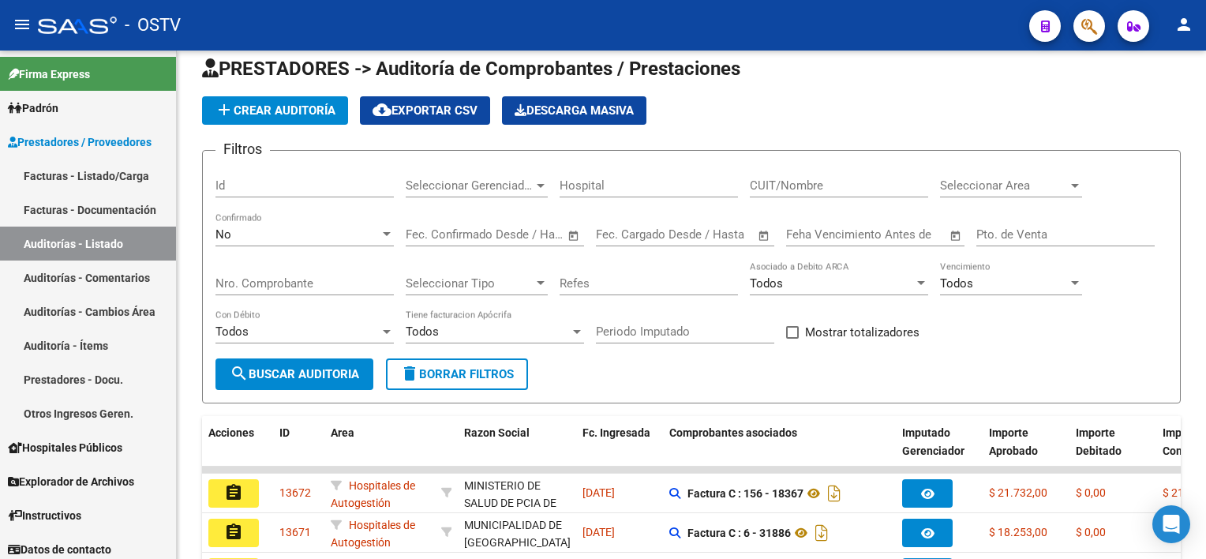
scroll to position [394, 0]
